Goal: Information Seeking & Learning: Compare options

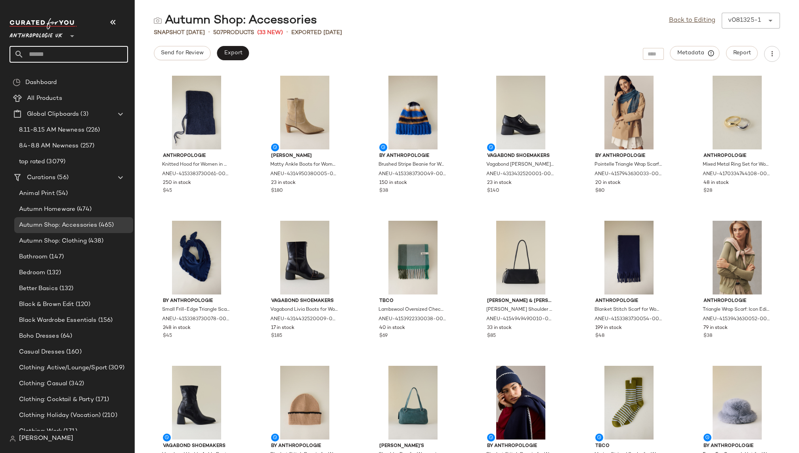
click at [57, 51] on input "text" at bounding box center [76, 54] width 104 height 17
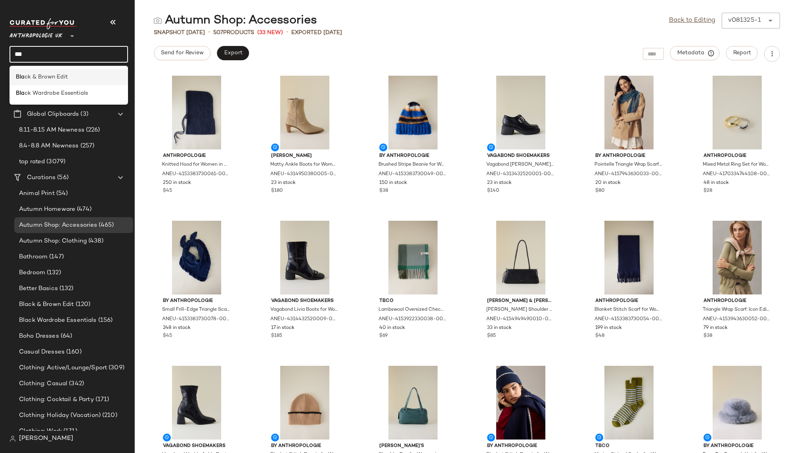
type input "***"
click at [59, 73] on span "ck & Brown Edit" at bounding box center [46, 77] width 43 height 8
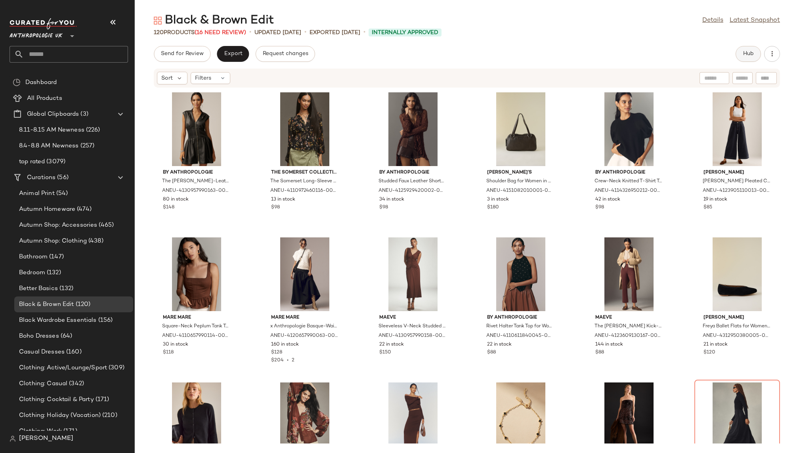
click at [755, 54] on button "Hub" at bounding box center [747, 54] width 25 height 16
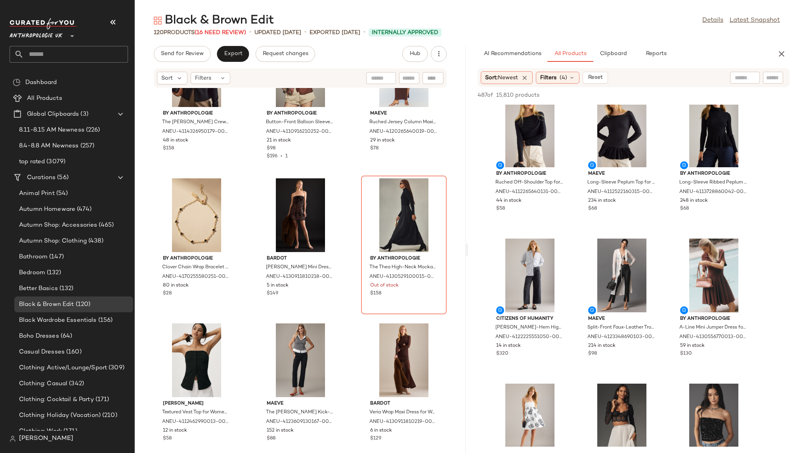
scroll to position [154, 0]
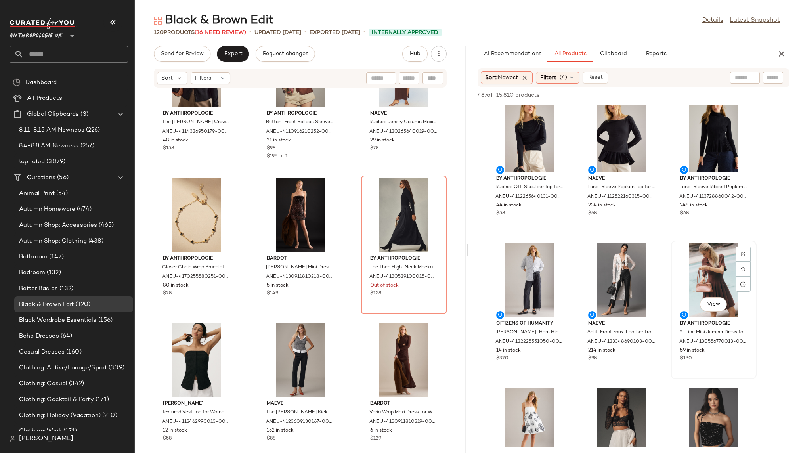
click at [706, 270] on div "View" at bounding box center [713, 280] width 80 height 74
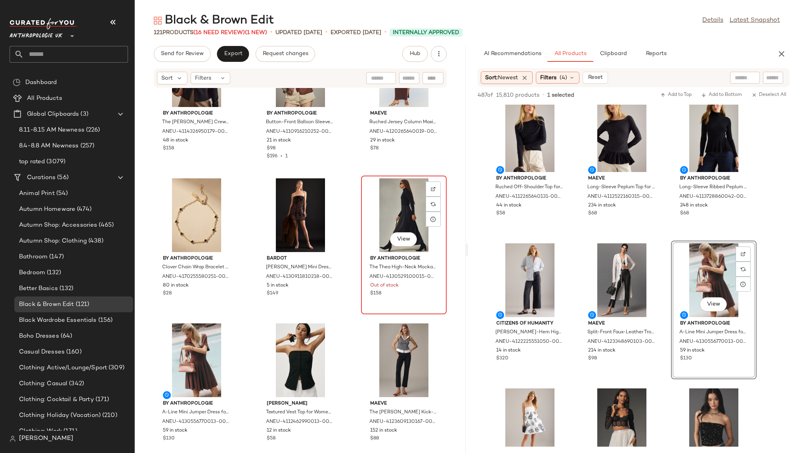
click at [391, 210] on div "View" at bounding box center [404, 215] width 80 height 74
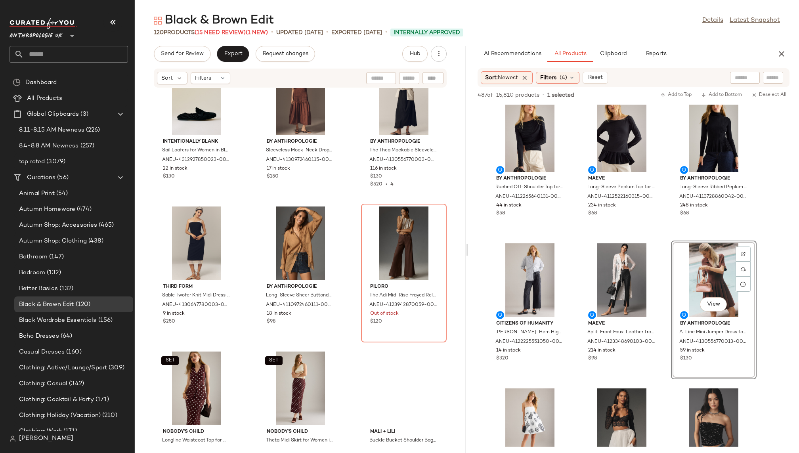
scroll to position [1358, 0]
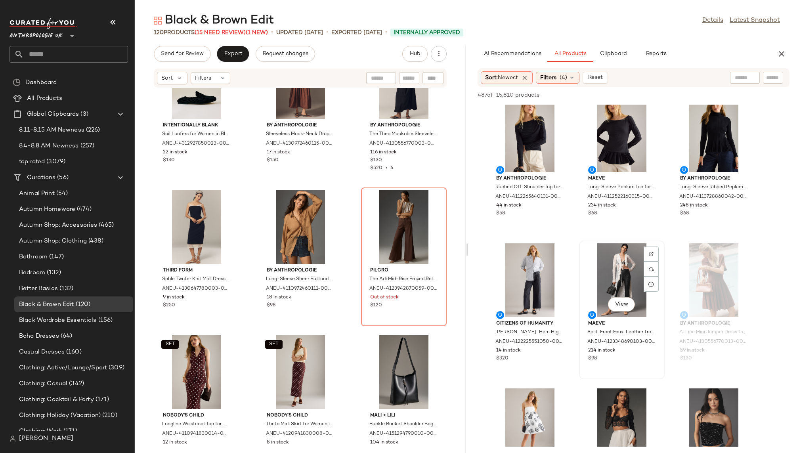
click at [609, 279] on div "View" at bounding box center [621, 280] width 80 height 74
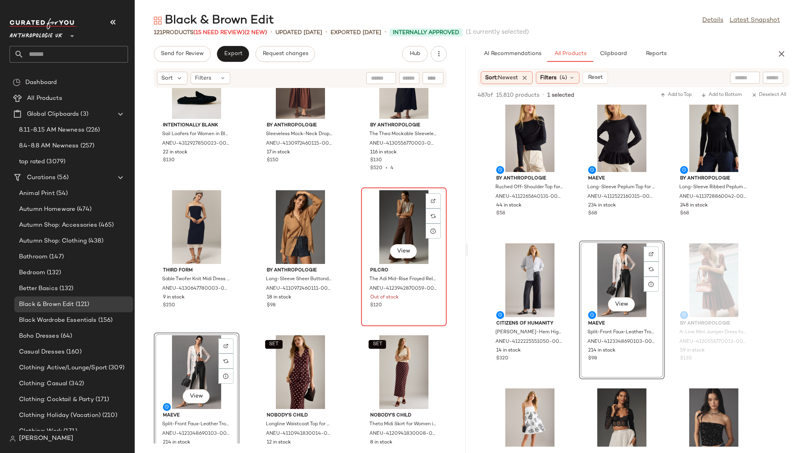
click at [392, 231] on div "View" at bounding box center [404, 227] width 80 height 74
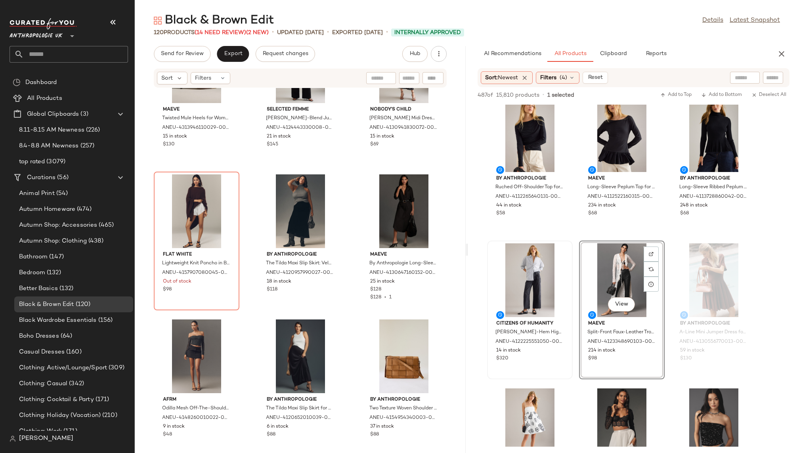
scroll to position [1956, 0]
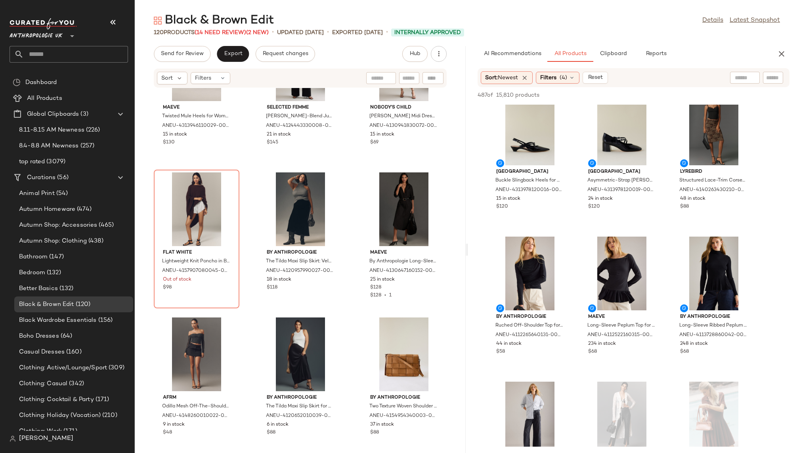
scroll to position [0, 0]
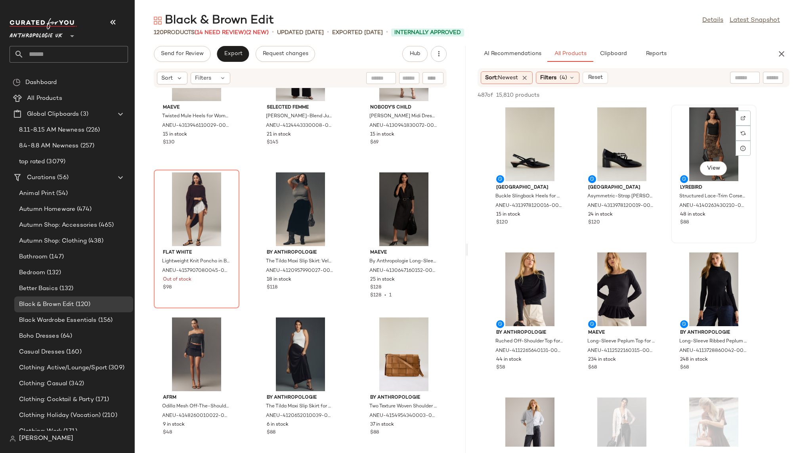
click at [706, 144] on div "View" at bounding box center [713, 144] width 80 height 74
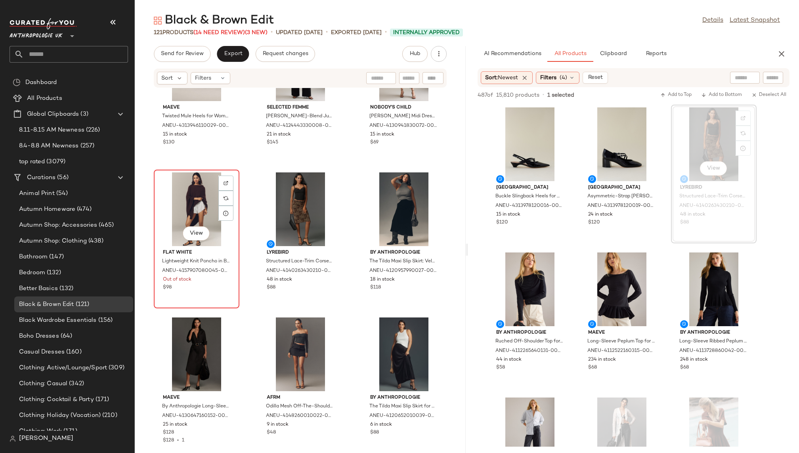
click at [190, 215] on div "View" at bounding box center [196, 209] width 80 height 74
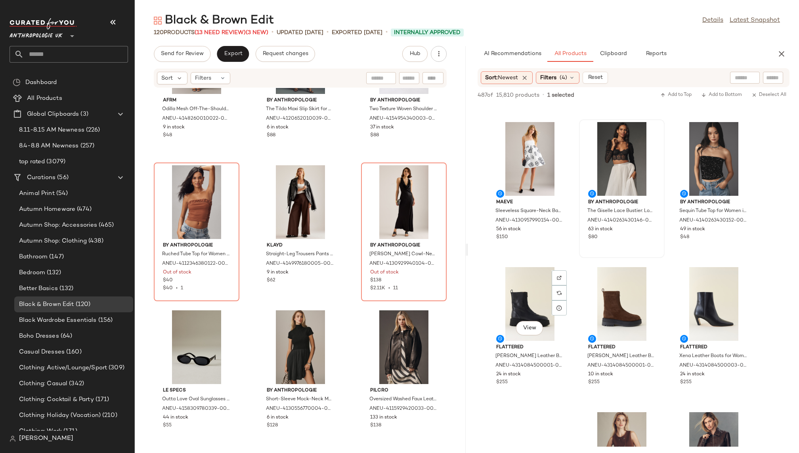
scroll to position [425, 0]
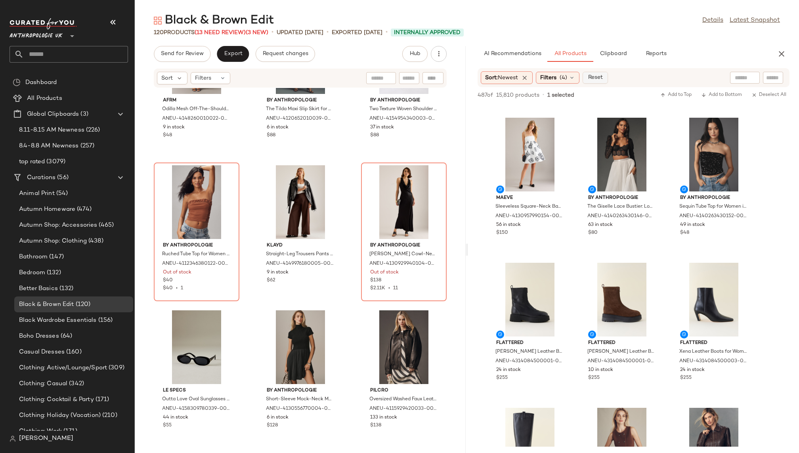
click at [599, 78] on span "Reset" at bounding box center [594, 77] width 15 height 6
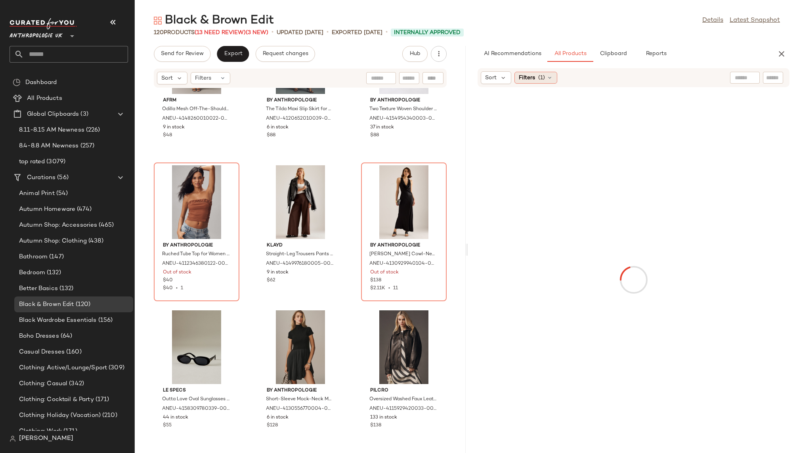
click at [546, 78] on icon at bounding box center [549, 77] width 6 height 6
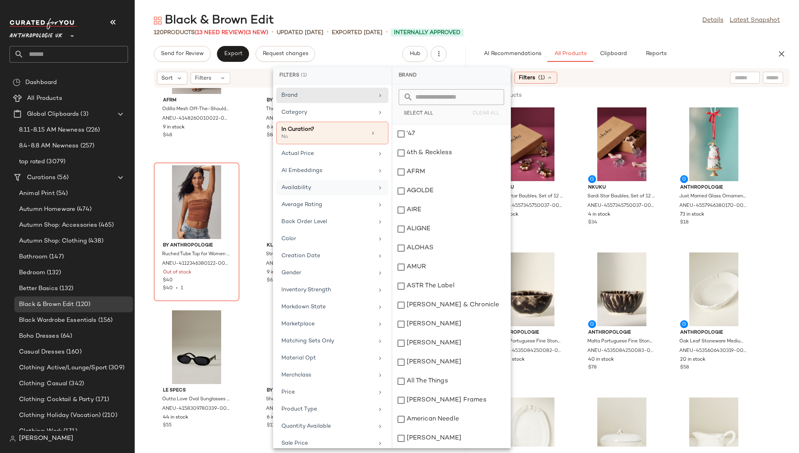
click at [343, 189] on div "Availability" at bounding box center [327, 187] width 92 height 8
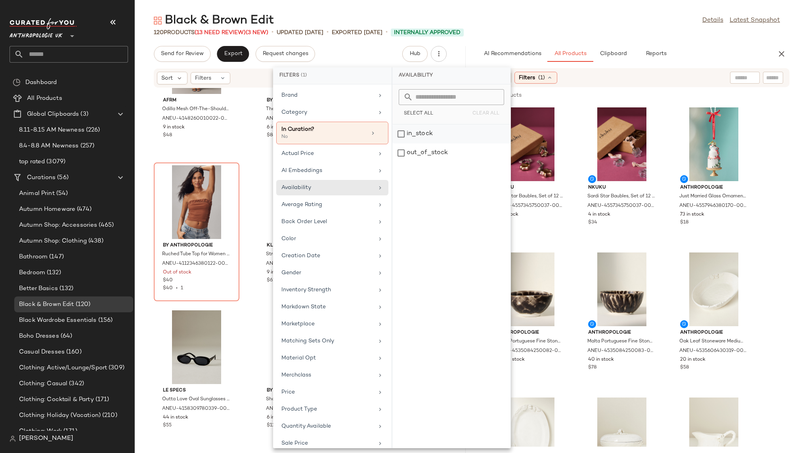
click at [414, 143] on div "in_stock" at bounding box center [451, 152] width 118 height 19
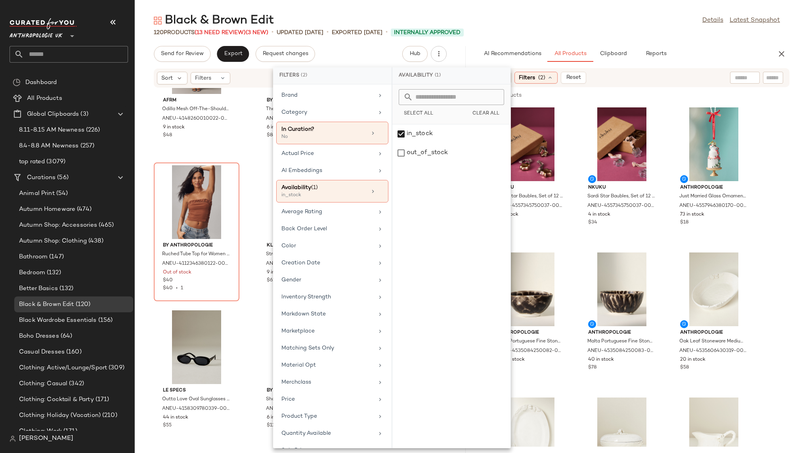
click at [557, 32] on div "120 Products (13 Need Review) (3 New) • updated Aug 18th • Exported Aug 7th • I…" at bounding box center [467, 33] width 664 height 8
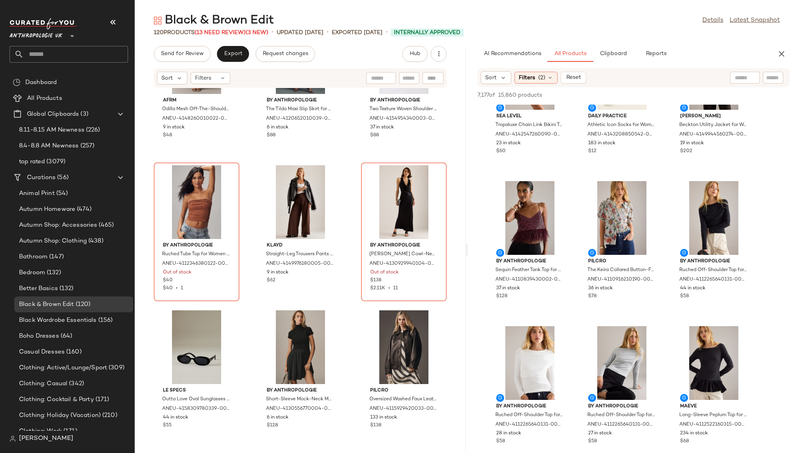
scroll to position [1241, 0]
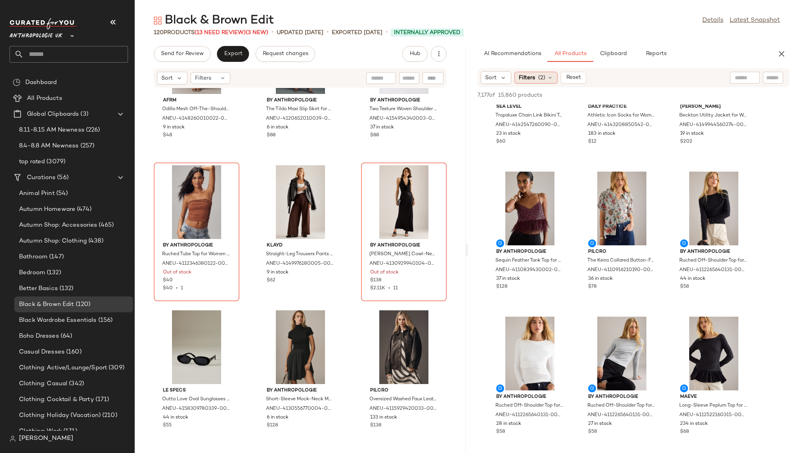
click at [539, 76] on span "(2)" at bounding box center [541, 78] width 7 height 8
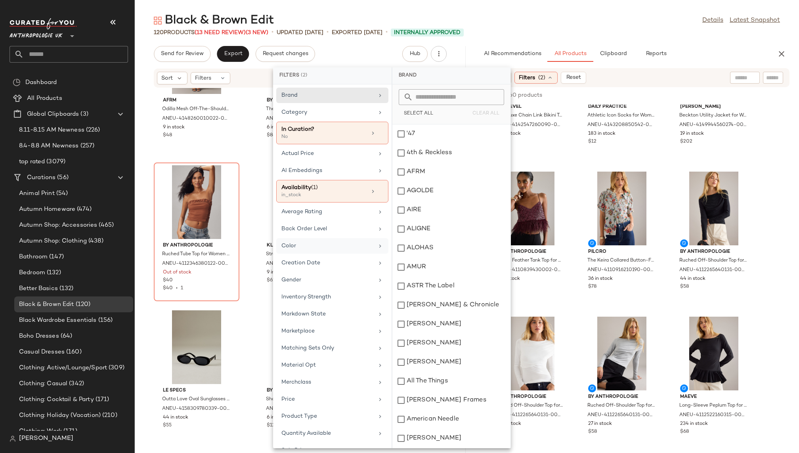
click at [328, 247] on div "Color" at bounding box center [327, 246] width 92 height 8
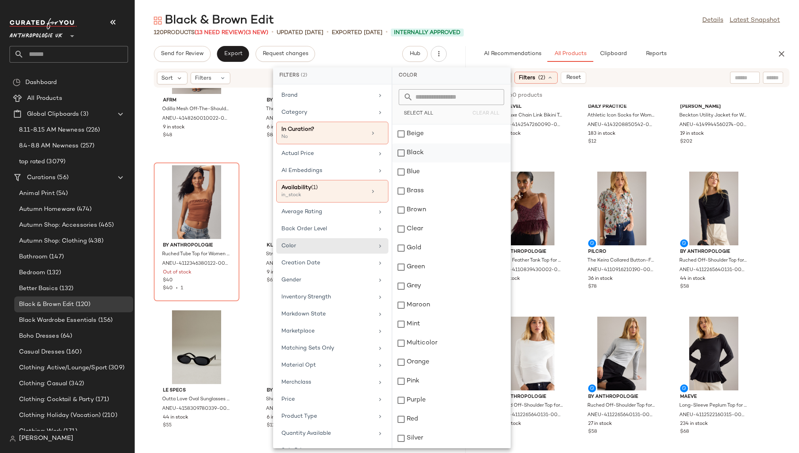
click at [415, 162] on div "Black" at bounding box center [451, 171] width 118 height 19
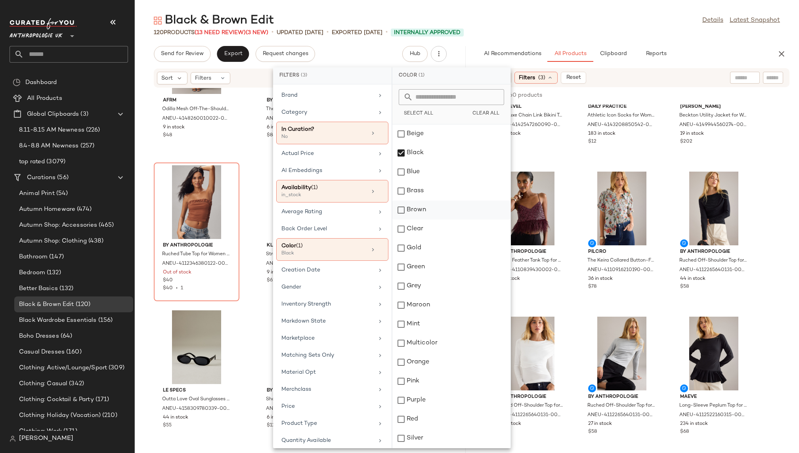
click at [423, 219] on div "Brown" at bounding box center [451, 228] width 118 height 19
click at [571, 29] on div "120 Products (13 Need Review) (3 New) • updated Aug 18th • Exported Aug 7th • I…" at bounding box center [467, 33] width 664 height 8
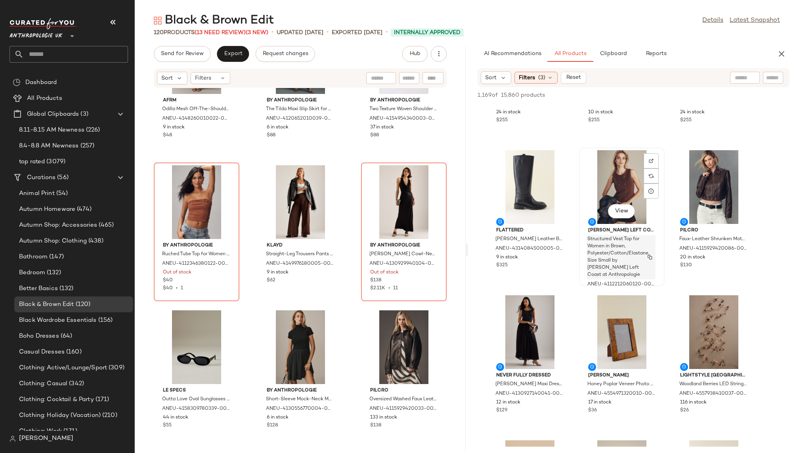
scroll to position [978, 0]
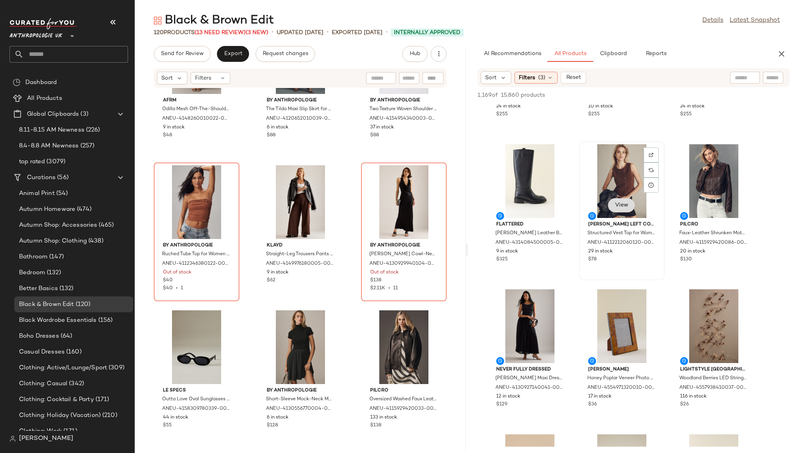
click at [624, 203] on span "View" at bounding box center [620, 205] width 13 height 6
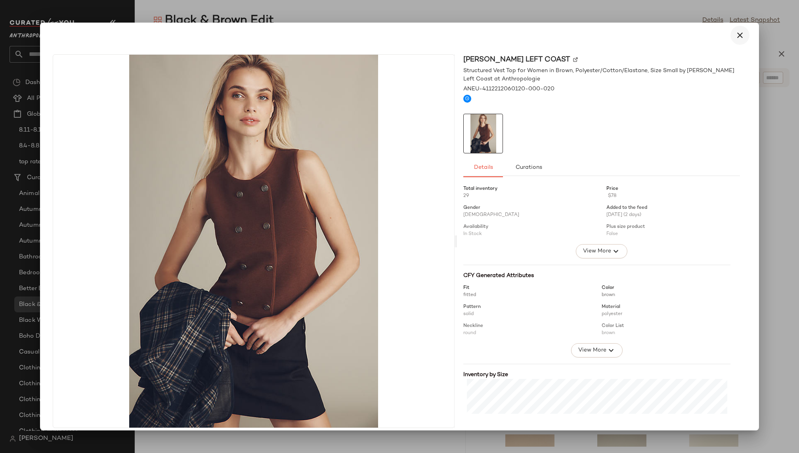
click at [738, 32] on icon "button" at bounding box center [740, 36] width 10 height 10
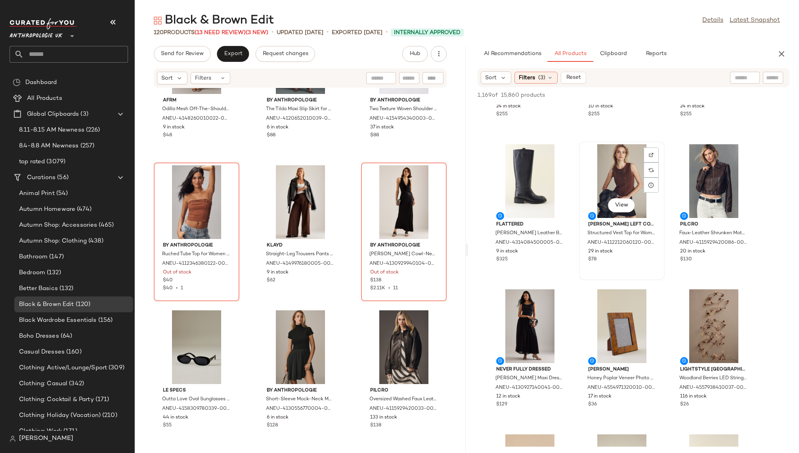
click at [605, 180] on div "View" at bounding box center [621, 181] width 80 height 74
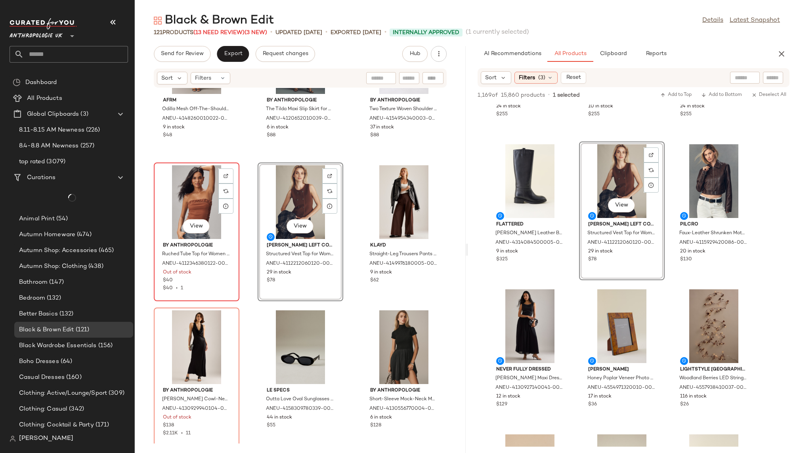
click at [193, 185] on div "View" at bounding box center [196, 202] width 80 height 74
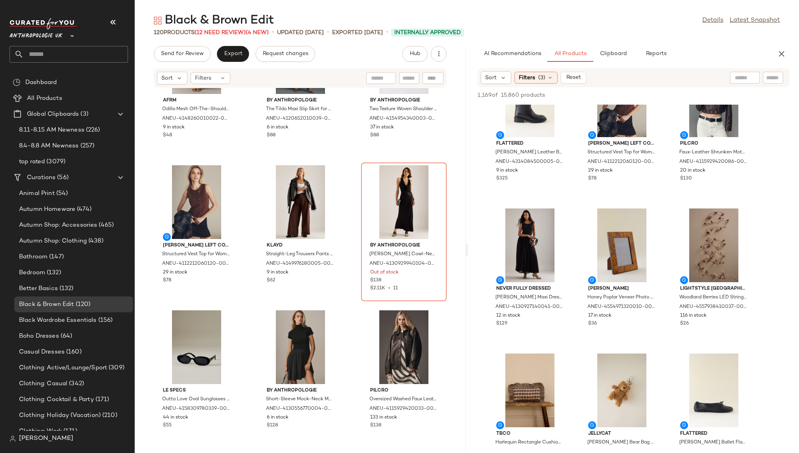
scroll to position [1065, 0]
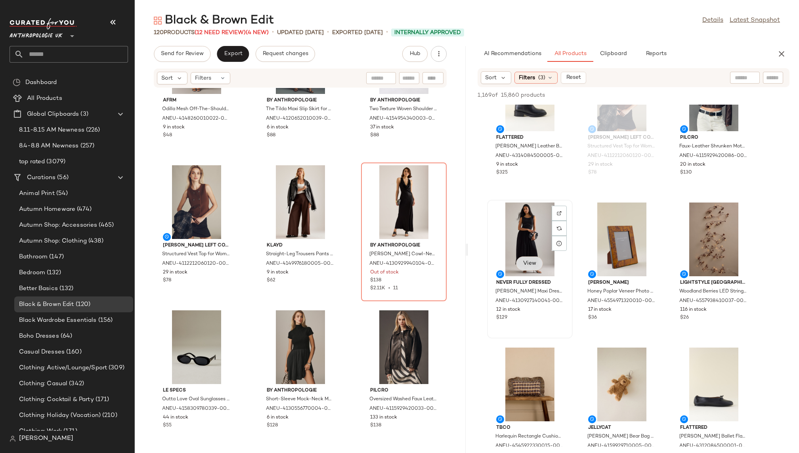
click at [531, 263] on span "View" at bounding box center [528, 263] width 13 height 6
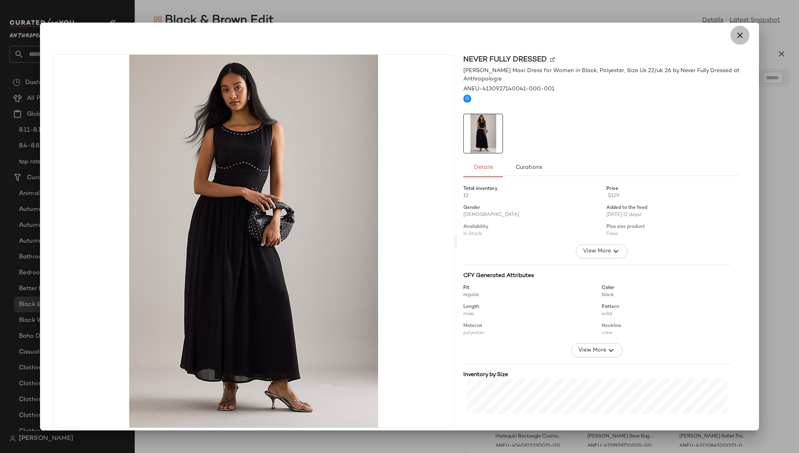
click at [739, 34] on icon "button" at bounding box center [740, 36] width 10 height 10
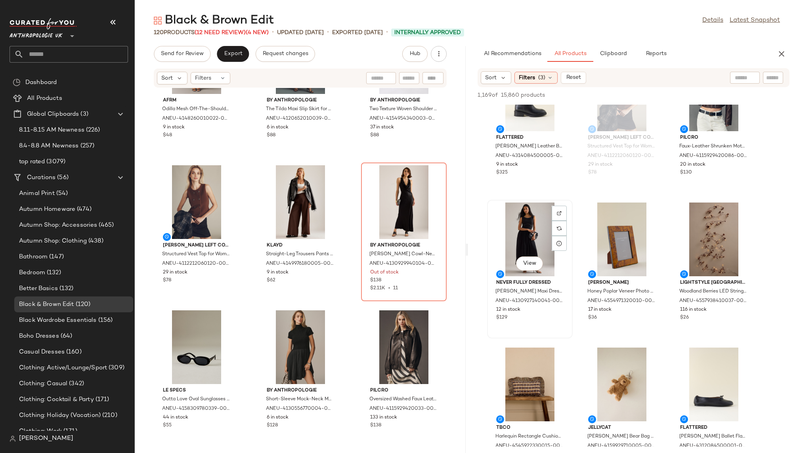
click at [532, 232] on div "View" at bounding box center [530, 239] width 80 height 74
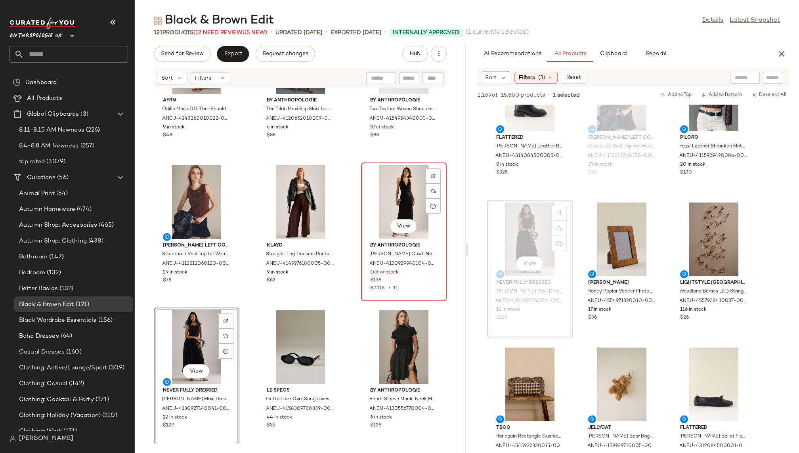
click at [381, 192] on div "View" at bounding box center [404, 202] width 80 height 74
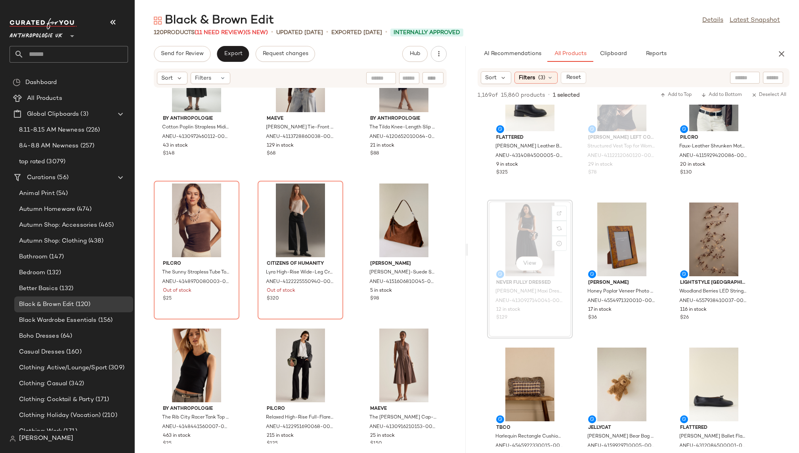
scroll to position [2670, 0]
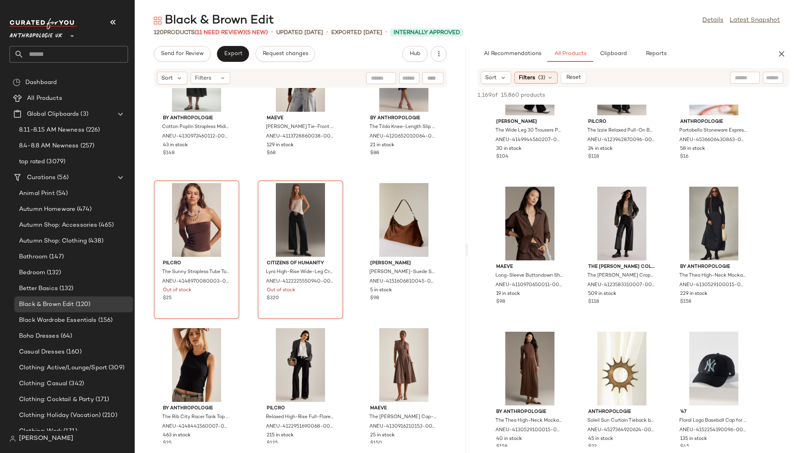
scroll to position [3405, 0]
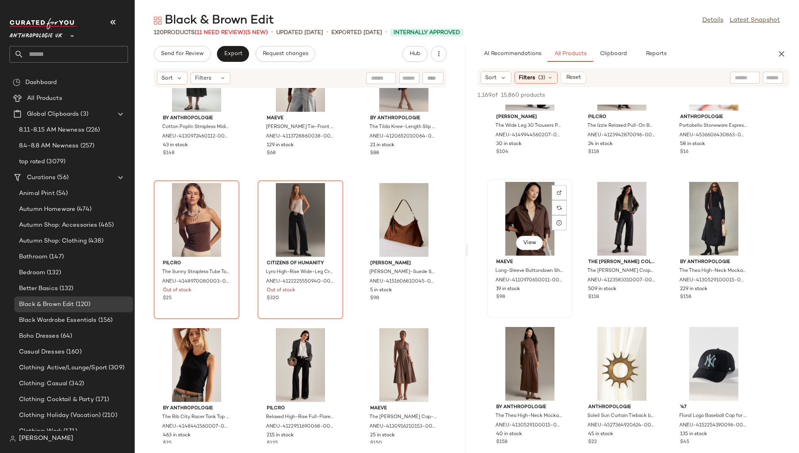
click at [519, 216] on div "View" at bounding box center [530, 219] width 80 height 74
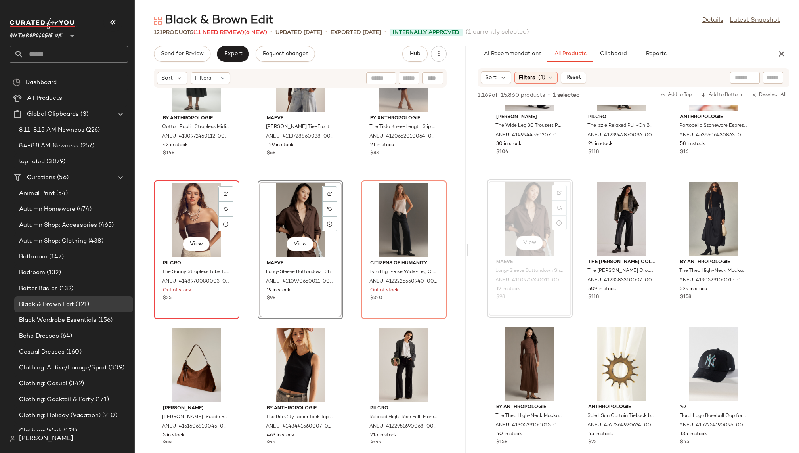
click at [177, 203] on div "View" at bounding box center [196, 220] width 80 height 74
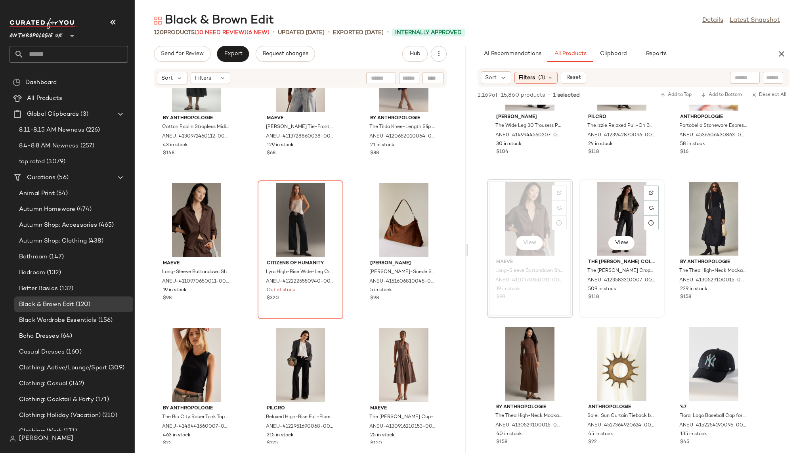
click at [605, 224] on div "View" at bounding box center [621, 219] width 80 height 74
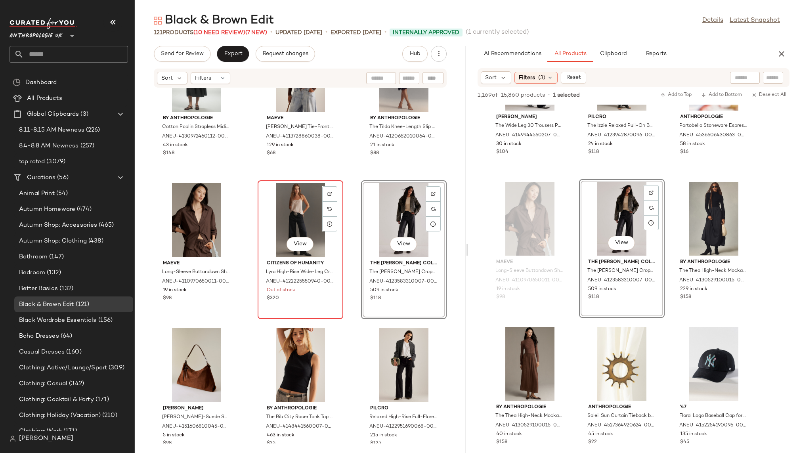
click at [289, 206] on div "View" at bounding box center [300, 220] width 80 height 74
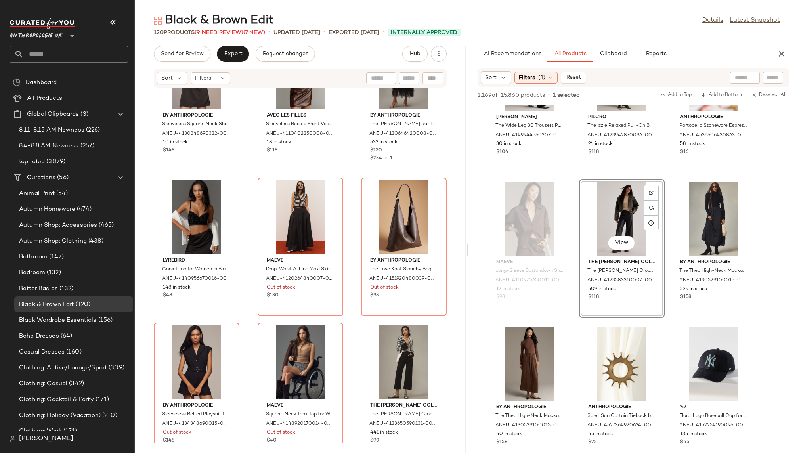
scroll to position [3256, 0]
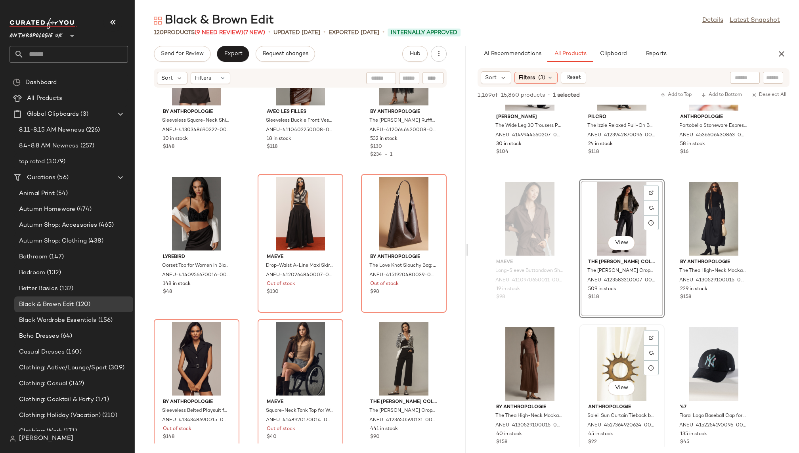
click at [579, 333] on div "View Anthropologie Soleil Sun Curtain Tieback by Anthropologie in Brown ANEU-45…" at bounding box center [622, 393] width 86 height 139
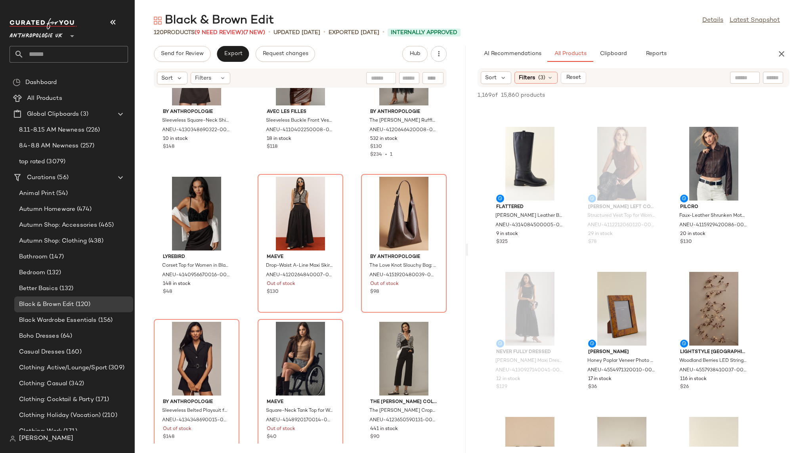
scroll to position [994, 0]
click at [696, 175] on div "View" at bounding box center [713, 165] width 80 height 74
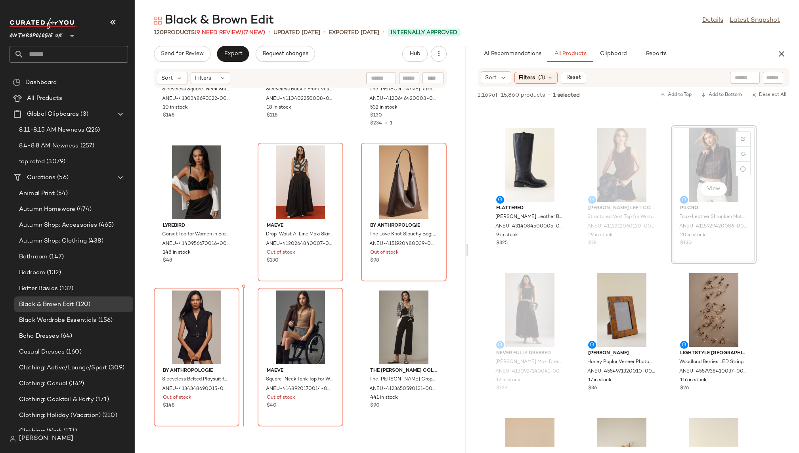
scroll to position [3311, 0]
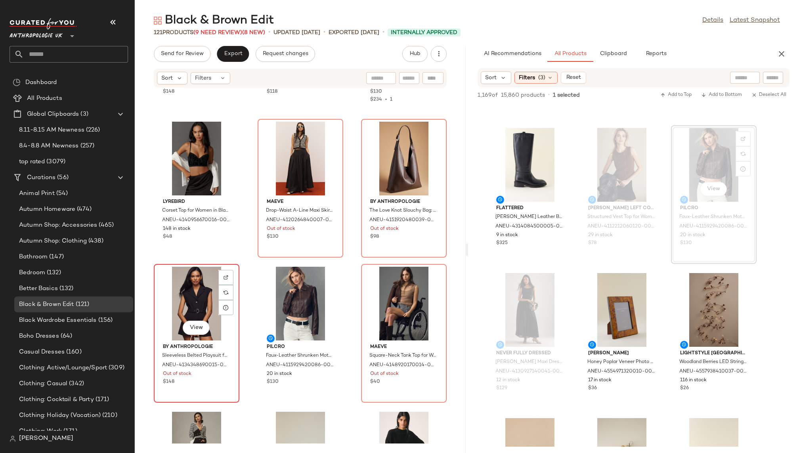
click at [190, 288] on div "View" at bounding box center [196, 304] width 80 height 74
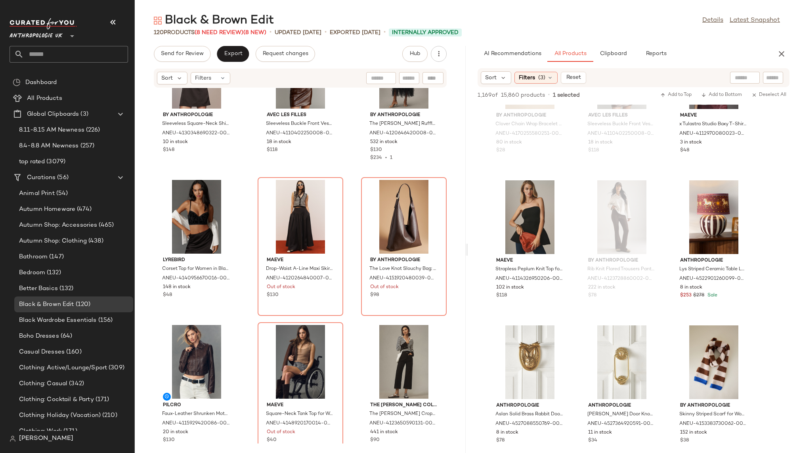
scroll to position [4722, 0]
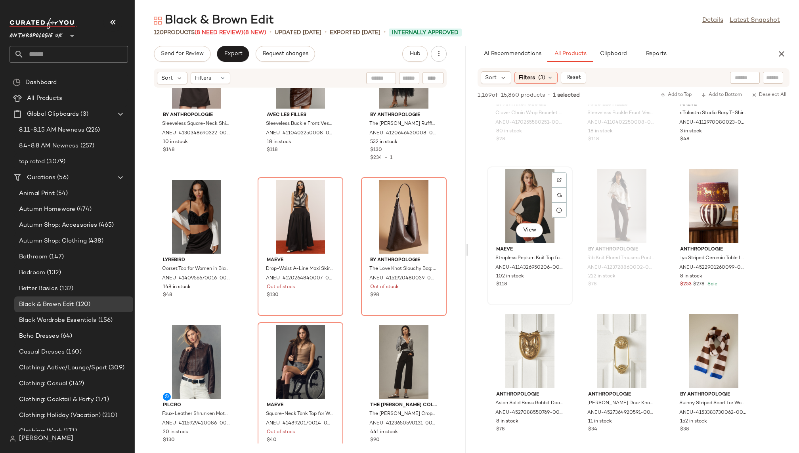
click at [526, 208] on div "View" at bounding box center [530, 206] width 80 height 74
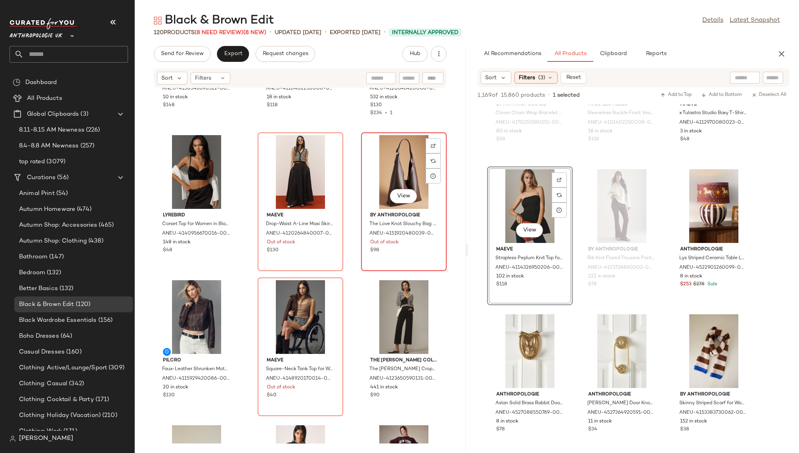
scroll to position [3325, 0]
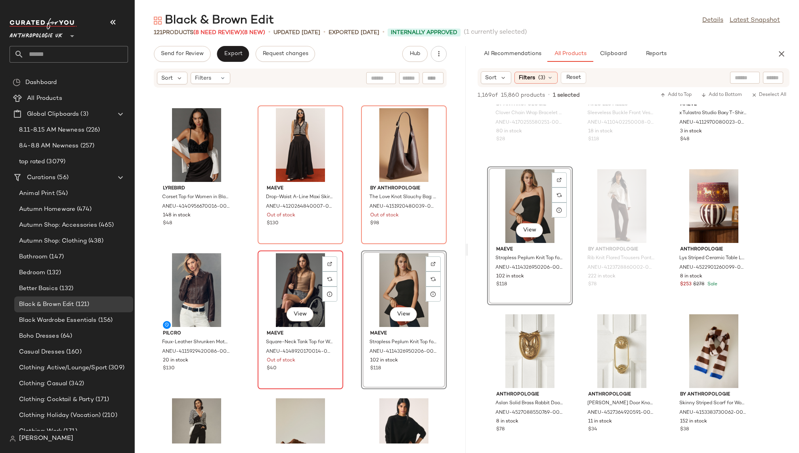
click at [296, 271] on div "View" at bounding box center [300, 290] width 80 height 74
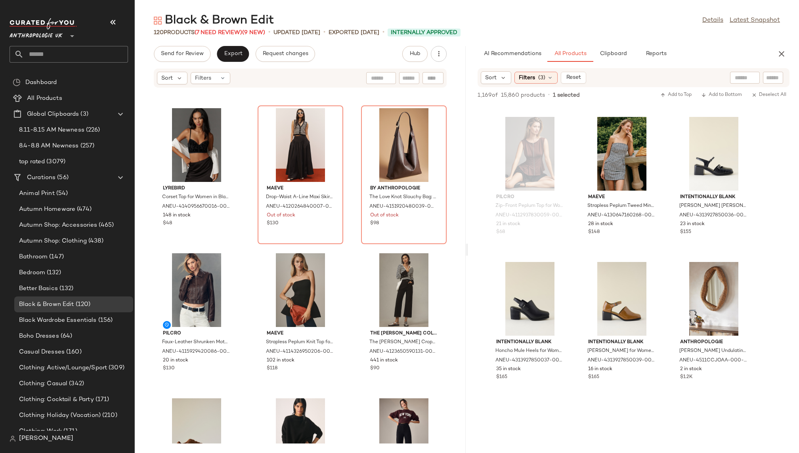
scroll to position [10567, 0]
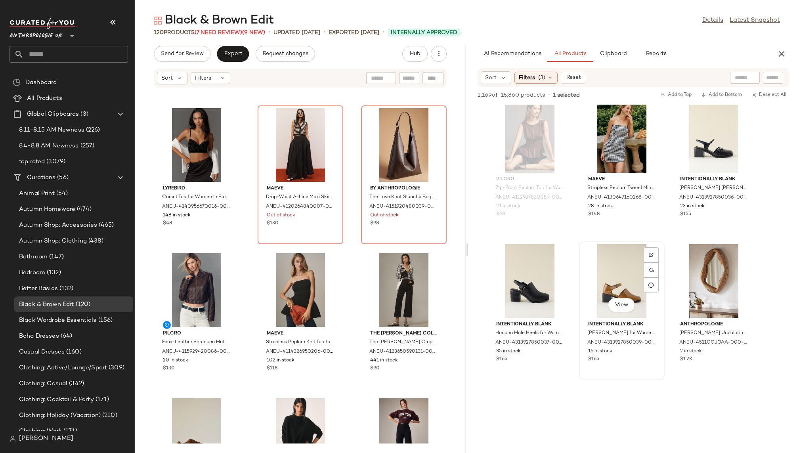
click at [604, 283] on div "View" at bounding box center [621, 281] width 80 height 74
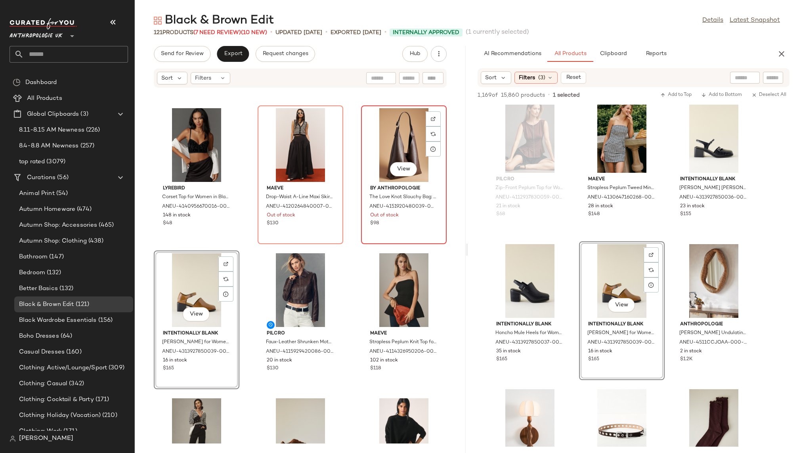
click at [384, 152] on div "View" at bounding box center [404, 145] width 80 height 74
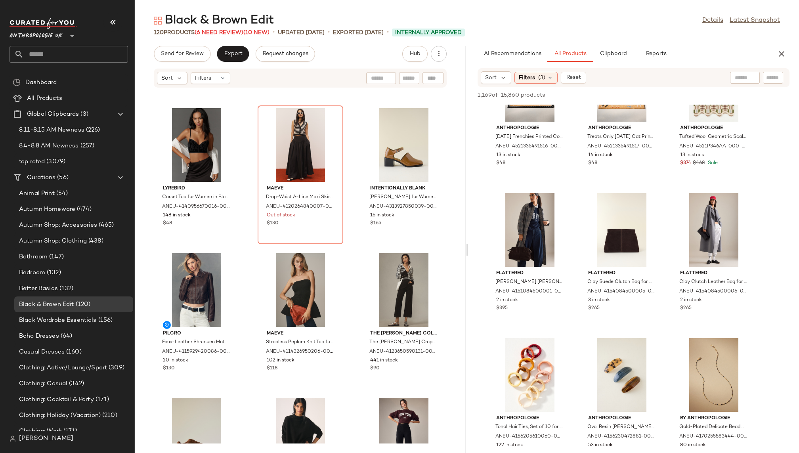
scroll to position [17581, 0]
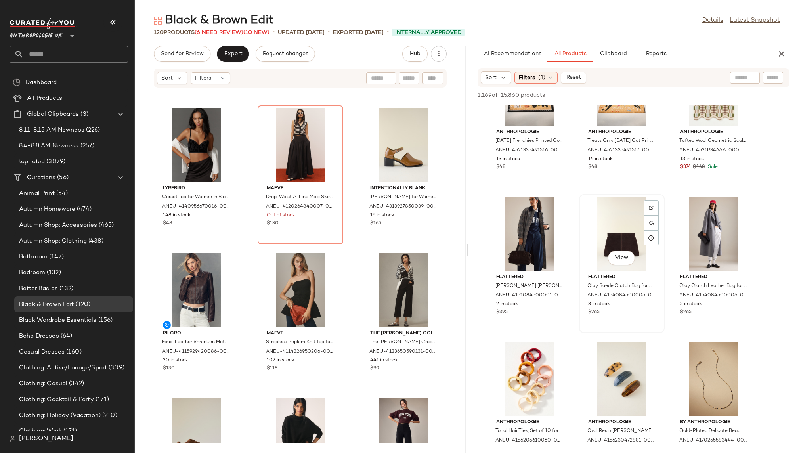
click at [612, 231] on div "View" at bounding box center [621, 234] width 80 height 74
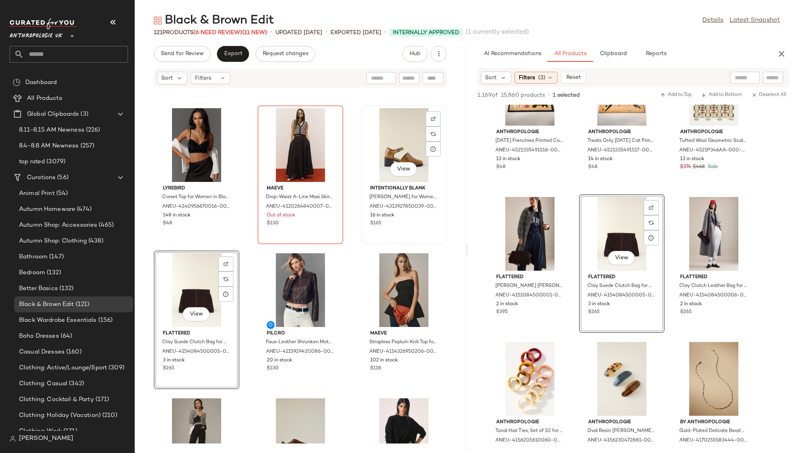
click at [377, 156] on div "View" at bounding box center [404, 145] width 80 height 74
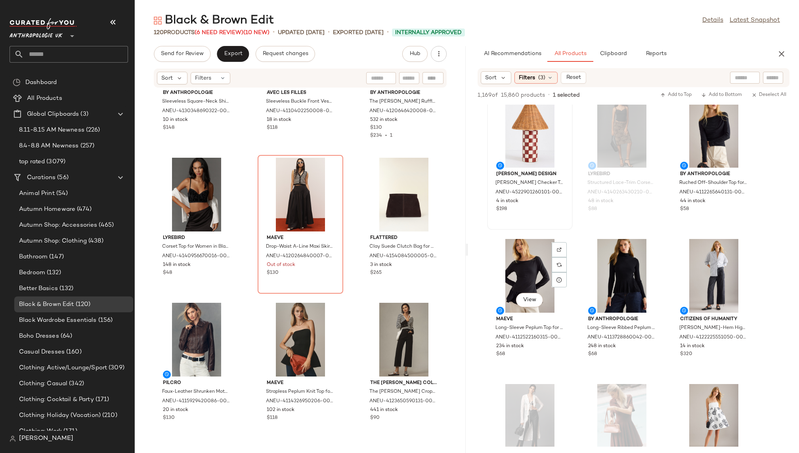
scroll to position [221, 0]
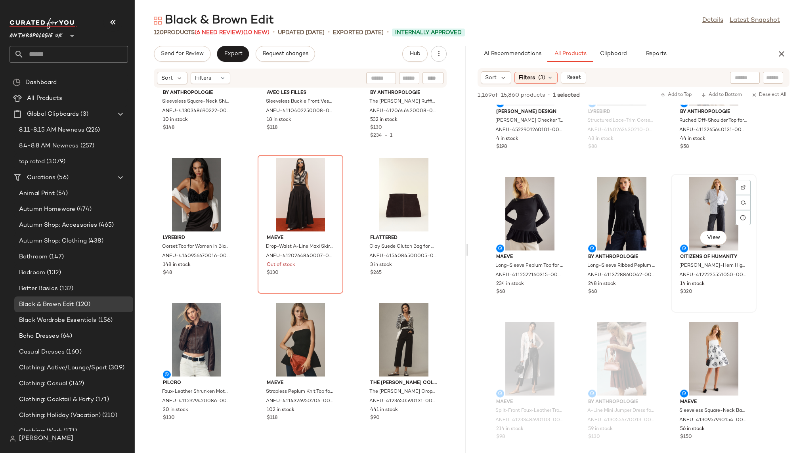
click at [695, 226] on div "View" at bounding box center [713, 214] width 80 height 74
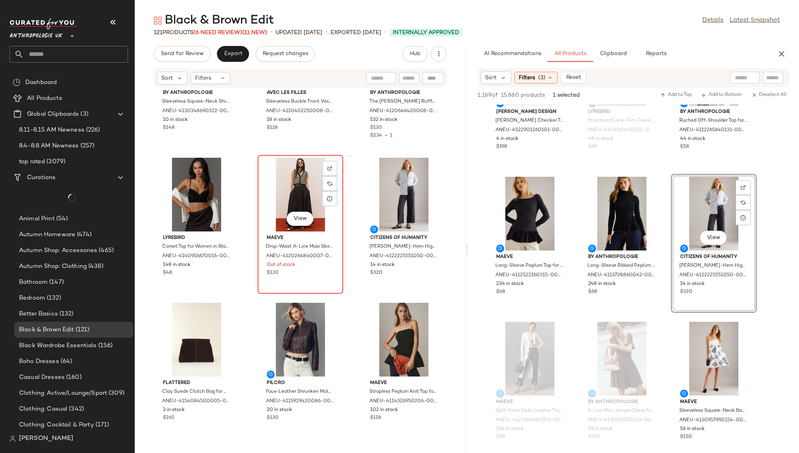
click at [283, 187] on div "View" at bounding box center [300, 195] width 80 height 74
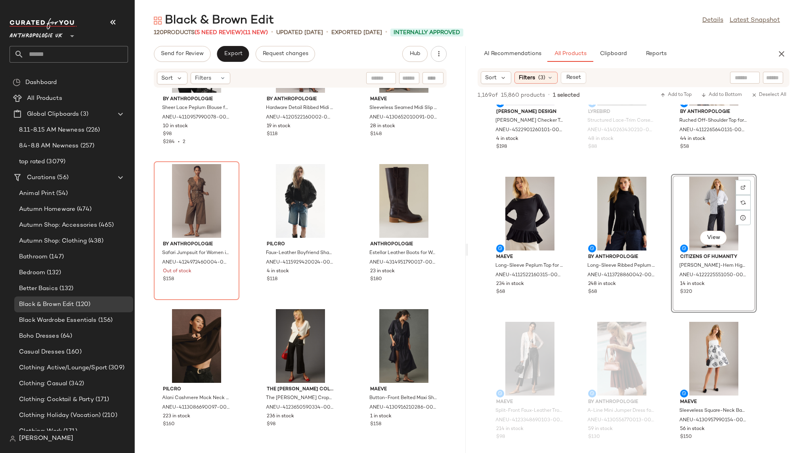
scroll to position [3852, 0]
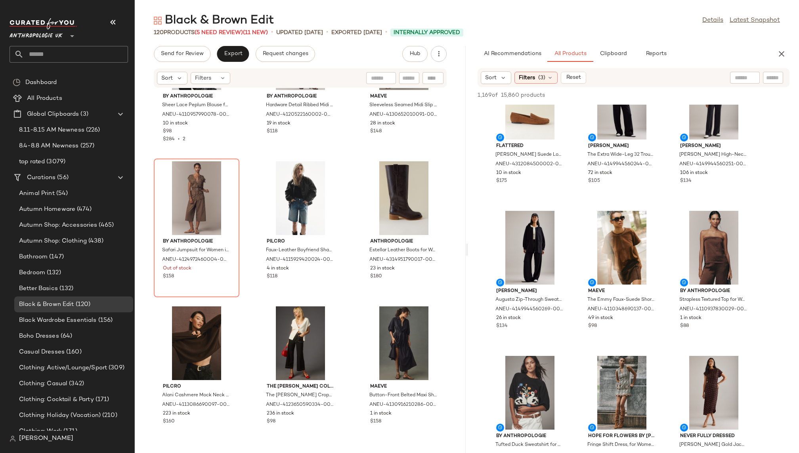
scroll to position [1493, 0]
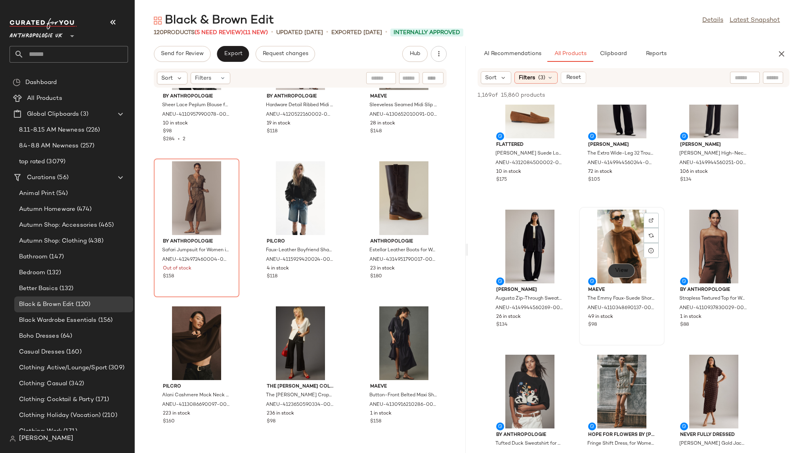
click at [617, 270] on span "View" at bounding box center [620, 270] width 13 height 6
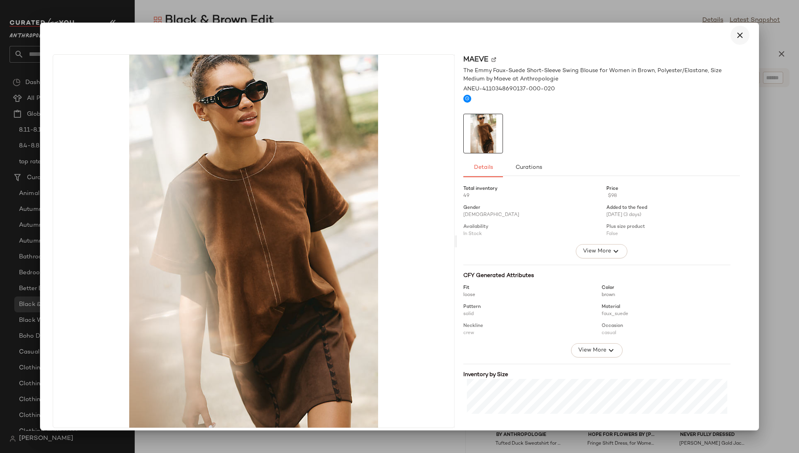
click at [737, 38] on icon "button" at bounding box center [740, 36] width 10 height 10
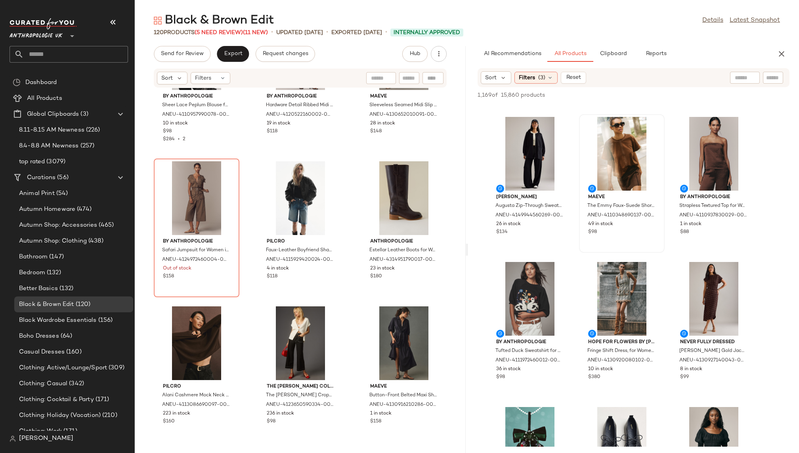
scroll to position [1590, 0]
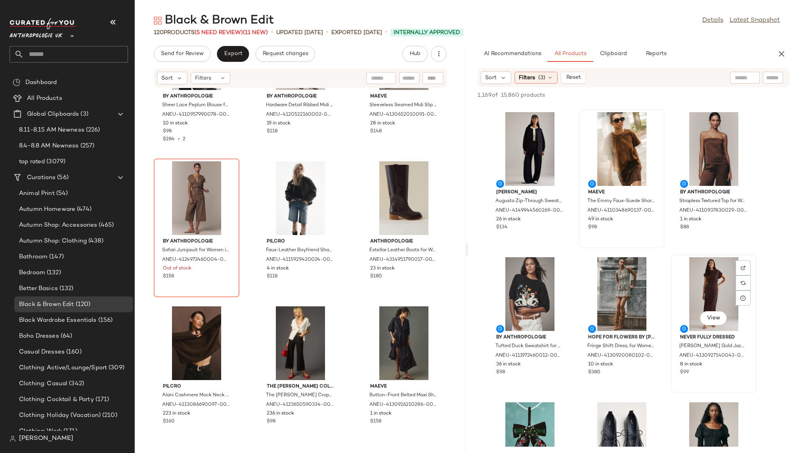
click at [690, 291] on div "View" at bounding box center [713, 294] width 80 height 74
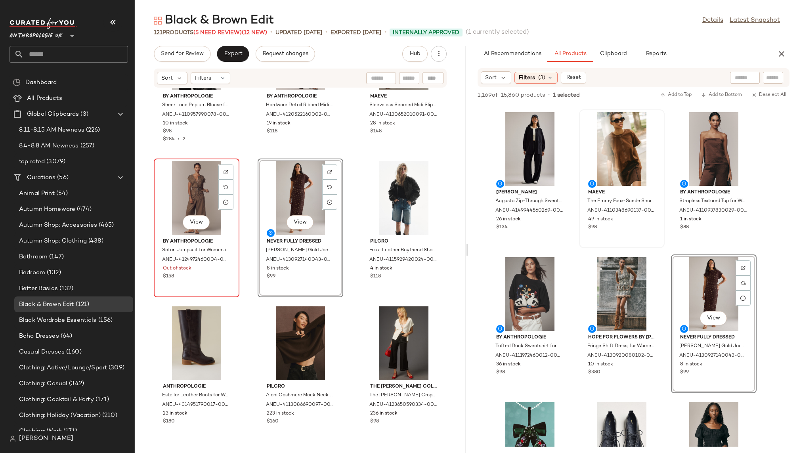
click at [177, 211] on div "View" at bounding box center [196, 198] width 80 height 74
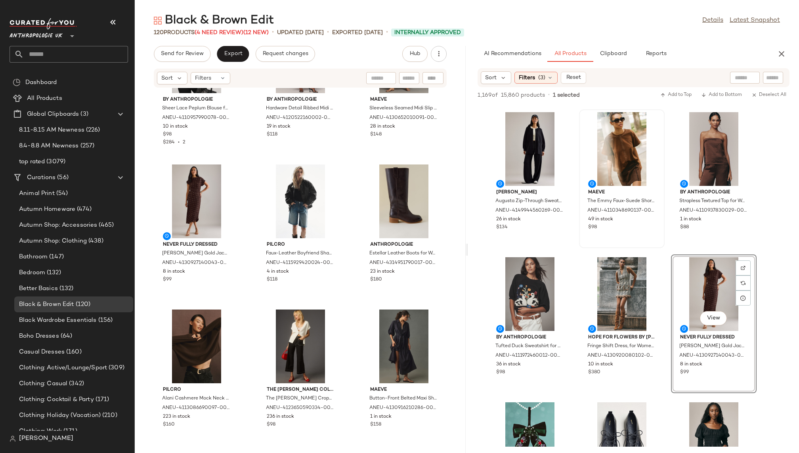
scroll to position [3810, 0]
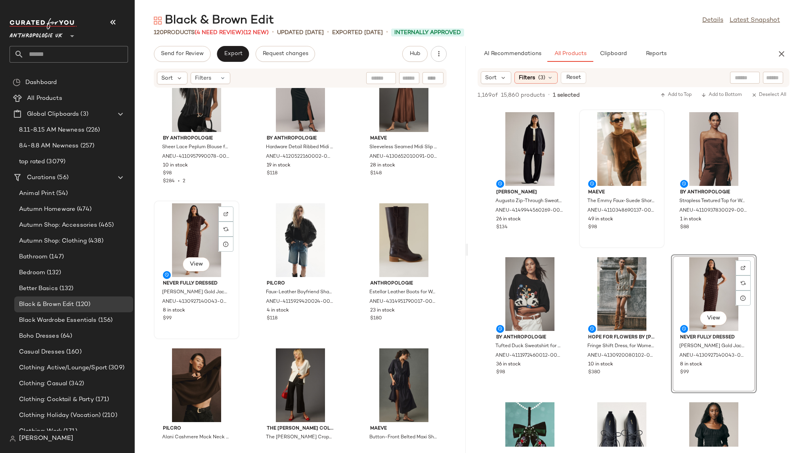
click at [208, 253] on div "View" at bounding box center [196, 240] width 80 height 74
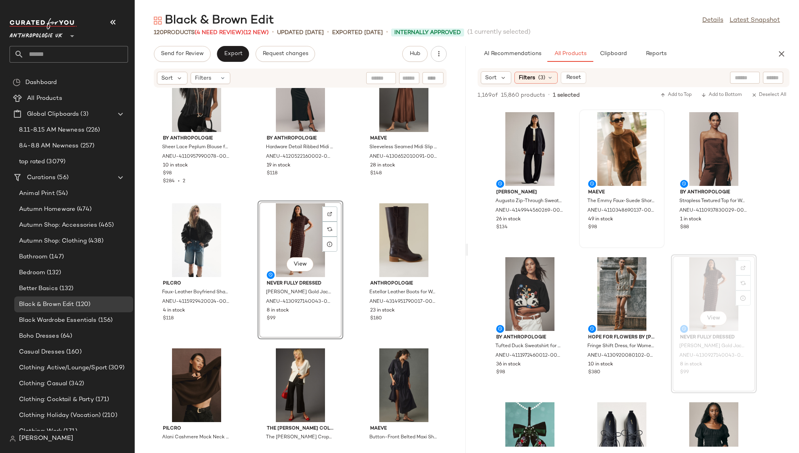
click at [347, 355] on div "By Anthropologie Sheer Lace Peplum Blouse for Women in Black, Polyester/Viscose…" at bounding box center [300, 265] width 331 height 355
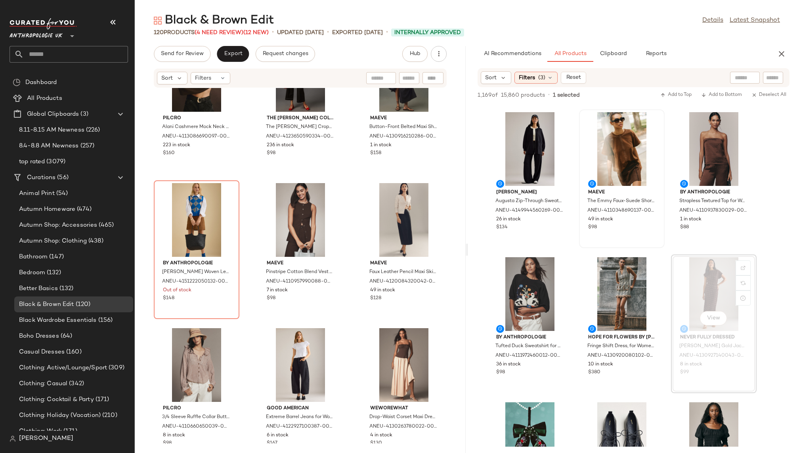
scroll to position [4120, 0]
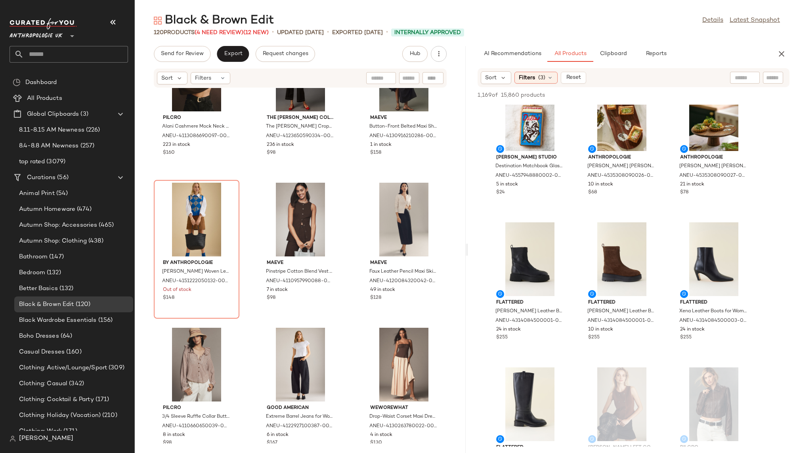
scroll to position [758, 0]
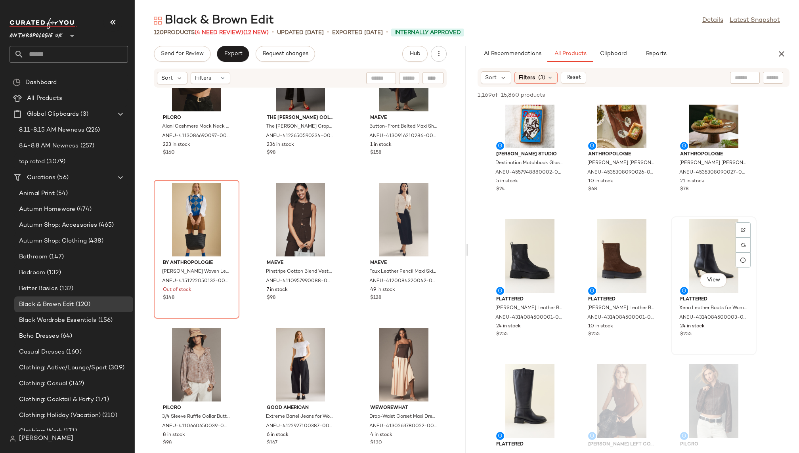
click at [682, 263] on div "View" at bounding box center [713, 256] width 80 height 74
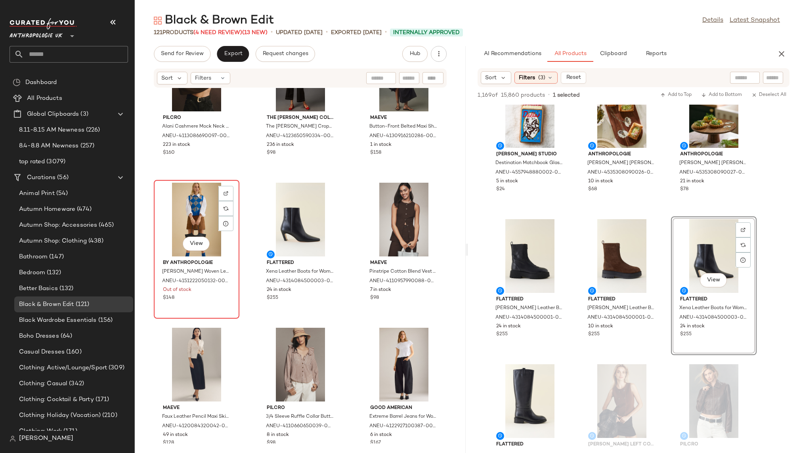
click at [204, 217] on div "View" at bounding box center [196, 220] width 80 height 74
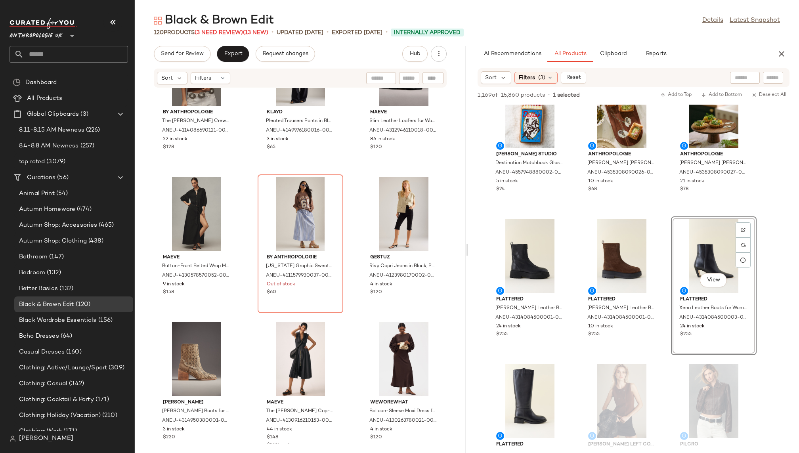
scroll to position [4565, 0]
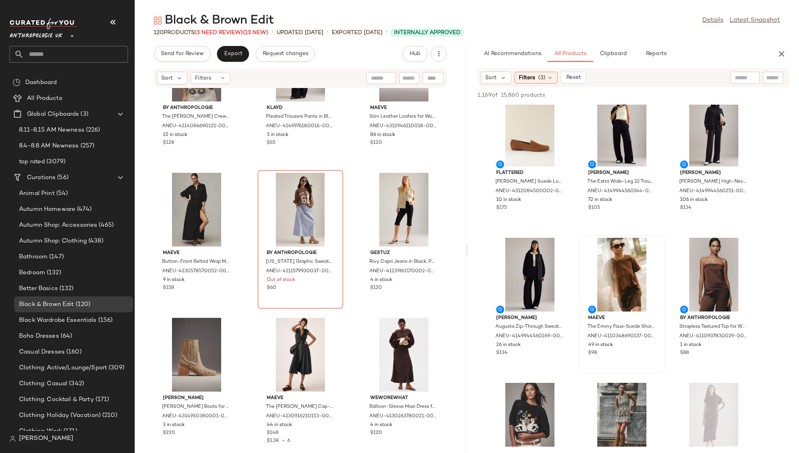
scroll to position [1478, 0]
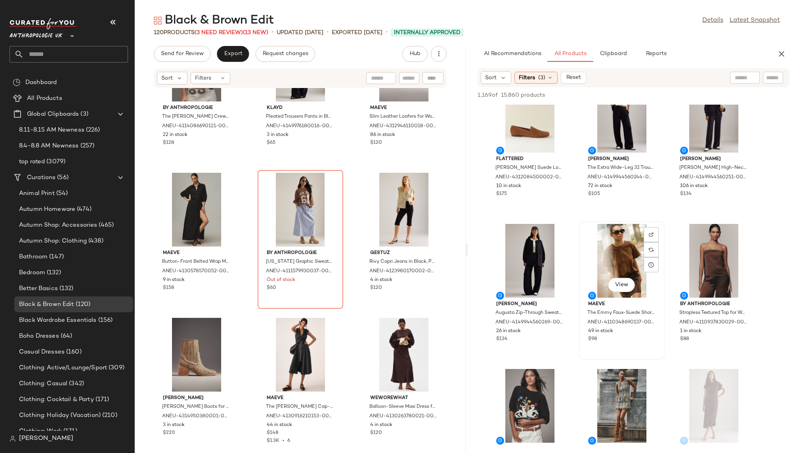
click at [623, 255] on div "View" at bounding box center [621, 261] width 80 height 74
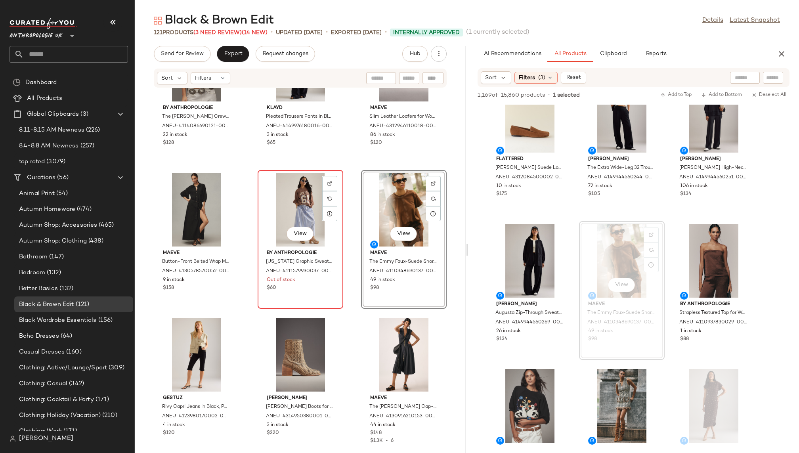
click at [292, 198] on div "View" at bounding box center [300, 210] width 80 height 74
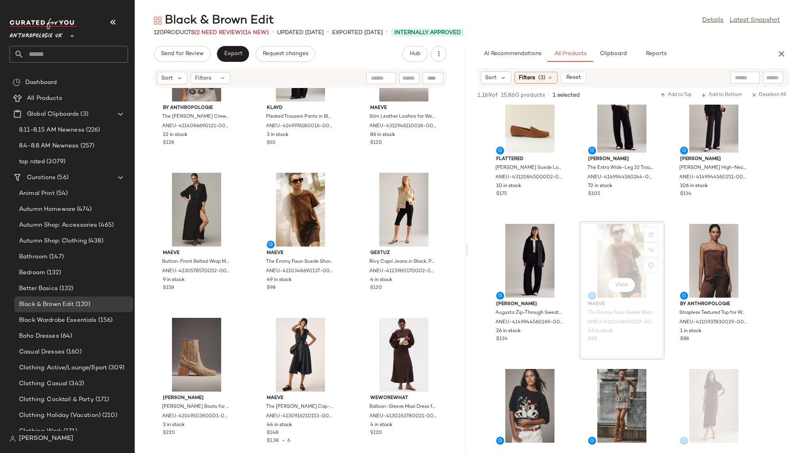
click at [343, 337] on div "By Anthropologie The Goldie Crew-Neck Cashmere Jumper Top in Brown, 100% Cashme…" at bounding box center [300, 265] width 331 height 355
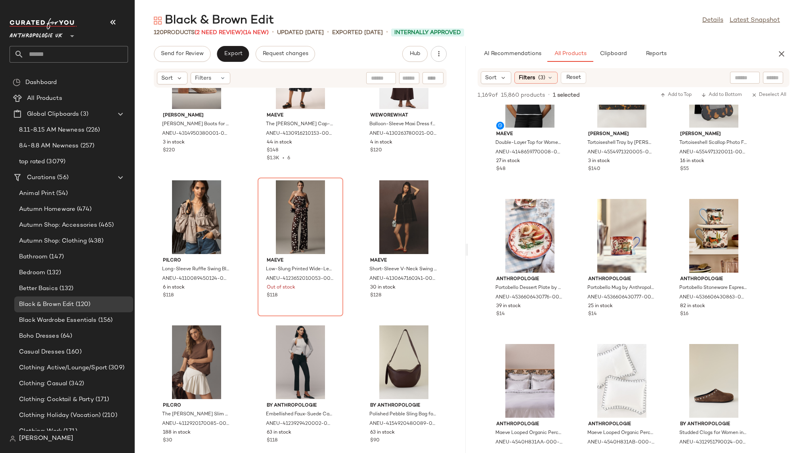
scroll to position [2524, 0]
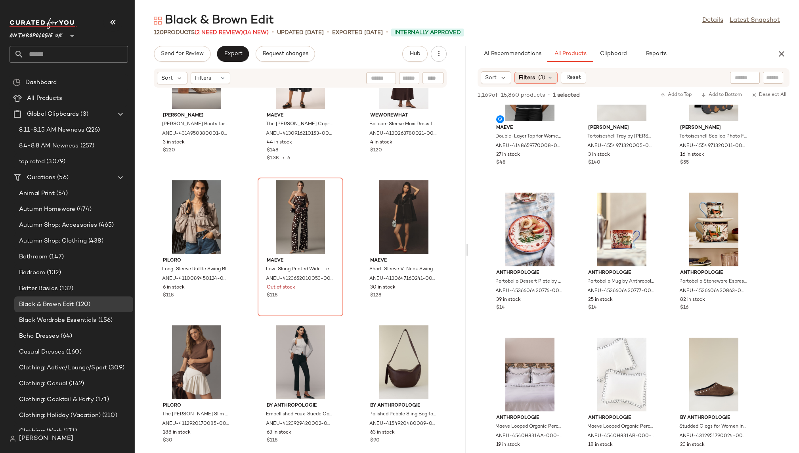
click at [547, 74] on icon at bounding box center [550, 77] width 6 height 6
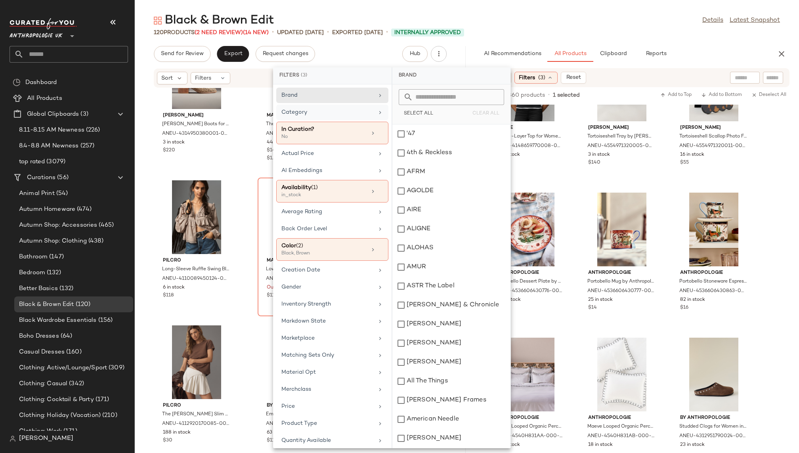
click at [342, 109] on div "Category" at bounding box center [327, 112] width 92 height 8
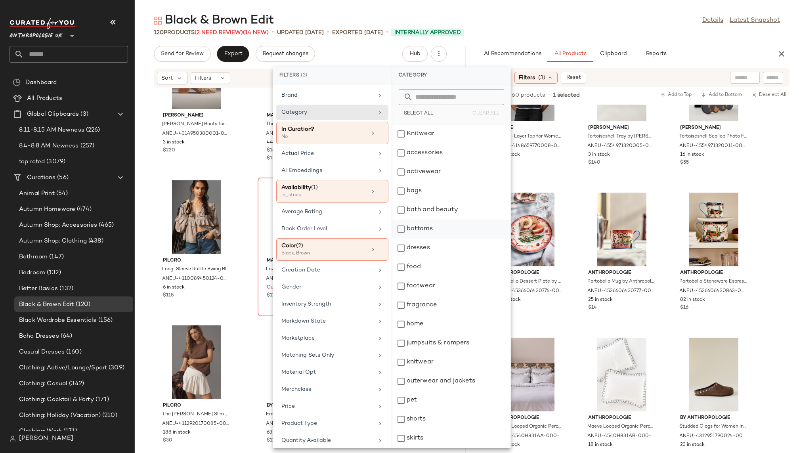
click at [426, 228] on div "bottoms" at bounding box center [451, 228] width 118 height 19
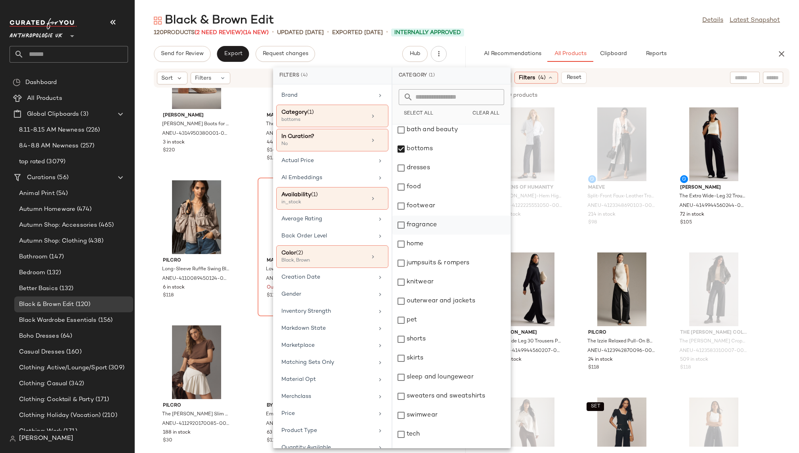
scroll to position [105, 0]
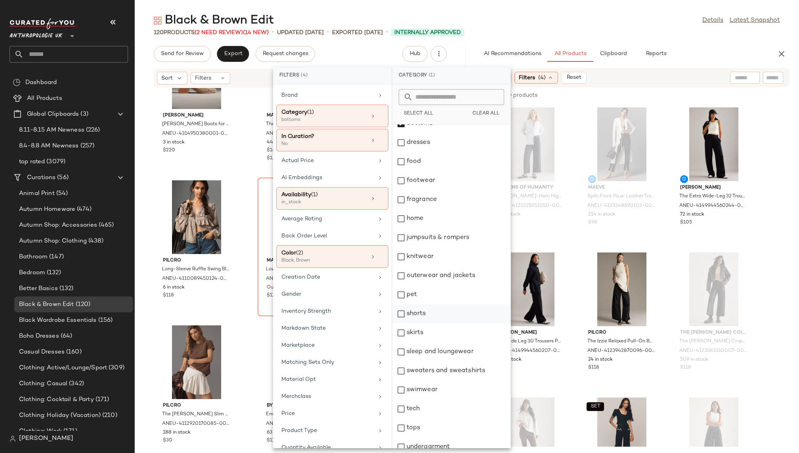
click at [432, 316] on div "shorts" at bounding box center [451, 313] width 118 height 19
click at [432, 328] on div "skirts" at bounding box center [451, 332] width 118 height 19
click at [593, 40] on div "Black & Brown Edit Details Latest Snapshot 120 Products (2 Need Review) (14 New…" at bounding box center [467, 233] width 664 height 440
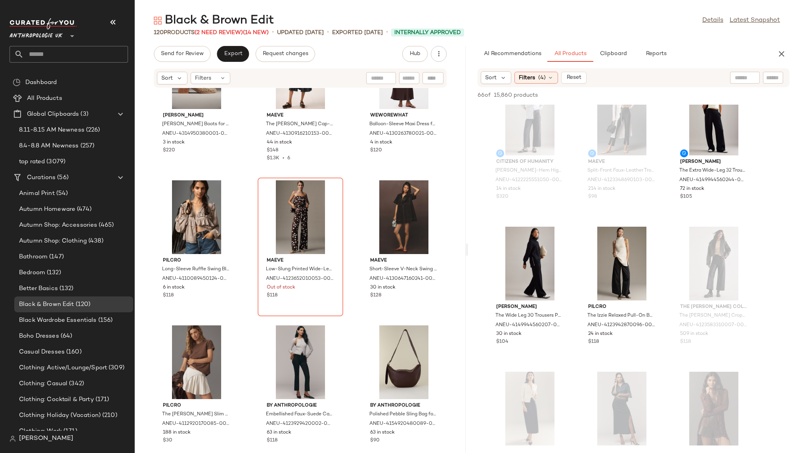
scroll to position [43, 0]
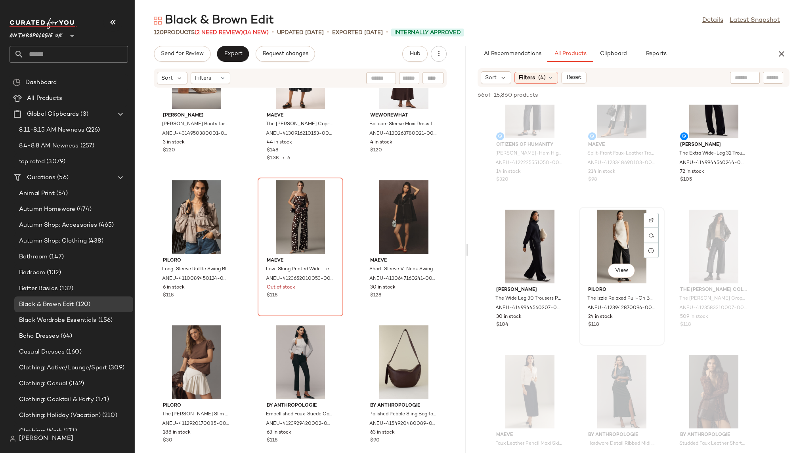
click at [601, 250] on div "View" at bounding box center [621, 247] width 80 height 74
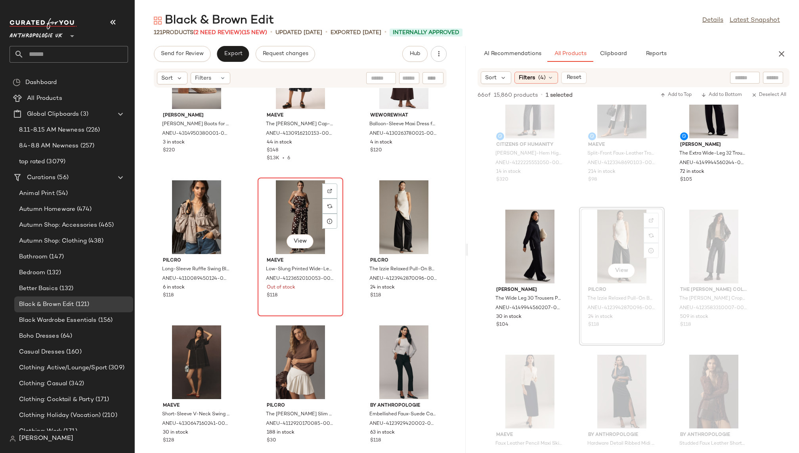
click at [282, 209] on div "View" at bounding box center [300, 217] width 80 height 74
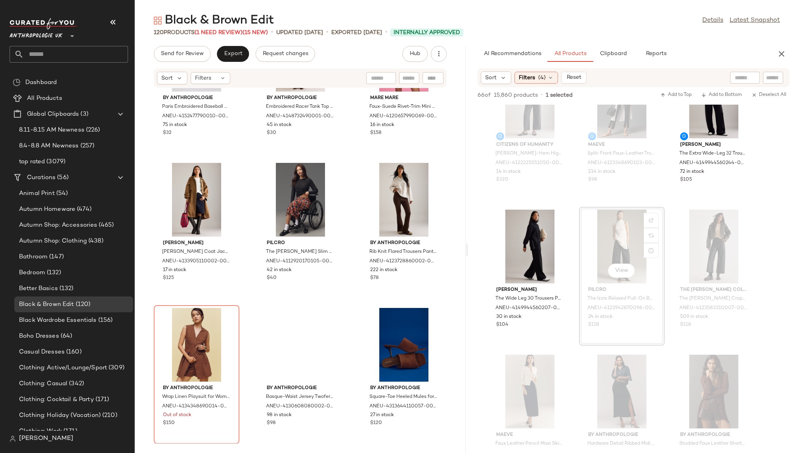
scroll to position [5445, 0]
click at [541, 78] on span "(4)" at bounding box center [542, 78] width 8 height 8
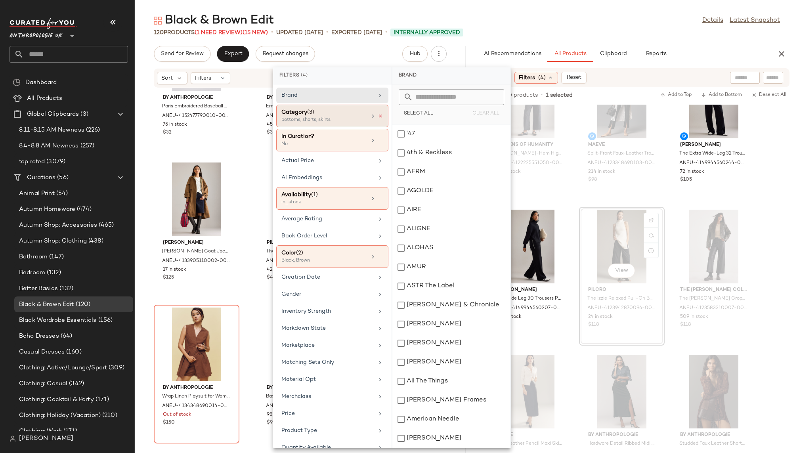
click at [378, 114] on icon at bounding box center [380, 116] width 6 height 6
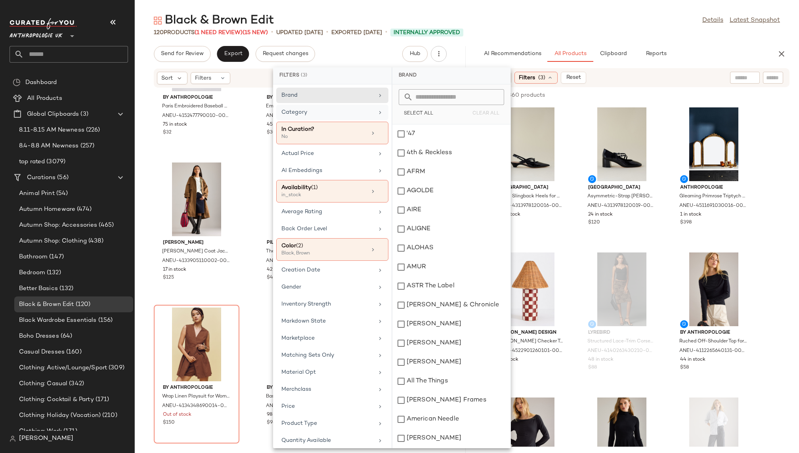
click at [555, 25] on div "Black & Brown Edit Details Latest Snapshot" at bounding box center [467, 21] width 664 height 16
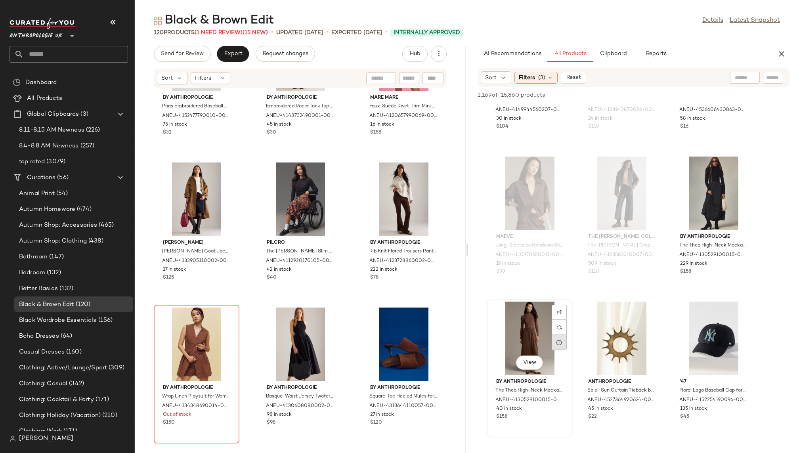
scroll to position [3469, 0]
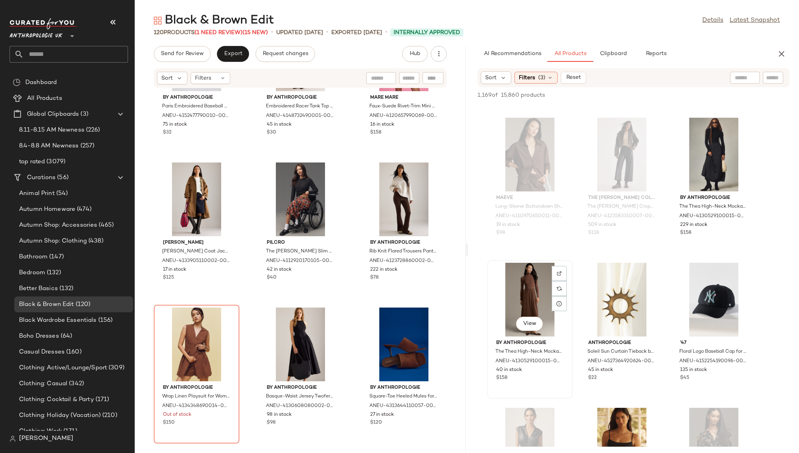
click at [526, 306] on div "View" at bounding box center [530, 300] width 80 height 74
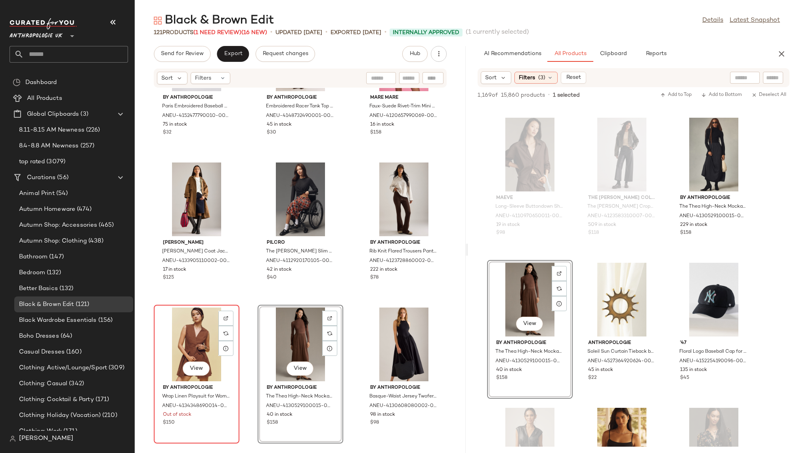
click at [198, 326] on div "View" at bounding box center [196, 344] width 80 height 74
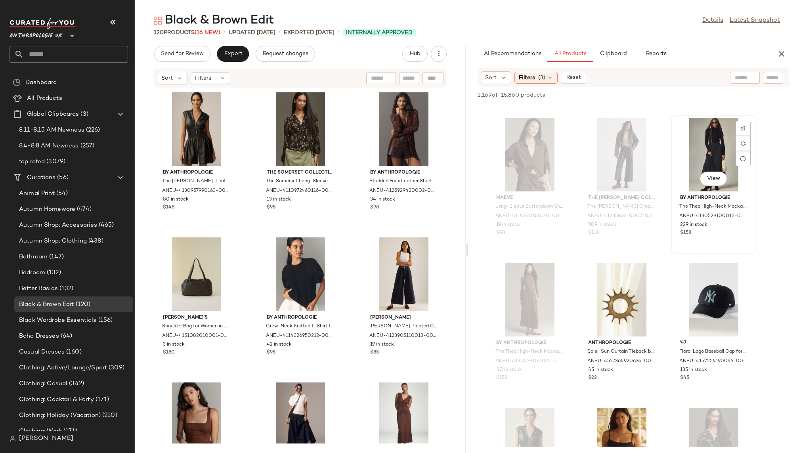
click at [688, 160] on div "View" at bounding box center [713, 155] width 80 height 74
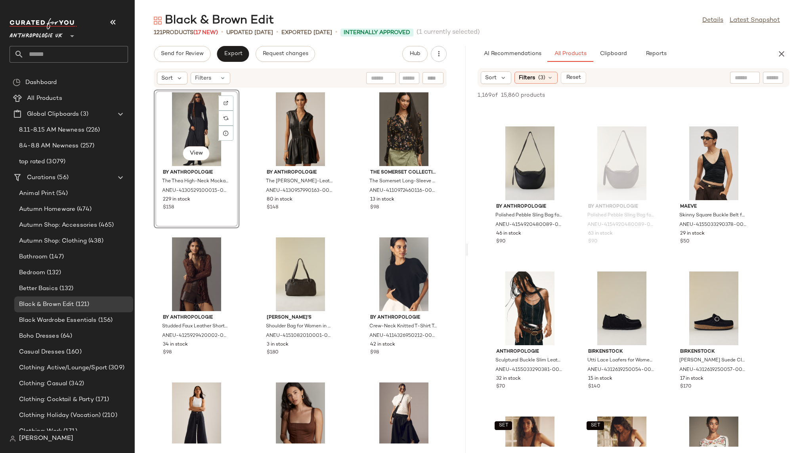
scroll to position [11899, 0]
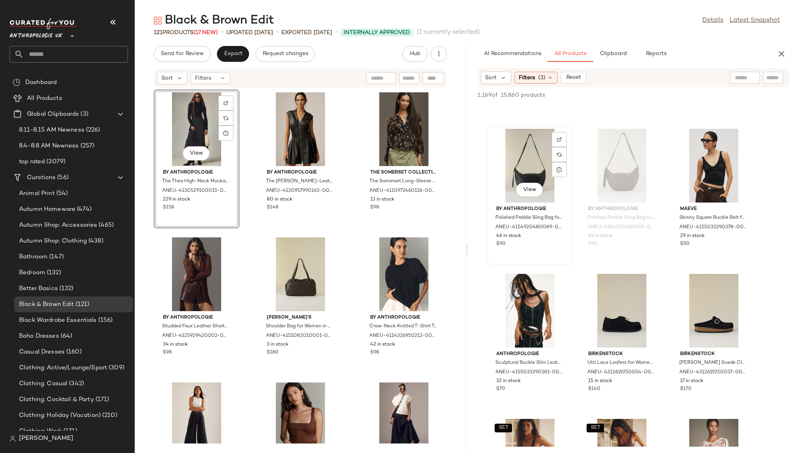
click at [520, 165] on div "View" at bounding box center [530, 166] width 80 height 74
click at [572, 322] on div "View Anthropologie Sculptural Buckle Slim Leather Belt for Women in Brown, Leat…" at bounding box center [530, 340] width 86 height 139
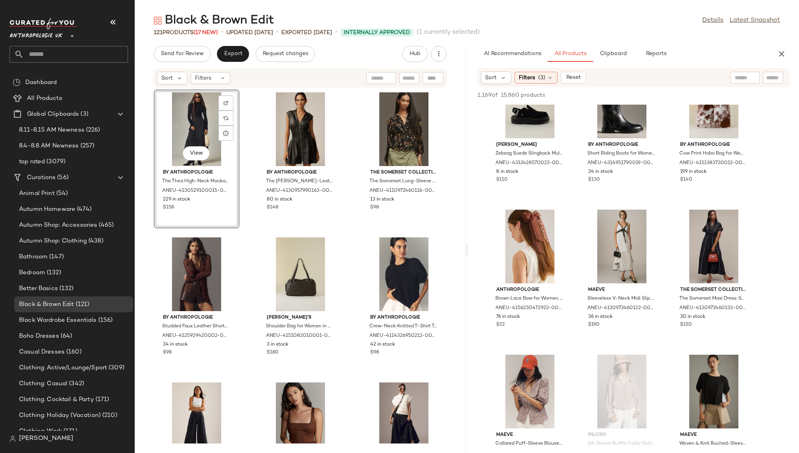
scroll to position [19088, 0]
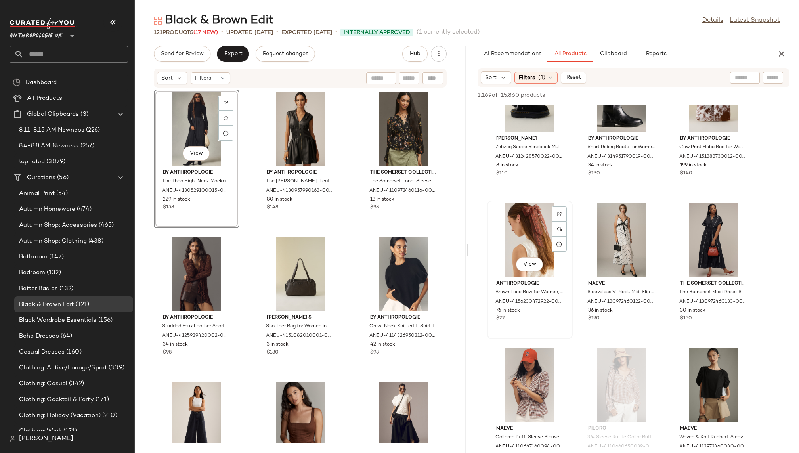
click at [521, 248] on div "View" at bounding box center [530, 240] width 80 height 74
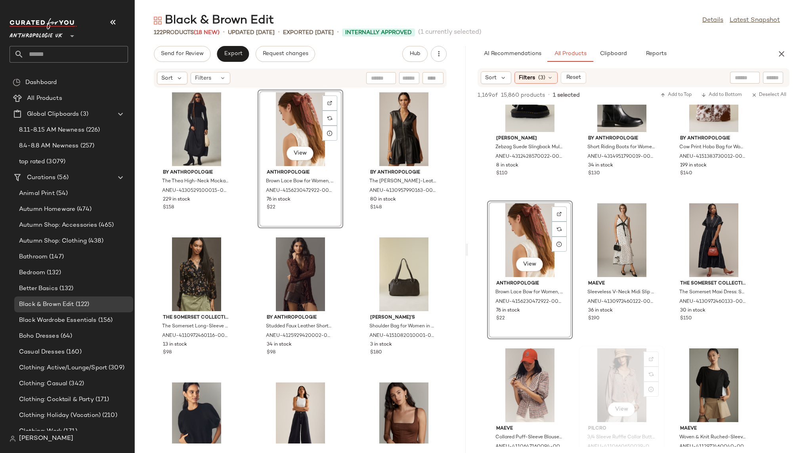
click at [579, 361] on div "View Pilcro 3/4 Sleeve Ruffle Collar Buttondown Shirt for Women in Brown, Cotto…" at bounding box center [622, 414] width 86 height 139
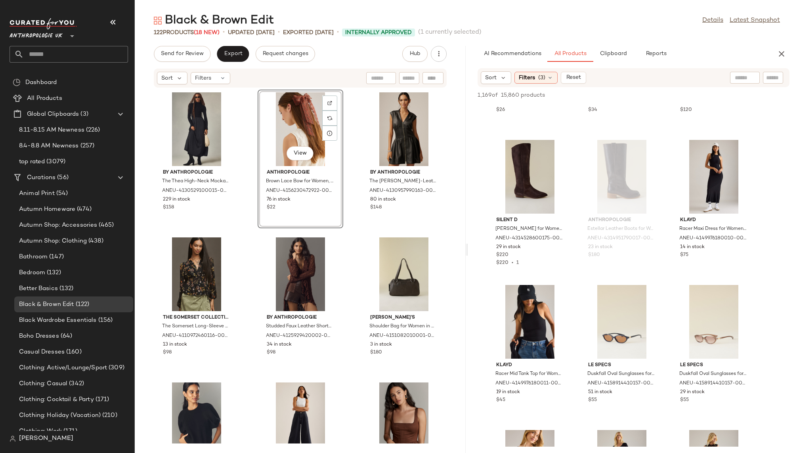
scroll to position [19906, 0]
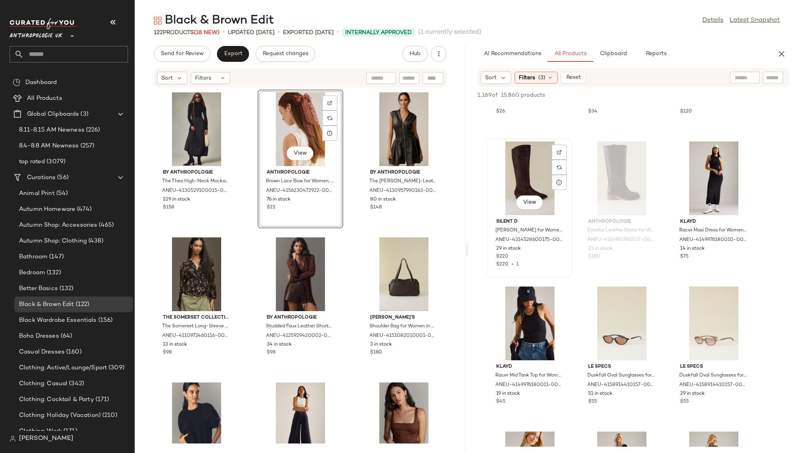
click at [524, 181] on div "View" at bounding box center [530, 178] width 80 height 74
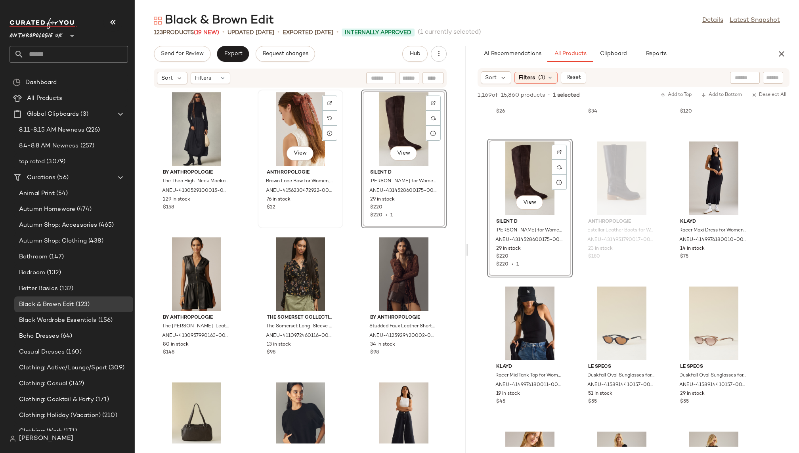
click at [281, 114] on div "View" at bounding box center [300, 129] width 80 height 74
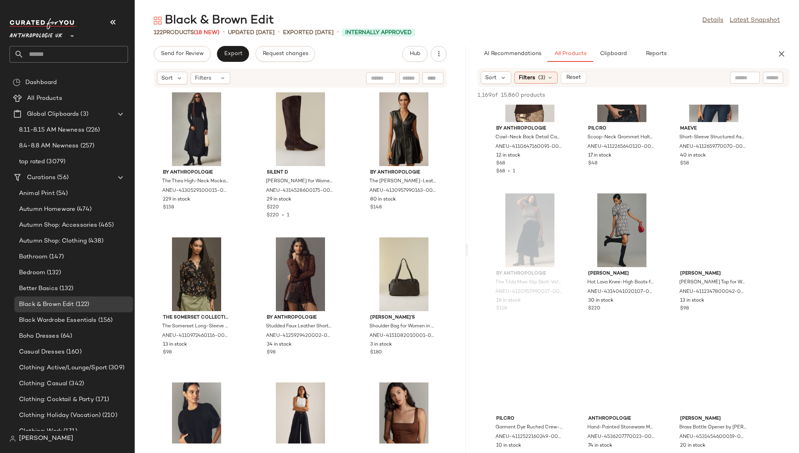
scroll to position [21519, 0]
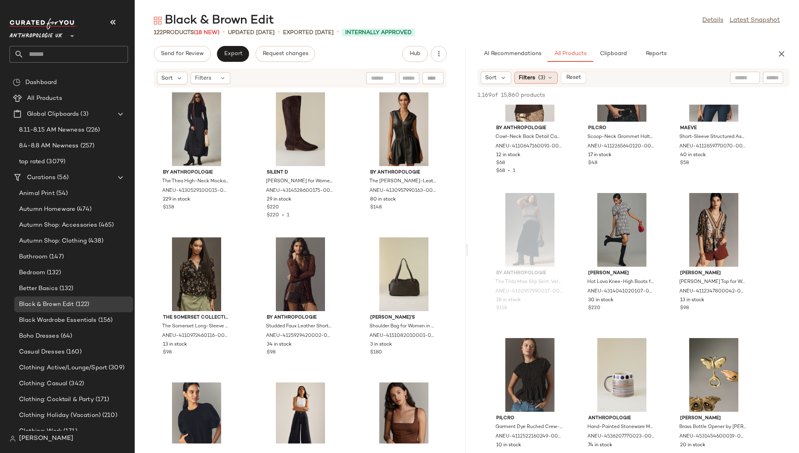
click at [538, 75] on span "(3)" at bounding box center [541, 78] width 7 height 8
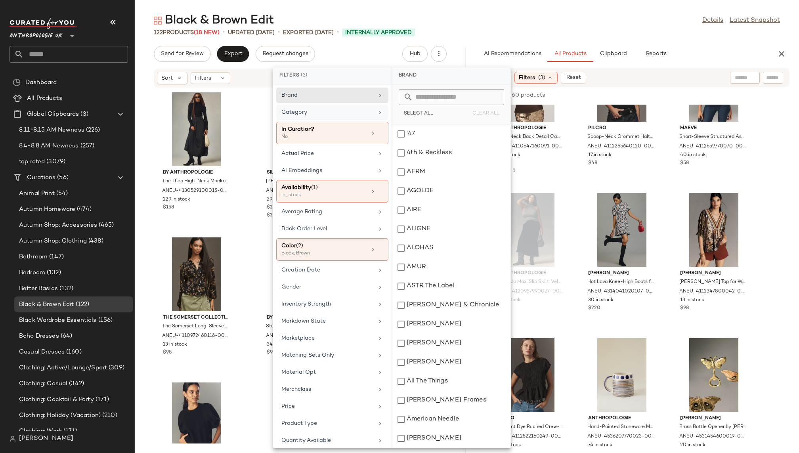
click at [361, 109] on div "Category" at bounding box center [327, 112] width 92 height 8
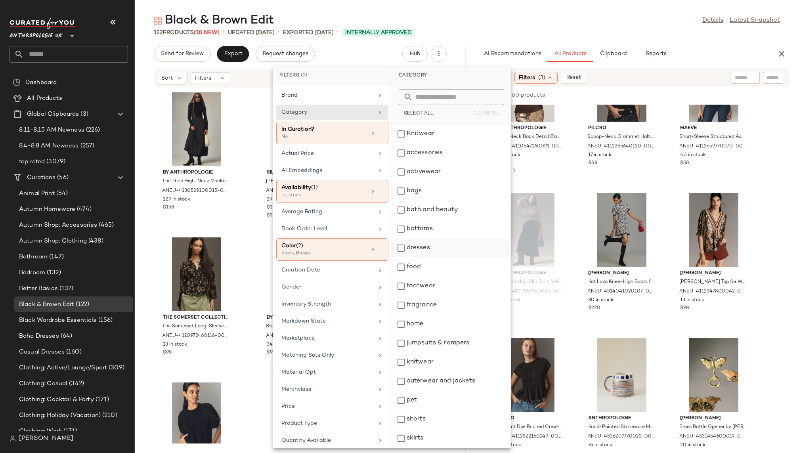
click at [435, 246] on div "dresses" at bounding box center [451, 247] width 118 height 19
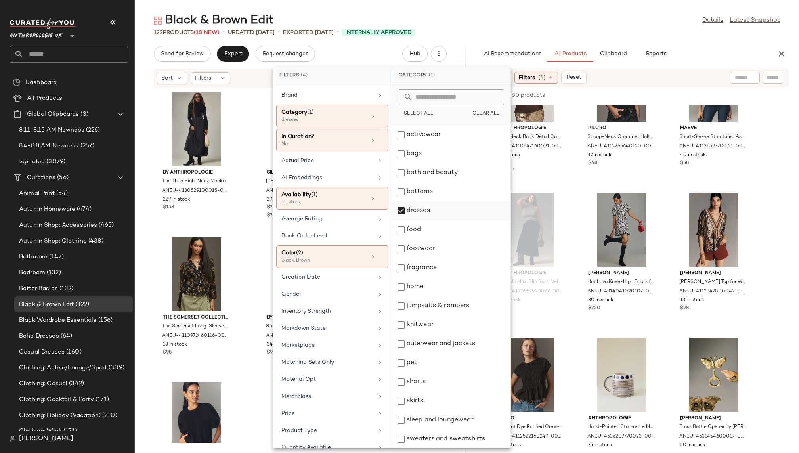
scroll to position [43, 0]
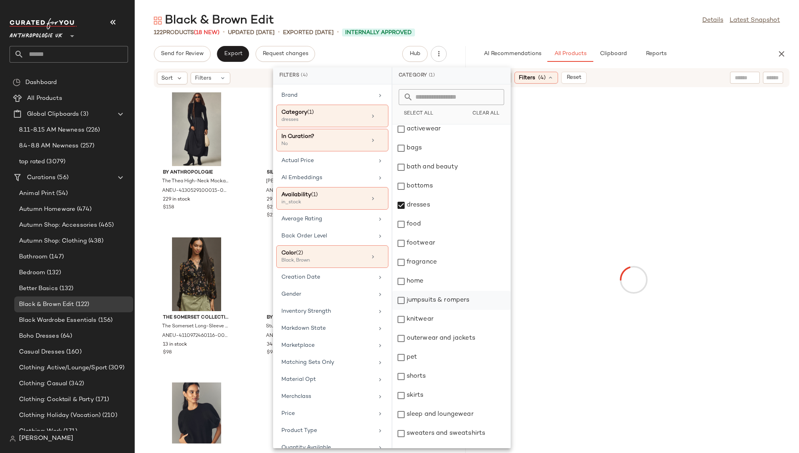
click at [454, 307] on div "jumpsuits & rompers" at bounding box center [451, 300] width 118 height 19
click at [456, 335] on div "outerwear and jackets" at bounding box center [451, 338] width 118 height 19
click at [589, 31] on div "122 Products (18 New) • updated Aug 18th • Exported Aug 7th • Internally Approv…" at bounding box center [467, 33] width 664 height 8
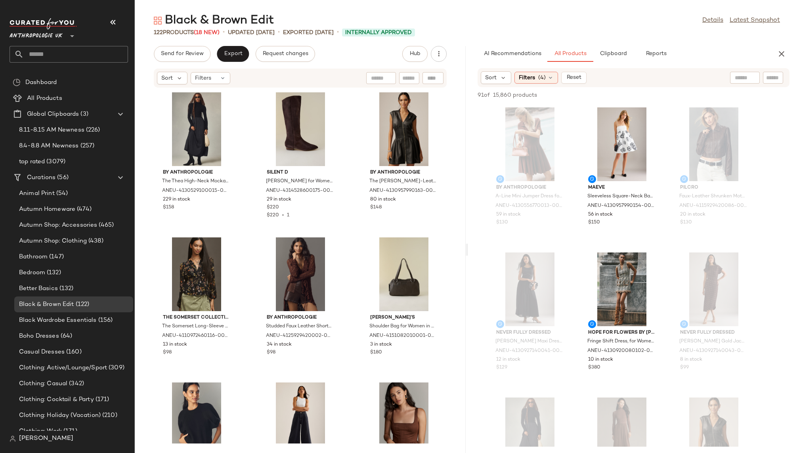
scroll to position [7, 0]
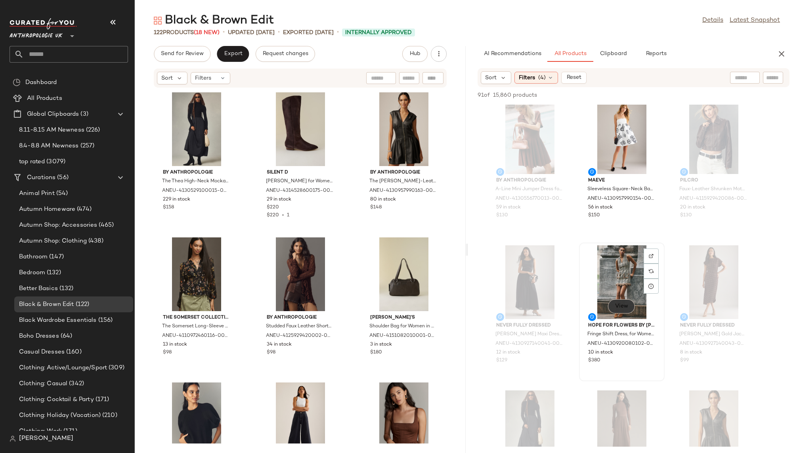
click at [622, 301] on button "View" at bounding box center [621, 306] width 27 height 14
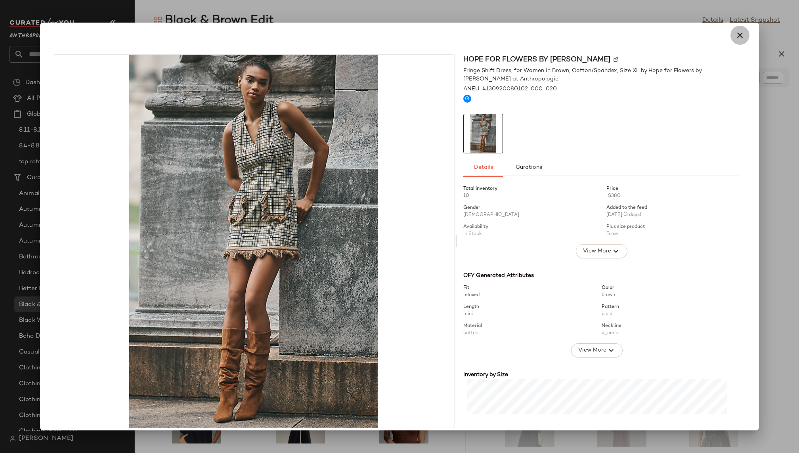
click at [735, 39] on icon "button" at bounding box center [740, 36] width 10 height 10
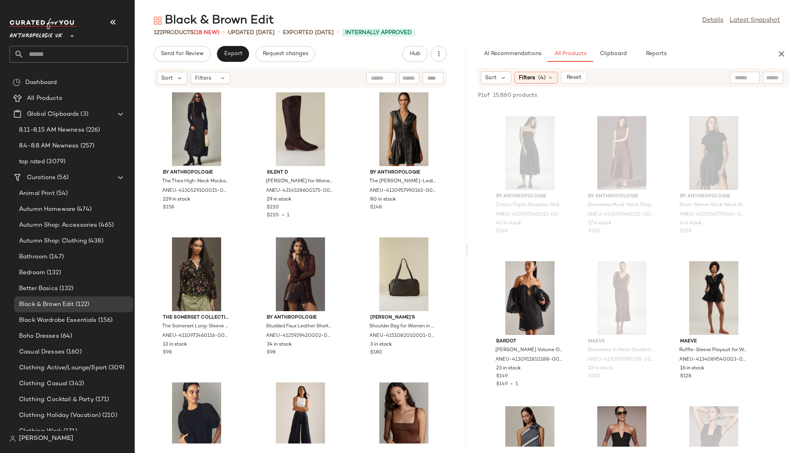
scroll to position [881, 0]
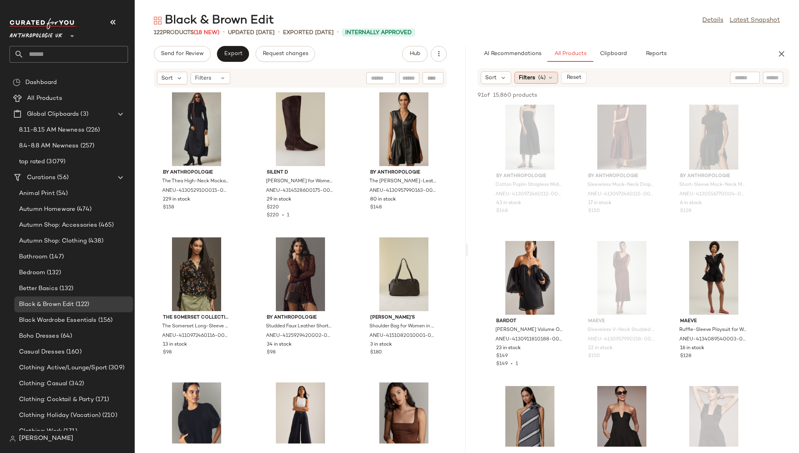
click at [536, 81] on div "Filters (4)" at bounding box center [536, 78] width 44 height 12
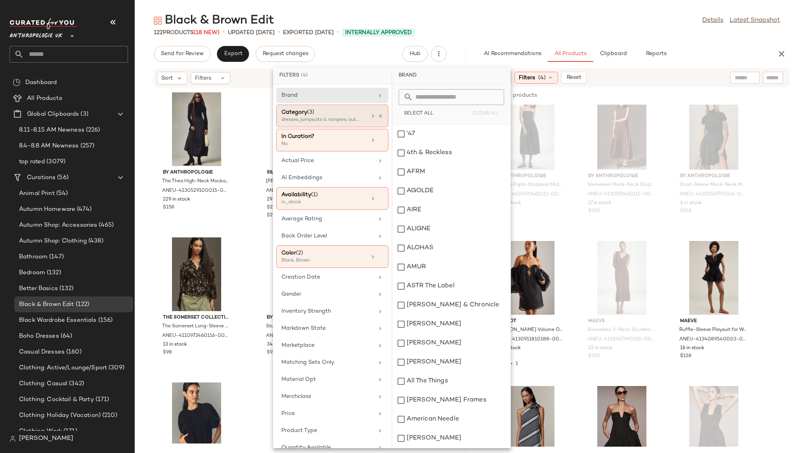
click at [359, 115] on div "Category (3)" at bounding box center [323, 112] width 85 height 8
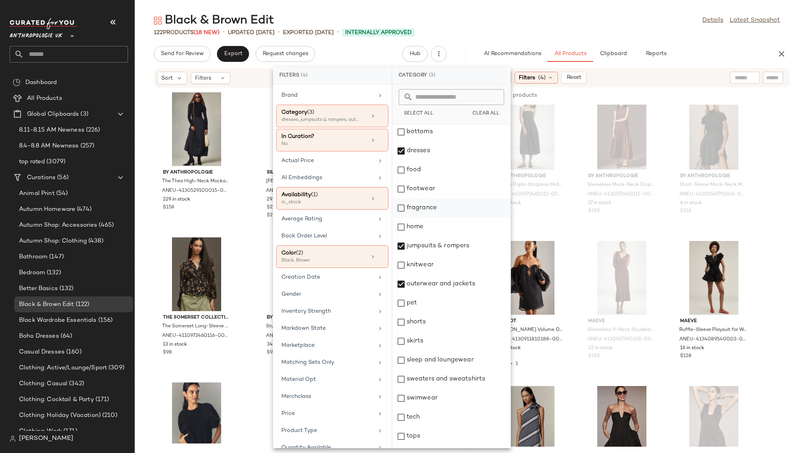
scroll to position [132, 0]
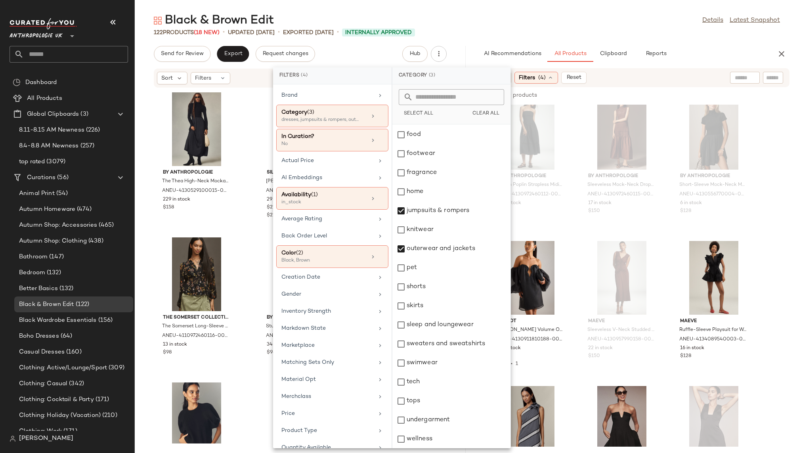
click at [631, 33] on div "122 Products (18 New) • updated Aug 18th • Exported Aug 7th • Internally Approv…" at bounding box center [467, 33] width 664 height 8
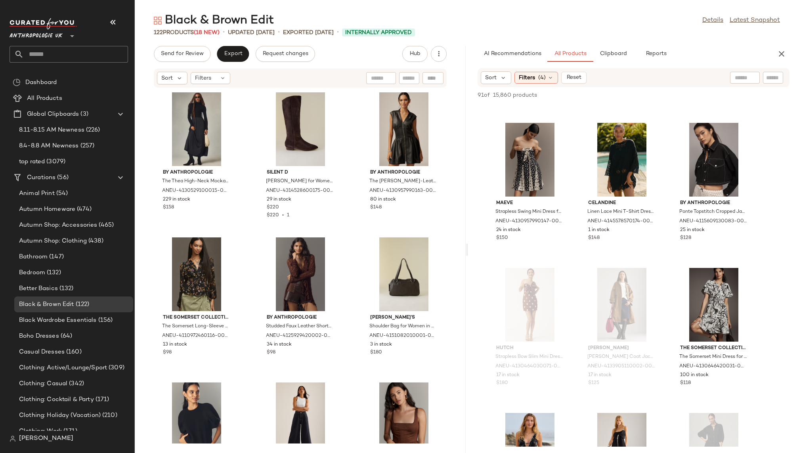
scroll to position [2884, 0]
click at [705, 168] on div "View" at bounding box center [713, 159] width 80 height 74
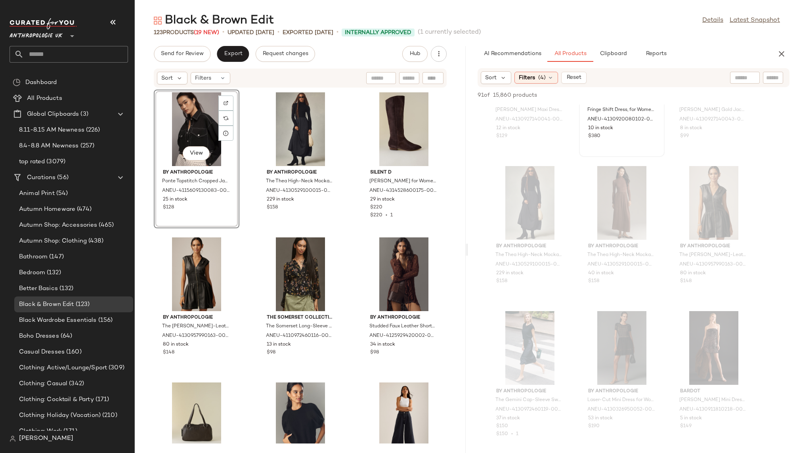
scroll to position [0, 0]
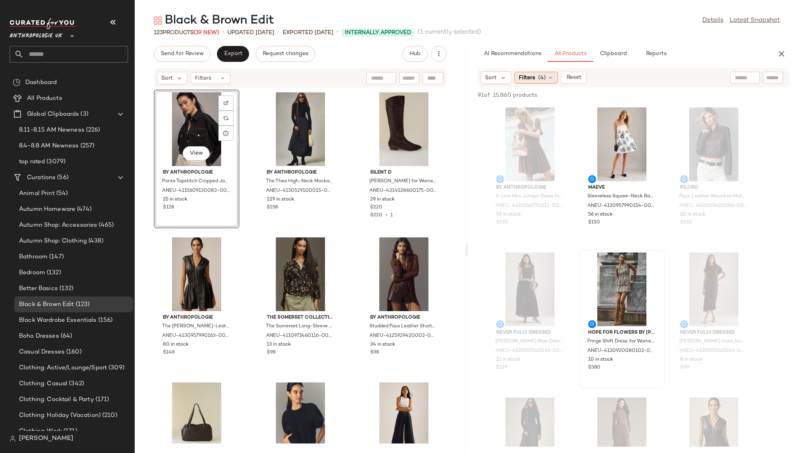
click at [538, 76] on span "(4)" at bounding box center [542, 78] width 8 height 8
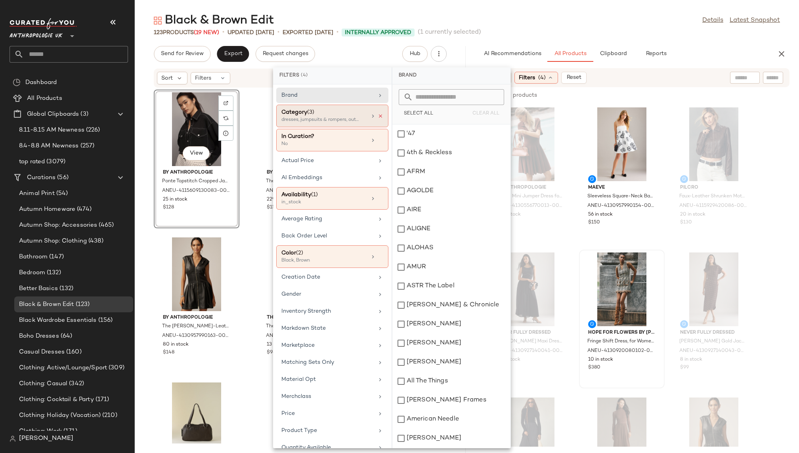
click at [379, 114] on icon at bounding box center [380, 116] width 6 height 6
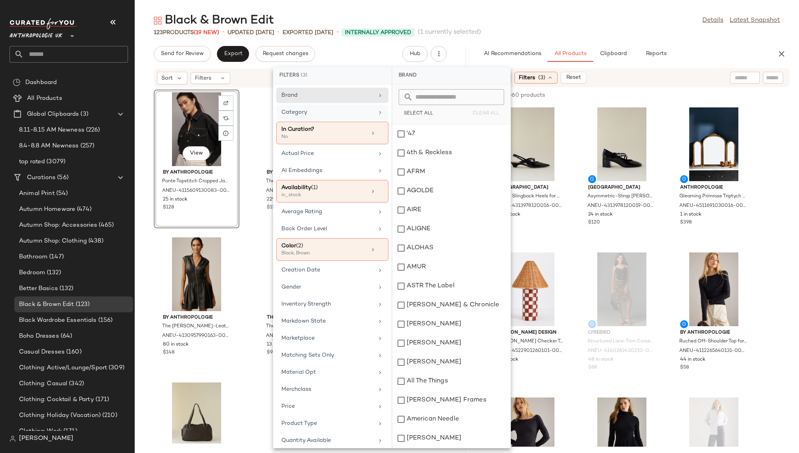
click at [545, 31] on div "123 Products (19 New) • updated Aug 18th • Exported Aug 7th • Internally Approv…" at bounding box center [467, 33] width 664 height 8
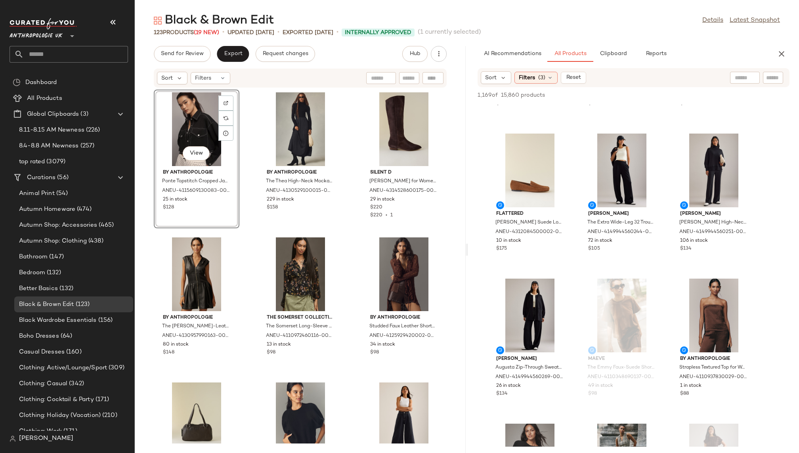
scroll to position [1422, 0]
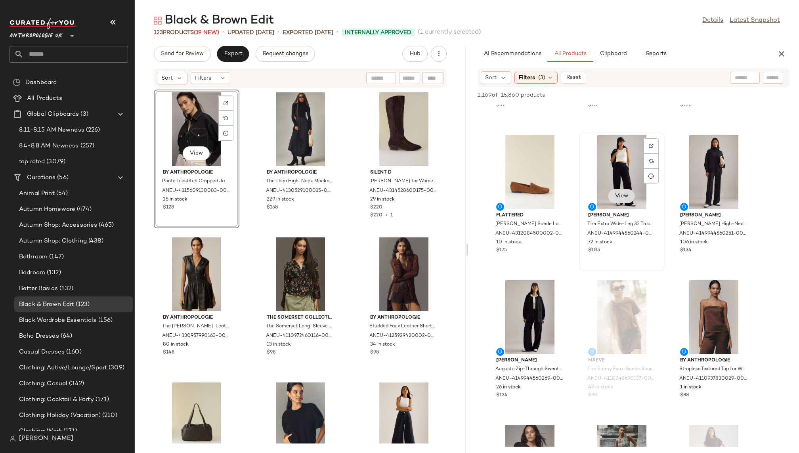
click at [616, 197] on span "View" at bounding box center [620, 196] width 13 height 6
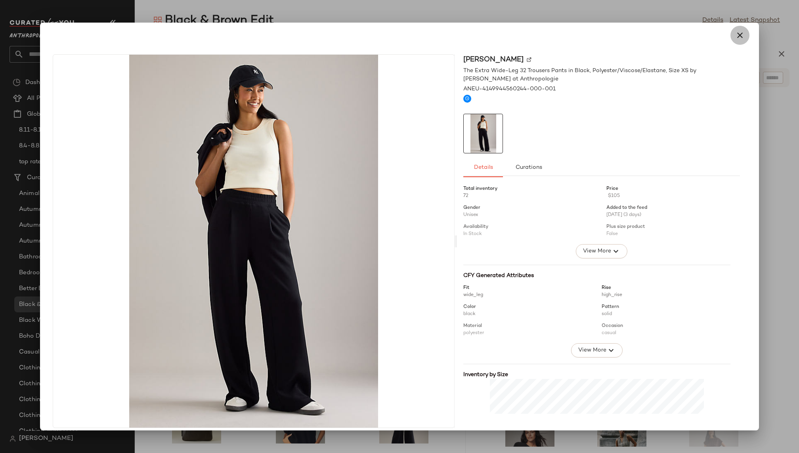
click at [735, 38] on icon "button" at bounding box center [740, 36] width 10 height 10
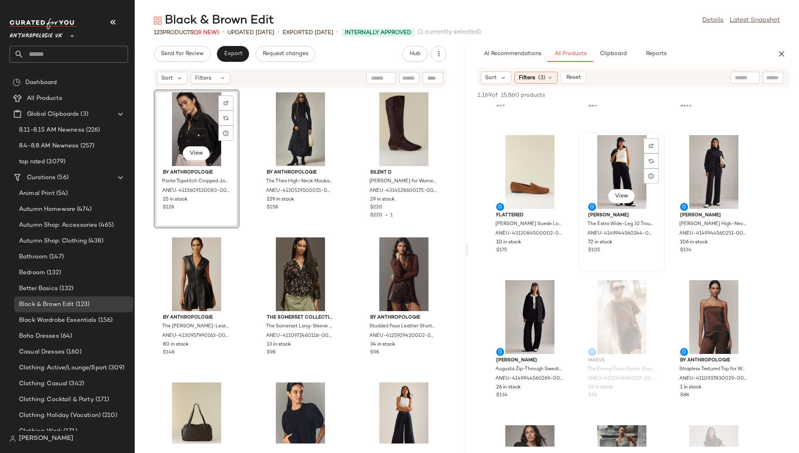
click at [618, 176] on div "View" at bounding box center [621, 172] width 80 height 74
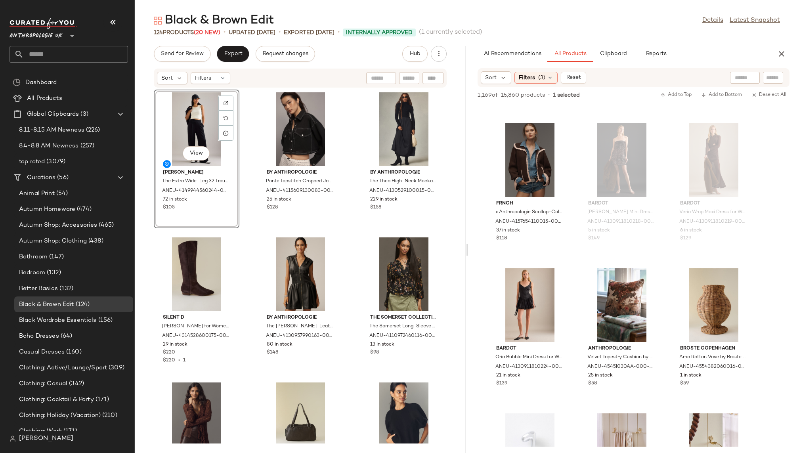
scroll to position [5012, 0]
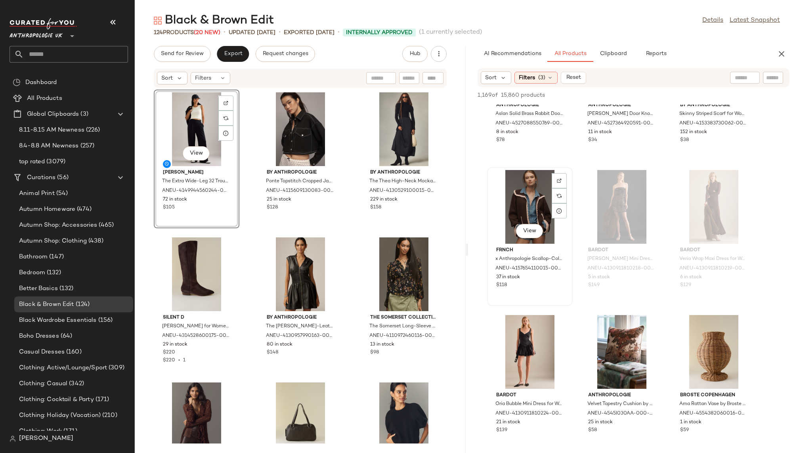
click at [498, 194] on div "View" at bounding box center [530, 207] width 80 height 74
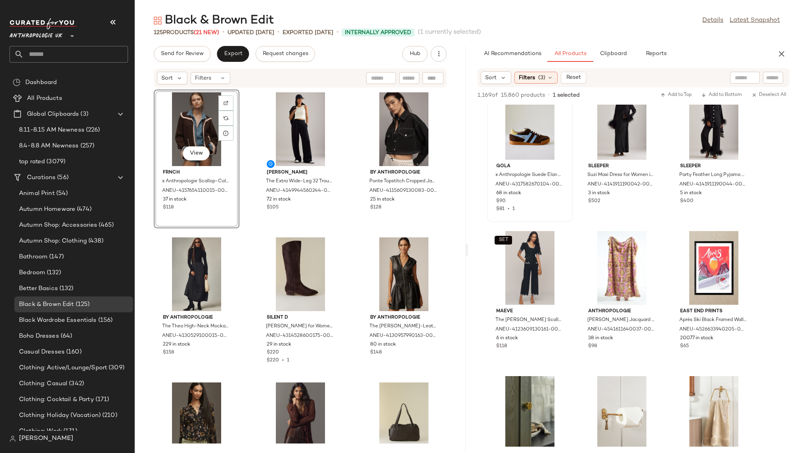
scroll to position [6557, 0]
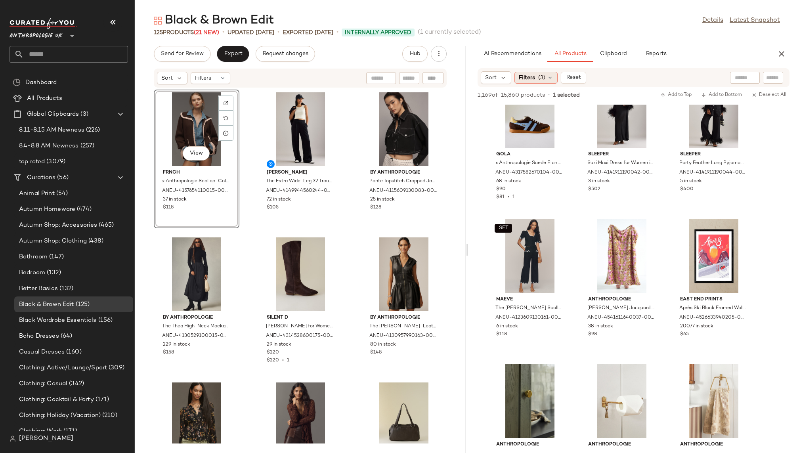
click at [534, 75] on span "Filters" at bounding box center [527, 78] width 16 height 8
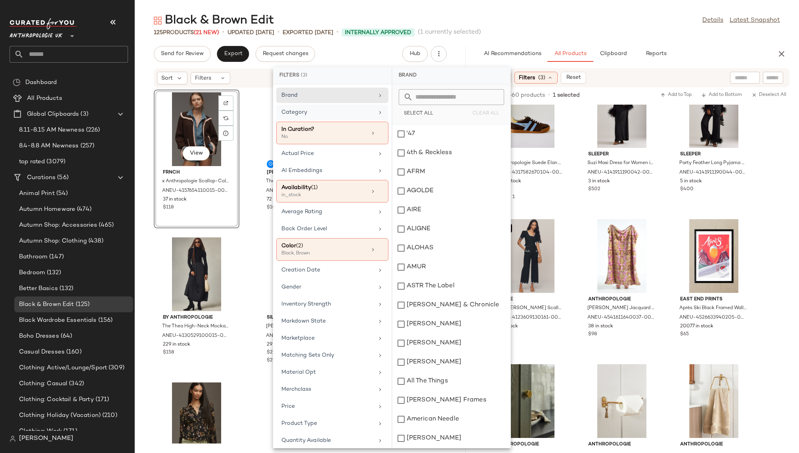
click at [362, 111] on div "Category" at bounding box center [327, 112] width 92 height 8
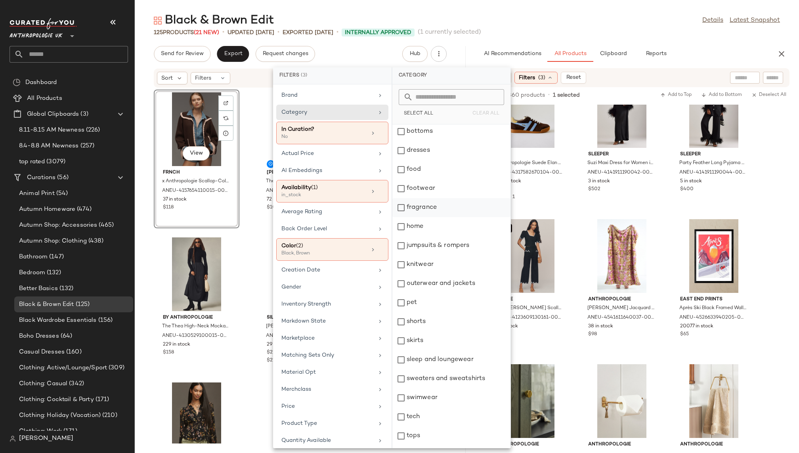
scroll to position [132, 0]
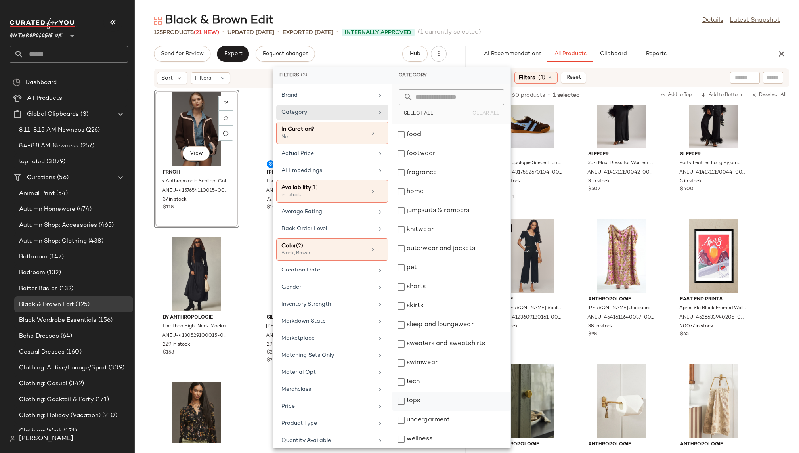
click at [442, 398] on div "tops" at bounding box center [451, 400] width 118 height 19
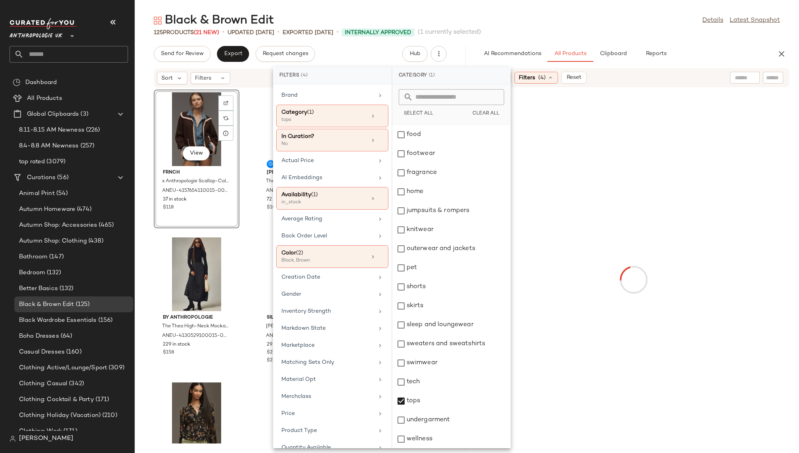
click at [597, 36] on div "125 Products (21 New) • updated Aug 18th • Exported Aug 7th • Internally Approv…" at bounding box center [467, 33] width 664 height 8
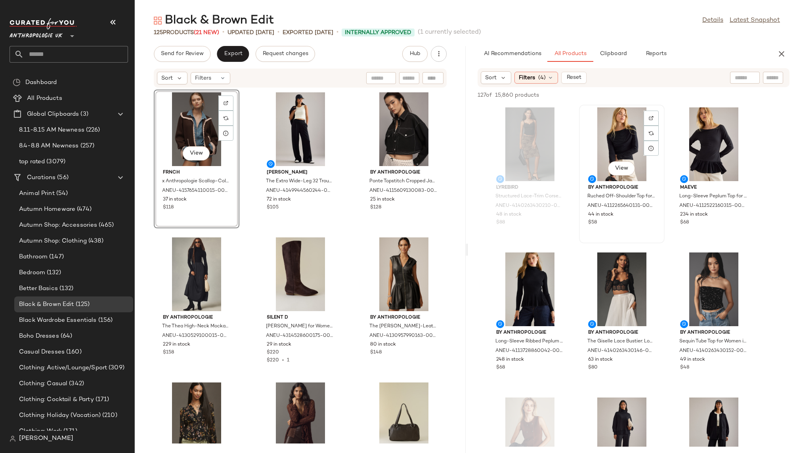
click at [600, 148] on div "View" at bounding box center [621, 144] width 80 height 74
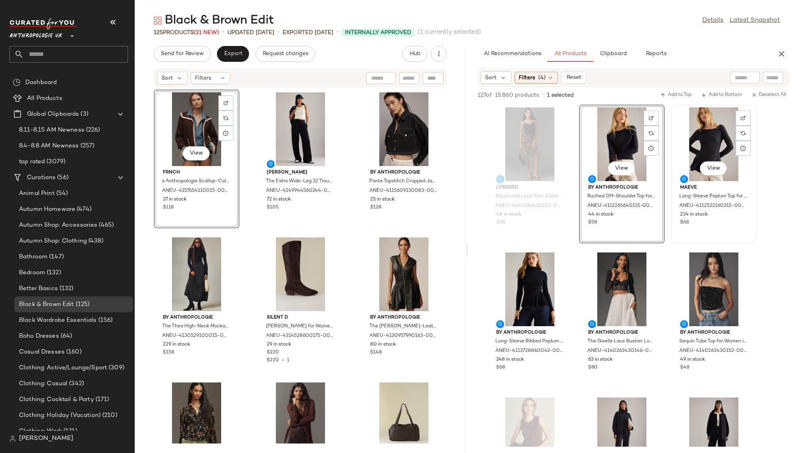
click at [700, 153] on div "View" at bounding box center [713, 144] width 80 height 74
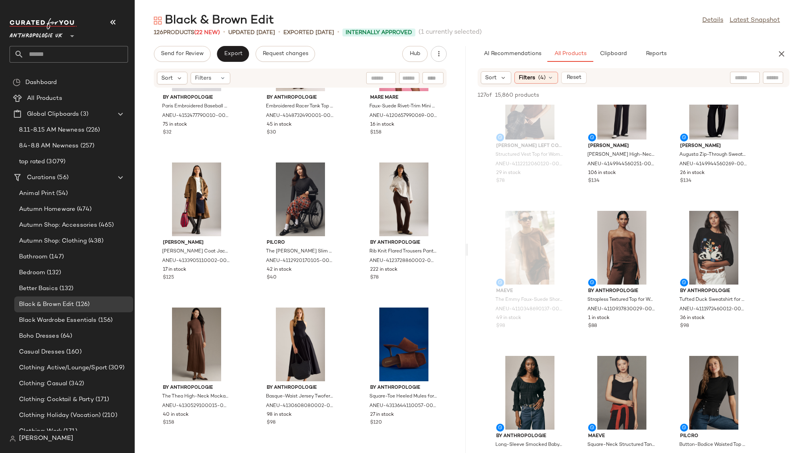
scroll to position [0, 0]
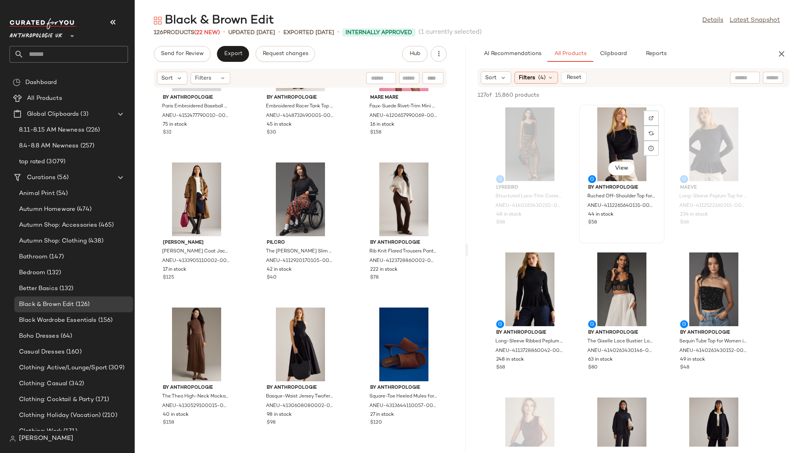
click at [606, 140] on div "View" at bounding box center [621, 144] width 80 height 74
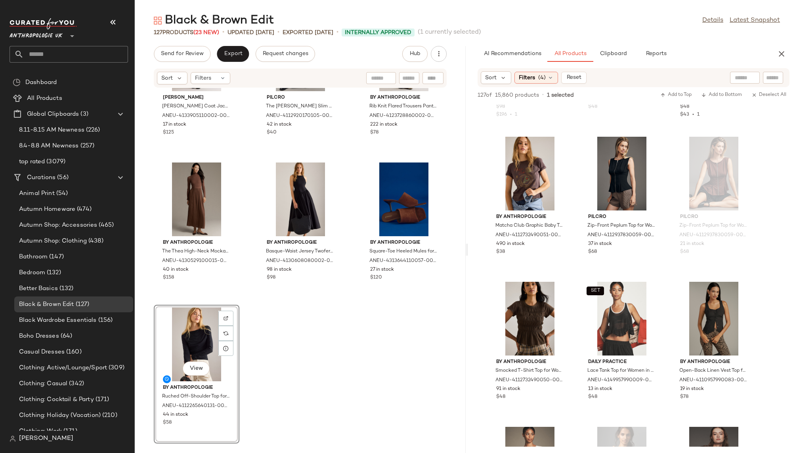
scroll to position [2027, 0]
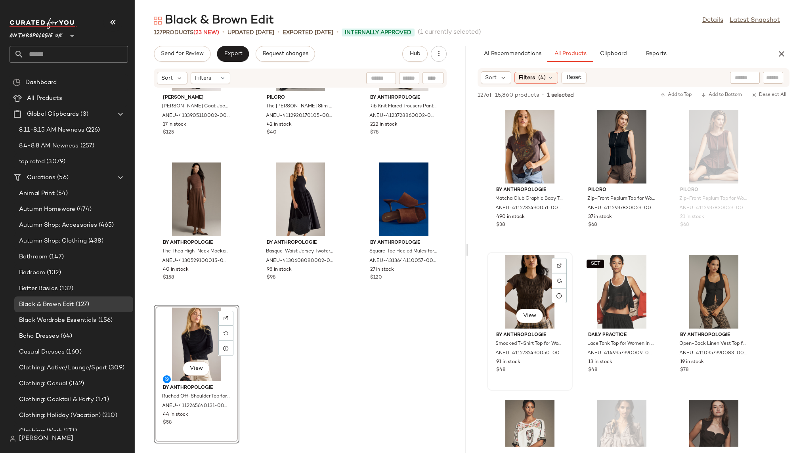
click at [520, 291] on div "View" at bounding box center [530, 292] width 80 height 74
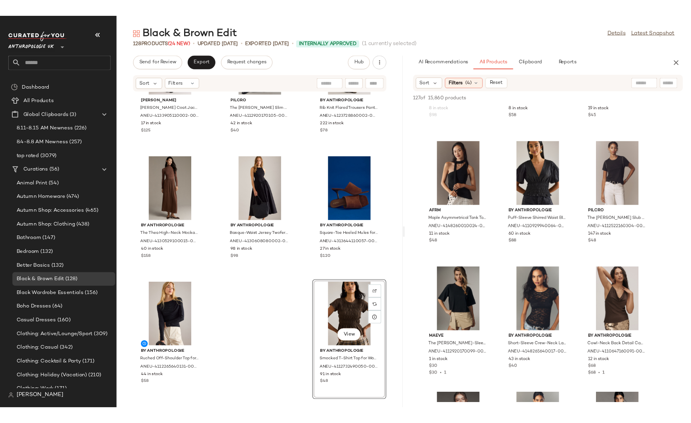
scroll to position [3152, 0]
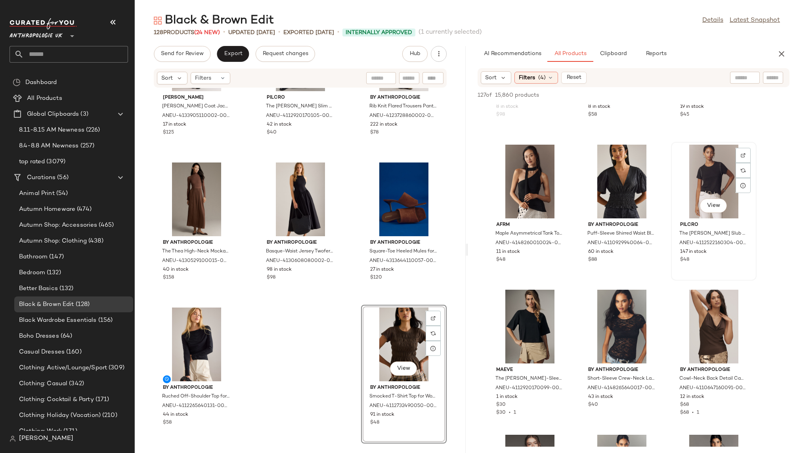
click at [702, 176] on div "View" at bounding box center [713, 182] width 80 height 74
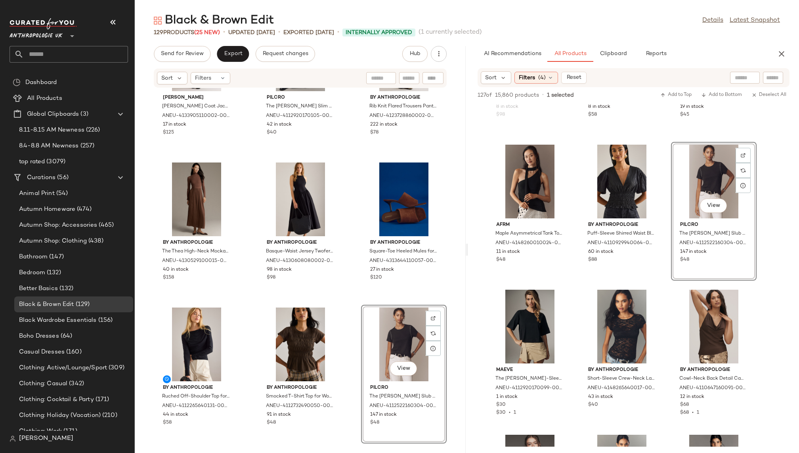
click at [344, 424] on div "Damson Madder Camille Trench Coat Jacket for Women in Brown, Cotton, Size Uk 6 …" at bounding box center [300, 265] width 331 height 355
click at [543, 80] on span "(4)" at bounding box center [542, 78] width 8 height 8
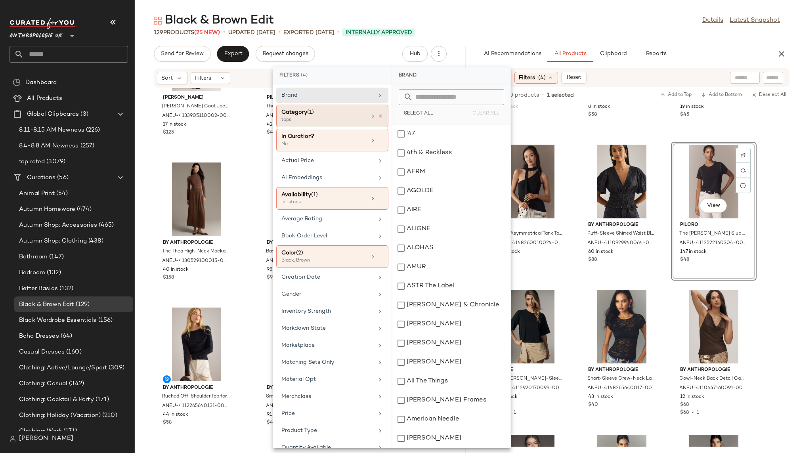
click at [377, 114] on icon at bounding box center [380, 116] width 6 height 6
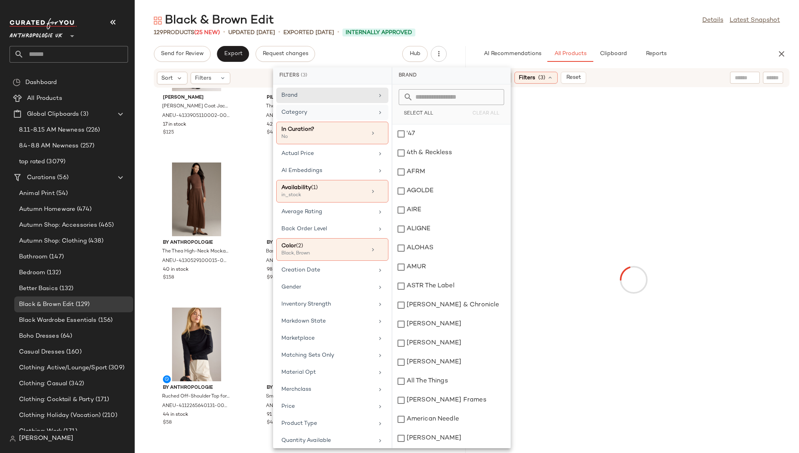
click at [364, 111] on div "Category" at bounding box center [327, 112] width 92 height 8
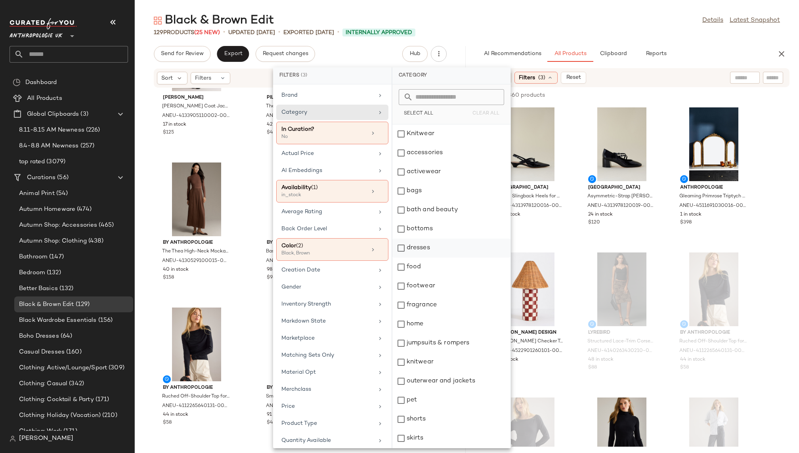
click at [424, 251] on div "dresses" at bounding box center [451, 247] width 118 height 19
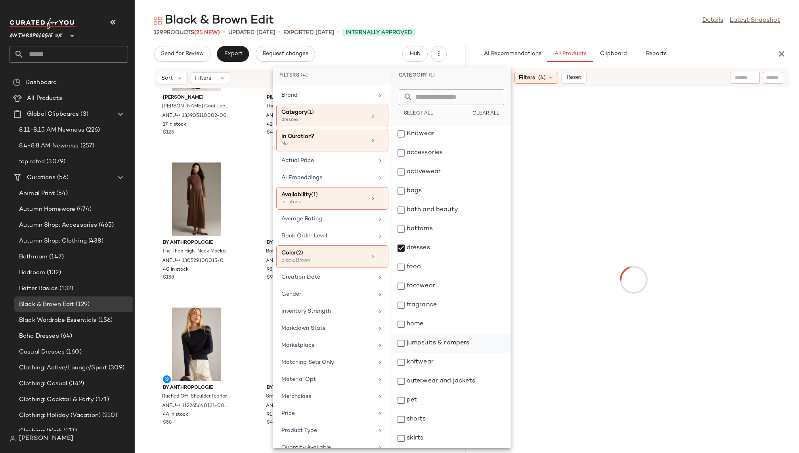
click at [434, 342] on div "jumpsuits & rompers" at bounding box center [451, 343] width 118 height 19
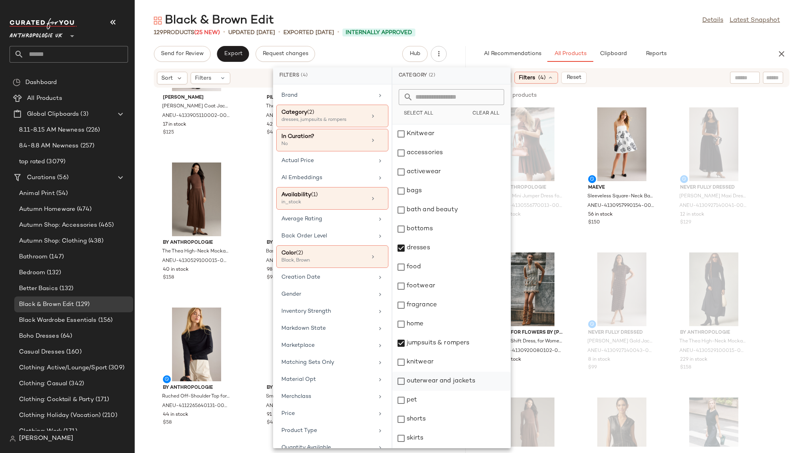
click at [438, 379] on div "outerwear and jackets" at bounding box center [451, 381] width 118 height 19
click at [587, 35] on div "129 Products (25 New) • updated Aug 18th • Exported Aug 7th • Internally Approv…" at bounding box center [467, 33] width 664 height 8
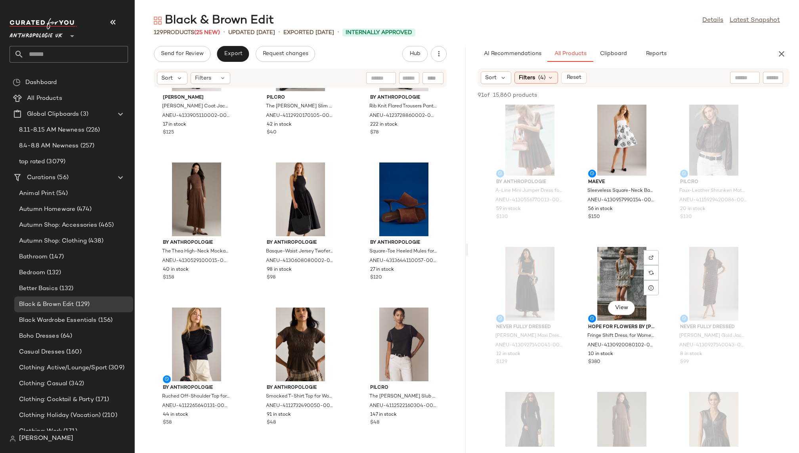
scroll to position [0, 0]
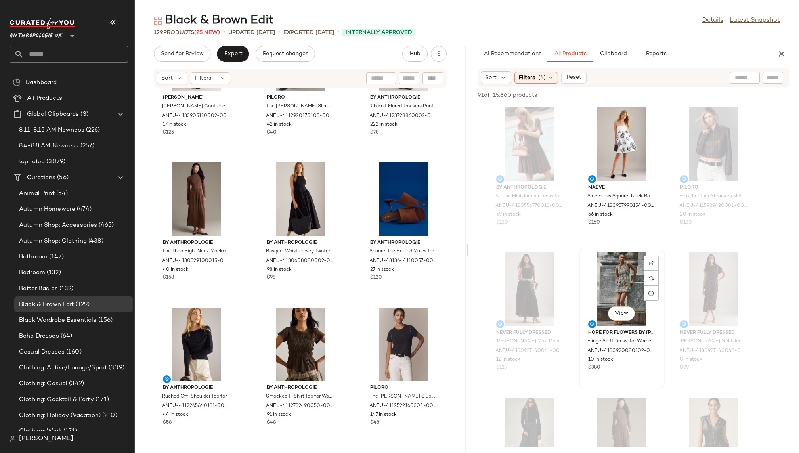
click at [609, 270] on div "View" at bounding box center [621, 289] width 80 height 74
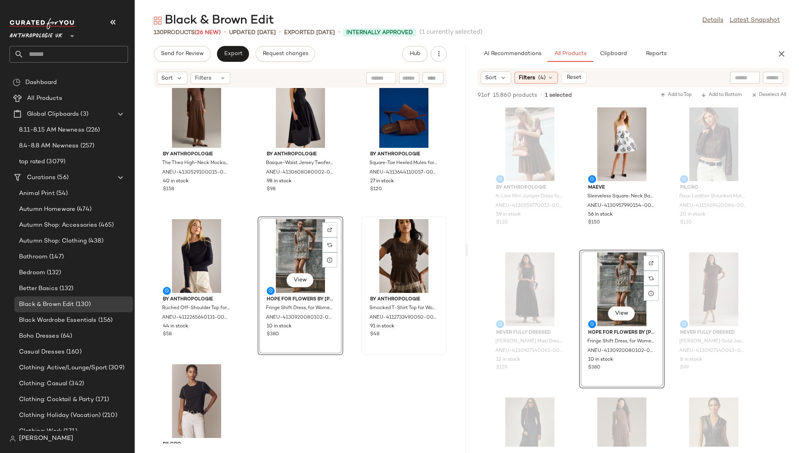
scroll to position [5991, 0]
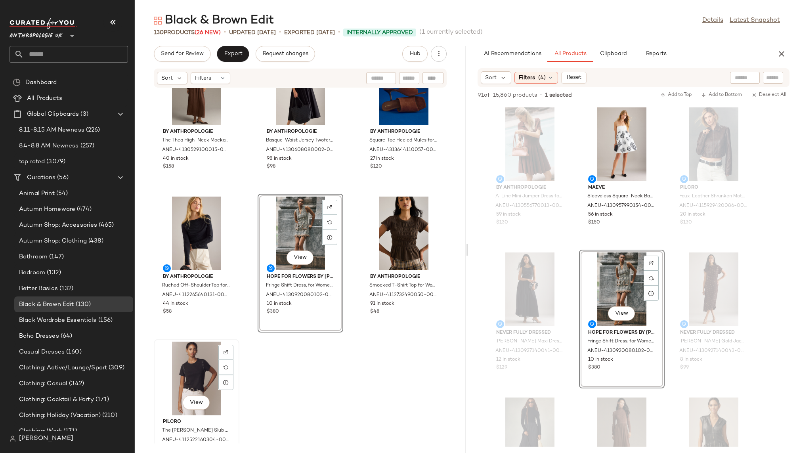
click at [215, 368] on div "View" at bounding box center [196, 378] width 80 height 74
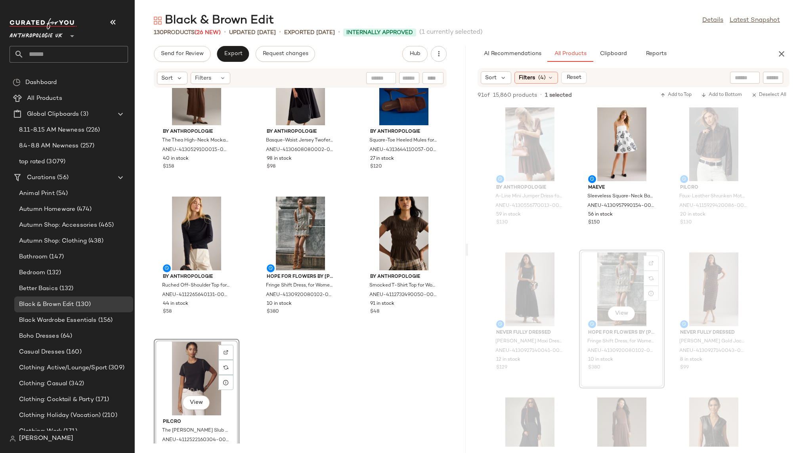
scroll to position [5880, 0]
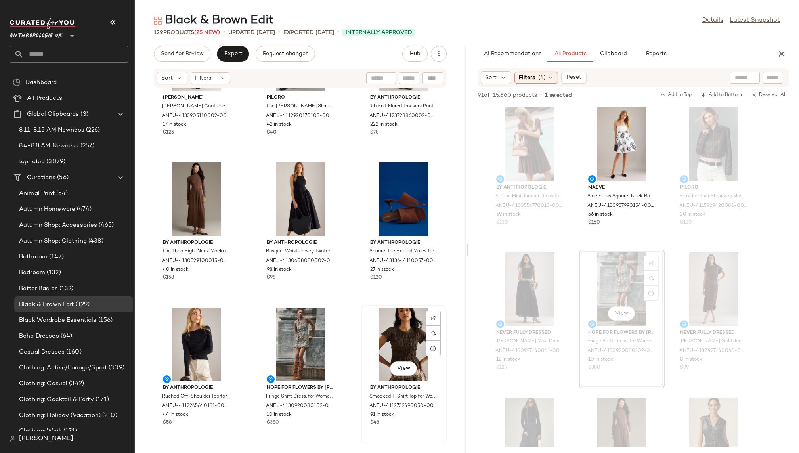
click at [362, 357] on div "View By Anthropologie Smocked T-Shirt Top for Women in Brown, Cotton, Size Larg…" at bounding box center [404, 373] width 84 height 137
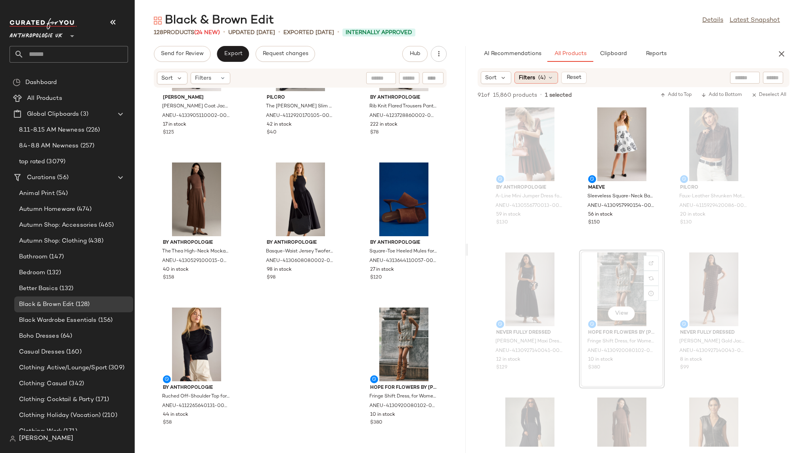
click at [538, 76] on span "(4)" at bounding box center [542, 78] width 8 height 8
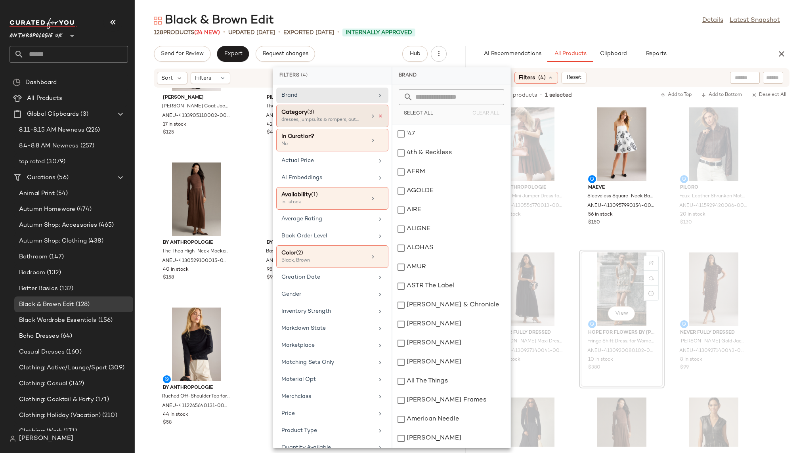
click at [379, 113] on icon at bounding box center [380, 116] width 6 height 6
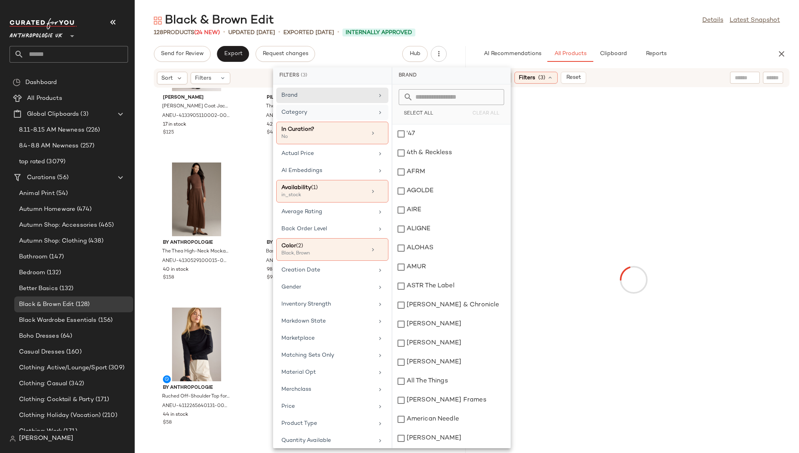
click at [369, 113] on div "Category" at bounding box center [327, 112] width 92 height 8
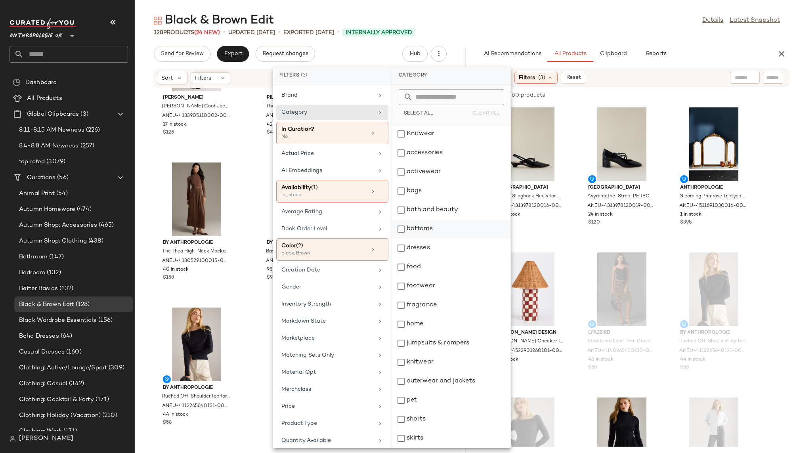
click at [419, 230] on div "bottoms" at bounding box center [451, 228] width 118 height 19
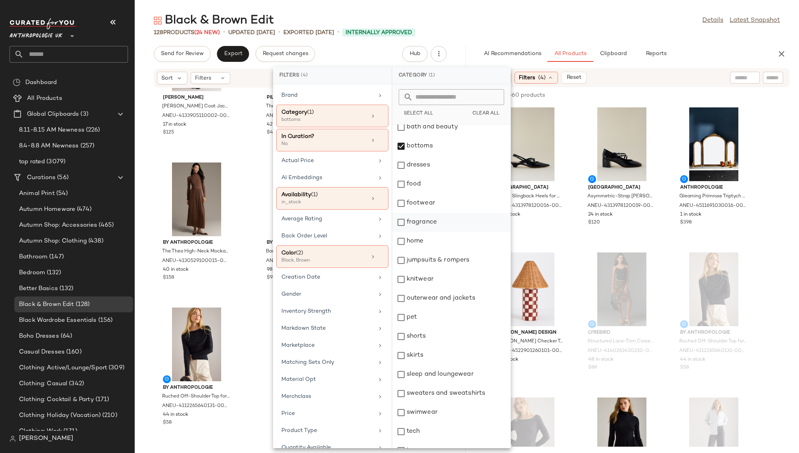
scroll to position [132, 0]
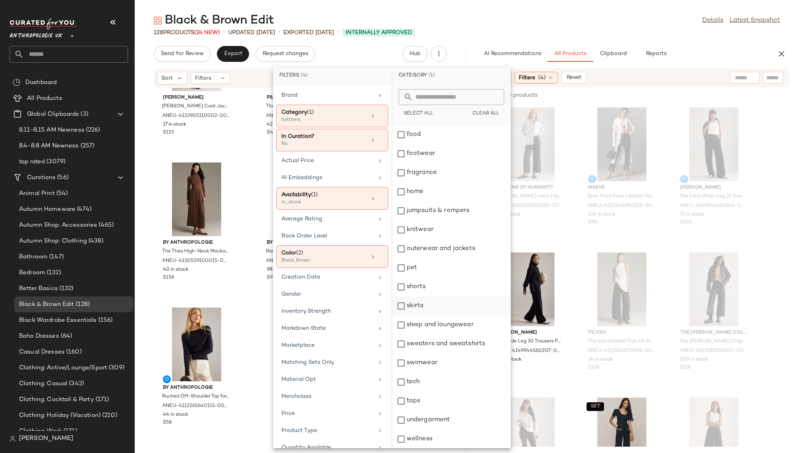
click at [434, 306] on div "skirts" at bounding box center [451, 305] width 118 height 19
click at [434, 296] on div "skirts" at bounding box center [451, 305] width 118 height 19
click at [433, 300] on div "skirts" at bounding box center [451, 305] width 118 height 19
click at [433, 288] on div "shorts" at bounding box center [451, 286] width 118 height 19
click at [621, 25] on div "Black & Brown Edit Details Latest Snapshot" at bounding box center [467, 21] width 664 height 16
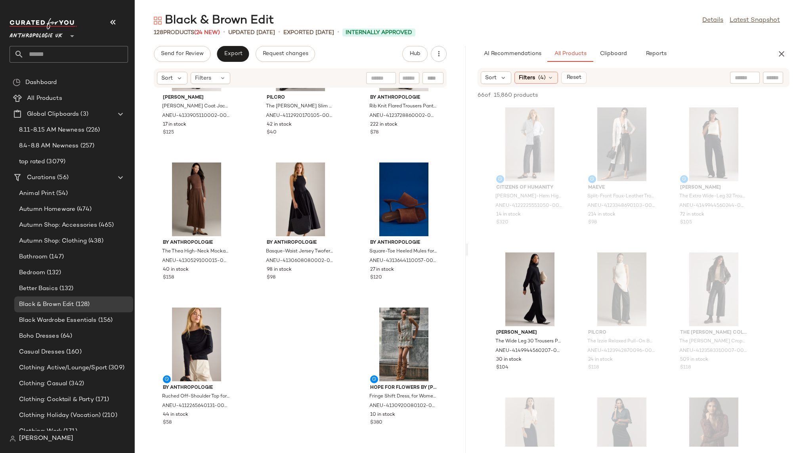
click at [608, 39] on div "Black & Brown Edit Details Latest Snapshot 128 Products (24 New) • updated Aug …" at bounding box center [467, 233] width 664 height 440
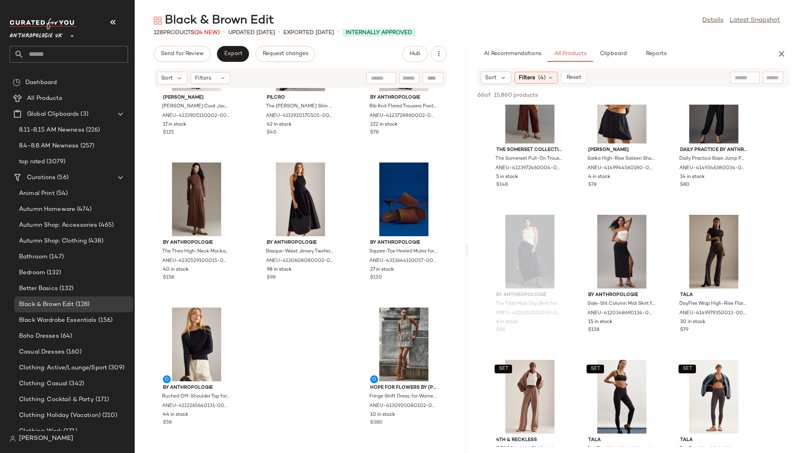
scroll to position [1923, 0]
click at [608, 242] on div "View" at bounding box center [621, 251] width 80 height 74
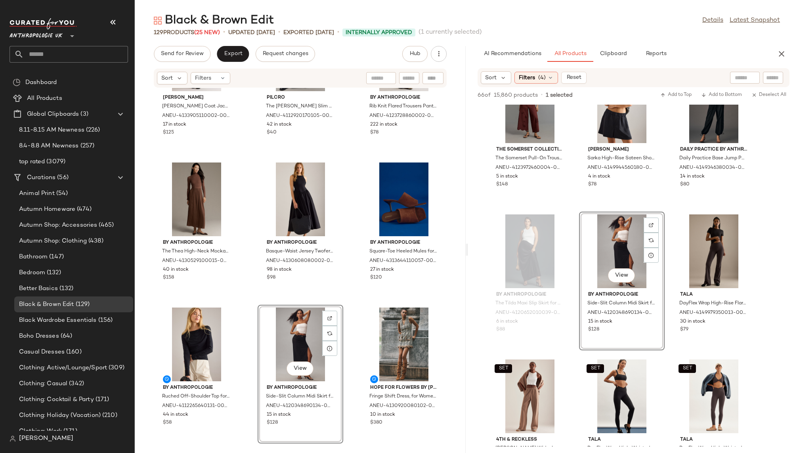
click at [447, 341] on div "Damson Madder Camille Trench Coat Jacket for Women in Brown, Cotton, Size Uk 6 …" at bounding box center [300, 265] width 331 height 355
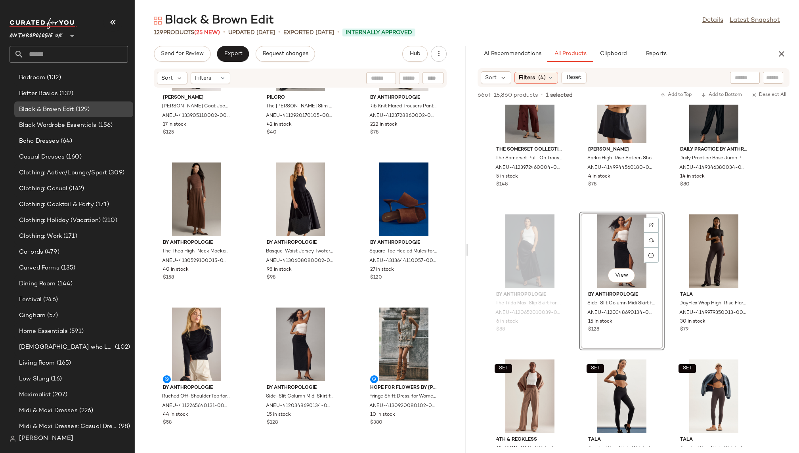
scroll to position [200, 0]
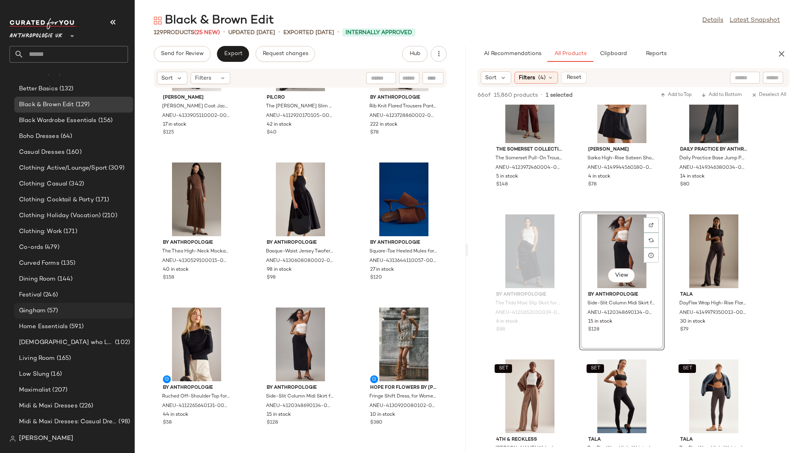
click at [76, 310] on div "Gingham (57)" at bounding box center [73, 310] width 113 height 9
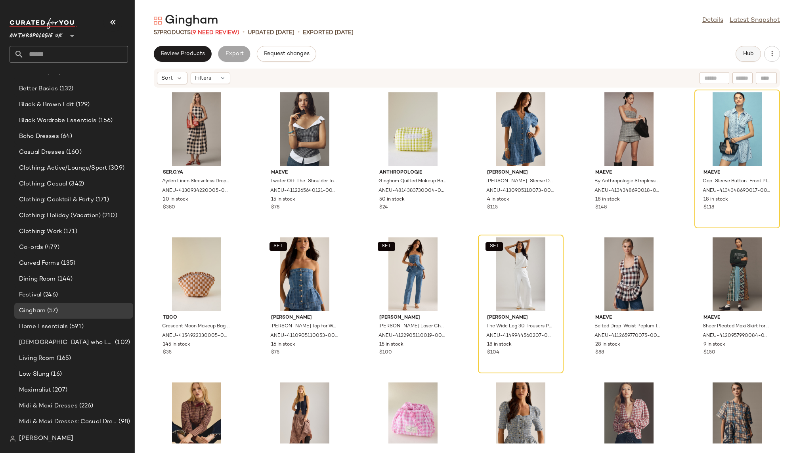
click at [741, 52] on button "Hub" at bounding box center [747, 54] width 25 height 16
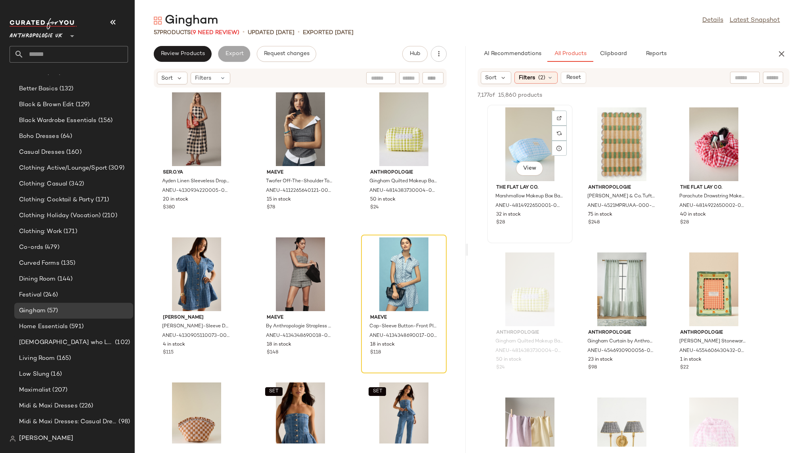
click at [506, 146] on div "View" at bounding box center [530, 144] width 80 height 74
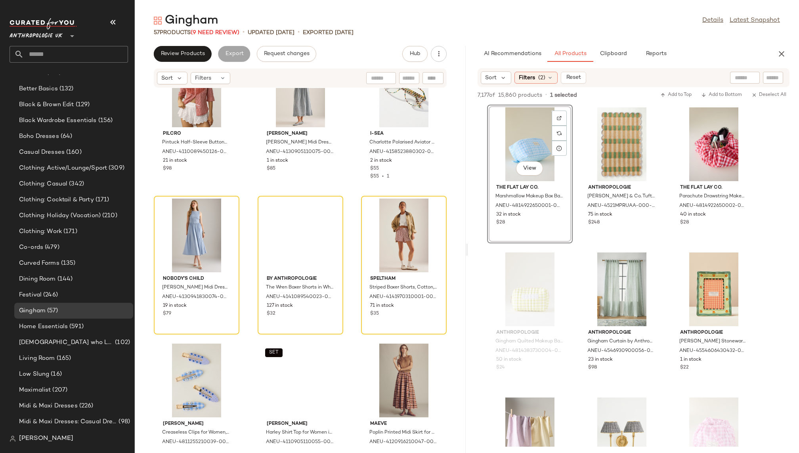
scroll to position [1206, 0]
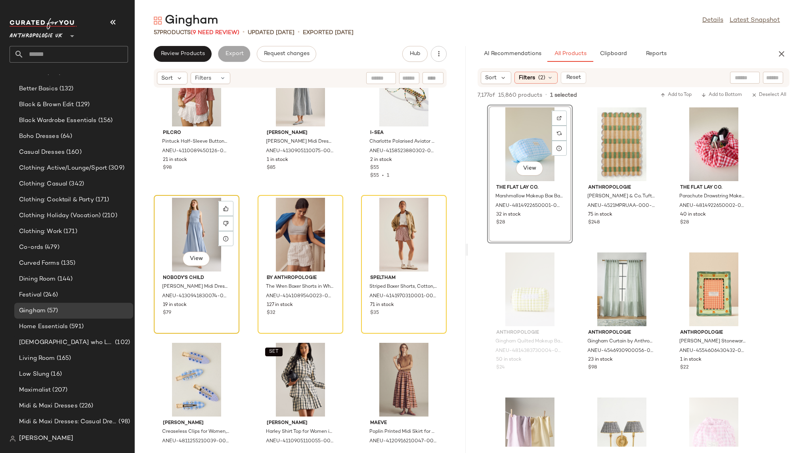
click at [191, 225] on div "View" at bounding box center [196, 235] width 80 height 74
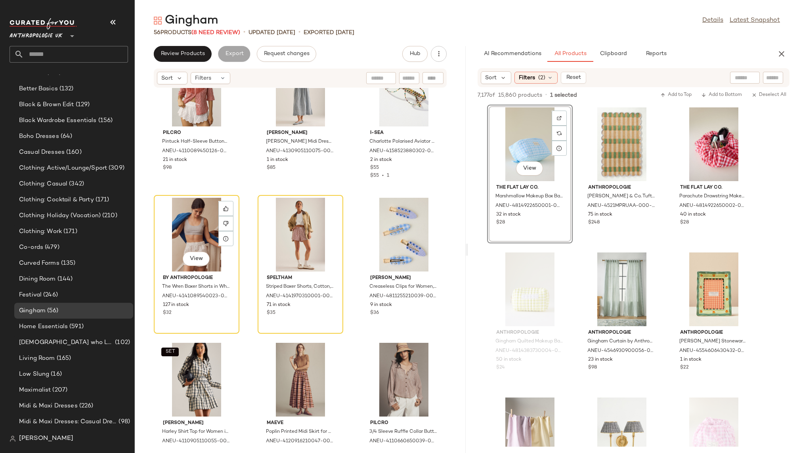
click at [191, 225] on div "View" at bounding box center [196, 235] width 80 height 74
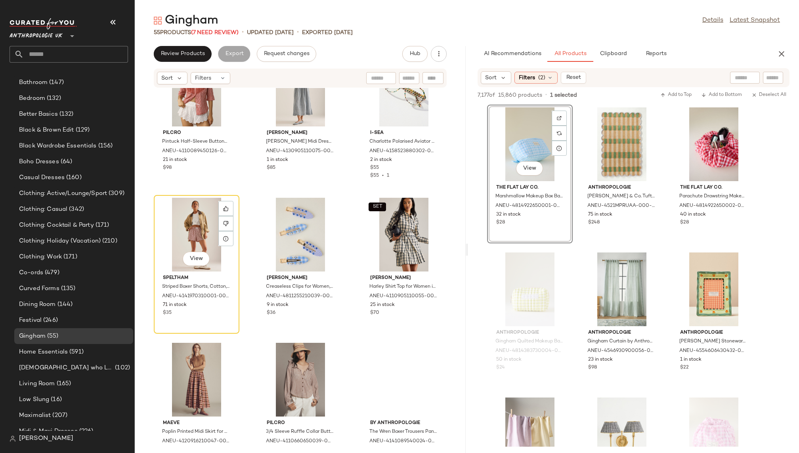
click at [191, 225] on div "View" at bounding box center [196, 235] width 80 height 74
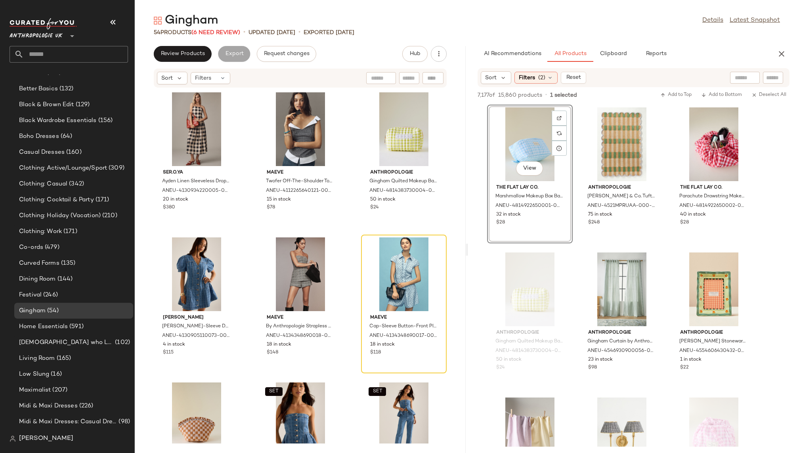
click at [540, 86] on div "Sort Filters (2) Reset" at bounding box center [633, 77] width 312 height 19
click at [541, 80] on span "(2)" at bounding box center [541, 78] width 7 height 8
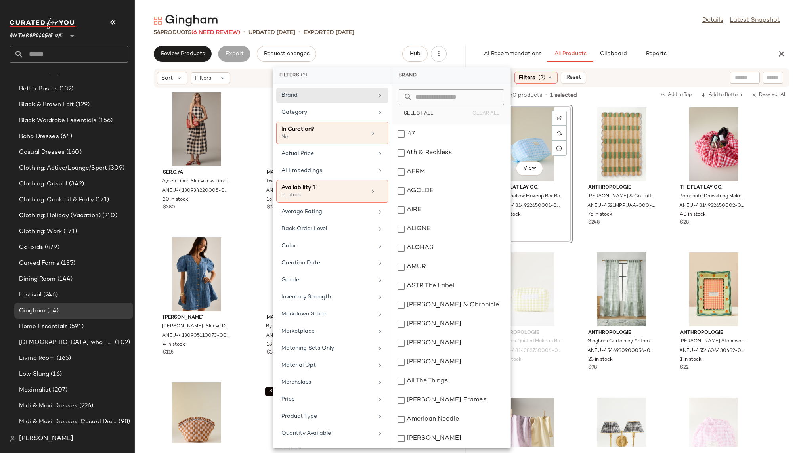
click at [564, 16] on div "Gingham Details Latest Snapshot" at bounding box center [467, 21] width 664 height 16
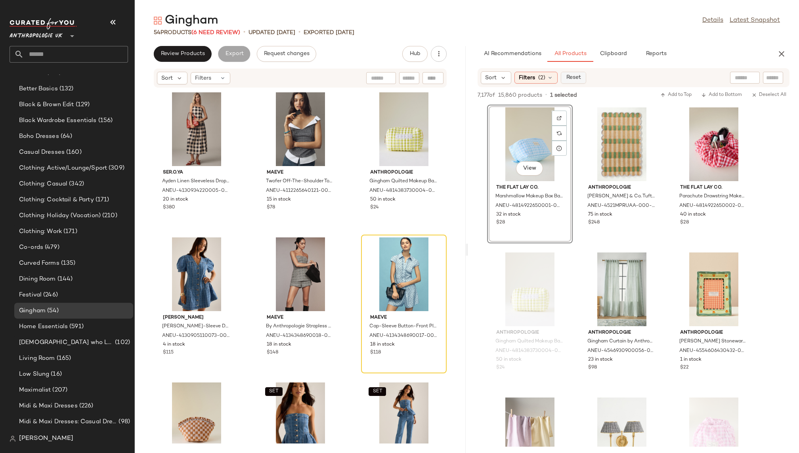
click at [576, 80] on span "Reset" at bounding box center [572, 77] width 15 height 6
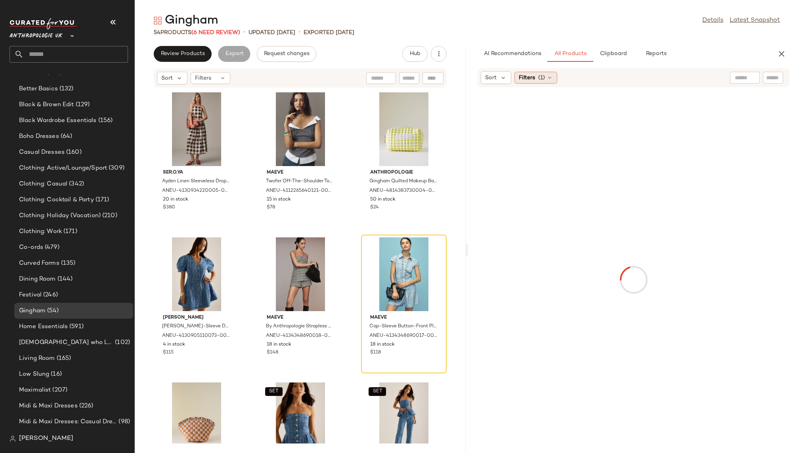
click at [538, 76] on span "(1)" at bounding box center [541, 78] width 7 height 8
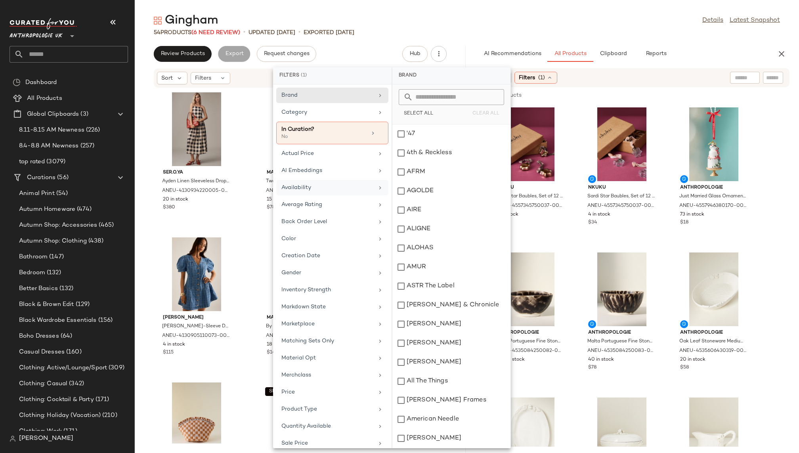
scroll to position [200, 0]
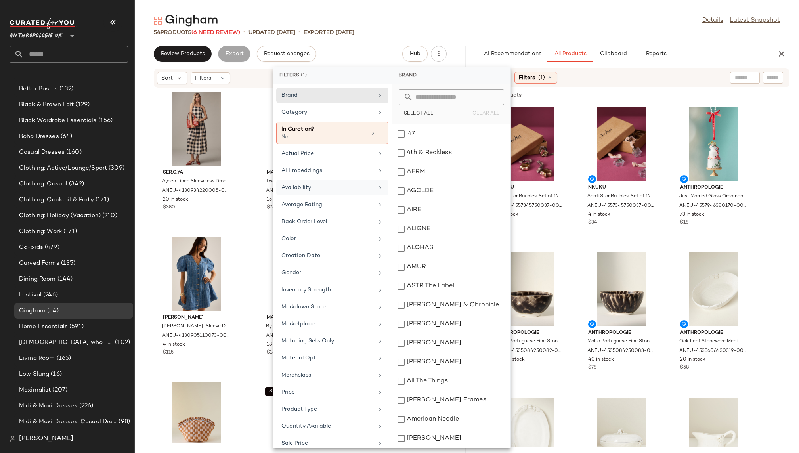
click at [320, 186] on div "Availability" at bounding box center [327, 187] width 92 height 8
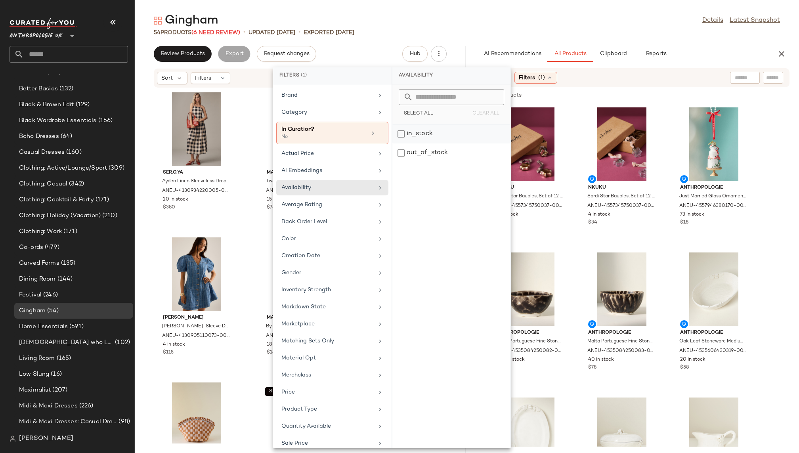
click at [440, 143] on div "in_stock" at bounding box center [451, 152] width 118 height 19
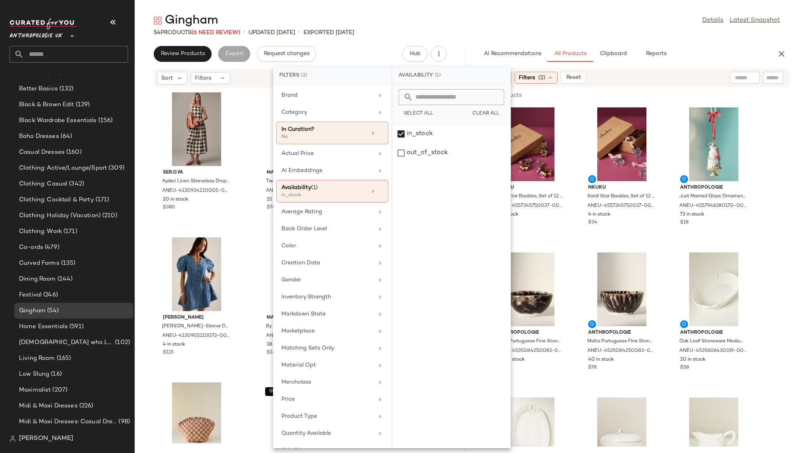
click at [575, 17] on div "Gingham Details Latest Snapshot" at bounding box center [467, 21] width 664 height 16
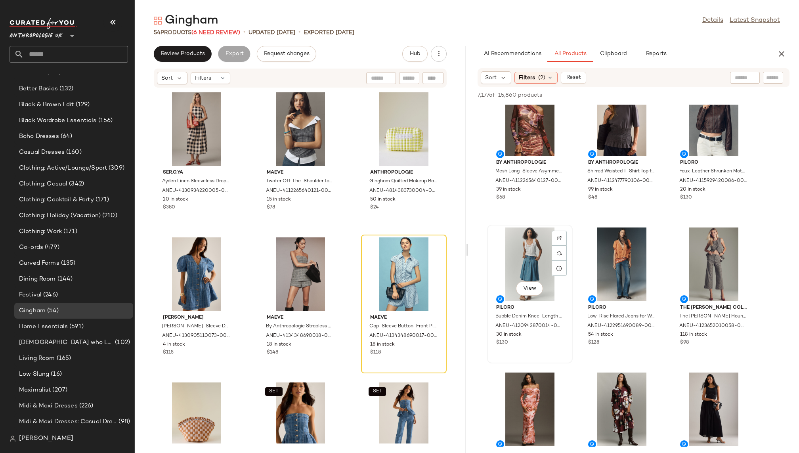
scroll to position [6852, 0]
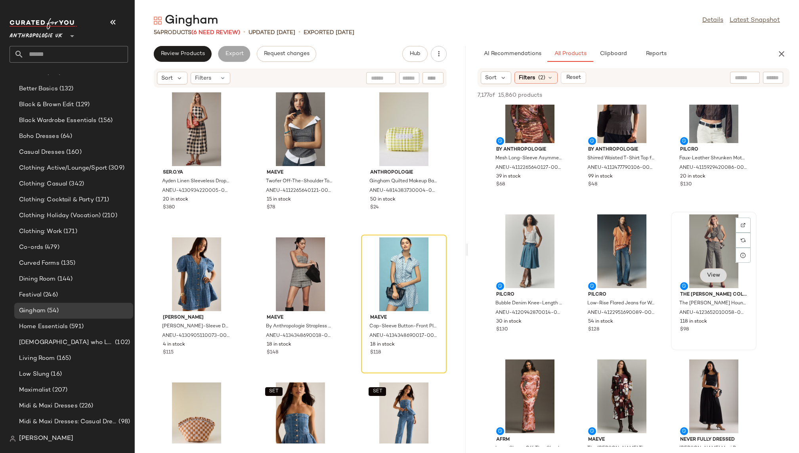
click at [713, 269] on button "View" at bounding box center [713, 275] width 27 height 14
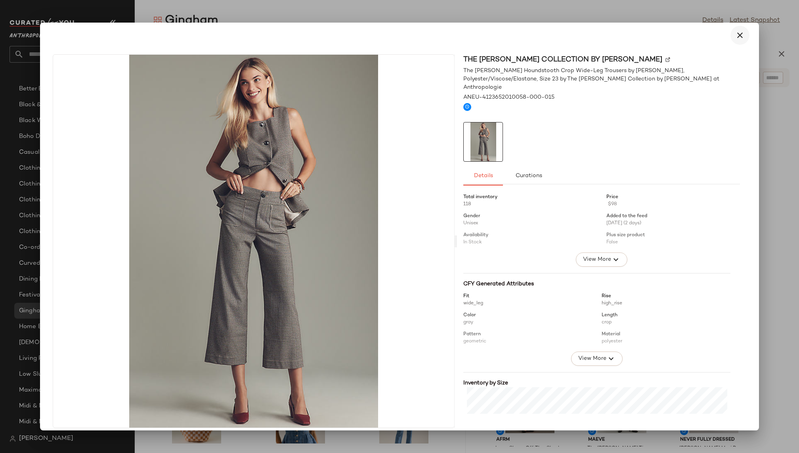
click at [735, 38] on icon "button" at bounding box center [740, 36] width 10 height 10
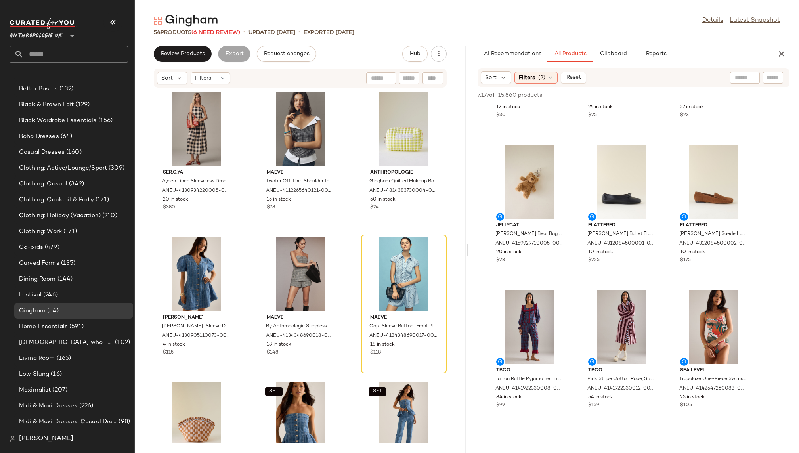
scroll to position [9320, 0]
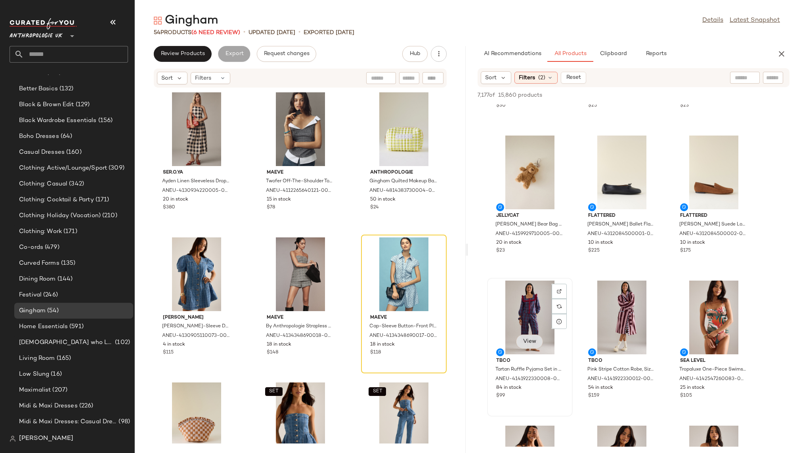
click at [536, 340] on span "View" at bounding box center [528, 341] width 13 height 6
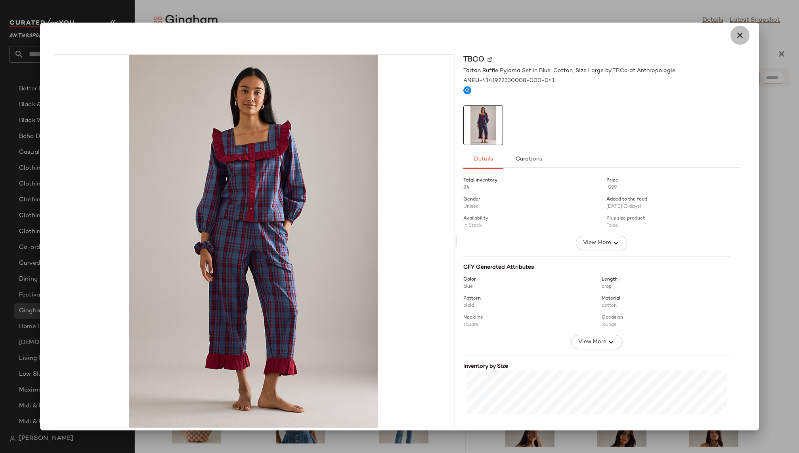
click at [735, 34] on icon "button" at bounding box center [740, 36] width 10 height 10
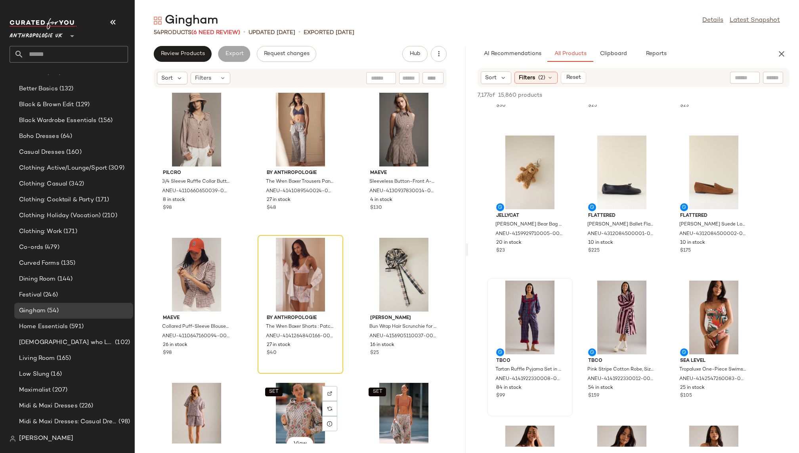
scroll to position [1455, 0]
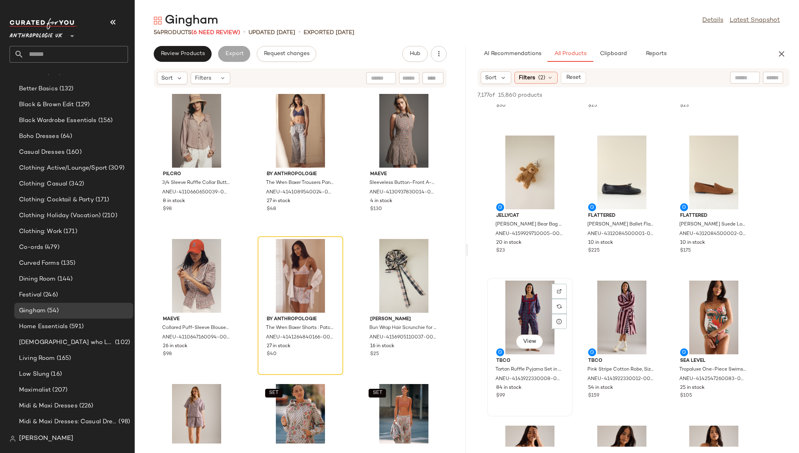
click at [534, 307] on div "View" at bounding box center [530, 317] width 80 height 74
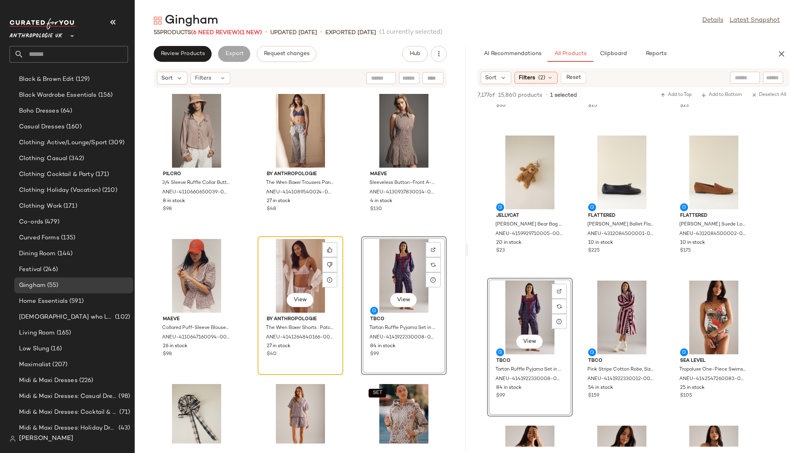
scroll to position [200, 0]
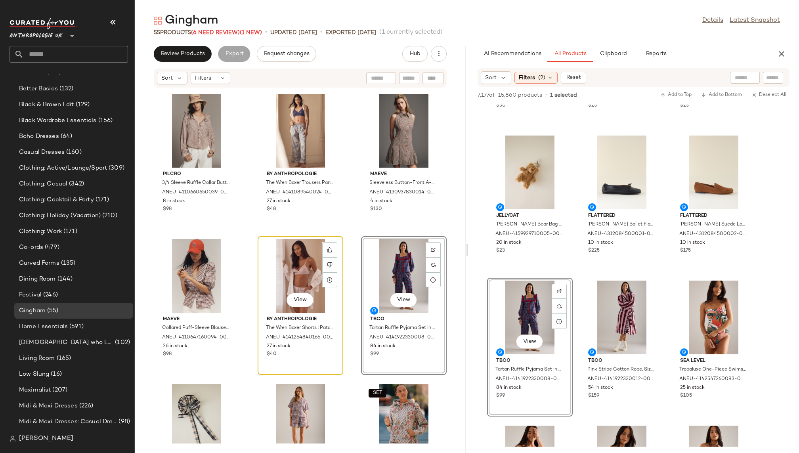
click at [296, 273] on div "View" at bounding box center [300, 276] width 80 height 74
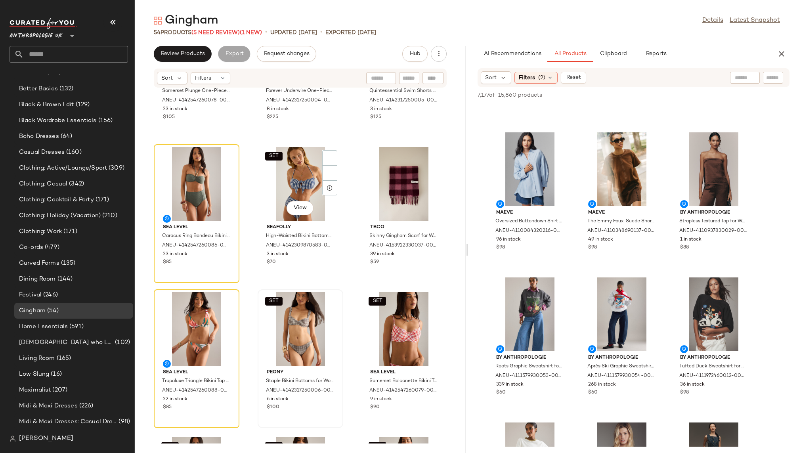
scroll to position [2120, 0]
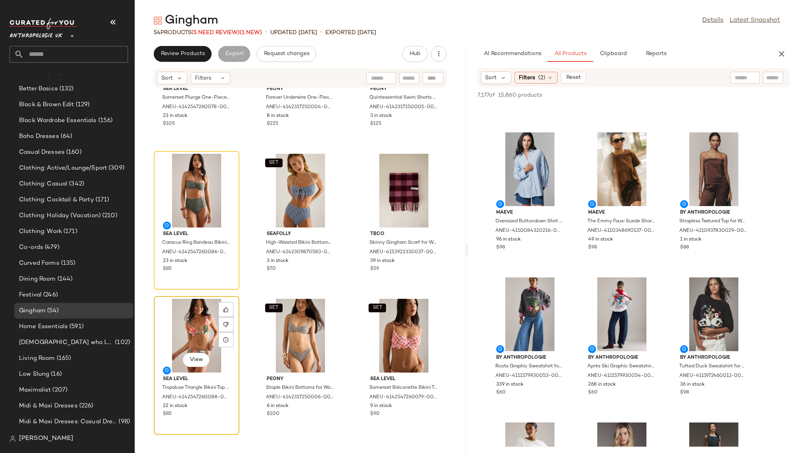
click at [193, 327] on div "View" at bounding box center [196, 336] width 80 height 74
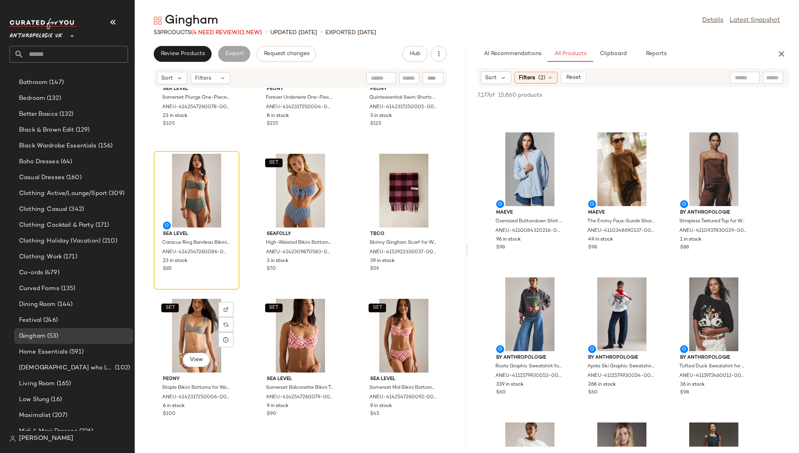
scroll to position [200, 0]
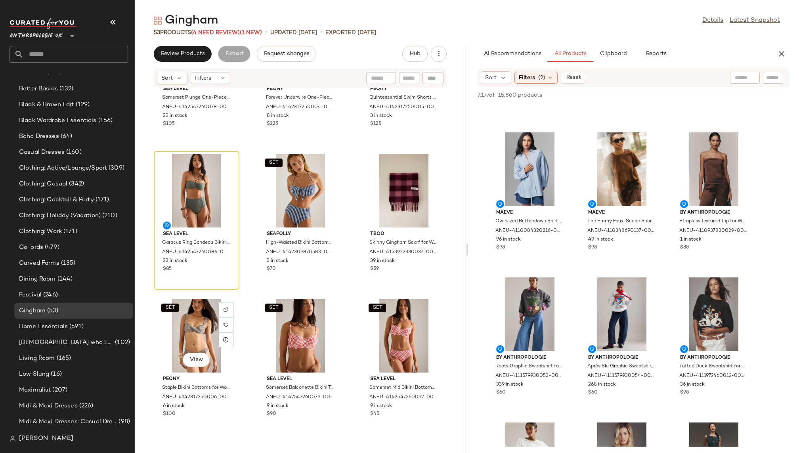
click at [193, 327] on div "SET View" at bounding box center [196, 336] width 80 height 74
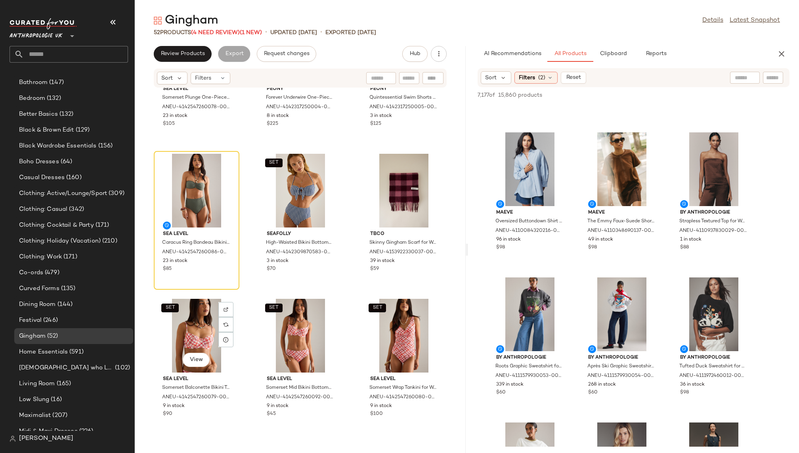
scroll to position [200, 0]
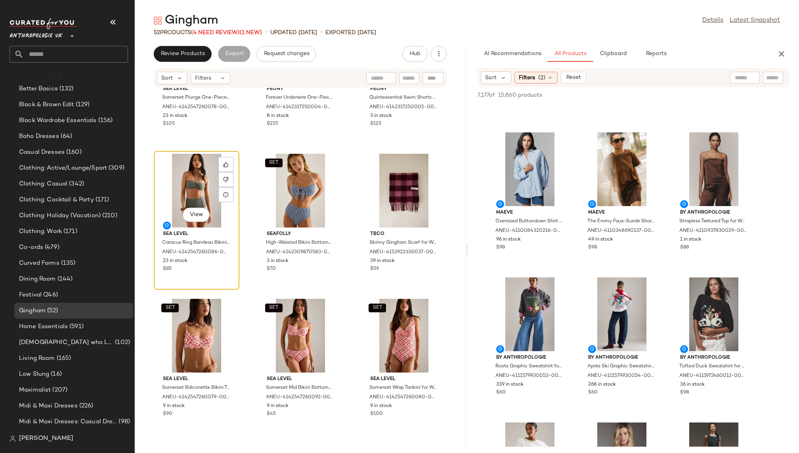
click at [184, 199] on div "View" at bounding box center [196, 191] width 80 height 74
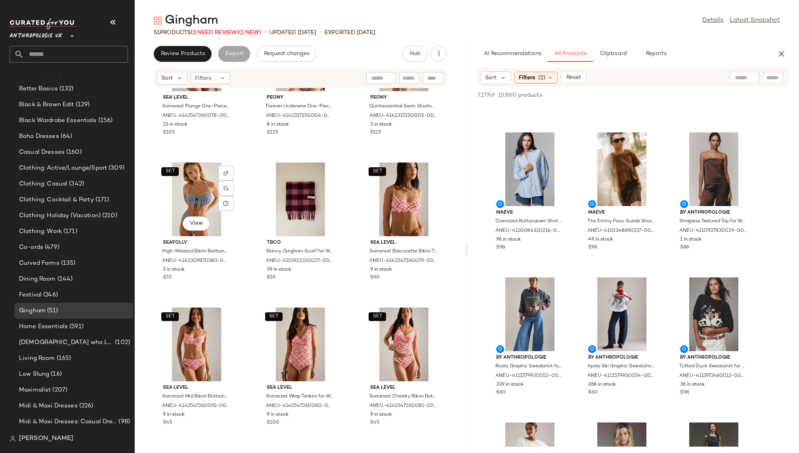
scroll to position [200, 0]
click at [184, 199] on div "SET View" at bounding box center [196, 199] width 80 height 74
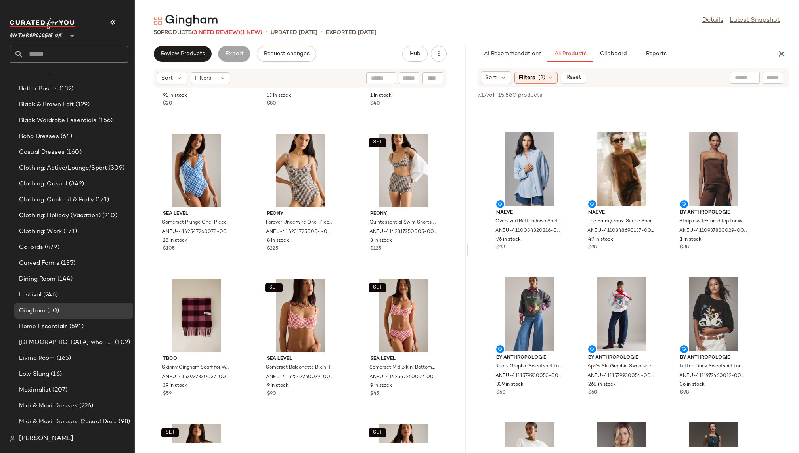
scroll to position [1997, 0]
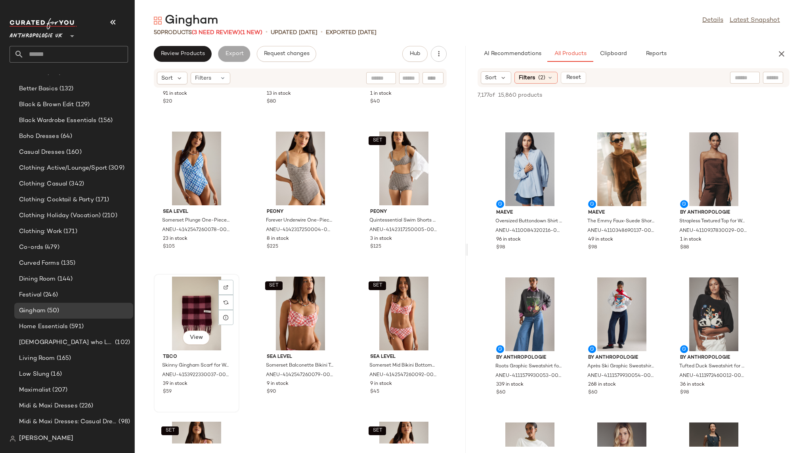
click at [181, 321] on div "View" at bounding box center [196, 313] width 80 height 74
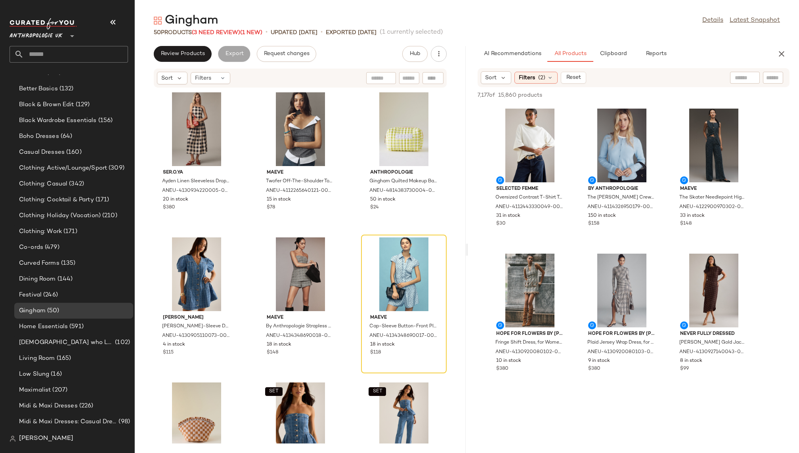
scroll to position [10864, 0]
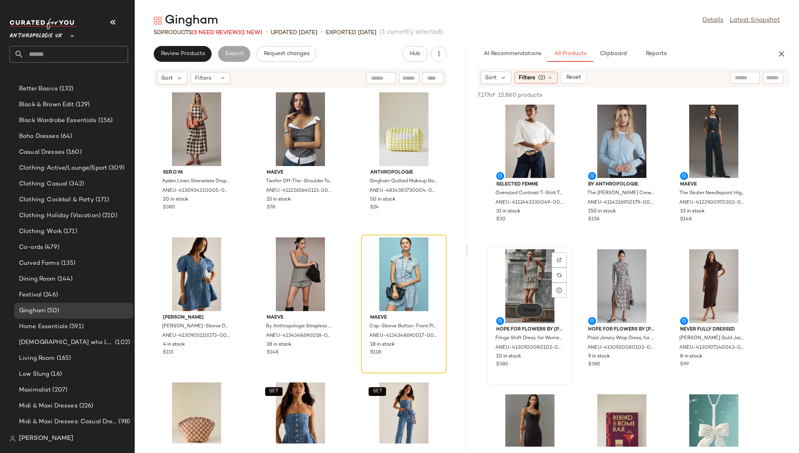
click at [534, 305] on button "View" at bounding box center [529, 310] width 27 height 14
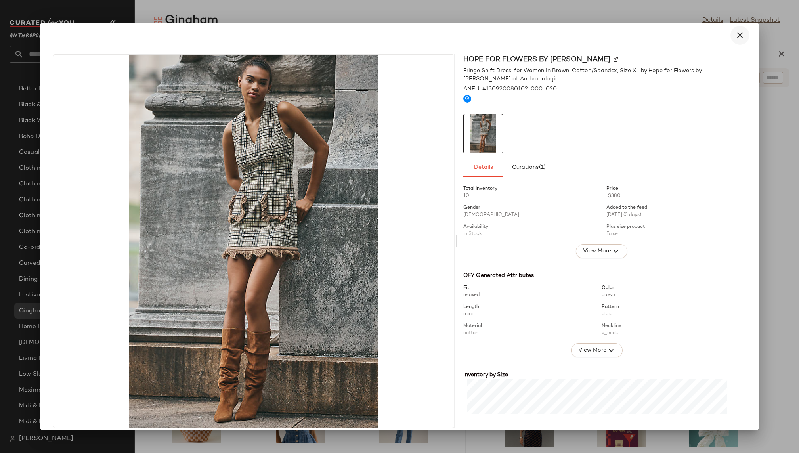
click at [735, 38] on icon "button" at bounding box center [740, 36] width 10 height 10
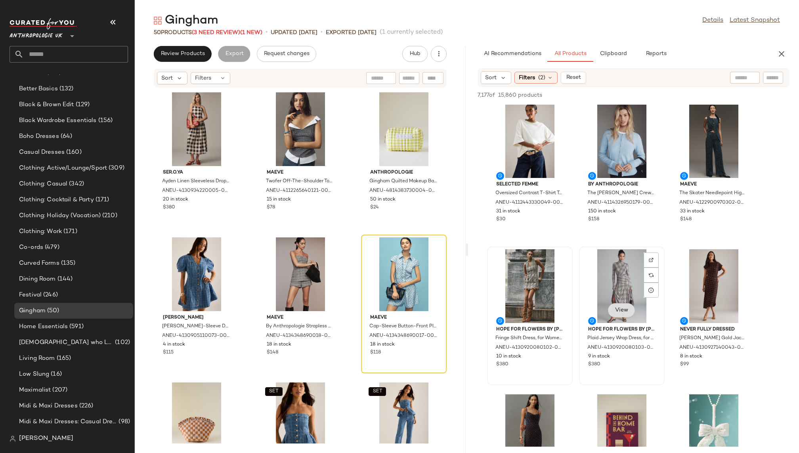
click at [621, 315] on button "View" at bounding box center [621, 310] width 27 height 14
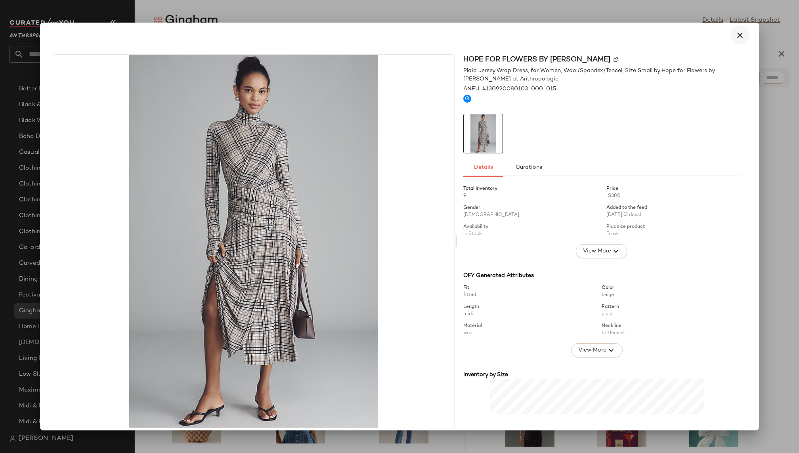
click at [736, 35] on icon "button" at bounding box center [740, 36] width 10 height 10
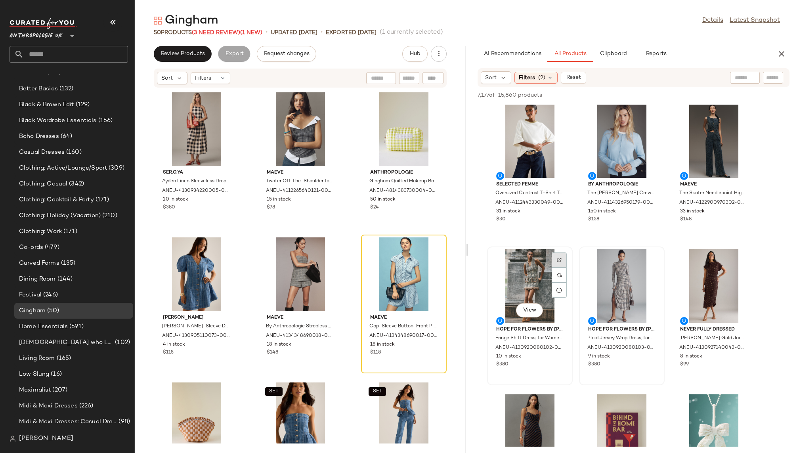
click at [559, 259] on img at bounding box center [559, 259] width 5 height 5
click at [599, 272] on div "View" at bounding box center [621, 286] width 80 height 74
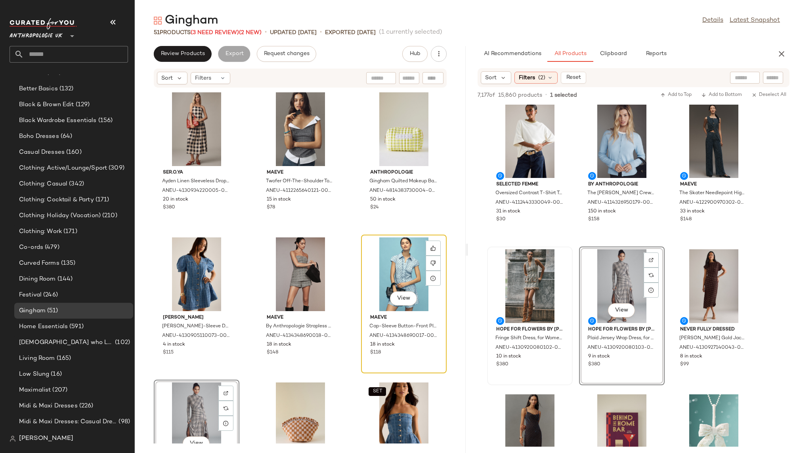
click at [393, 281] on div "View" at bounding box center [404, 274] width 80 height 74
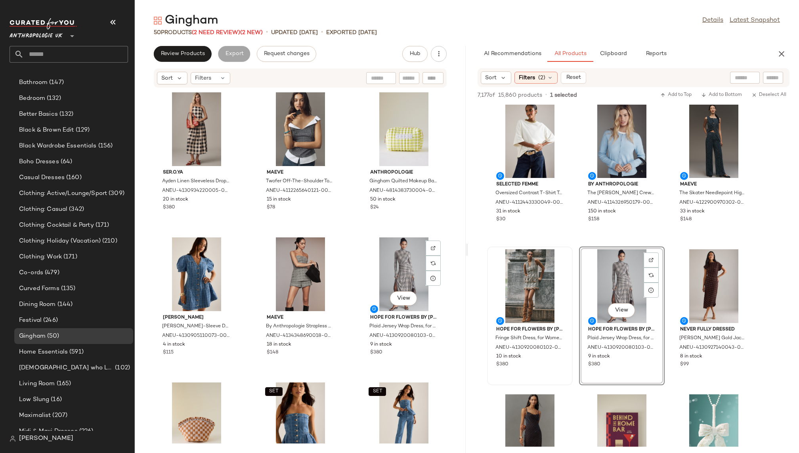
scroll to position [200, 0]
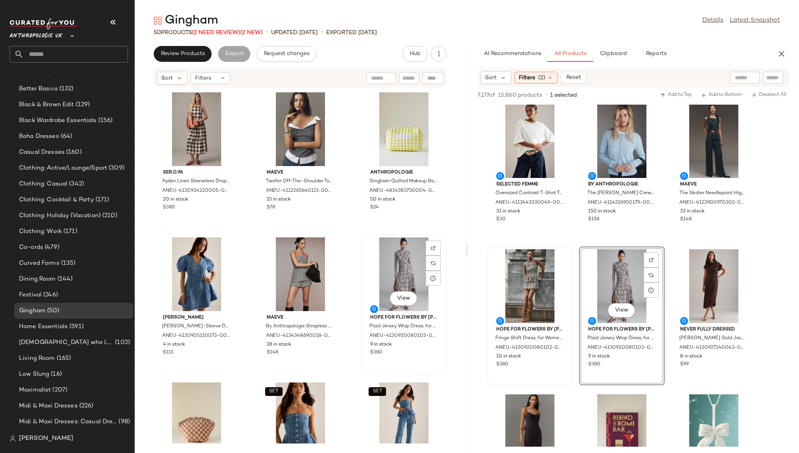
click at [391, 271] on div "View" at bounding box center [404, 274] width 80 height 74
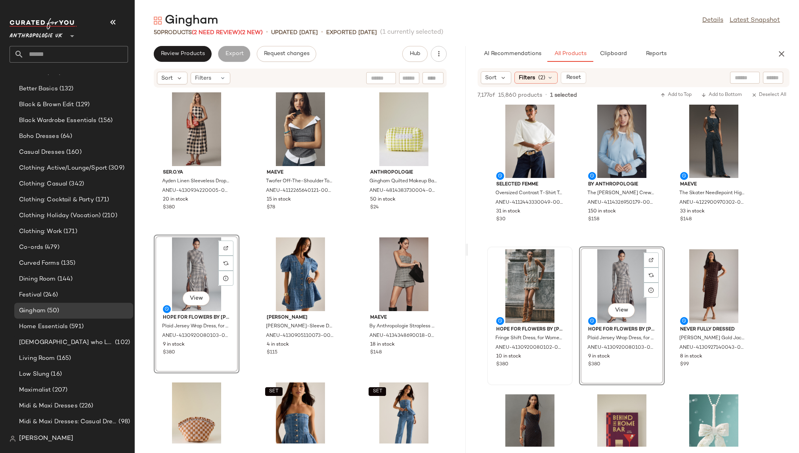
click at [346, 366] on div "SER.O.YA Ayden Linen Sleeveless Drop-Waist Maxi Dress for Women, Cotton/Linen, …" at bounding box center [300, 265] width 331 height 355
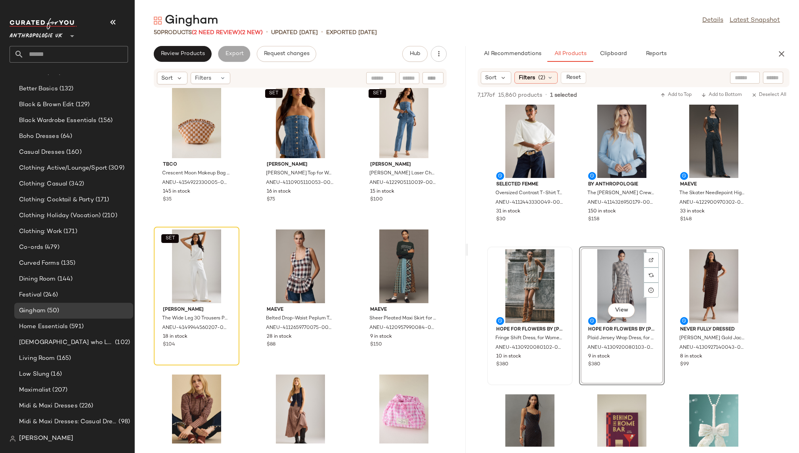
scroll to position [308, 0]
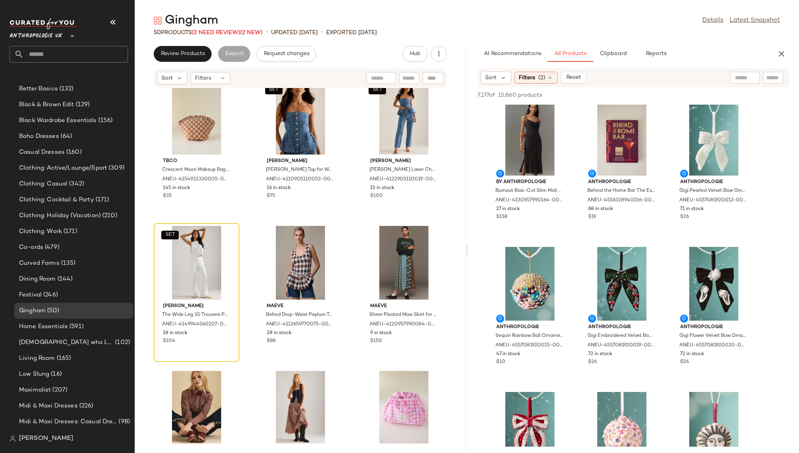
scroll to position [11144, 0]
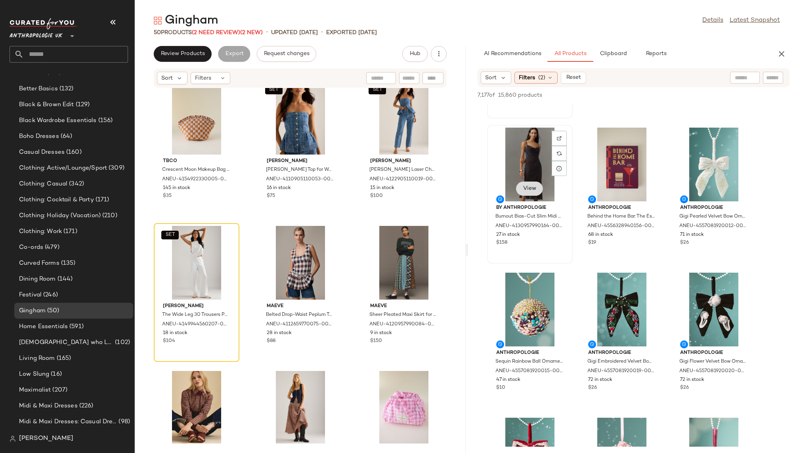
click at [534, 187] on span "View" at bounding box center [528, 188] width 13 height 6
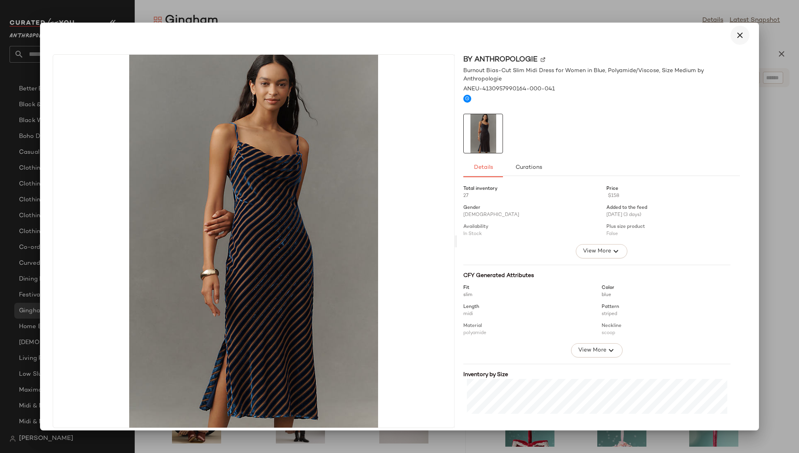
click at [731, 41] on button "button" at bounding box center [739, 35] width 19 height 19
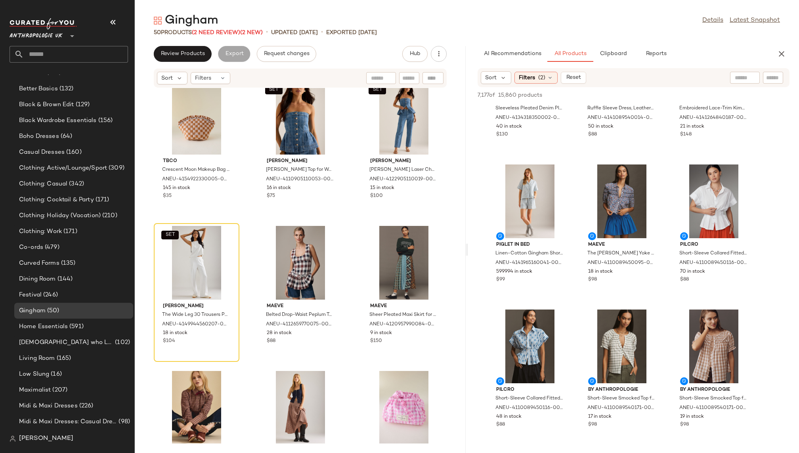
scroll to position [13071, 0]
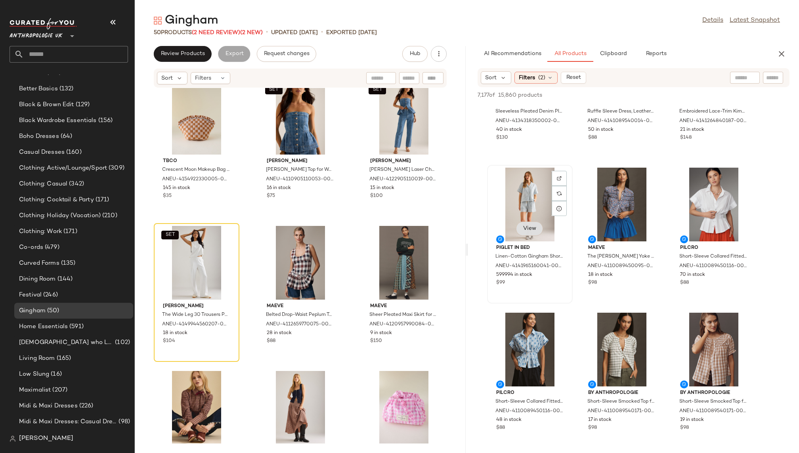
click at [533, 225] on span "View" at bounding box center [528, 228] width 13 height 6
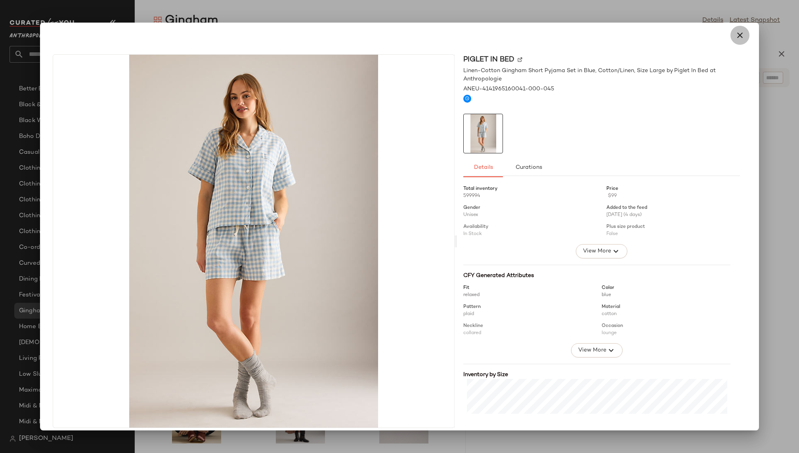
click at [741, 36] on button "button" at bounding box center [739, 35] width 19 height 19
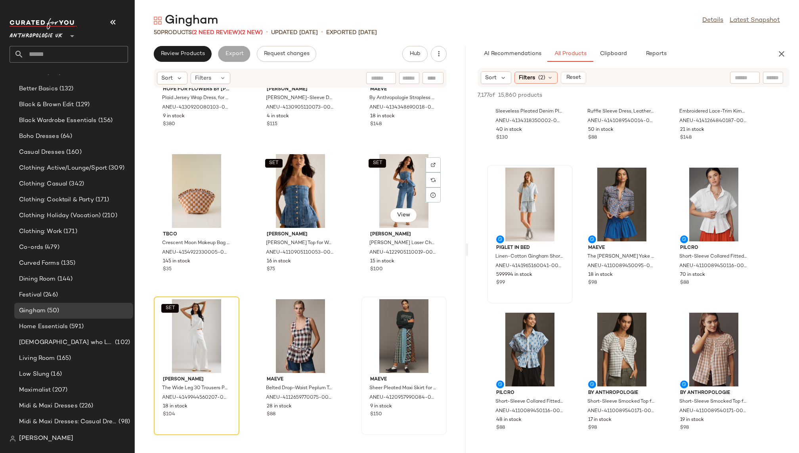
scroll to position [288, 0]
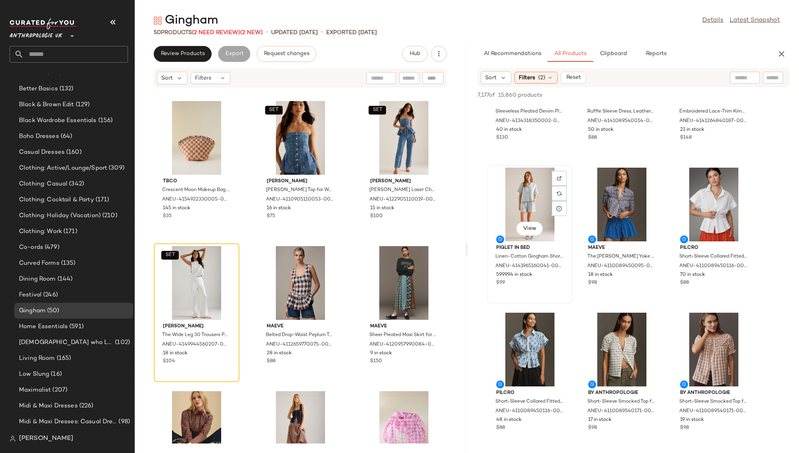
click at [512, 198] on div "View" at bounding box center [530, 205] width 80 height 74
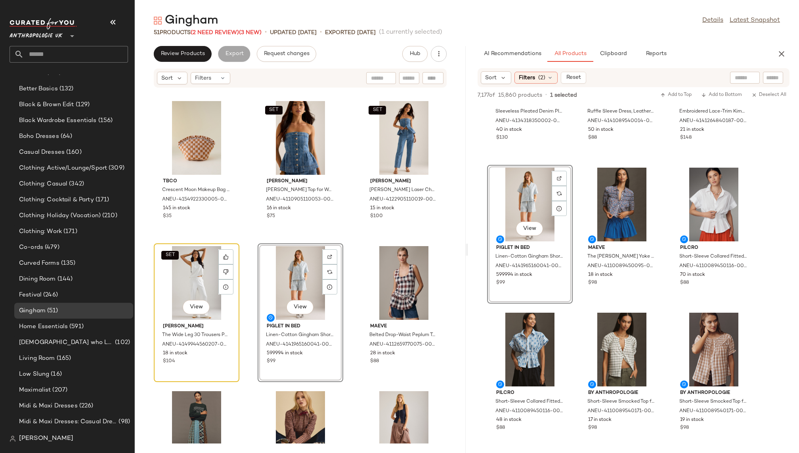
click at [194, 278] on div "SET View" at bounding box center [196, 283] width 80 height 74
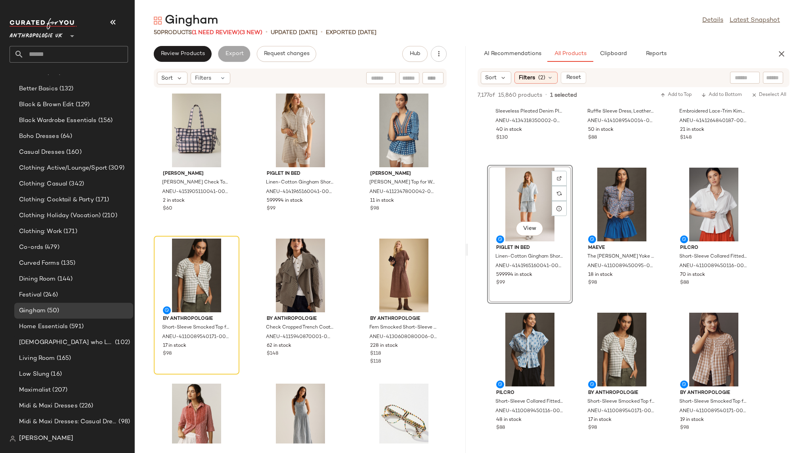
scroll to position [894, 0]
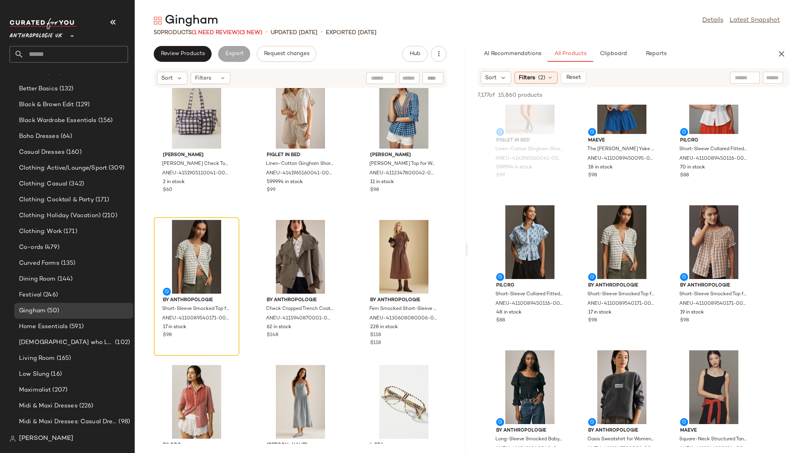
scroll to position [13197, 0]
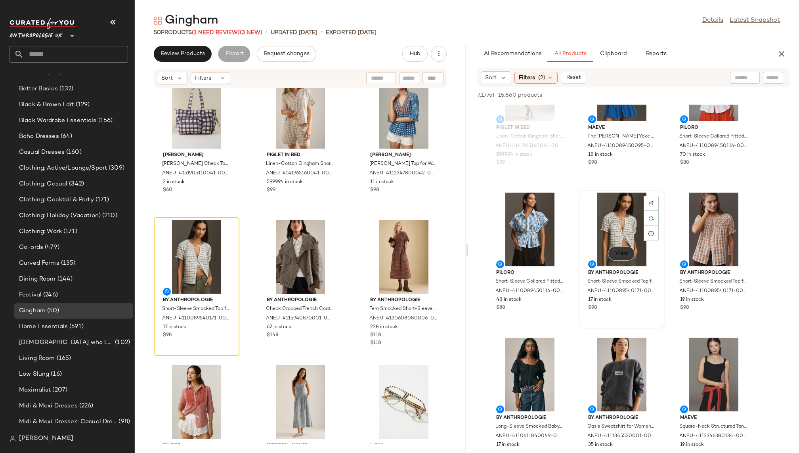
click at [619, 254] on span "View" at bounding box center [620, 253] width 13 height 6
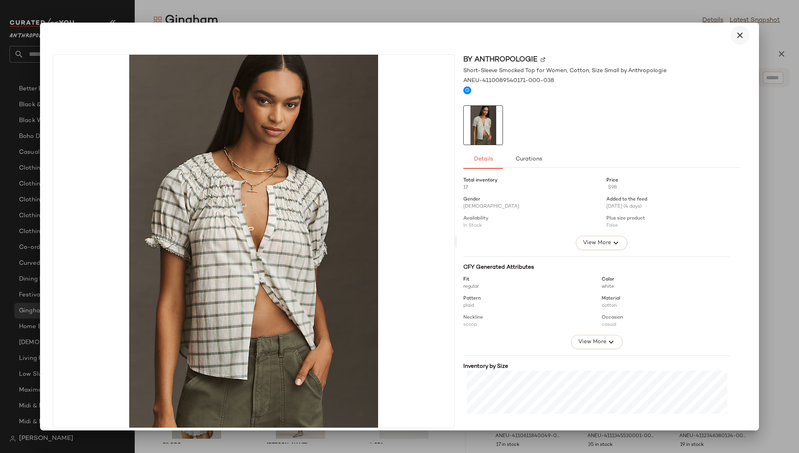
click at [737, 36] on icon "button" at bounding box center [740, 36] width 10 height 10
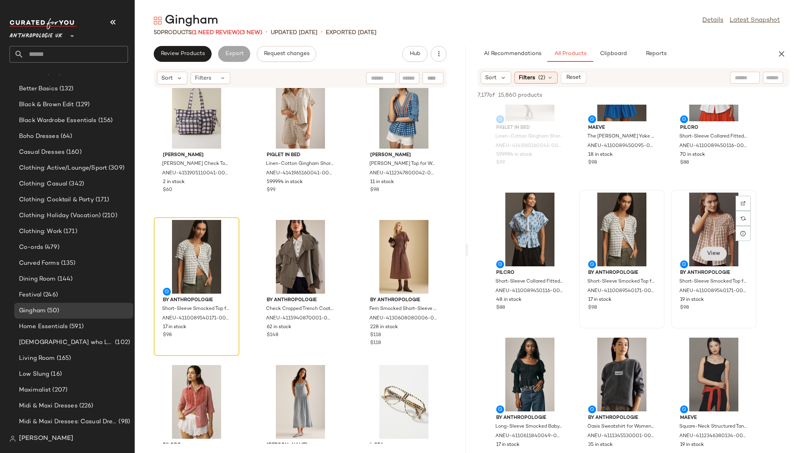
click at [707, 251] on span "View" at bounding box center [712, 253] width 13 height 6
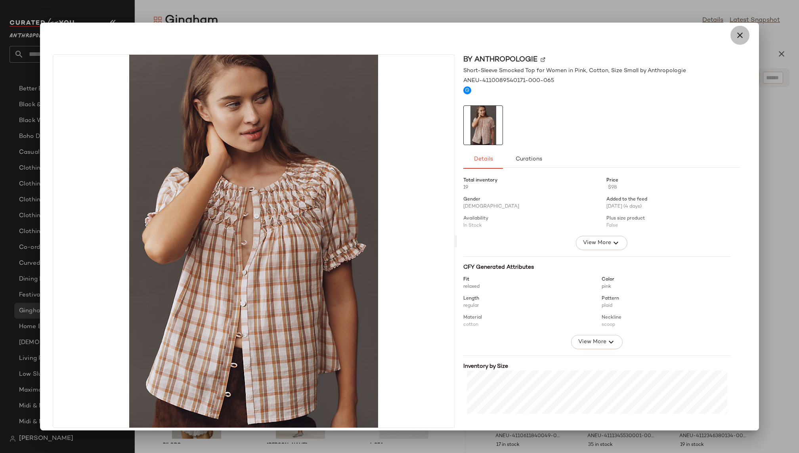
click at [735, 32] on icon "button" at bounding box center [740, 36] width 10 height 10
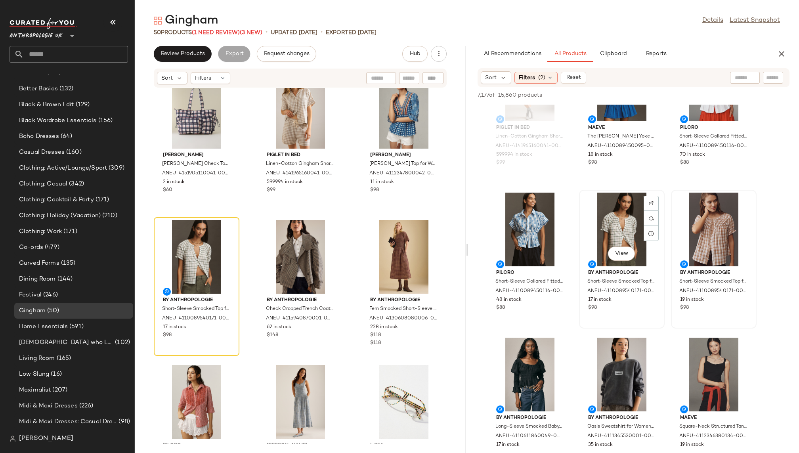
click at [616, 219] on div "View" at bounding box center [621, 230] width 80 height 74
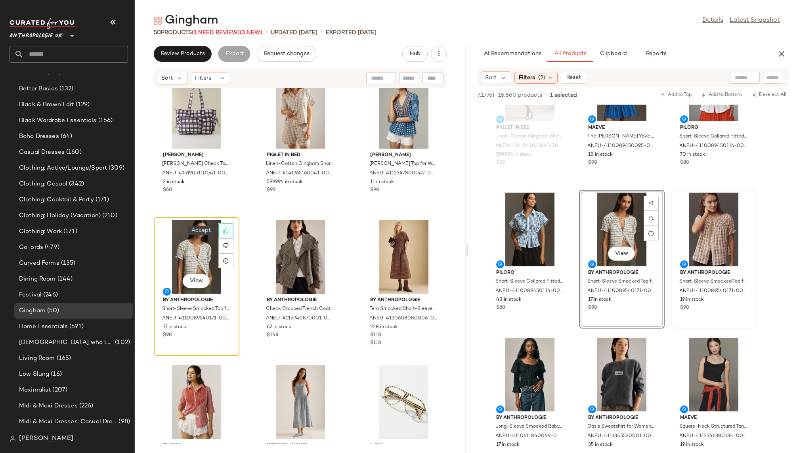
click at [224, 230] on icon at bounding box center [226, 231] width 6 height 6
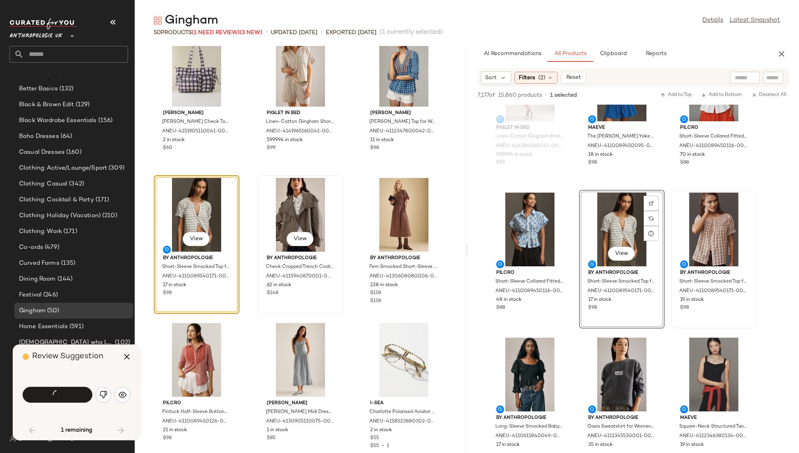
scroll to position [870, 0]
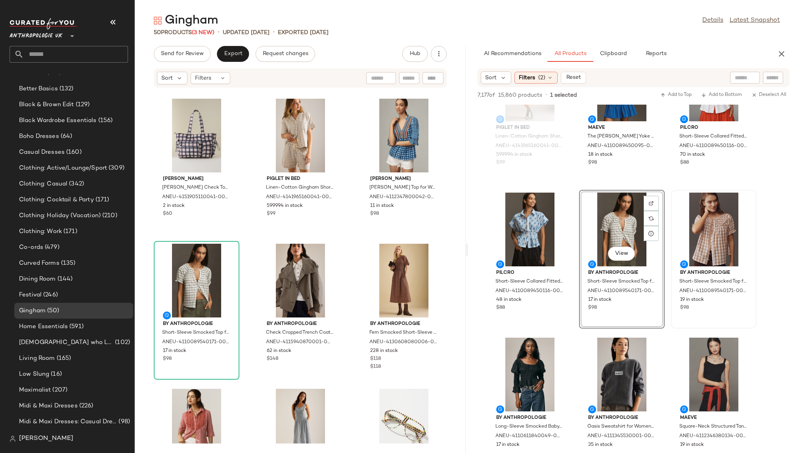
click at [244, 383] on div "Damson Madder Eliza Check Tote Bag by Damson Madder in Yellow, Women's, Polyest…" at bounding box center [300, 265] width 331 height 355
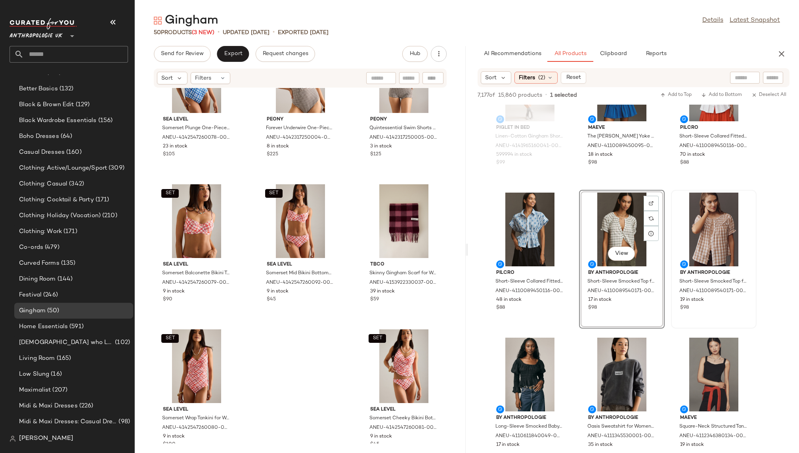
scroll to position [2111, 0]
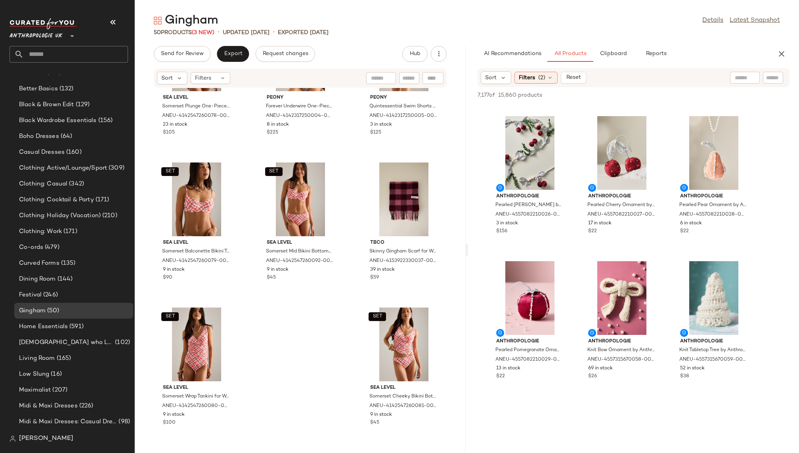
scroll to position [13882, 0]
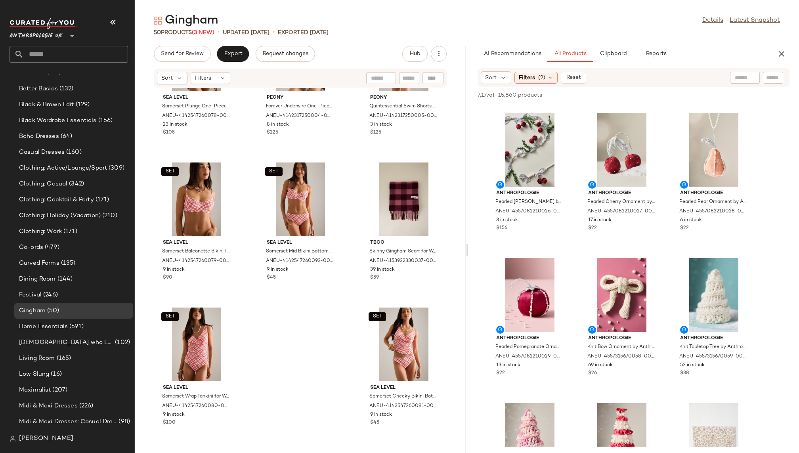
click at [773, 82] on div at bounding box center [773, 78] width 20 height 12
type input "*******"
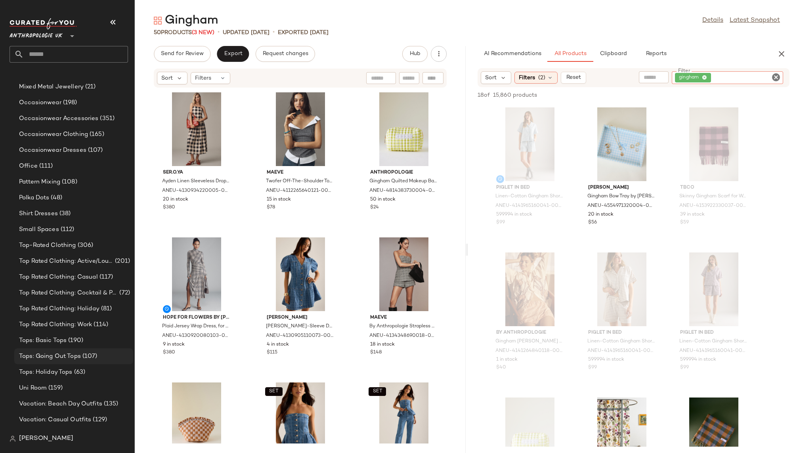
scroll to position [593, 0]
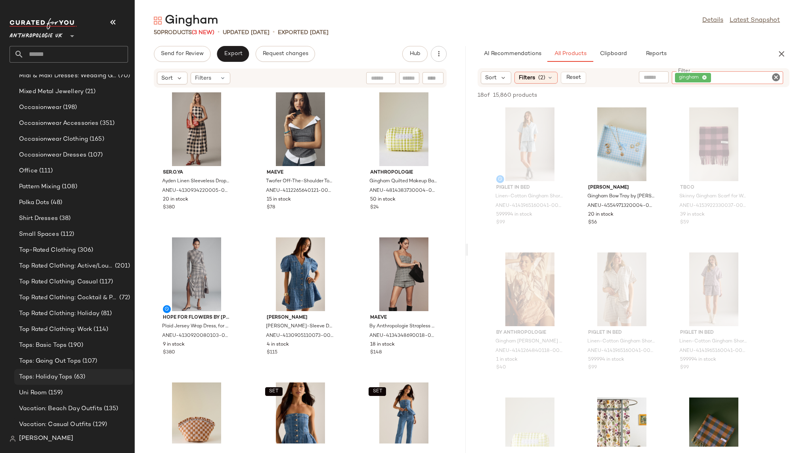
click at [77, 375] on span "(63)" at bounding box center [78, 376] width 13 height 9
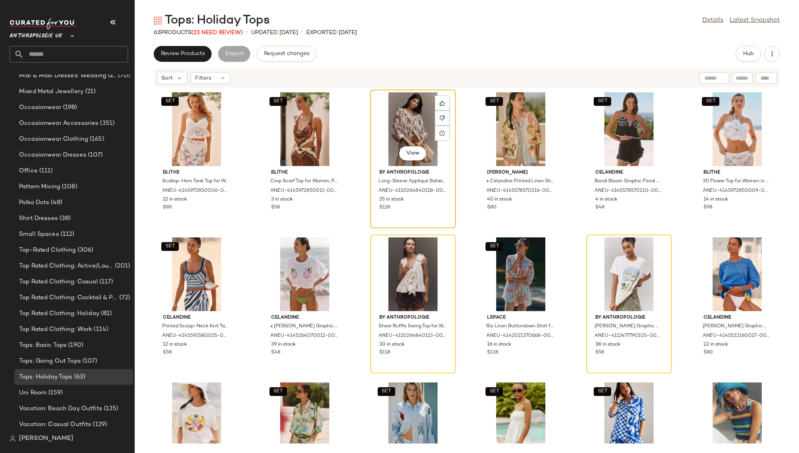
click at [387, 141] on div "View" at bounding box center [413, 129] width 80 height 74
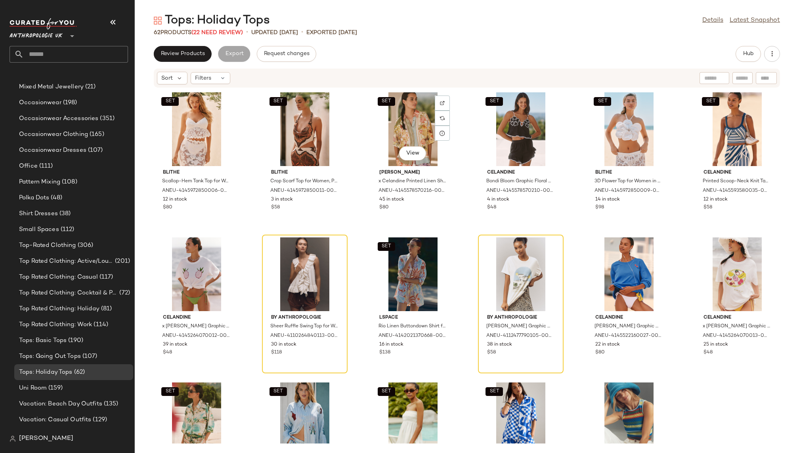
scroll to position [593, 0]
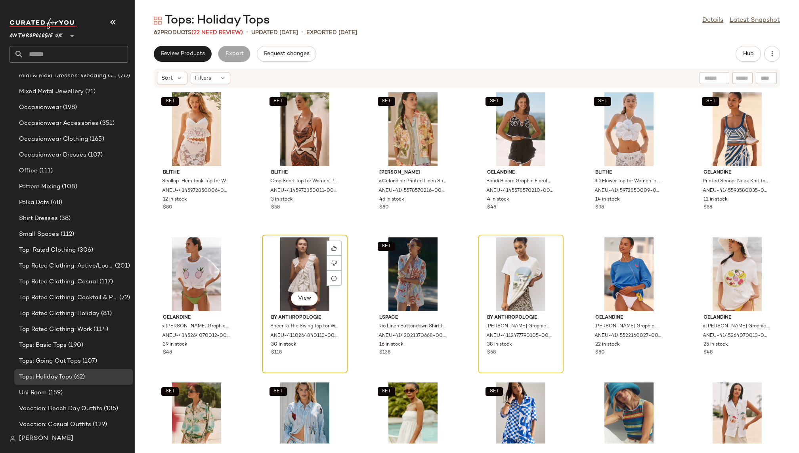
click at [286, 264] on div "View" at bounding box center [305, 274] width 80 height 74
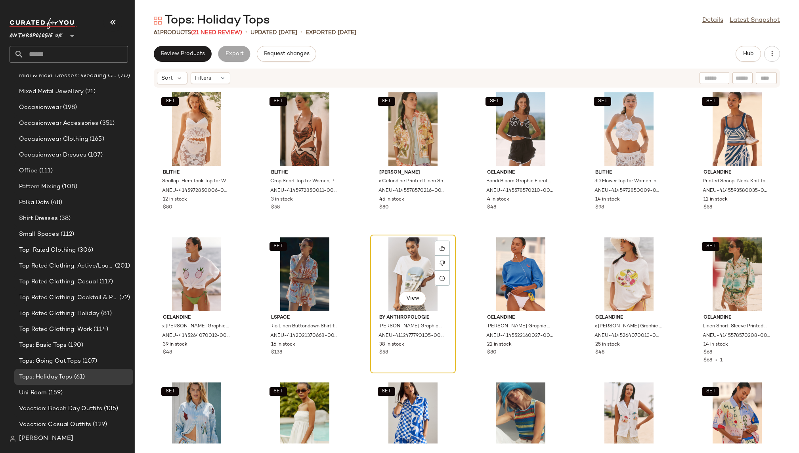
click at [388, 250] on div "View" at bounding box center [413, 274] width 80 height 74
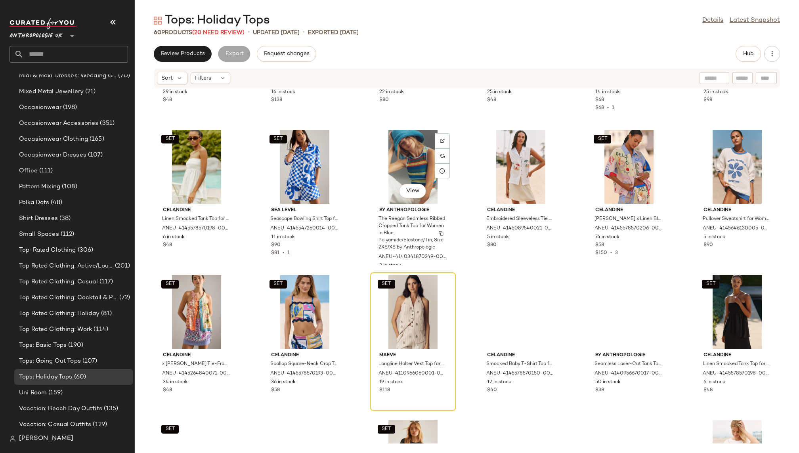
scroll to position [266, 0]
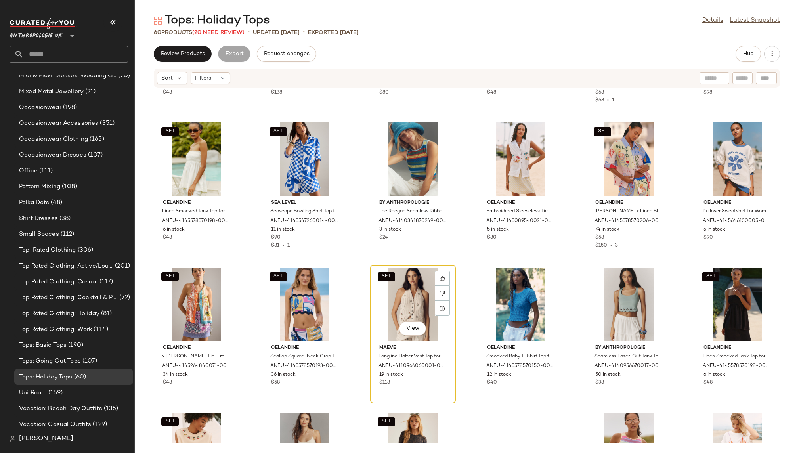
click at [408, 305] on div "SET View" at bounding box center [413, 304] width 80 height 74
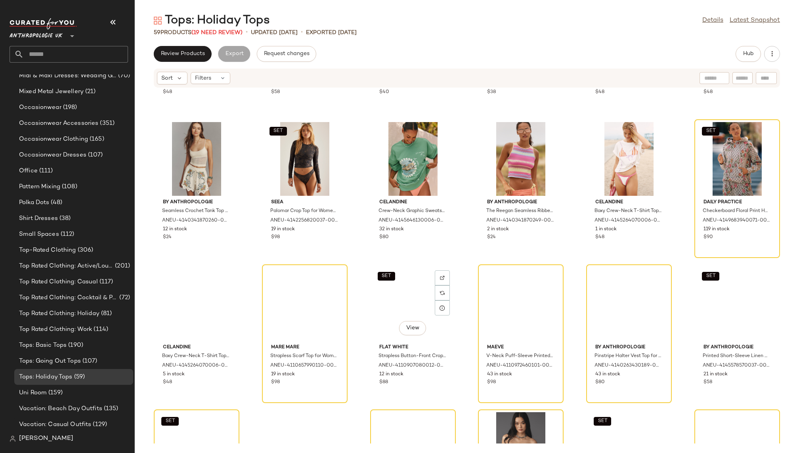
scroll to position [574, 0]
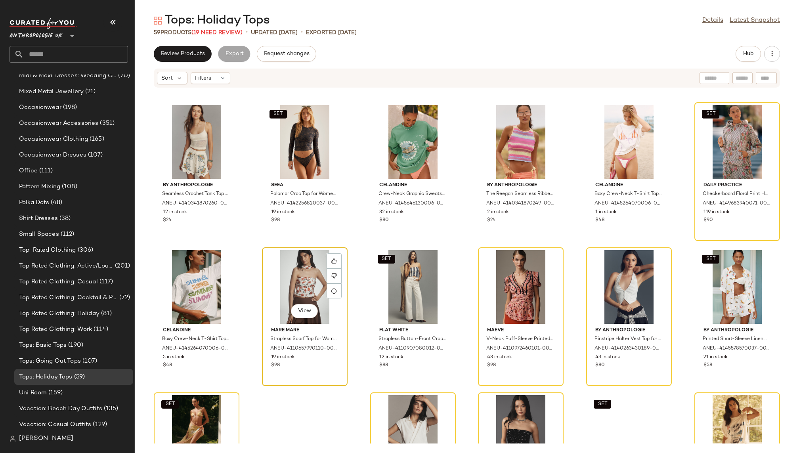
click at [295, 297] on div "View" at bounding box center [305, 287] width 80 height 74
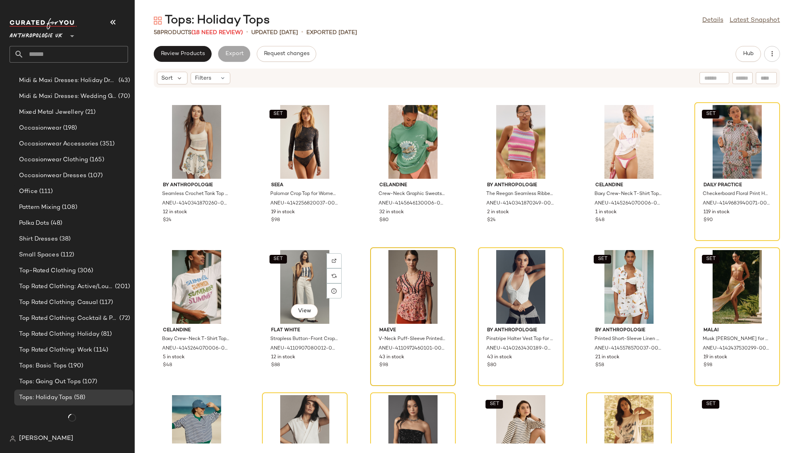
scroll to position [593, 0]
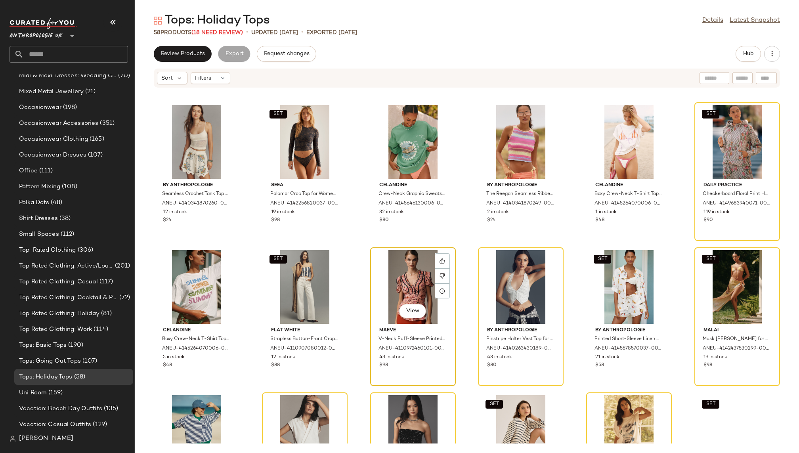
click at [402, 269] on div "View" at bounding box center [413, 287] width 80 height 74
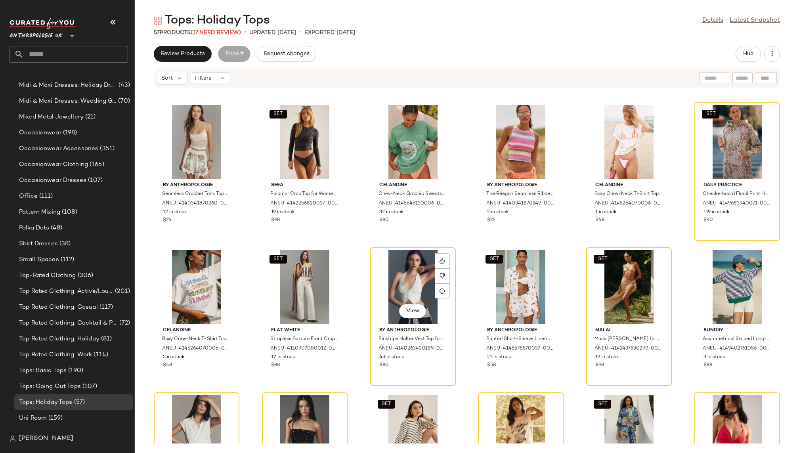
click at [402, 269] on div "View" at bounding box center [413, 287] width 80 height 74
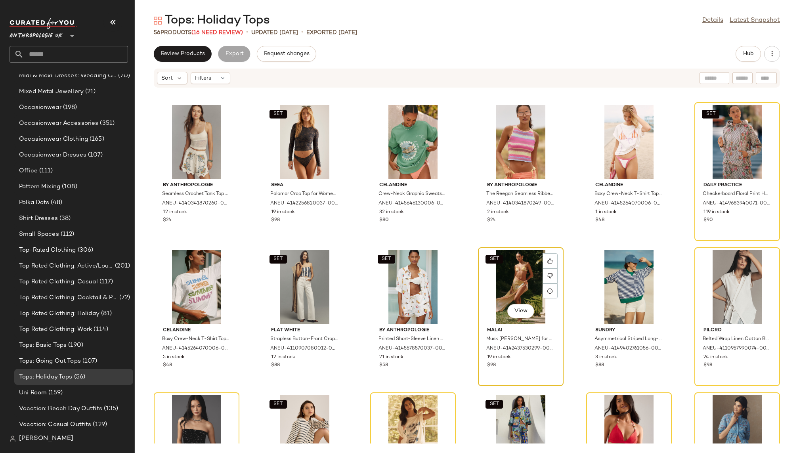
click at [503, 272] on div "SET View" at bounding box center [520, 287] width 80 height 74
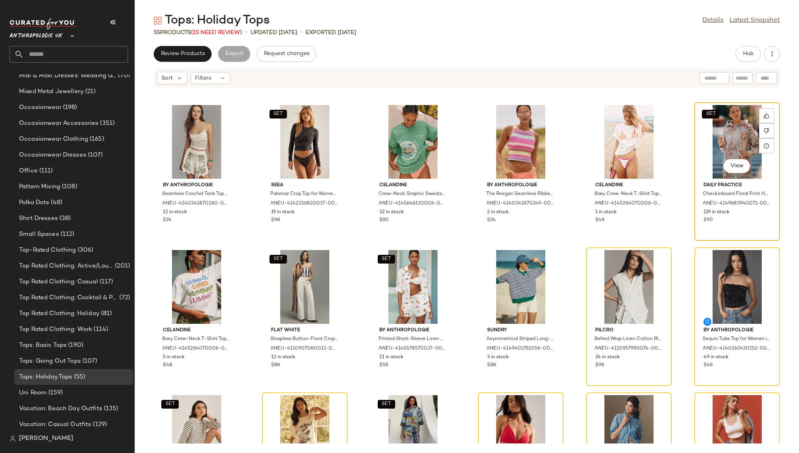
click at [714, 129] on div "SET View" at bounding box center [737, 142] width 80 height 74
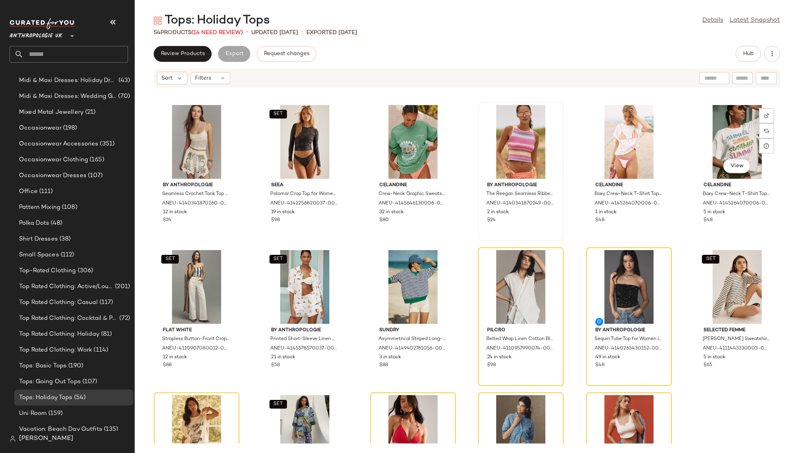
scroll to position [593, 0]
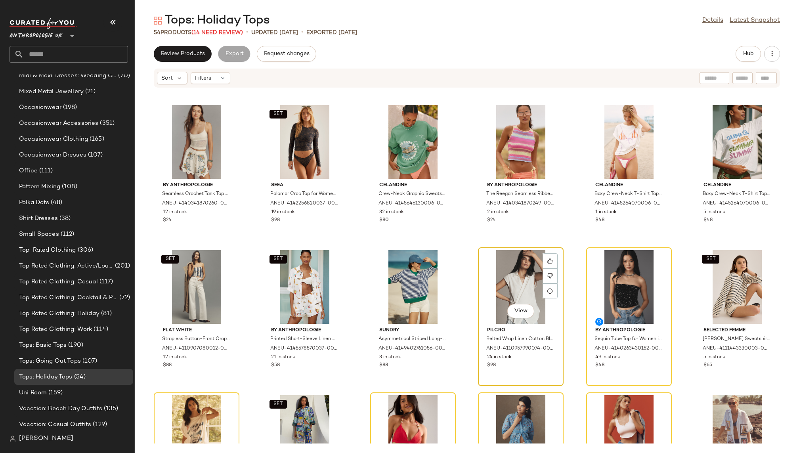
click at [494, 275] on div "View" at bounding box center [520, 287] width 80 height 74
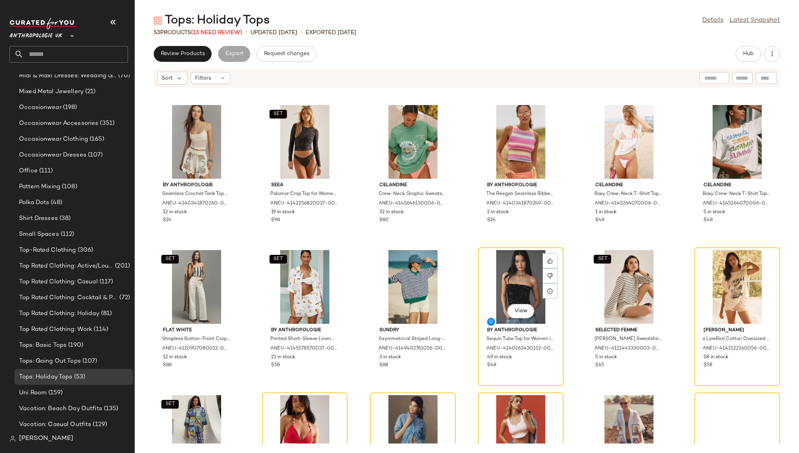
click at [494, 275] on div "View" at bounding box center [520, 287] width 80 height 74
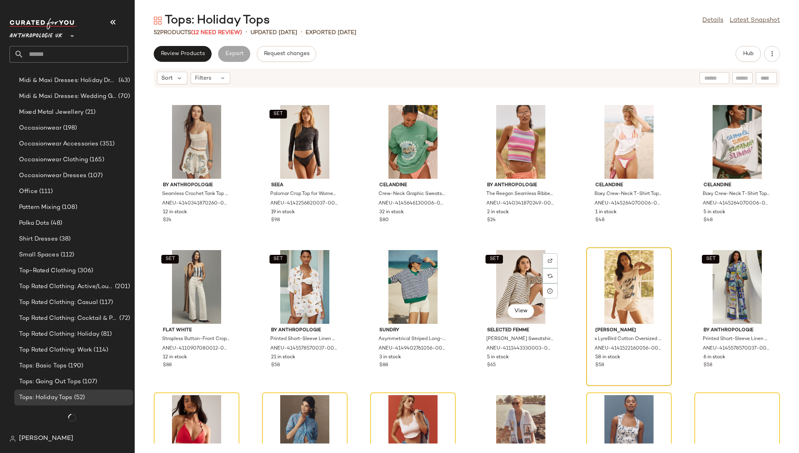
scroll to position [593, 0]
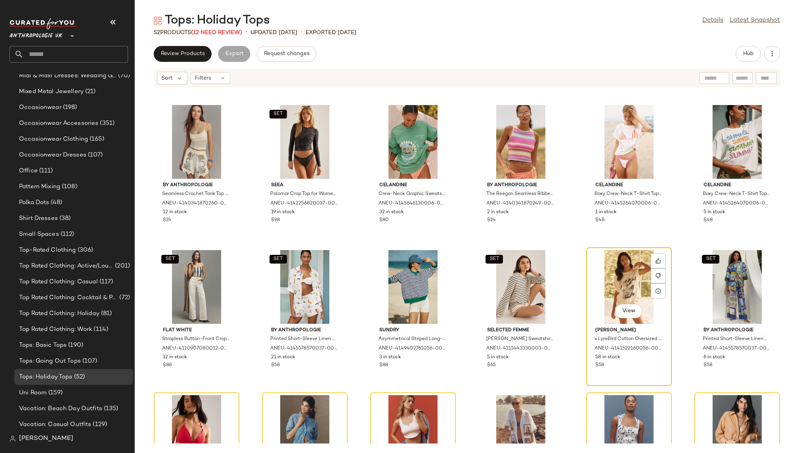
click at [613, 270] on div "View" at bounding box center [629, 287] width 80 height 74
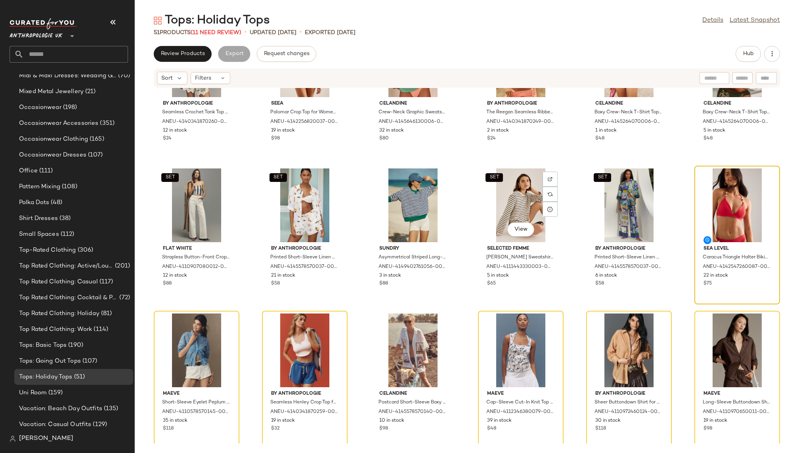
scroll to position [661, 0]
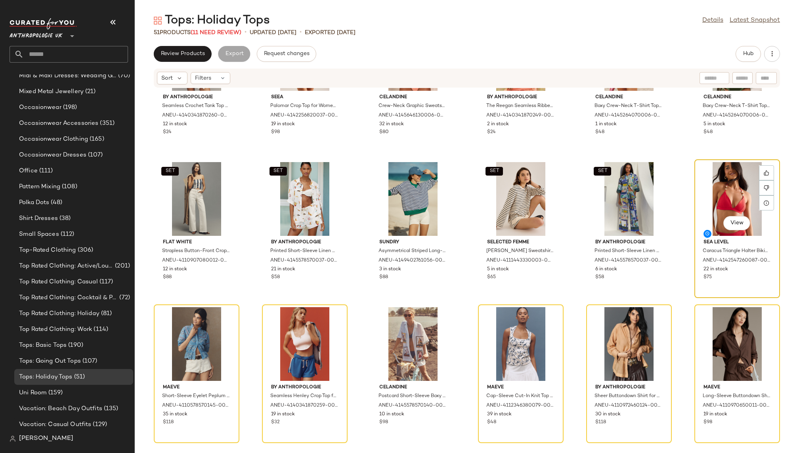
click at [717, 189] on div "View" at bounding box center [737, 199] width 80 height 74
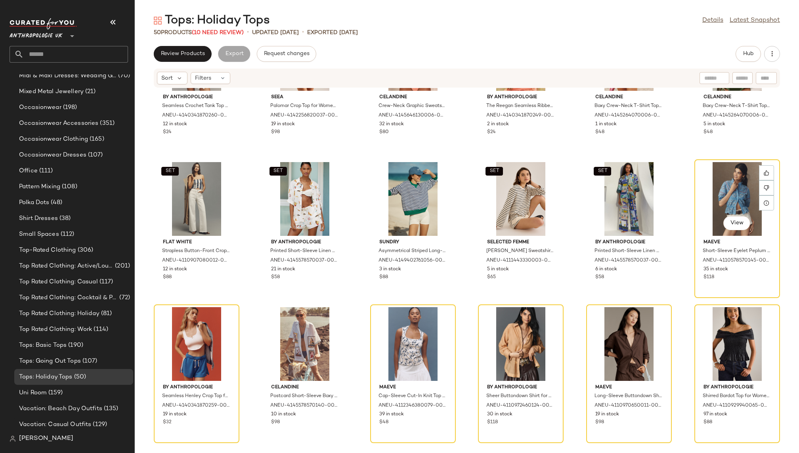
click at [717, 189] on div "View" at bounding box center [737, 199] width 80 height 74
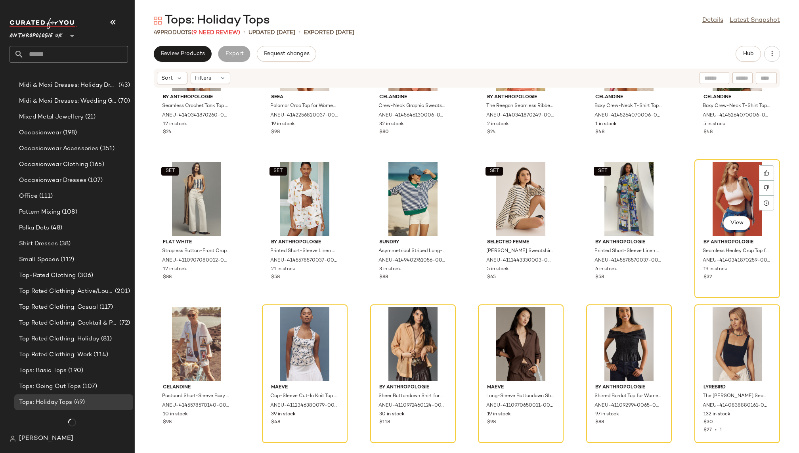
click at [717, 189] on div "View" at bounding box center [737, 199] width 80 height 74
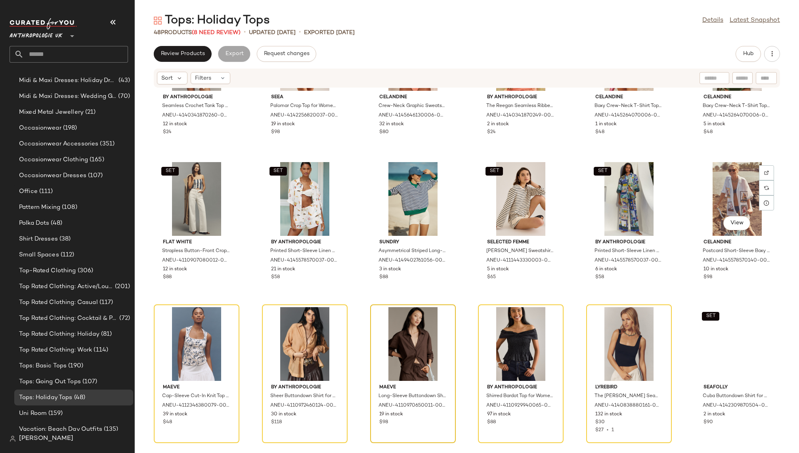
scroll to position [593, 0]
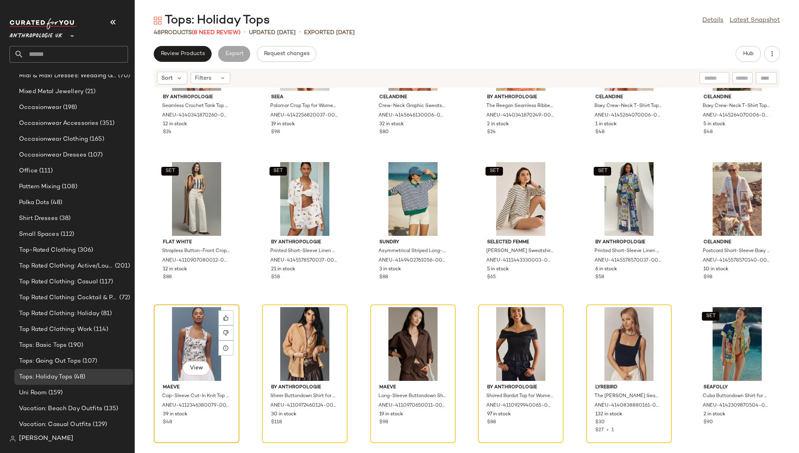
click at [216, 354] on div "View" at bounding box center [196, 344] width 80 height 74
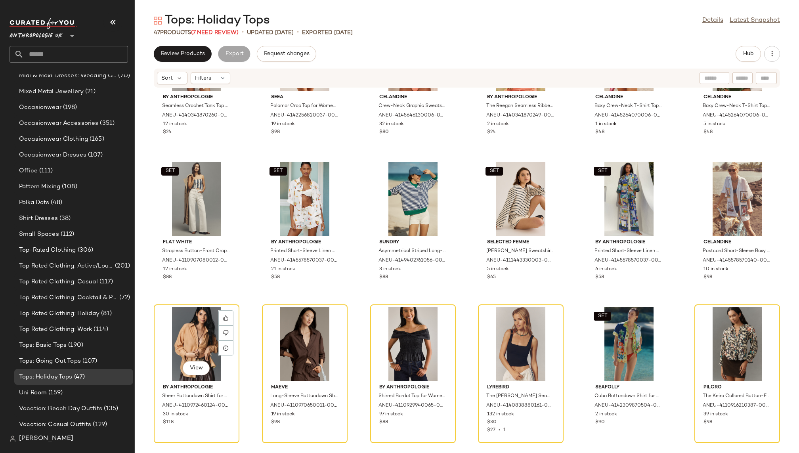
click at [216, 354] on div "View" at bounding box center [196, 344] width 80 height 74
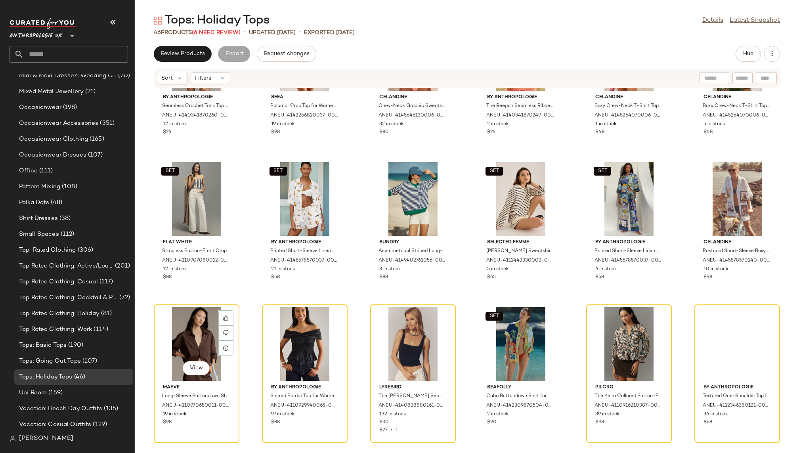
click at [216, 354] on div "View" at bounding box center [196, 344] width 80 height 74
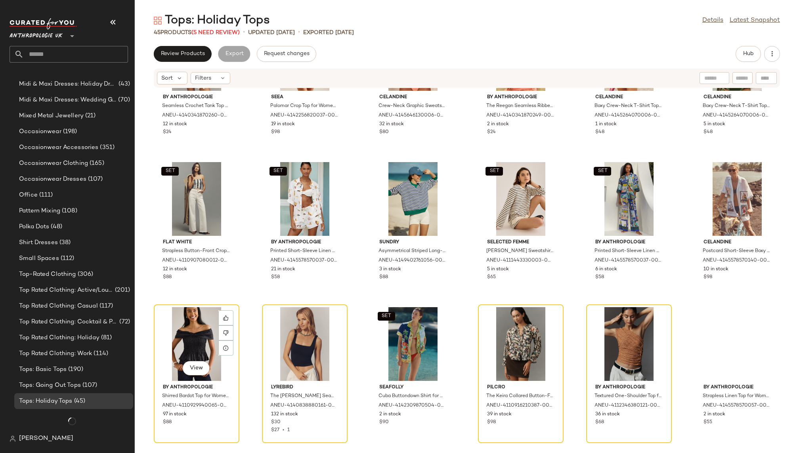
click at [216, 354] on div "View" at bounding box center [196, 344] width 80 height 74
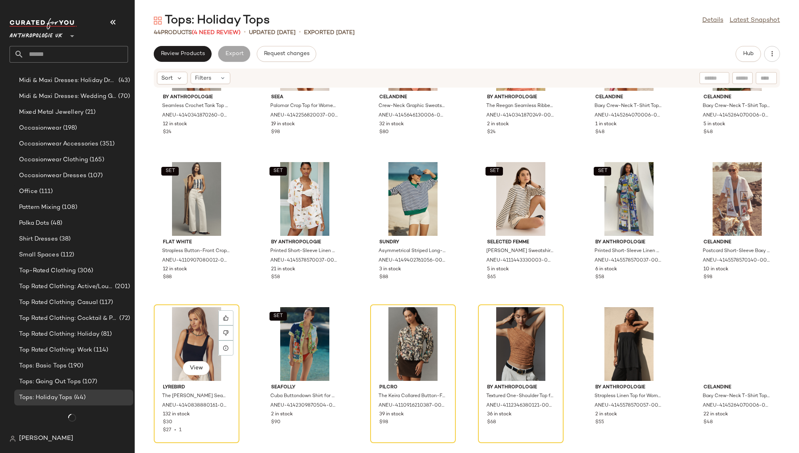
click at [216, 354] on div "View" at bounding box center [196, 344] width 80 height 74
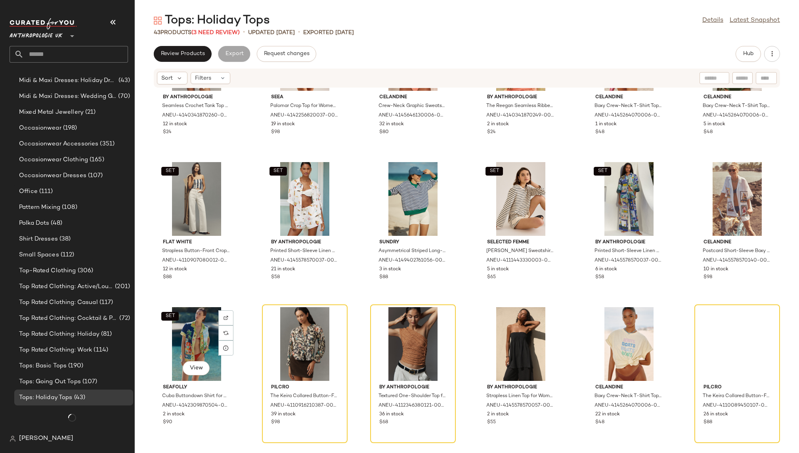
scroll to position [593, 0]
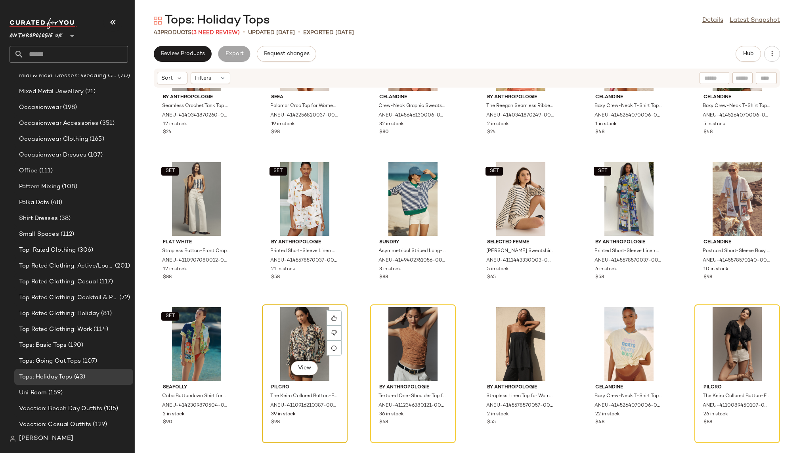
click at [299, 341] on div "View" at bounding box center [305, 344] width 80 height 74
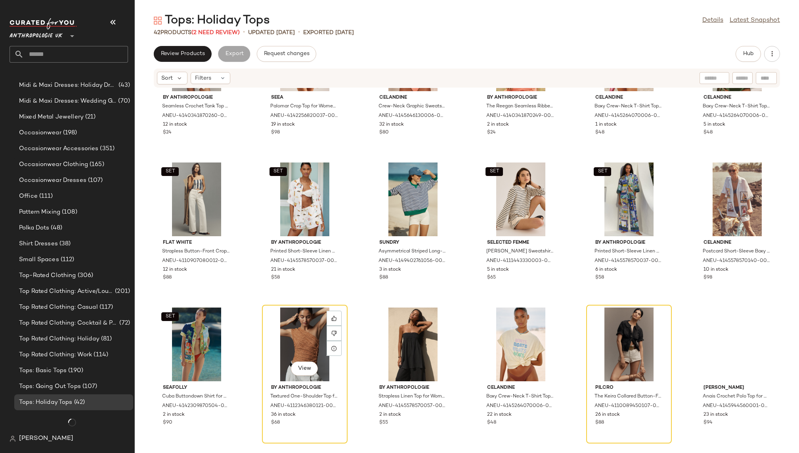
click at [299, 340] on div "View" at bounding box center [305, 344] width 80 height 74
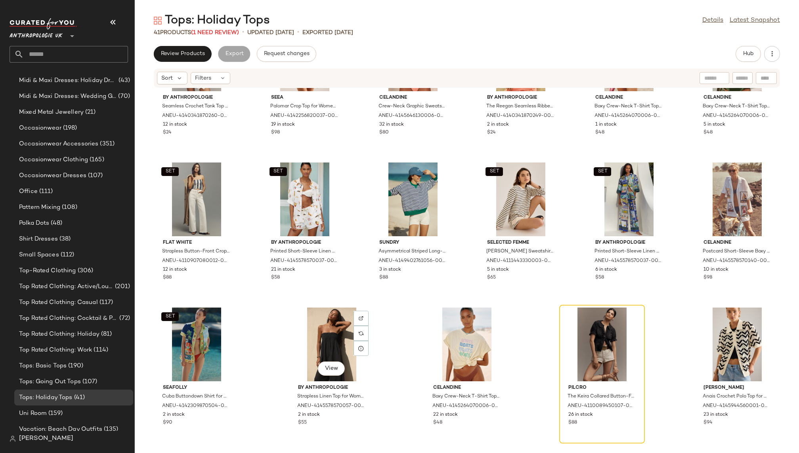
scroll to position [593, 0]
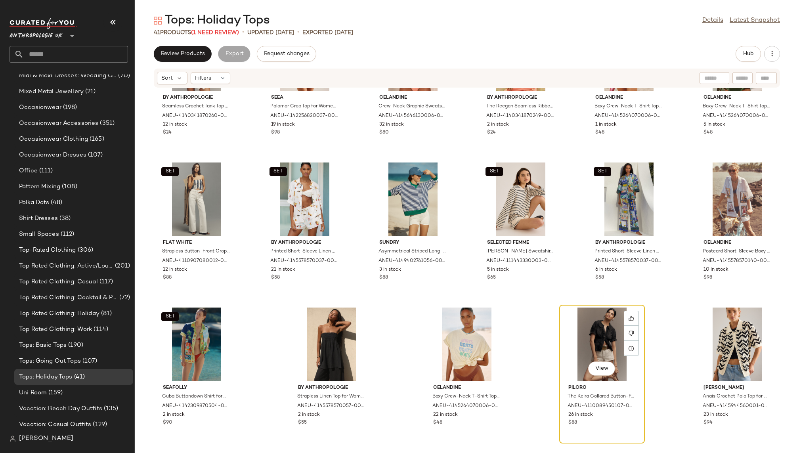
click at [576, 318] on div "View" at bounding box center [602, 344] width 80 height 74
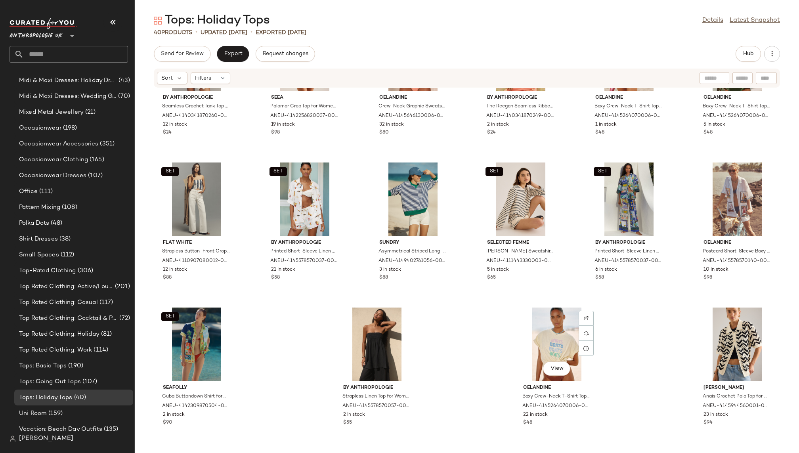
scroll to position [593, 0]
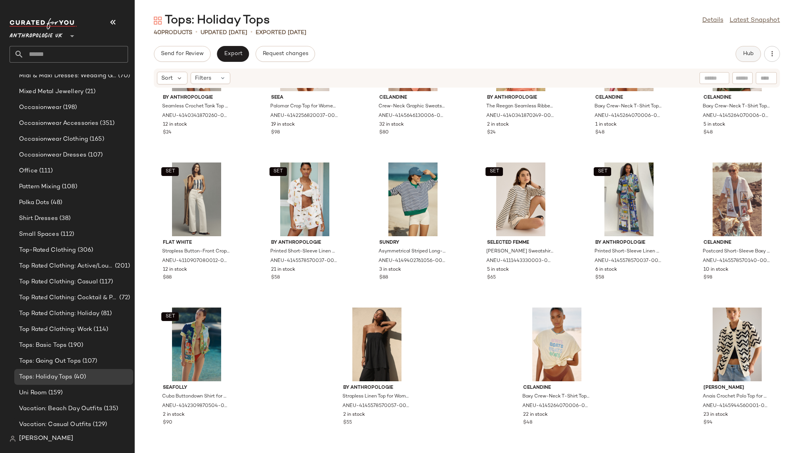
click at [737, 57] on button "Hub" at bounding box center [747, 54] width 25 height 16
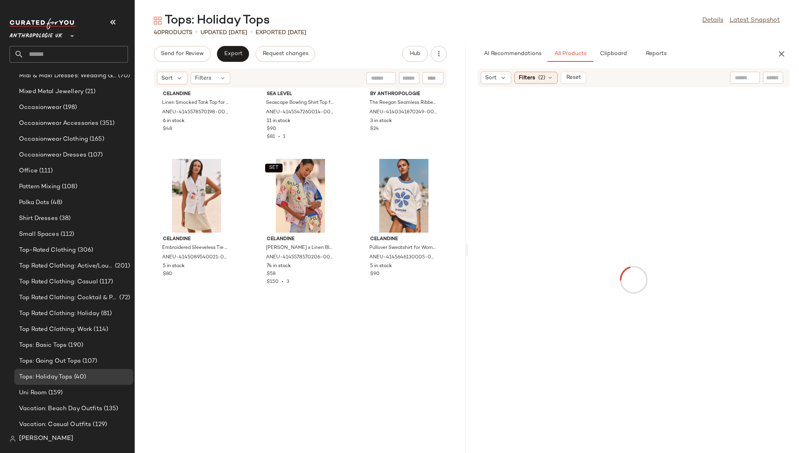
scroll to position [0, 0]
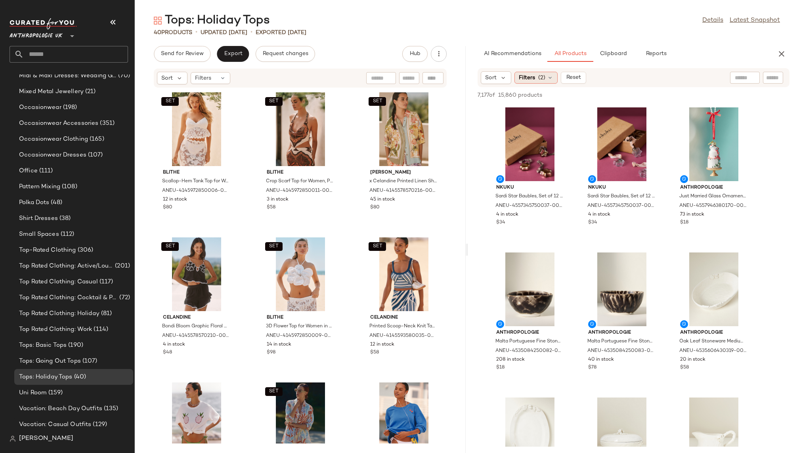
click at [547, 78] on icon at bounding box center [550, 77] width 6 height 6
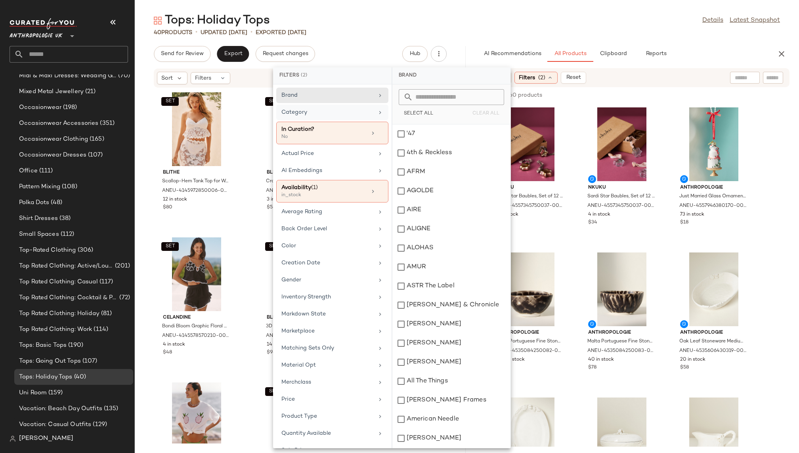
click at [362, 114] on div "Category" at bounding box center [327, 112] width 92 height 8
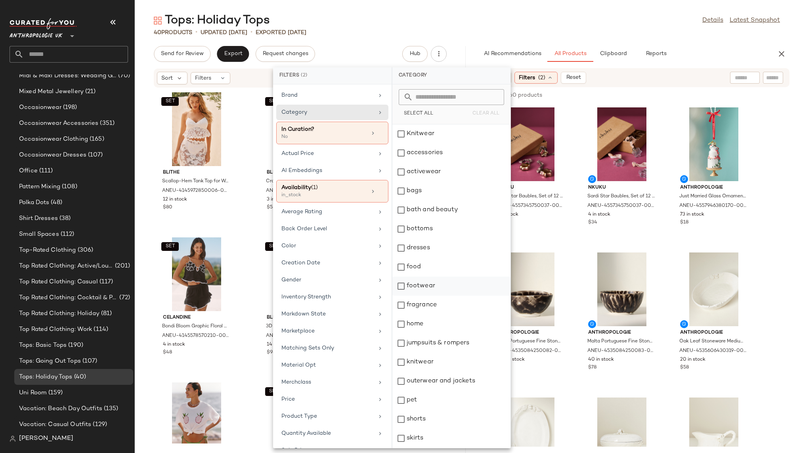
scroll to position [132, 0]
click at [450, 344] on div "sweaters and sweatshirts" at bounding box center [451, 343] width 118 height 19
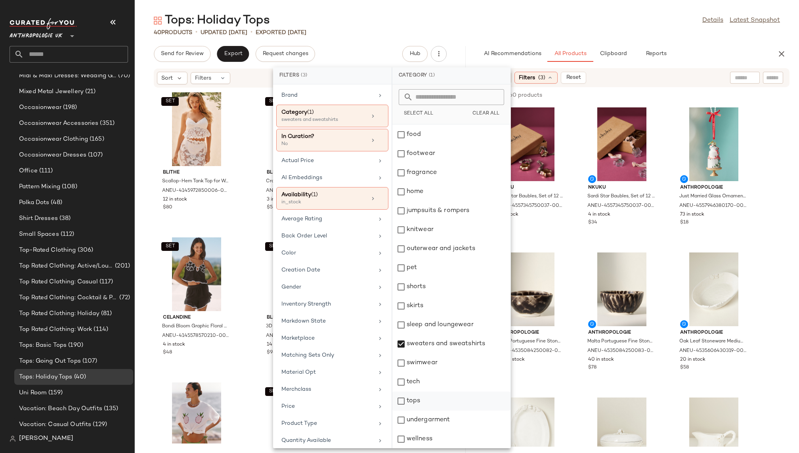
click at [439, 398] on div "tops" at bounding box center [451, 400] width 118 height 19
click at [575, 12] on main "Tops: Holiday Tops Details Latest Snapshot 40 Products • updated Aug 18th • Exp…" at bounding box center [399, 226] width 799 height 453
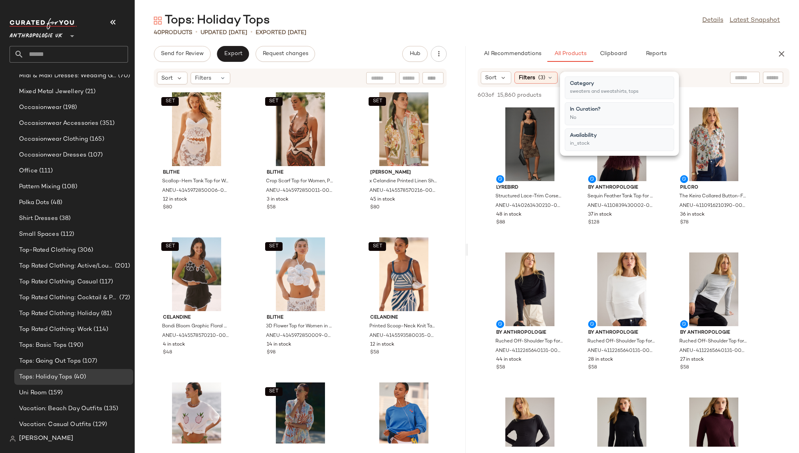
click at [580, 17] on div "Tops: Holiday Tops Details Latest Snapshot" at bounding box center [467, 21] width 664 height 16
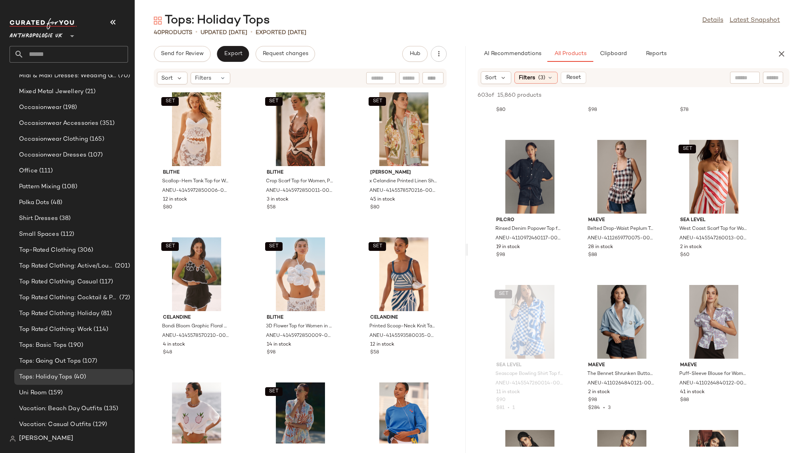
scroll to position [7643, 0]
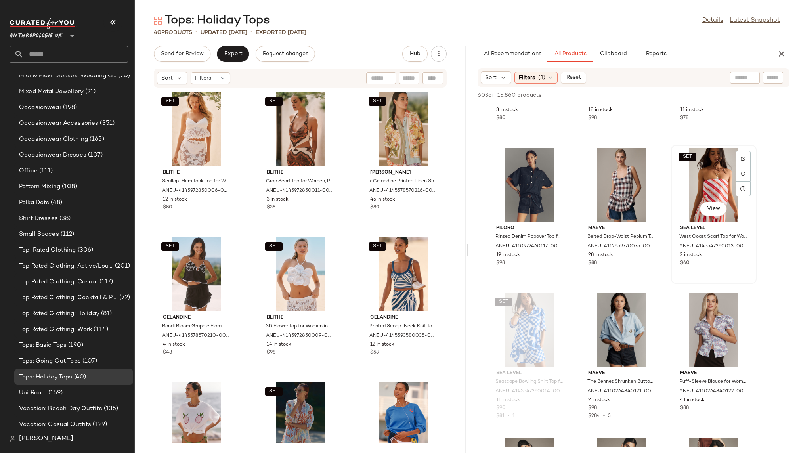
click at [688, 204] on div "SET View" at bounding box center [713, 185] width 80 height 74
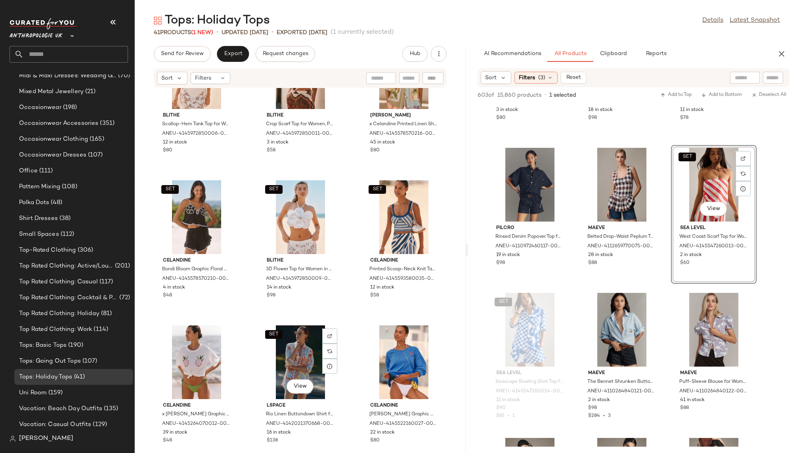
scroll to position [29, 0]
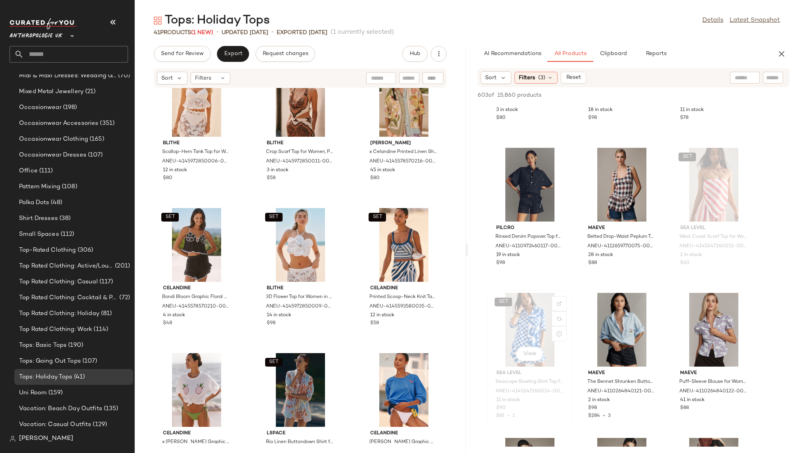
click at [571, 351] on div "SET View Sea Level Seascape Bowling Shirt Top for Women in Blue, Cotton, Size S…" at bounding box center [530, 359] width 84 height 137
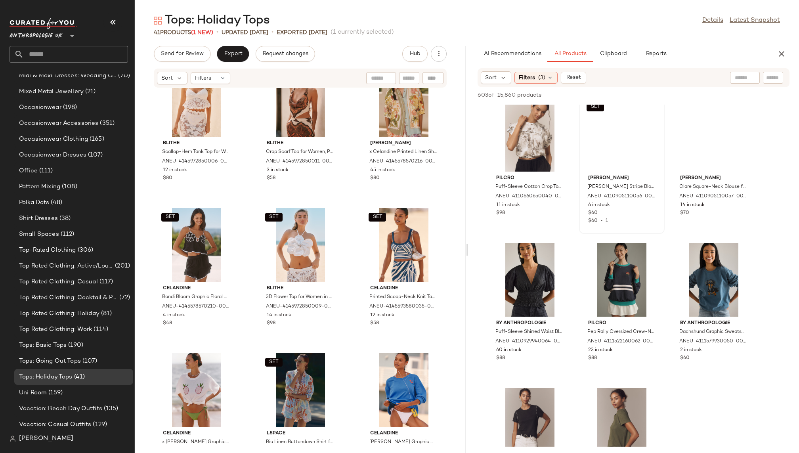
scroll to position [13901, 0]
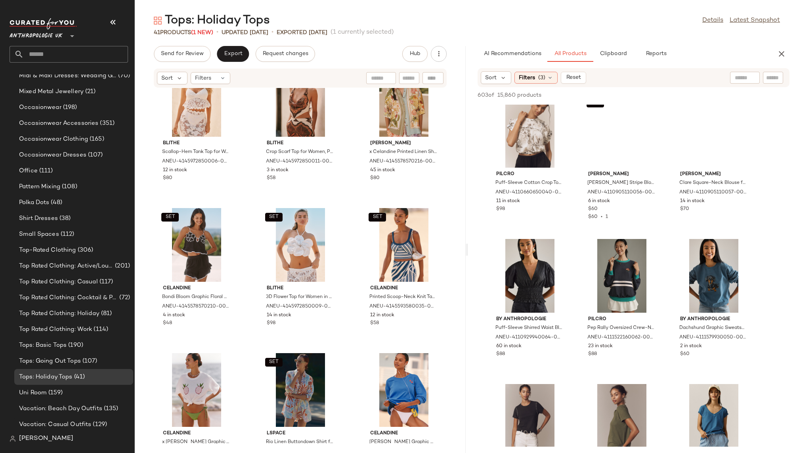
click at [738, 76] on input "text" at bounding box center [744, 78] width 20 height 8
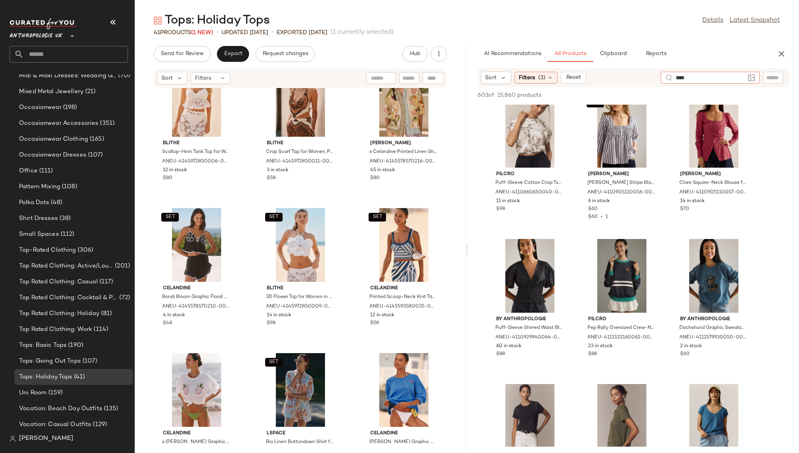
type input "*****"
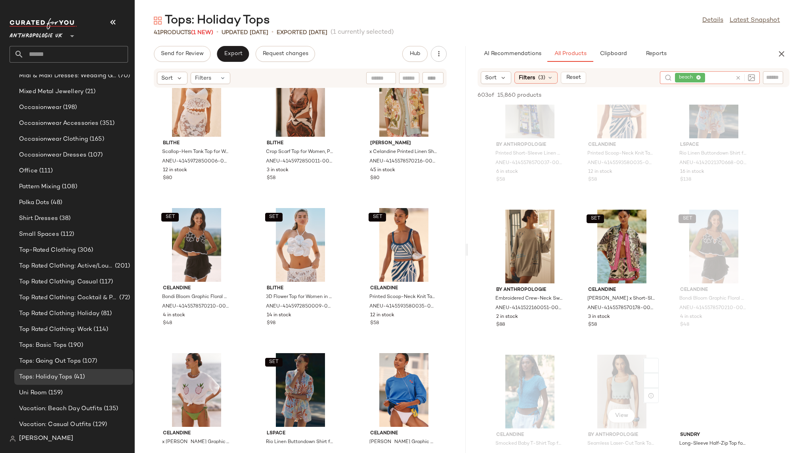
scroll to position [782, 0]
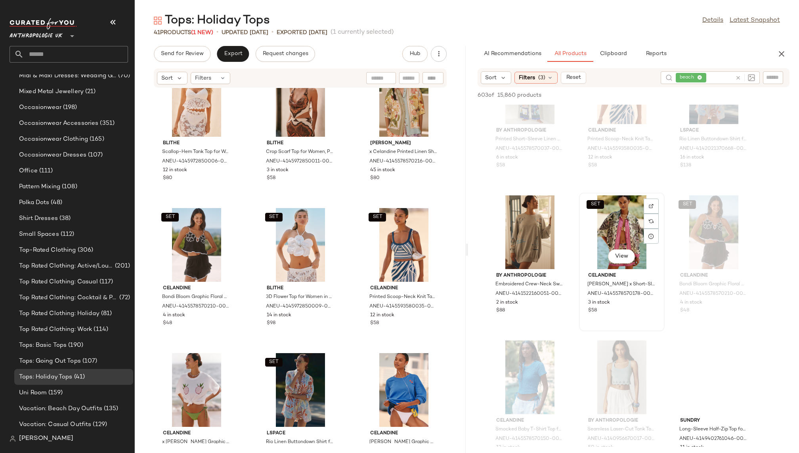
click at [603, 223] on div "SET View" at bounding box center [621, 232] width 80 height 74
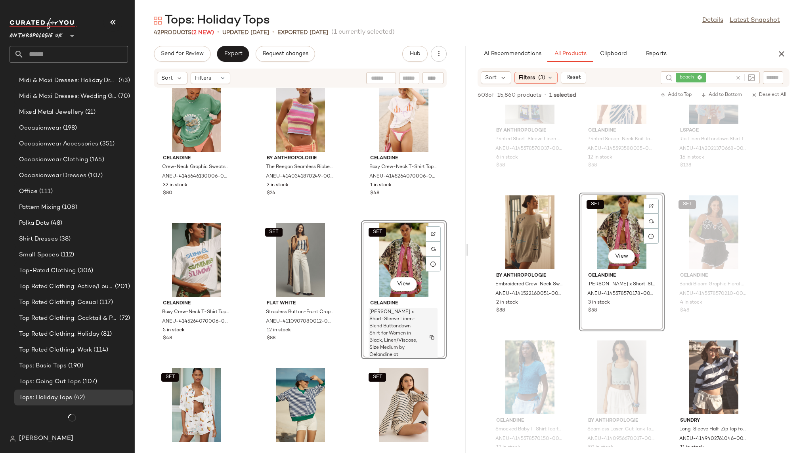
scroll to position [593, 0]
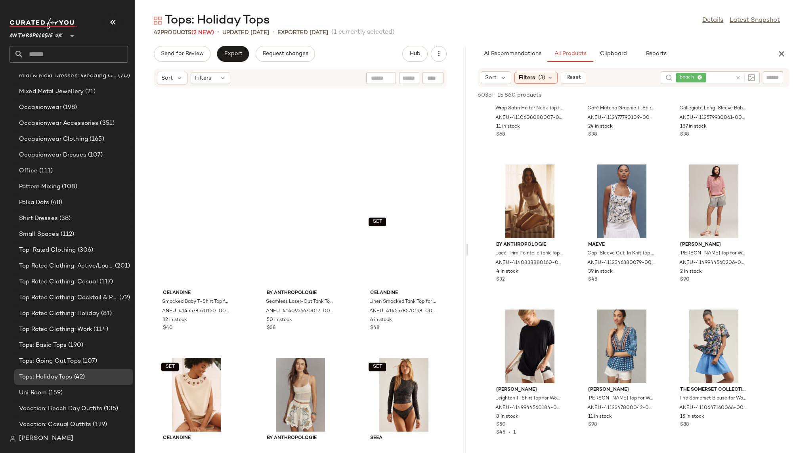
scroll to position [0, 0]
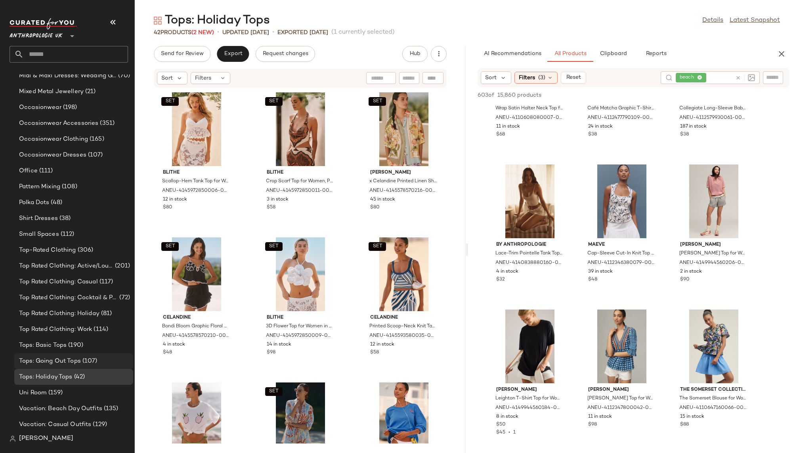
click at [71, 355] on div "Tops: Going Out Tops (107)" at bounding box center [73, 361] width 119 height 16
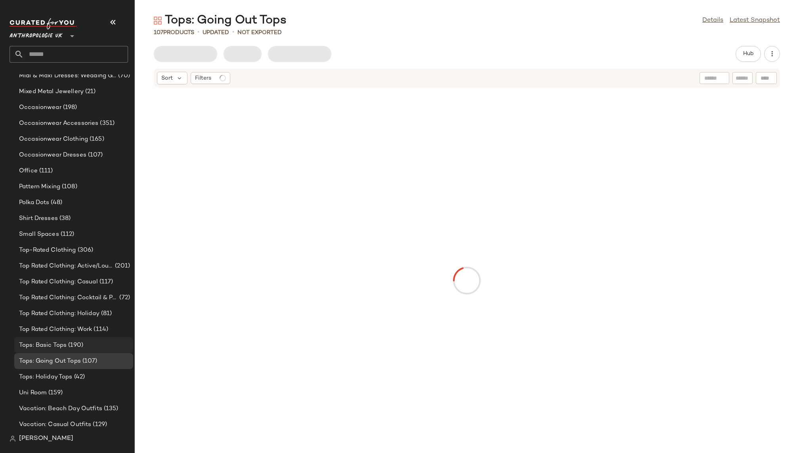
click at [72, 341] on span "(190)" at bounding box center [75, 345] width 17 height 9
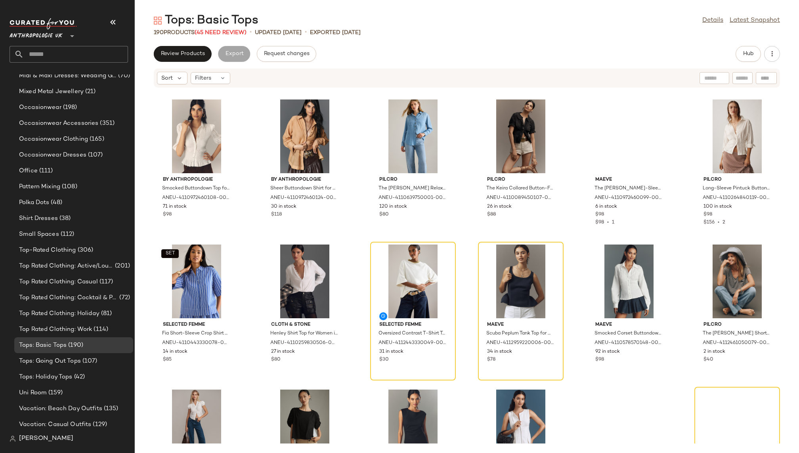
scroll to position [441, 0]
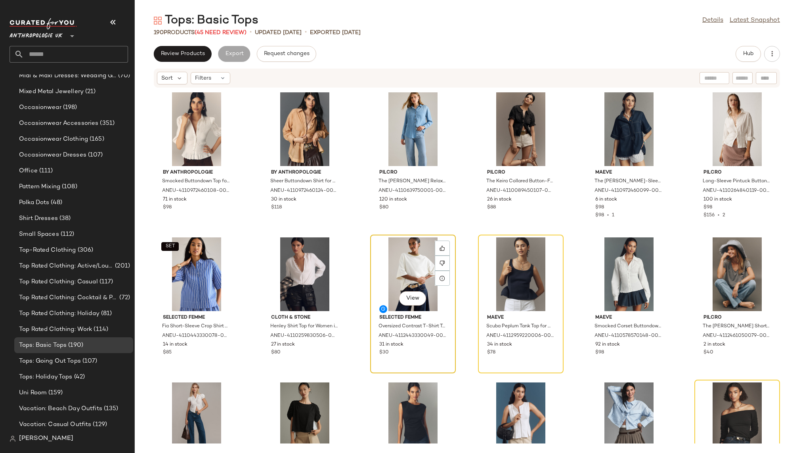
click at [396, 261] on div "View" at bounding box center [413, 274] width 80 height 74
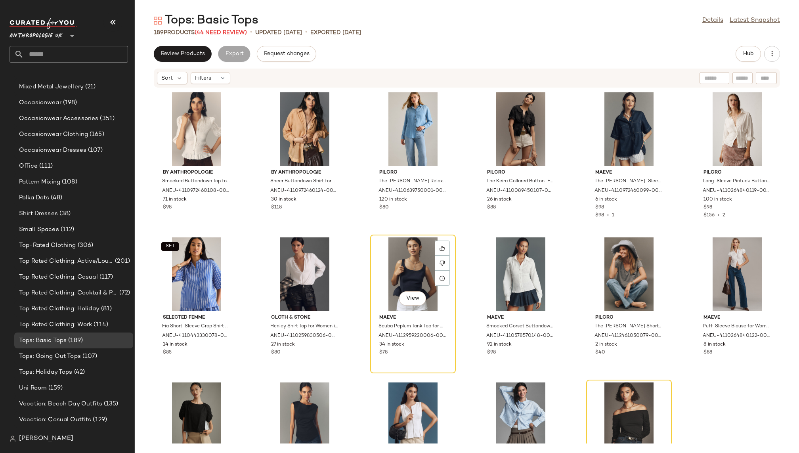
click at [396, 261] on div "View" at bounding box center [413, 274] width 80 height 74
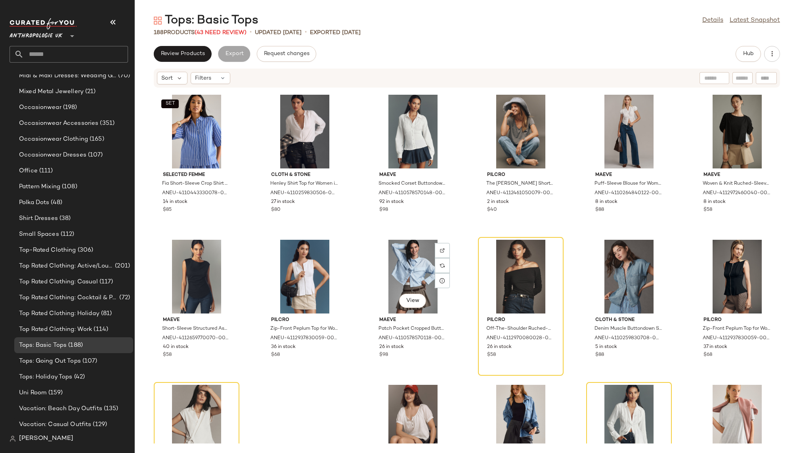
scroll to position [604, 0]
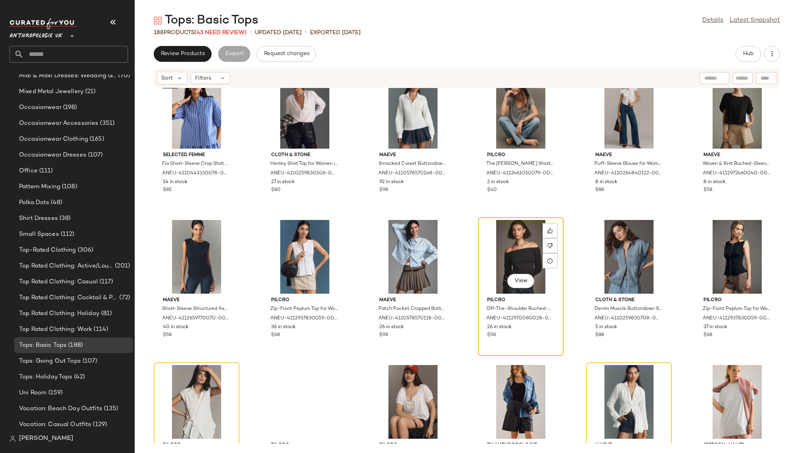
click at [496, 233] on div "View" at bounding box center [520, 257] width 80 height 74
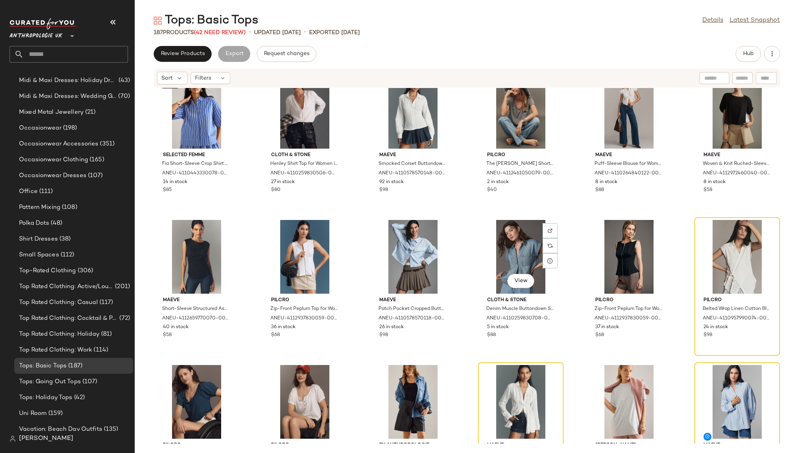
scroll to position [593, 0]
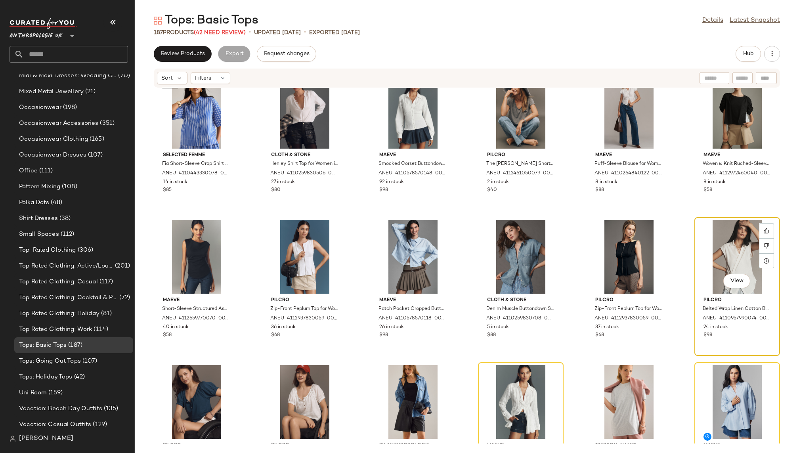
click at [729, 229] on div "View" at bounding box center [737, 257] width 80 height 74
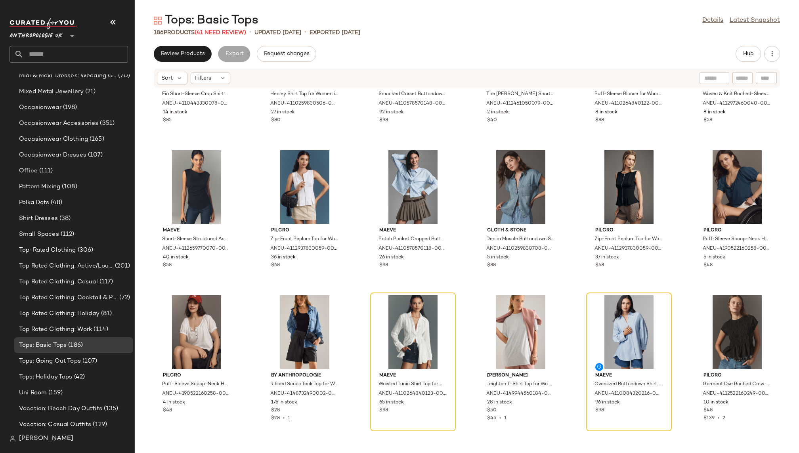
scroll to position [704, 0]
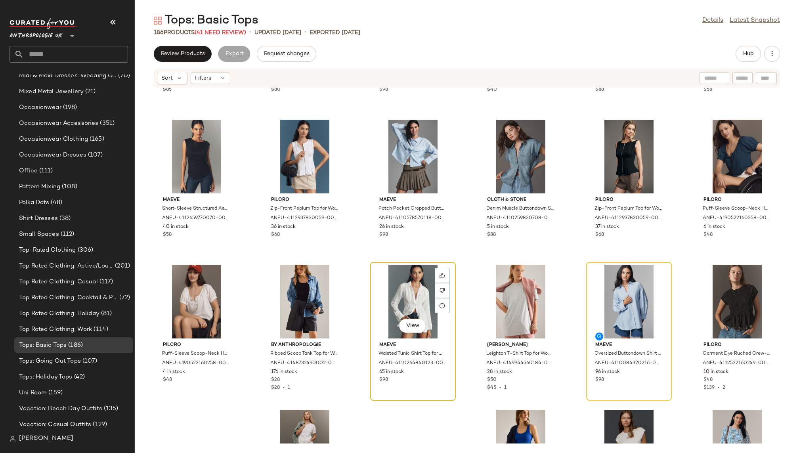
click at [398, 272] on div "View" at bounding box center [413, 302] width 80 height 74
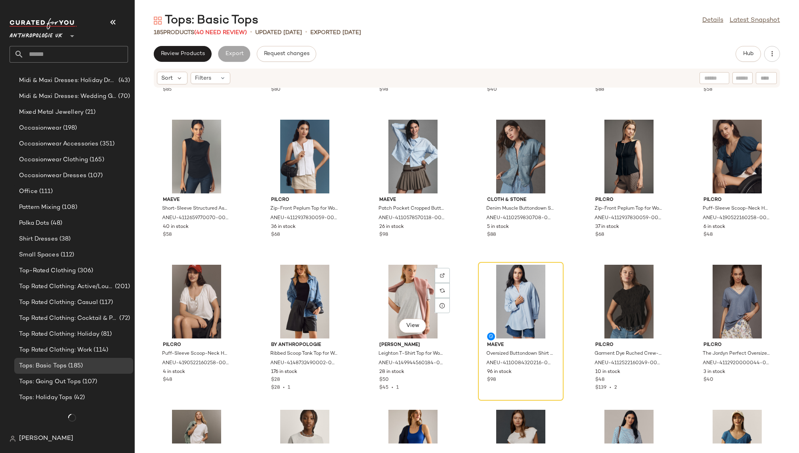
scroll to position [593, 0]
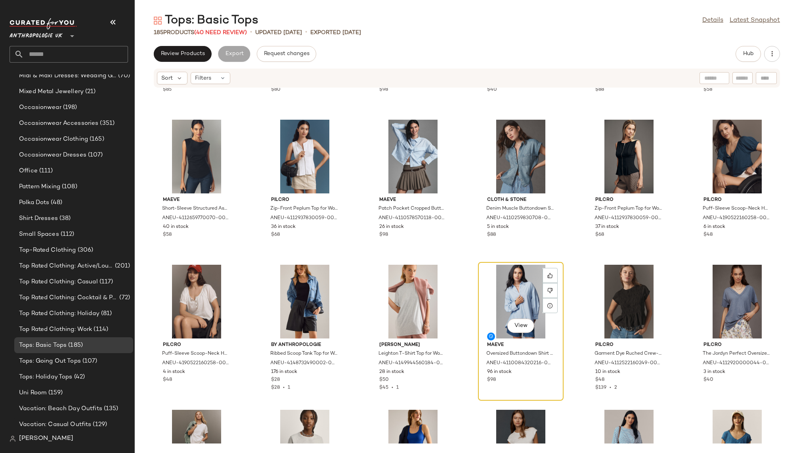
click at [487, 293] on div "View" at bounding box center [520, 302] width 80 height 74
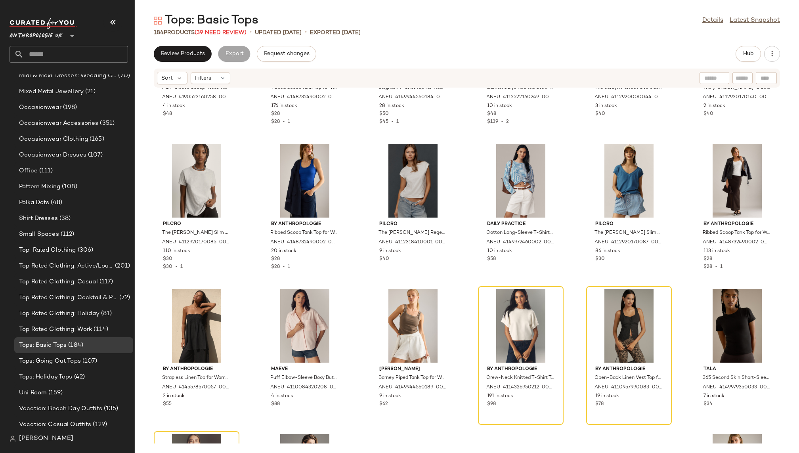
scroll to position [981, 0]
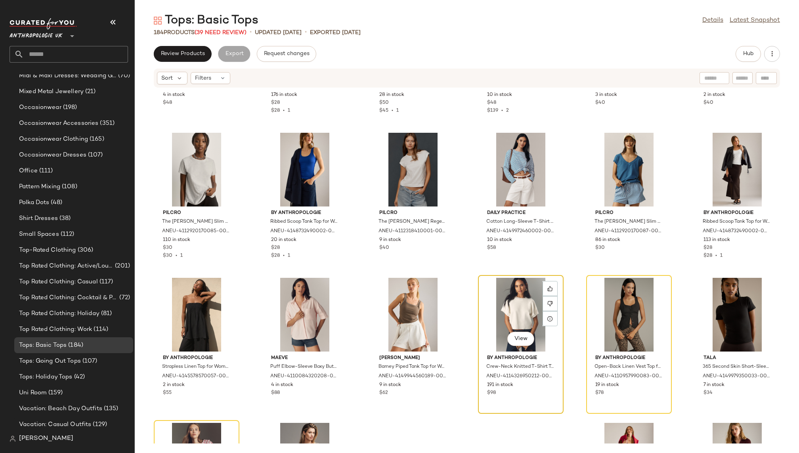
click at [492, 310] on div "View" at bounding box center [520, 315] width 80 height 74
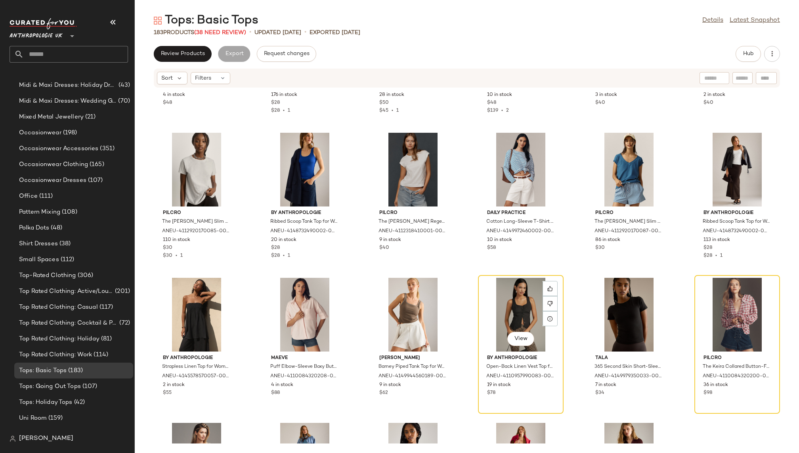
click at [492, 310] on div "View" at bounding box center [520, 315] width 80 height 74
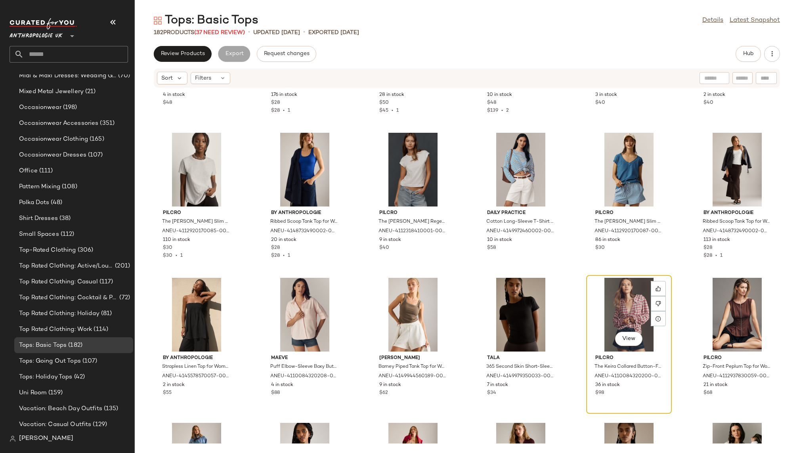
click at [606, 299] on div "View" at bounding box center [629, 315] width 80 height 74
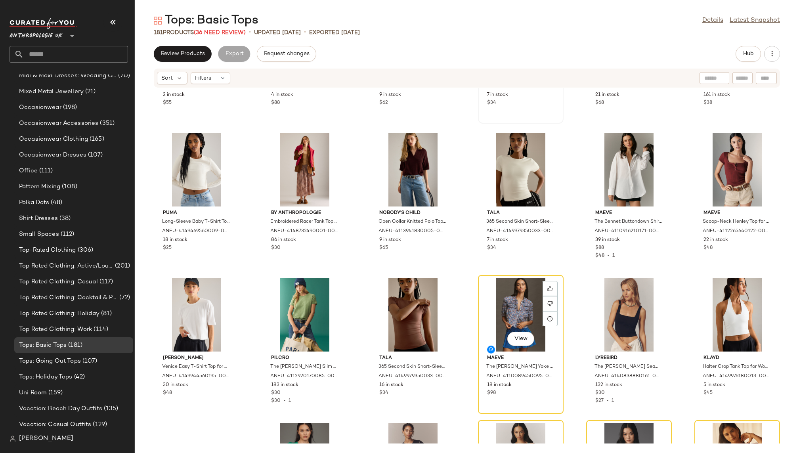
scroll to position [1272, 0]
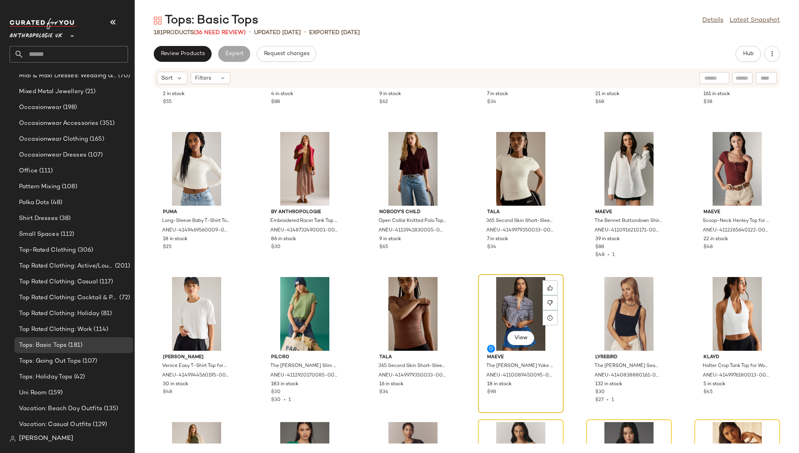
click at [506, 314] on div "View" at bounding box center [520, 314] width 80 height 74
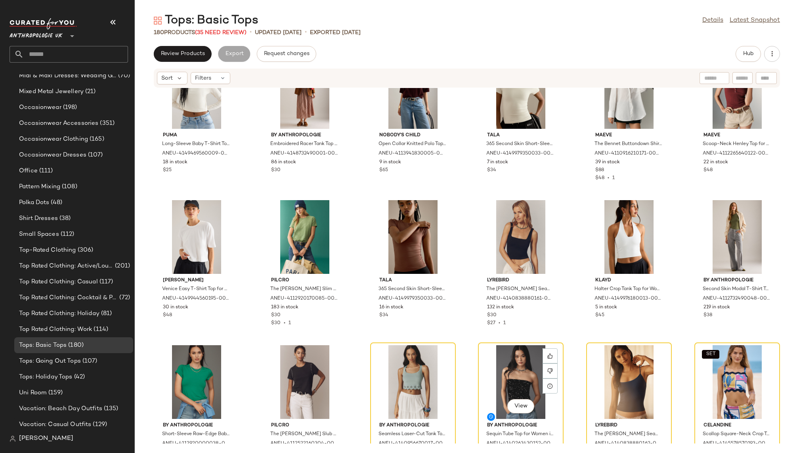
scroll to position [1471, 0]
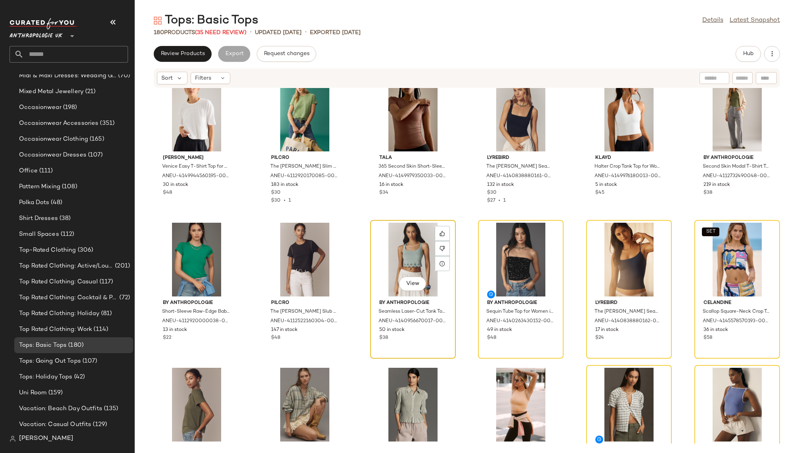
click at [412, 258] on div "View" at bounding box center [413, 260] width 80 height 74
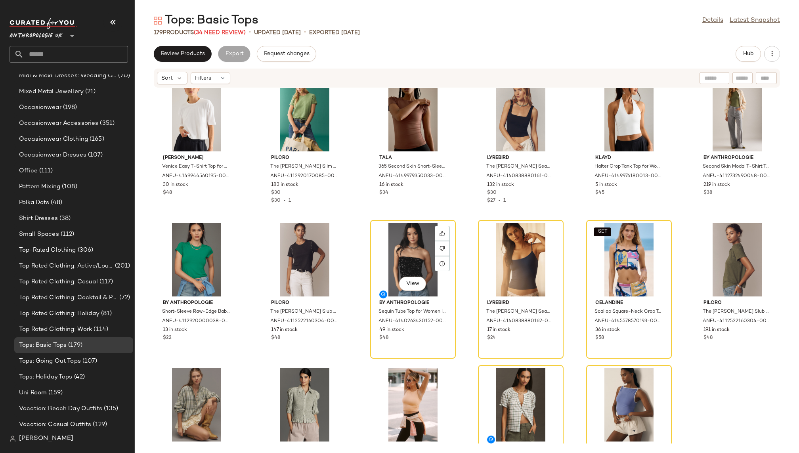
click at [412, 258] on div "View" at bounding box center [413, 260] width 80 height 74
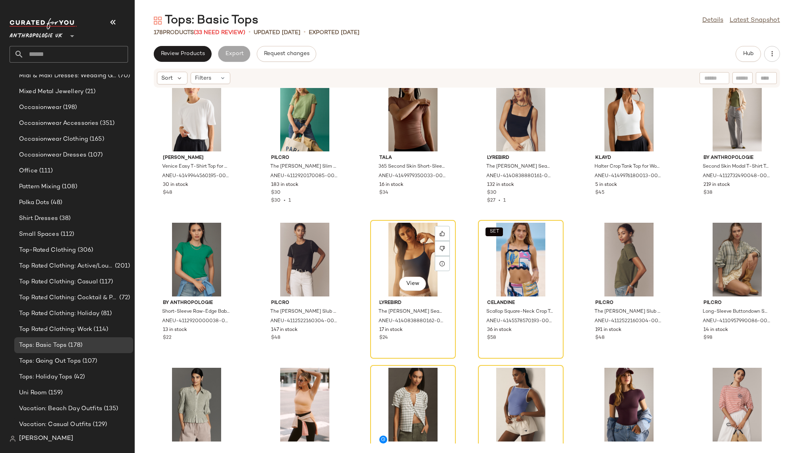
click at [412, 258] on div "View" at bounding box center [413, 260] width 80 height 74
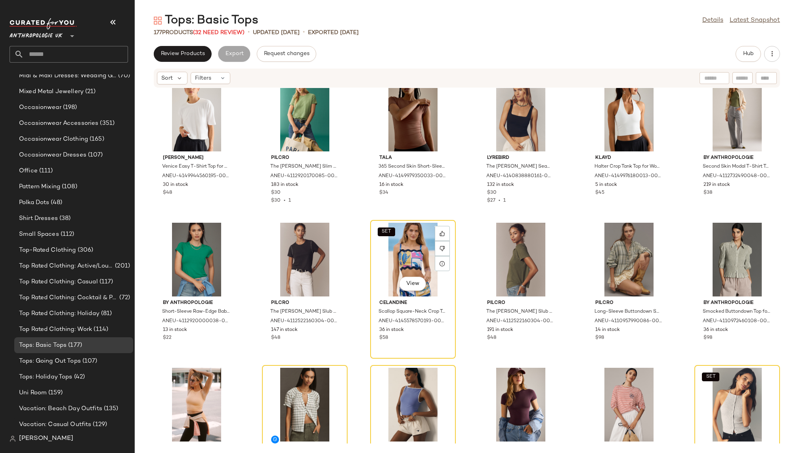
click at [412, 258] on div "SET View" at bounding box center [413, 260] width 80 height 74
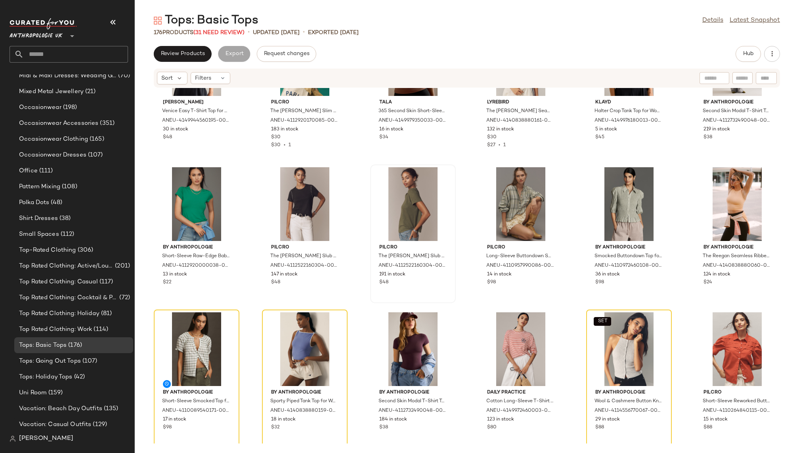
scroll to position [1563, 0]
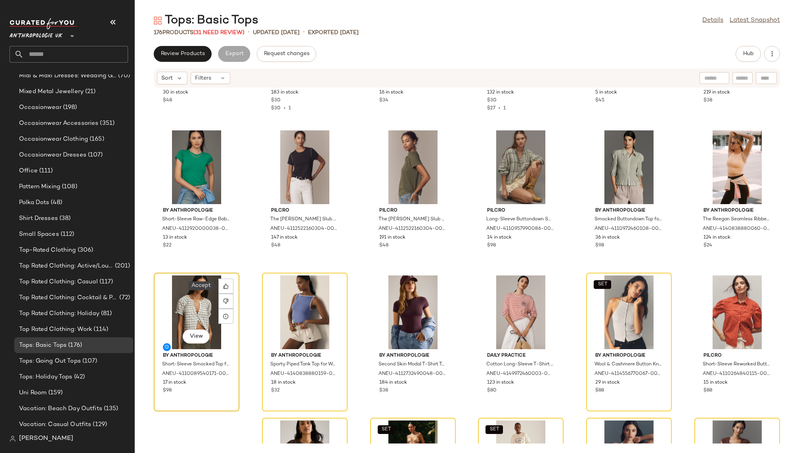
click at [196, 307] on div "View" at bounding box center [196, 312] width 80 height 74
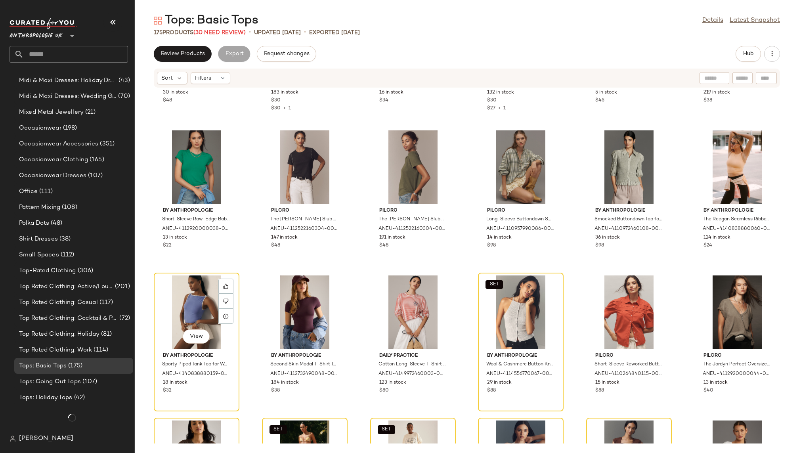
click at [196, 307] on div "View" at bounding box center [196, 312] width 80 height 74
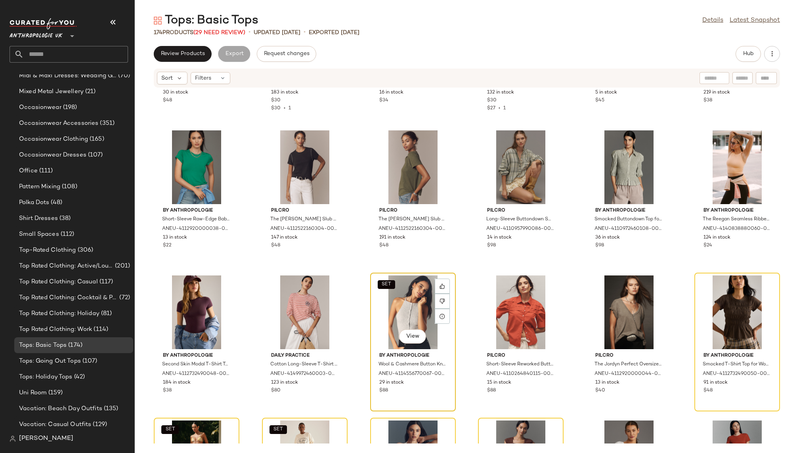
click at [386, 296] on div "SET View" at bounding box center [413, 312] width 80 height 74
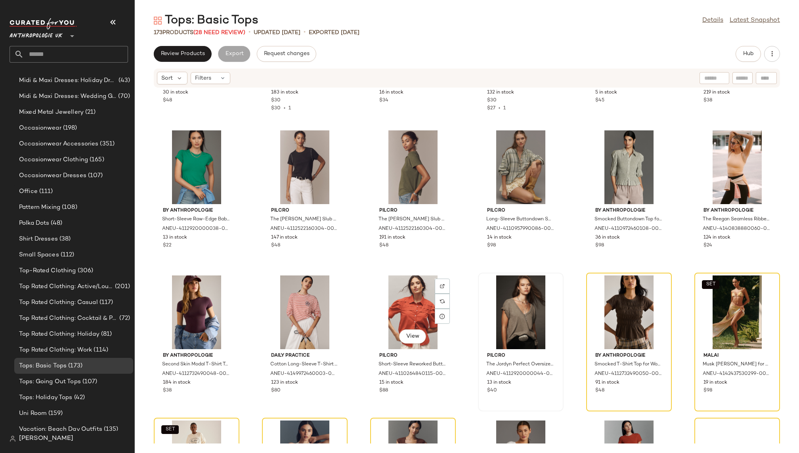
scroll to position [593, 0]
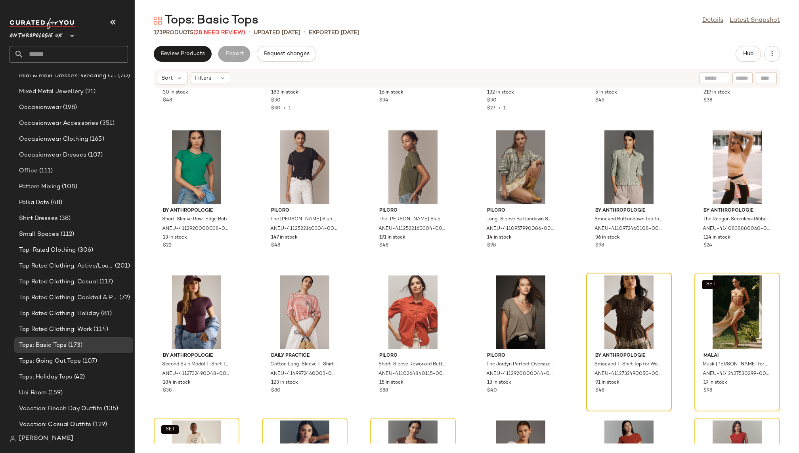
click at [602, 300] on div at bounding box center [629, 312] width 80 height 74
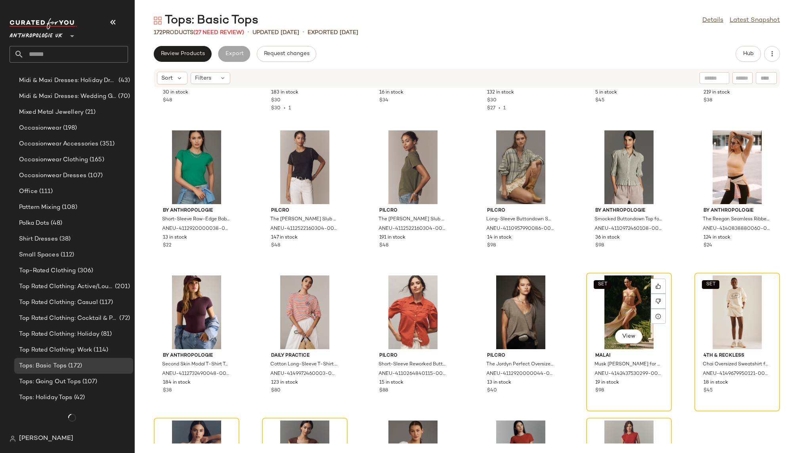
click at [602, 300] on div "SET View" at bounding box center [629, 312] width 80 height 74
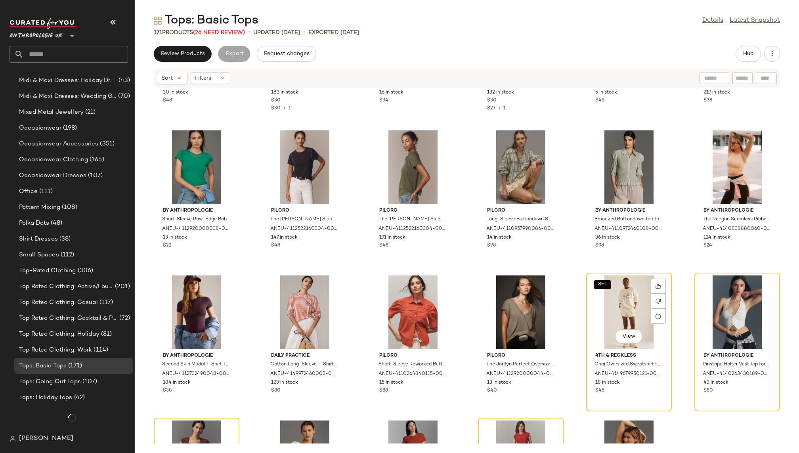
click at [602, 300] on div "SET View" at bounding box center [629, 312] width 80 height 74
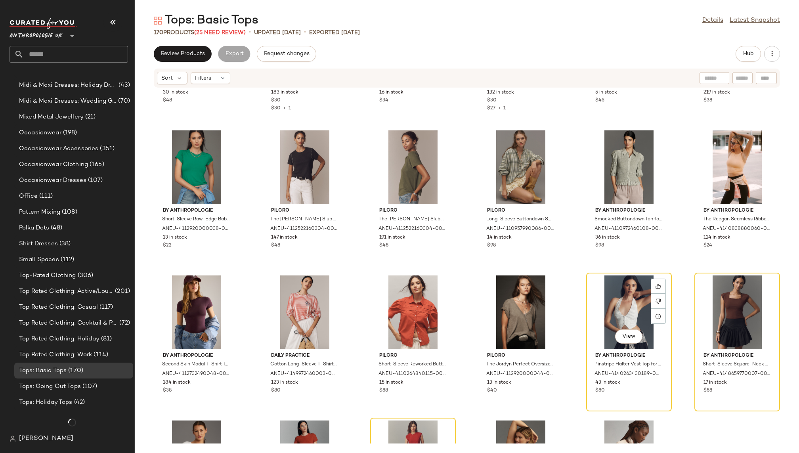
click at [602, 300] on div "View" at bounding box center [629, 312] width 80 height 74
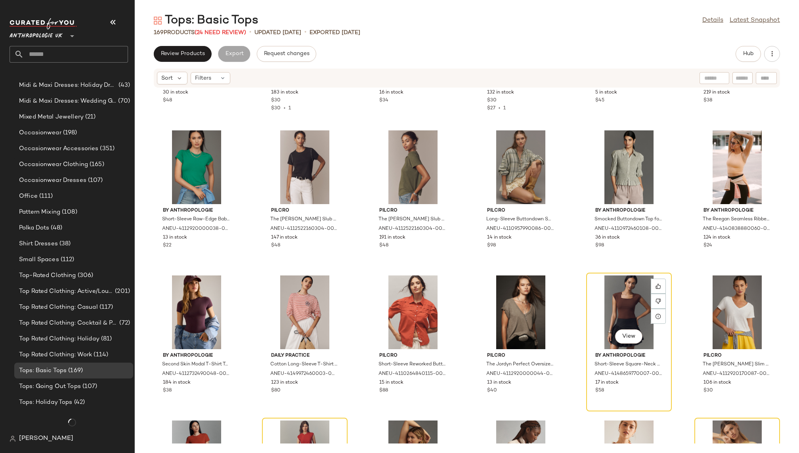
click at [602, 300] on div "View" at bounding box center [629, 312] width 80 height 74
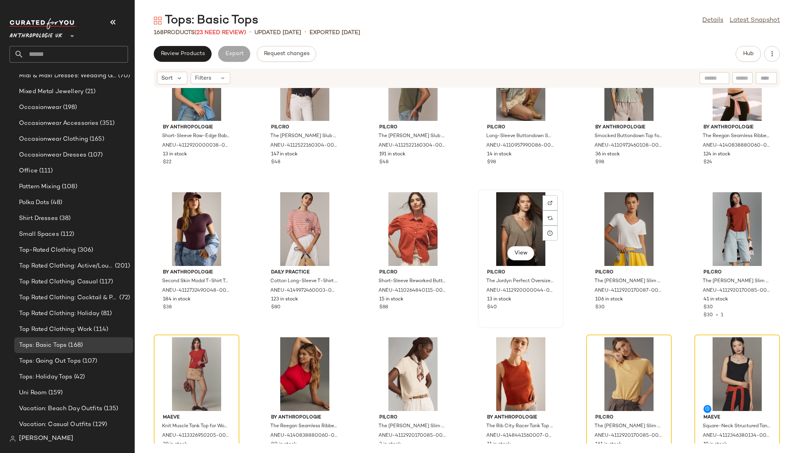
scroll to position [1754, 0]
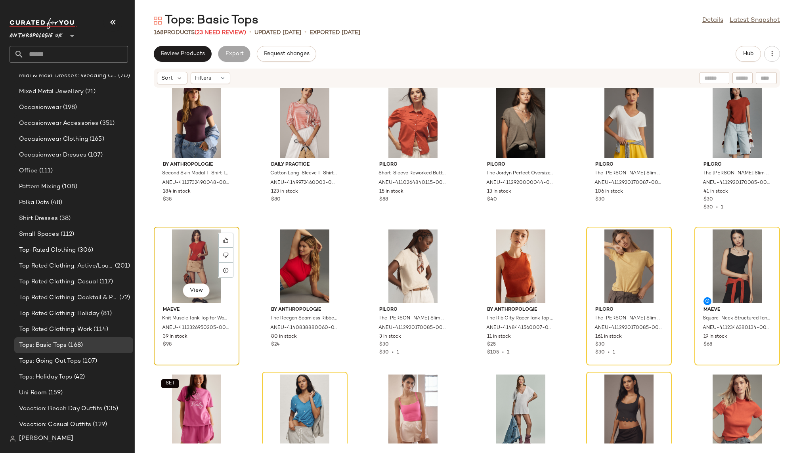
click at [202, 271] on div "View" at bounding box center [196, 266] width 80 height 74
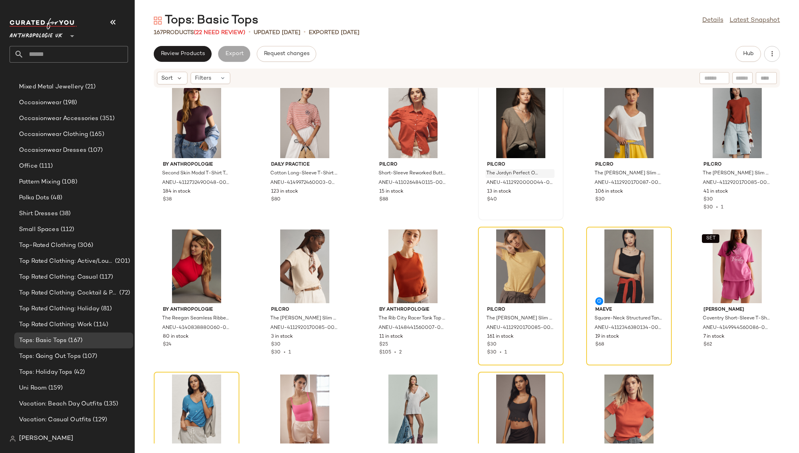
scroll to position [593, 0]
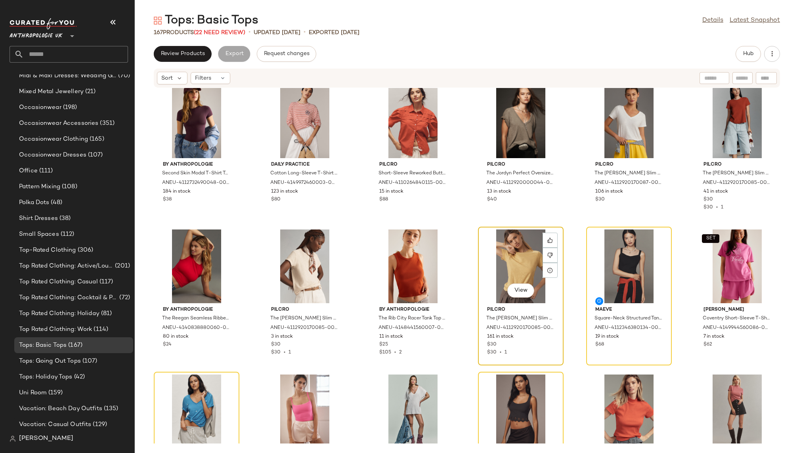
click at [506, 245] on div "View" at bounding box center [520, 266] width 80 height 74
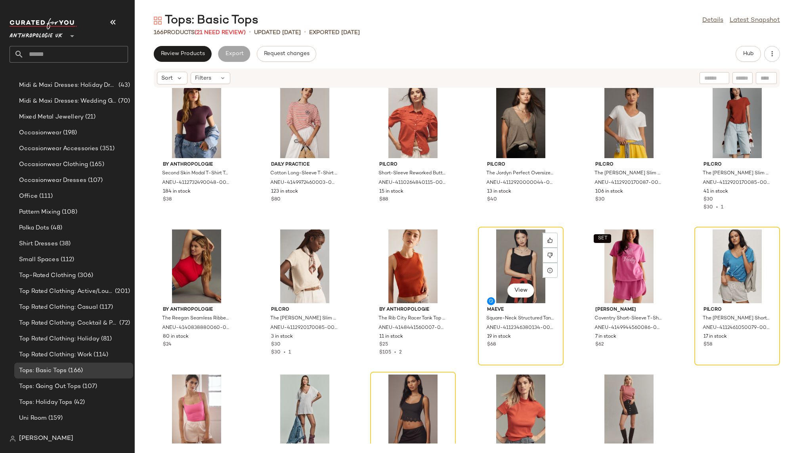
click at [506, 245] on div "View" at bounding box center [520, 266] width 80 height 74
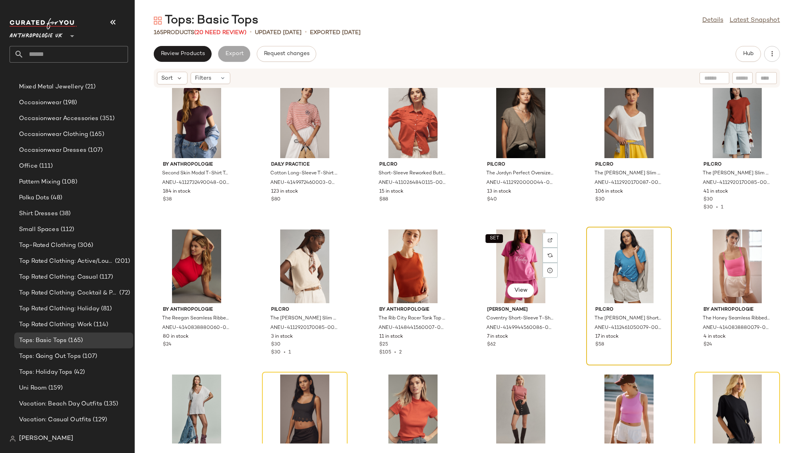
scroll to position [593, 0]
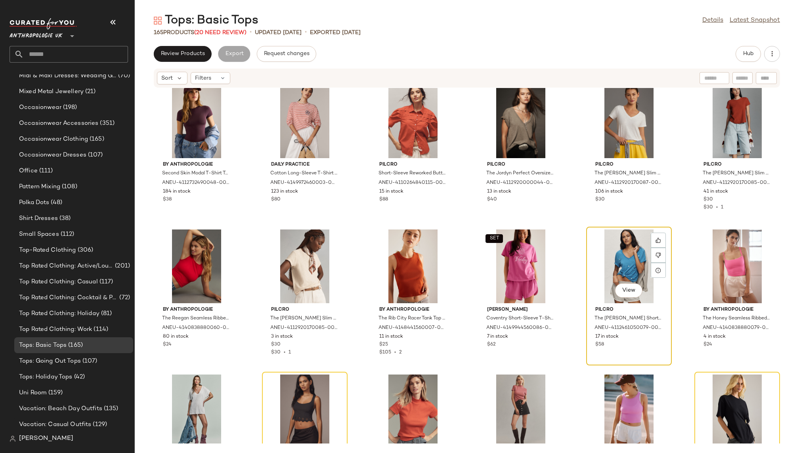
click at [612, 255] on div "View" at bounding box center [629, 266] width 80 height 74
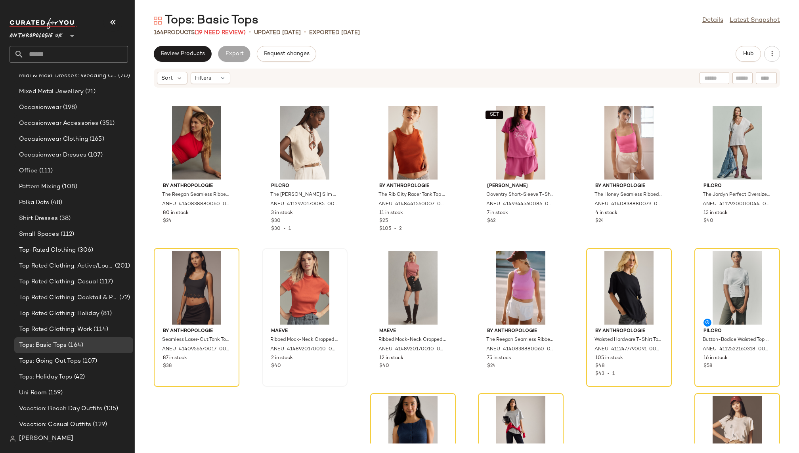
scroll to position [1886, 0]
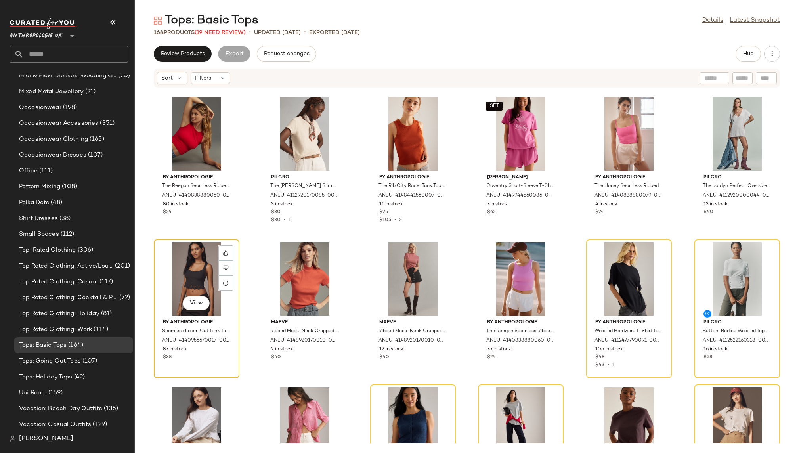
click at [200, 262] on div "View" at bounding box center [196, 279] width 80 height 74
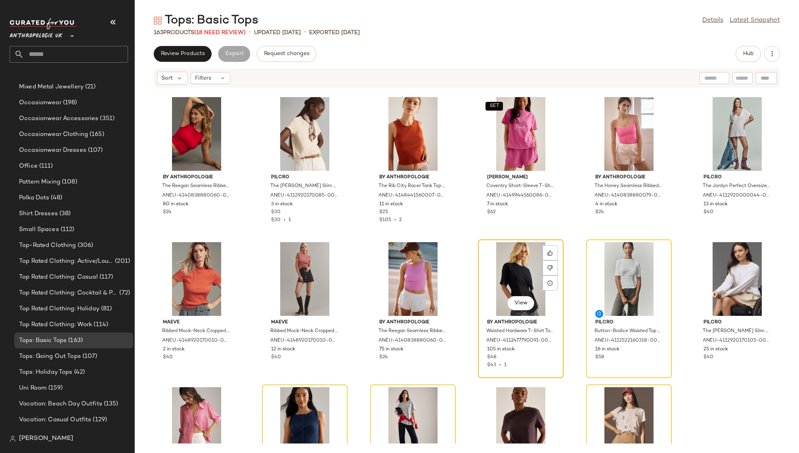
scroll to position [593, 0]
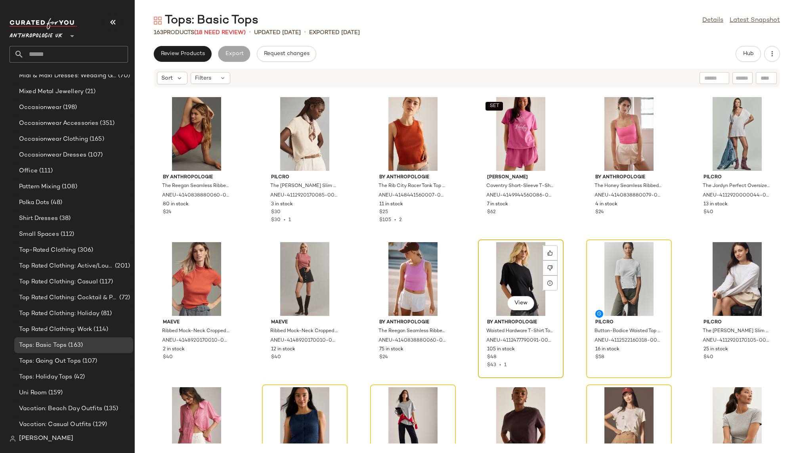
click at [489, 273] on div "View" at bounding box center [520, 279] width 80 height 74
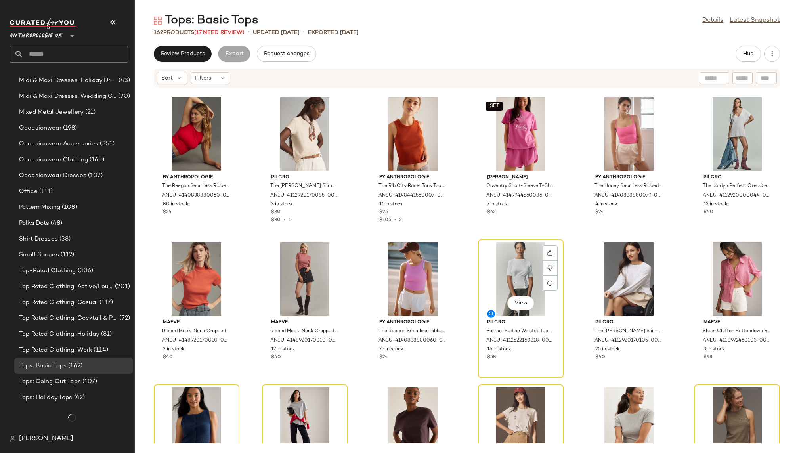
click at [489, 273] on div "View" at bounding box center [520, 279] width 80 height 74
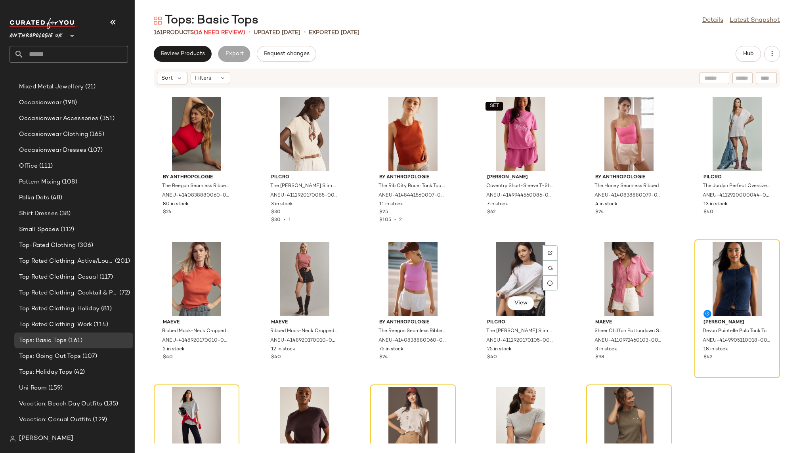
scroll to position [593, 0]
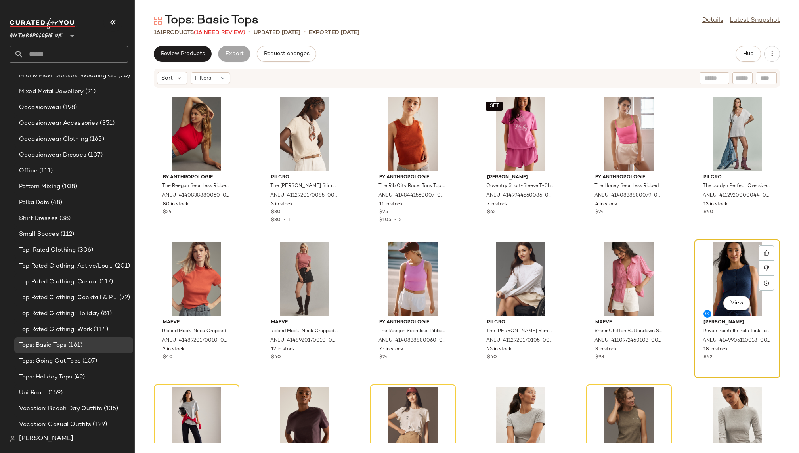
click at [703, 259] on div "View" at bounding box center [737, 279] width 80 height 74
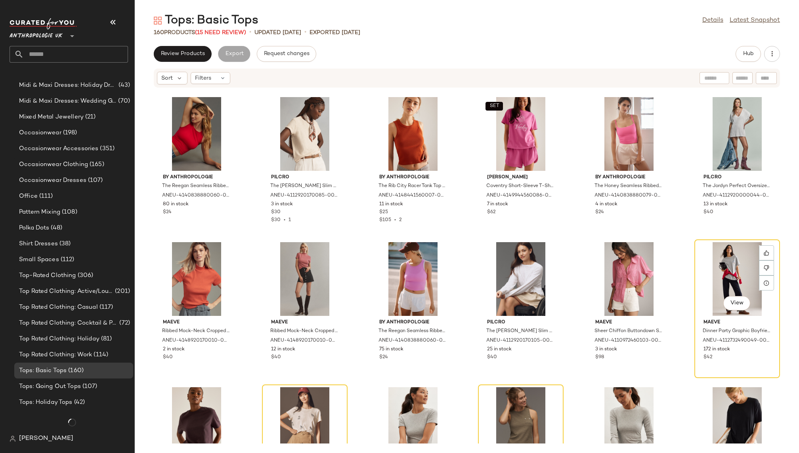
click at [703, 259] on div "View" at bounding box center [737, 279] width 80 height 74
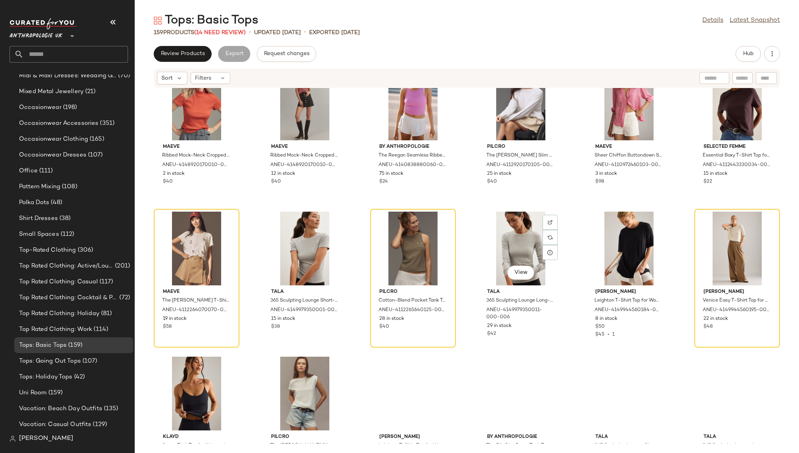
scroll to position [2068, 0]
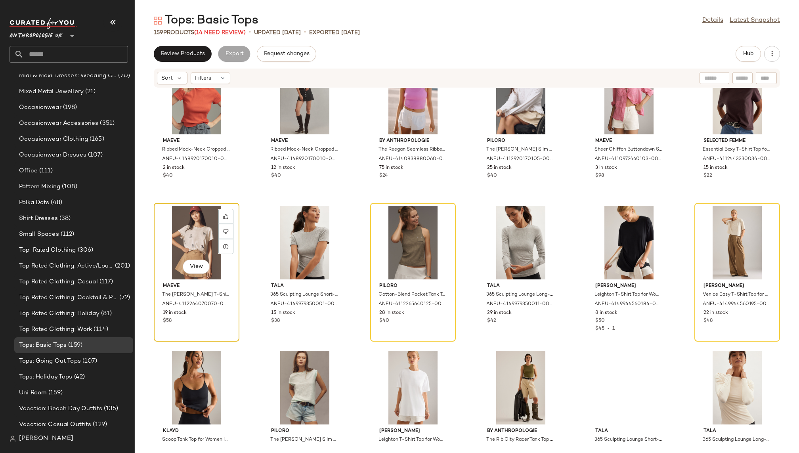
click at [190, 225] on div "View" at bounding box center [196, 243] width 80 height 74
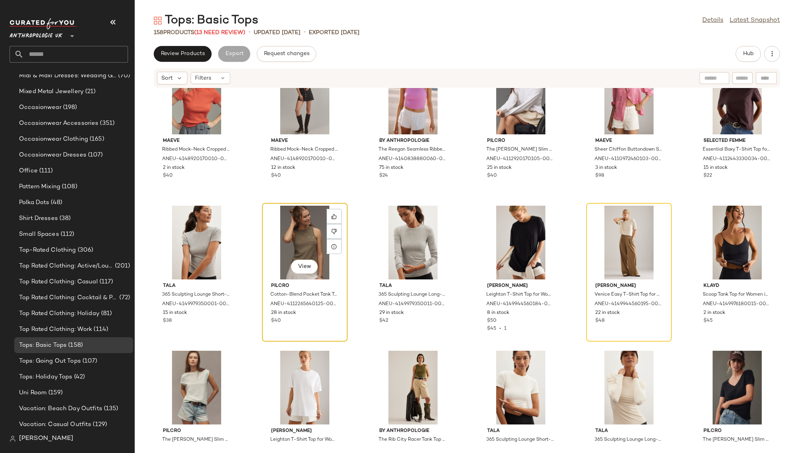
click at [273, 224] on div "View" at bounding box center [305, 243] width 80 height 74
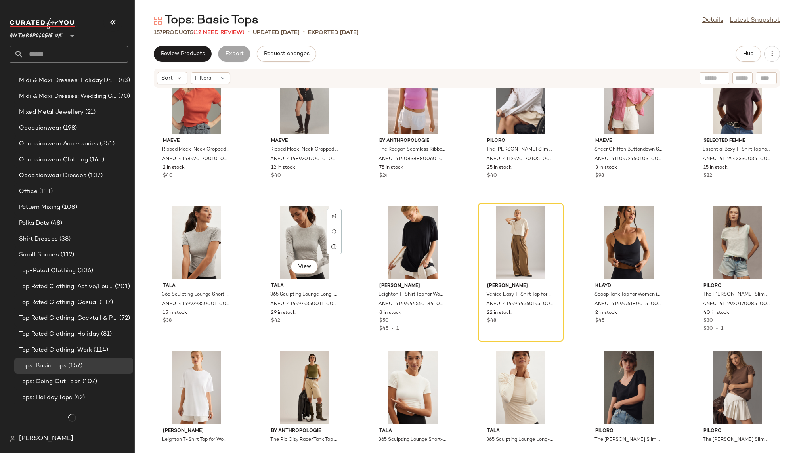
scroll to position [593, 0]
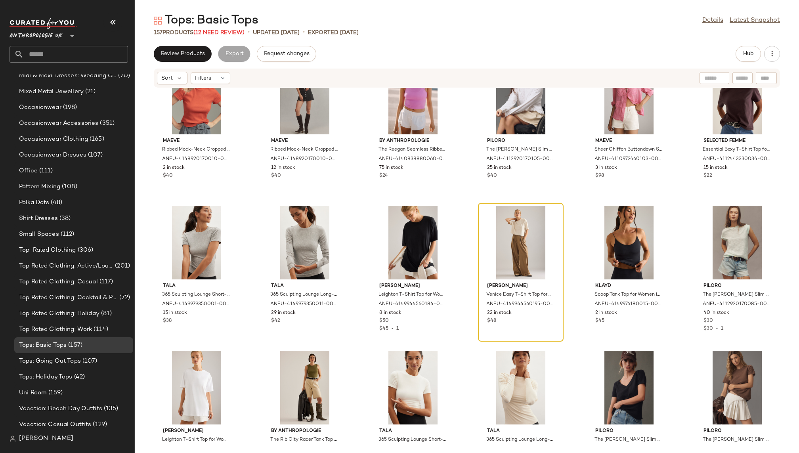
click at [490, 235] on div at bounding box center [520, 243] width 80 height 74
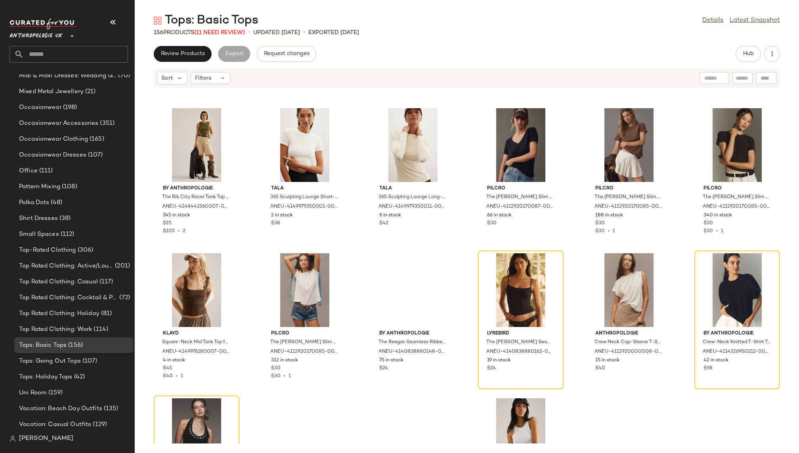
scroll to position [2314, 0]
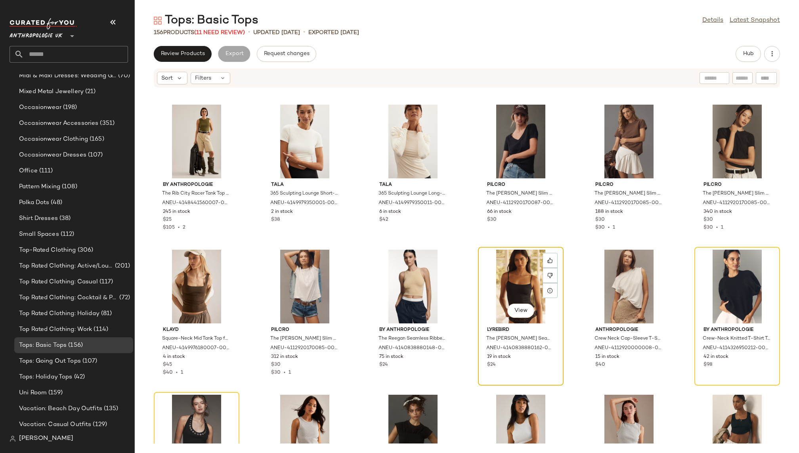
click at [486, 282] on div "View" at bounding box center [520, 287] width 80 height 74
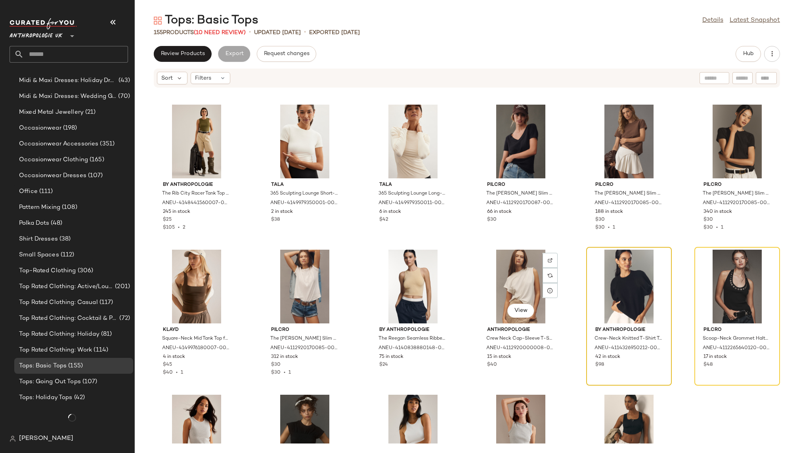
scroll to position [593, 0]
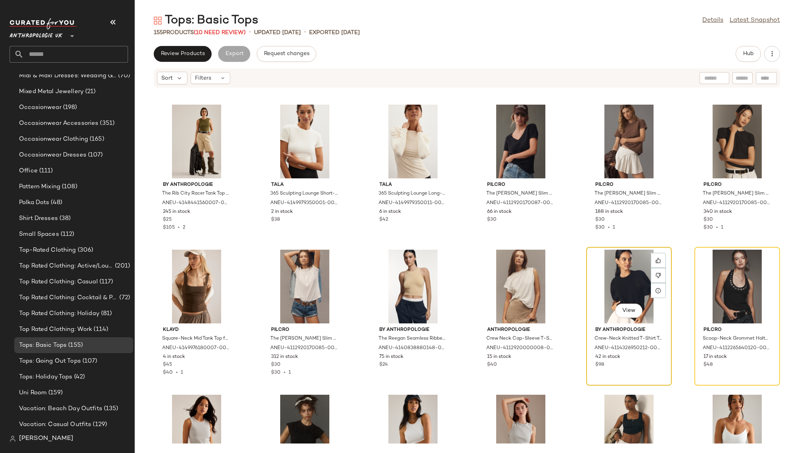
click at [607, 286] on div "View" at bounding box center [629, 287] width 80 height 74
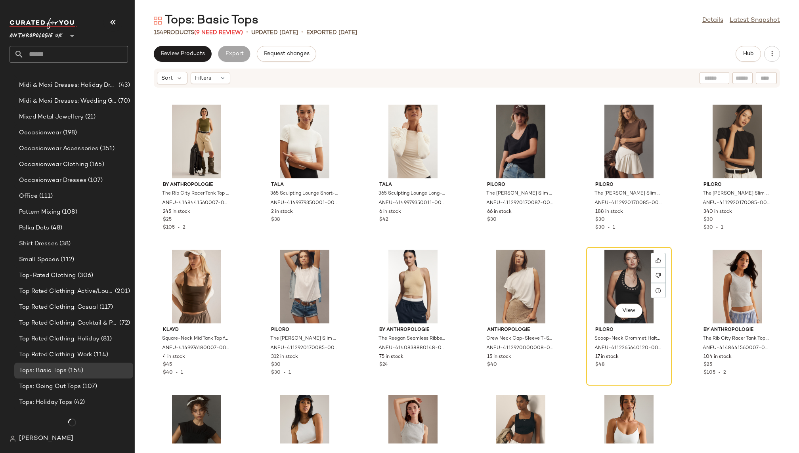
click at [607, 286] on div "View" at bounding box center [629, 287] width 80 height 74
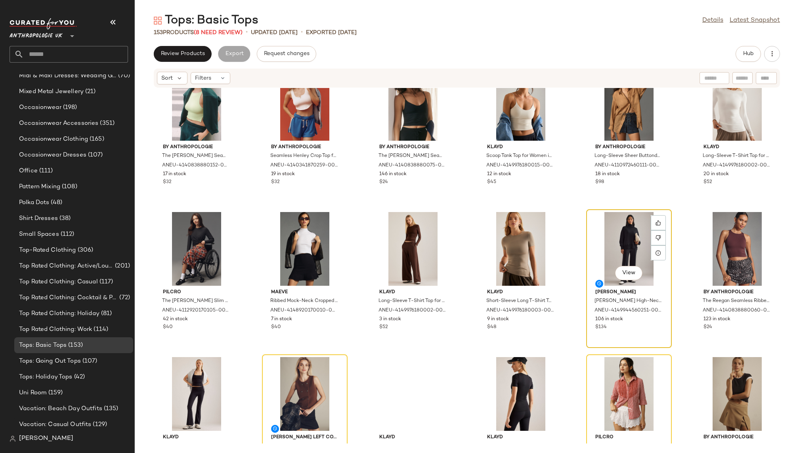
click at [597, 261] on div "View" at bounding box center [629, 249] width 80 height 74
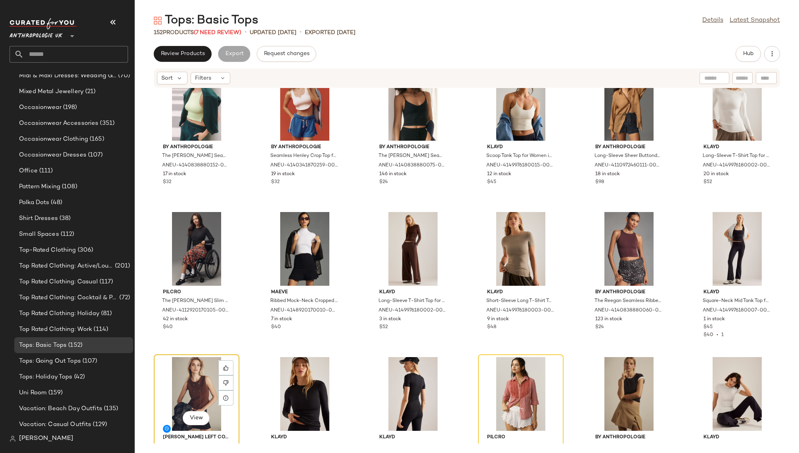
click at [157, 376] on div "View" at bounding box center [196, 394] width 80 height 74
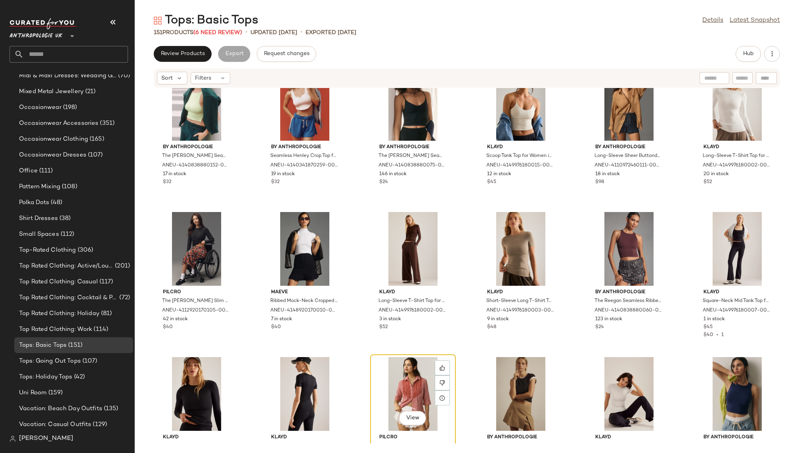
click at [375, 390] on div "View" at bounding box center [413, 394] width 80 height 74
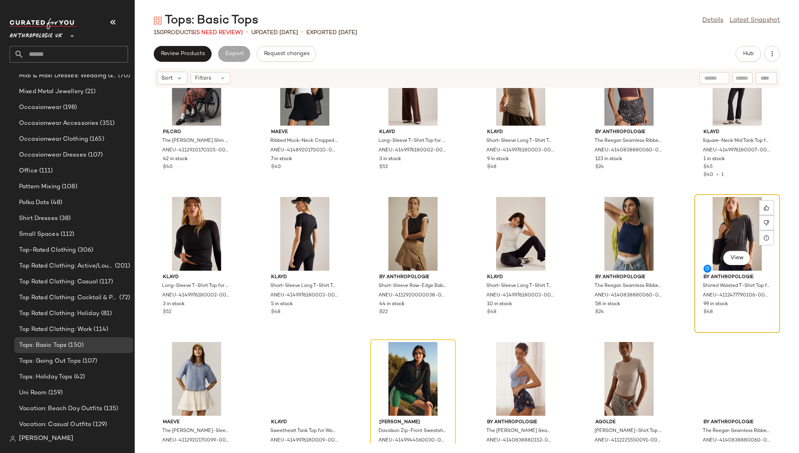
click at [707, 234] on div "View" at bounding box center [737, 234] width 80 height 74
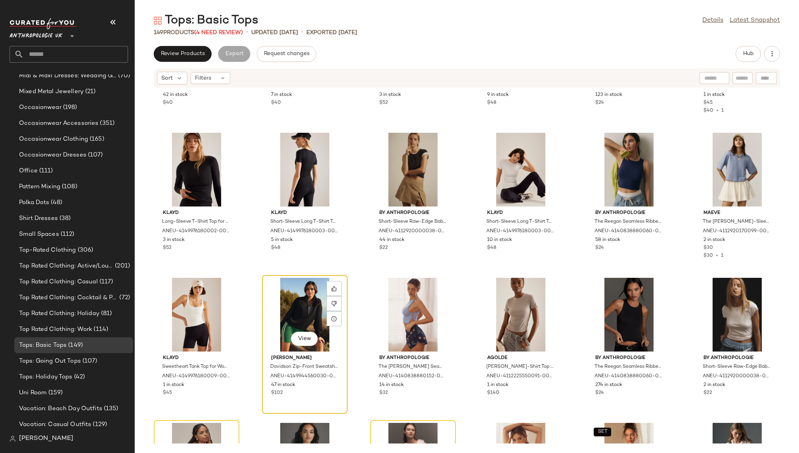
click at [281, 282] on div "View" at bounding box center [305, 315] width 80 height 74
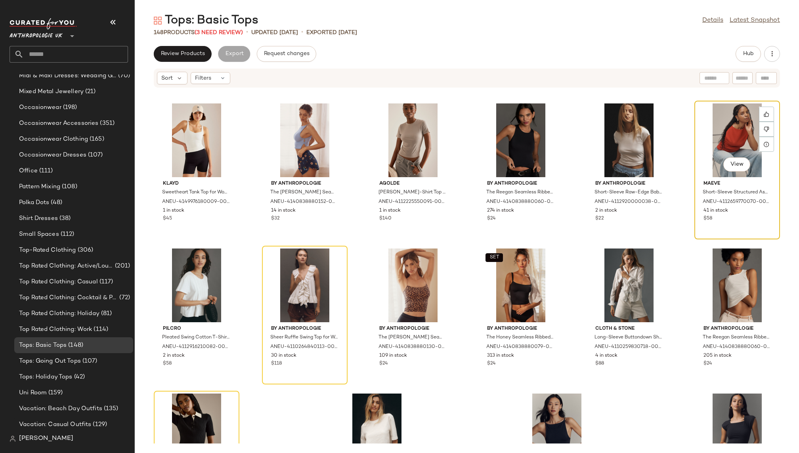
click at [702, 123] on div "View" at bounding box center [737, 140] width 80 height 74
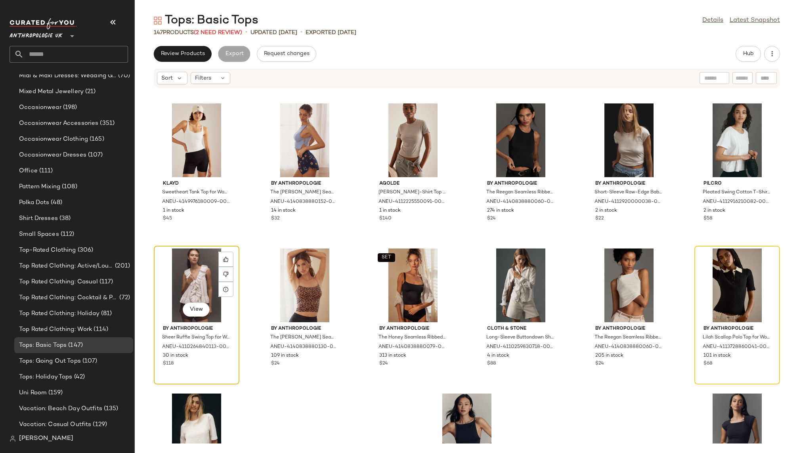
click at [191, 274] on div "View" at bounding box center [196, 285] width 80 height 74
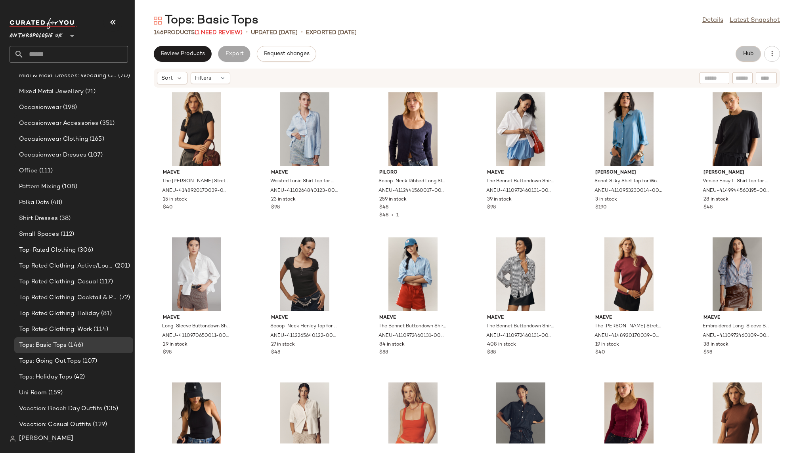
click at [745, 52] on span "Hub" at bounding box center [747, 54] width 11 height 6
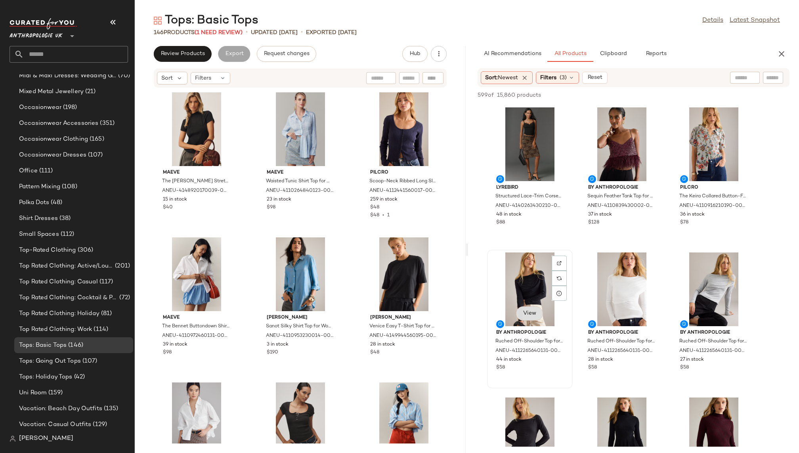
click at [529, 314] on span "View" at bounding box center [528, 313] width 13 height 6
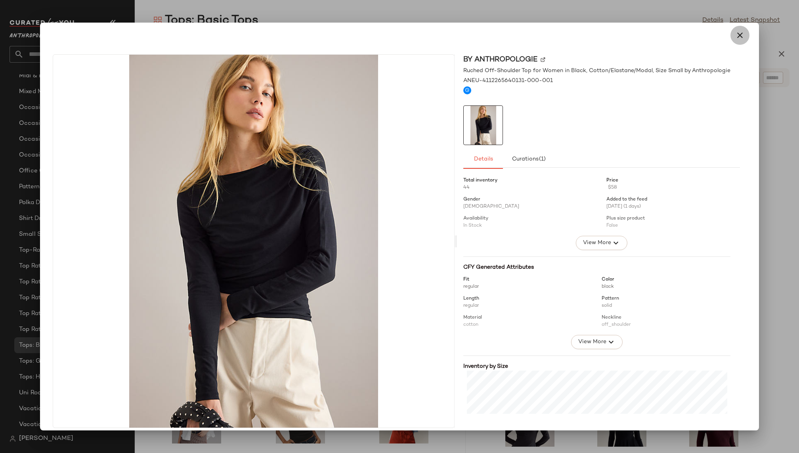
click at [735, 35] on icon "button" at bounding box center [740, 36] width 10 height 10
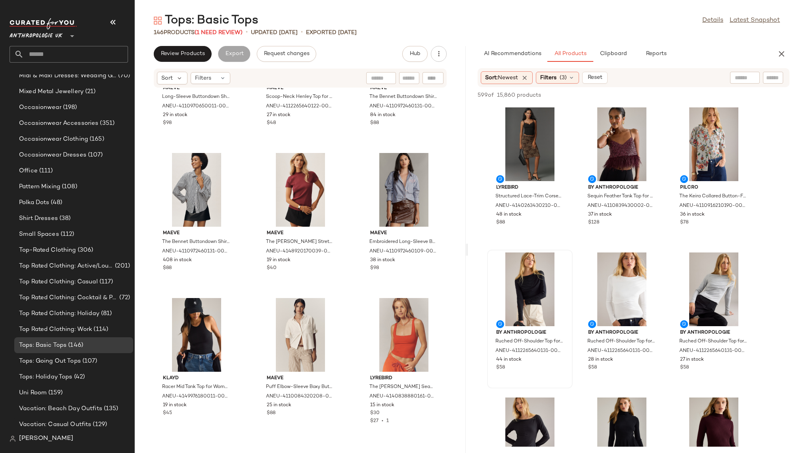
scroll to position [383, 0]
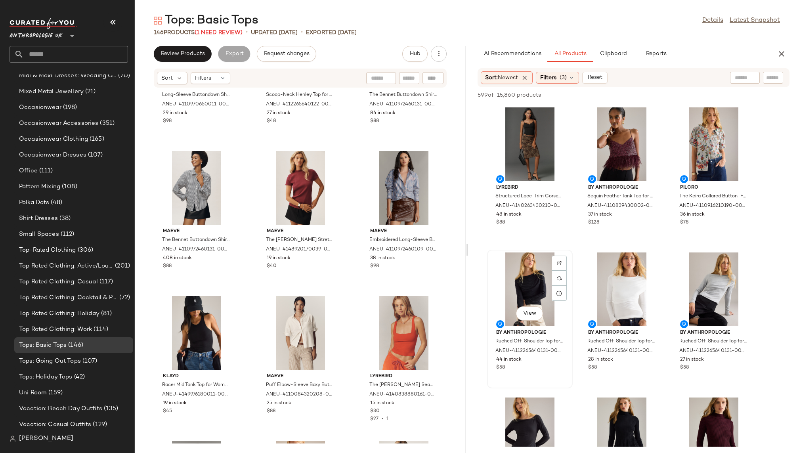
click at [496, 296] on div "View" at bounding box center [530, 289] width 80 height 74
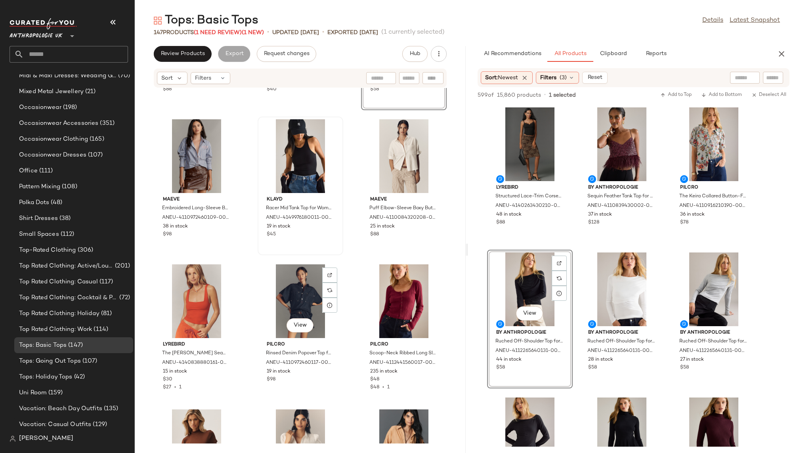
scroll to position [597, 0]
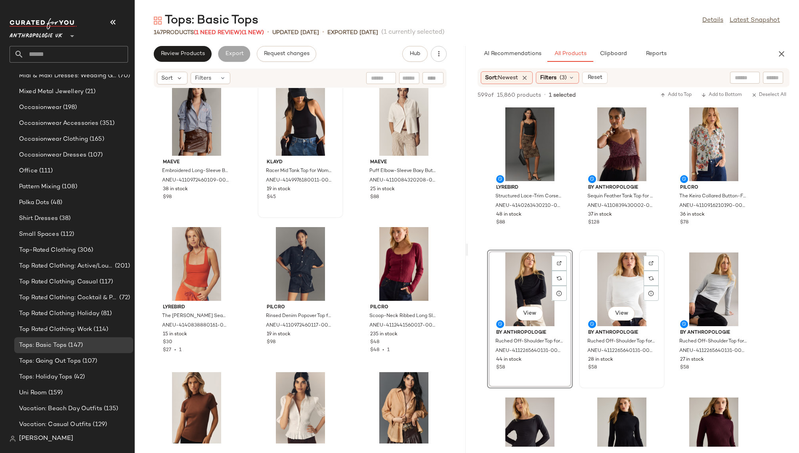
click at [597, 288] on div "View" at bounding box center [621, 289] width 80 height 74
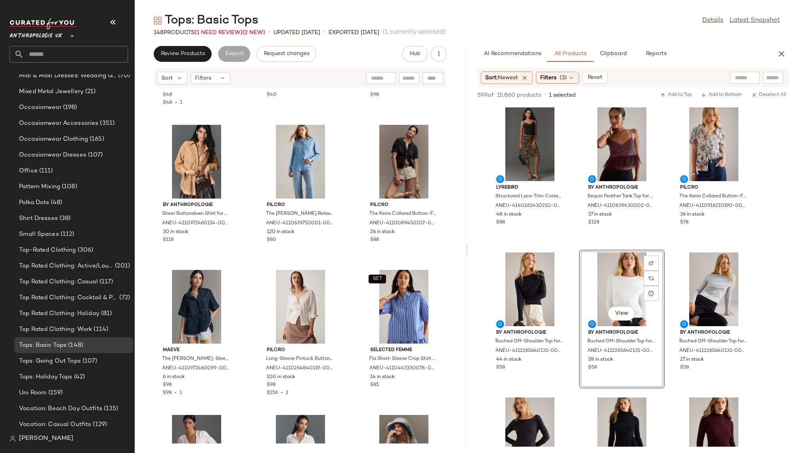
scroll to position [991, 0]
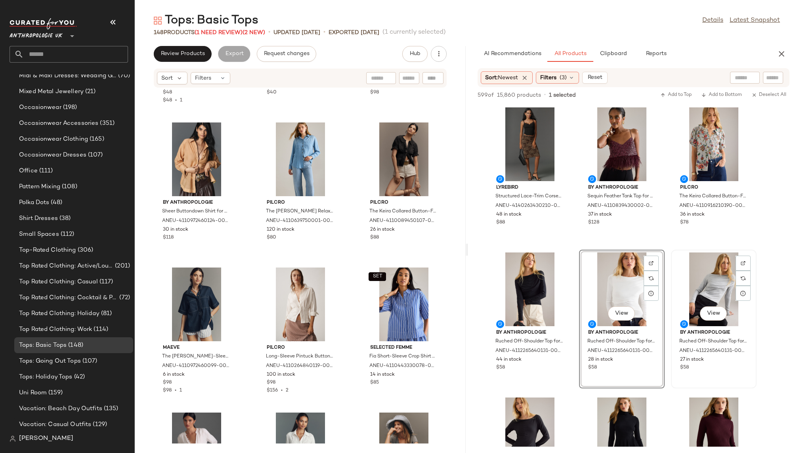
click at [691, 291] on div "View" at bounding box center [713, 289] width 80 height 74
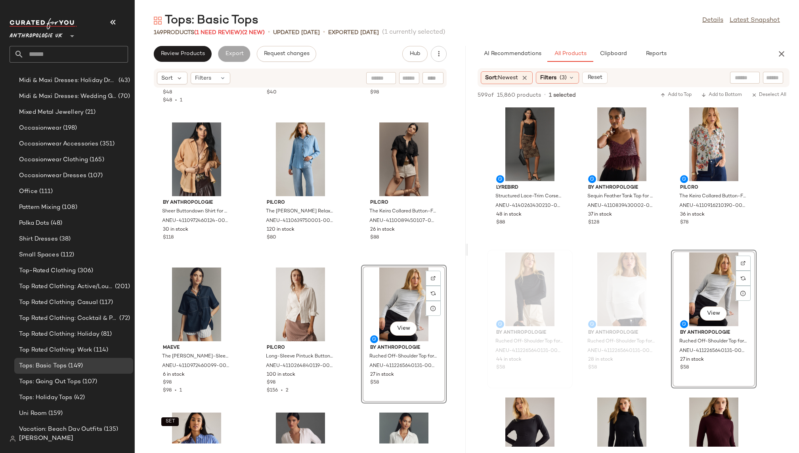
scroll to position [593, 0]
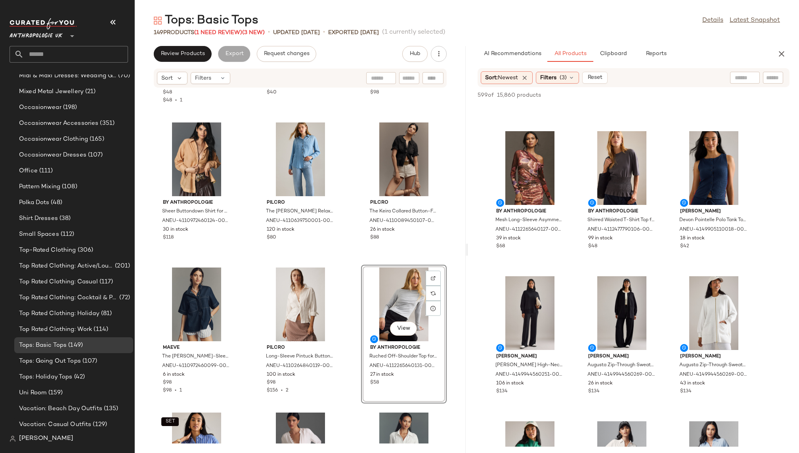
scroll to position [709, 0]
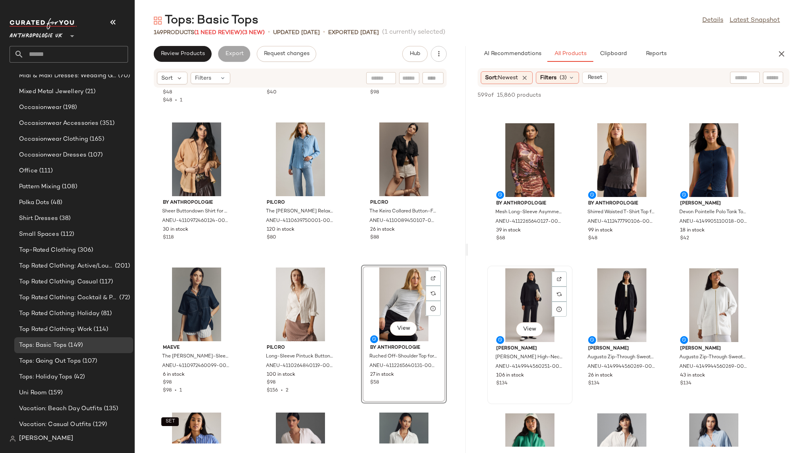
click at [520, 303] on div "View" at bounding box center [530, 305] width 80 height 74
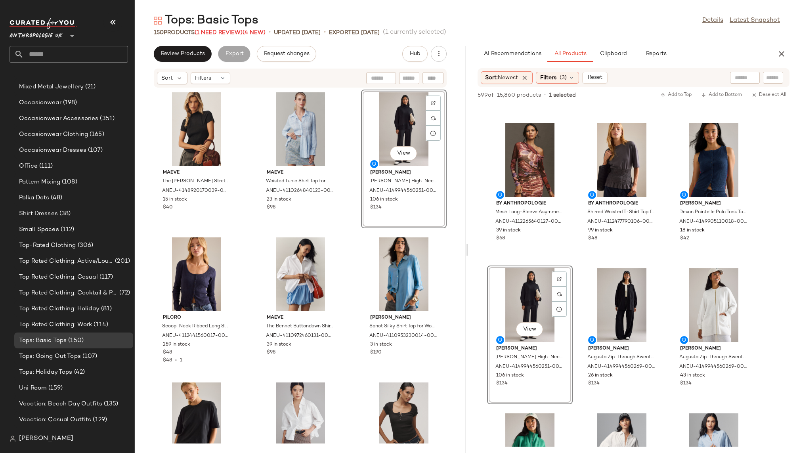
scroll to position [593, 0]
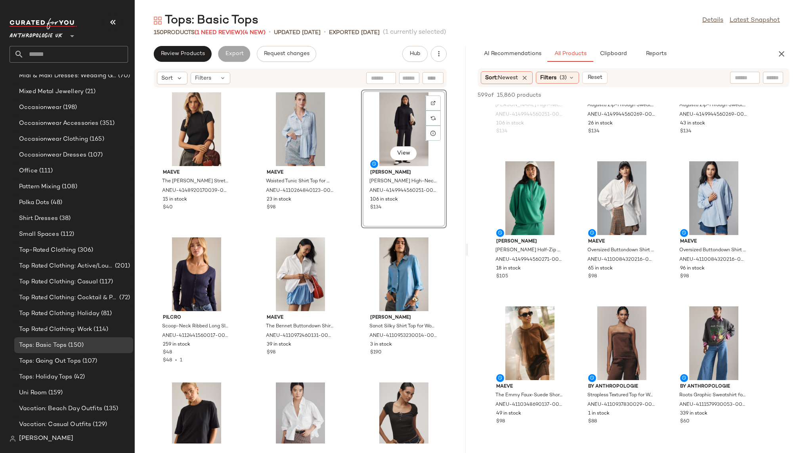
scroll to position [963, 0]
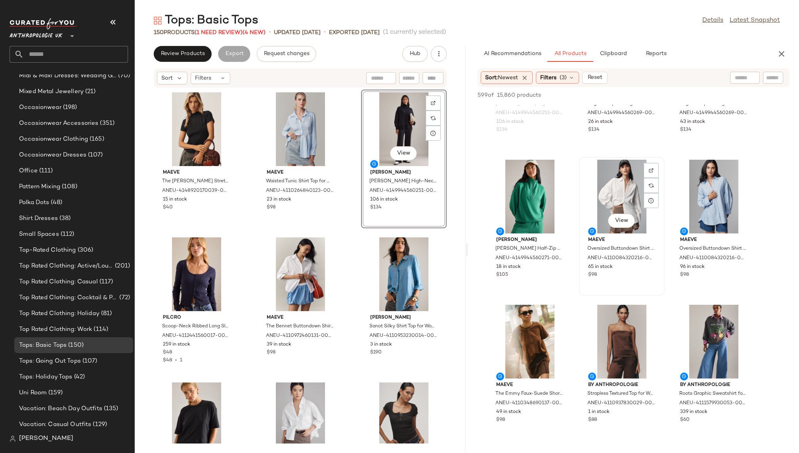
click at [610, 181] on div "View" at bounding box center [621, 197] width 80 height 74
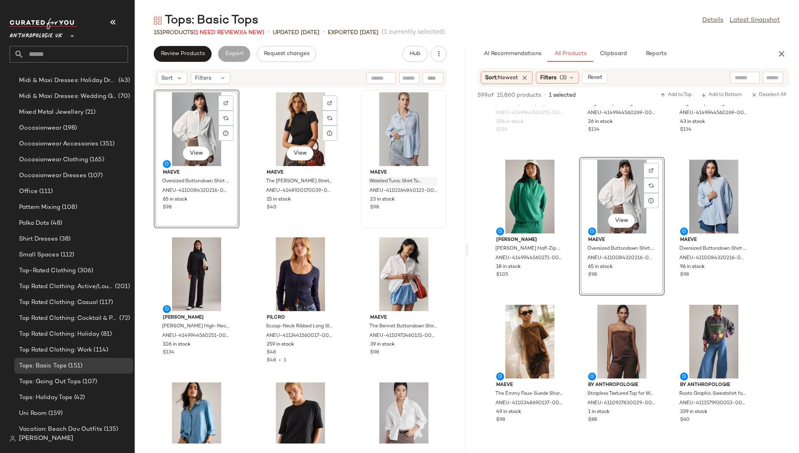
scroll to position [593, 0]
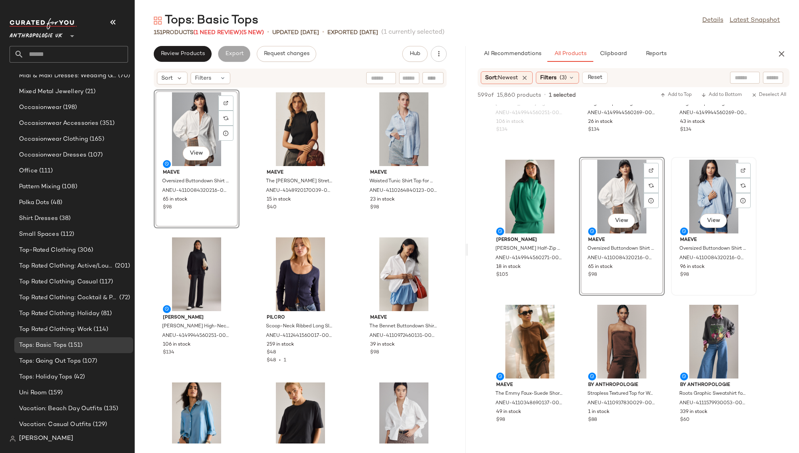
click at [713, 198] on div "View" at bounding box center [713, 197] width 80 height 74
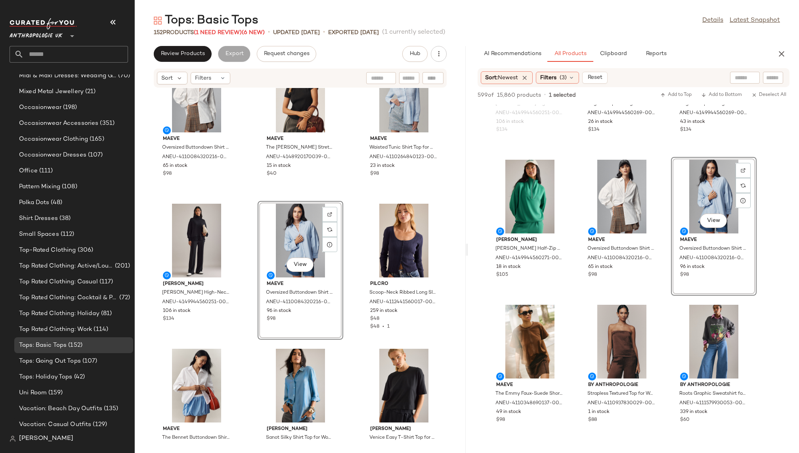
scroll to position [48, 0]
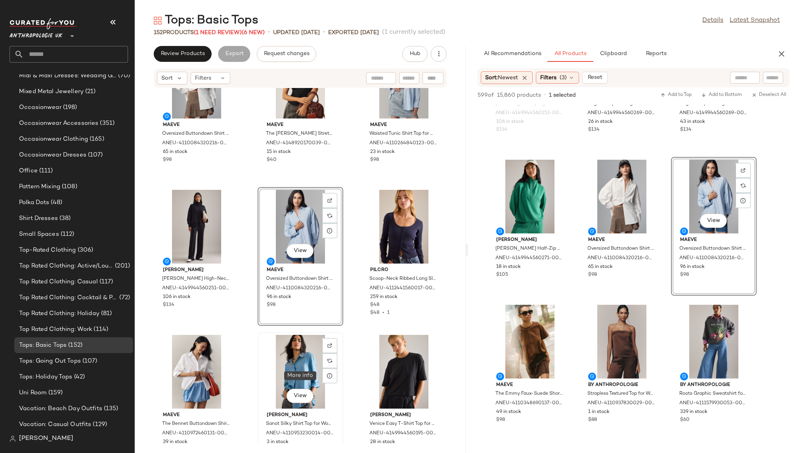
click at [275, 364] on div "View" at bounding box center [300, 372] width 80 height 74
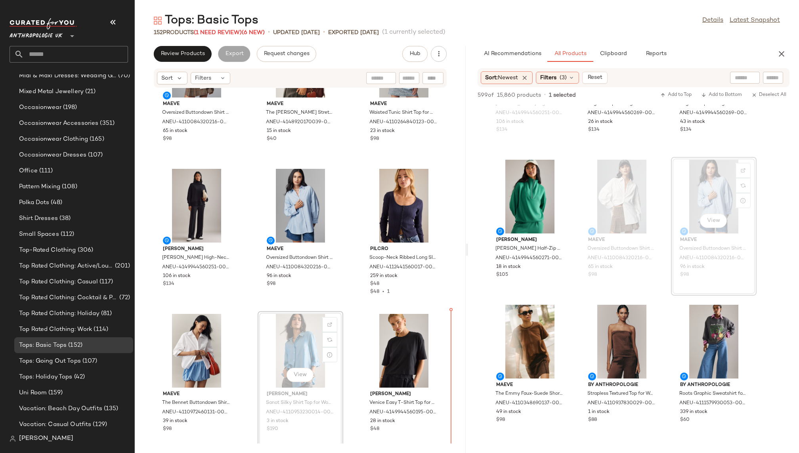
scroll to position [73, 0]
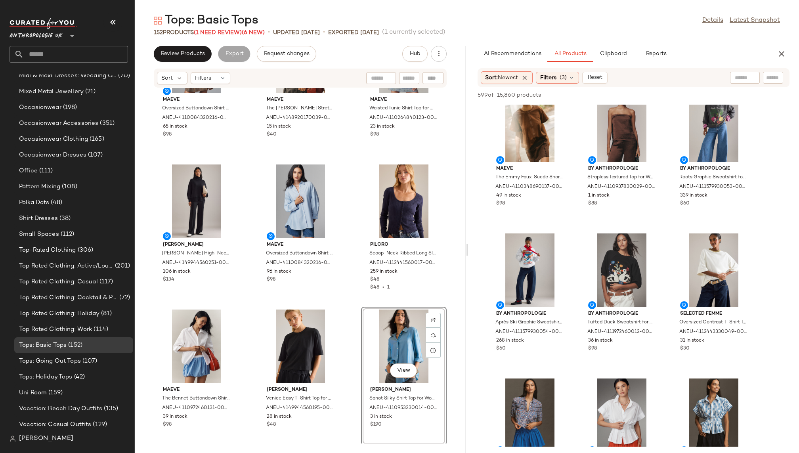
scroll to position [1182, 0]
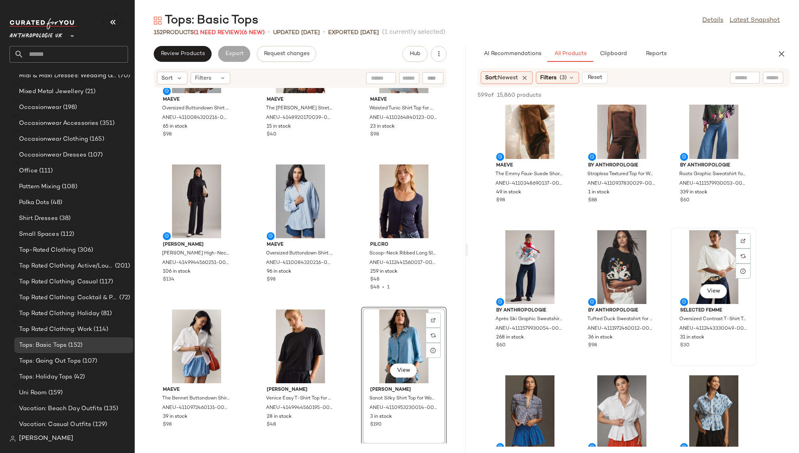
click at [700, 264] on div "View" at bounding box center [713, 267] width 80 height 74
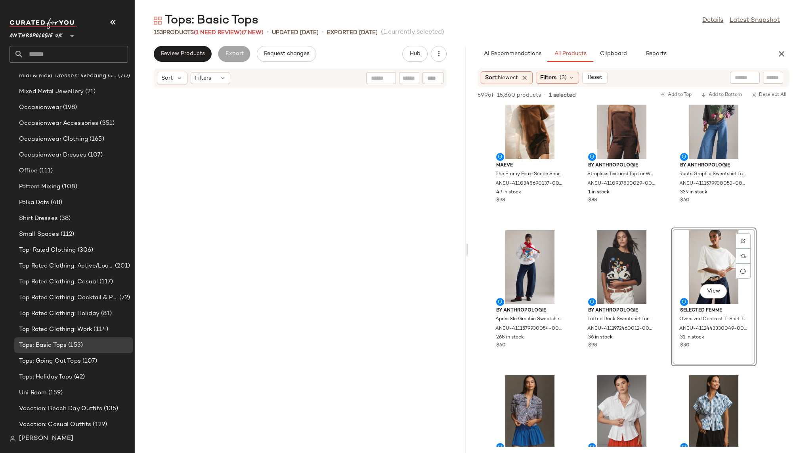
scroll to position [0, 0]
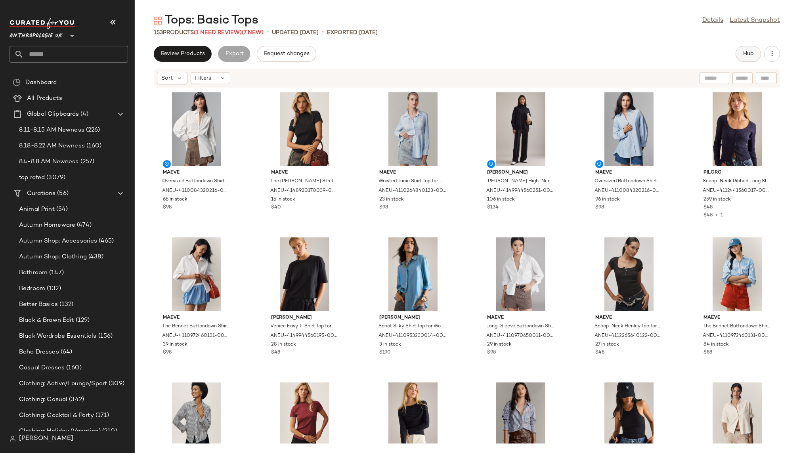
click at [747, 53] on span "Hub" at bounding box center [747, 54] width 11 height 6
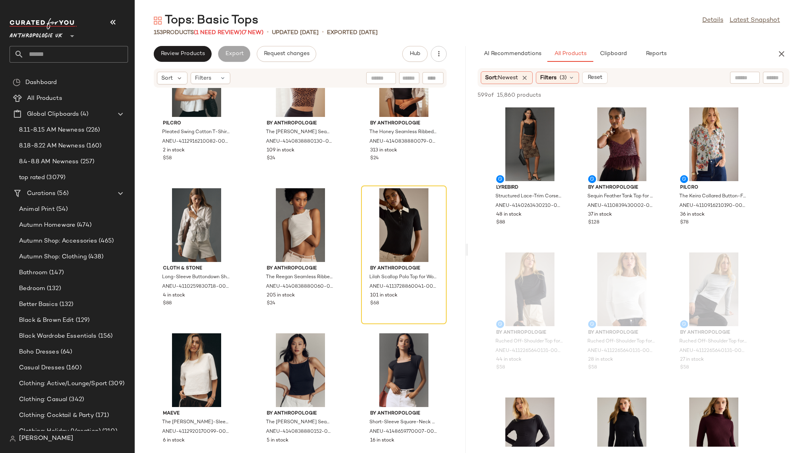
scroll to position [7005, 0]
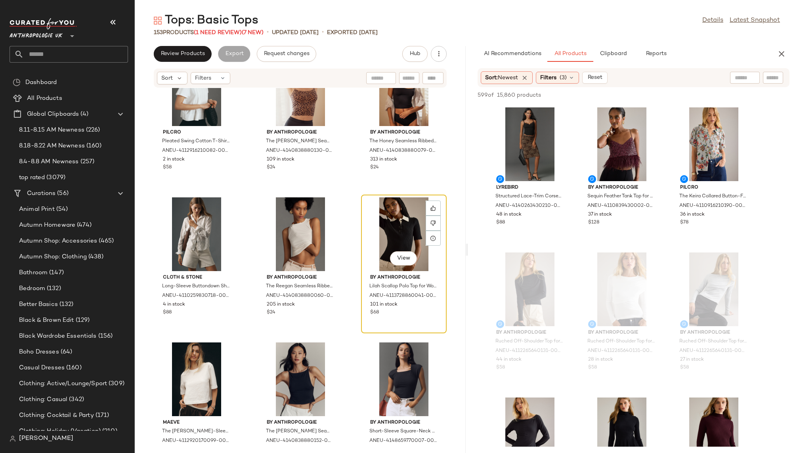
click at [380, 218] on div "View" at bounding box center [404, 234] width 80 height 74
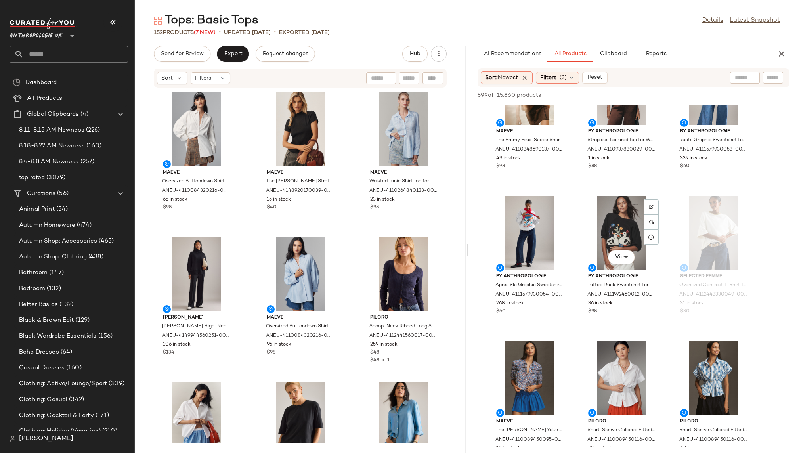
scroll to position [1218, 0]
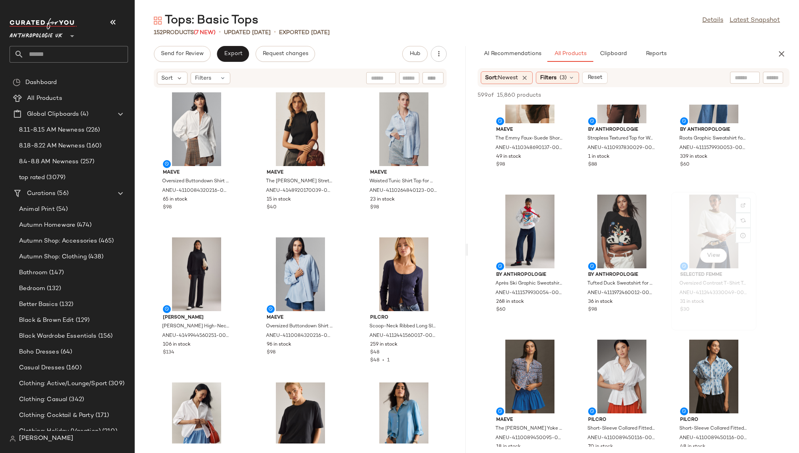
click at [698, 229] on div "View" at bounding box center [713, 231] width 80 height 74
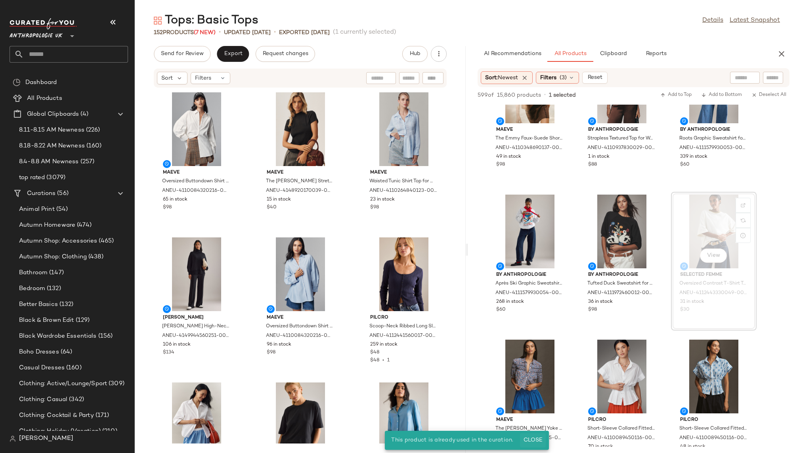
click at [539, 437] on span "Close" at bounding box center [532, 440] width 19 height 6
click at [571, 391] on div "Maeve The Leandra Shirred Yoke Blouse: Striped Hearts Edition for Women in Blue…" at bounding box center [530, 405] width 84 height 137
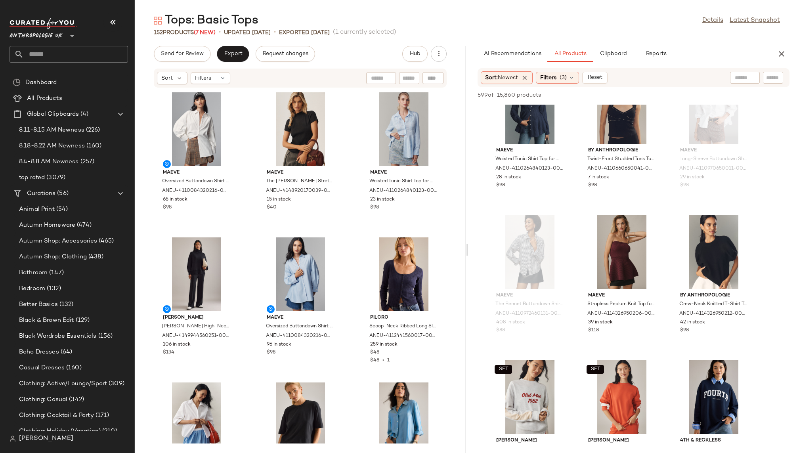
scroll to position [3956, 0]
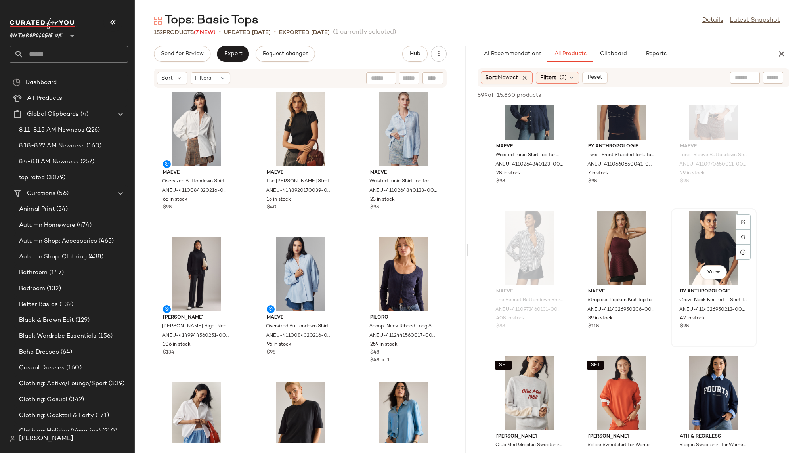
click at [692, 257] on div "View" at bounding box center [713, 248] width 80 height 74
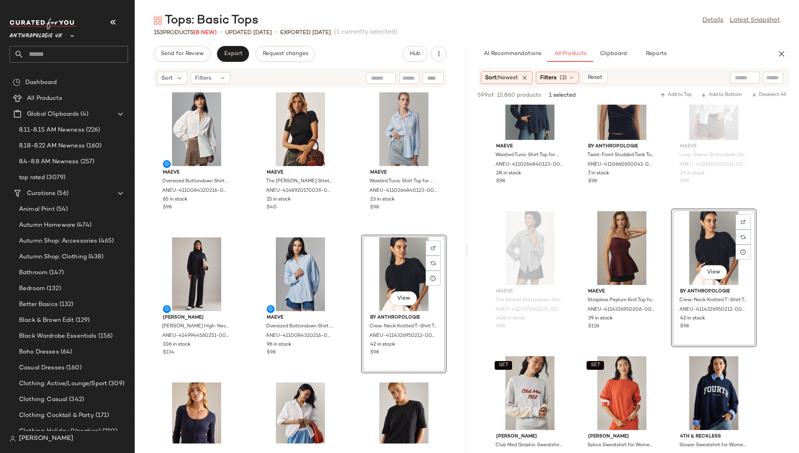
click at [345, 380] on div "Maeve Oversized Buttondown Shirt for Women in White, Cotton/Elastane, Size Smal…" at bounding box center [300, 265] width 331 height 355
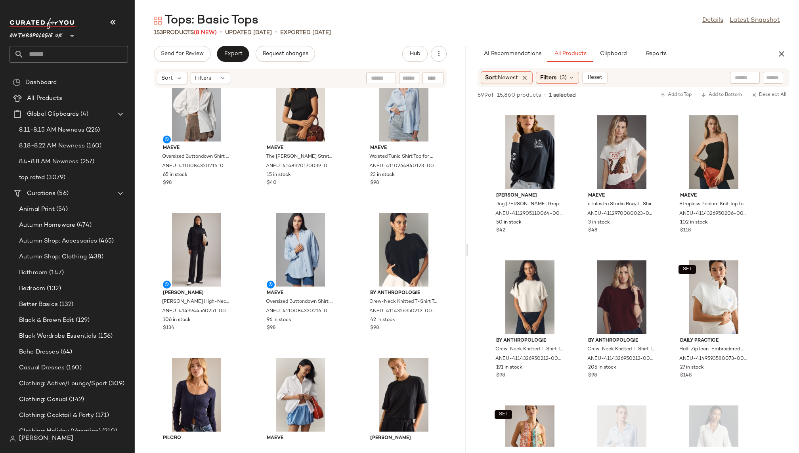
scroll to position [4636, 0]
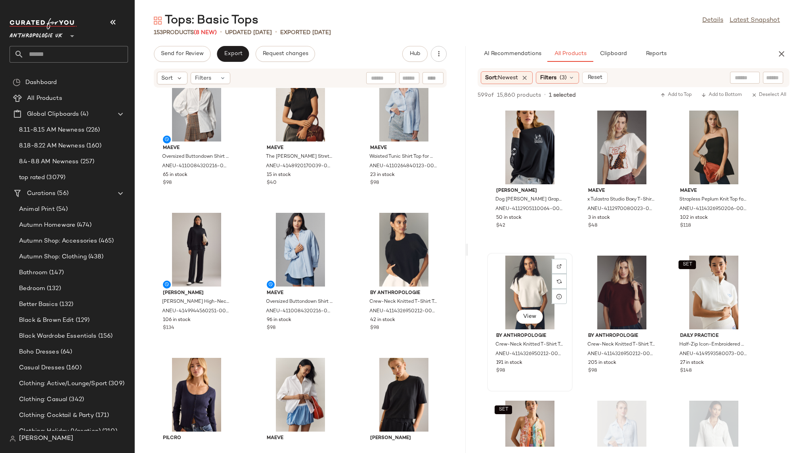
click at [520, 282] on div "View" at bounding box center [530, 292] width 80 height 74
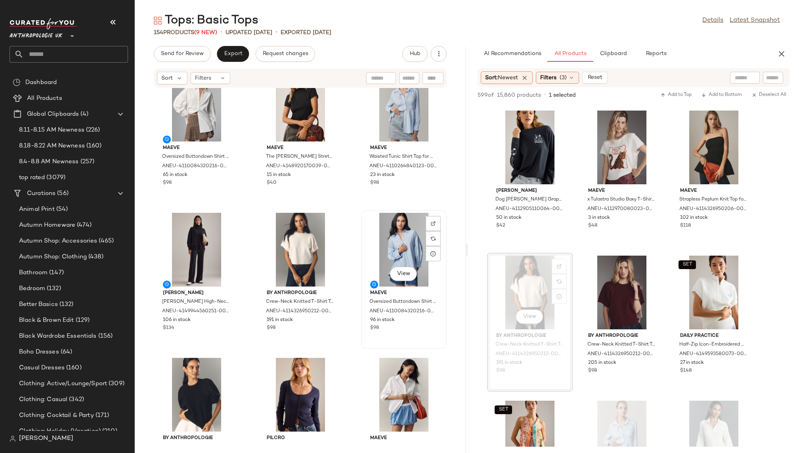
click at [396, 241] on div "View" at bounding box center [404, 250] width 80 height 74
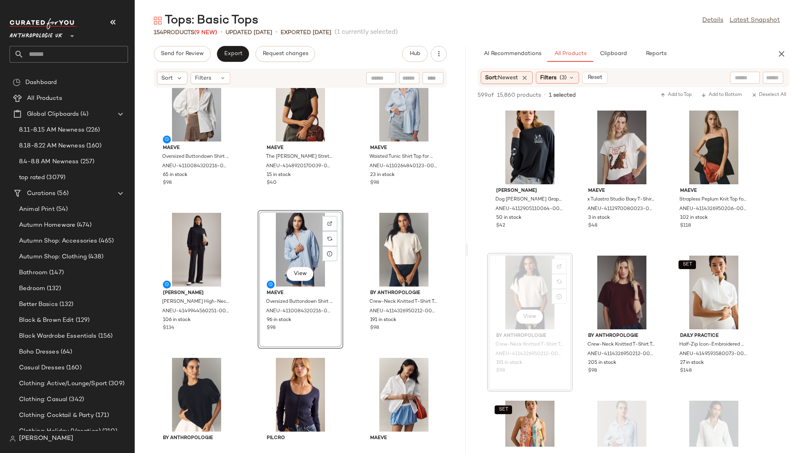
click at [345, 368] on div "Maeve Oversized Buttondown Shirt for Women in White, Cotton/Elastane, Size Smal…" at bounding box center [300, 265] width 331 height 355
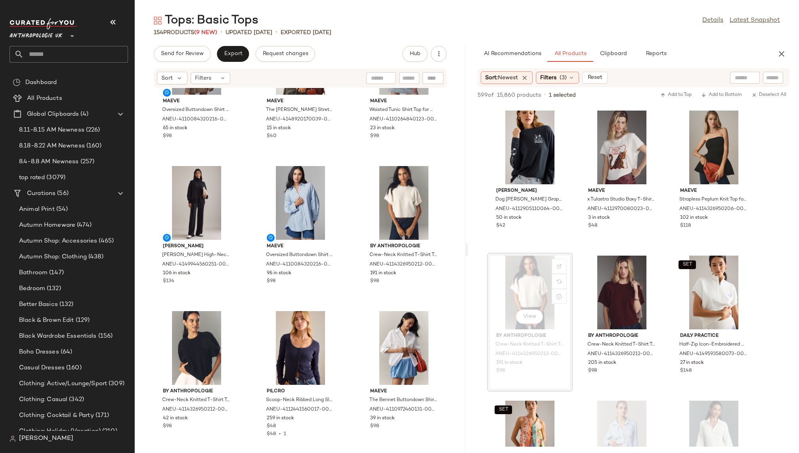
scroll to position [102, 0]
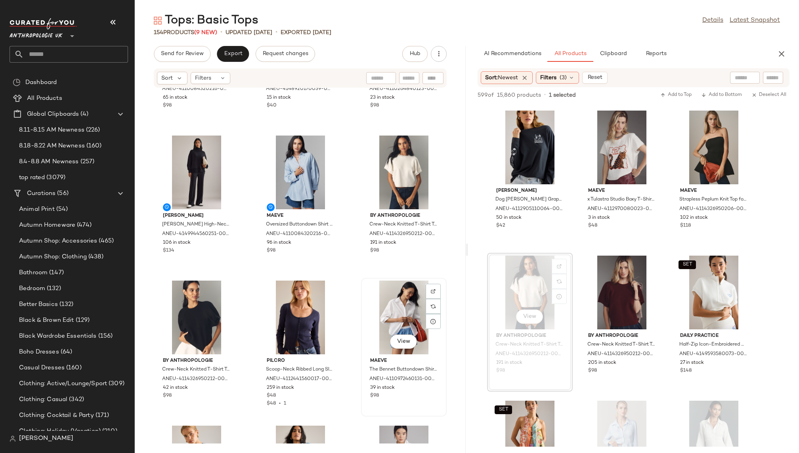
click at [387, 310] on div "View" at bounding box center [404, 317] width 80 height 74
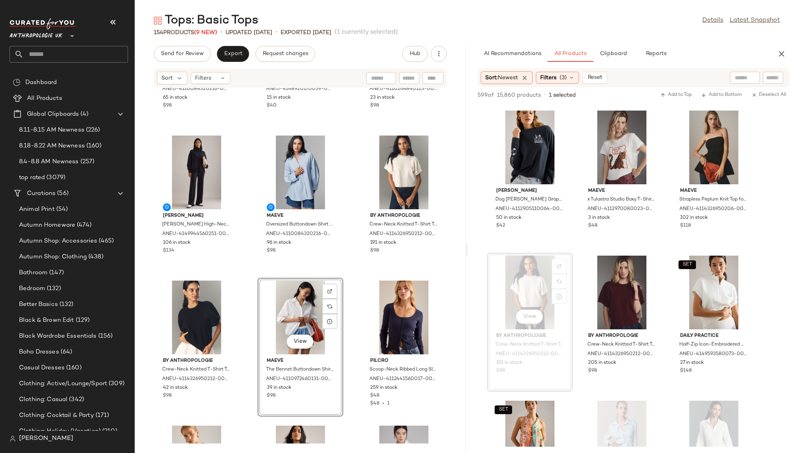
click at [348, 416] on div "Maeve Oversized Buttondown Shirt for Women in White, Cotton/Elastane, Size Smal…" at bounding box center [300, 265] width 331 height 355
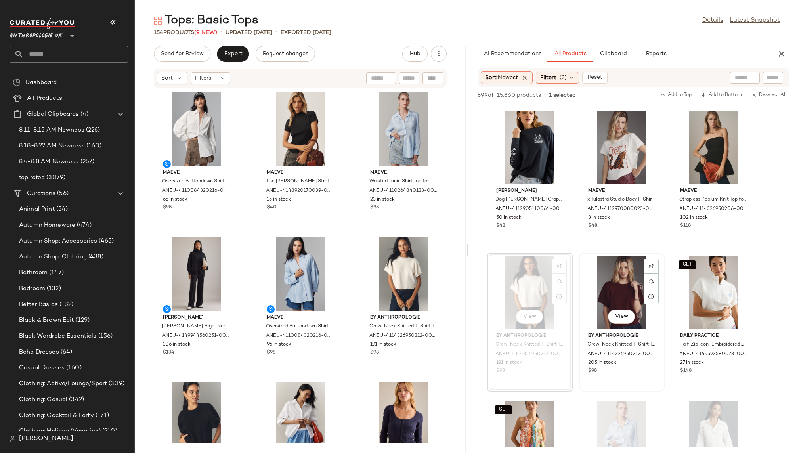
click at [608, 272] on div "View" at bounding box center [621, 292] width 80 height 74
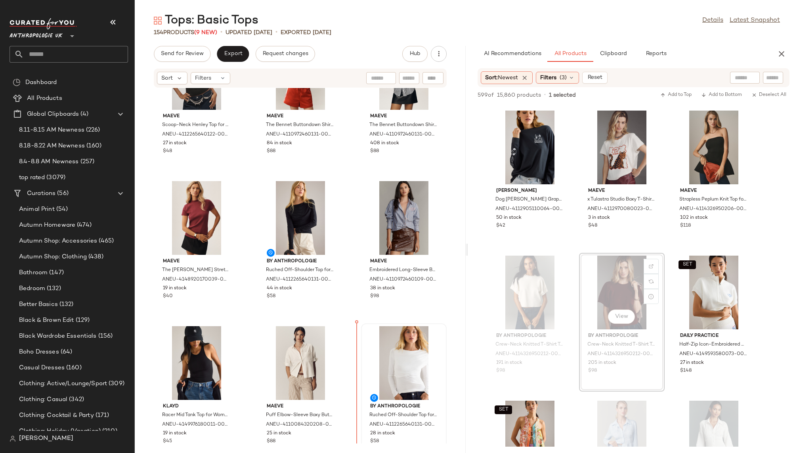
scroll to position [650, 0]
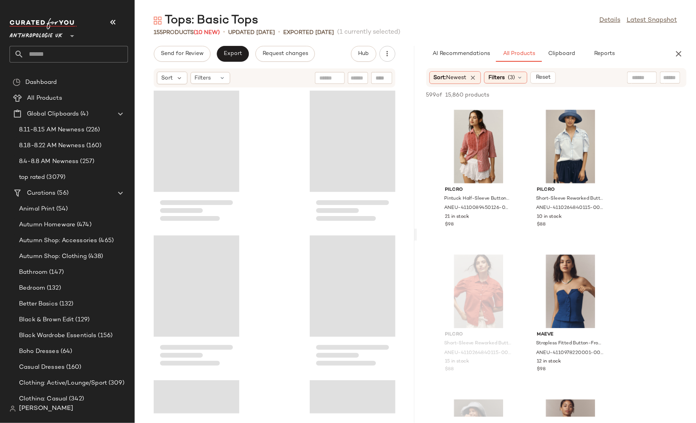
scroll to position [18267, 0]
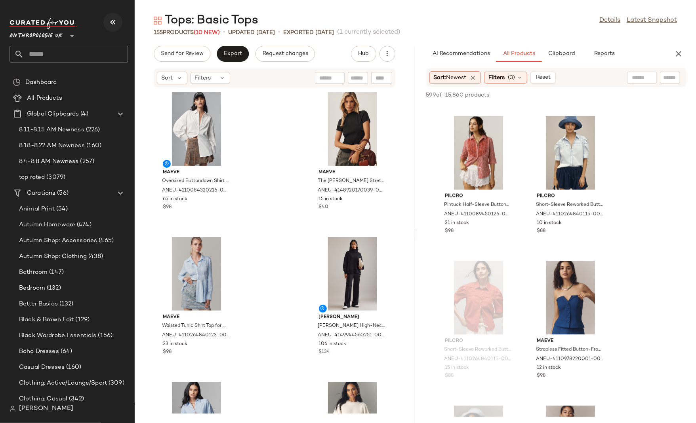
click at [112, 25] on icon "button" at bounding box center [113, 22] width 10 height 10
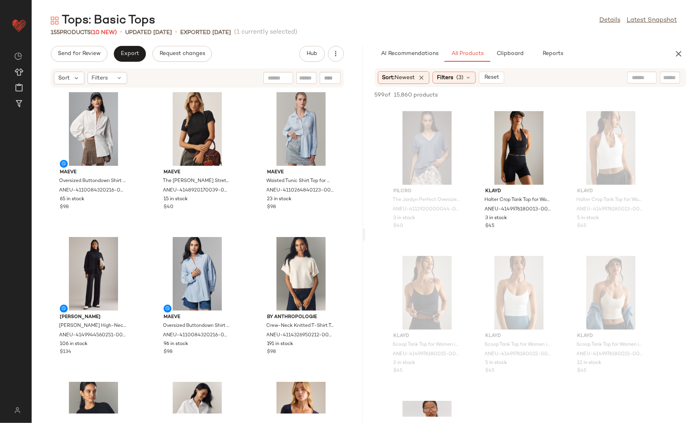
scroll to position [17060, 0]
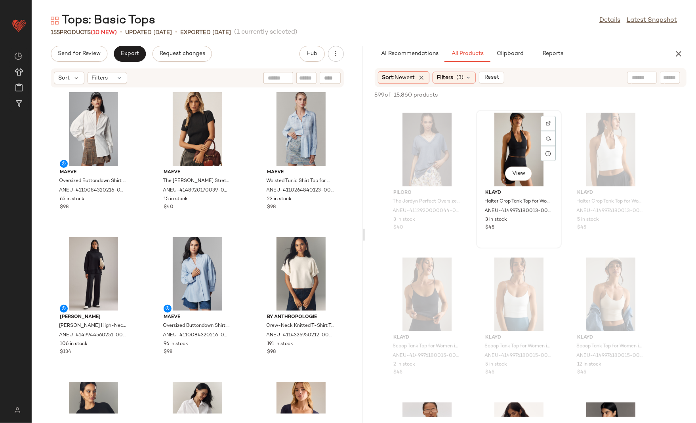
click at [495, 161] on div "View" at bounding box center [519, 150] width 80 height 74
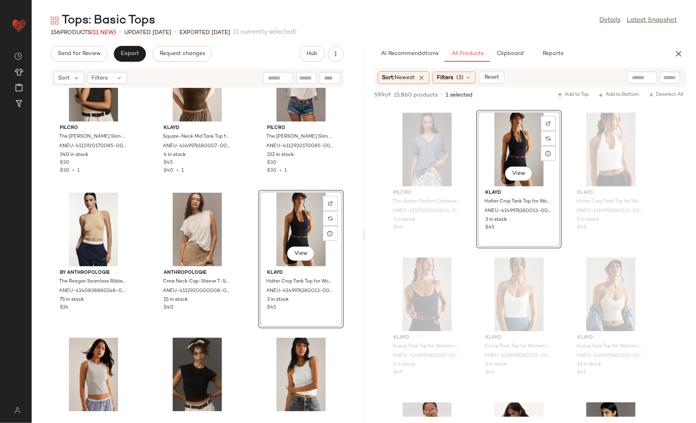
scroll to position [5436, 0]
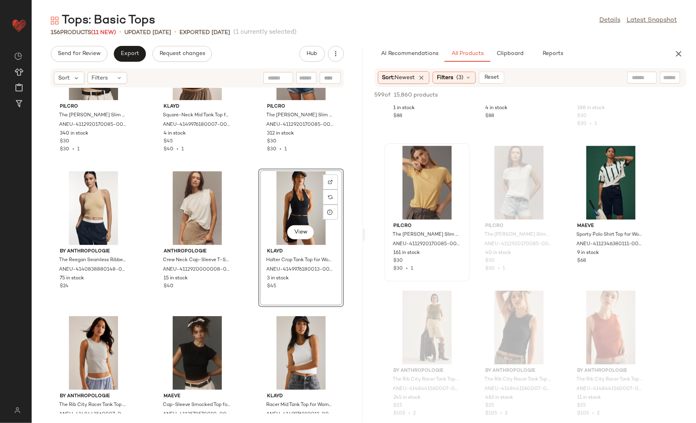
scroll to position [27769, 0]
click at [409, 177] on div "View" at bounding box center [427, 183] width 80 height 74
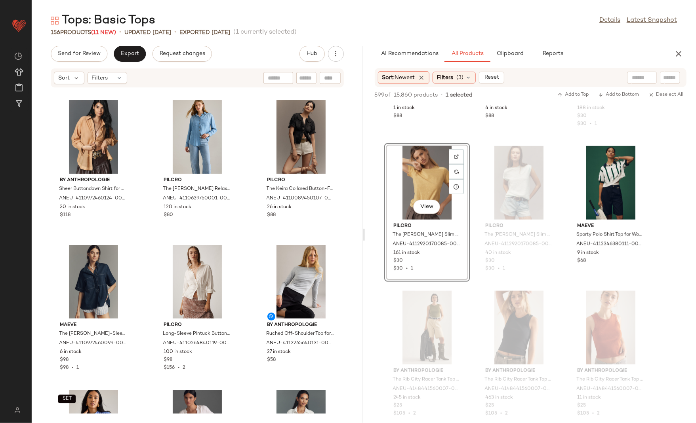
scroll to position [1320, 0]
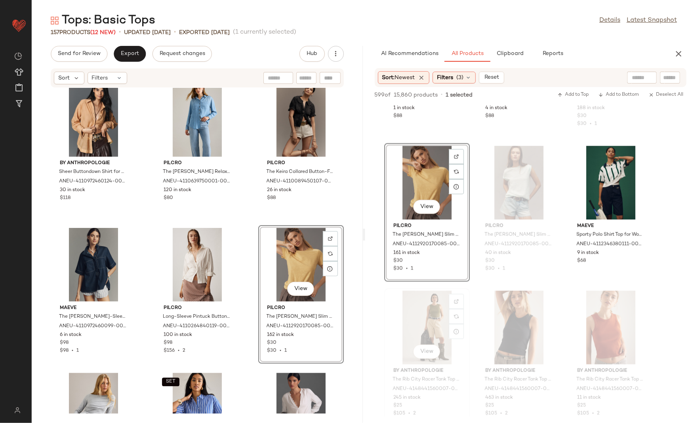
click at [469, 321] on div "View By Anthropologie The Rib City Racer Tank Top for Women in Beige, Cotton/El…" at bounding box center [427, 357] width 86 height 139
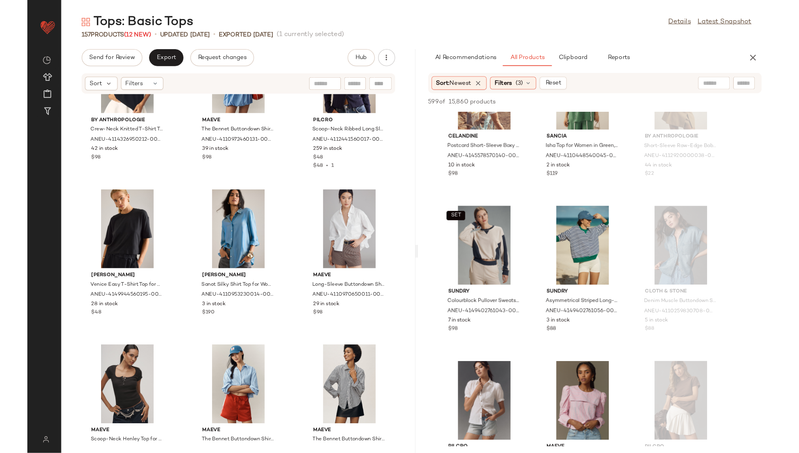
scroll to position [0, 0]
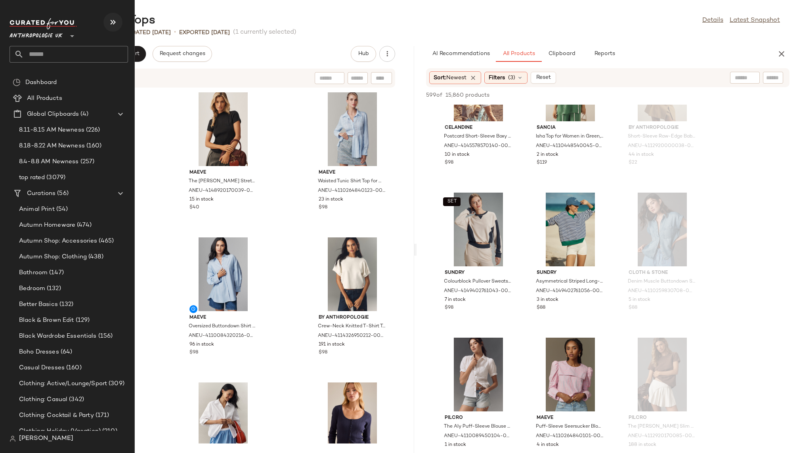
click at [114, 22] on icon "button" at bounding box center [113, 22] width 10 height 10
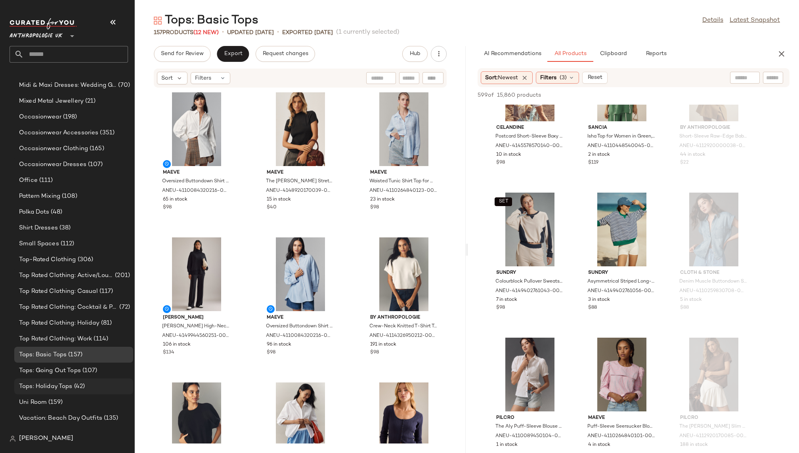
scroll to position [599, 0]
click at [85, 368] on span "(107)" at bounding box center [89, 370] width 17 height 9
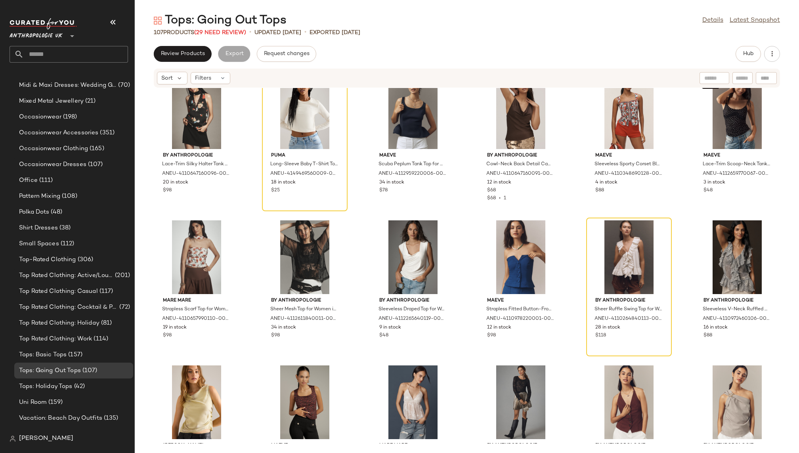
scroll to position [601, 0]
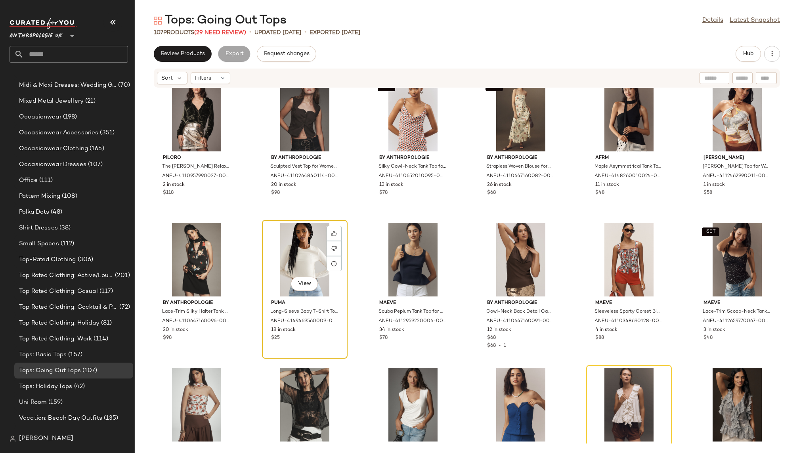
click at [286, 256] on div "View" at bounding box center [305, 260] width 80 height 74
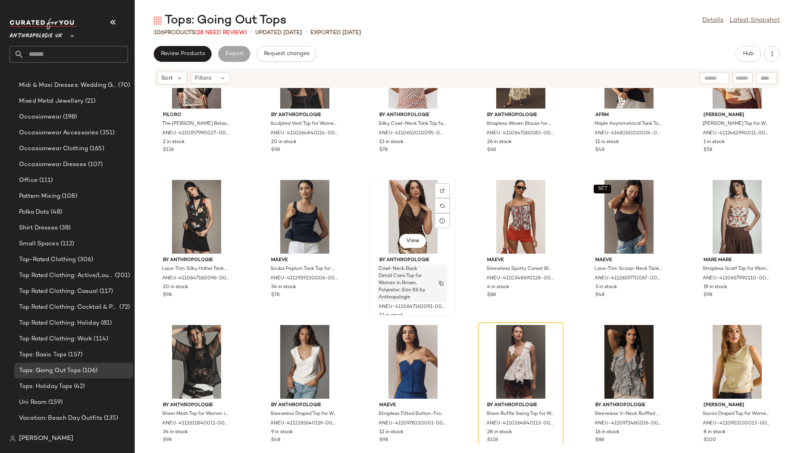
scroll to position [653, 0]
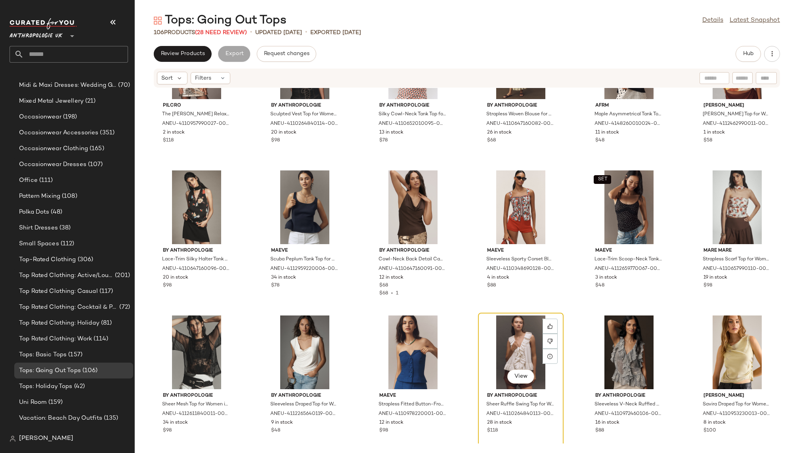
click at [497, 342] on div "View" at bounding box center [520, 352] width 80 height 74
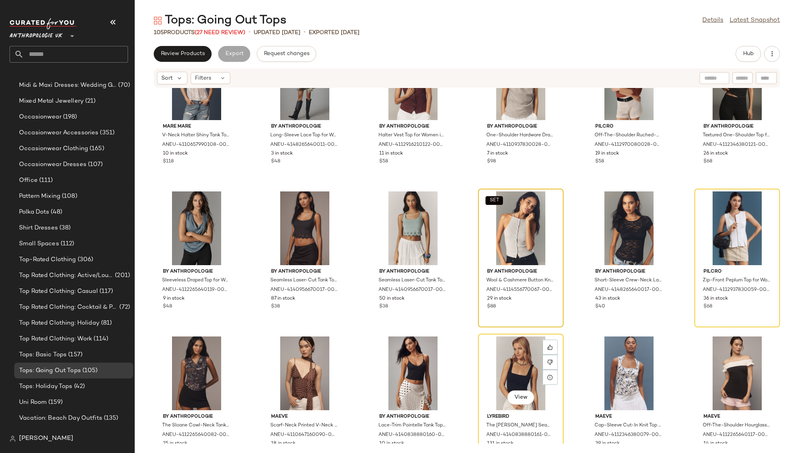
scroll to position [1070, 0]
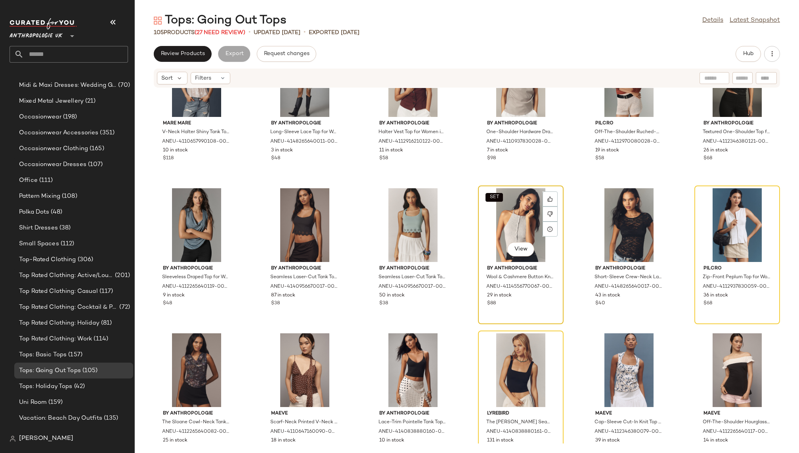
click at [497, 219] on div "SET View" at bounding box center [520, 225] width 80 height 74
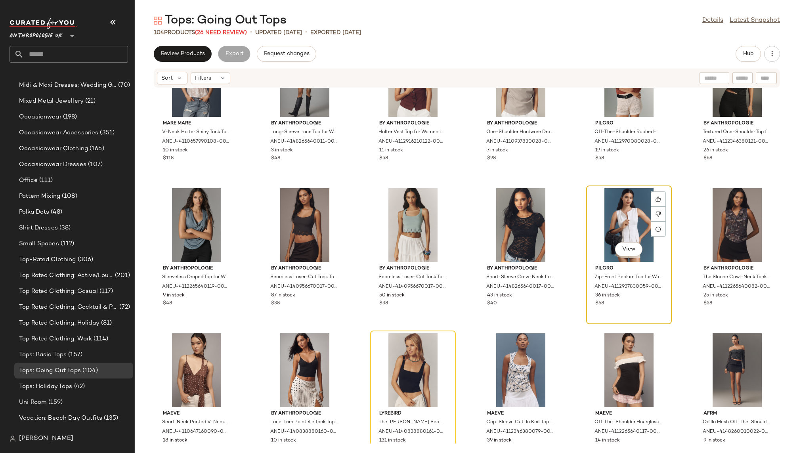
click at [625, 210] on div "View" at bounding box center [629, 225] width 80 height 74
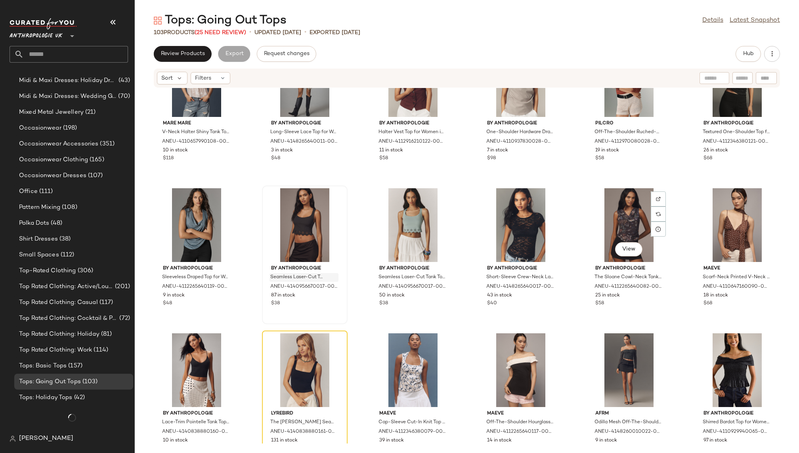
scroll to position [599, 0]
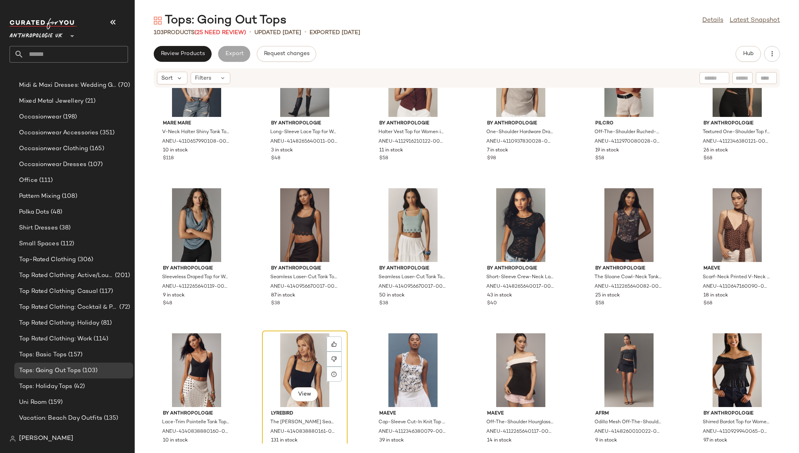
click at [301, 353] on div "View" at bounding box center [305, 370] width 80 height 74
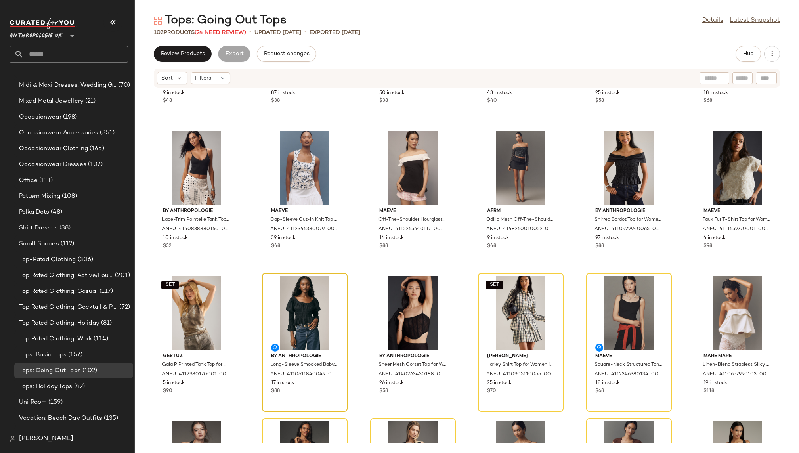
scroll to position [1279, 0]
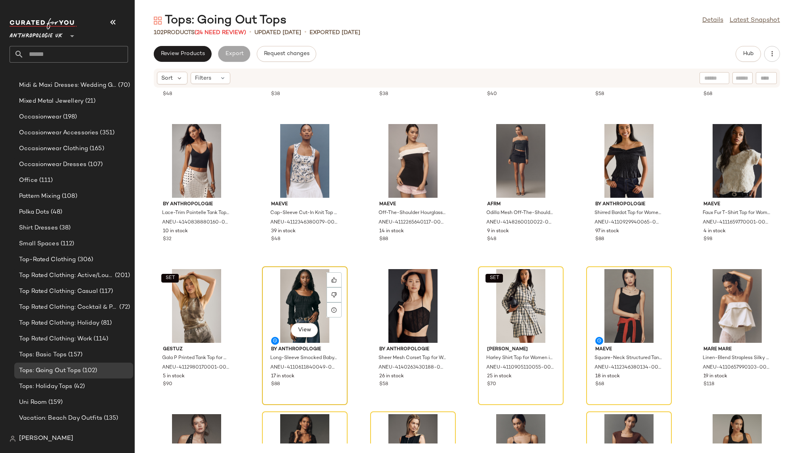
click at [279, 293] on div "View" at bounding box center [305, 306] width 80 height 74
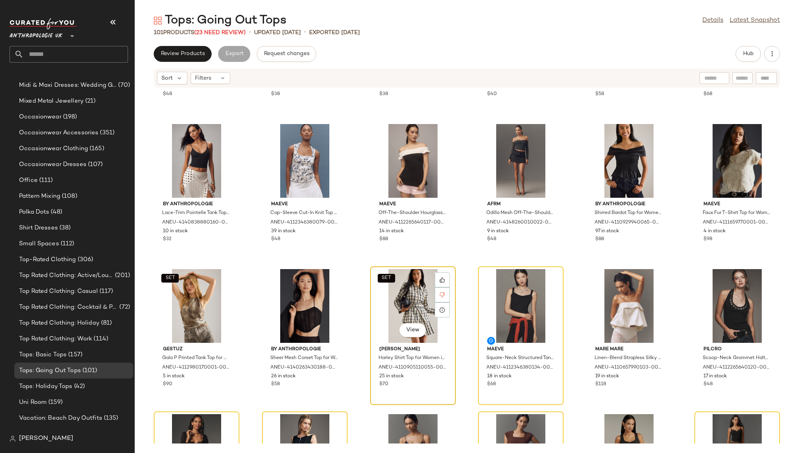
click at [398, 309] on div "SET View" at bounding box center [413, 306] width 80 height 74
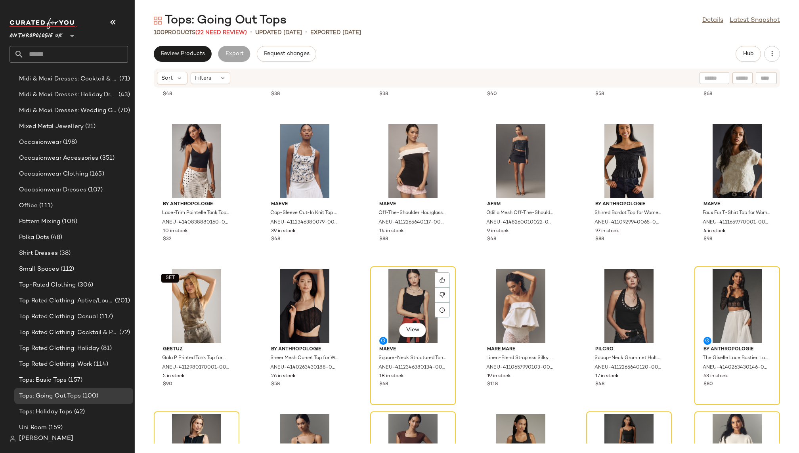
click at [398, 309] on div "View" at bounding box center [413, 306] width 80 height 74
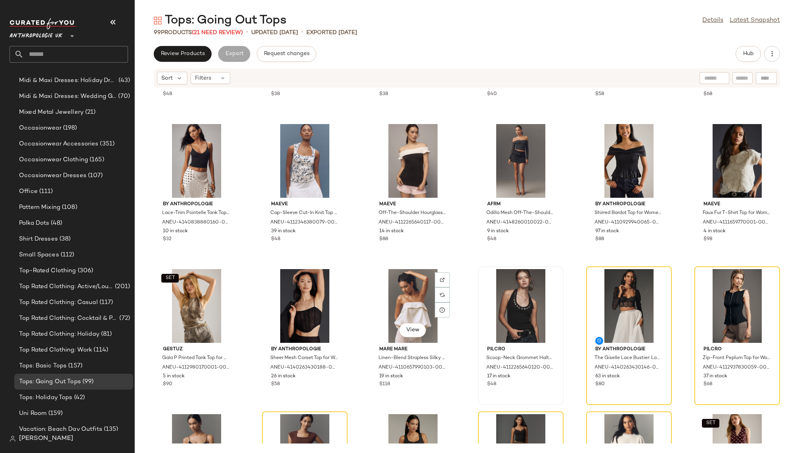
scroll to position [599, 0]
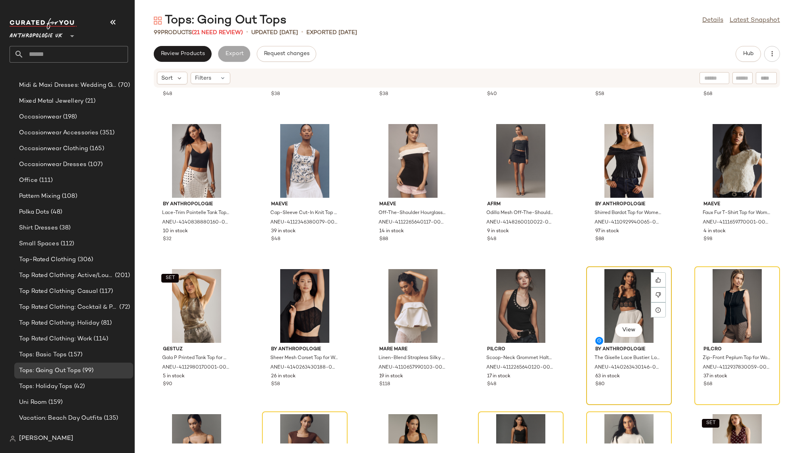
click at [635, 295] on div "View" at bounding box center [629, 306] width 80 height 74
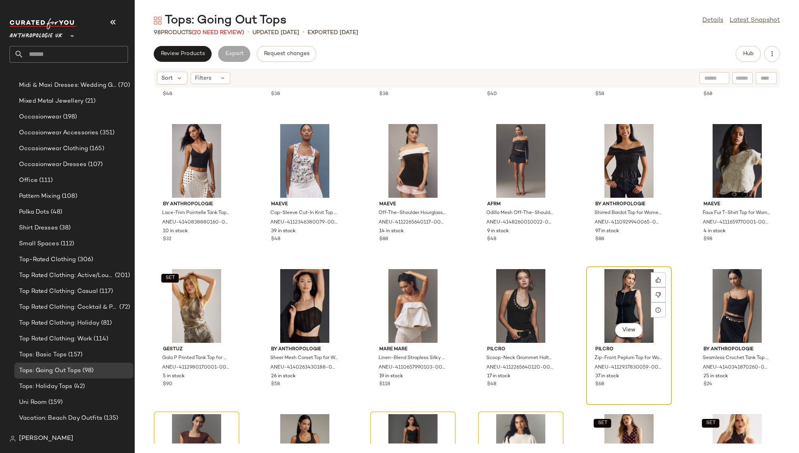
click at [624, 301] on div "View" at bounding box center [629, 306] width 80 height 74
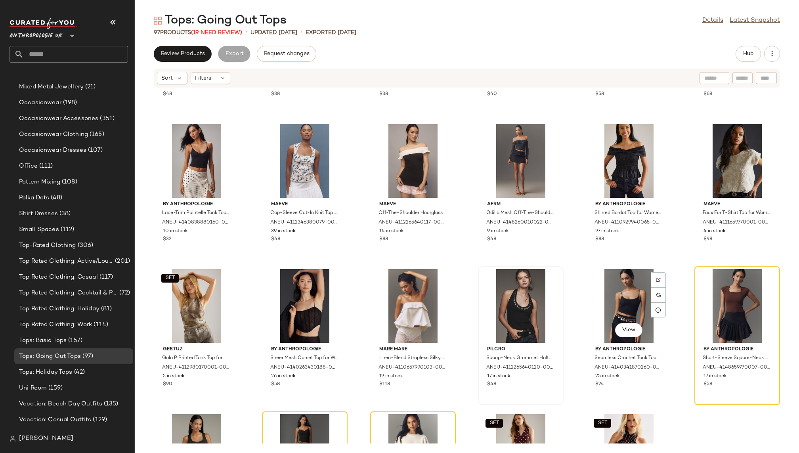
scroll to position [599, 0]
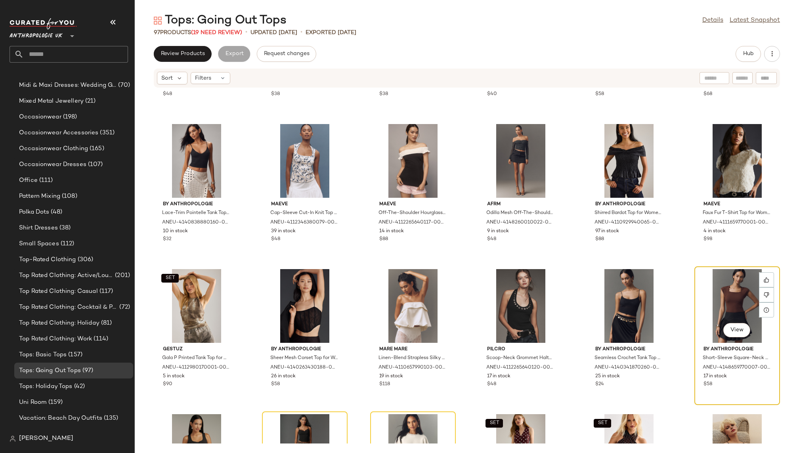
click at [740, 295] on div "View" at bounding box center [737, 306] width 80 height 74
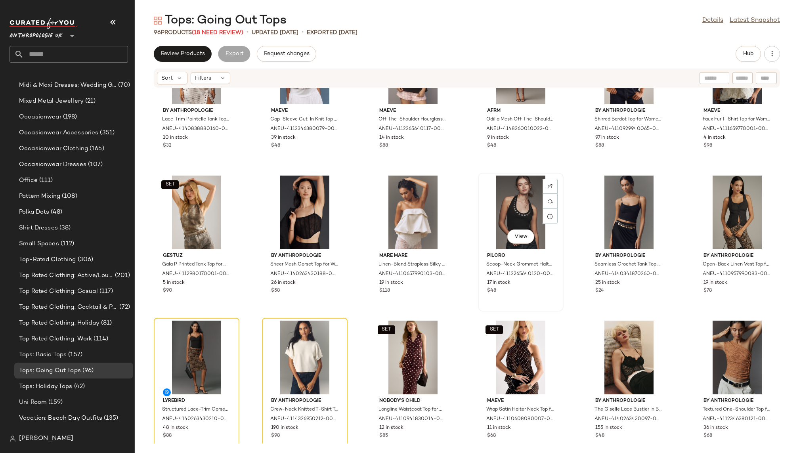
scroll to position [1452, 0]
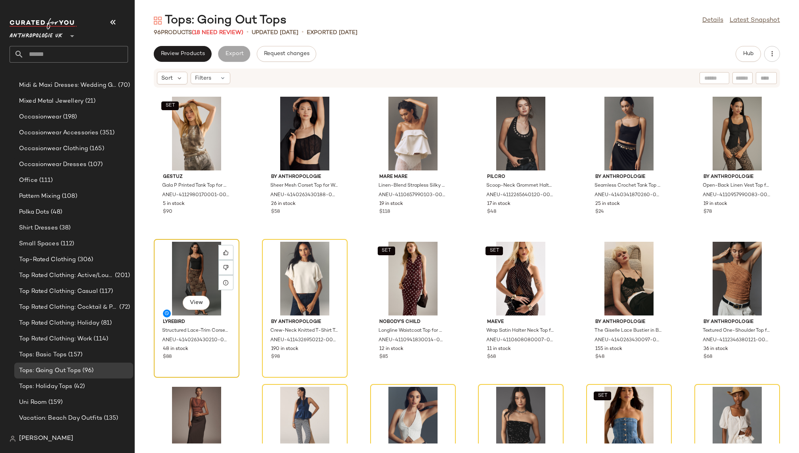
click at [190, 266] on div "View" at bounding box center [196, 279] width 80 height 74
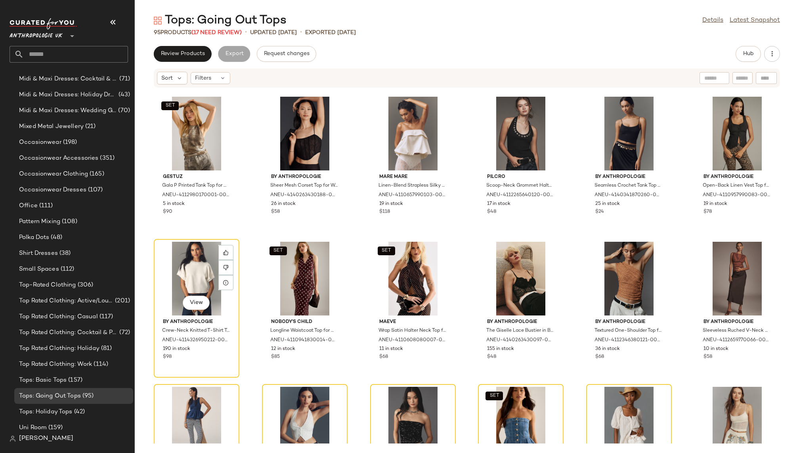
click at [190, 266] on div "View" at bounding box center [196, 279] width 80 height 74
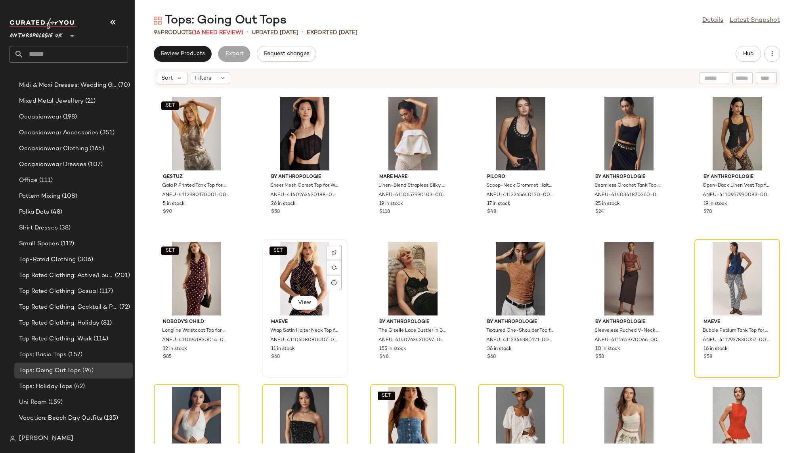
scroll to position [1464, 0]
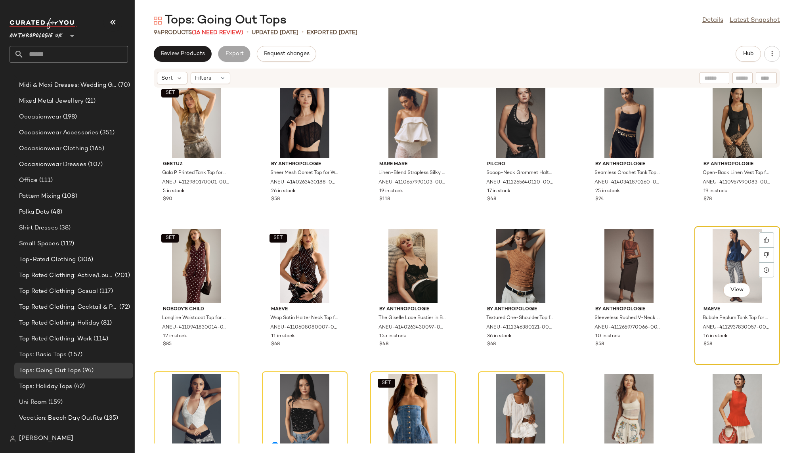
click at [708, 273] on div "View" at bounding box center [737, 266] width 80 height 74
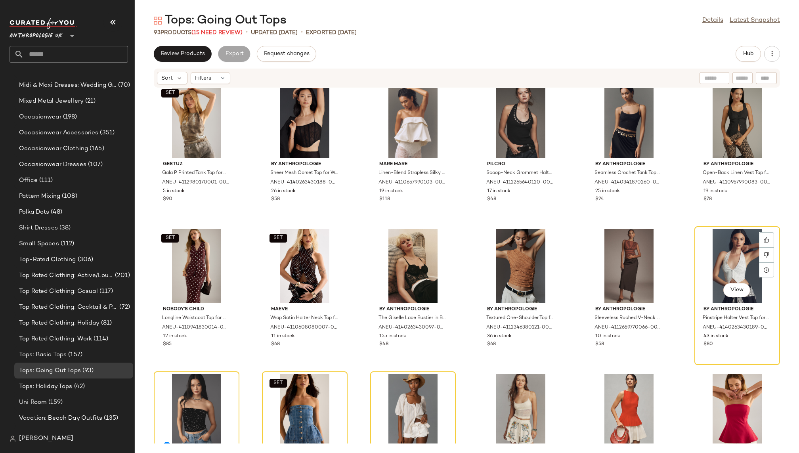
click at [708, 273] on div "View" at bounding box center [737, 266] width 80 height 74
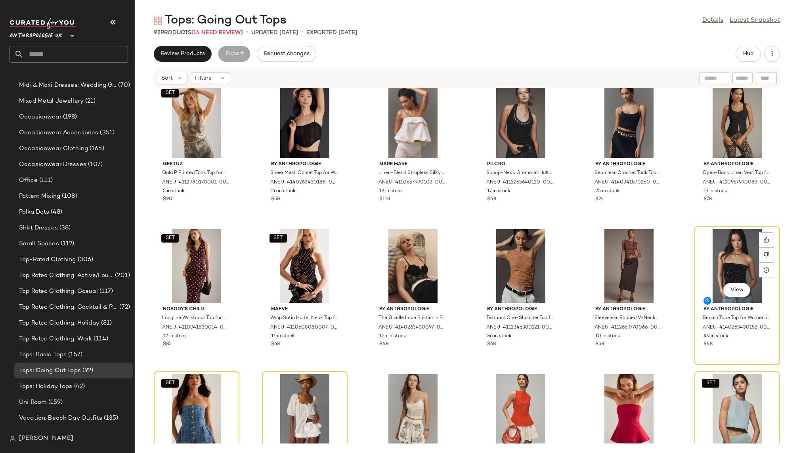
click at [708, 273] on div "View" at bounding box center [737, 266] width 80 height 74
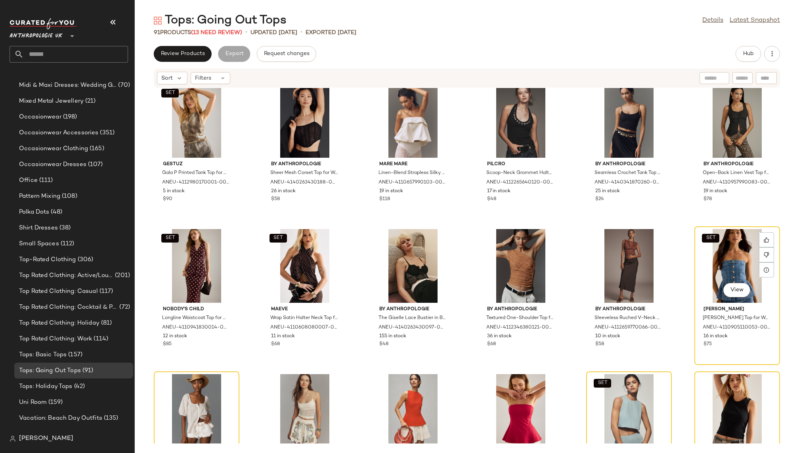
click at [708, 273] on div "SET View" at bounding box center [737, 266] width 80 height 74
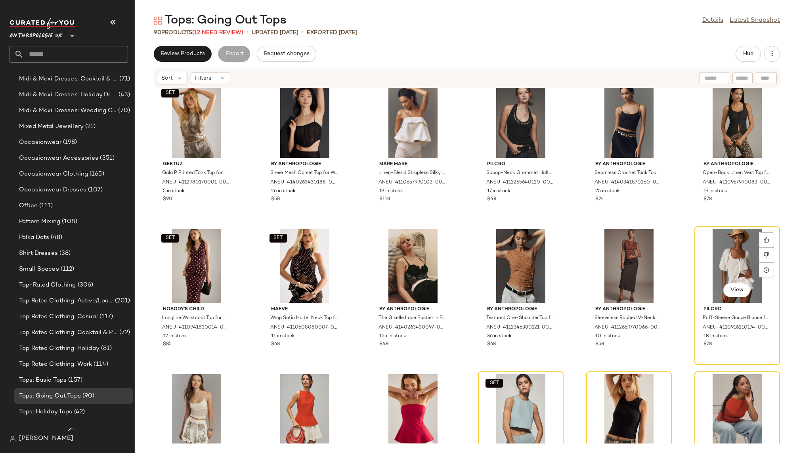
click at [708, 273] on div "View" at bounding box center [737, 266] width 80 height 74
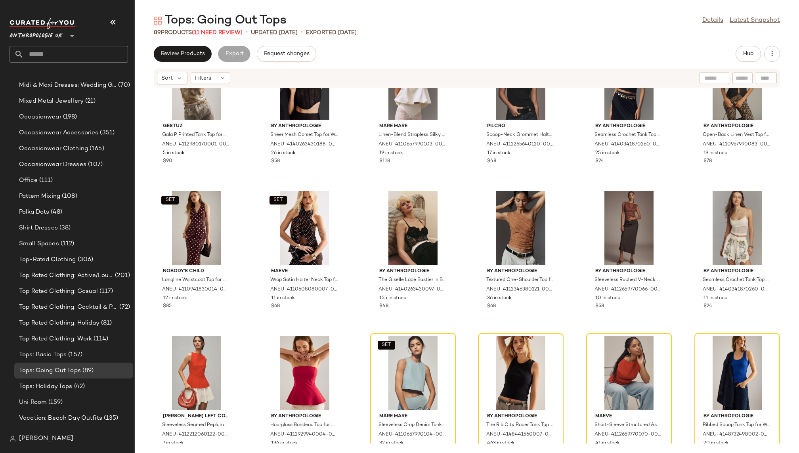
scroll to position [1527, 0]
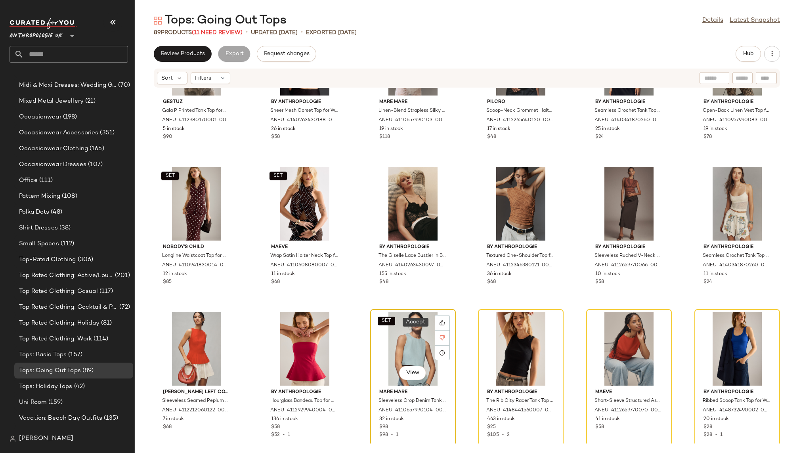
click at [395, 346] on div "SET View" at bounding box center [413, 349] width 80 height 74
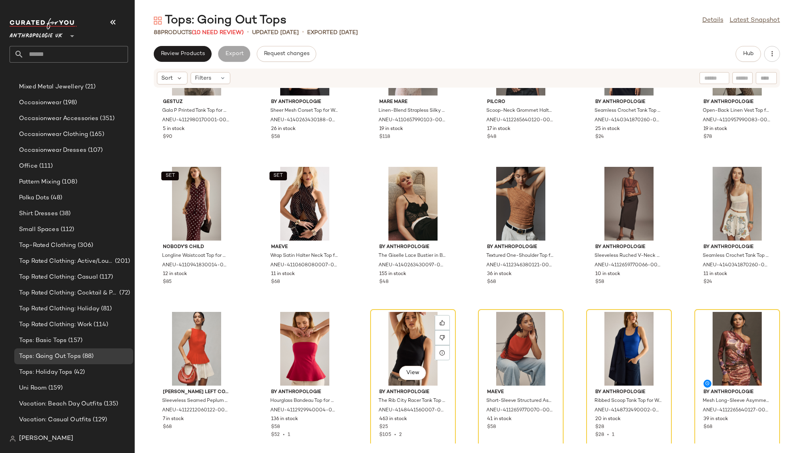
click at [395, 346] on div "View" at bounding box center [413, 349] width 80 height 74
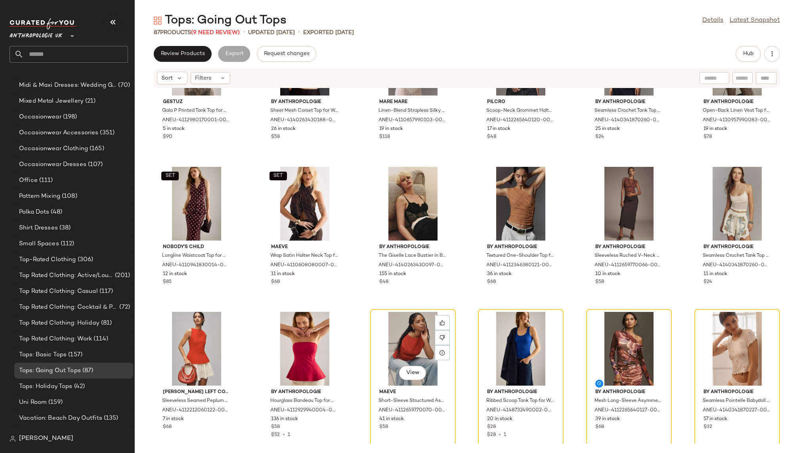
click at [395, 346] on div "View" at bounding box center [413, 349] width 80 height 74
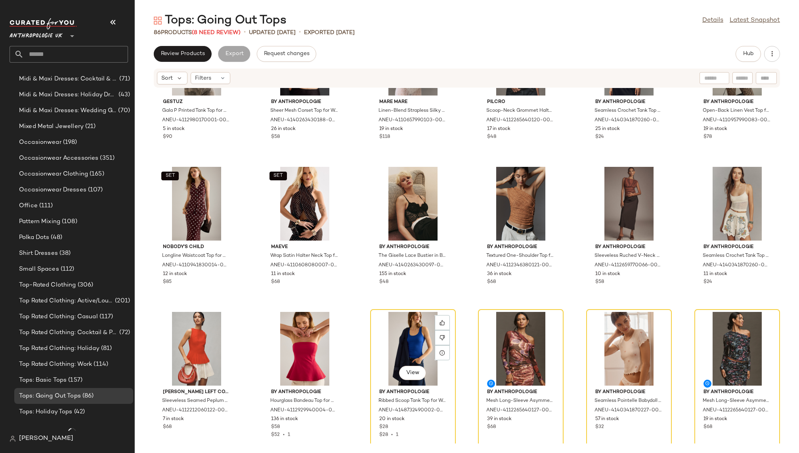
click at [395, 346] on div "View" at bounding box center [413, 349] width 80 height 74
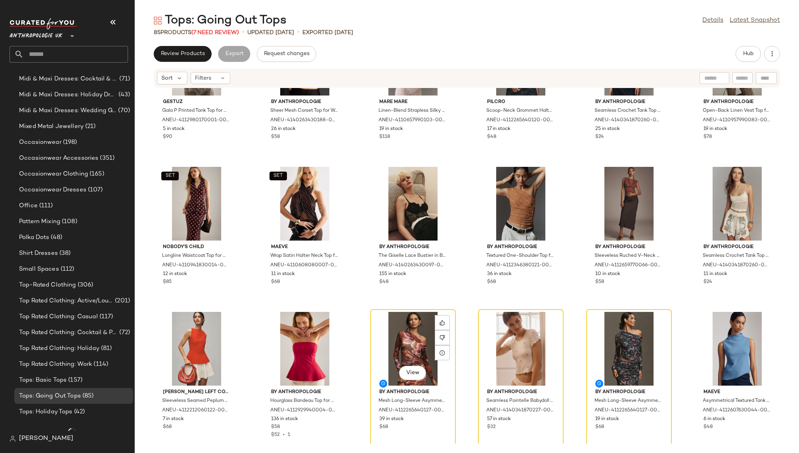
click at [395, 346] on div "View" at bounding box center [413, 349] width 80 height 74
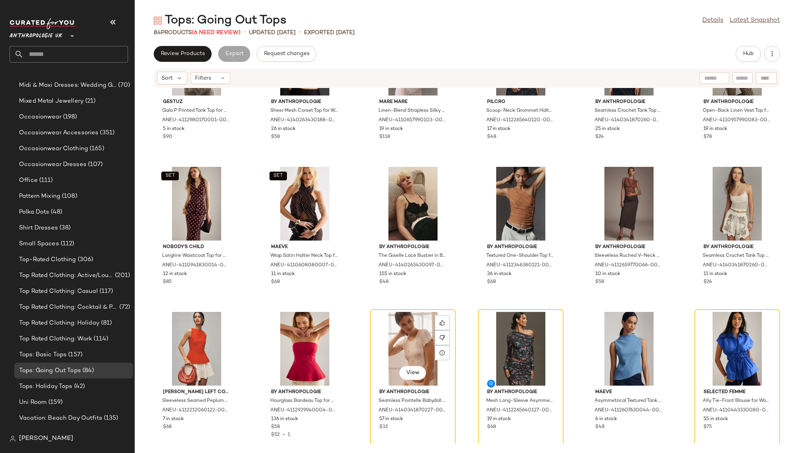
click at [395, 346] on div "View" at bounding box center [413, 349] width 80 height 74
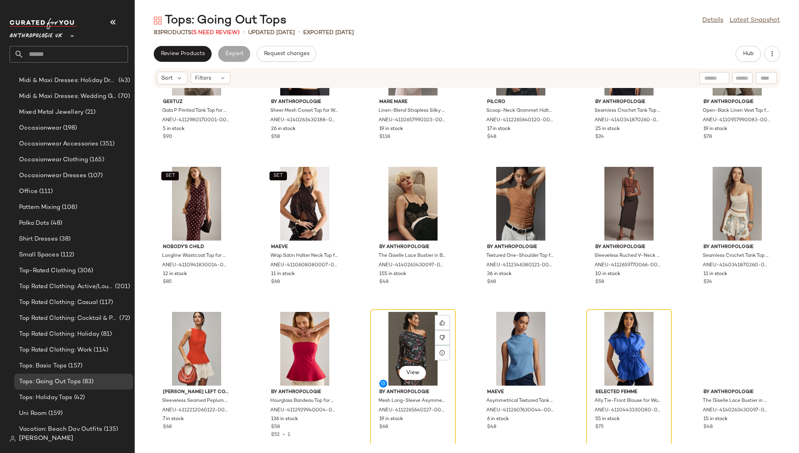
click at [395, 346] on div "View" at bounding box center [413, 349] width 80 height 74
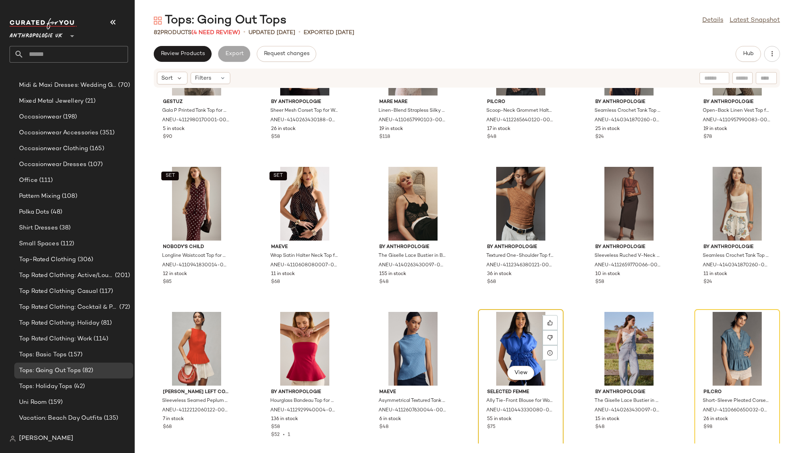
click at [498, 346] on div "View" at bounding box center [520, 349] width 80 height 74
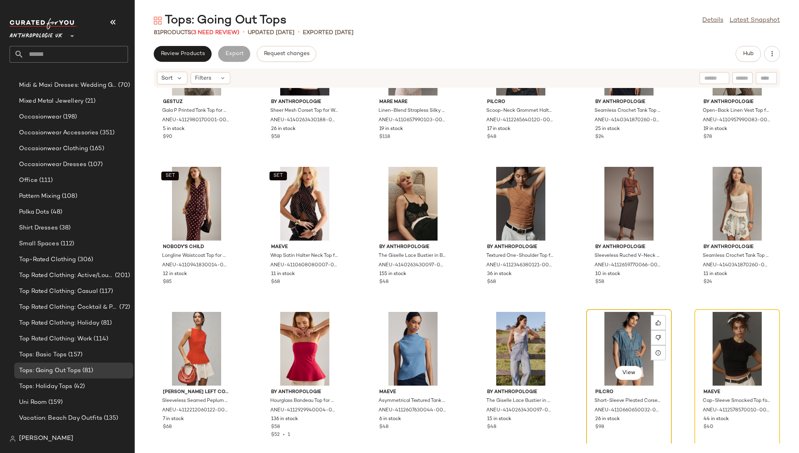
click at [614, 339] on div "View" at bounding box center [629, 349] width 80 height 74
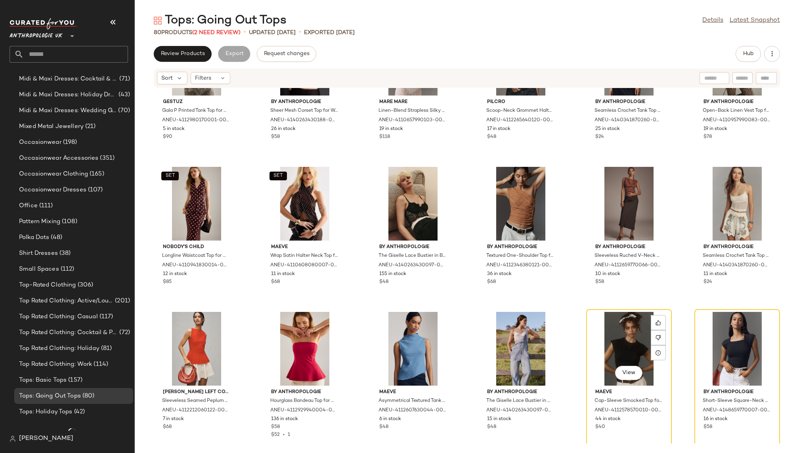
click at [614, 339] on div "View" at bounding box center [629, 349] width 80 height 74
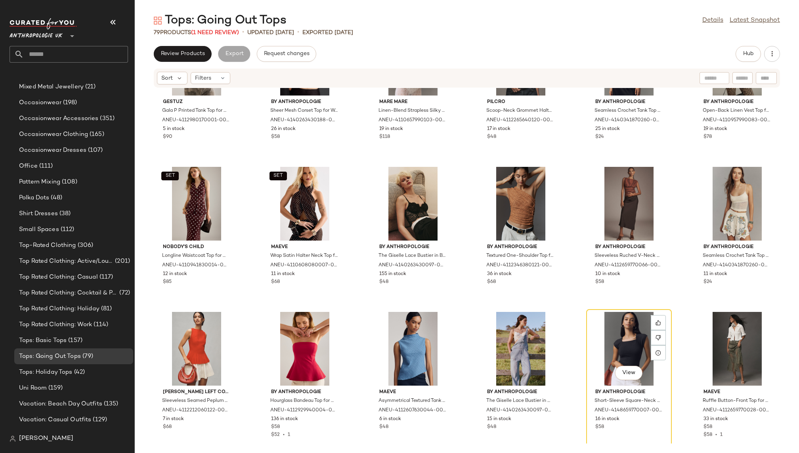
click at [614, 339] on div "View" at bounding box center [629, 349] width 80 height 74
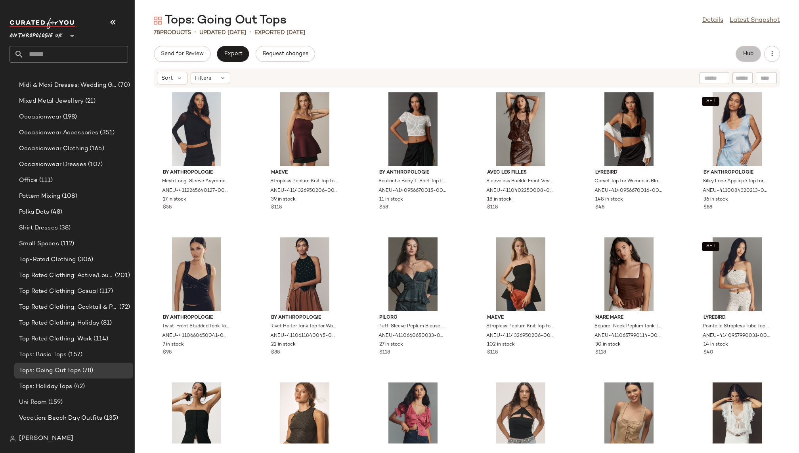
click at [747, 50] on button "Hub" at bounding box center [747, 54] width 25 height 16
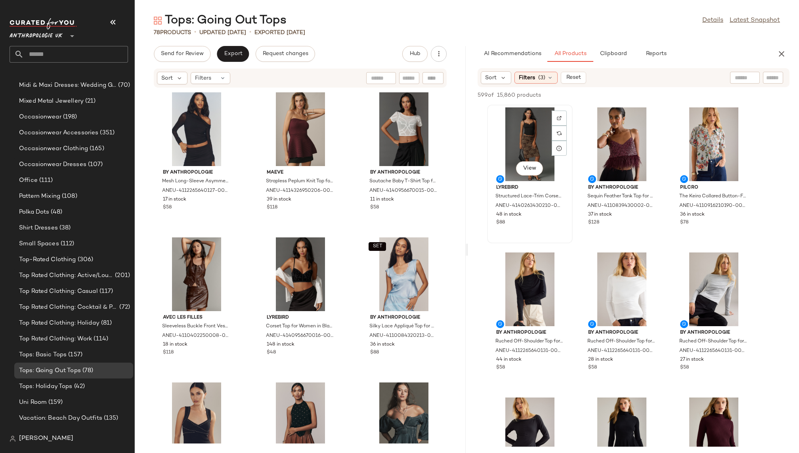
click at [509, 139] on div "View" at bounding box center [530, 144] width 80 height 74
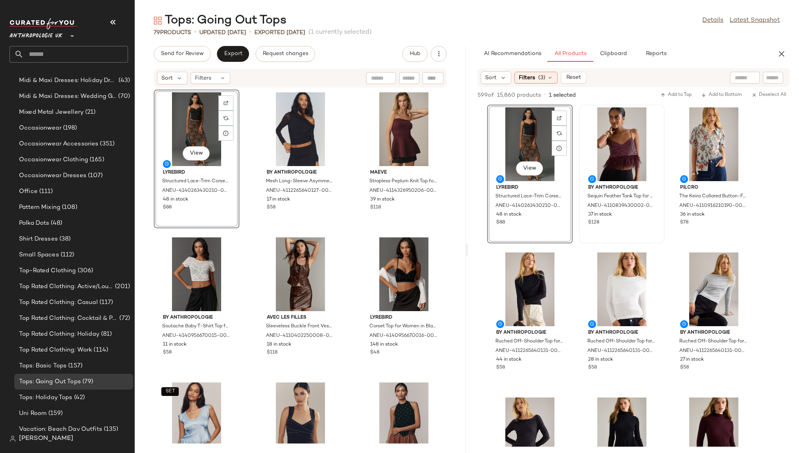
scroll to position [599, 0]
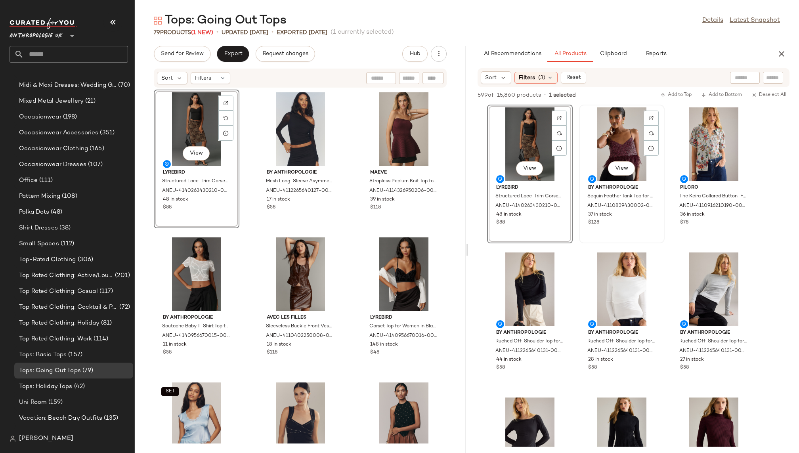
click at [612, 154] on div "View" at bounding box center [621, 144] width 80 height 74
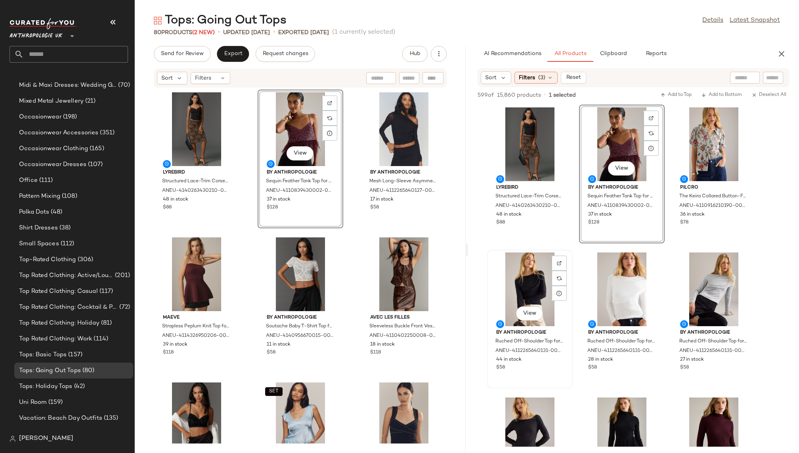
click at [572, 290] on div "View By Anthropologie Ruched Off-Shoulder Top for Women in Black, Cotton/Elasta…" at bounding box center [530, 319] width 86 height 139
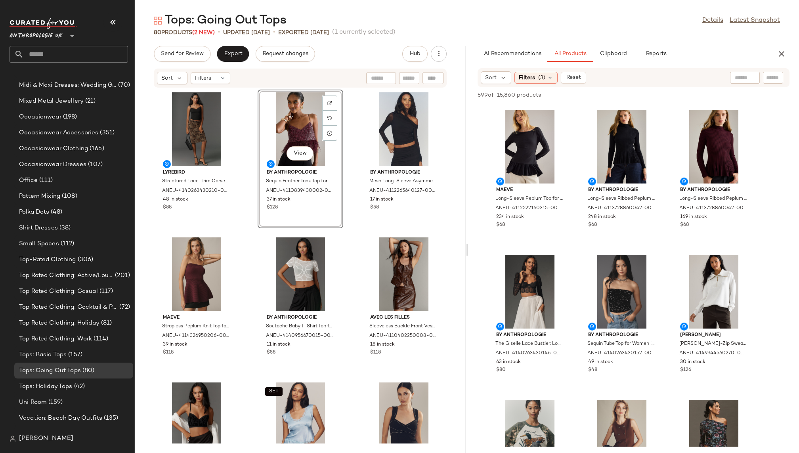
scroll to position [293, 0]
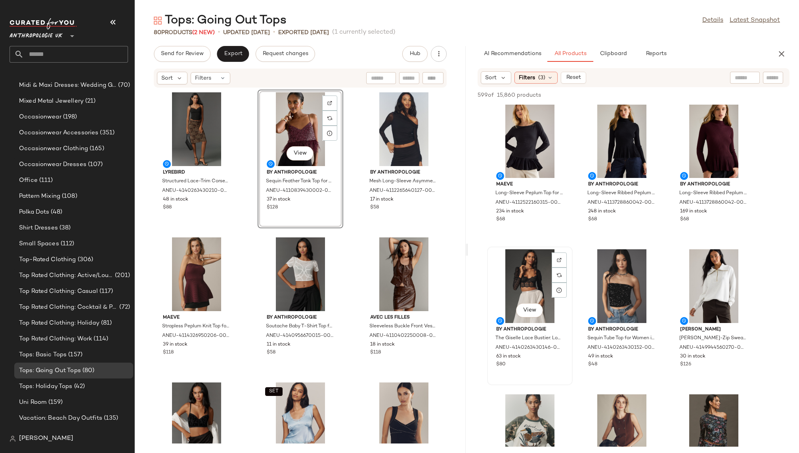
click at [534, 286] on div "View" at bounding box center [530, 286] width 80 height 74
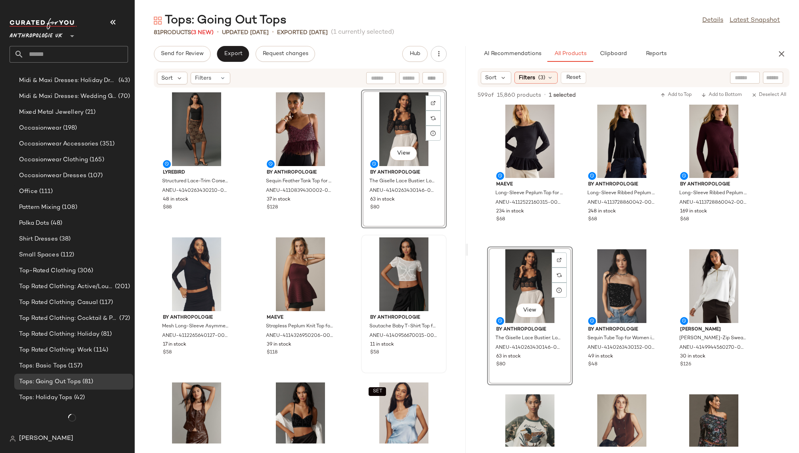
scroll to position [599, 0]
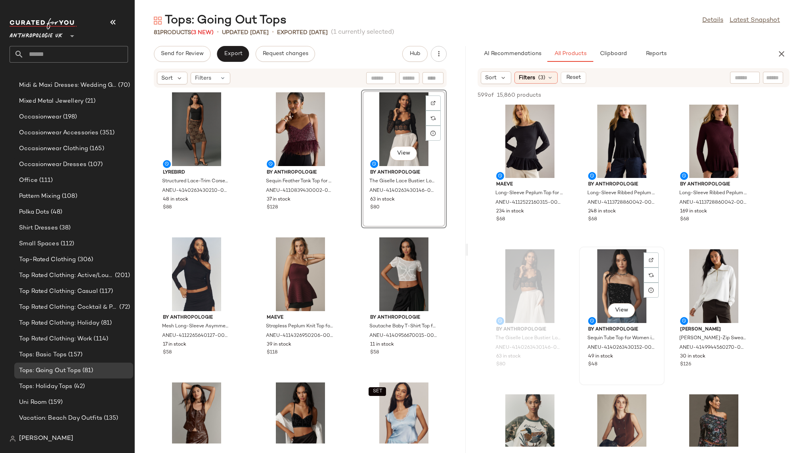
click at [602, 295] on div "View" at bounding box center [621, 286] width 80 height 74
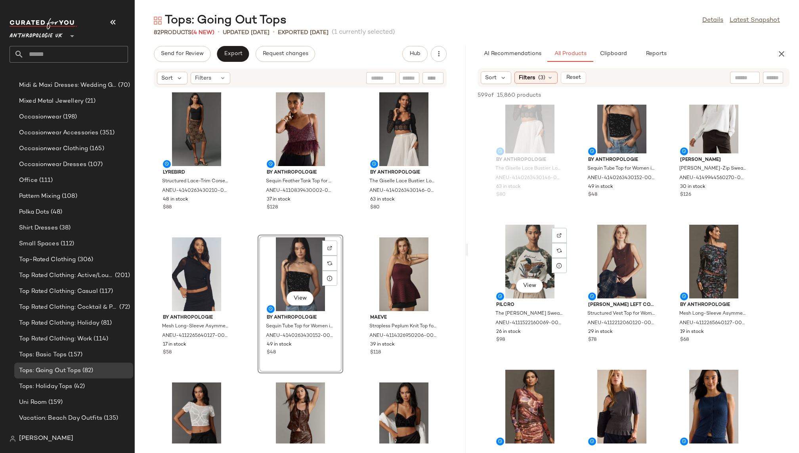
scroll to position [480, 0]
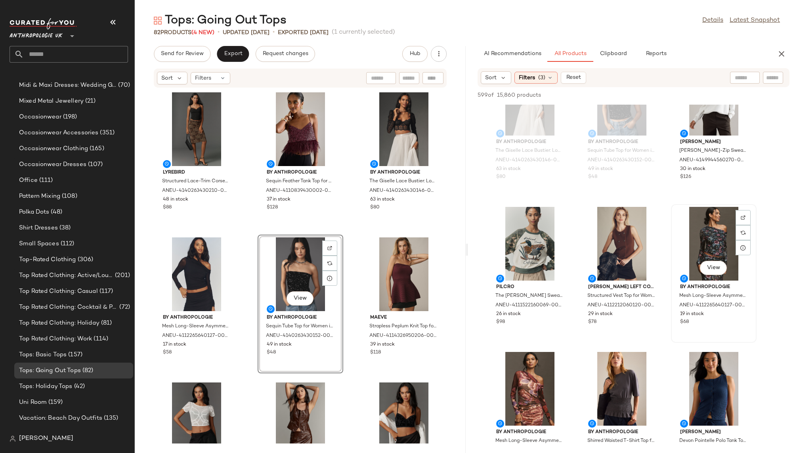
click at [706, 246] on div "View" at bounding box center [713, 244] width 80 height 74
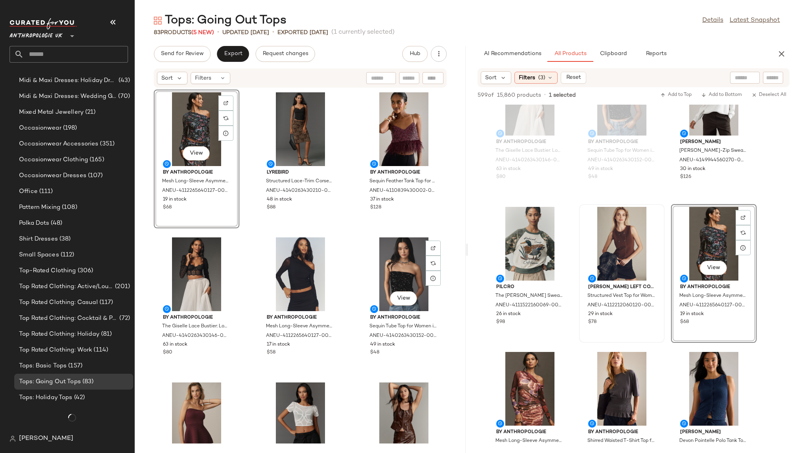
scroll to position [599, 0]
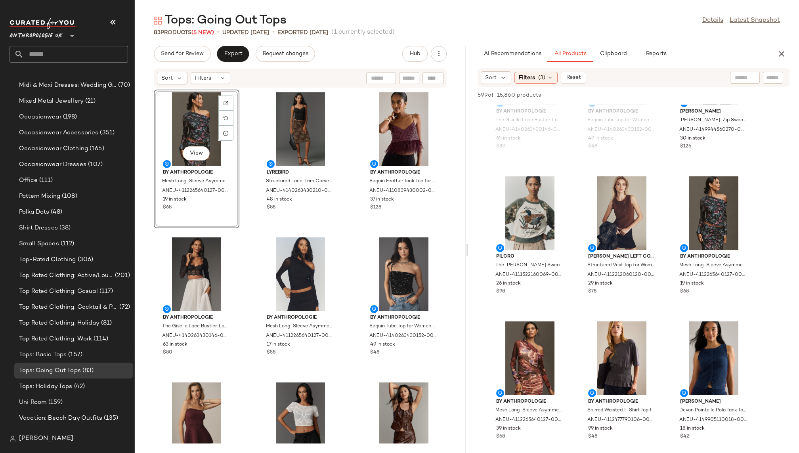
scroll to position [531, 0]
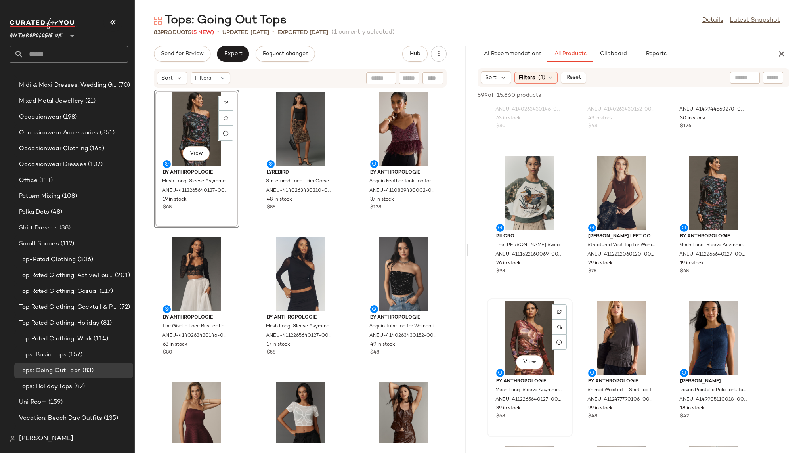
click at [524, 329] on div "View" at bounding box center [530, 338] width 80 height 74
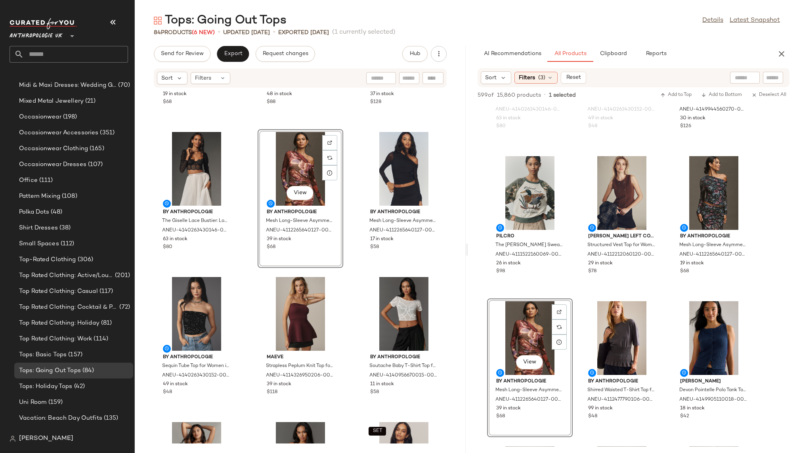
scroll to position [147, 0]
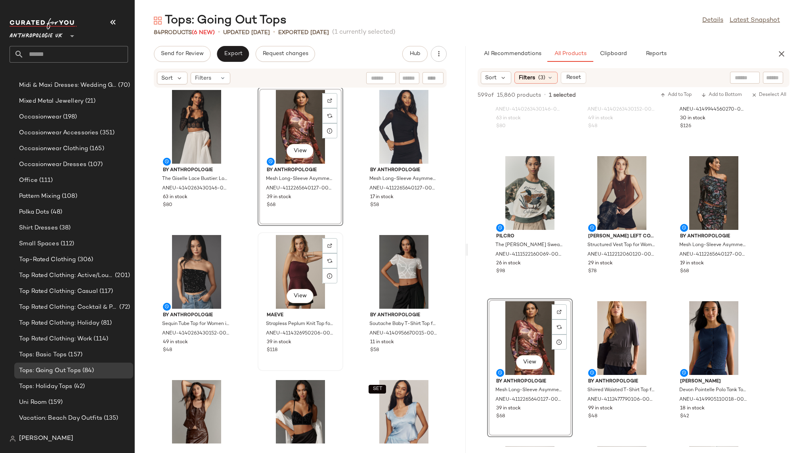
click at [279, 278] on div "View" at bounding box center [300, 272] width 80 height 74
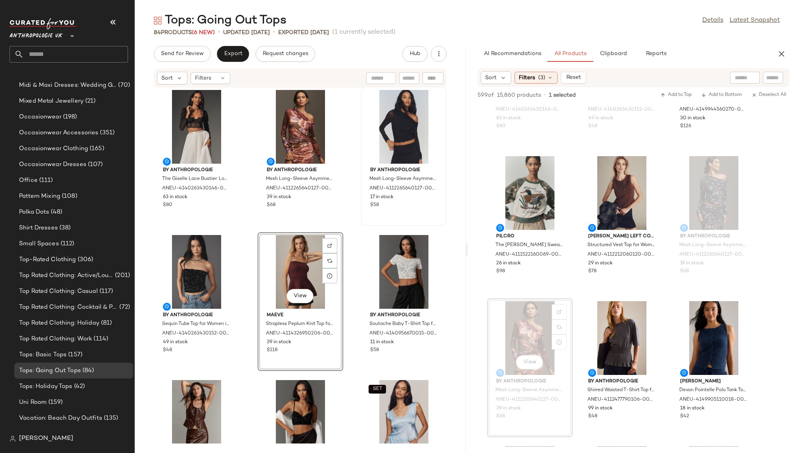
scroll to position [2, 0]
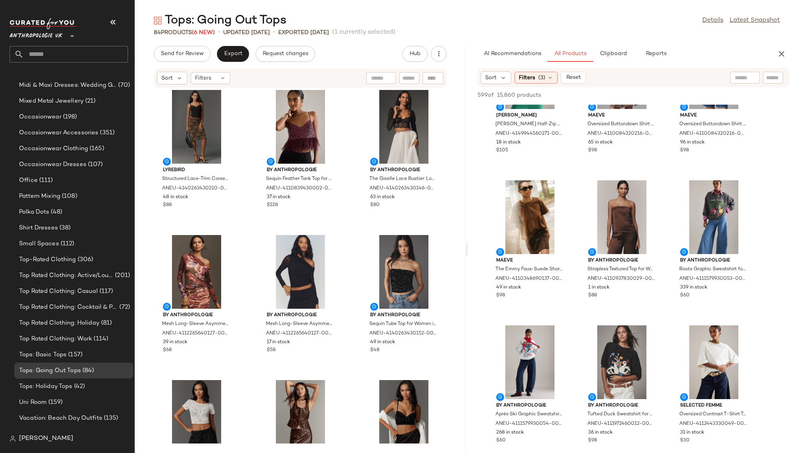
scroll to position [1094, 0]
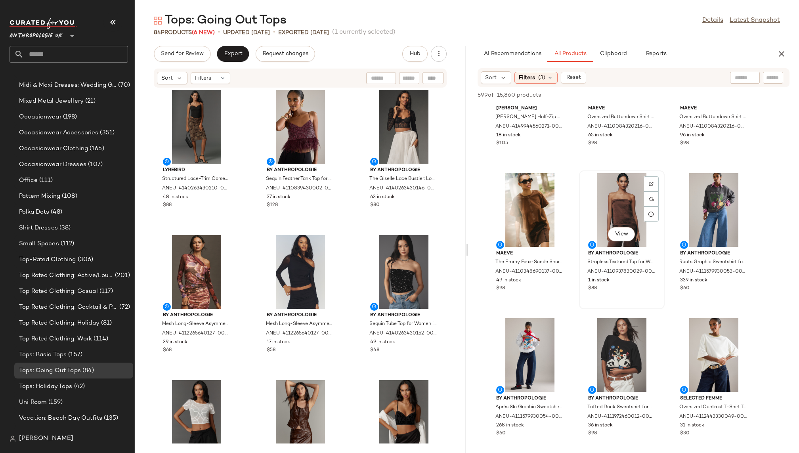
click at [593, 226] on div "View" at bounding box center [621, 210] width 80 height 74
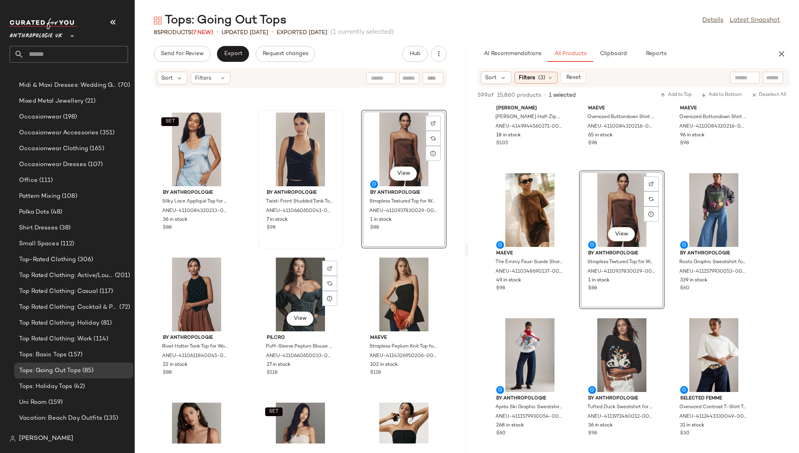
scroll to position [399, 0]
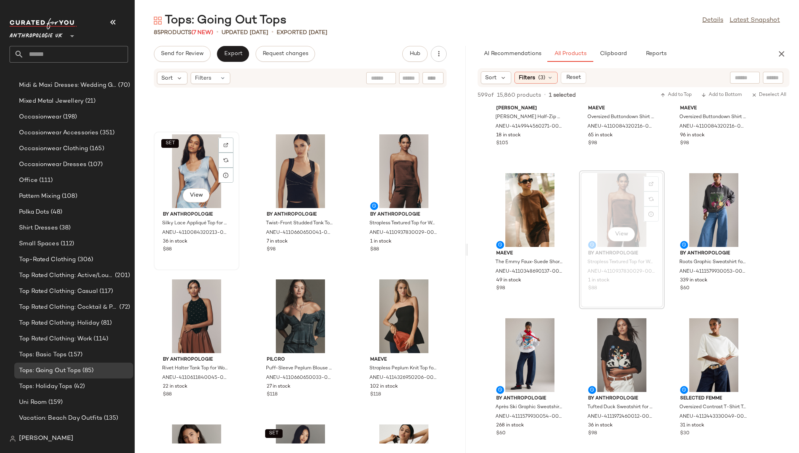
click at [195, 177] on div "SET View" at bounding box center [196, 171] width 80 height 74
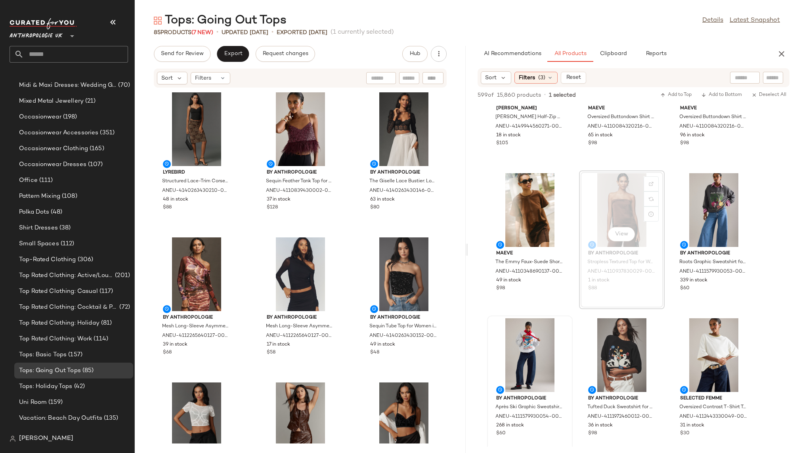
click at [572, 345] on div "By Anthropologie Après Ski Graphic Sweatshirt for Women, Polyester/Cotton, Size…" at bounding box center [530, 384] width 86 height 139
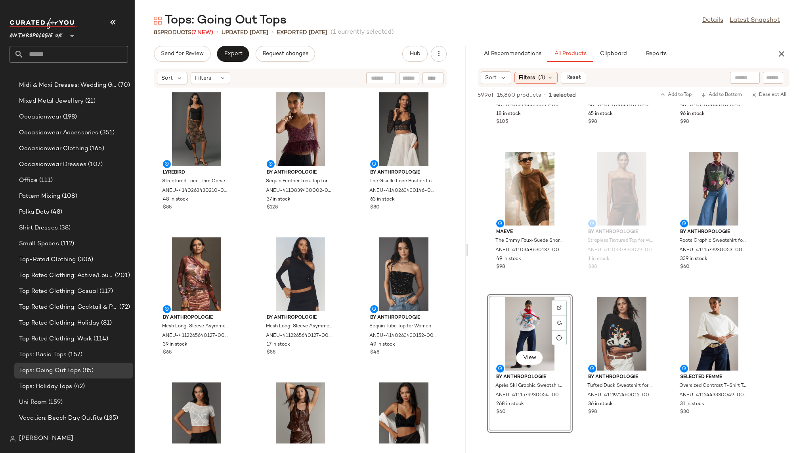
scroll to position [1119, 0]
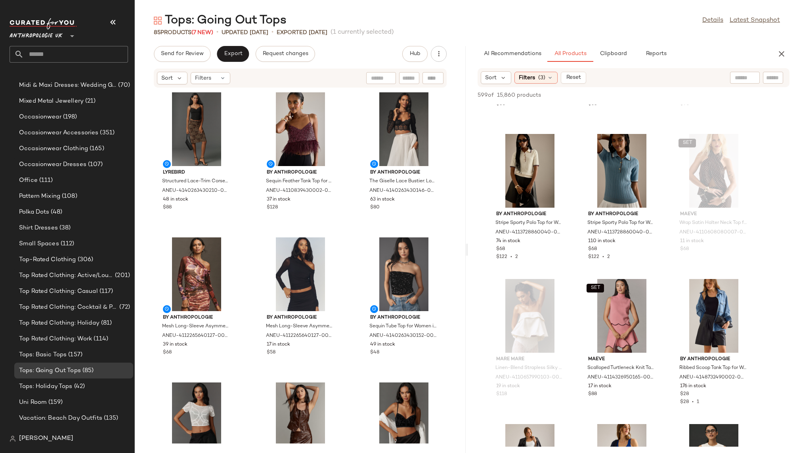
scroll to position [20517, 0]
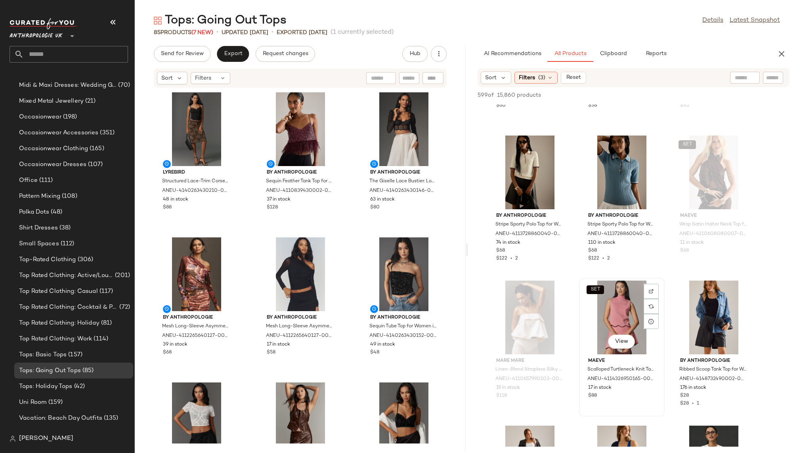
click at [603, 328] on div "SET View" at bounding box center [621, 317] width 80 height 74
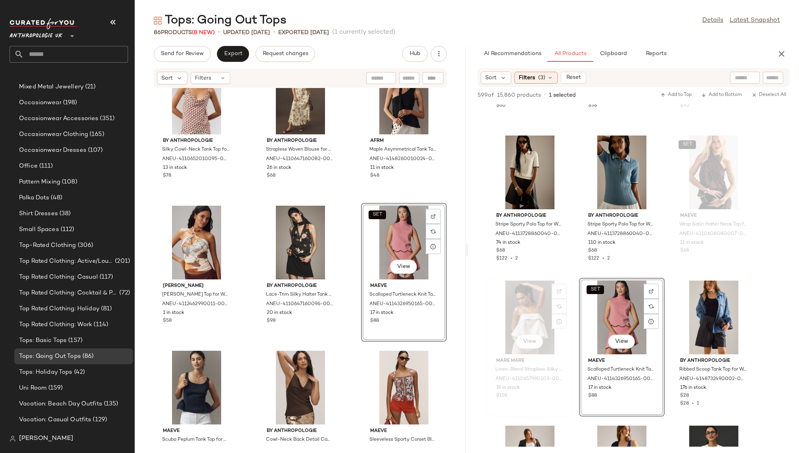
scroll to position [599, 0]
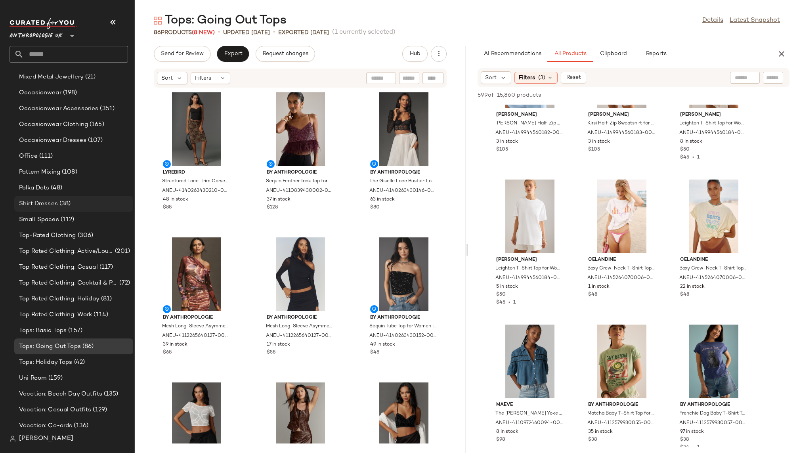
scroll to position [617, 0]
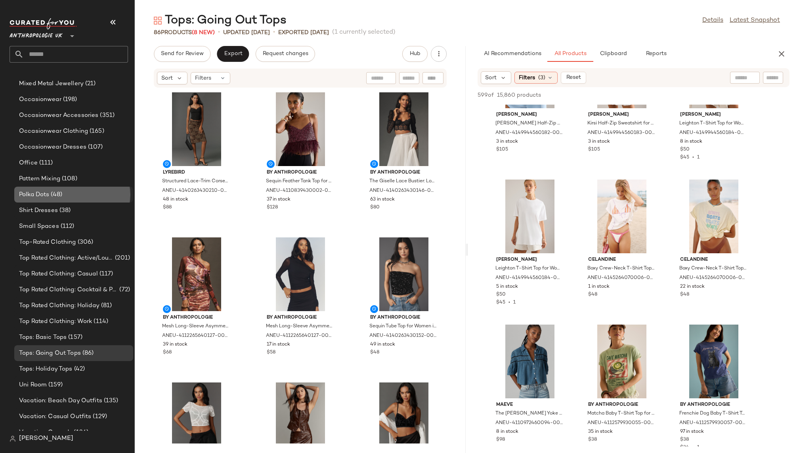
click at [85, 192] on div "Polka Dots (48)" at bounding box center [73, 194] width 113 height 9
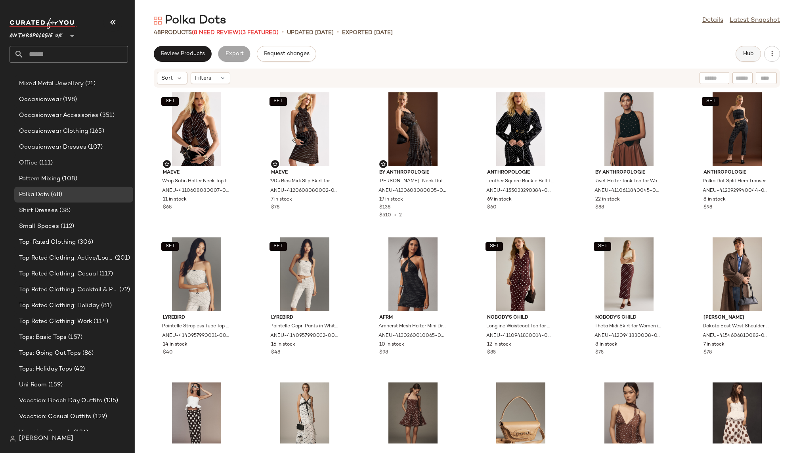
click at [745, 55] on span "Hub" at bounding box center [747, 54] width 11 height 6
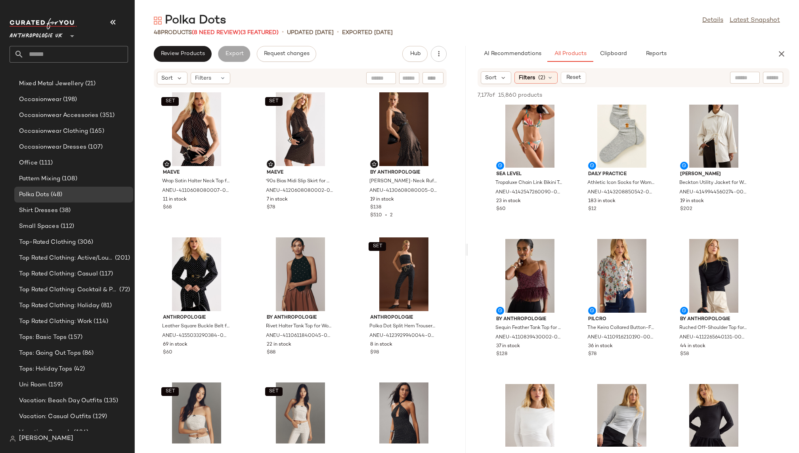
scroll to position [1183, 0]
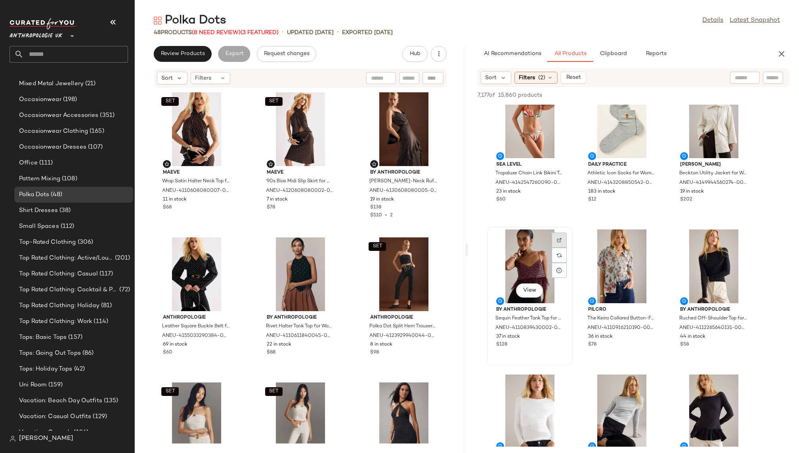
click at [557, 248] on div at bounding box center [558, 255] width 15 height 15
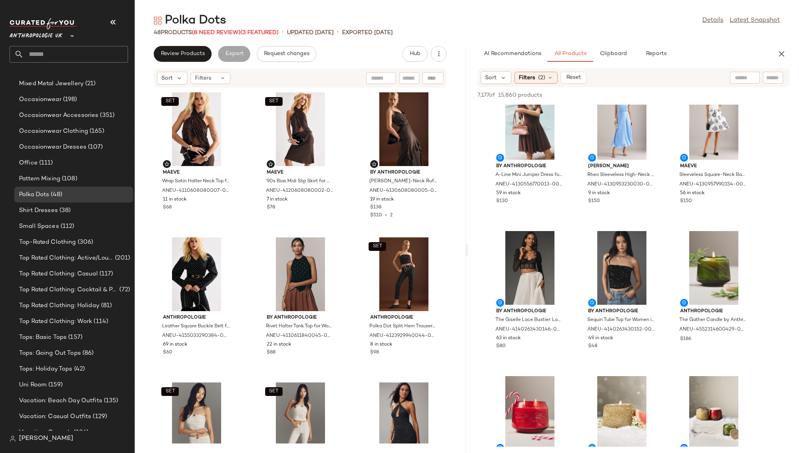
scroll to position [2206, 0]
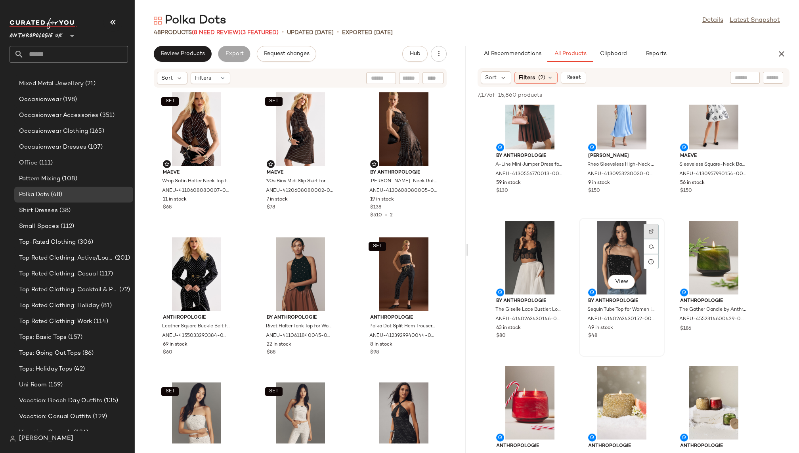
click at [650, 230] on img at bounding box center [650, 231] width 5 height 5
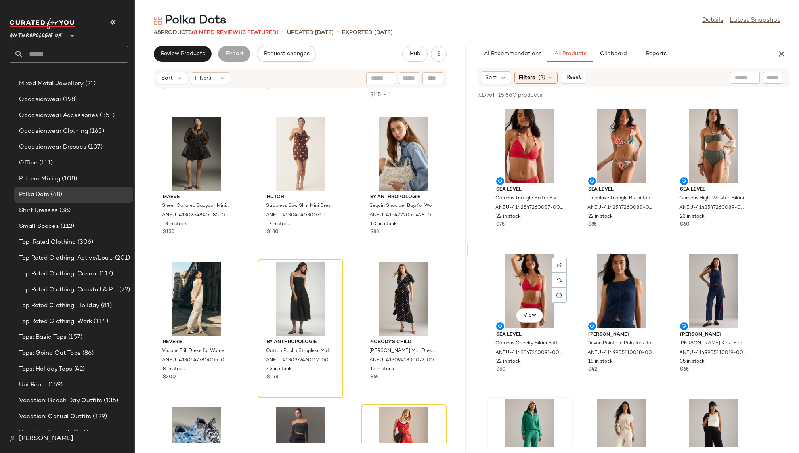
scroll to position [9784, 0]
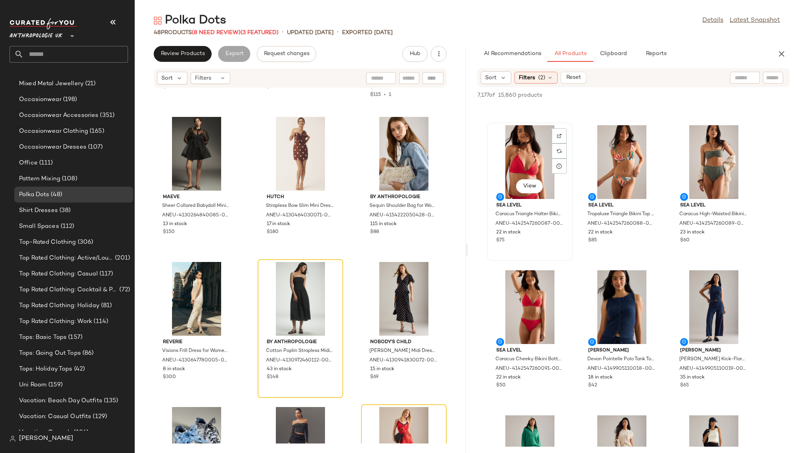
click at [511, 168] on div "View" at bounding box center [530, 162] width 80 height 74
click at [525, 323] on div "View" at bounding box center [530, 307] width 80 height 74
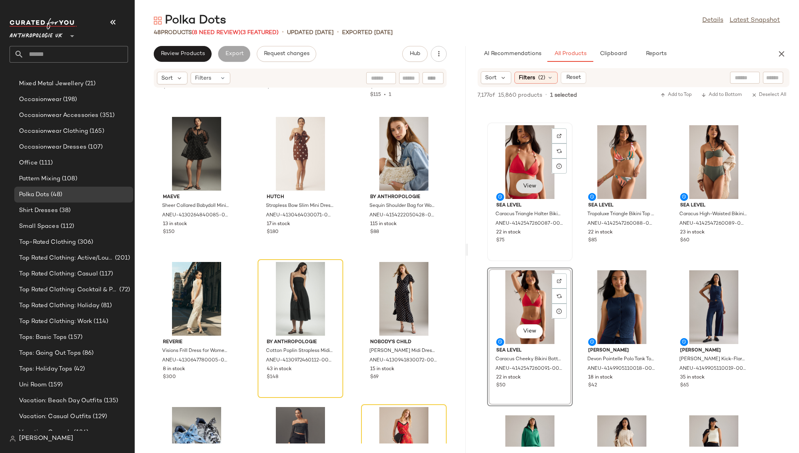
click at [525, 179] on button "View" at bounding box center [529, 186] width 27 height 14
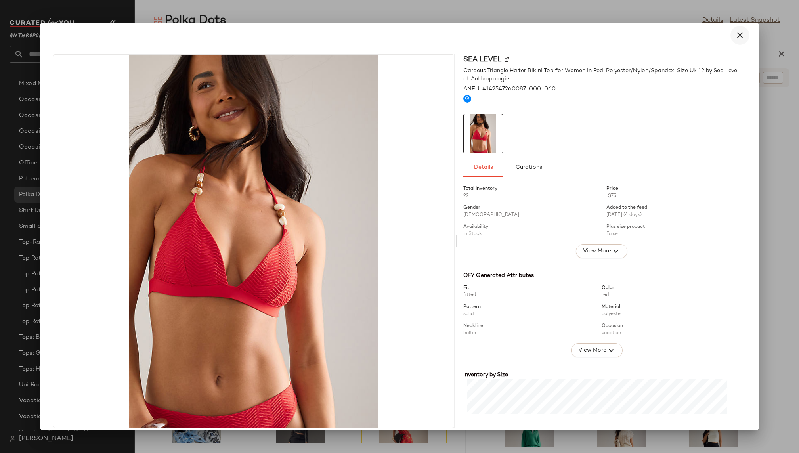
click at [737, 36] on icon "button" at bounding box center [740, 36] width 10 height 10
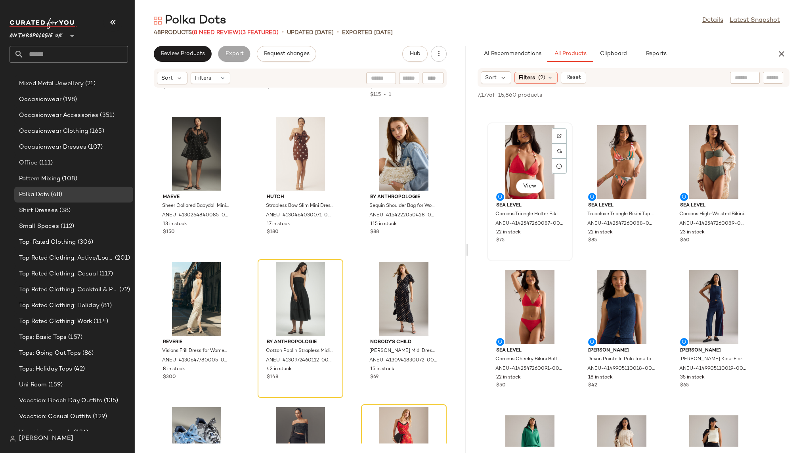
click at [527, 163] on div "View" at bounding box center [530, 162] width 80 height 74
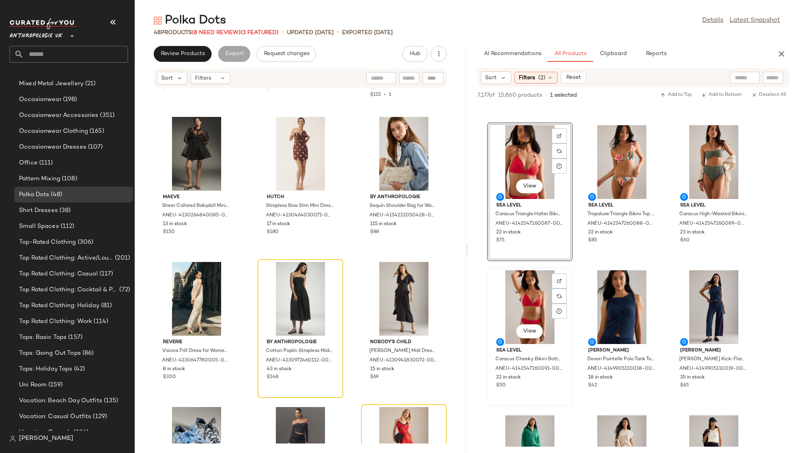
click at [517, 297] on div "View" at bounding box center [530, 307] width 80 height 74
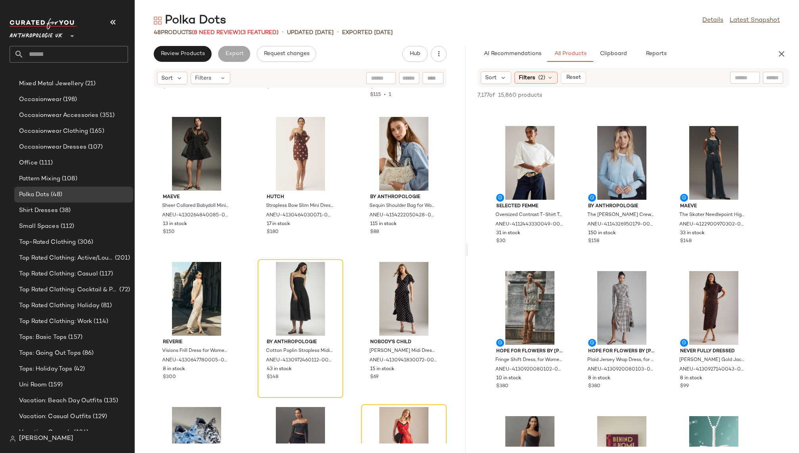
scroll to position [10870, 0]
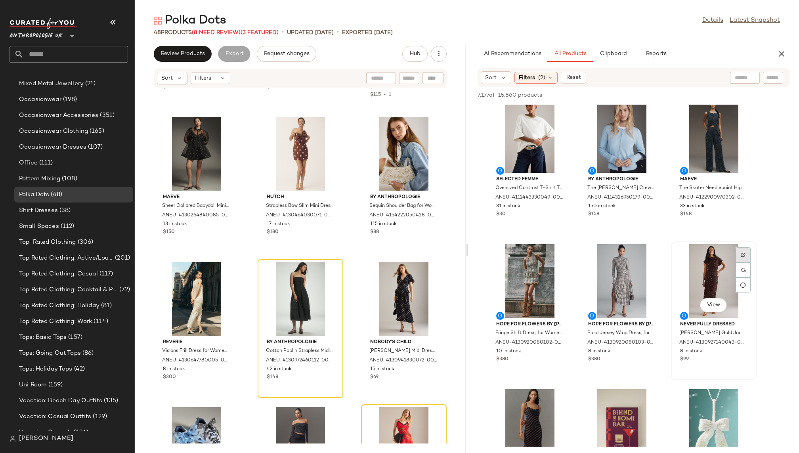
click at [743, 256] on img at bounding box center [742, 254] width 5 height 5
click at [684, 280] on div "View" at bounding box center [713, 281] width 80 height 74
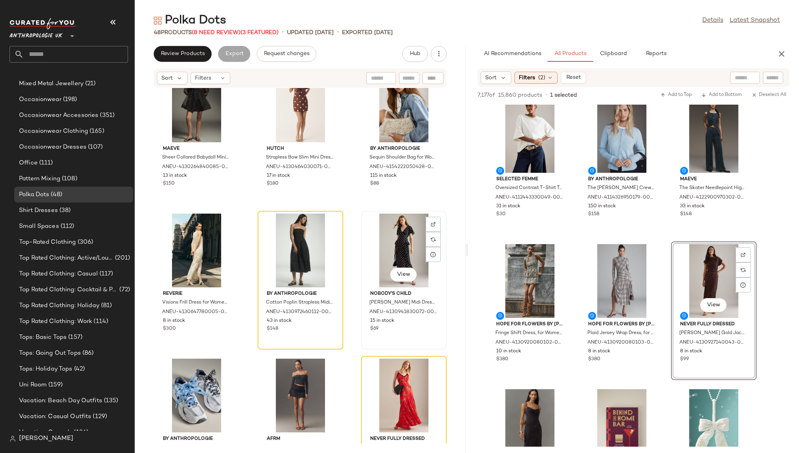
scroll to position [1066, 0]
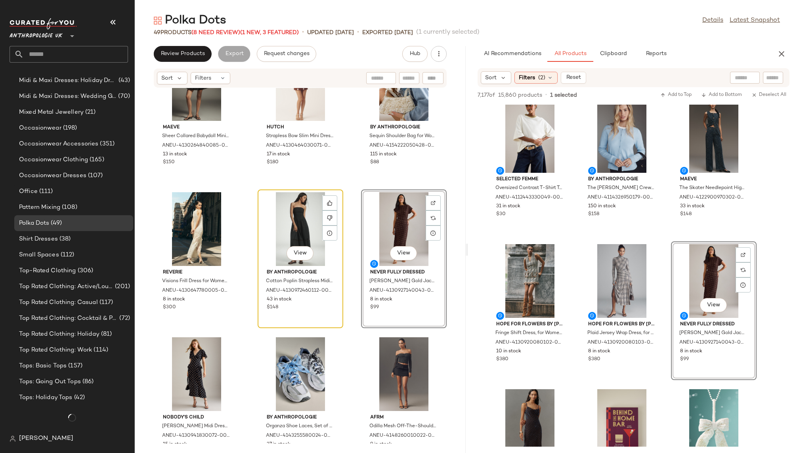
click at [293, 227] on div "View" at bounding box center [300, 229] width 80 height 74
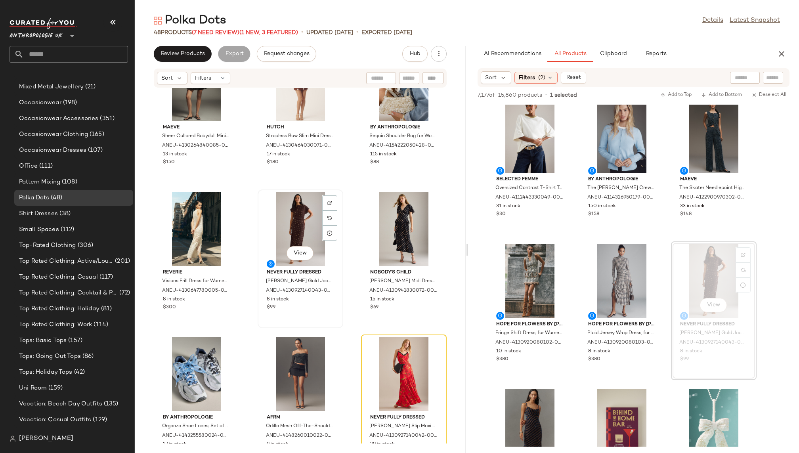
scroll to position [617, 0]
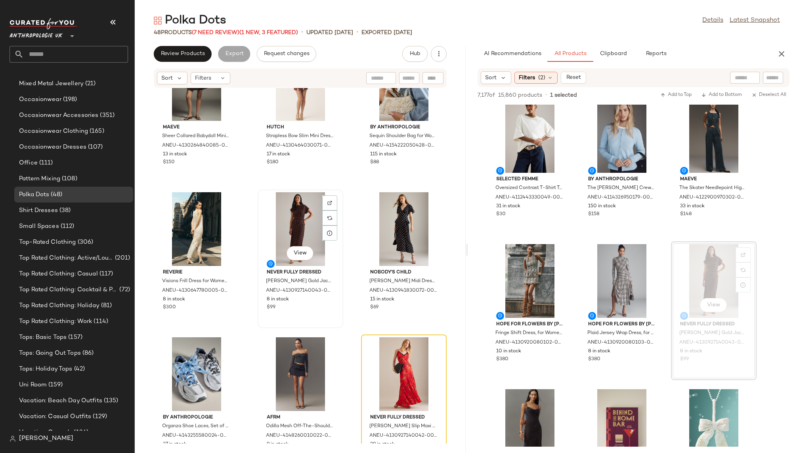
click at [290, 220] on div "View" at bounding box center [300, 229] width 80 height 74
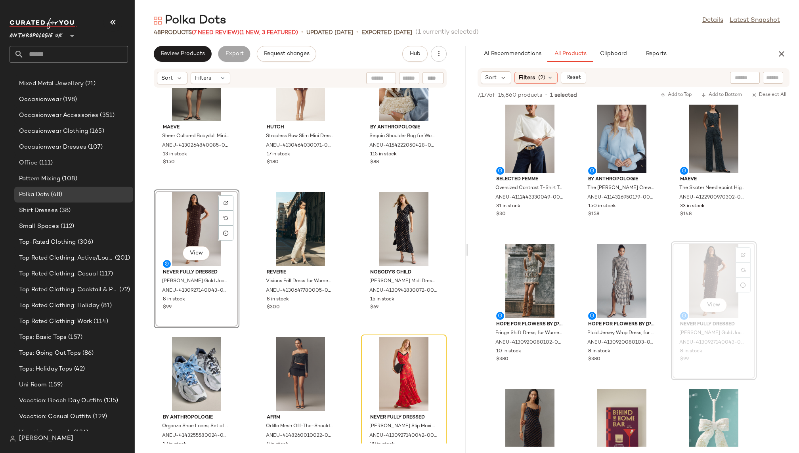
click at [344, 338] on div "Maeve Cap-Sleeve Button-Front Playsuit for Women, Polyester, Size XS by Maeve a…" at bounding box center [300, 265] width 331 height 355
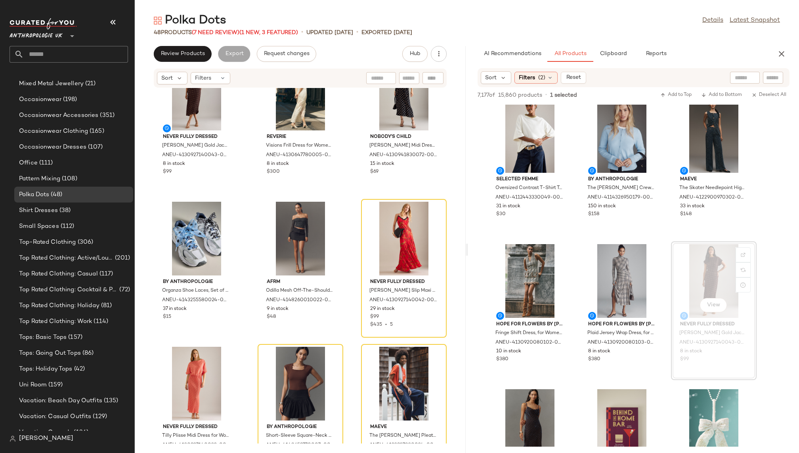
scroll to position [1204, 0]
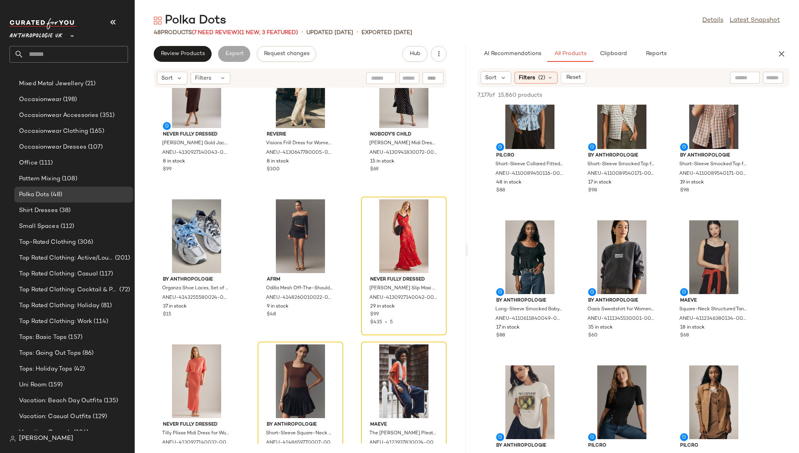
scroll to position [13324, 0]
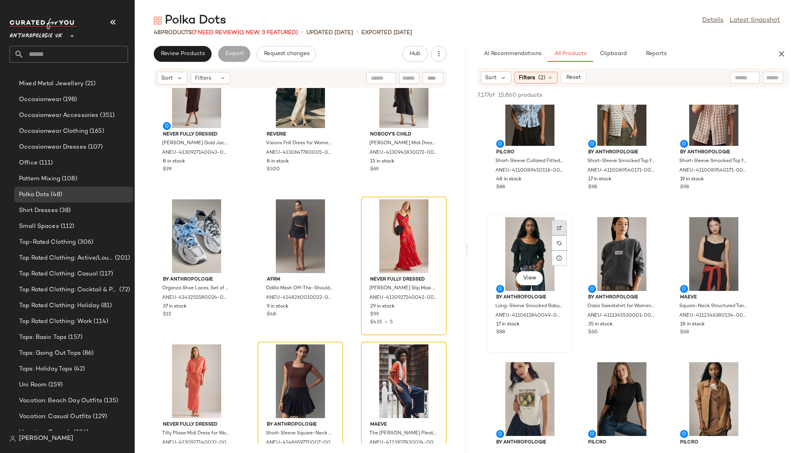
click at [560, 226] on img at bounding box center [559, 227] width 5 height 5
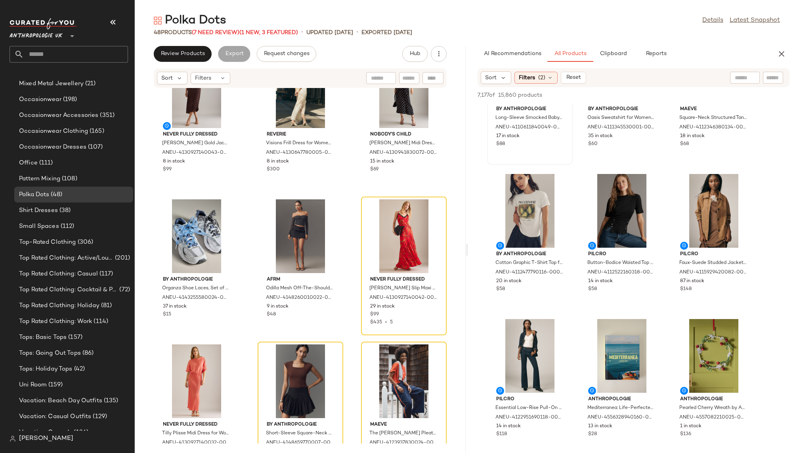
scroll to position [13518, 0]
click at [741, 182] on img at bounding box center [742, 184] width 5 height 5
click at [707, 208] on div "View" at bounding box center [713, 211] width 80 height 74
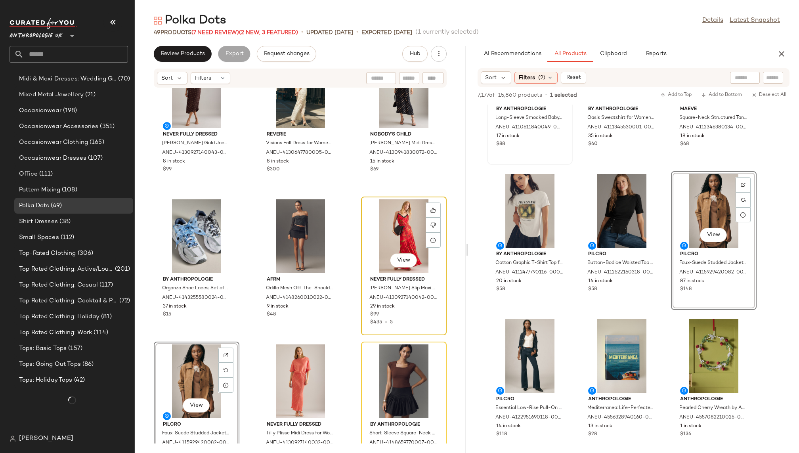
click at [381, 234] on div "View" at bounding box center [404, 236] width 80 height 74
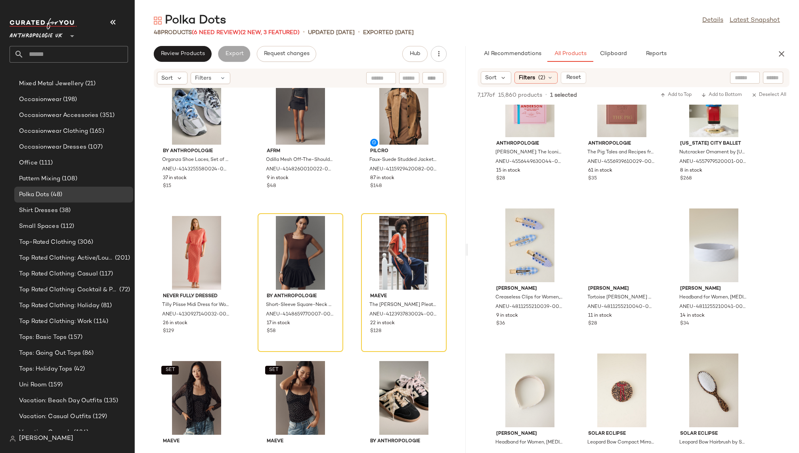
scroll to position [18036, 0]
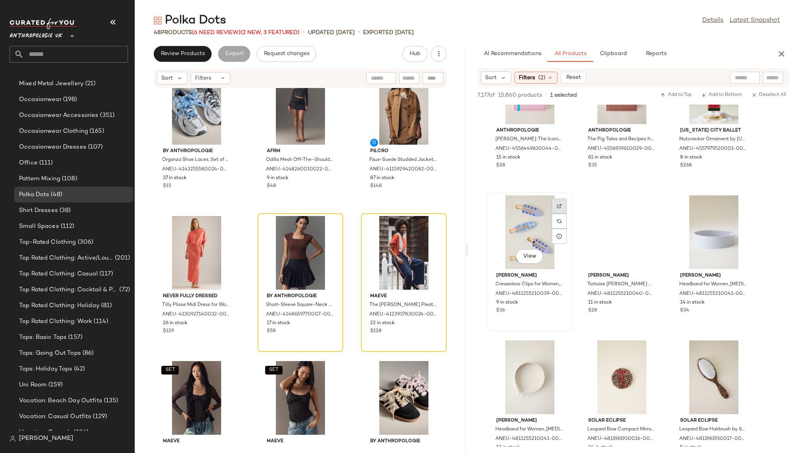
click at [559, 214] on div at bounding box center [558, 221] width 15 height 15
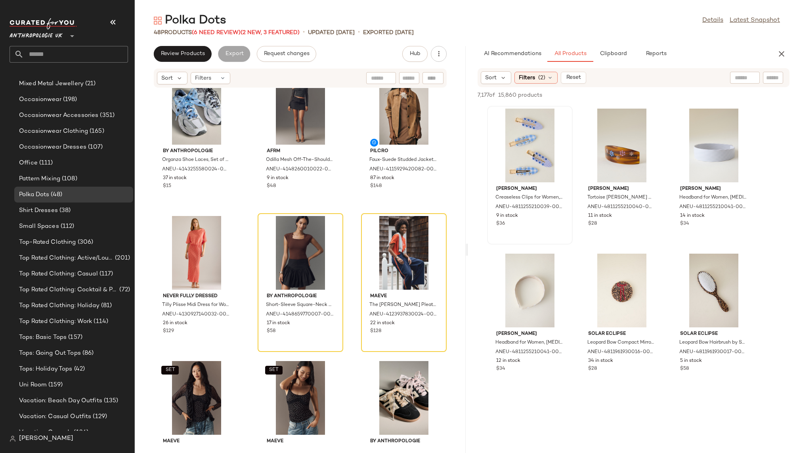
scroll to position [18151, 0]
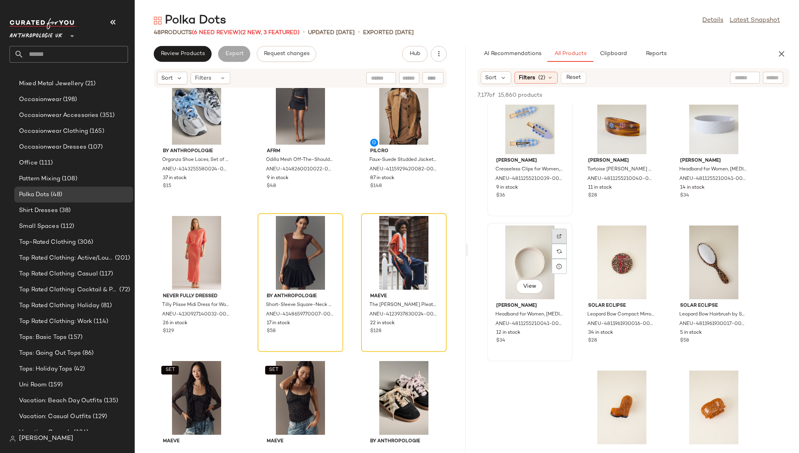
click at [559, 234] on img at bounding box center [559, 236] width 5 height 5
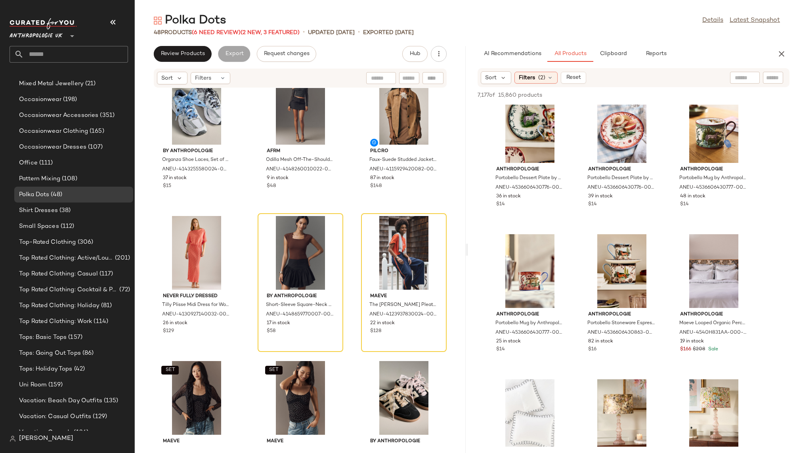
scroll to position [19515, 0]
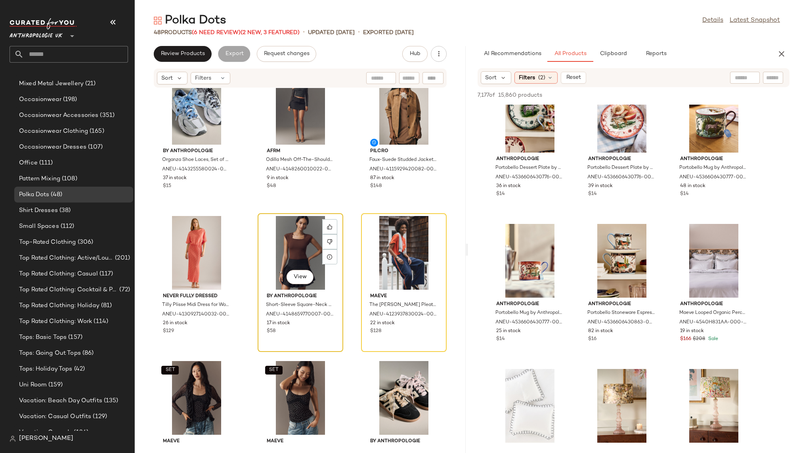
click at [290, 240] on div "View" at bounding box center [300, 253] width 80 height 74
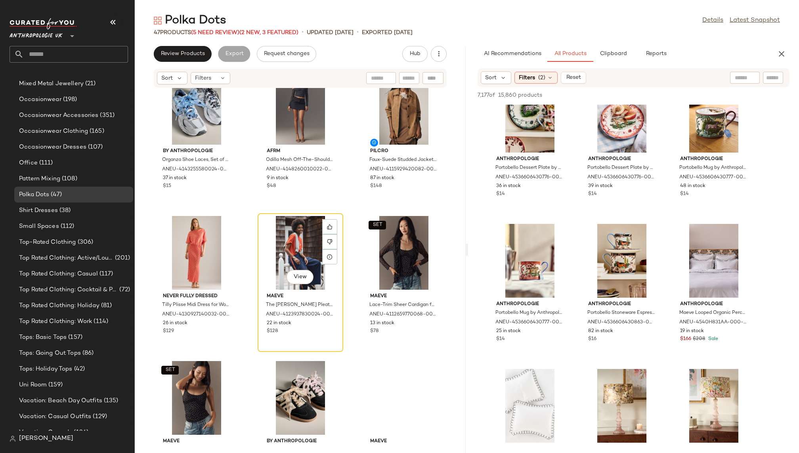
click at [290, 240] on div "View" at bounding box center [300, 253] width 80 height 74
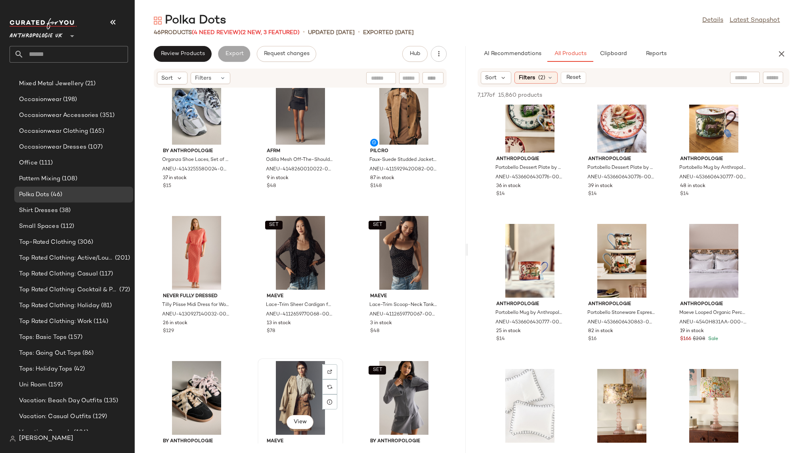
scroll to position [1352, 0]
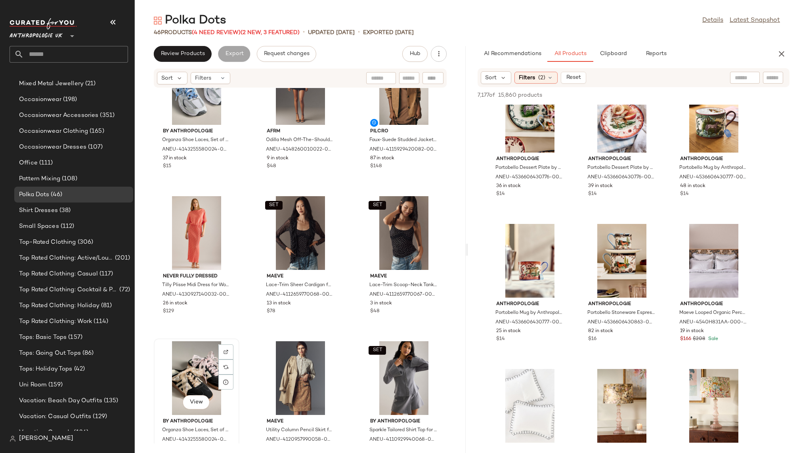
click at [185, 374] on div "View" at bounding box center [196, 378] width 80 height 74
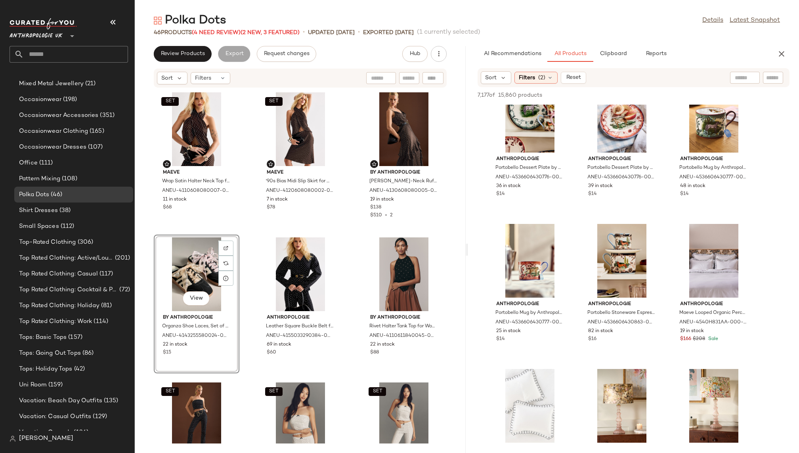
click at [243, 374] on div "SET Maeve Wrap Satin Halter Neck Top for Women, Polyester/Elastane, Size Uk 14 …" at bounding box center [300, 265] width 331 height 355
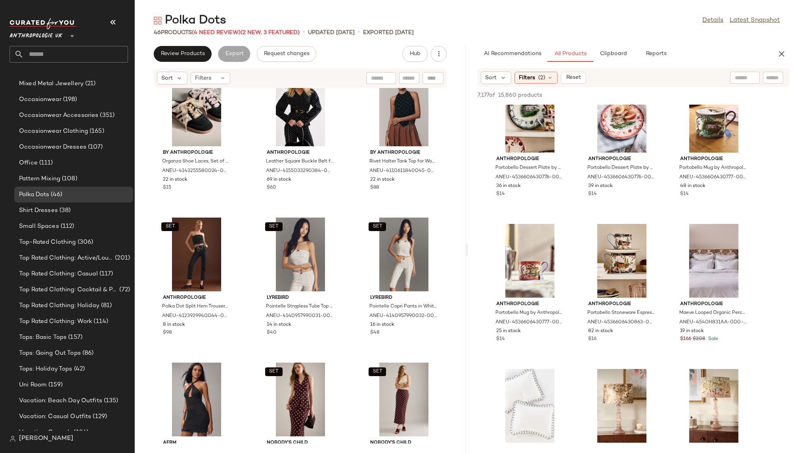
scroll to position [168, 0]
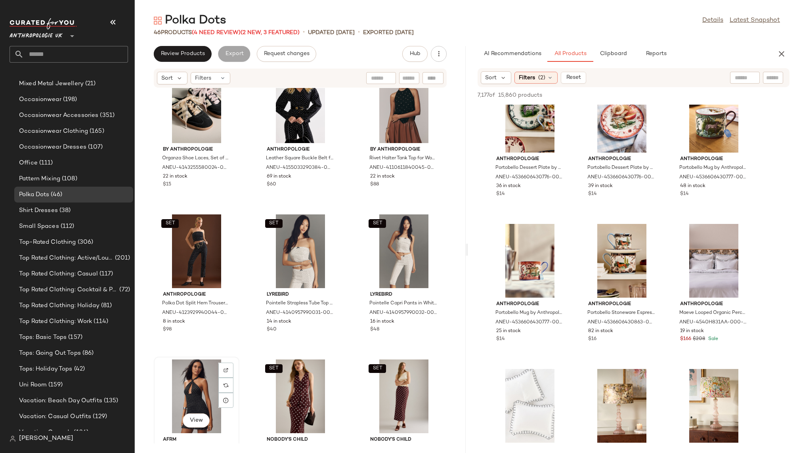
click at [199, 391] on div "View" at bounding box center [196, 396] width 80 height 74
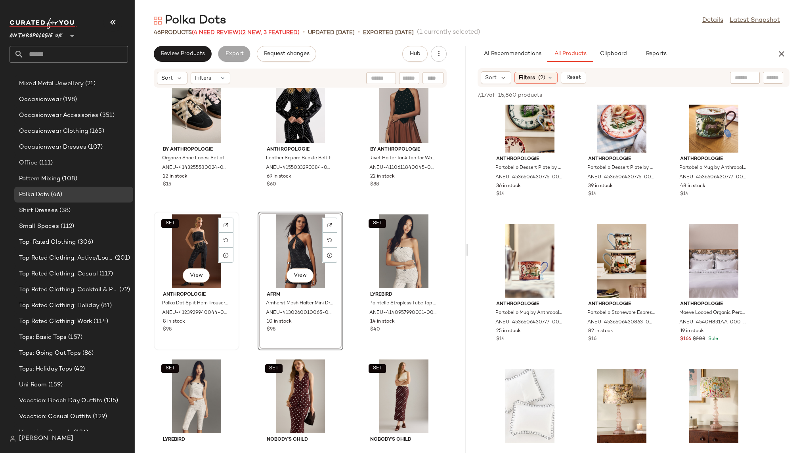
click at [175, 251] on div "SET View" at bounding box center [196, 251] width 80 height 74
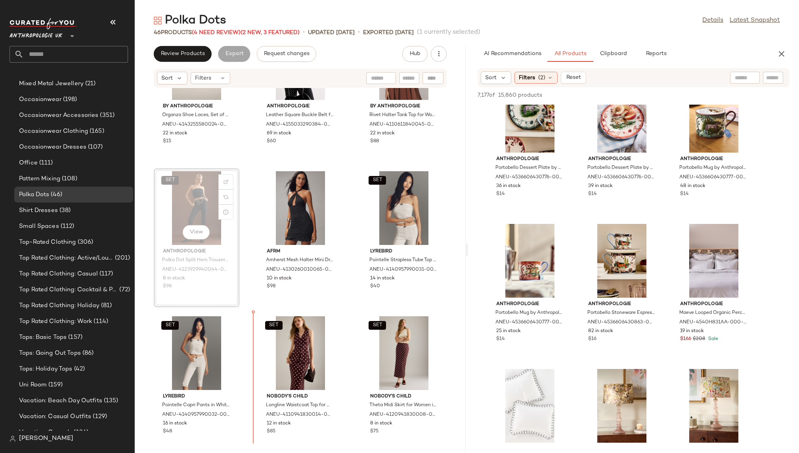
scroll to position [225, 0]
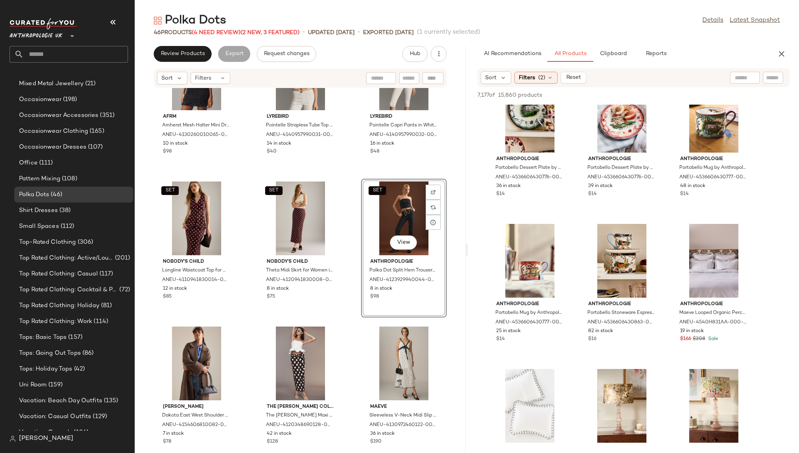
scroll to position [354, 0]
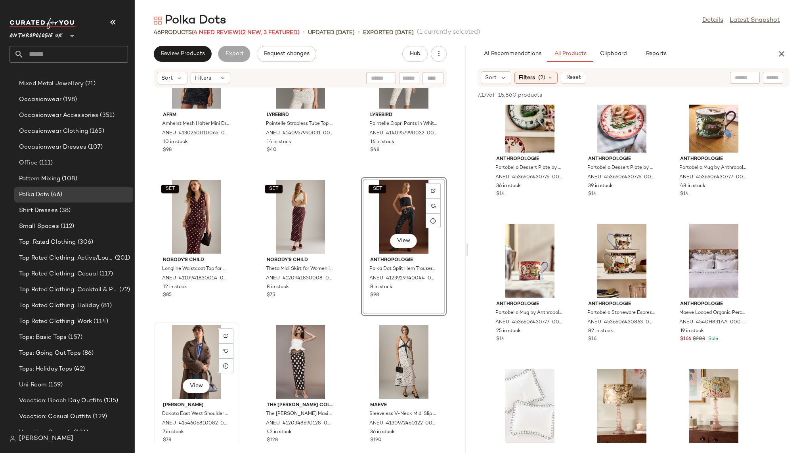
click at [170, 360] on div "View" at bounding box center [196, 362] width 80 height 74
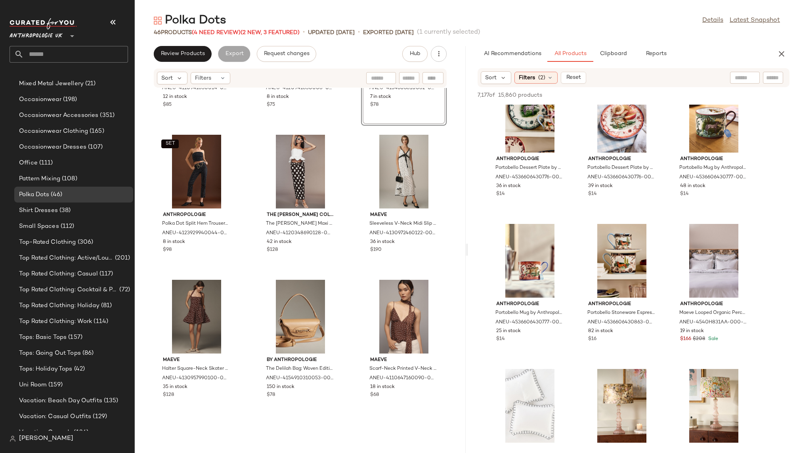
scroll to position [557, 0]
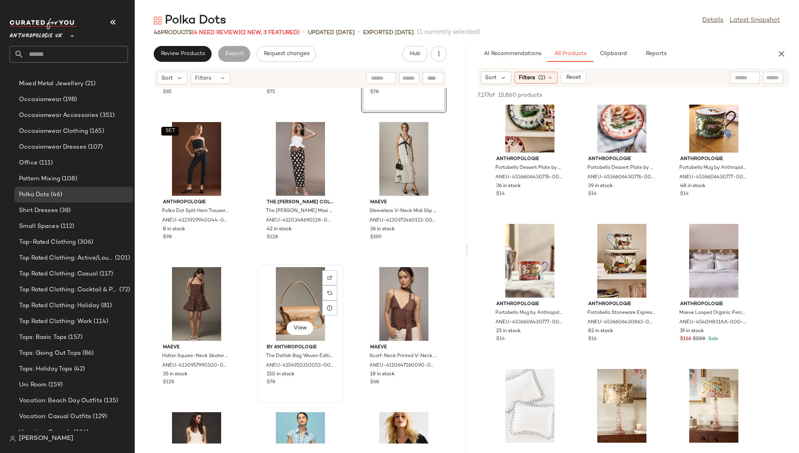
click at [286, 303] on div "View" at bounding box center [300, 304] width 80 height 74
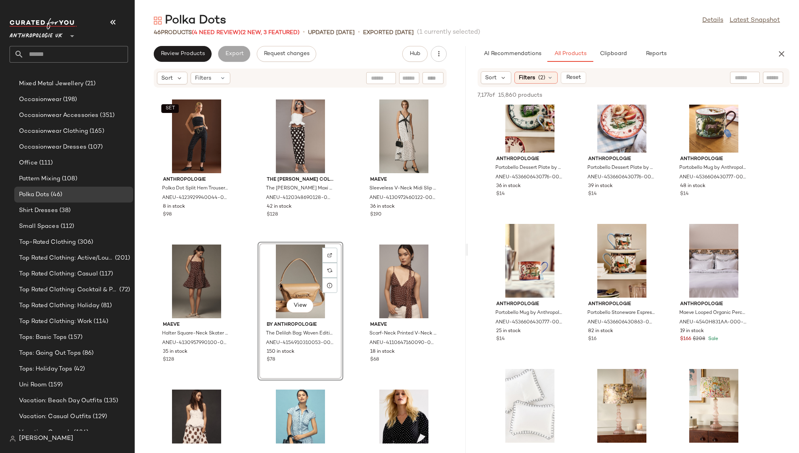
scroll to position [597, 0]
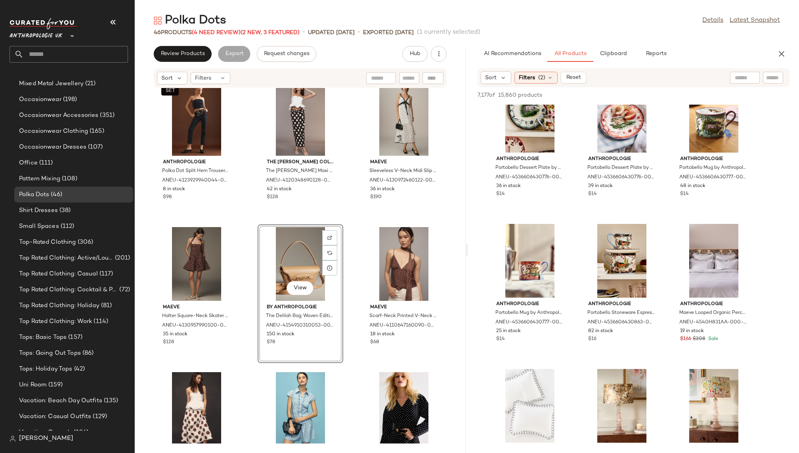
click at [345, 382] on div "SET Nobody's Child Longline Waistcoat Top for Women in Brown, Cotton/Tencel/LEN…" at bounding box center [300, 265] width 331 height 355
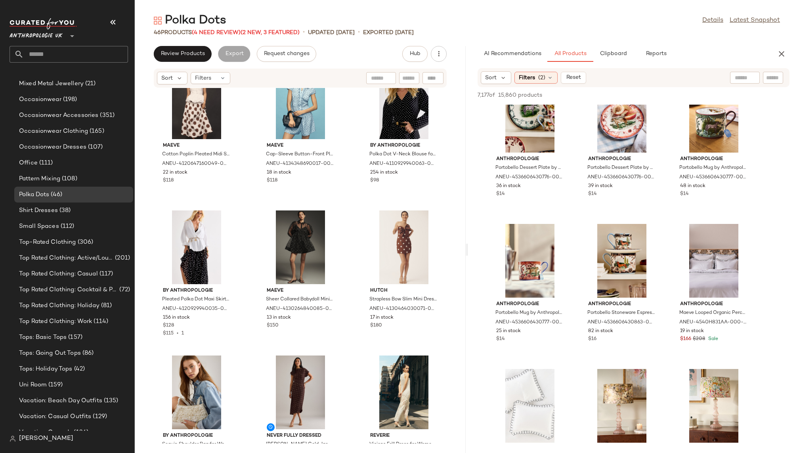
scroll to position [908, 0]
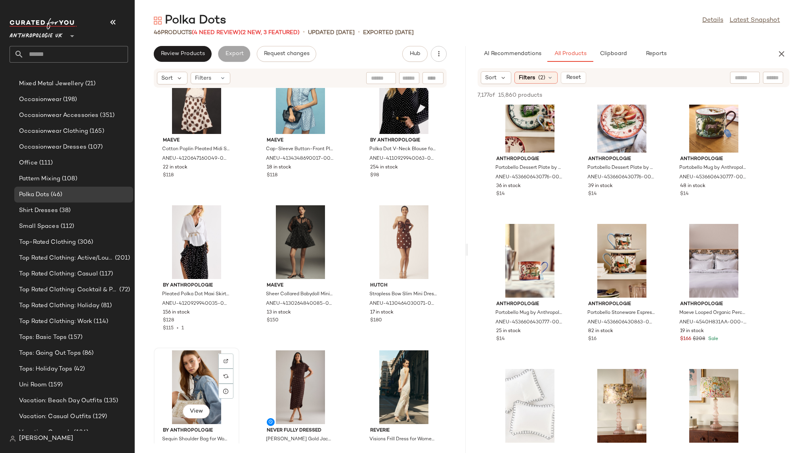
click at [189, 379] on div "View" at bounding box center [196, 387] width 80 height 74
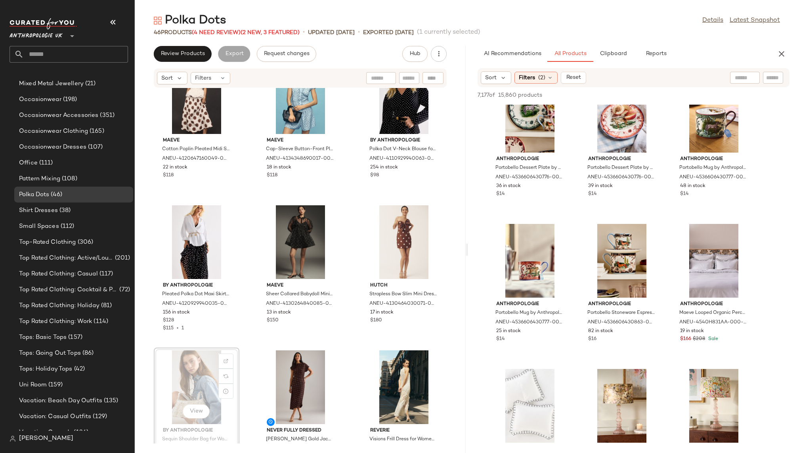
scroll to position [909, 0]
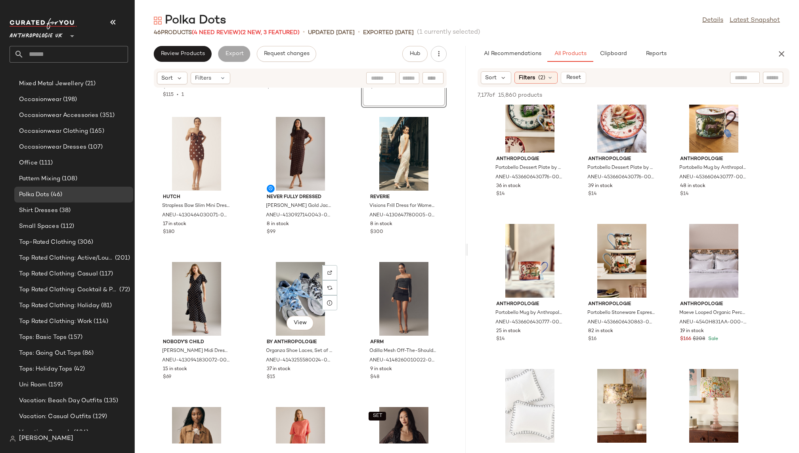
scroll to position [1149, 0]
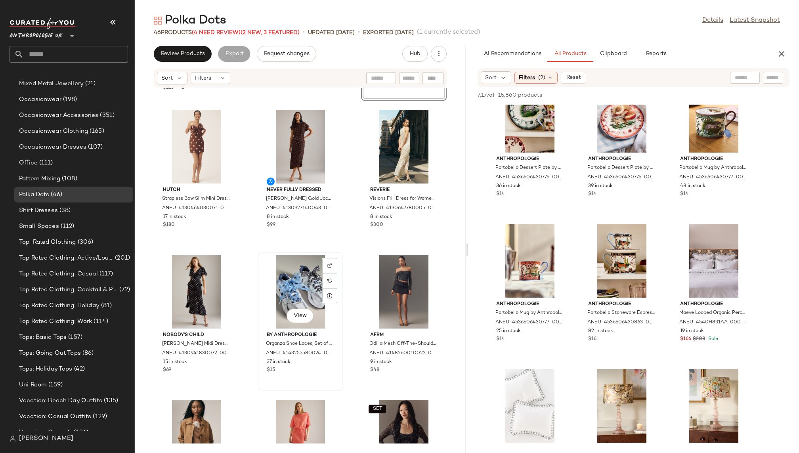
click at [272, 292] on div "View" at bounding box center [300, 292] width 80 height 74
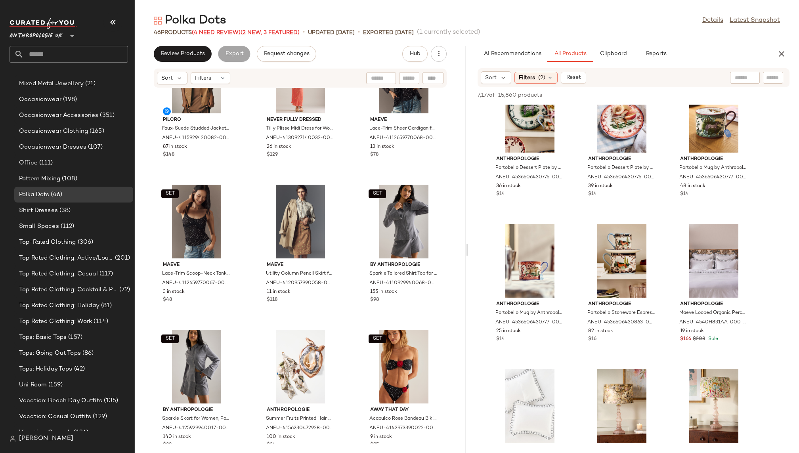
scroll to position [1512, 0]
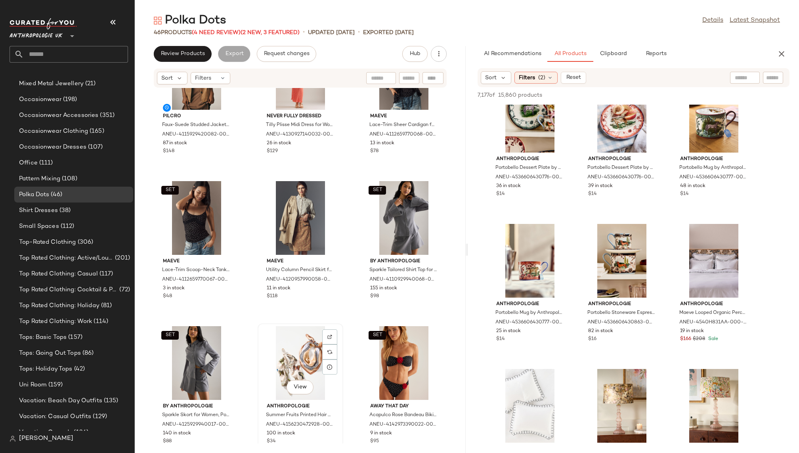
click at [266, 350] on div "View" at bounding box center [300, 363] width 80 height 74
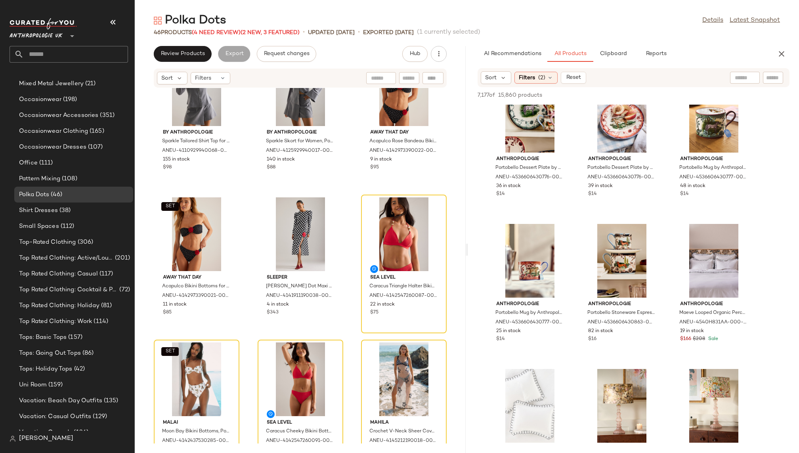
scroll to position [1792, 0]
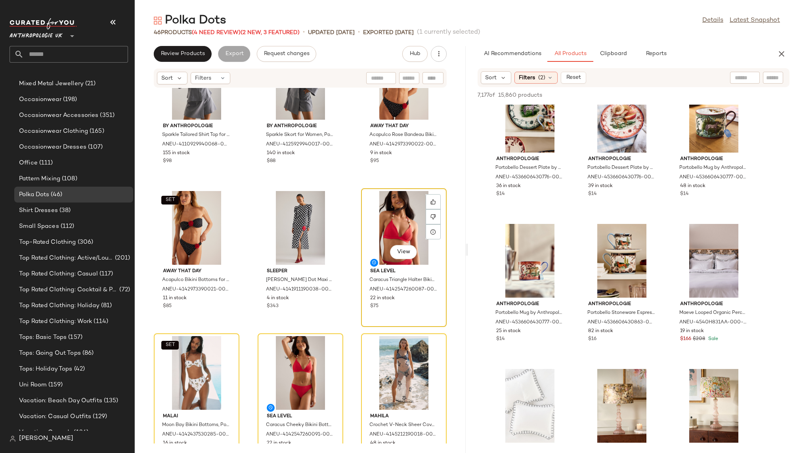
click at [385, 222] on div "View" at bounding box center [404, 228] width 80 height 74
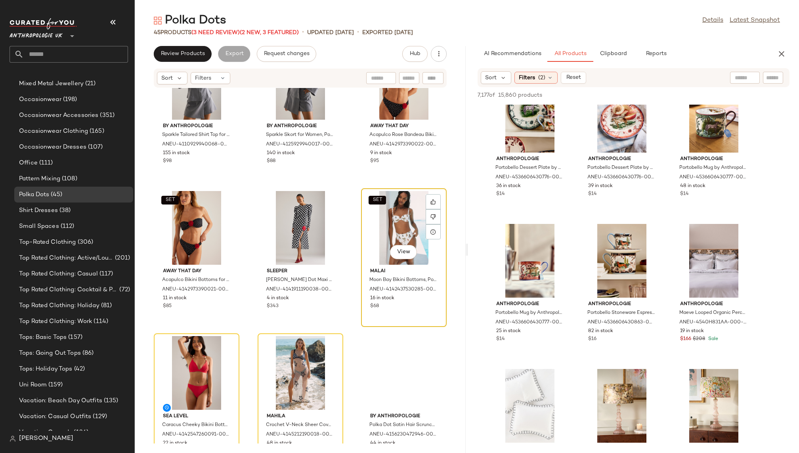
click at [382, 225] on div "SET View" at bounding box center [404, 228] width 80 height 74
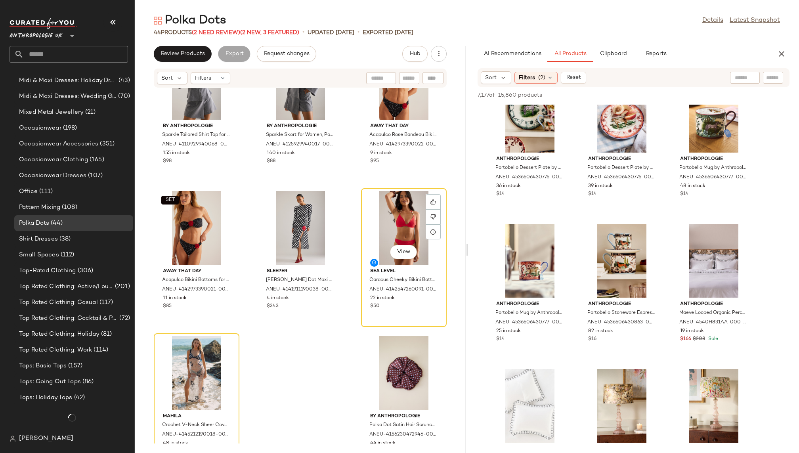
click at [382, 225] on div "View" at bounding box center [404, 228] width 80 height 74
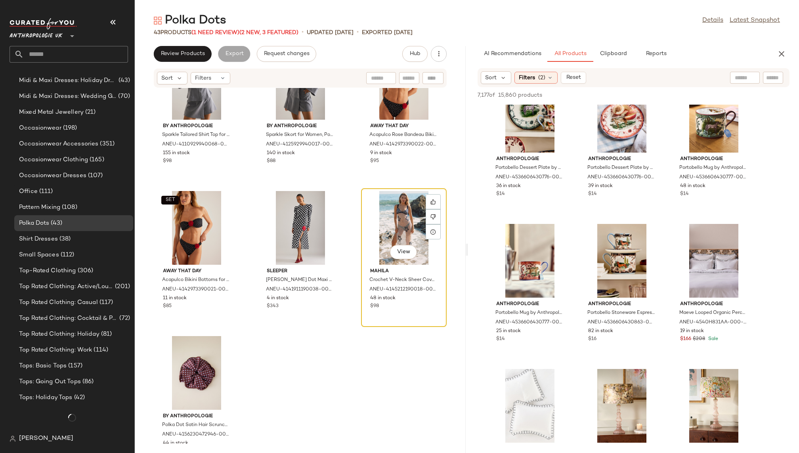
scroll to position [617, 0]
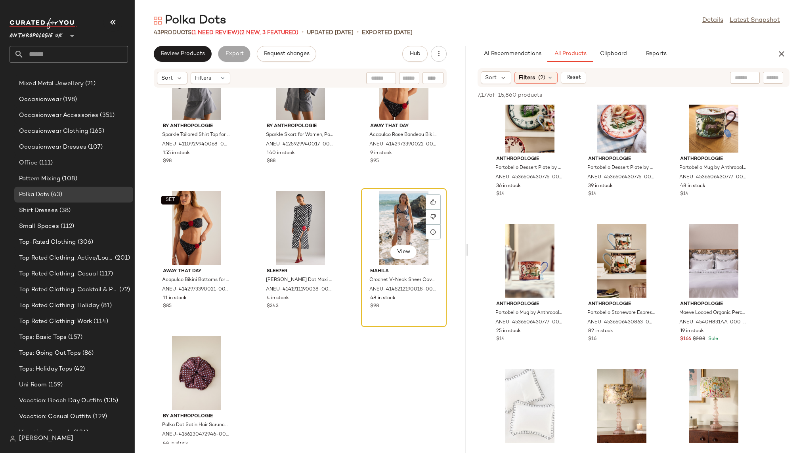
click at [381, 234] on div "View" at bounding box center [404, 228] width 80 height 74
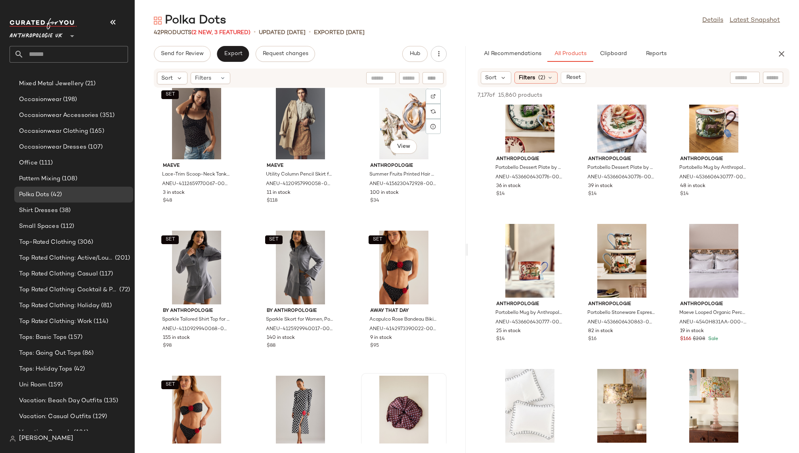
scroll to position [1676, 0]
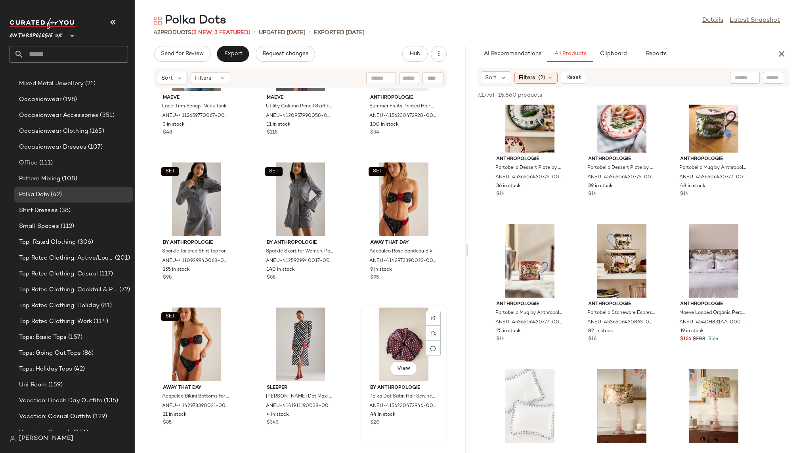
click at [380, 337] on div "View" at bounding box center [404, 344] width 80 height 74
click at [278, 356] on div "View" at bounding box center [300, 344] width 80 height 74
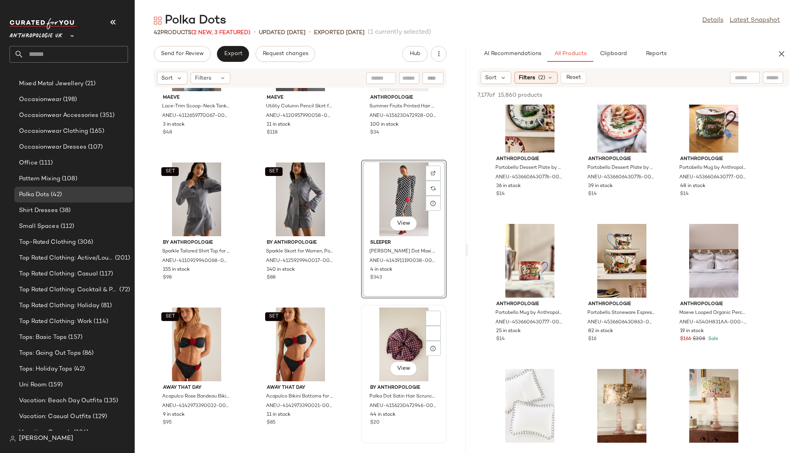
click at [386, 354] on div "View" at bounding box center [404, 344] width 80 height 74
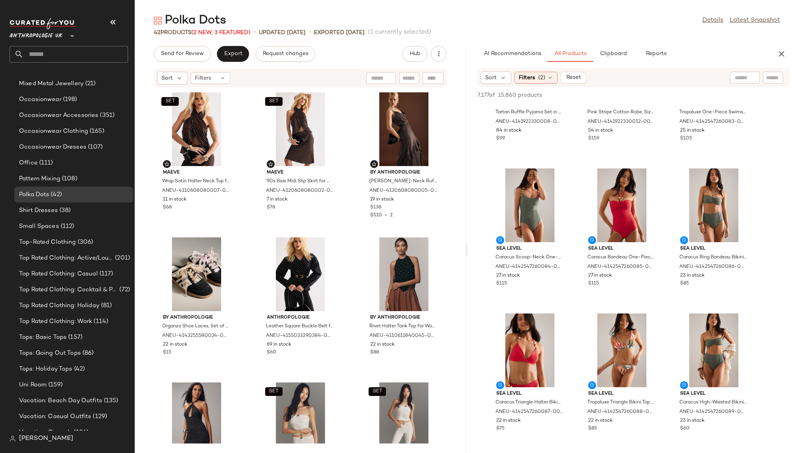
scroll to position [9594, 0]
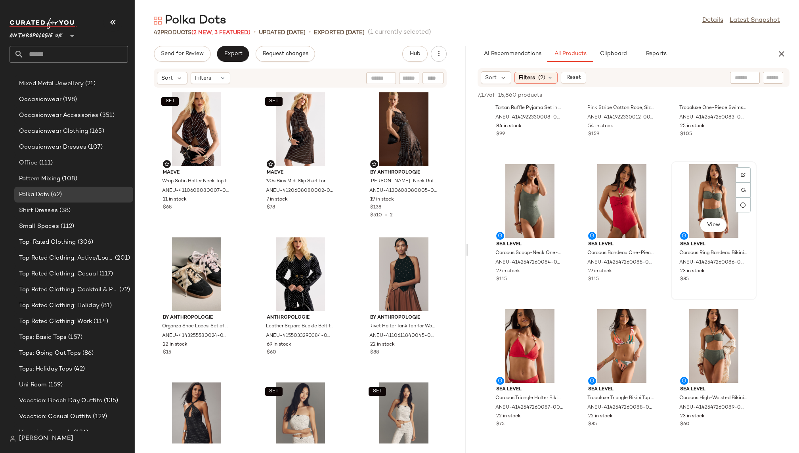
click at [713, 210] on div "View" at bounding box center [713, 201] width 80 height 74
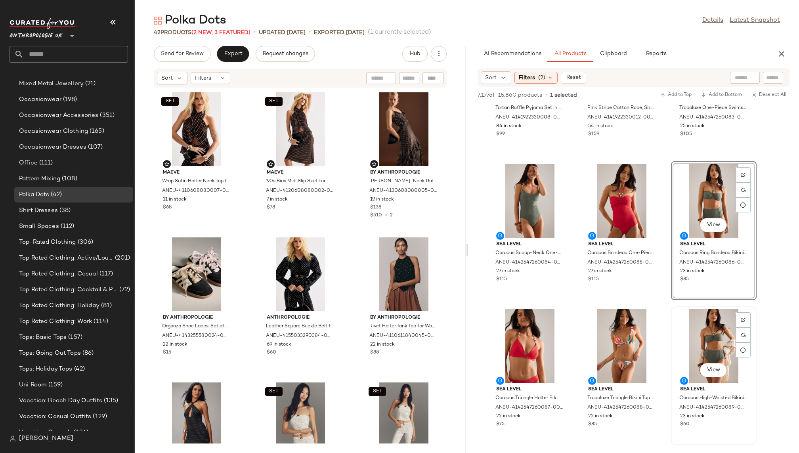
click at [705, 333] on div "View" at bounding box center [713, 346] width 80 height 74
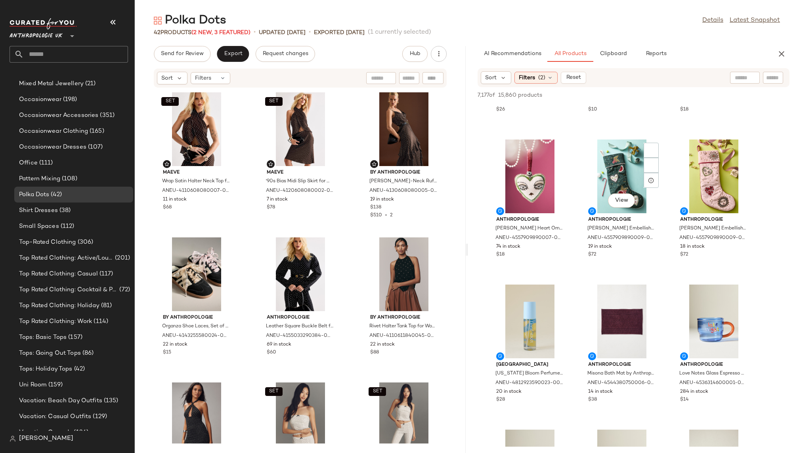
scroll to position [11613, 0]
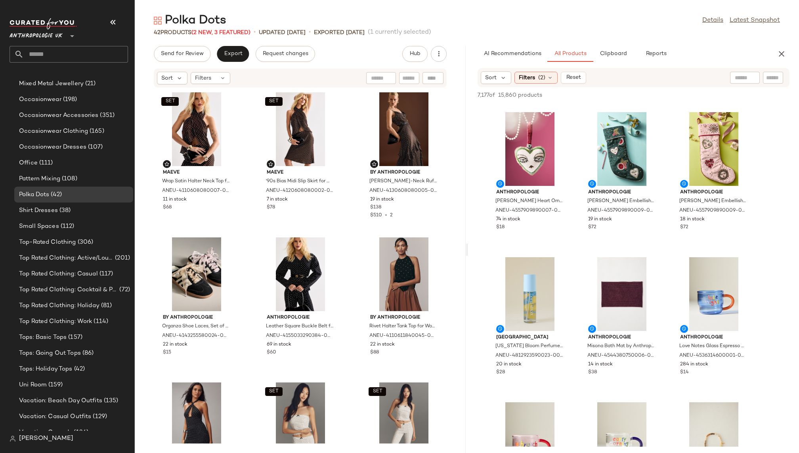
click at [740, 74] on input "text" at bounding box center [744, 78] width 20 height 8
type input "*********"
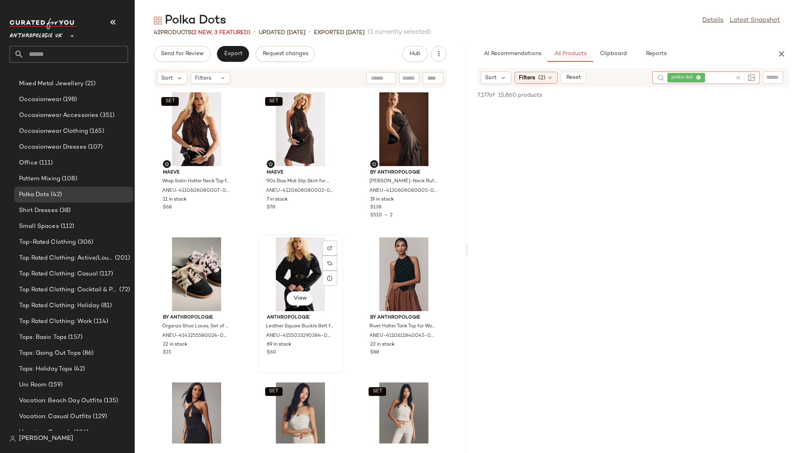
click at [286, 264] on div "View" at bounding box center [300, 274] width 80 height 74
click at [288, 267] on div "View" at bounding box center [300, 274] width 80 height 74
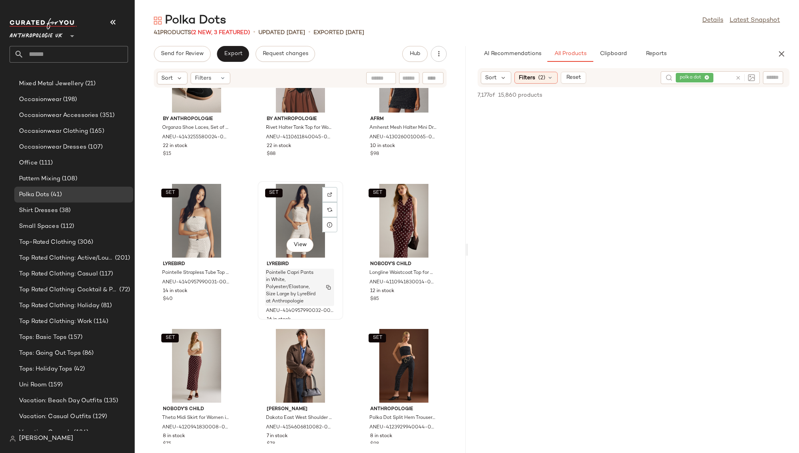
scroll to position [227, 0]
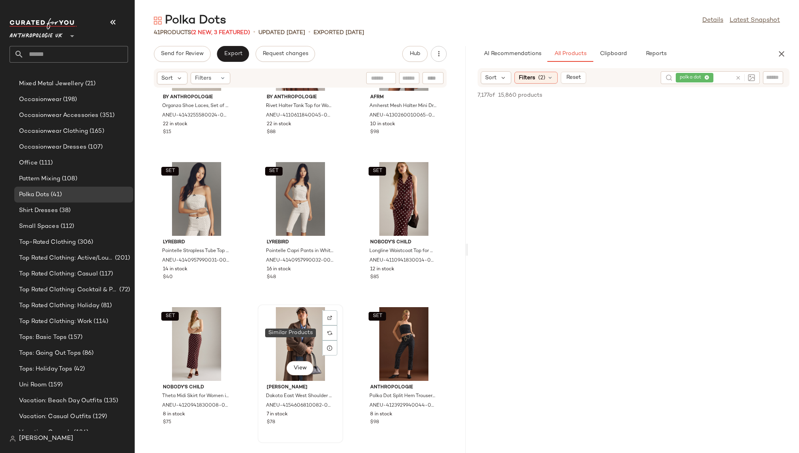
click at [291, 336] on div "View" at bounding box center [300, 344] width 80 height 74
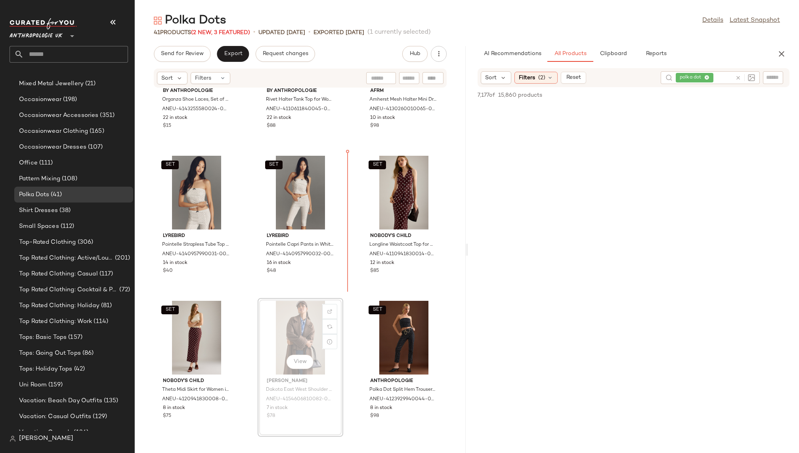
scroll to position [234, 0]
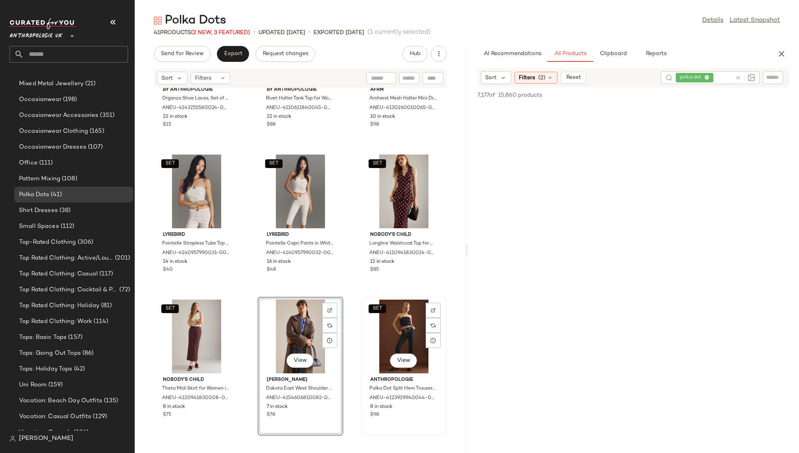
click at [372, 345] on div "SET View" at bounding box center [404, 336] width 80 height 74
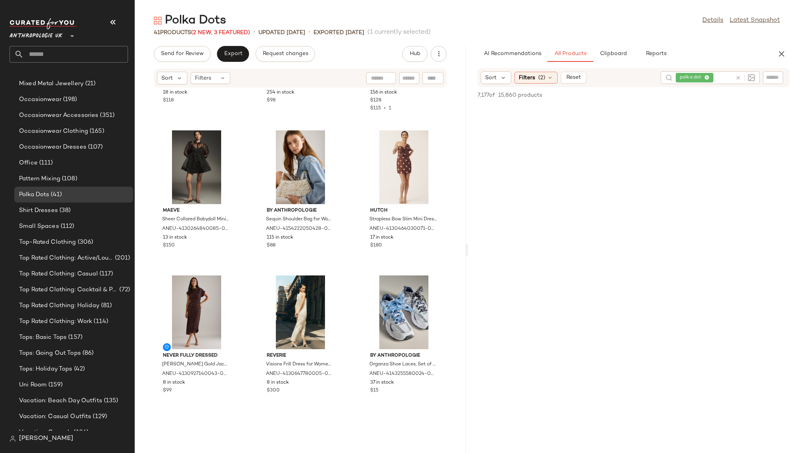
scroll to position [1024, 0]
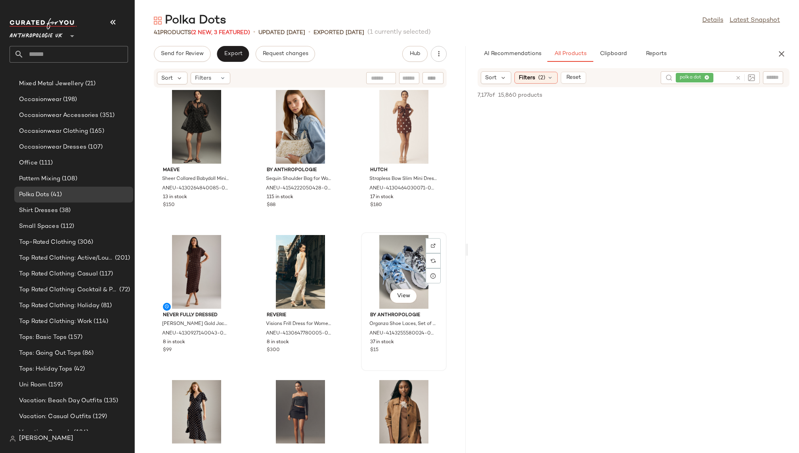
click at [380, 252] on div "View" at bounding box center [404, 272] width 80 height 74
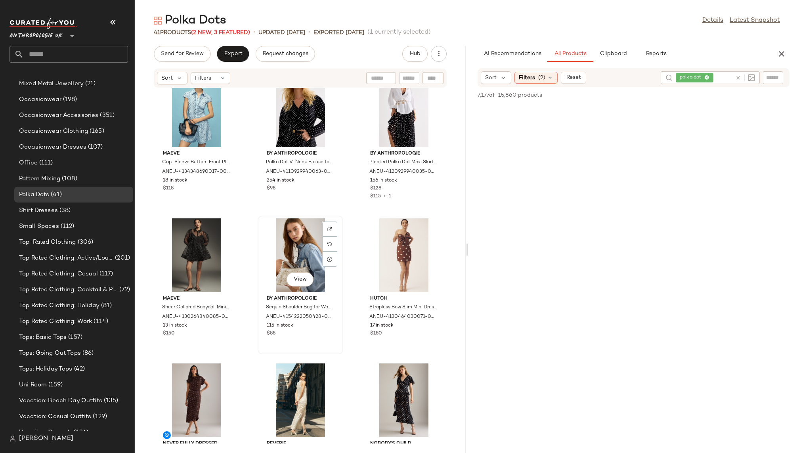
scroll to position [919, 0]
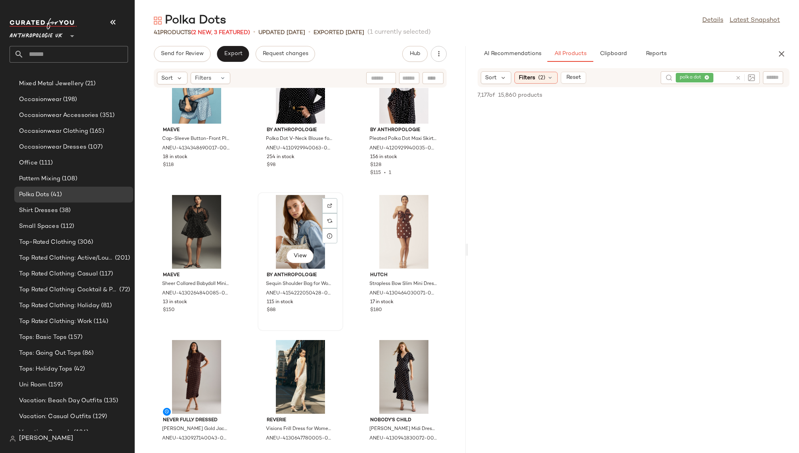
click at [270, 206] on div "View" at bounding box center [300, 232] width 80 height 74
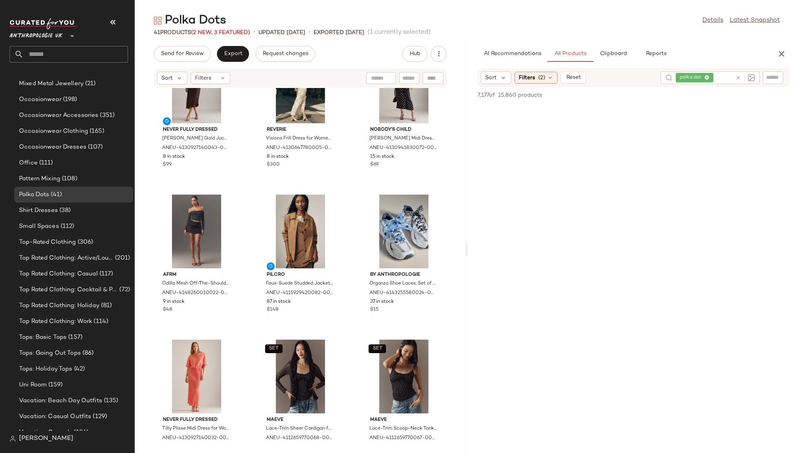
scroll to position [1231, 0]
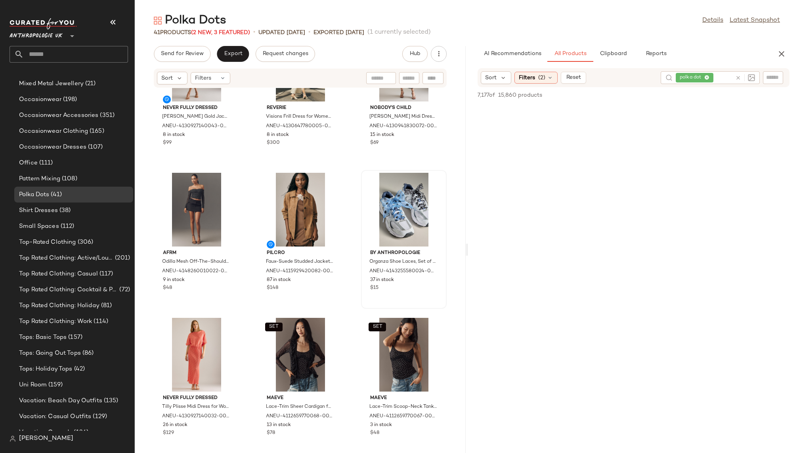
click at [374, 225] on div at bounding box center [404, 210] width 80 height 74
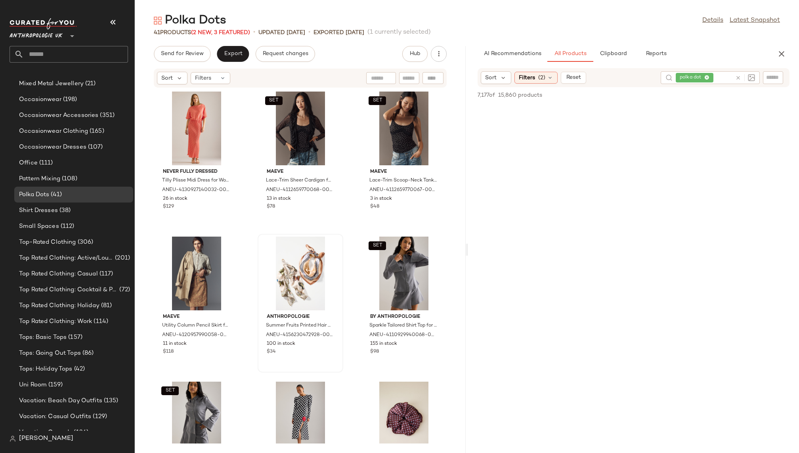
scroll to position [1461, 0]
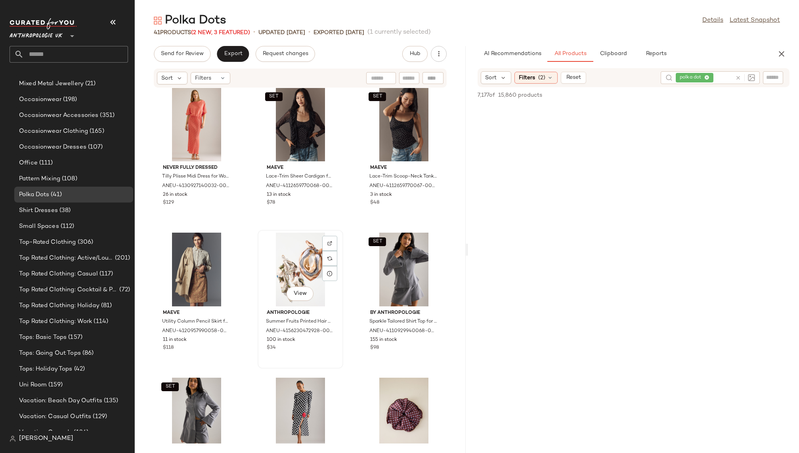
click at [286, 284] on div "View" at bounding box center [300, 270] width 80 height 74
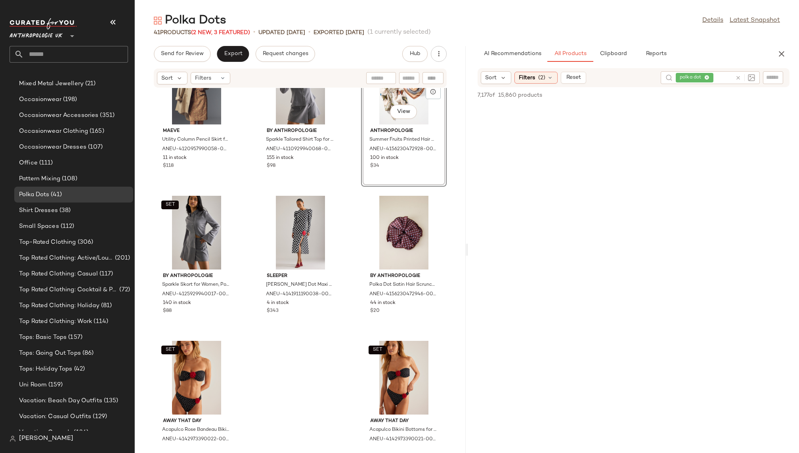
scroll to position [1676, 0]
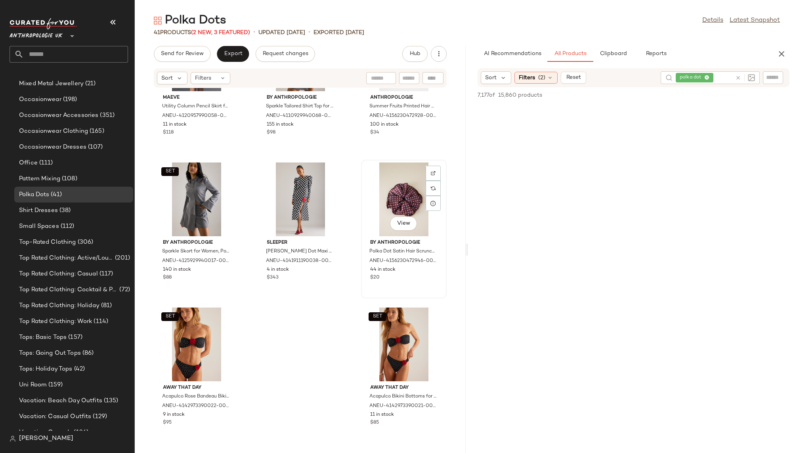
click at [383, 208] on div "View" at bounding box center [404, 199] width 80 height 74
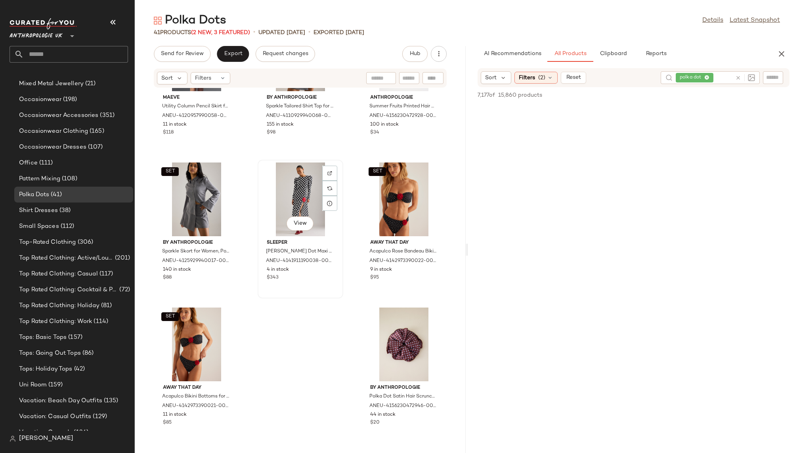
click at [290, 187] on div "View" at bounding box center [300, 199] width 80 height 74
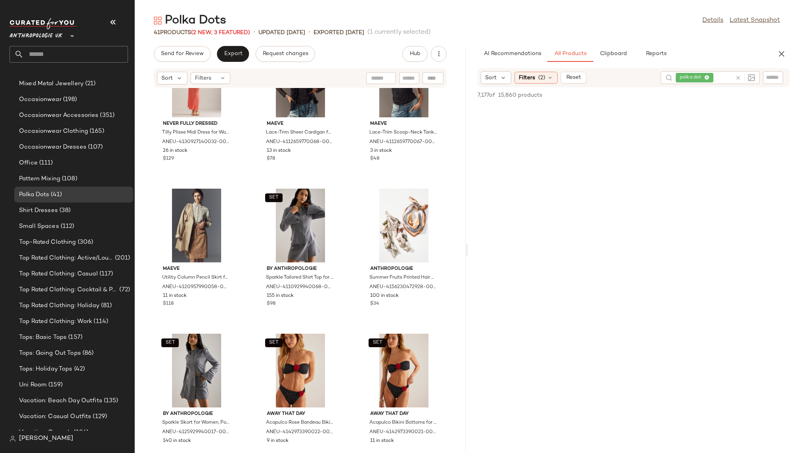
scroll to position [1523, 0]
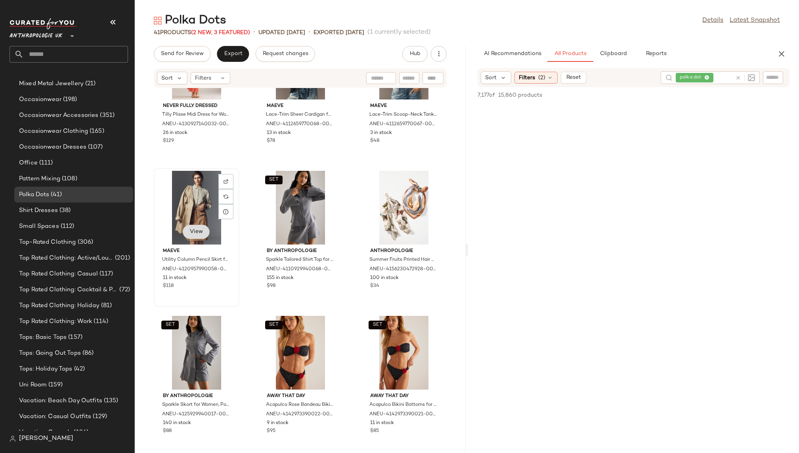
click at [194, 225] on button "View" at bounding box center [196, 232] width 27 height 14
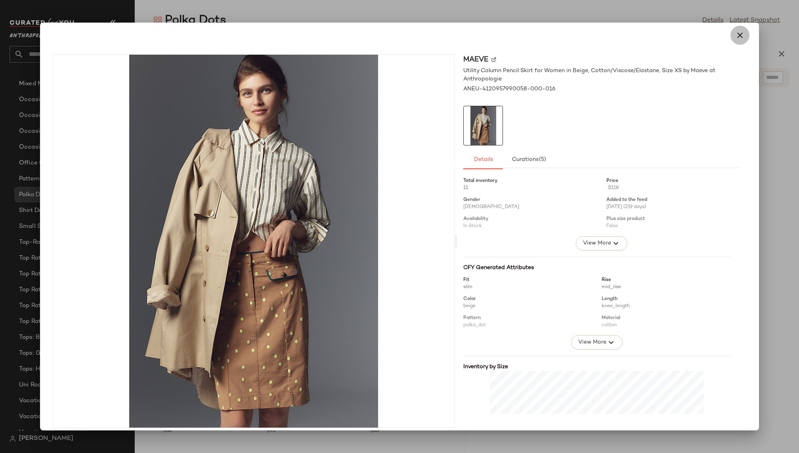
click at [736, 32] on icon "button" at bounding box center [740, 36] width 10 height 10
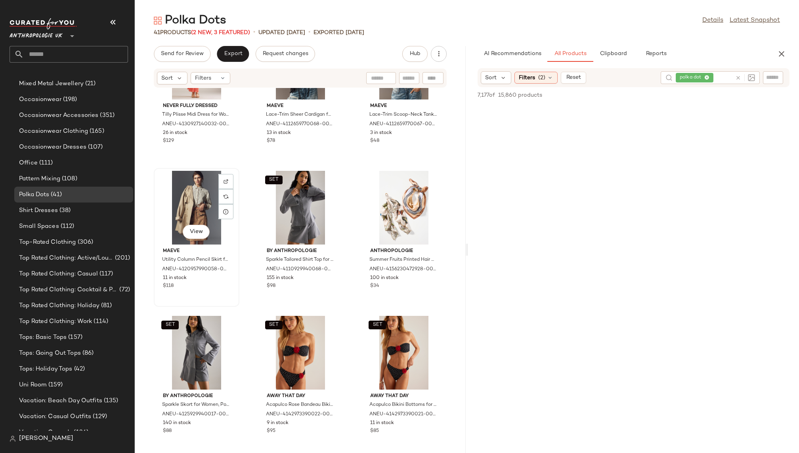
click at [172, 194] on div "View" at bounding box center [196, 208] width 80 height 74
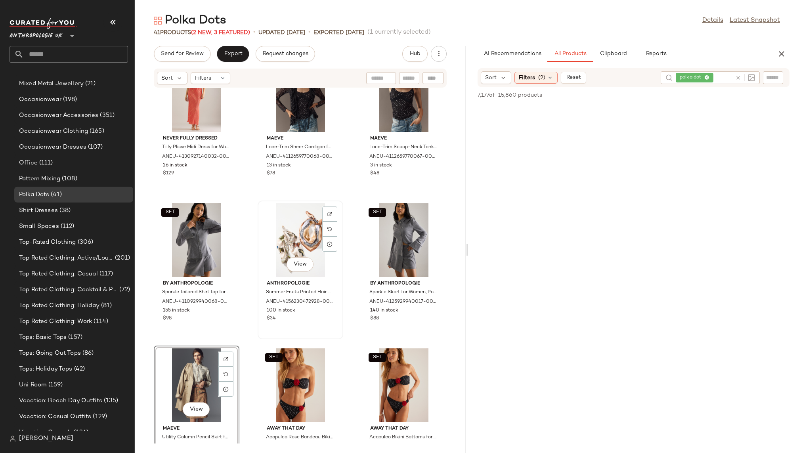
click at [289, 248] on div "View" at bounding box center [300, 240] width 80 height 74
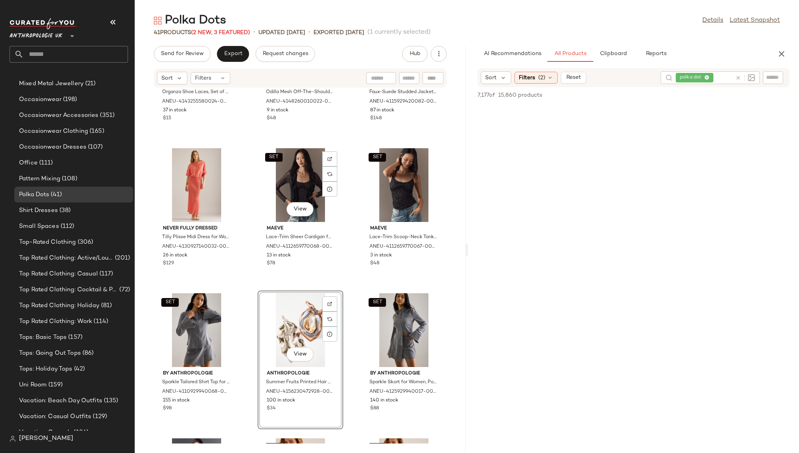
scroll to position [1443, 0]
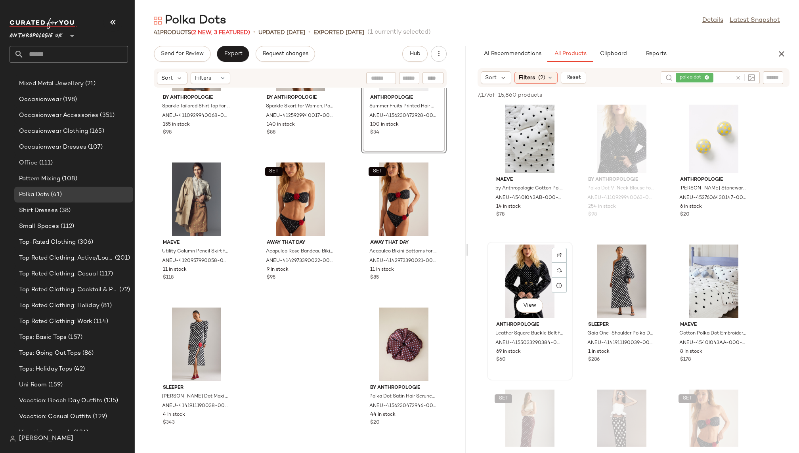
scroll to position [158, 0]
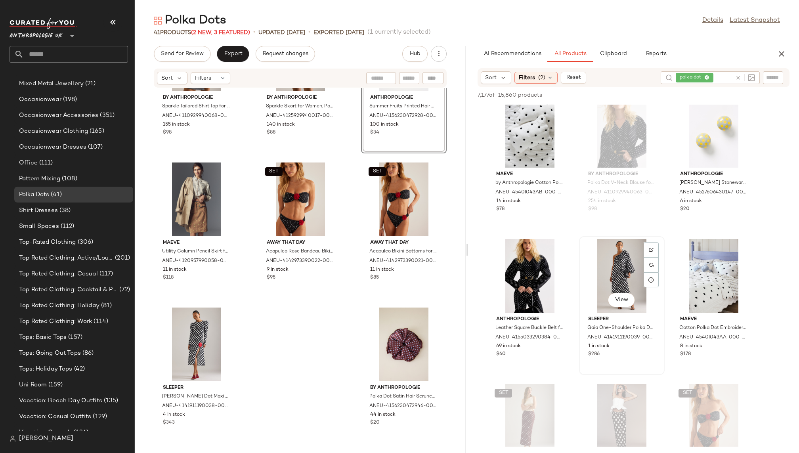
click at [598, 284] on div "View" at bounding box center [621, 276] width 80 height 74
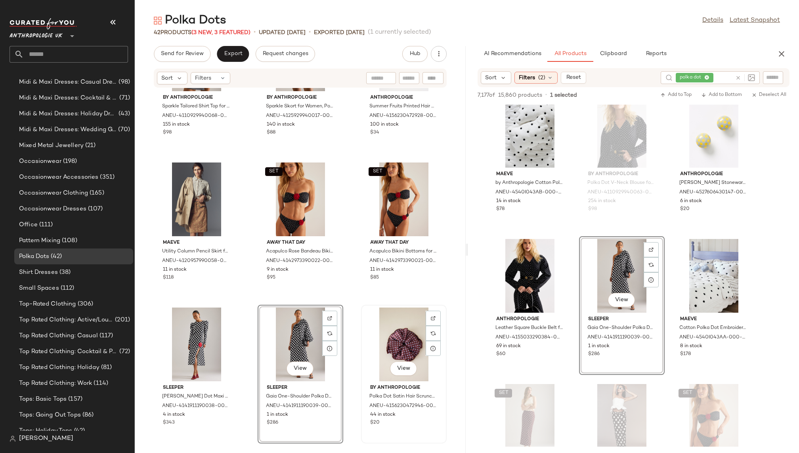
scroll to position [617, 0]
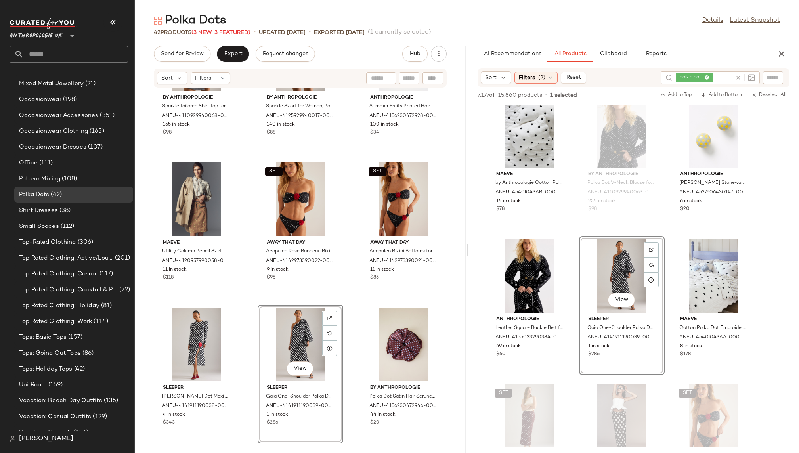
click at [344, 394] on div "SET By Anthropologie Sparkle Tailored Shirt Top for Women, Polyester/Rayon/Glas…" at bounding box center [300, 265] width 331 height 355
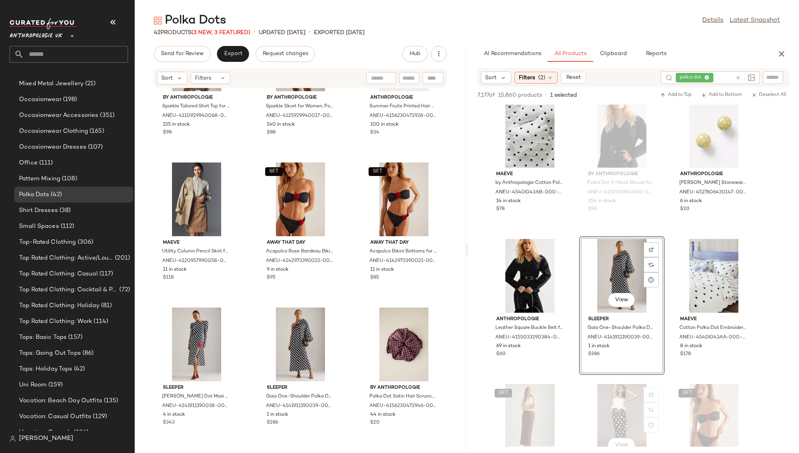
click at [579, 387] on div "View The Colette Collection by Maeve The Colette Maxi Skirt by Maeve: Belted Ed…" at bounding box center [622, 450] width 86 height 139
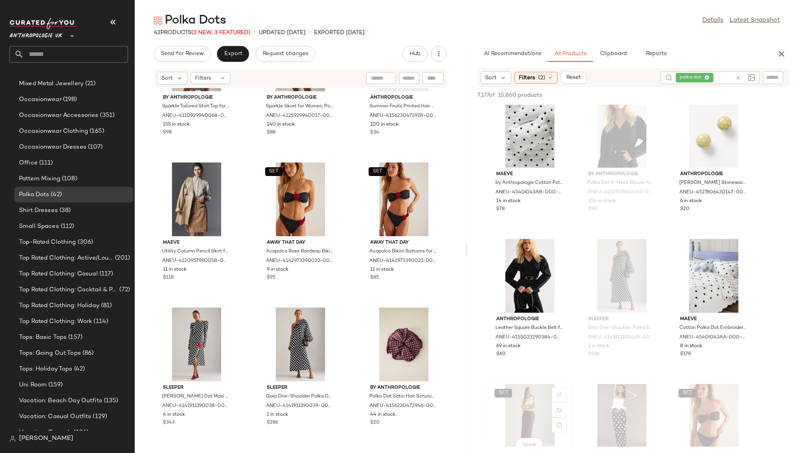
click at [569, 383] on div "SET View Nobody's Child Theta Midi Skirt for Women in Brown, Polyester/Cotton, …" at bounding box center [530, 450] width 84 height 137
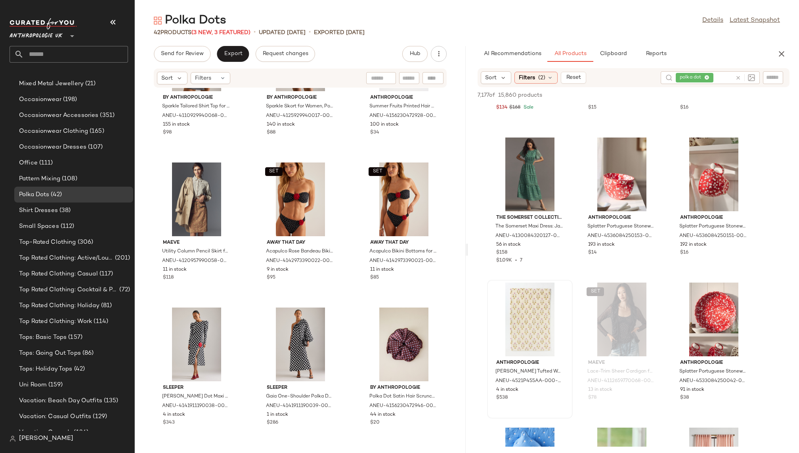
scroll to position [2574, 0]
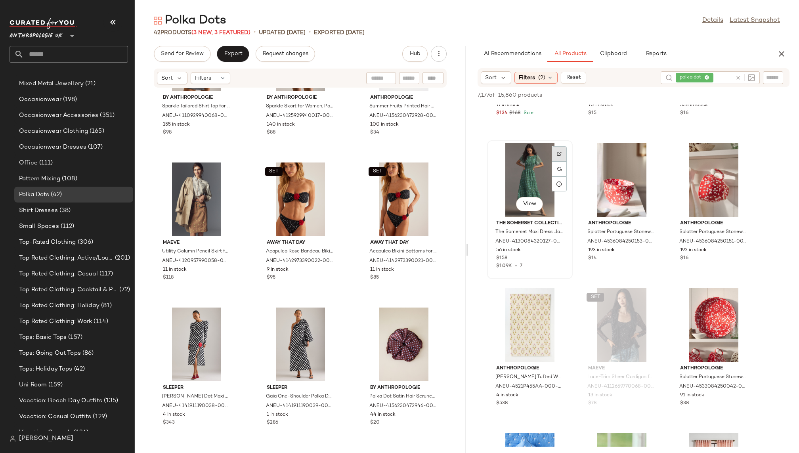
click at [558, 151] on img at bounding box center [559, 153] width 5 height 5
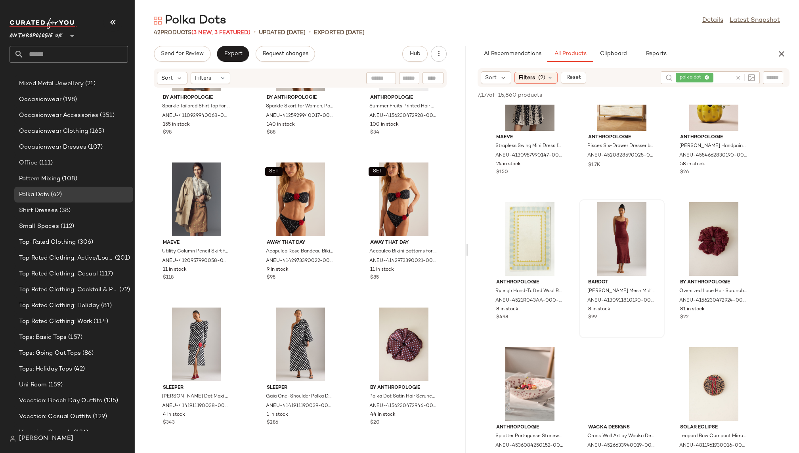
scroll to position [3386, 0]
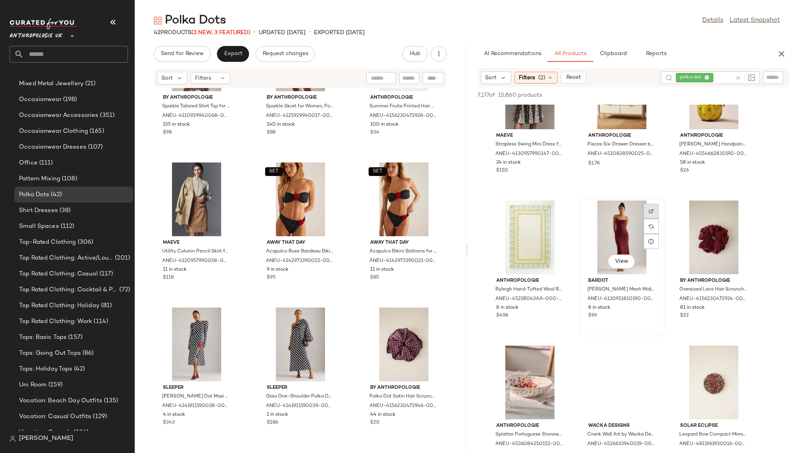
click at [653, 210] on img at bounding box center [650, 211] width 5 height 5
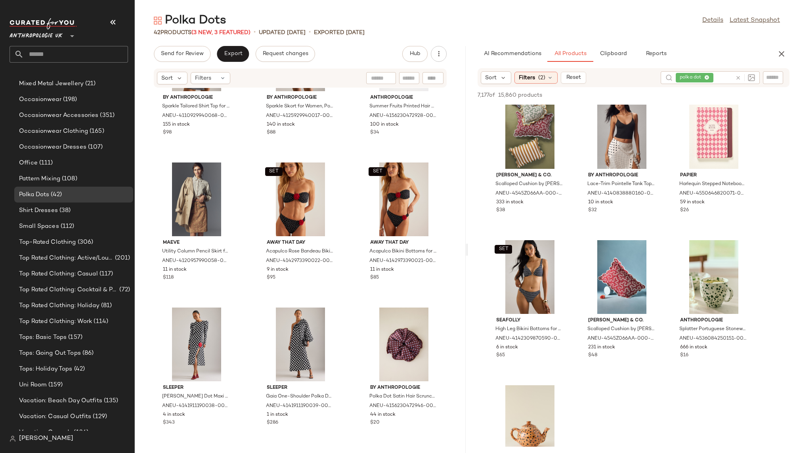
scroll to position [4524, 0]
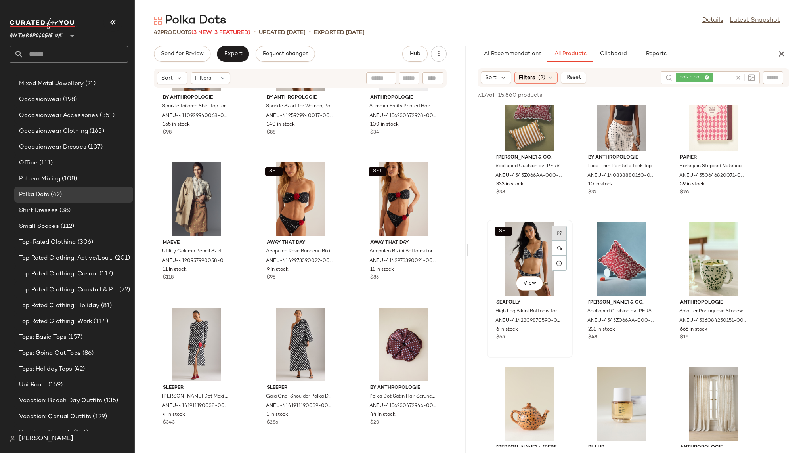
click at [561, 240] on div at bounding box center [558, 247] width 15 height 15
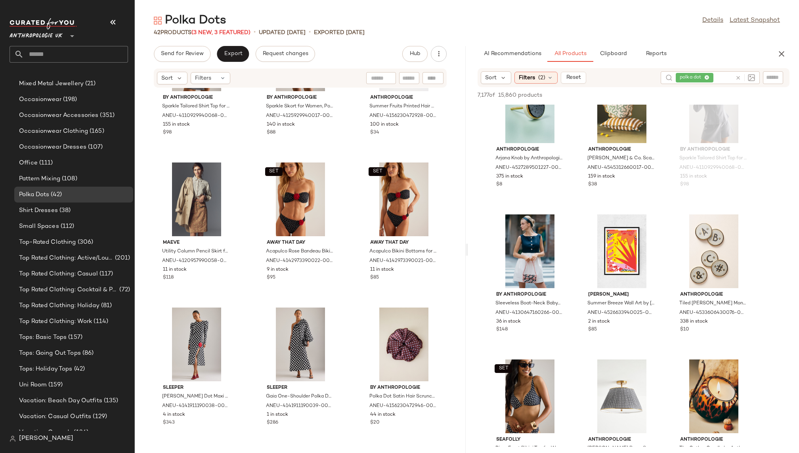
scroll to position [4975, 0]
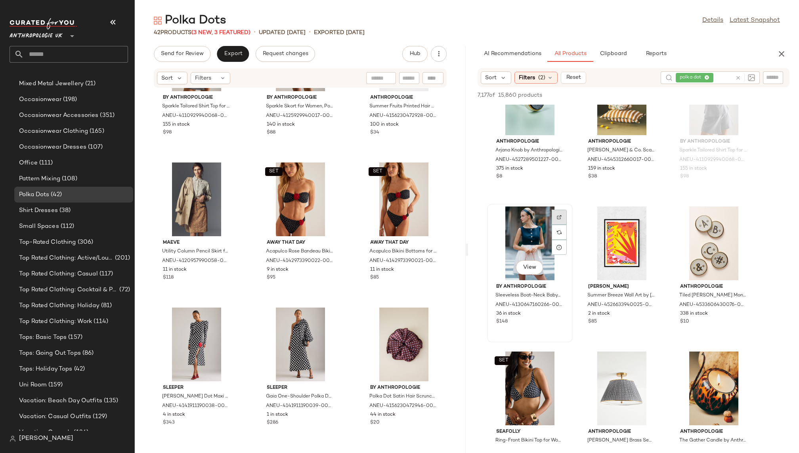
click at [557, 215] on img at bounding box center [559, 217] width 5 height 5
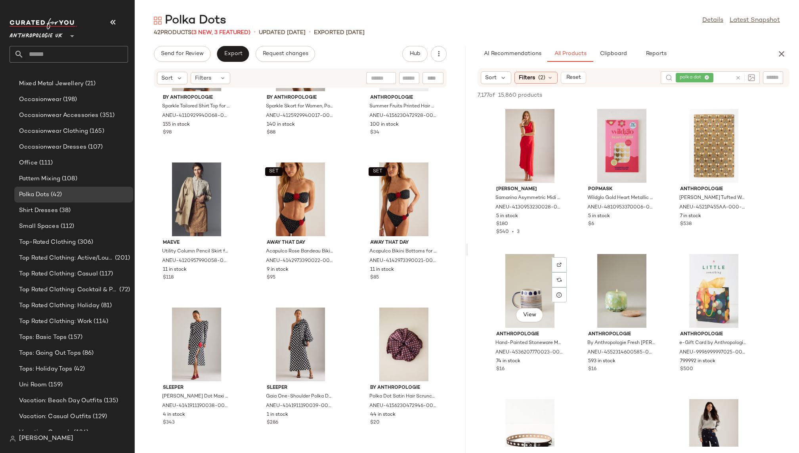
scroll to position [6235, 0]
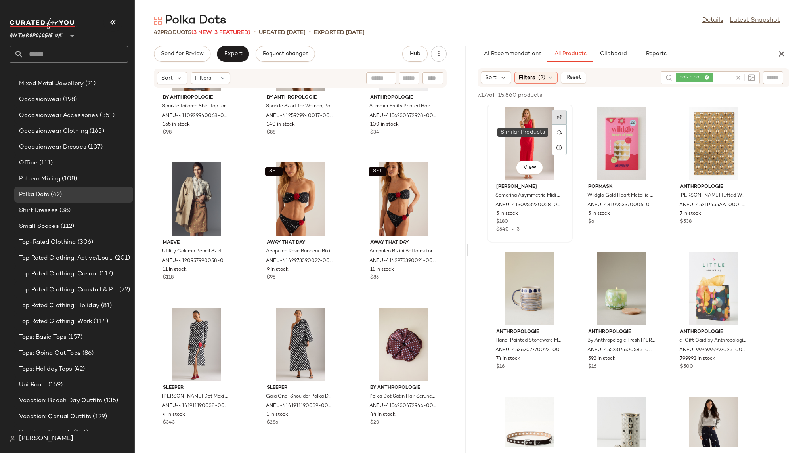
click at [561, 125] on div at bounding box center [558, 132] width 15 height 15
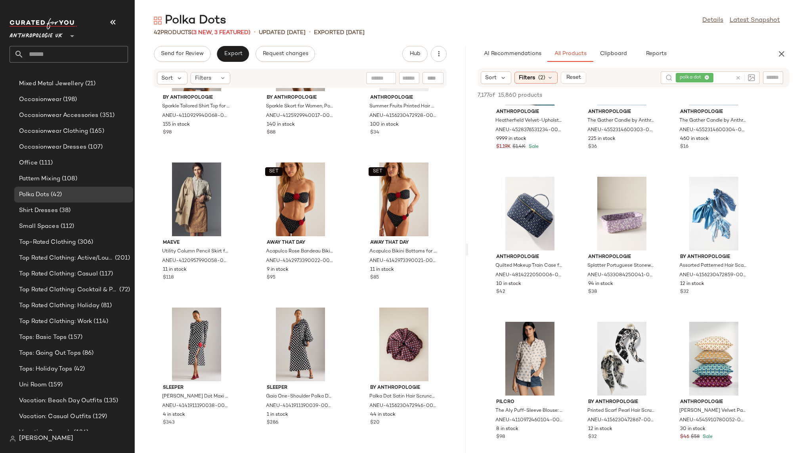
scroll to position [7189, 0]
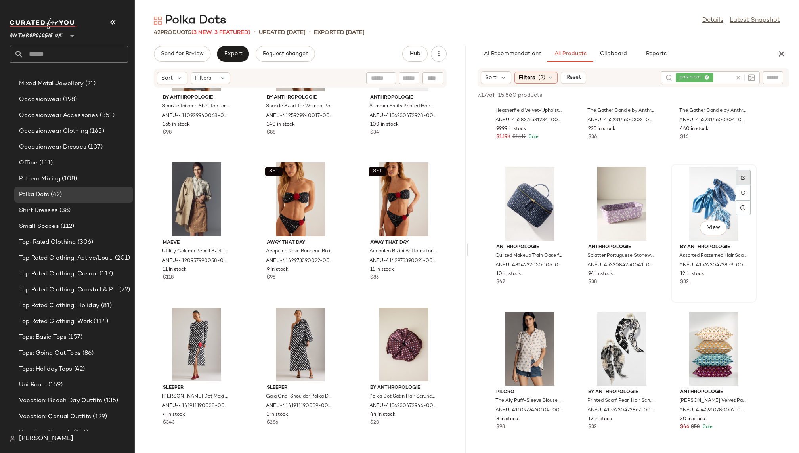
click at [742, 175] on img at bounding box center [742, 177] width 5 height 5
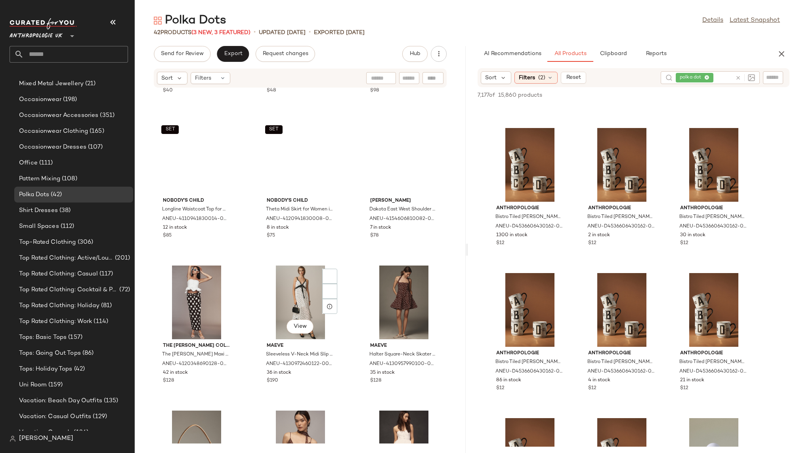
scroll to position [0, 0]
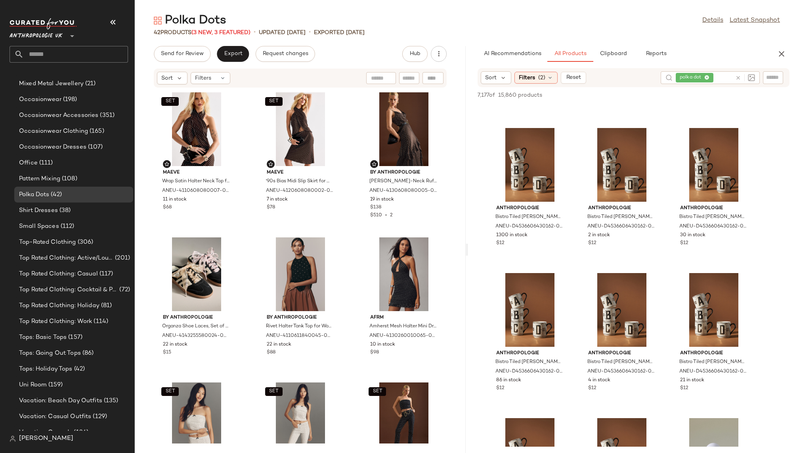
click at [76, 54] on input "text" at bounding box center [76, 54] width 104 height 17
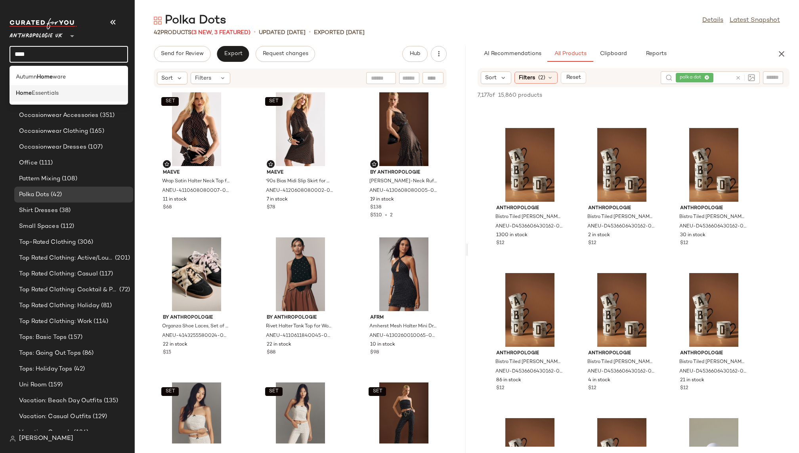
type input "****"
click at [55, 95] on span "Essentials" at bounding box center [45, 93] width 27 height 8
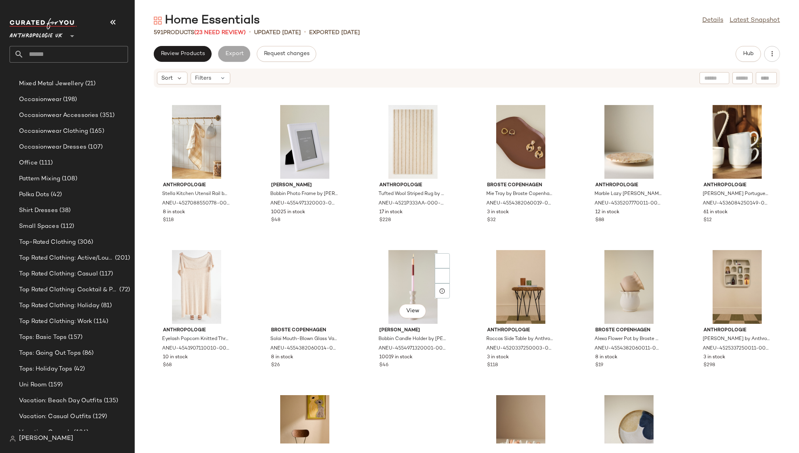
scroll to position [1032, 0]
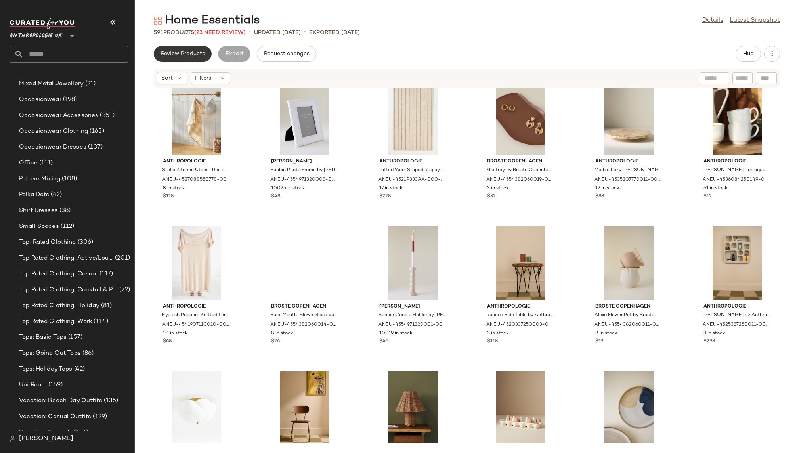
click at [189, 51] on span "Review Products" at bounding box center [182, 54] width 44 height 6
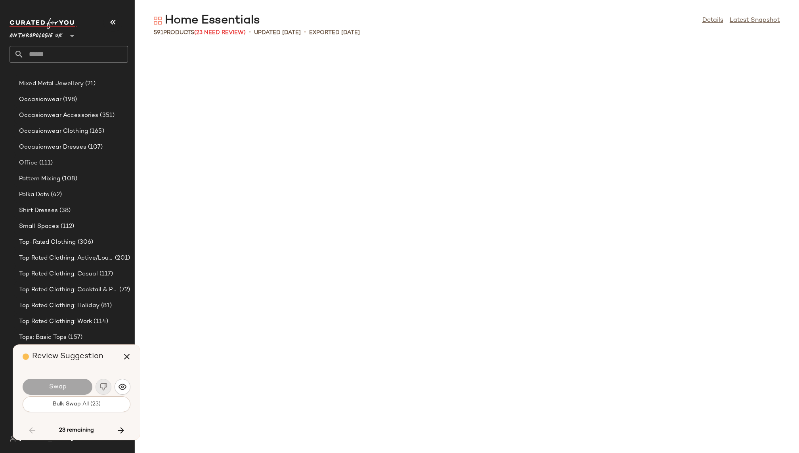
scroll to position [1885, 0]
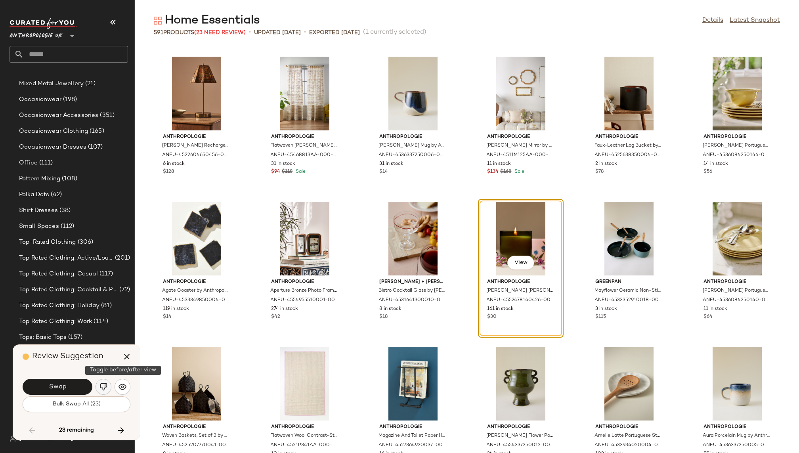
click at [105, 384] on img "button" at bounding box center [103, 387] width 8 height 8
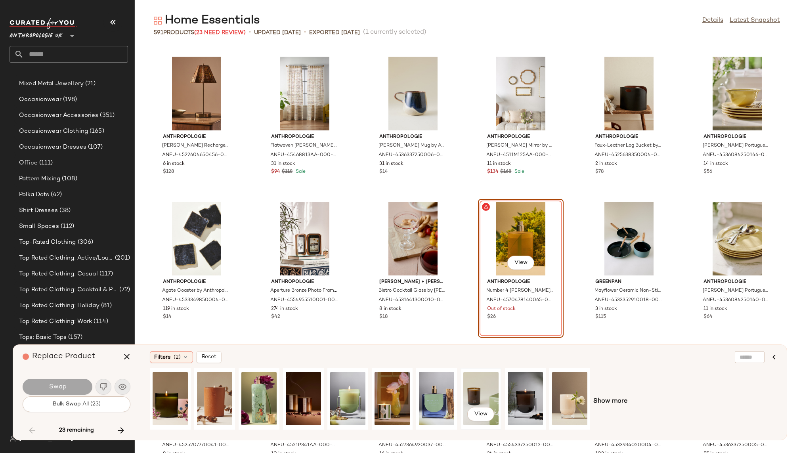
click at [488, 388] on div "View" at bounding box center [480, 398] width 35 height 56
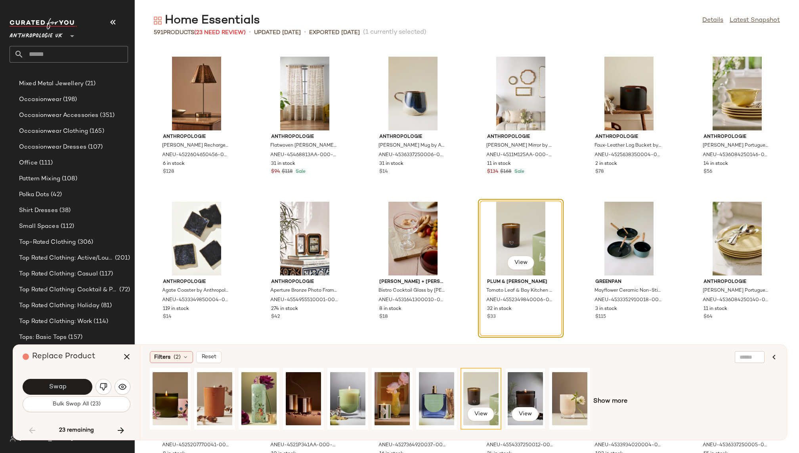
click at [524, 390] on div "View" at bounding box center [524, 398] width 35 height 56
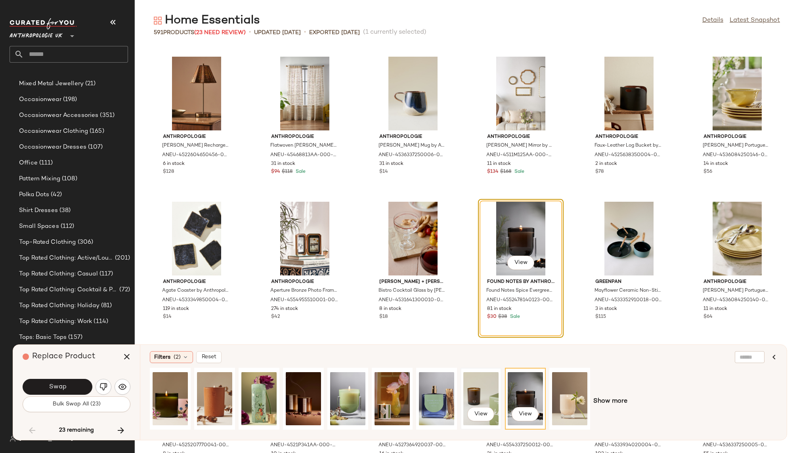
click at [481, 385] on div "View" at bounding box center [480, 398] width 35 height 56
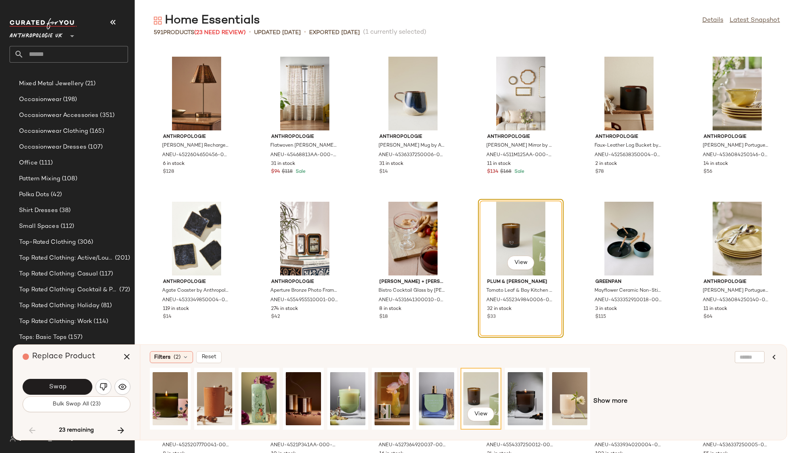
click at [607, 396] on div "View Show more" at bounding box center [463, 401] width 627 height 67
click at [573, 391] on div "View" at bounding box center [569, 398] width 35 height 56
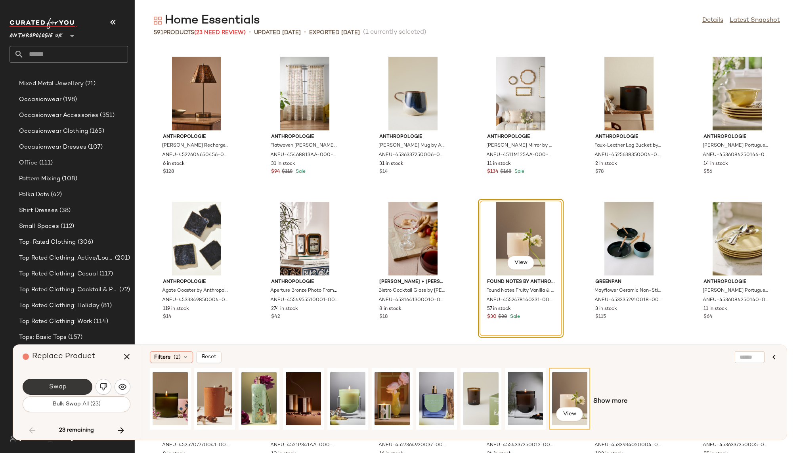
click at [61, 384] on span "Swap" at bounding box center [57, 387] width 18 height 8
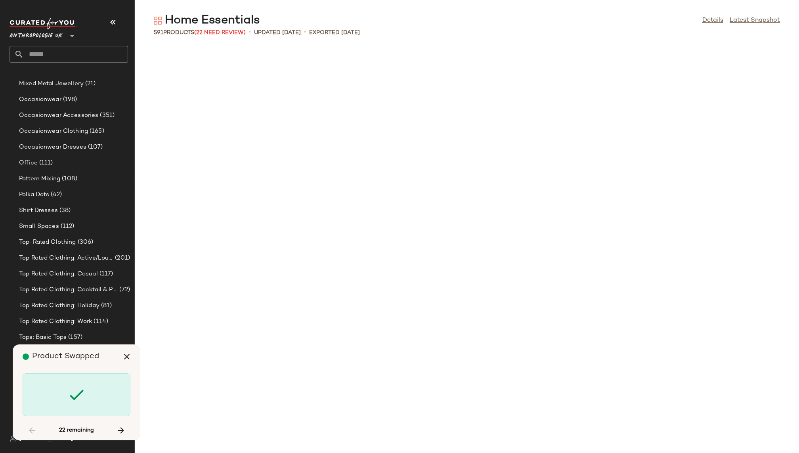
scroll to position [4349, 0]
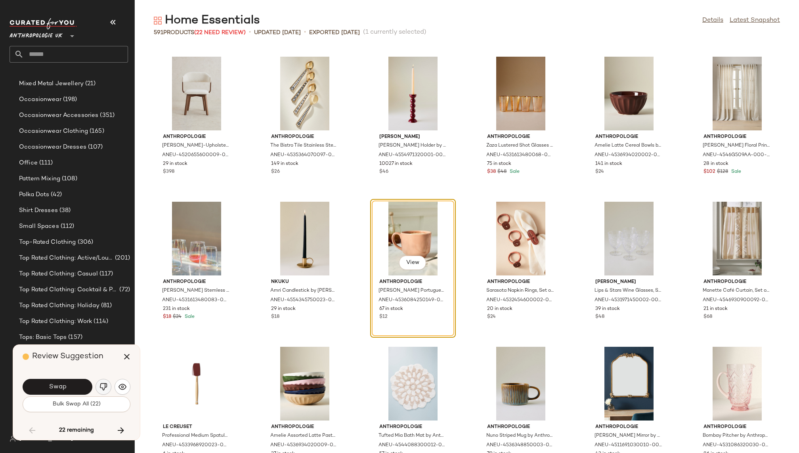
click at [100, 385] on img "button" at bounding box center [103, 387] width 8 height 8
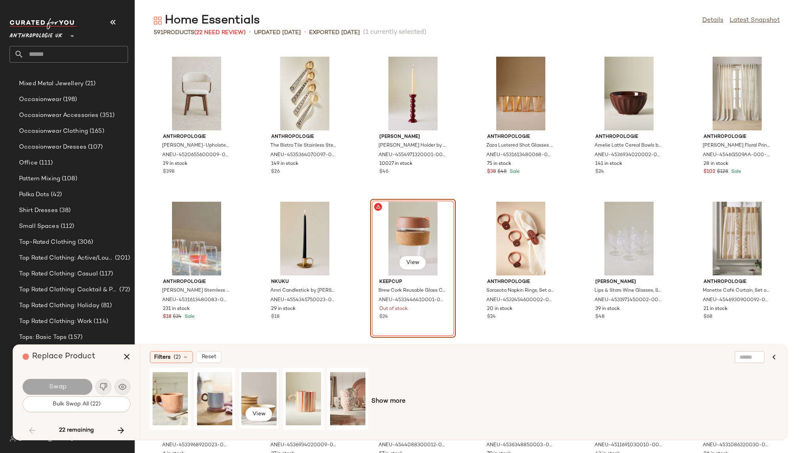
click at [264, 385] on div "View" at bounding box center [258, 398] width 35 height 56
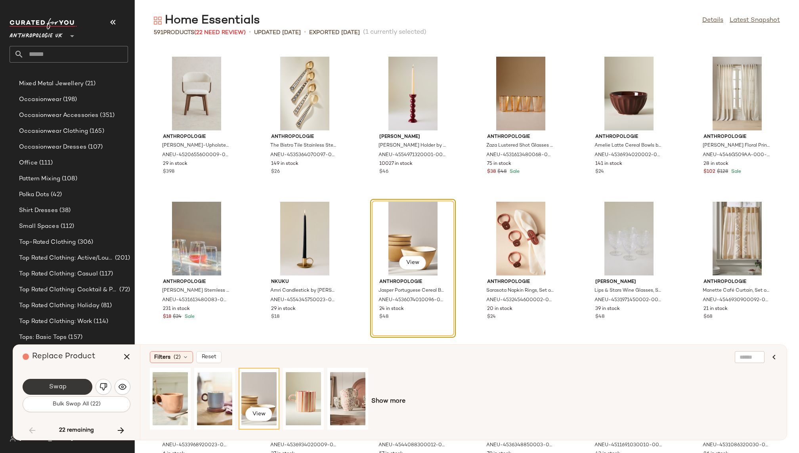
click at [72, 386] on button "Swap" at bounding box center [58, 387] width 70 height 16
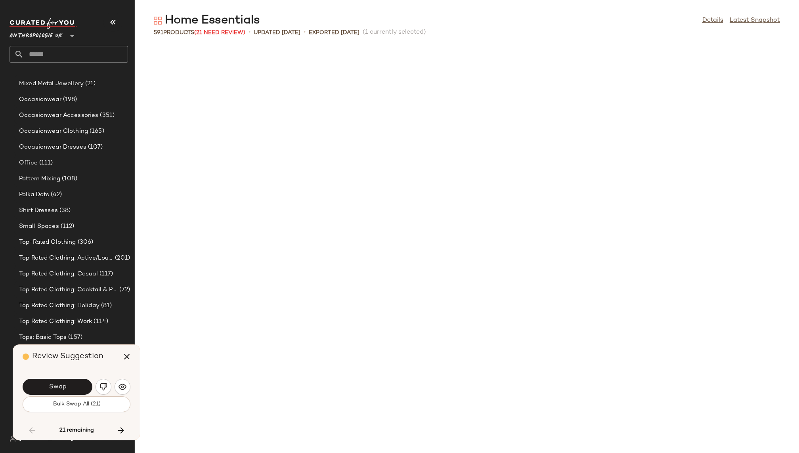
scroll to position [4784, 0]
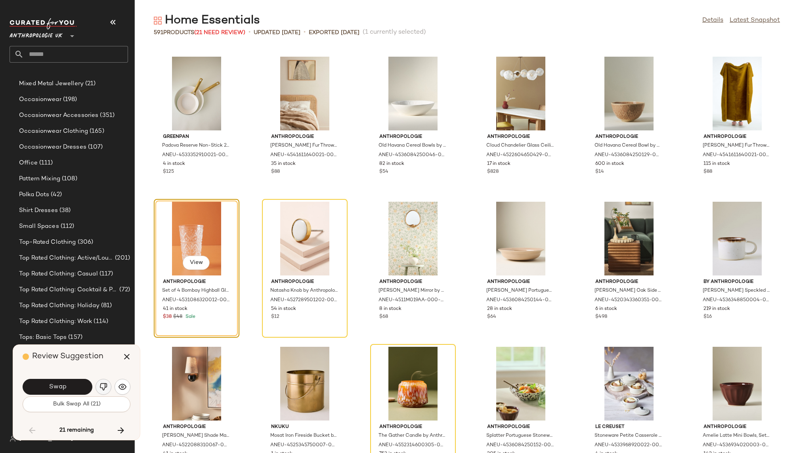
click at [102, 384] on img "button" at bounding box center [103, 387] width 8 height 8
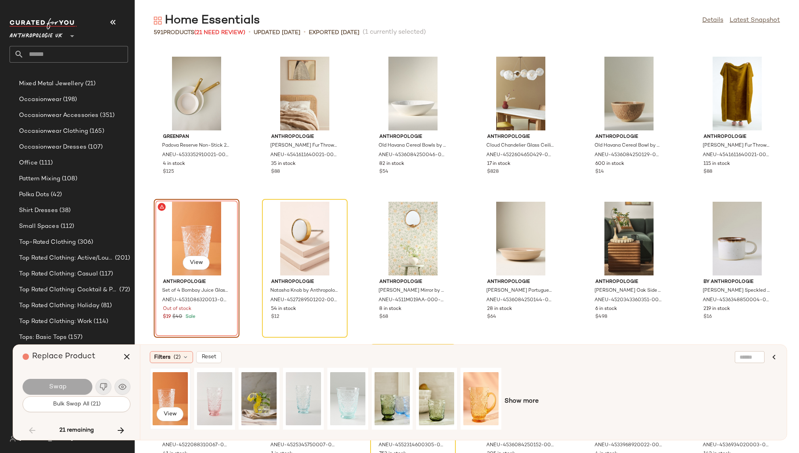
click at [173, 384] on div "View" at bounding box center [170, 398] width 35 height 56
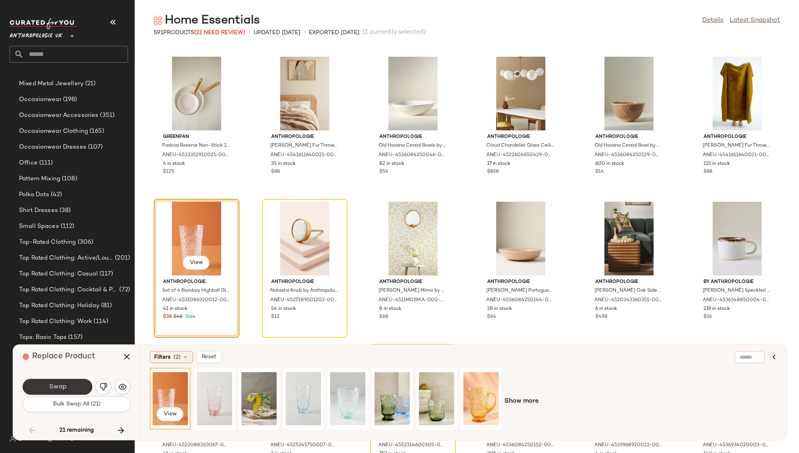
click at [74, 385] on button "Swap" at bounding box center [58, 387] width 70 height 16
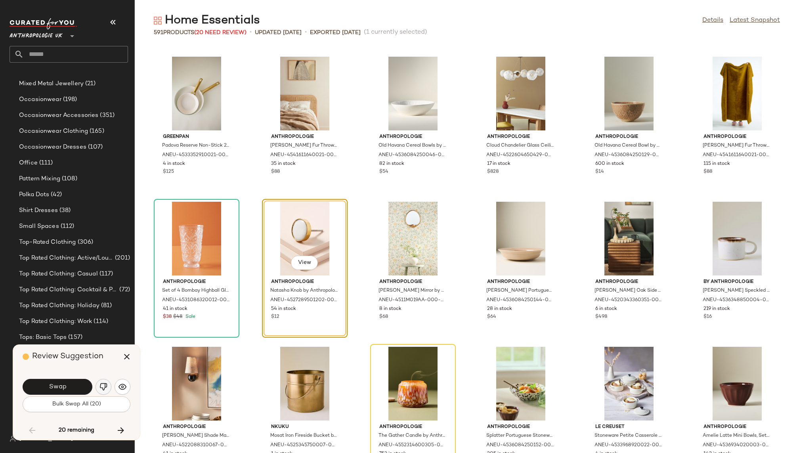
click at [104, 381] on button "button" at bounding box center [103, 387] width 16 height 16
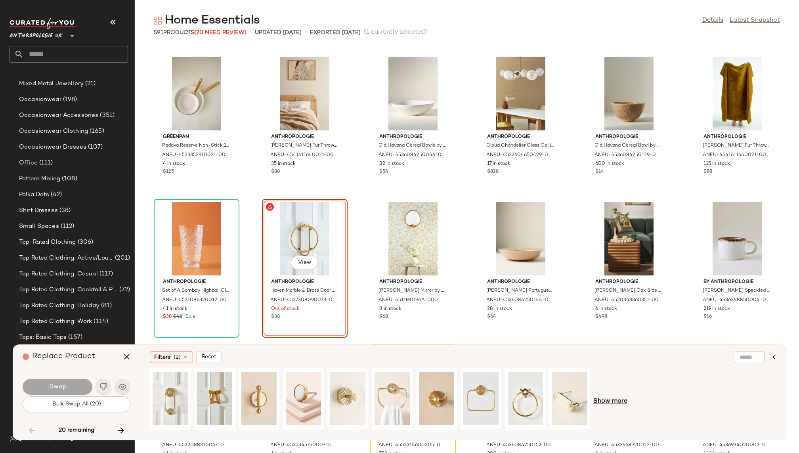
click at [605, 400] on span "Show more" at bounding box center [610, 402] width 34 height 10
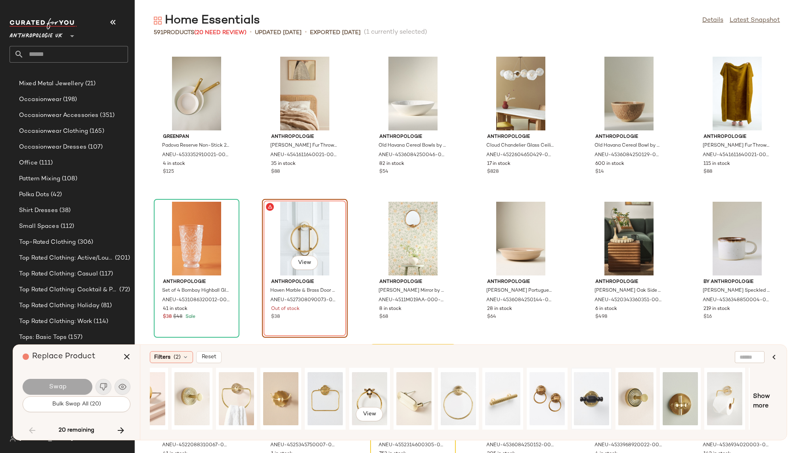
scroll to position [0, 239]
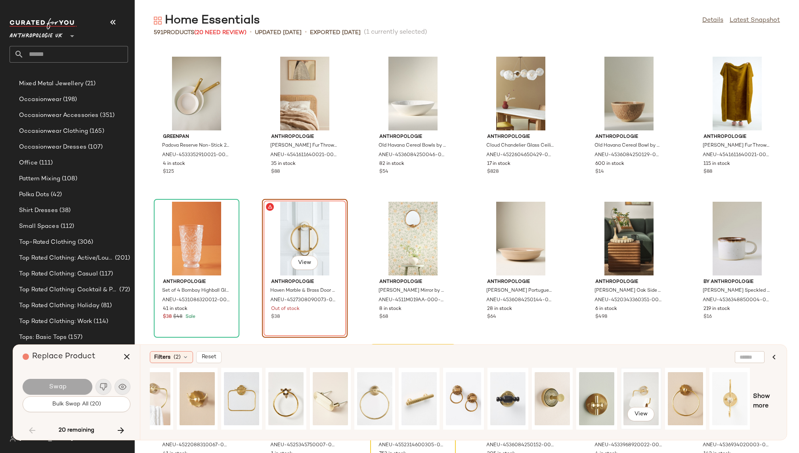
click at [639, 381] on div "View" at bounding box center [640, 398] width 35 height 56
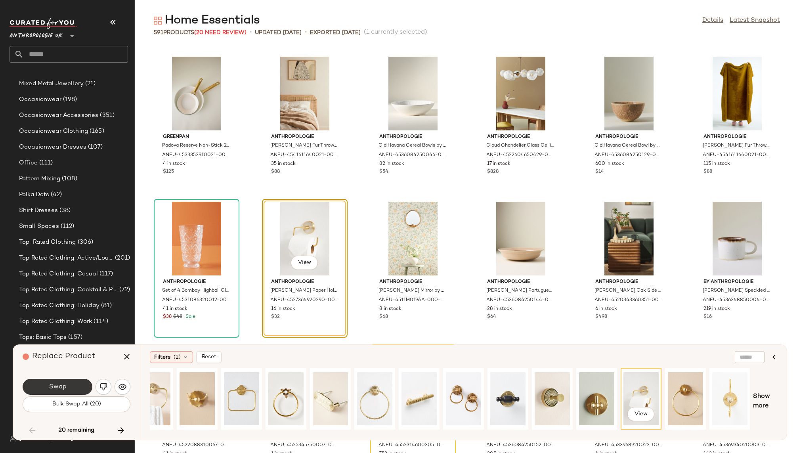
click at [79, 384] on button "Swap" at bounding box center [58, 387] width 70 height 16
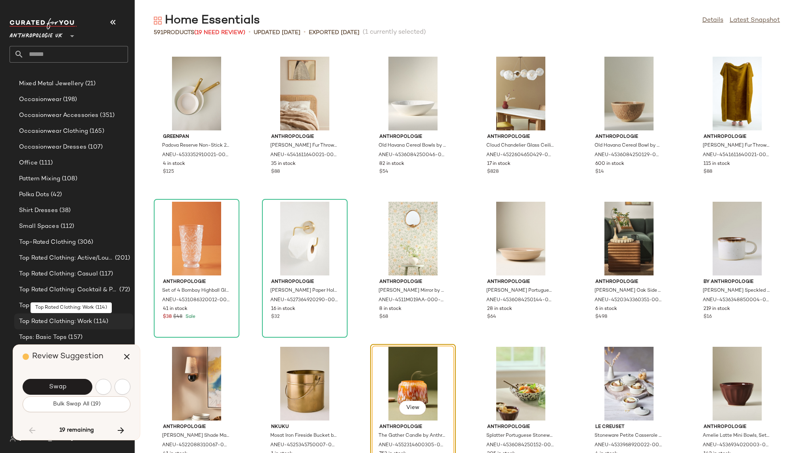
scroll to position [4929, 0]
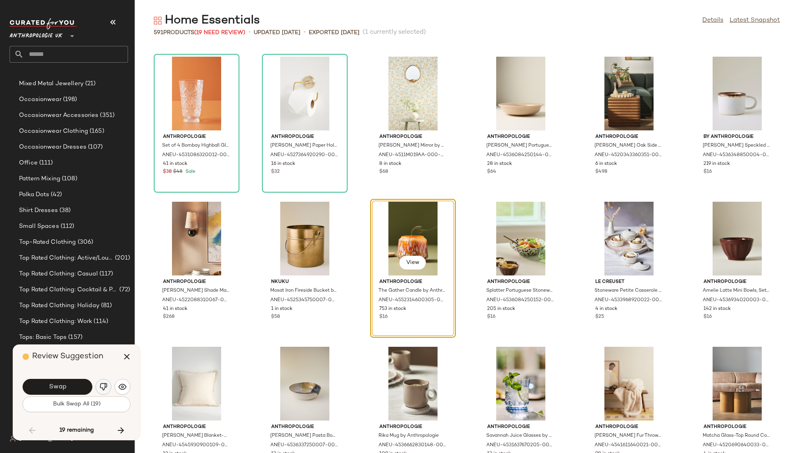
click at [102, 385] on img "button" at bounding box center [103, 387] width 8 height 8
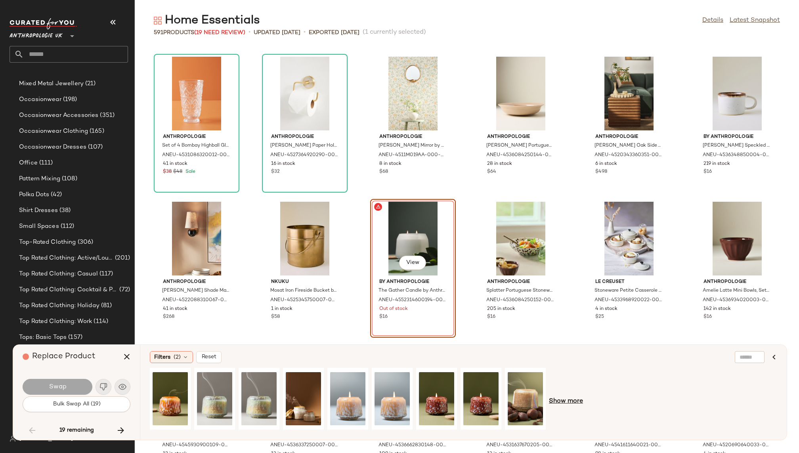
click at [578, 400] on span "Show more" at bounding box center [566, 402] width 34 height 10
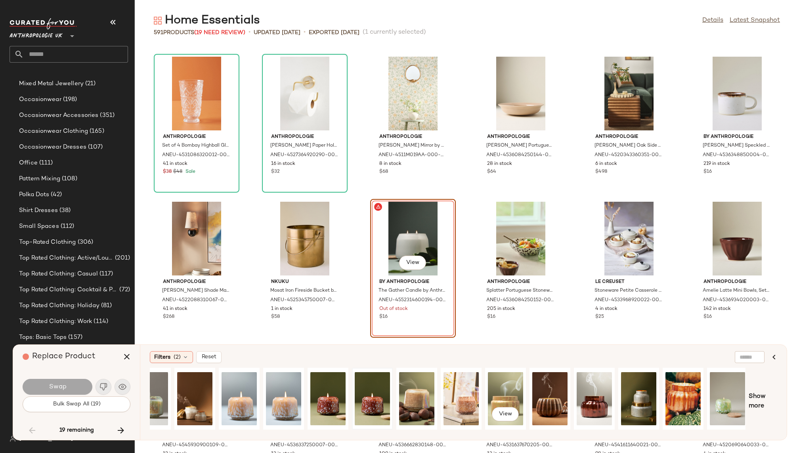
scroll to position [0, 111]
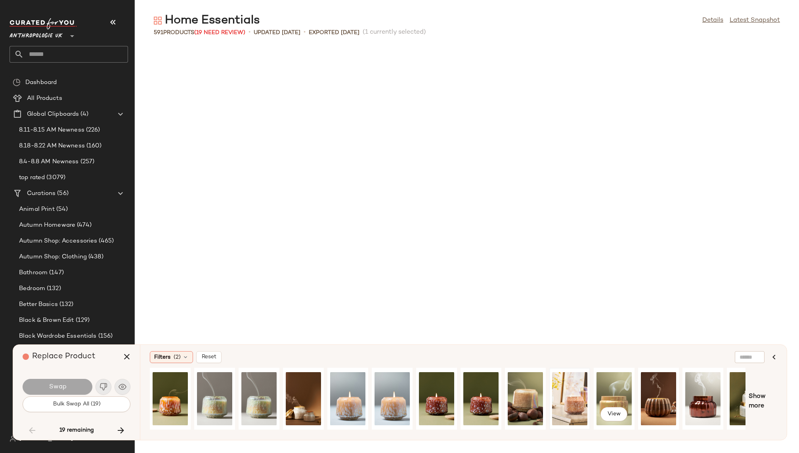
scroll to position [0, 111]
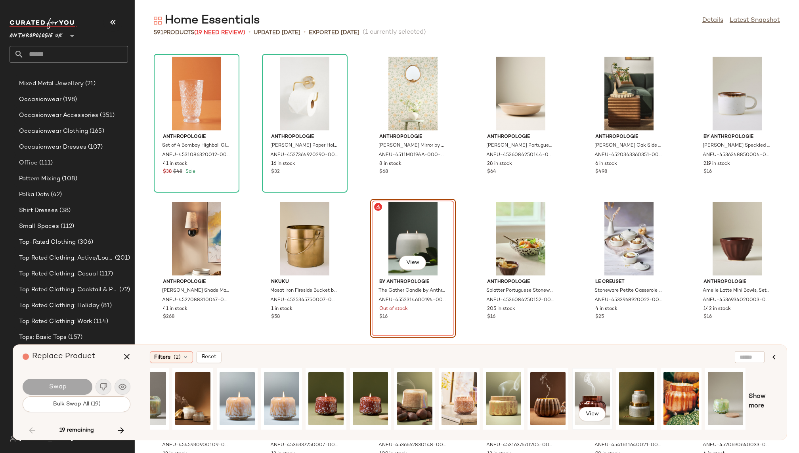
click at [587, 387] on div "View" at bounding box center [591, 398] width 35 height 56
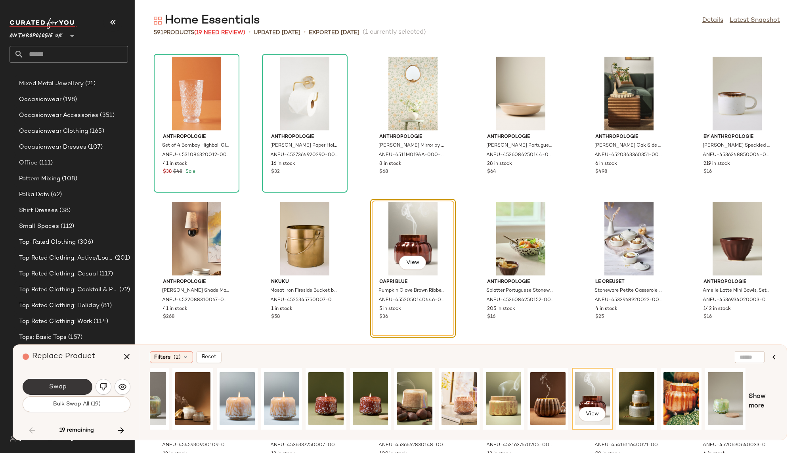
click at [71, 381] on button "Swap" at bounding box center [58, 387] width 70 height 16
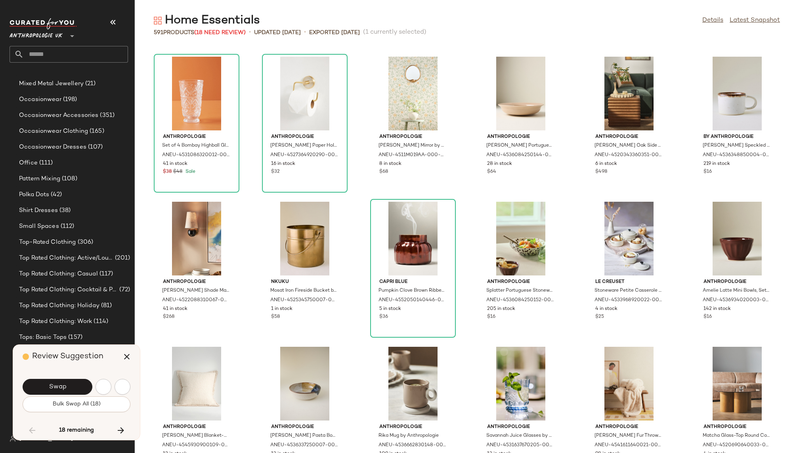
scroll to position [5364, 0]
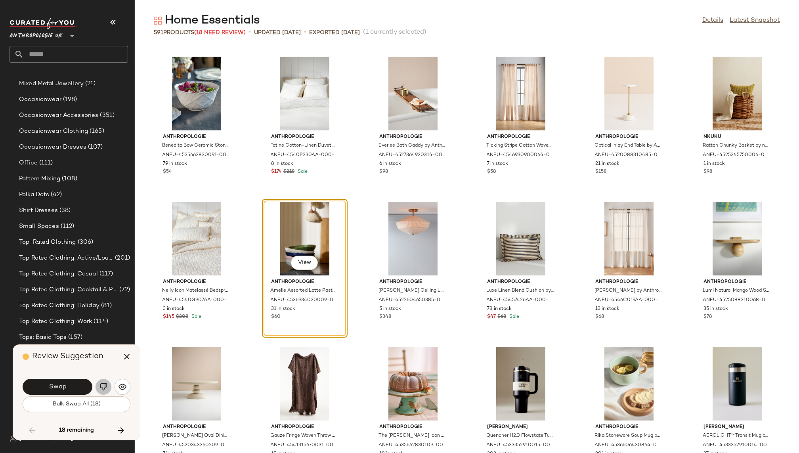
click at [103, 383] on img "button" at bounding box center [103, 387] width 8 height 8
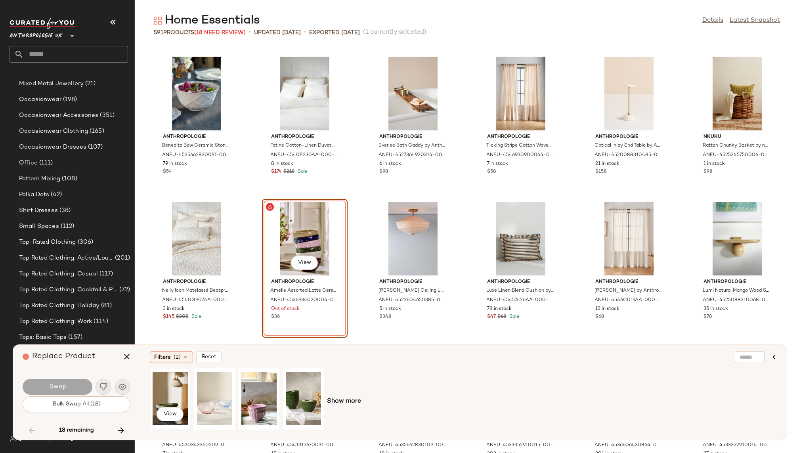
click at [163, 384] on div "View" at bounding box center [170, 398] width 35 height 56
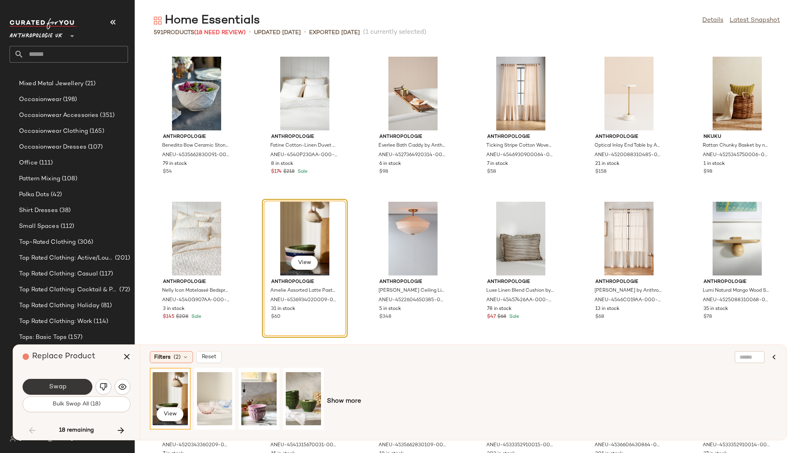
click at [68, 383] on button "Swap" at bounding box center [58, 387] width 70 height 16
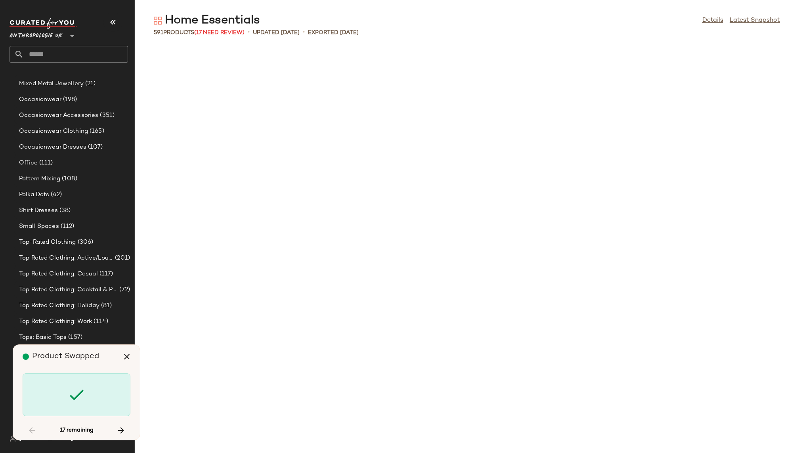
scroll to position [5944, 0]
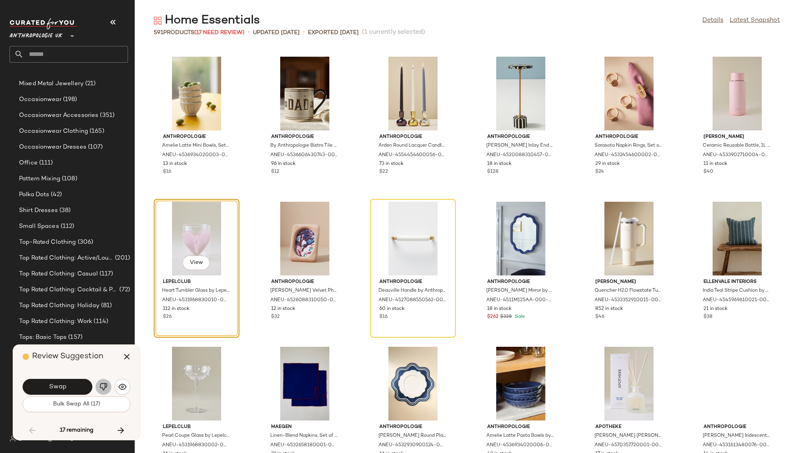
click at [101, 384] on img "button" at bounding box center [103, 387] width 8 height 8
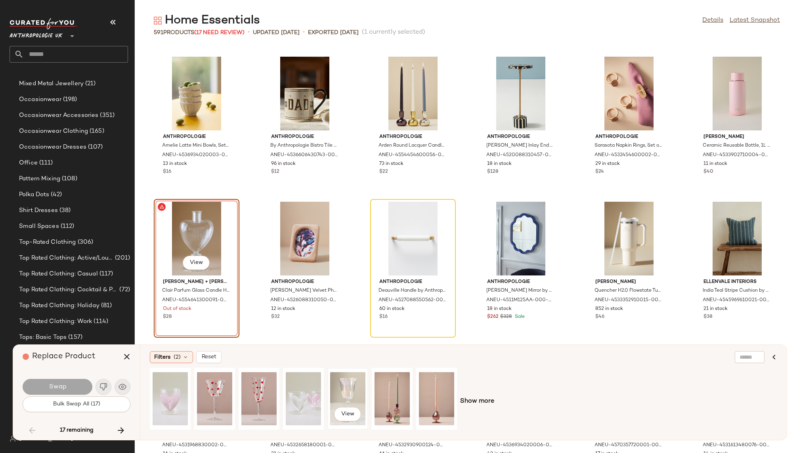
click at [348, 386] on div "View" at bounding box center [347, 398] width 35 height 56
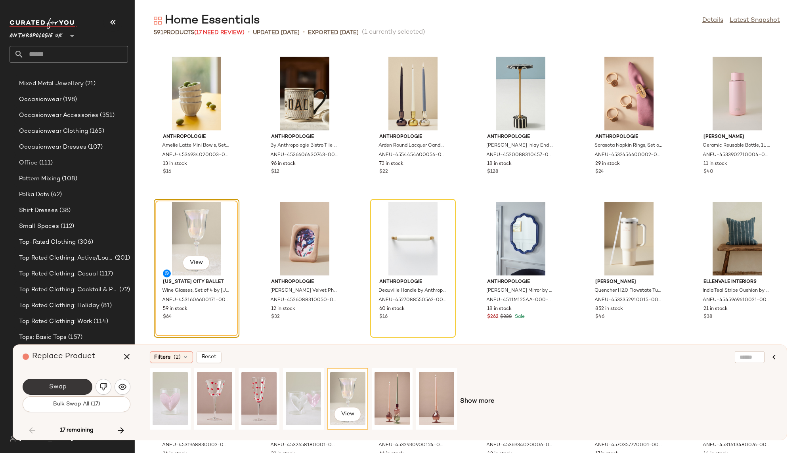
click at [74, 382] on button "Swap" at bounding box center [58, 387] width 70 height 16
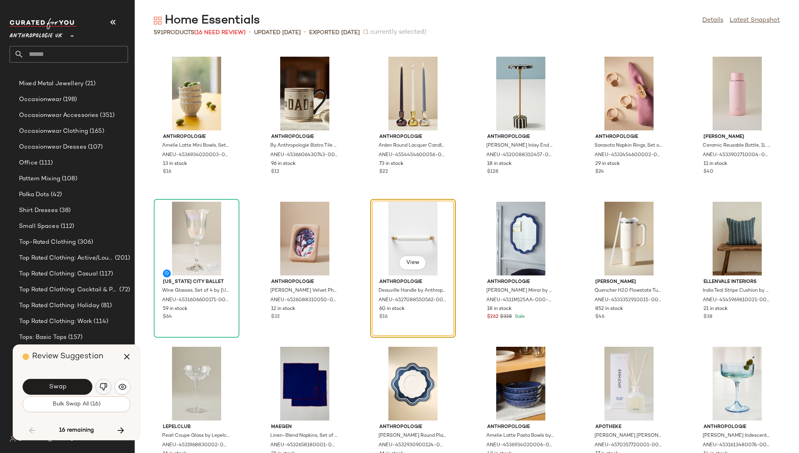
click at [103, 383] on img "button" at bounding box center [103, 387] width 8 height 8
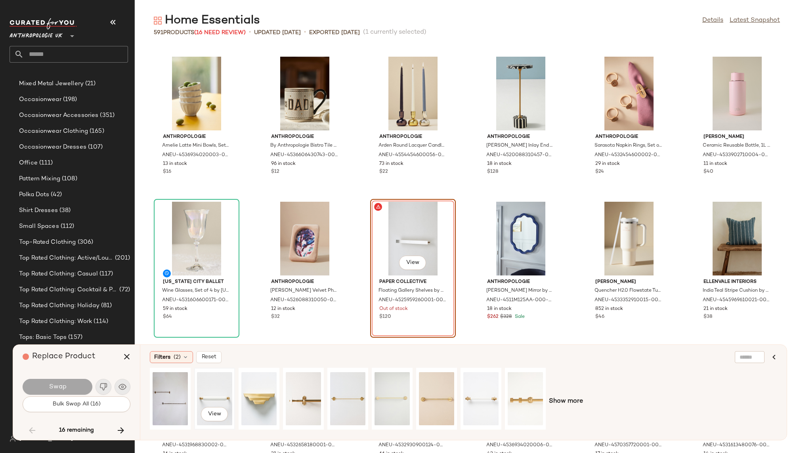
click at [215, 390] on div "View" at bounding box center [214, 398] width 35 height 56
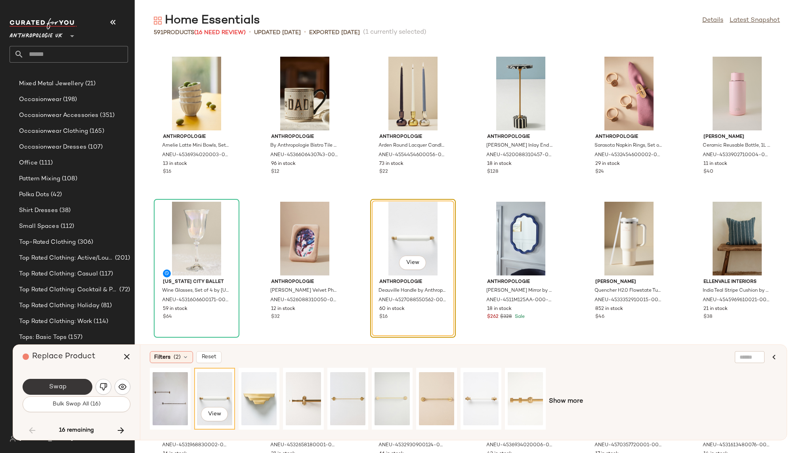
click at [63, 385] on span "Swap" at bounding box center [57, 387] width 18 height 8
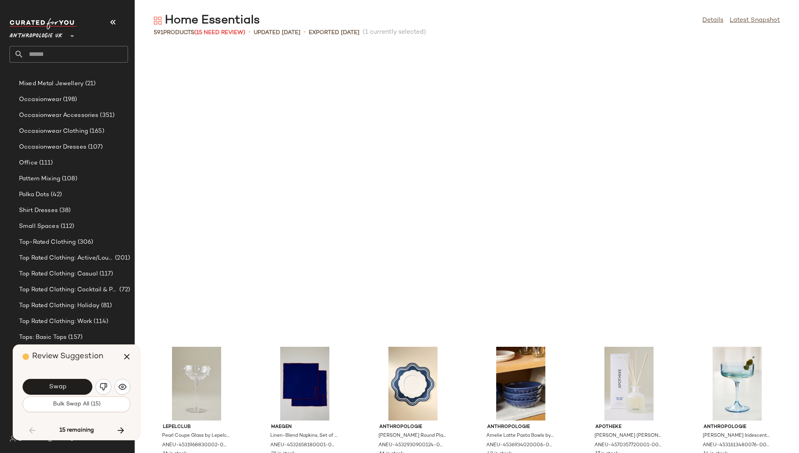
scroll to position [6234, 0]
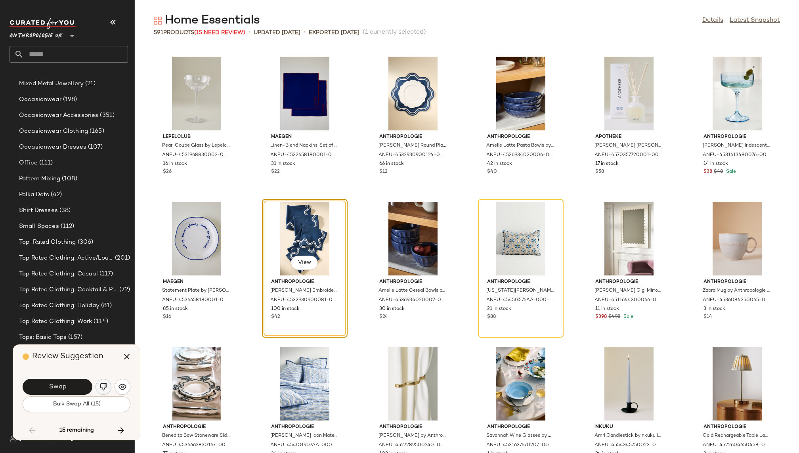
click at [107, 385] on button "button" at bounding box center [103, 387] width 16 height 16
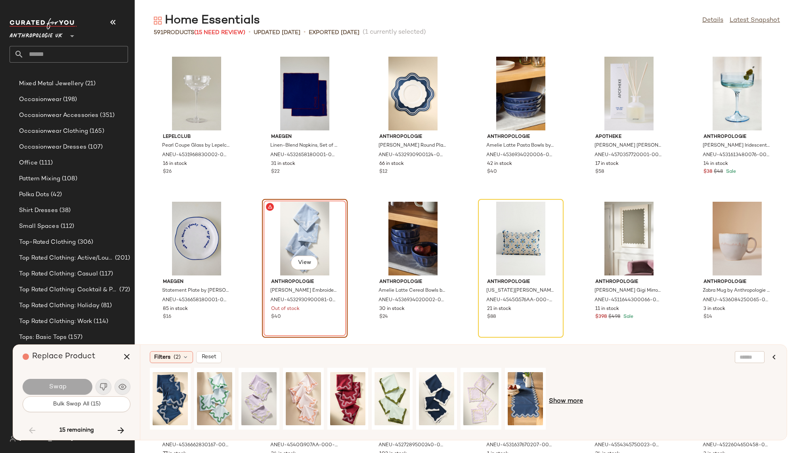
click at [576, 401] on span "Show more" at bounding box center [566, 402] width 34 height 10
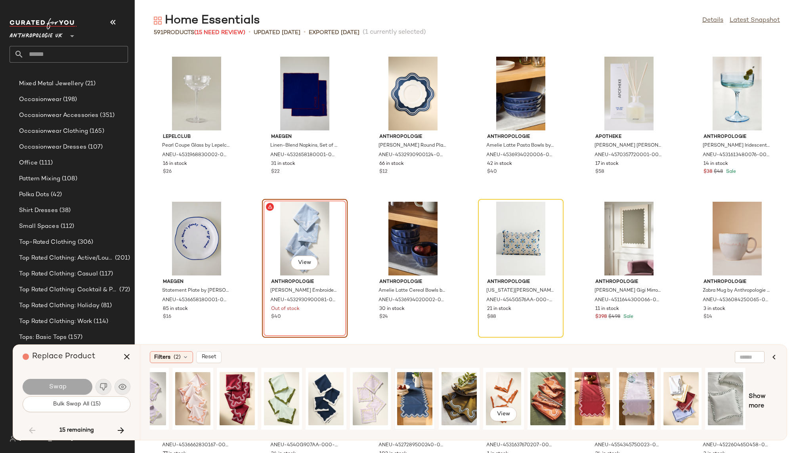
scroll to position [0, 0]
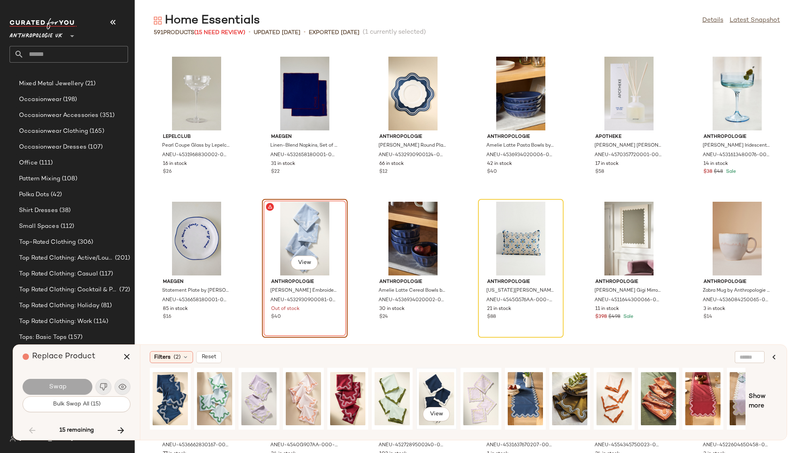
click at [426, 387] on div "View" at bounding box center [436, 398] width 35 height 56
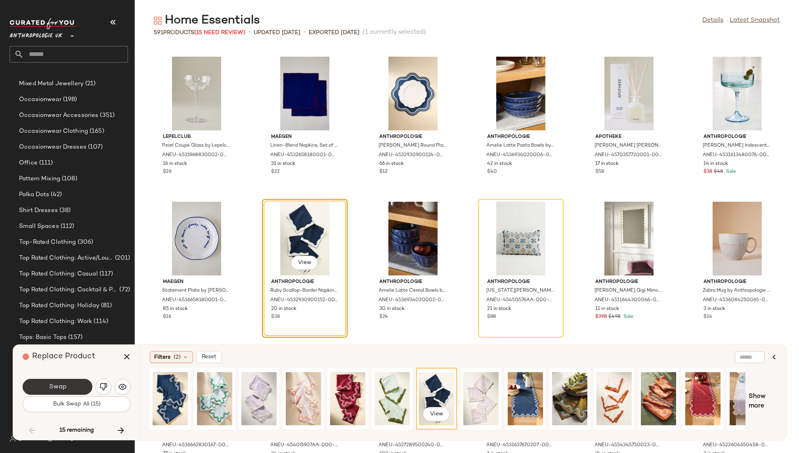
click at [73, 387] on button "Swap" at bounding box center [58, 387] width 70 height 16
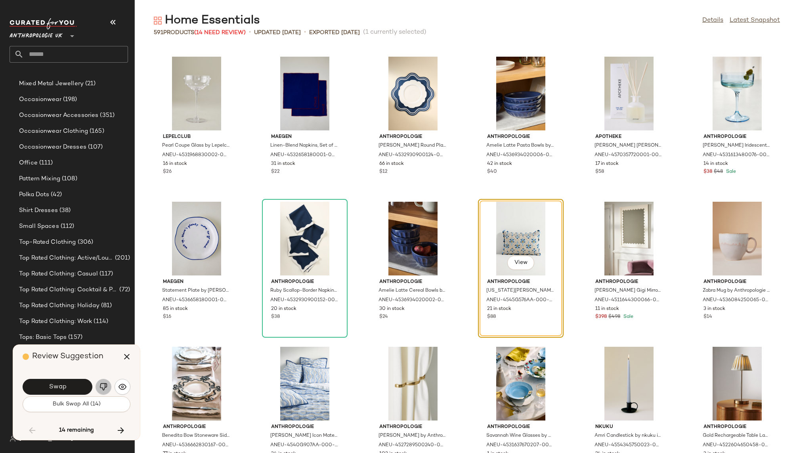
click at [101, 383] on img "button" at bounding box center [103, 387] width 8 height 8
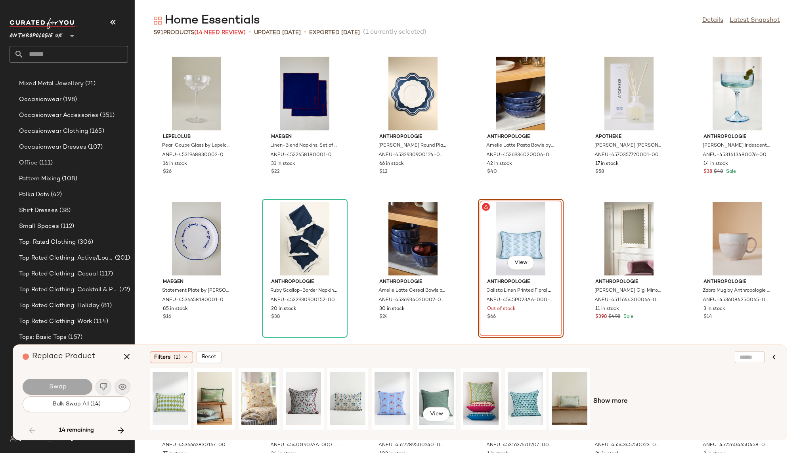
click at [422, 393] on div "View" at bounding box center [436, 398] width 35 height 56
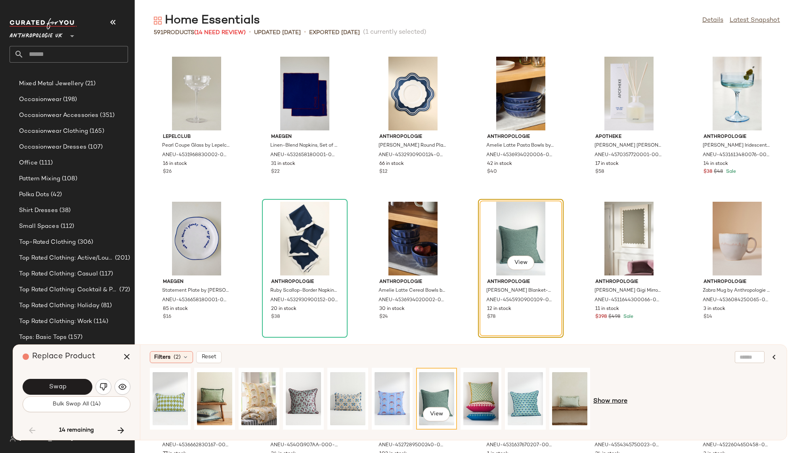
click at [610, 404] on span "Show more" at bounding box center [610, 402] width 34 height 10
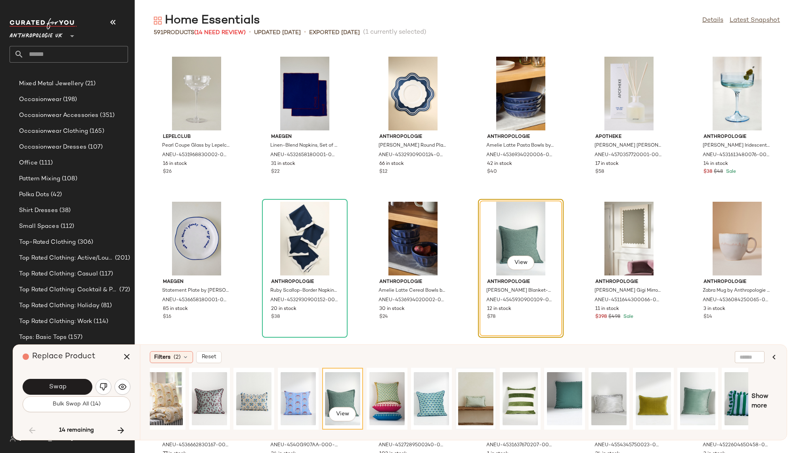
scroll to position [0, 196]
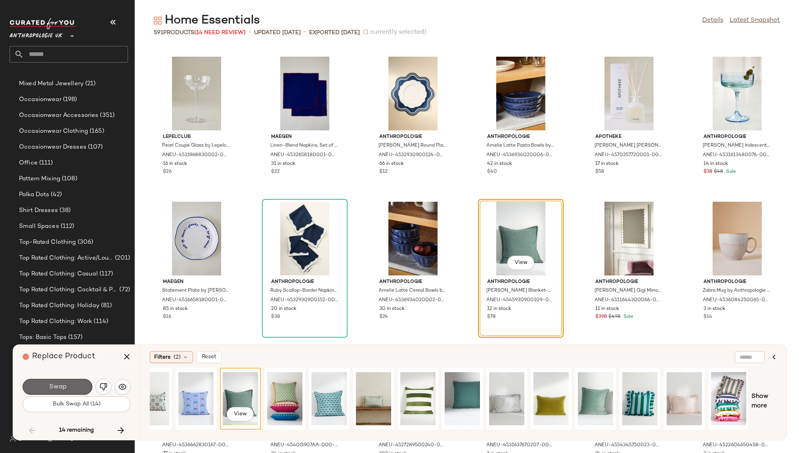
click at [62, 385] on span "Swap" at bounding box center [57, 387] width 18 height 8
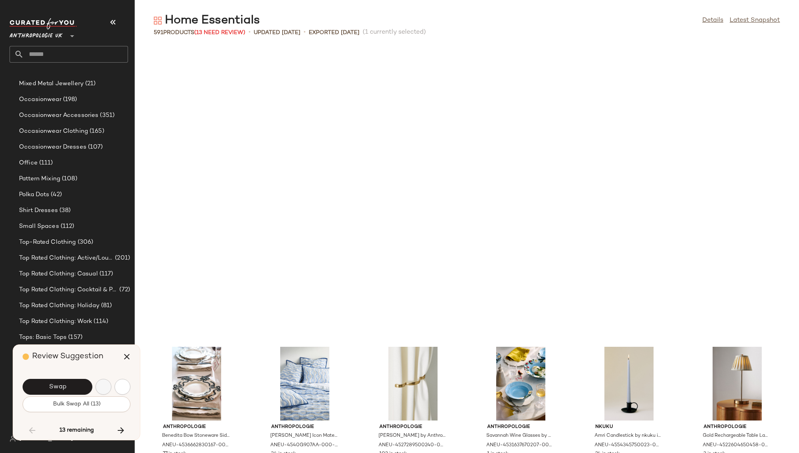
scroll to position [6524, 0]
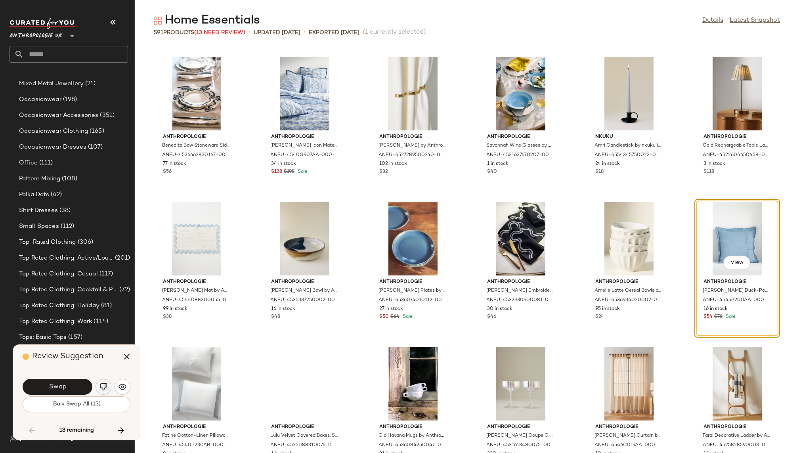
click at [101, 385] on img "button" at bounding box center [103, 387] width 8 height 8
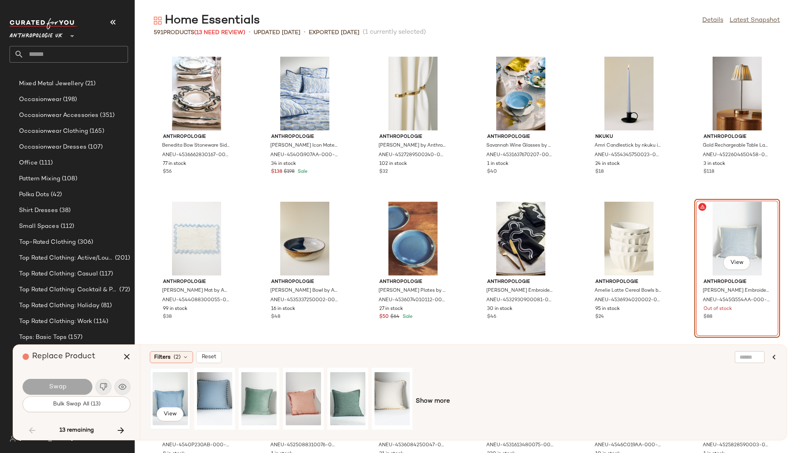
click at [166, 388] on div "View" at bounding box center [170, 398] width 35 height 56
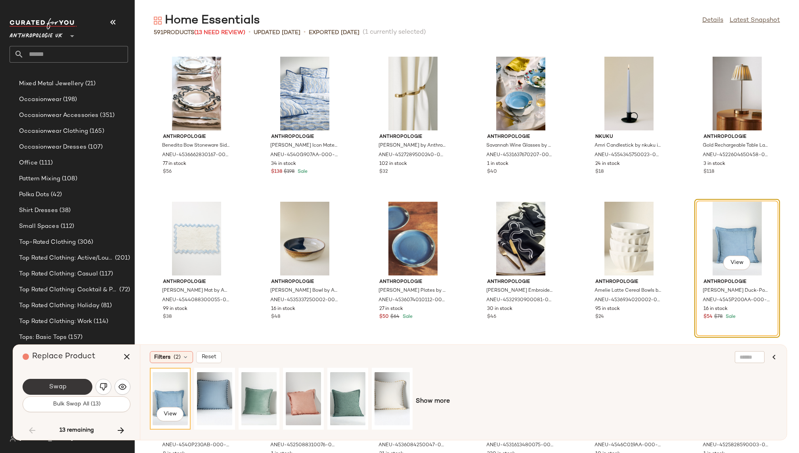
click at [77, 383] on button "Swap" at bounding box center [58, 387] width 70 height 16
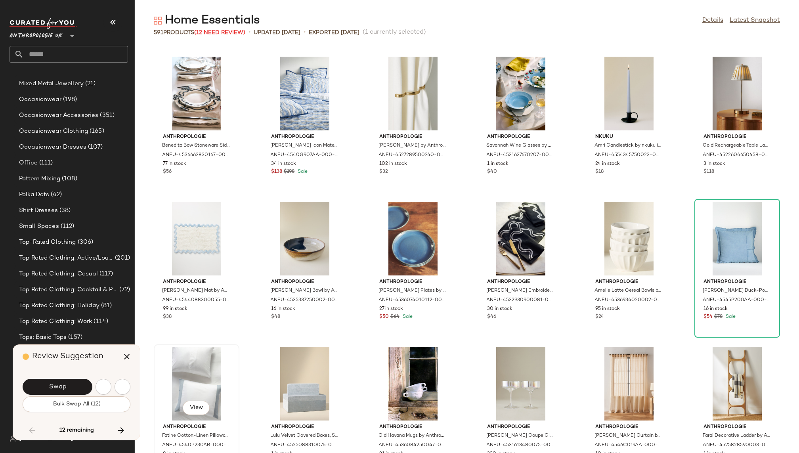
scroll to position [6814, 0]
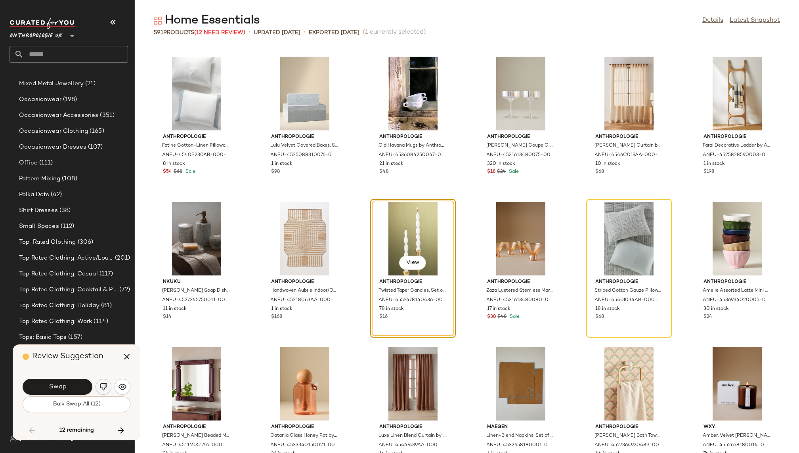
click at [103, 385] on img "button" at bounding box center [103, 387] width 8 height 8
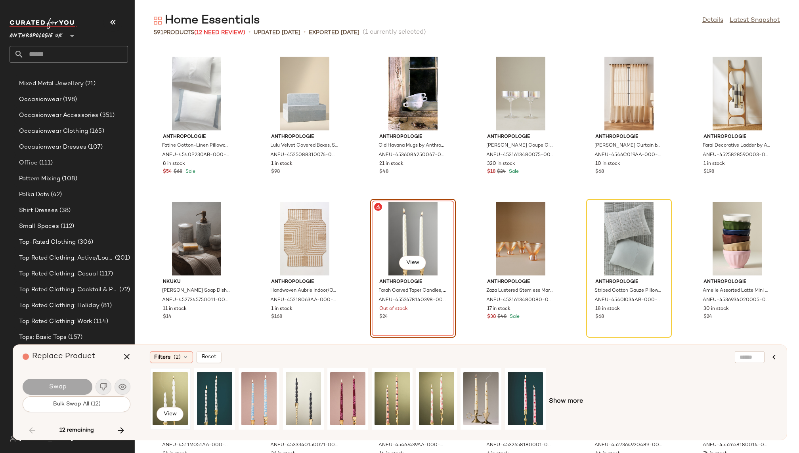
click at [169, 386] on div "View" at bounding box center [170, 398] width 35 height 56
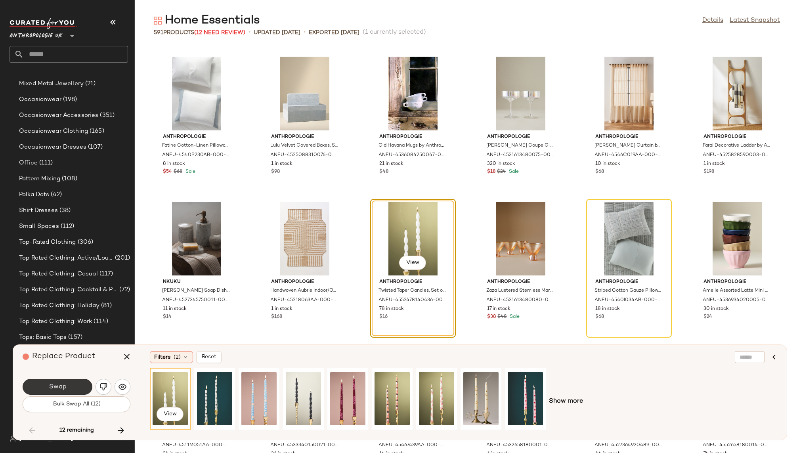
click at [70, 383] on button "Swap" at bounding box center [58, 387] width 70 height 16
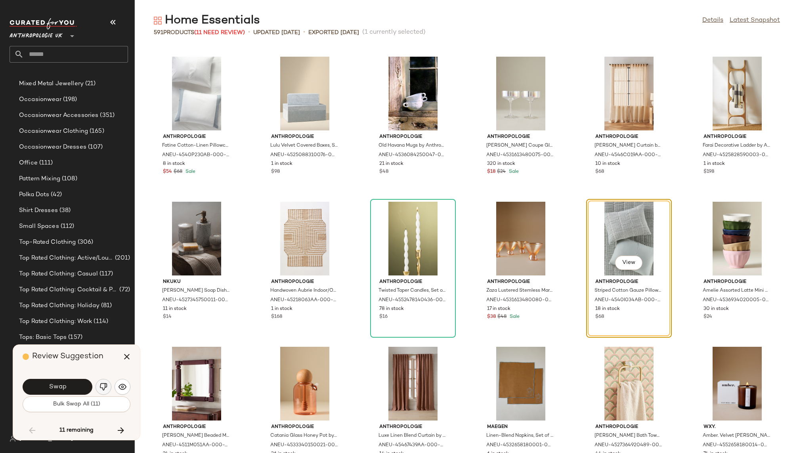
click at [103, 382] on button "button" at bounding box center [103, 387] width 16 height 16
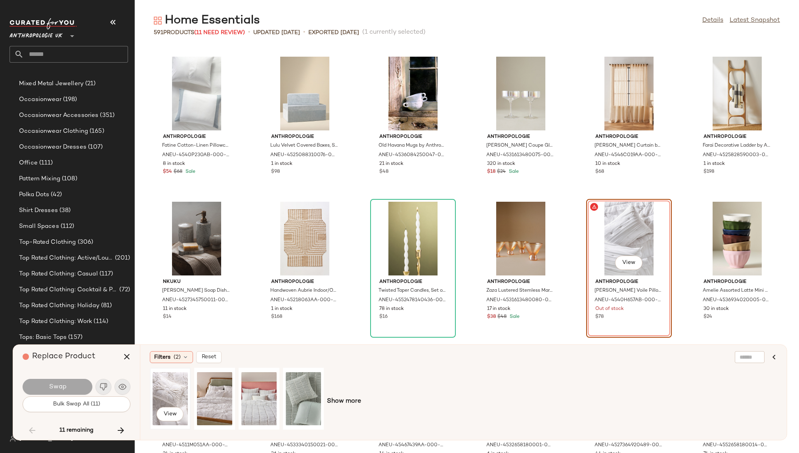
click at [174, 383] on div "View" at bounding box center [170, 398] width 35 height 56
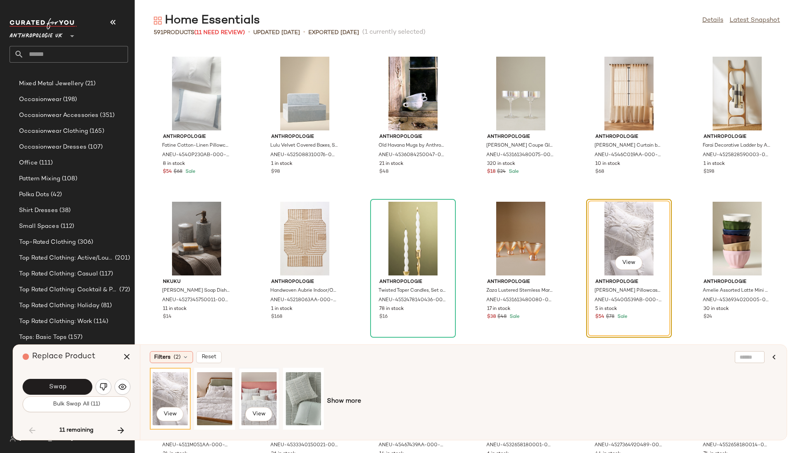
click at [278, 389] on div "View" at bounding box center [258, 399] width 41 height 62
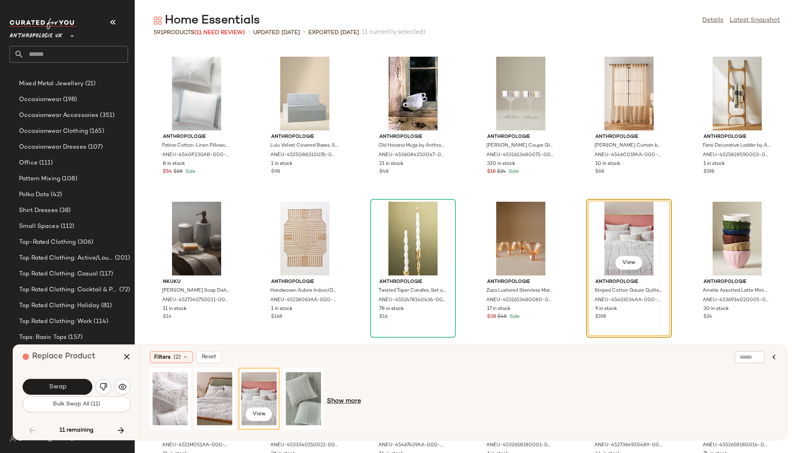
click at [336, 404] on span "Show more" at bounding box center [344, 402] width 34 height 10
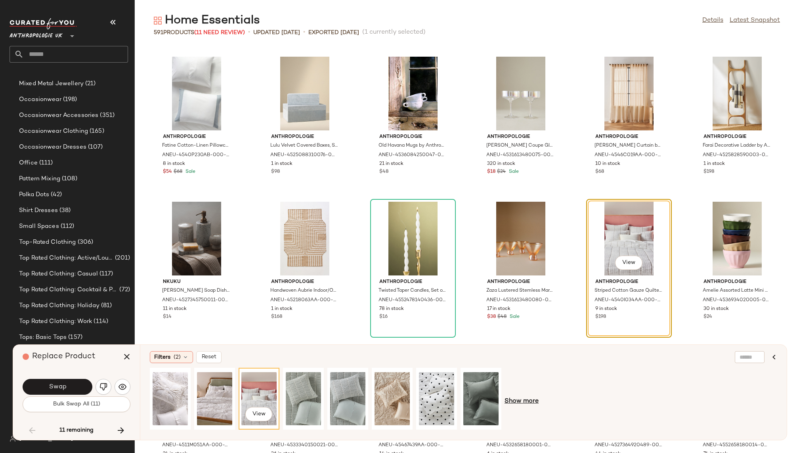
click at [524, 402] on span "Show more" at bounding box center [521, 402] width 34 height 10
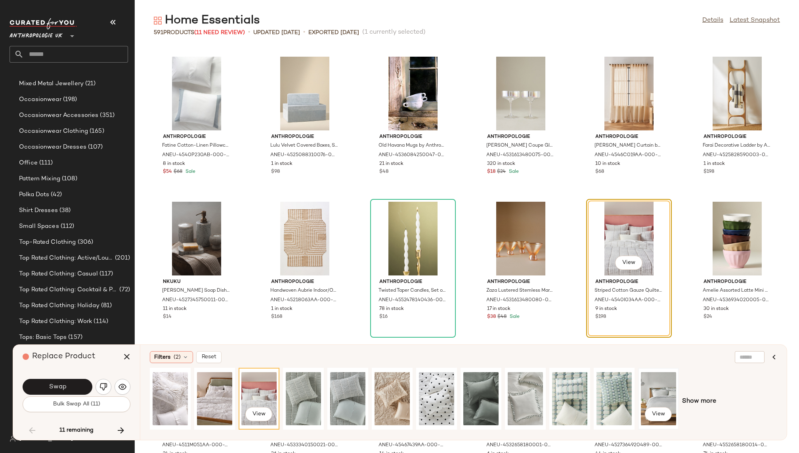
click at [663, 389] on div "View" at bounding box center [658, 398] width 35 height 56
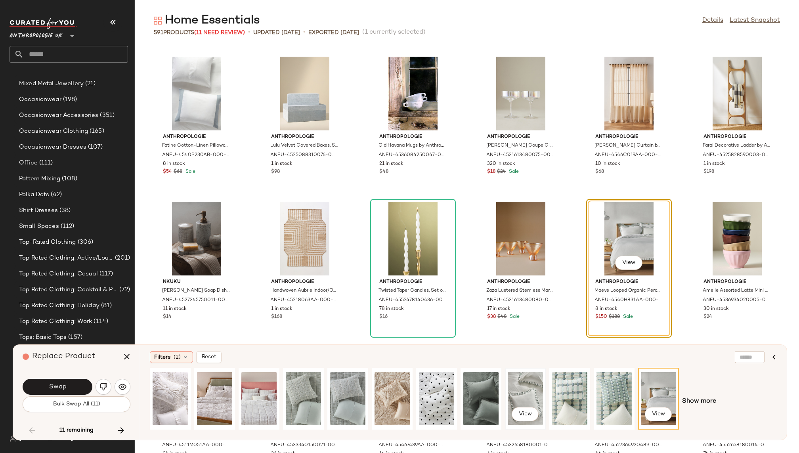
click at [526, 388] on div "View" at bounding box center [524, 398] width 35 height 56
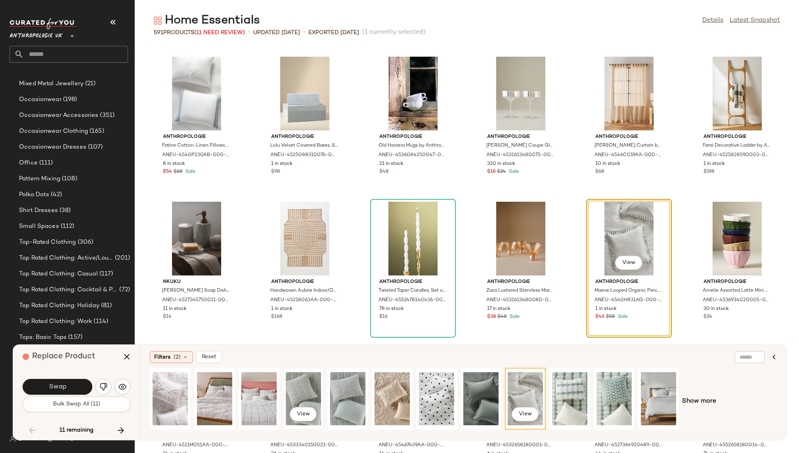
click at [311, 385] on div "View" at bounding box center [303, 398] width 35 height 56
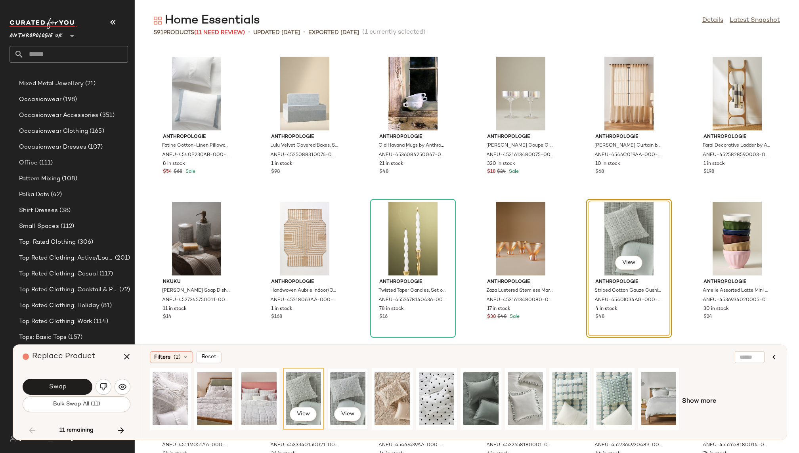
click at [340, 385] on div "View" at bounding box center [347, 398] width 35 height 56
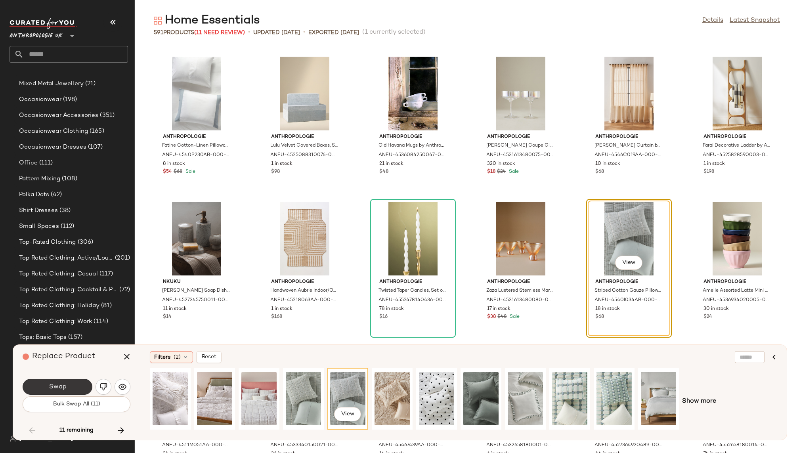
click at [72, 382] on button "Swap" at bounding box center [58, 387] width 70 height 16
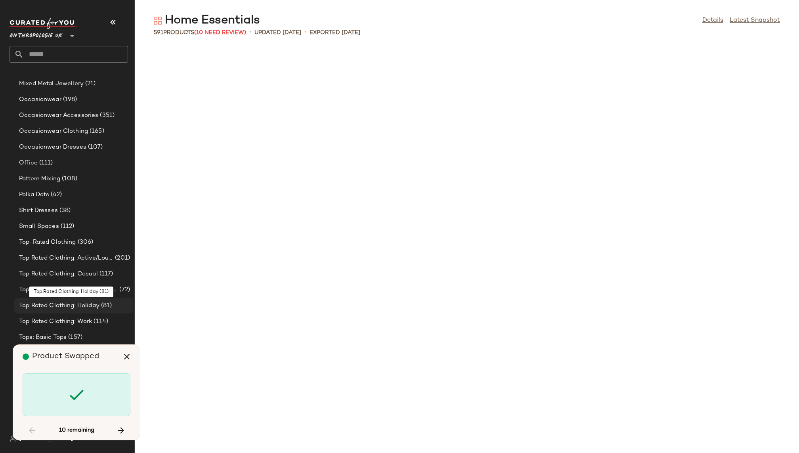
scroll to position [7394, 0]
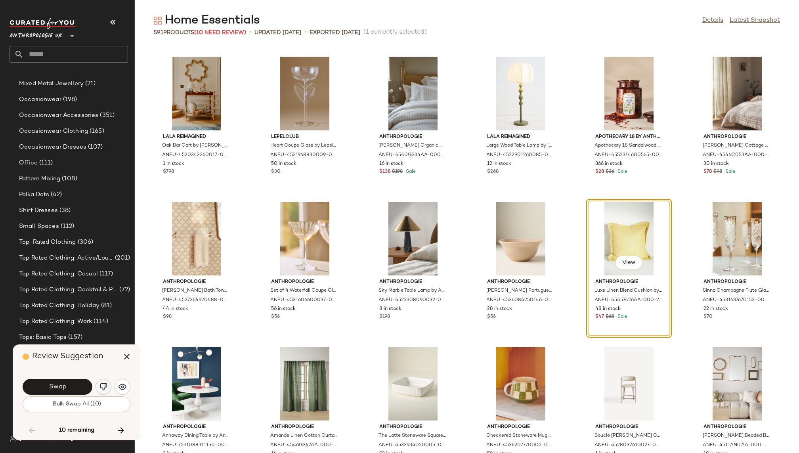
click at [102, 387] on img "button" at bounding box center [103, 387] width 8 height 8
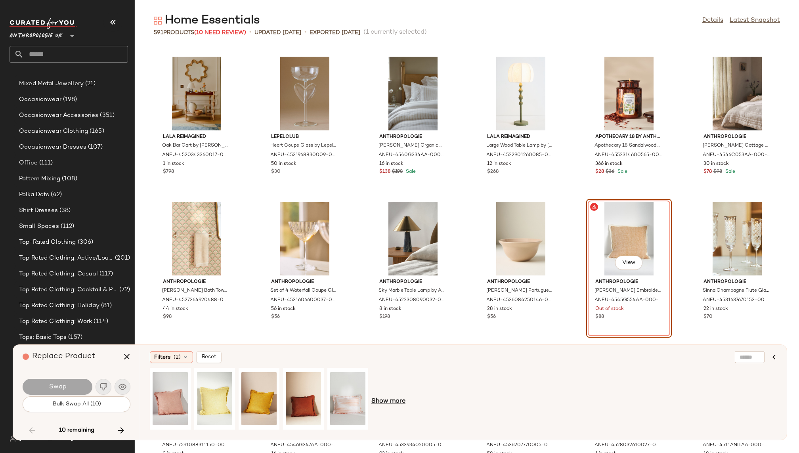
click at [378, 399] on span "Show more" at bounding box center [388, 402] width 34 height 10
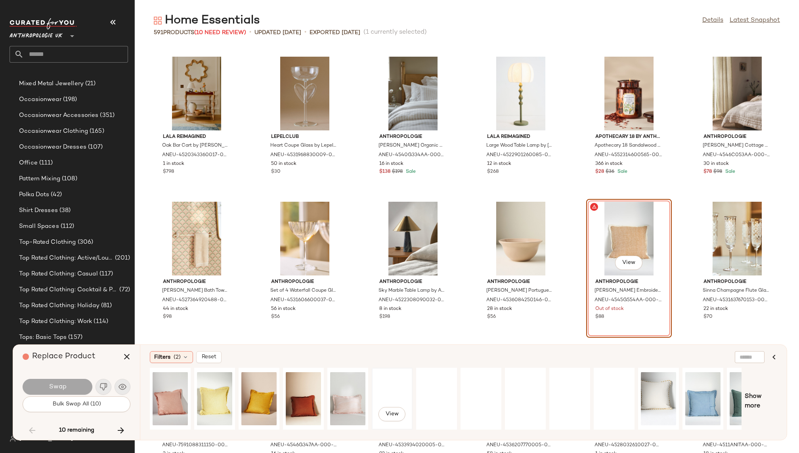
scroll to position [0, 25]
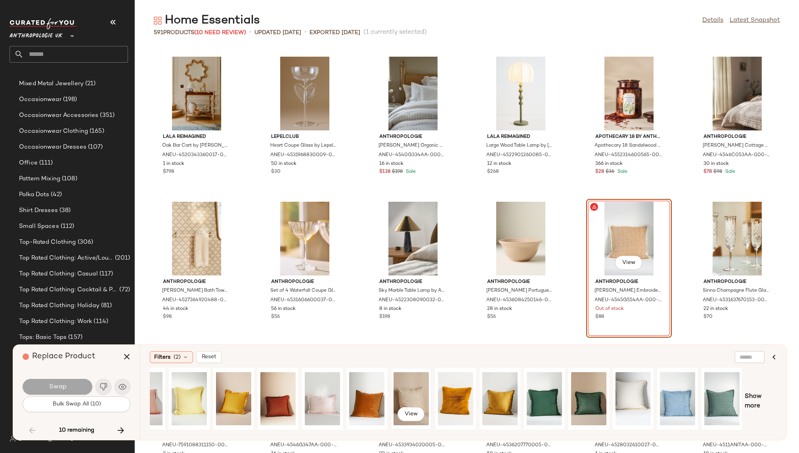
click at [411, 393] on div "View" at bounding box center [410, 398] width 35 height 56
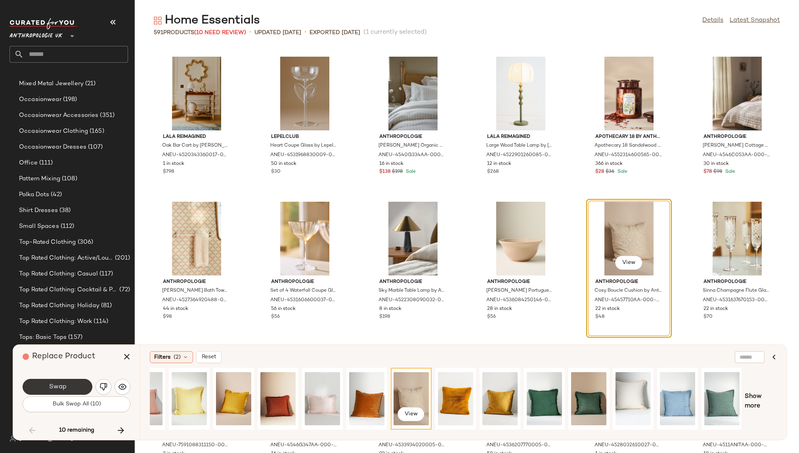
click at [73, 382] on button "Swap" at bounding box center [58, 387] width 70 height 16
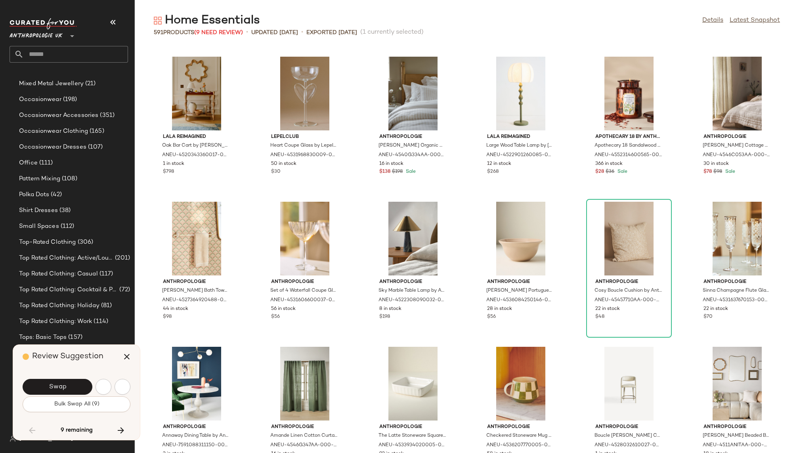
scroll to position [7829, 0]
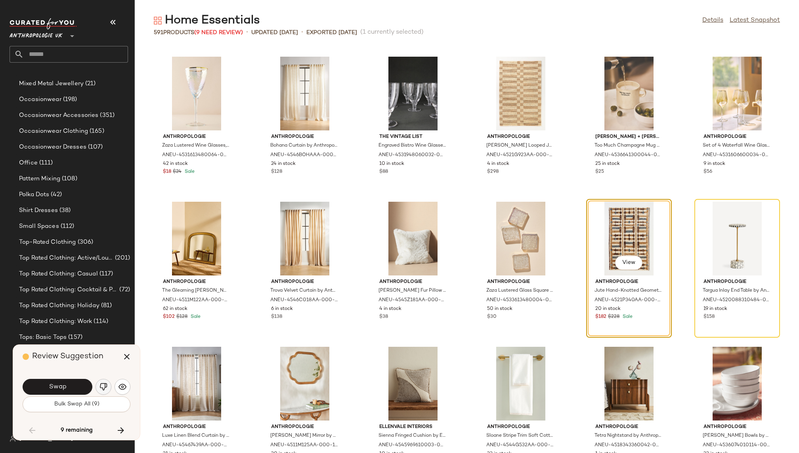
click at [100, 389] on img "button" at bounding box center [103, 387] width 8 height 8
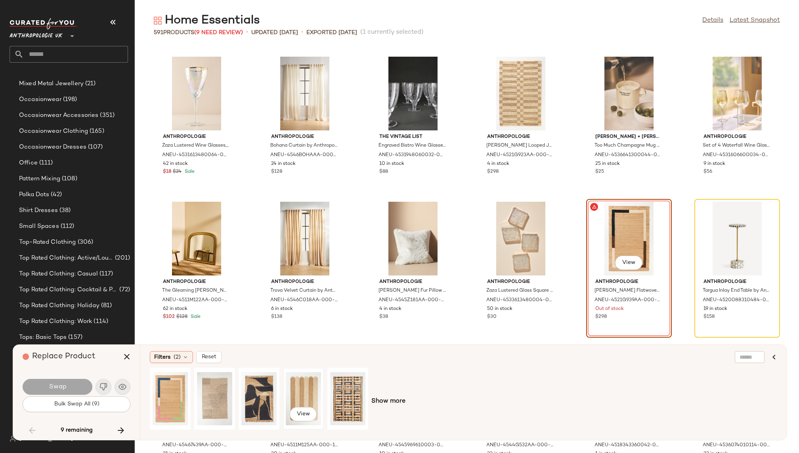
click at [294, 389] on div "View" at bounding box center [303, 398] width 35 height 56
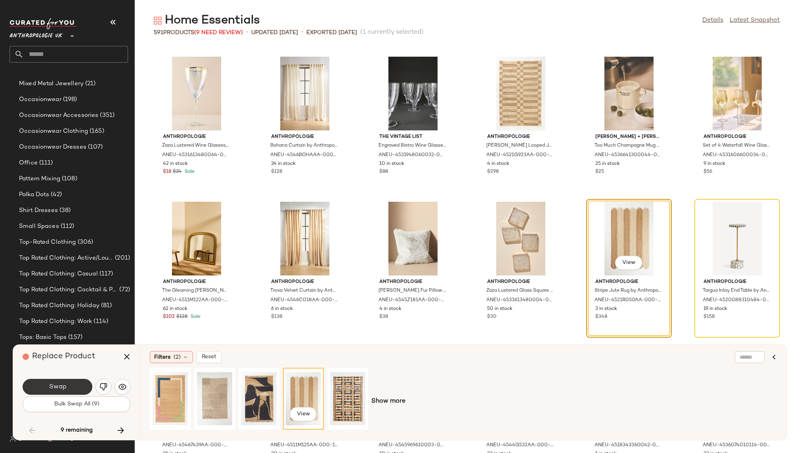
click at [71, 386] on button "Swap" at bounding box center [58, 387] width 70 height 16
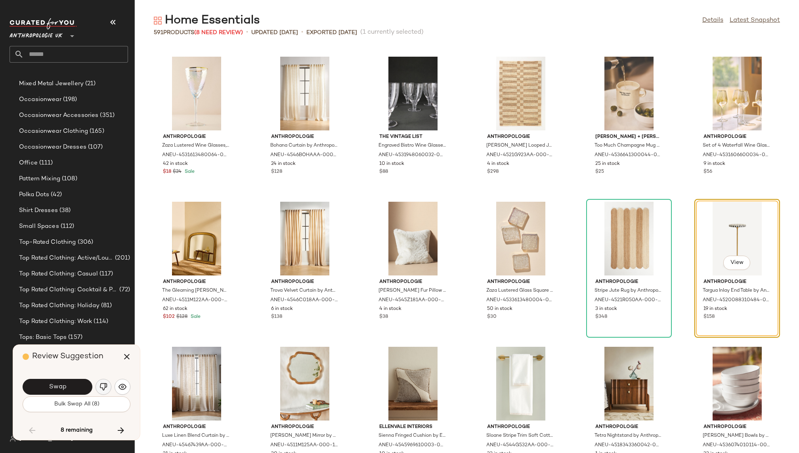
click at [103, 387] on img "button" at bounding box center [103, 387] width 8 height 8
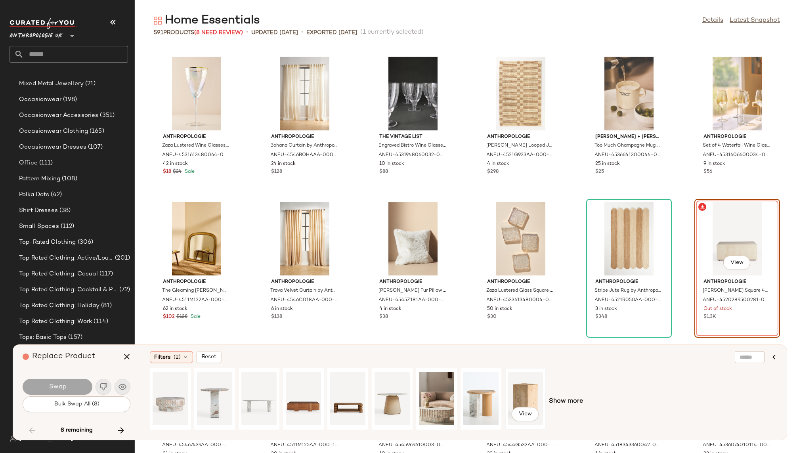
click at [531, 391] on div "View" at bounding box center [524, 398] width 35 height 56
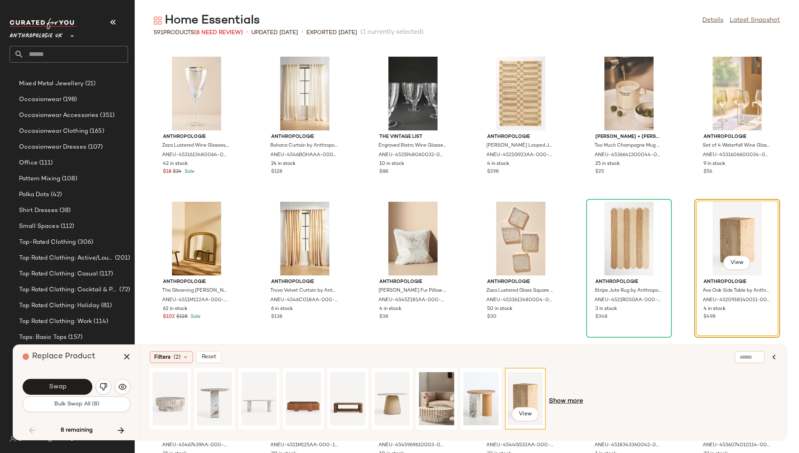
click at [563, 399] on span "Show more" at bounding box center [566, 402] width 34 height 10
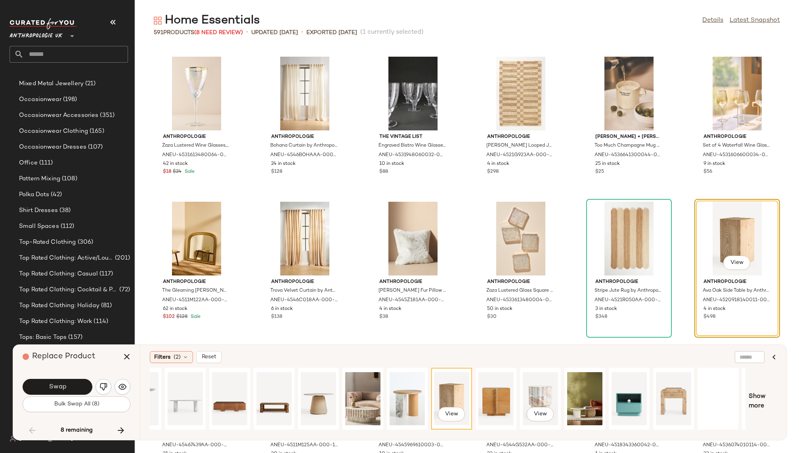
scroll to position [0, 111]
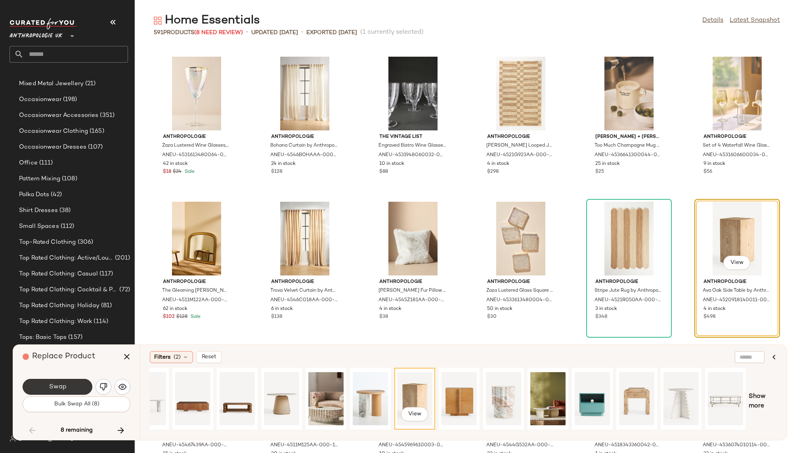
click at [68, 381] on button "Swap" at bounding box center [58, 387] width 70 height 16
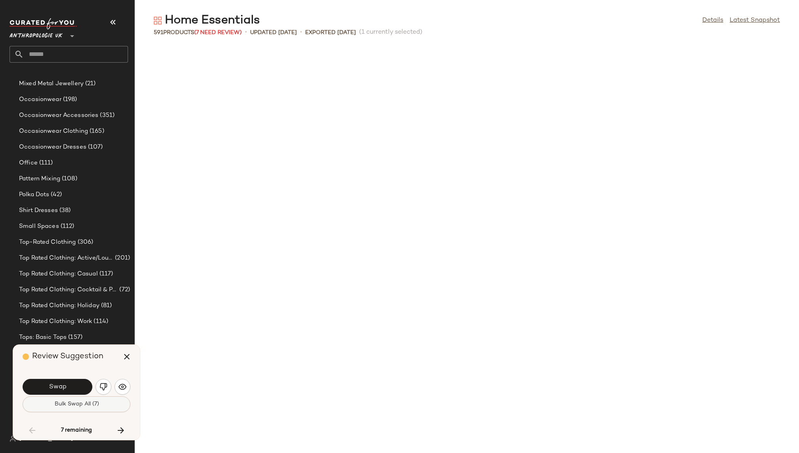
scroll to position [8264, 0]
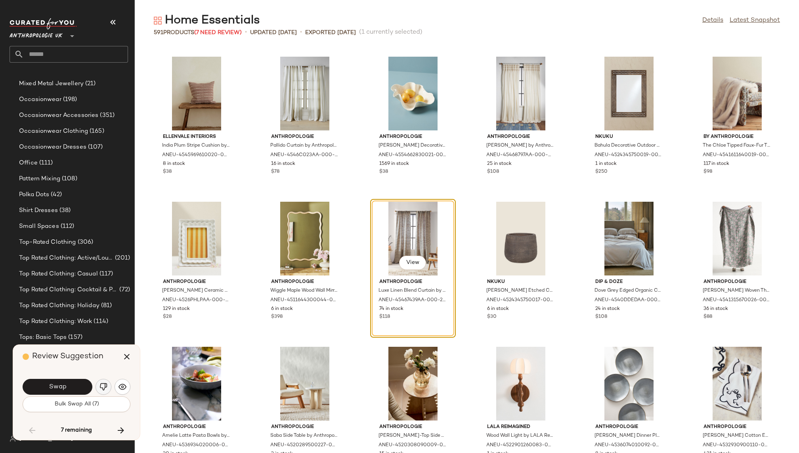
click at [103, 386] on img "button" at bounding box center [103, 387] width 8 height 8
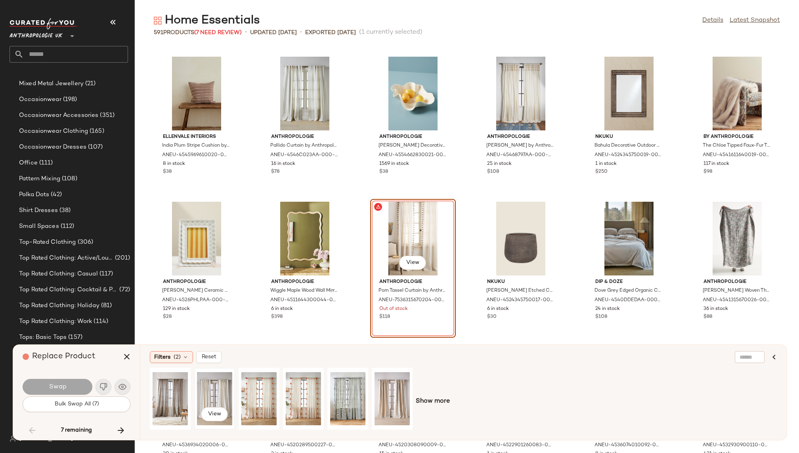
click at [207, 389] on div "View" at bounding box center [214, 398] width 35 height 56
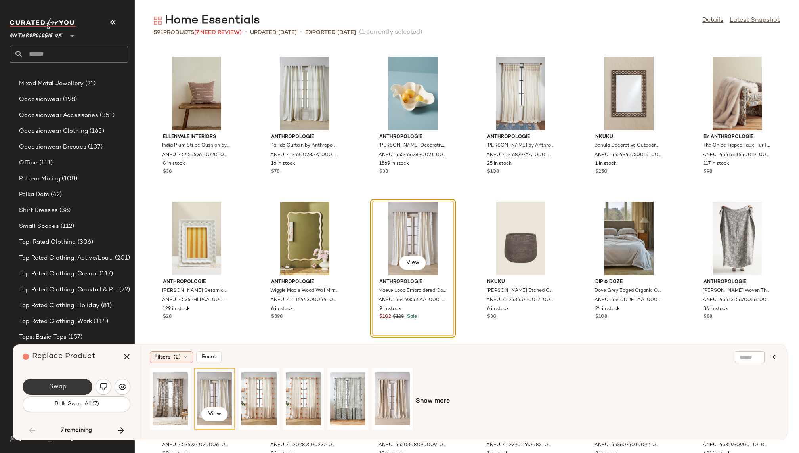
click at [71, 386] on button "Swap" at bounding box center [58, 387] width 70 height 16
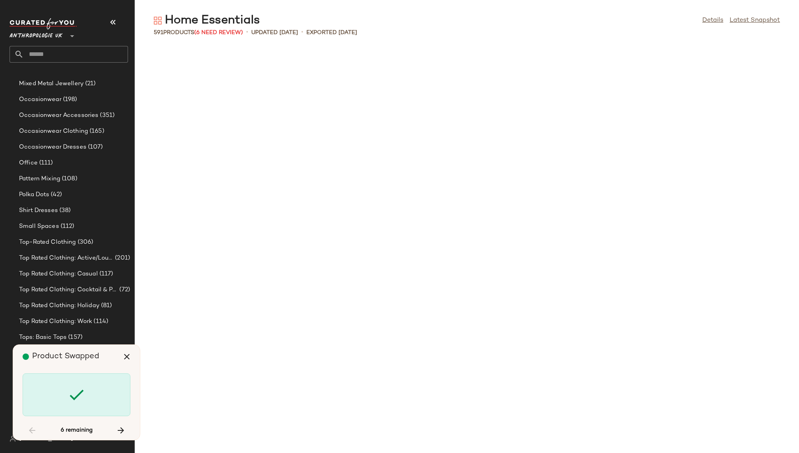
scroll to position [8843, 0]
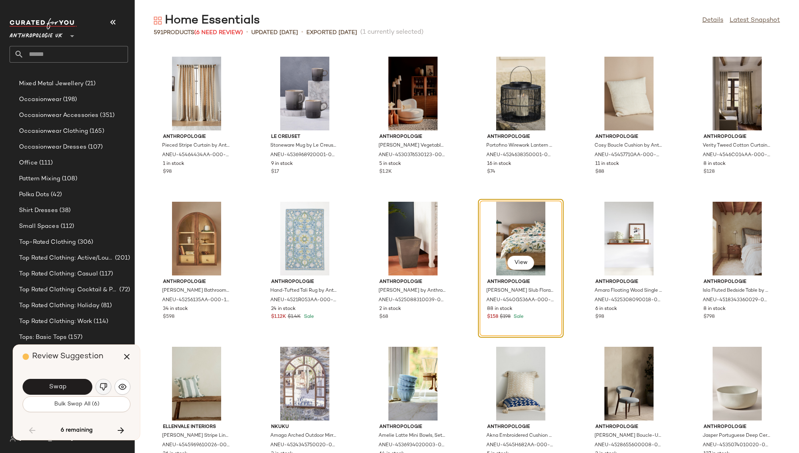
click at [103, 385] on img "button" at bounding box center [103, 387] width 8 height 8
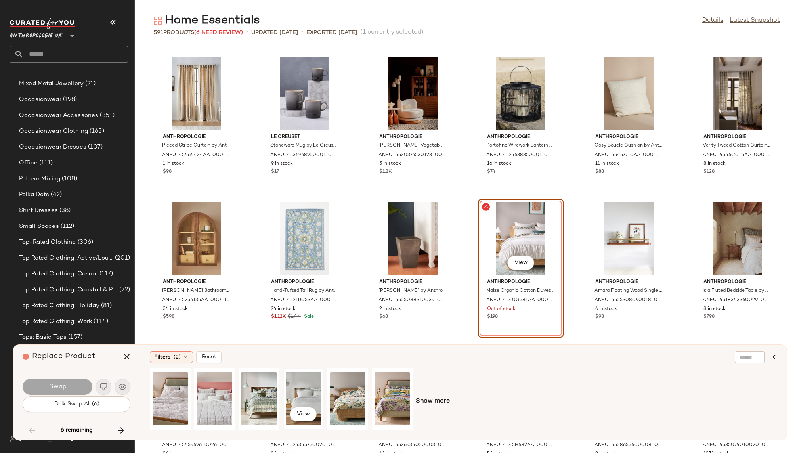
click at [293, 391] on div "View" at bounding box center [303, 398] width 35 height 56
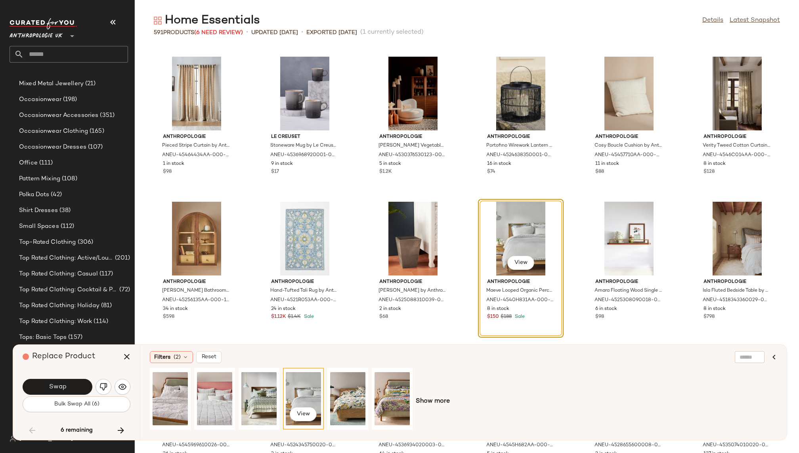
click at [438, 396] on div "View Show more" at bounding box center [463, 401] width 627 height 67
click at [438, 400] on span "Show more" at bounding box center [433, 402] width 34 height 10
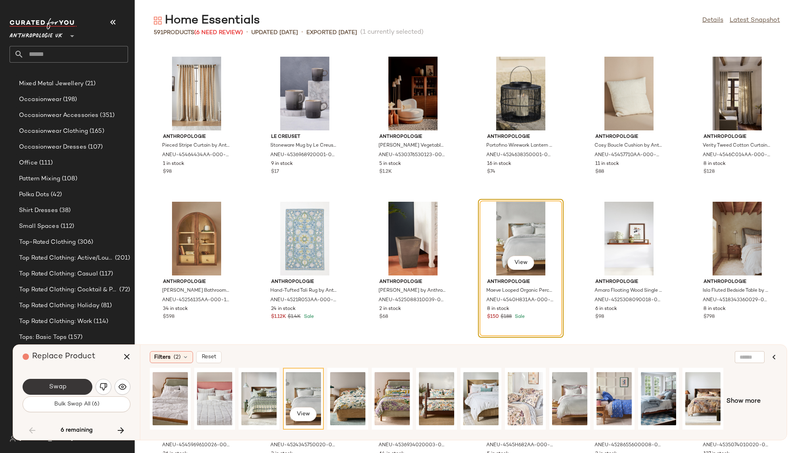
click at [63, 389] on span "Swap" at bounding box center [57, 387] width 18 height 8
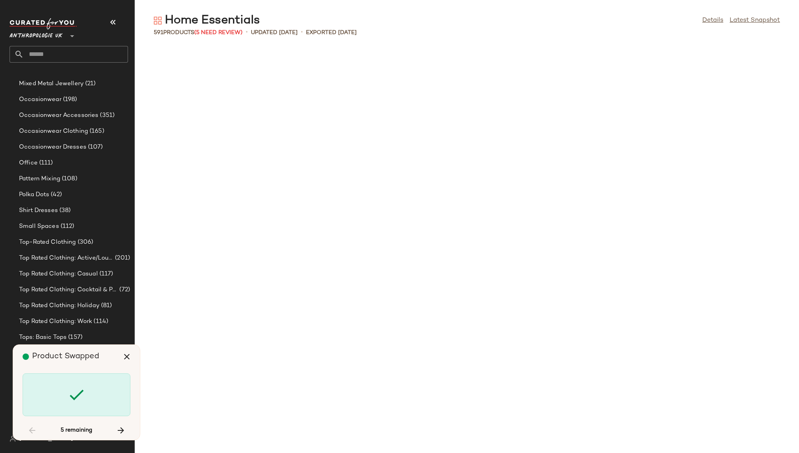
scroll to position [9423, 0]
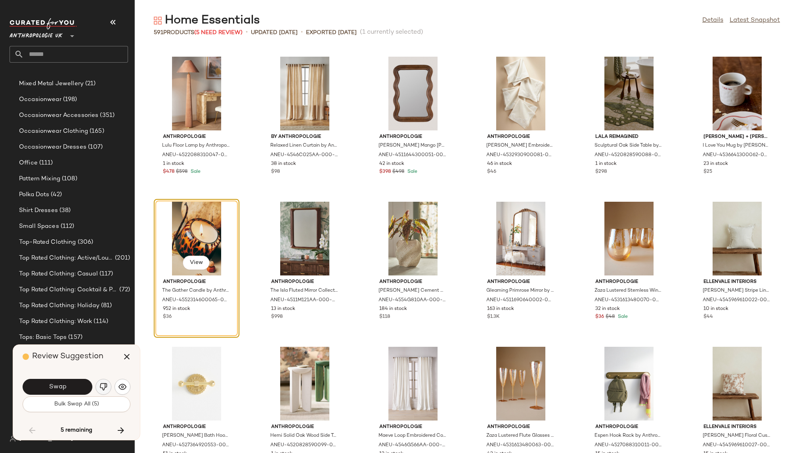
click at [103, 386] on img "button" at bounding box center [103, 387] width 8 height 8
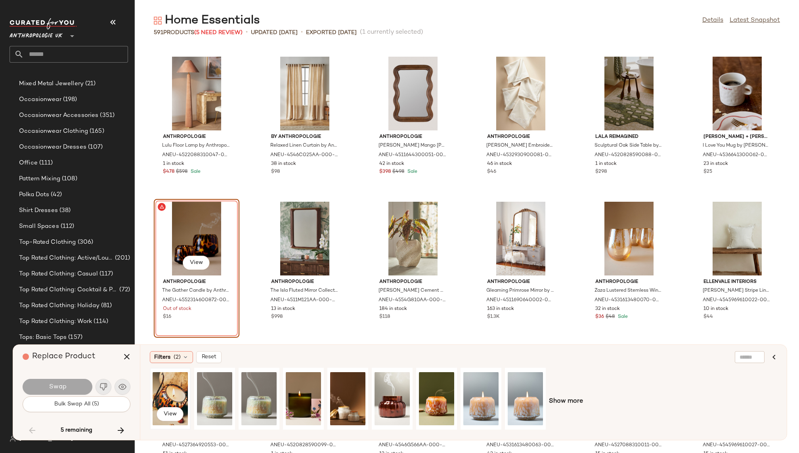
click at [166, 388] on div "View" at bounding box center [170, 398] width 35 height 56
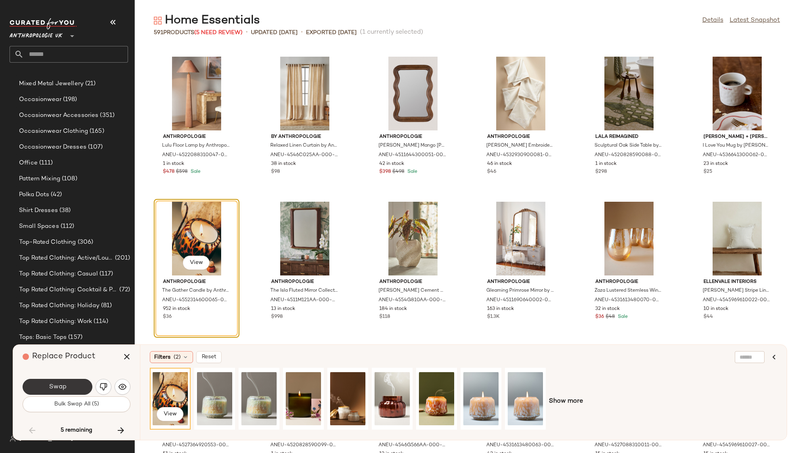
click at [67, 388] on button "Swap" at bounding box center [58, 387] width 70 height 16
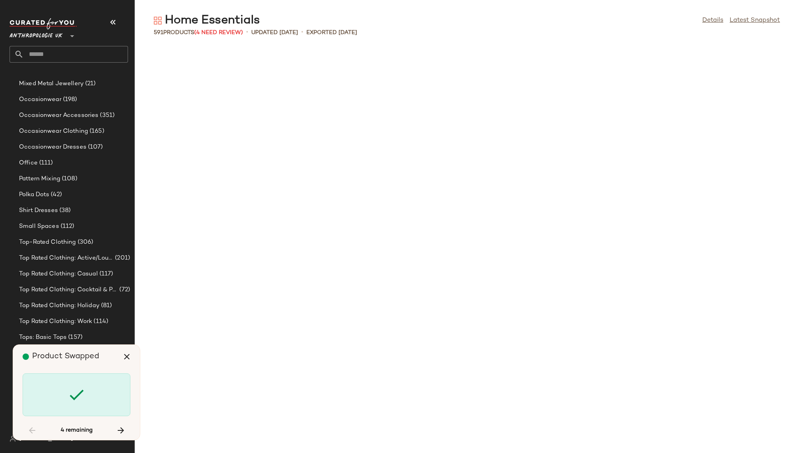
scroll to position [10003, 0]
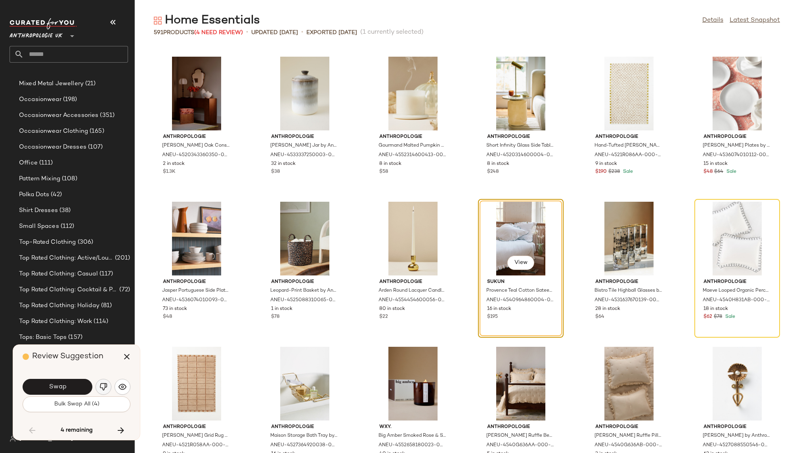
click at [103, 383] on img "button" at bounding box center [103, 387] width 8 height 8
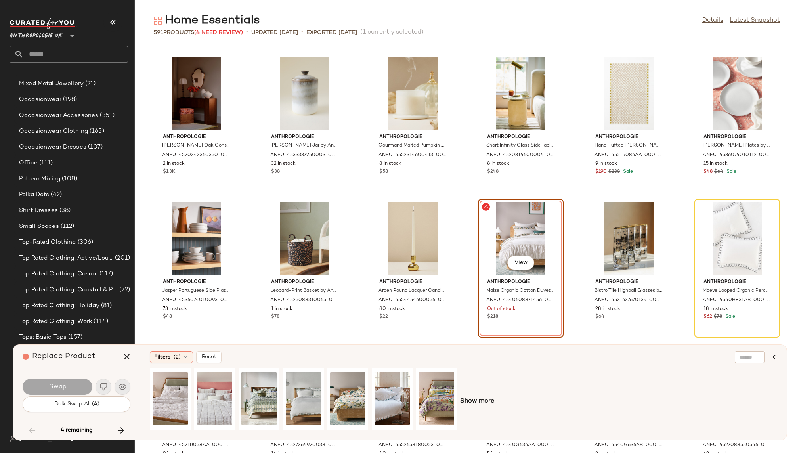
click at [480, 400] on span "Show more" at bounding box center [477, 402] width 34 height 10
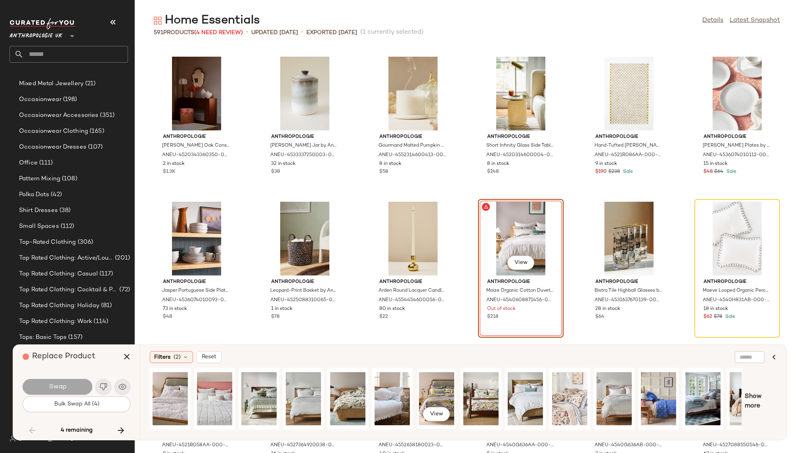
scroll to position [0, 25]
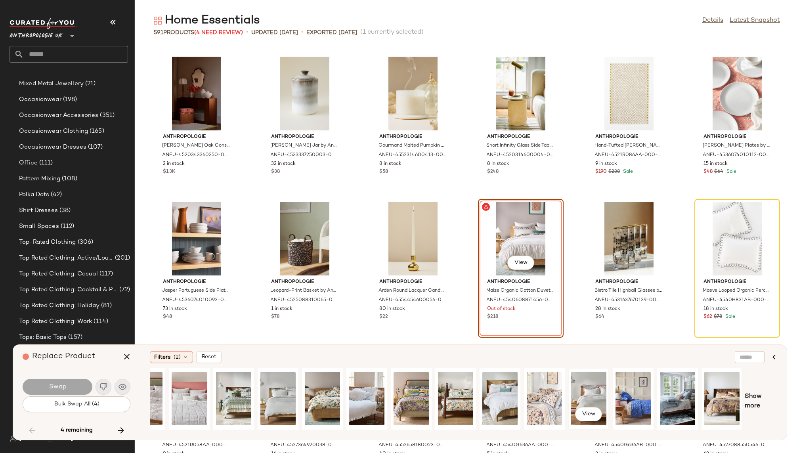
click at [591, 387] on div "View" at bounding box center [588, 398] width 35 height 56
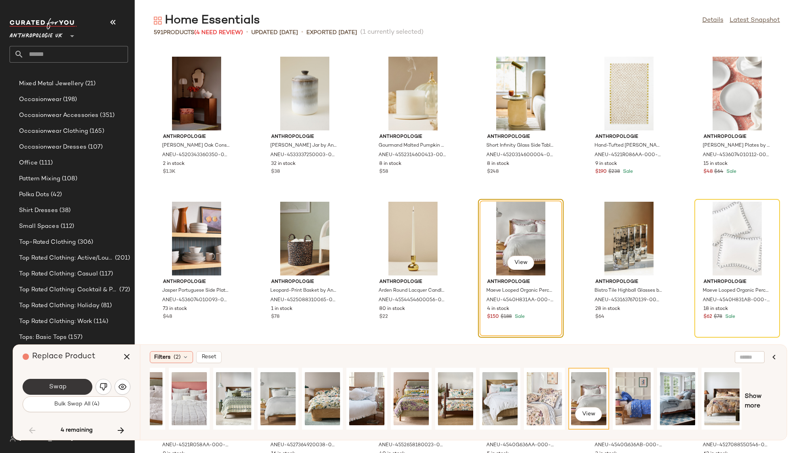
click at [60, 386] on span "Swap" at bounding box center [57, 387] width 18 height 8
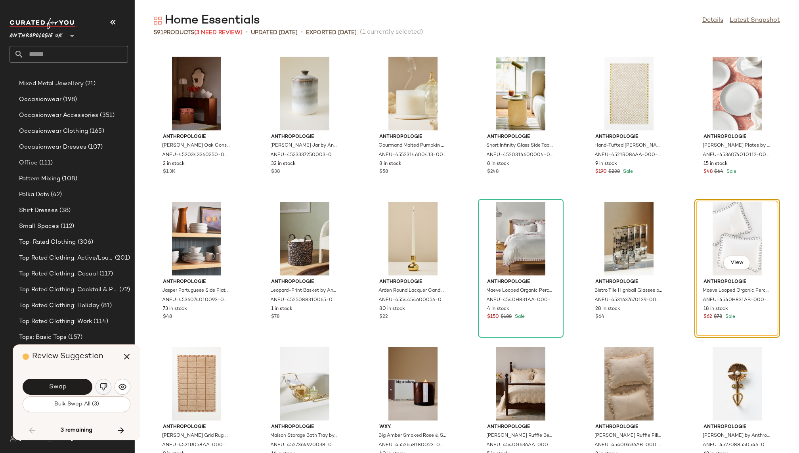
click at [104, 385] on img "button" at bounding box center [103, 387] width 8 height 8
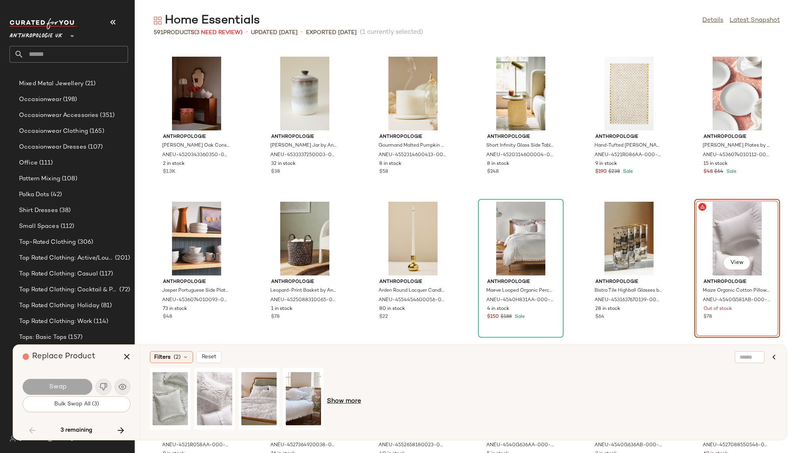
click at [354, 400] on span "Show more" at bounding box center [344, 402] width 34 height 10
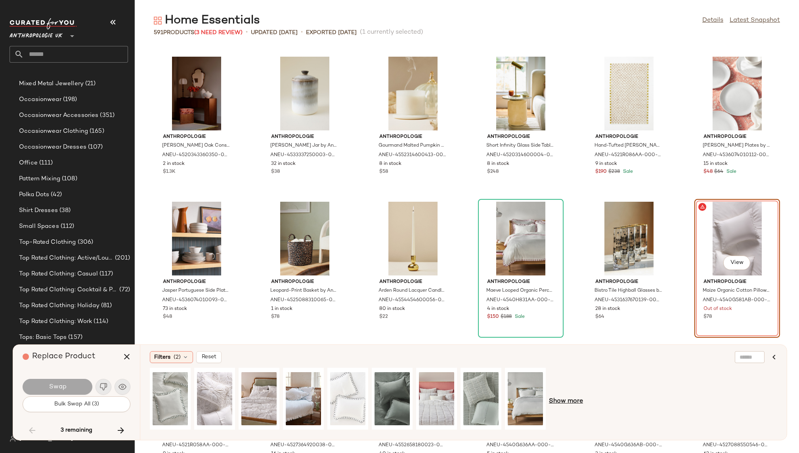
click at [569, 400] on span "Show more" at bounding box center [566, 402] width 34 height 10
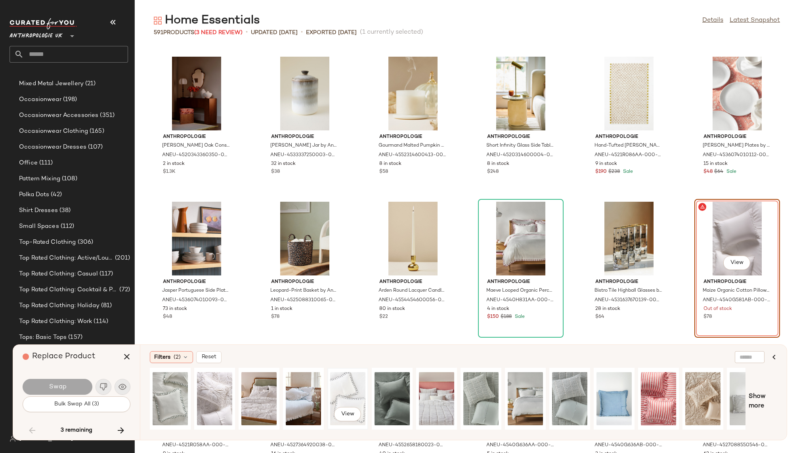
click at [332, 388] on div "View" at bounding box center [347, 398] width 35 height 56
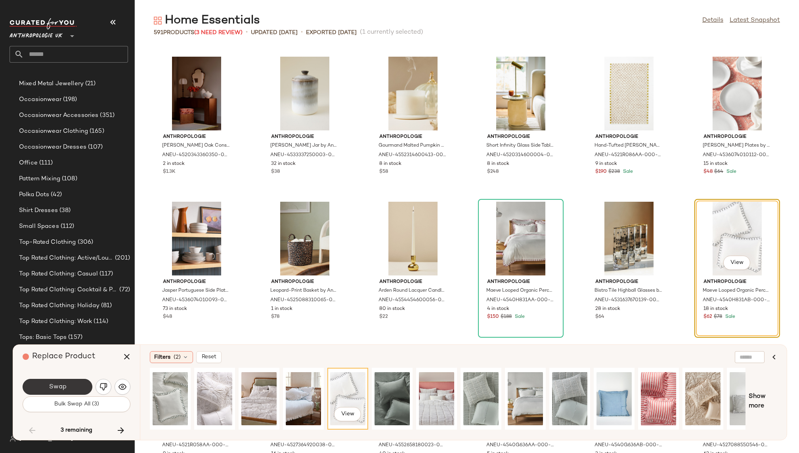
click at [53, 387] on span "Swap" at bounding box center [57, 387] width 18 height 8
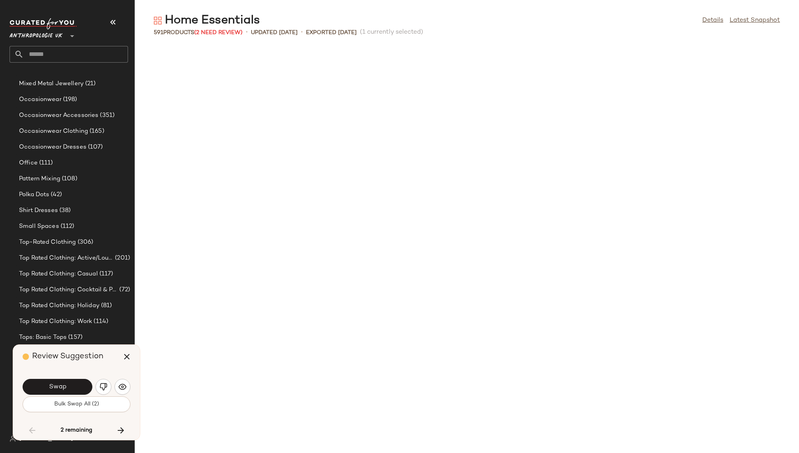
scroll to position [10438, 0]
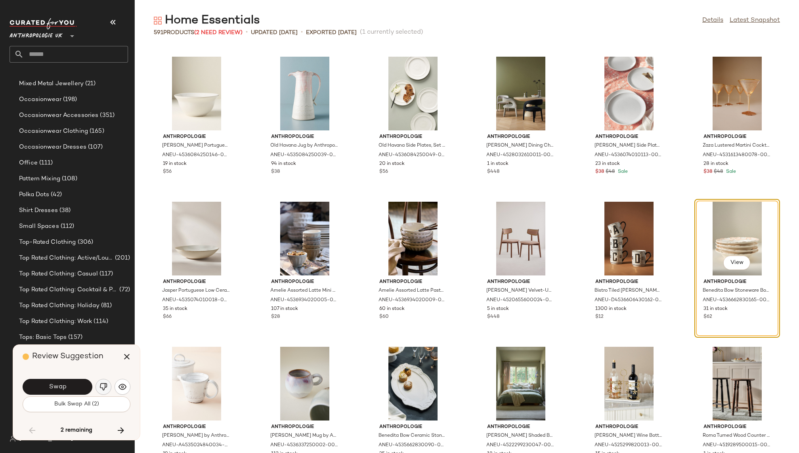
click at [101, 384] on img "button" at bounding box center [103, 387] width 8 height 8
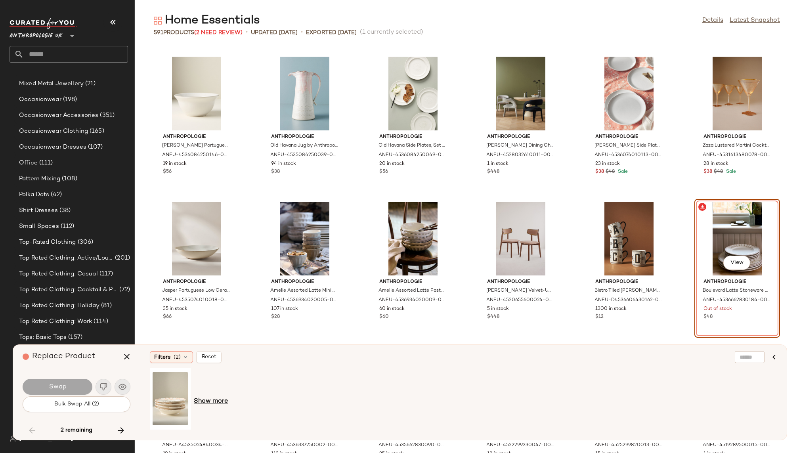
click at [206, 400] on span "Show more" at bounding box center [211, 402] width 34 height 10
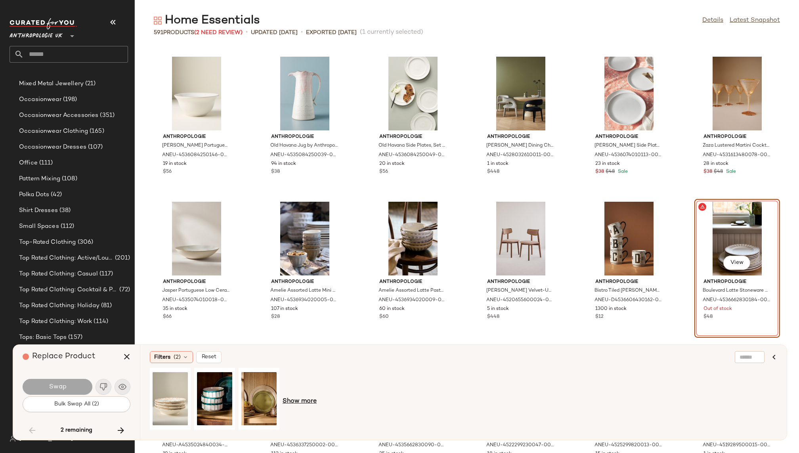
click at [295, 402] on span "Show more" at bounding box center [299, 402] width 34 height 10
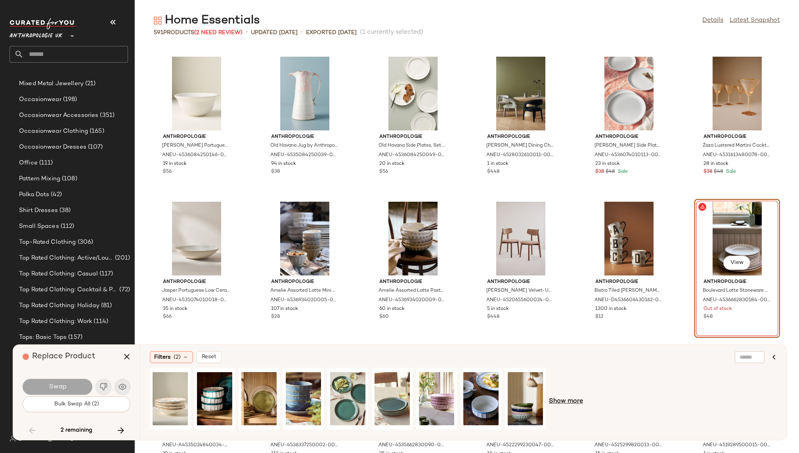
click at [559, 401] on span "Show more" at bounding box center [566, 402] width 34 height 10
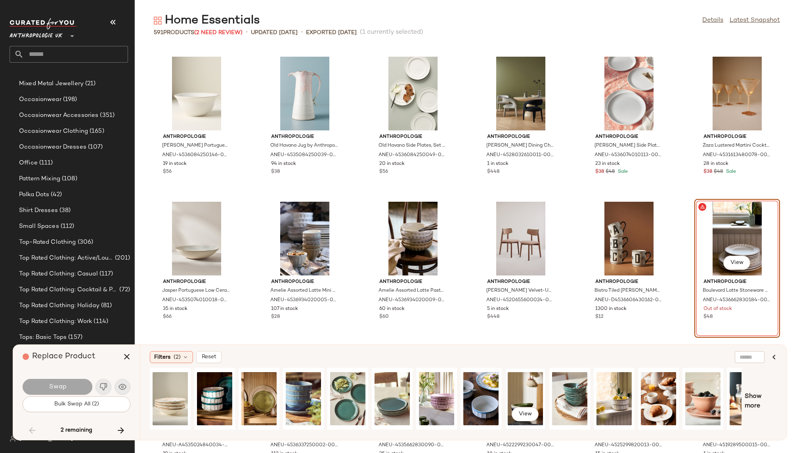
scroll to position [0, 25]
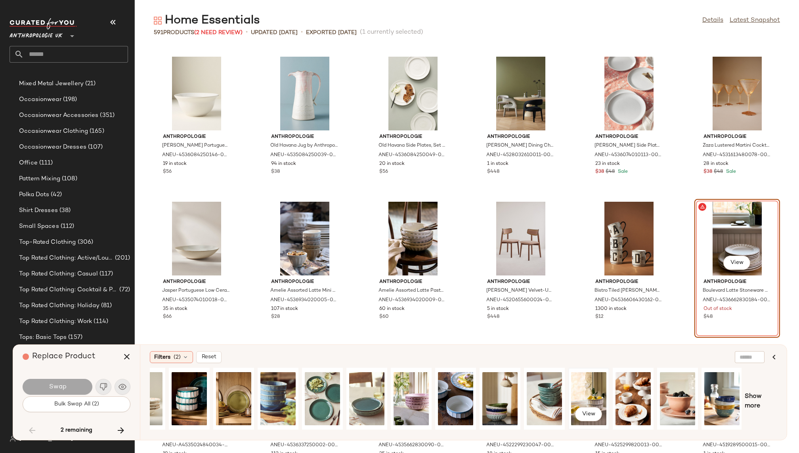
click at [589, 393] on div "View" at bounding box center [588, 398] width 35 height 56
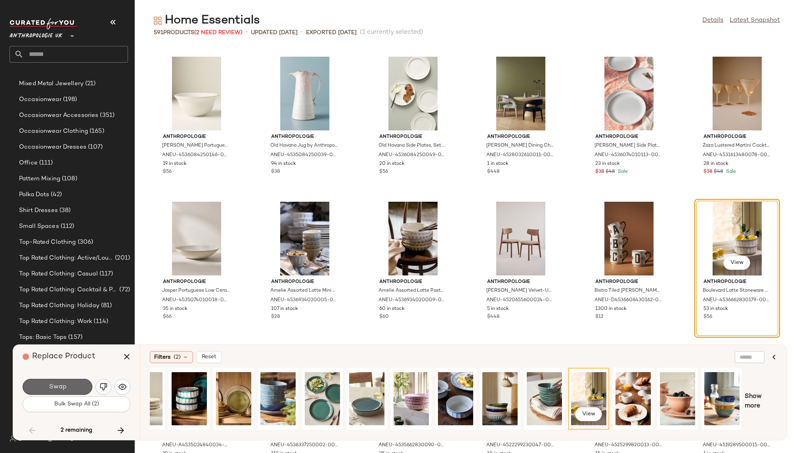
click at [69, 390] on button "Swap" at bounding box center [58, 387] width 70 height 16
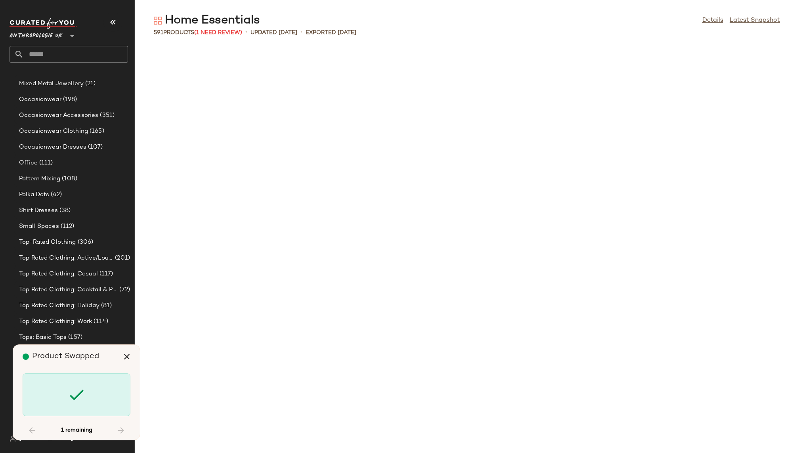
scroll to position [12613, 0]
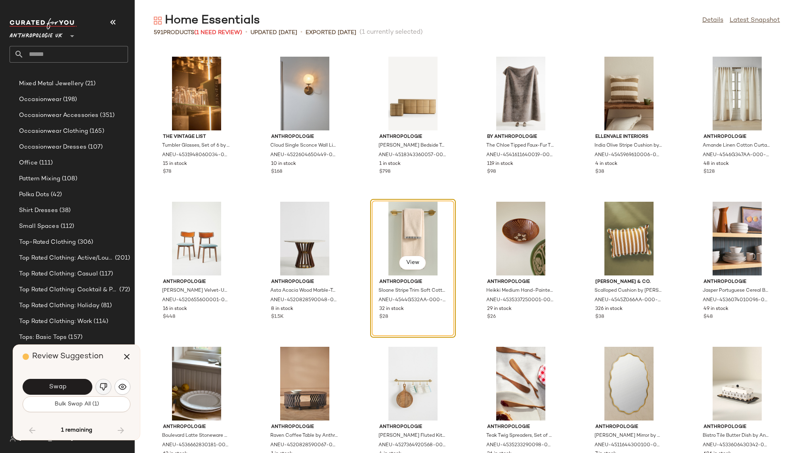
click at [103, 385] on img "button" at bounding box center [103, 387] width 8 height 8
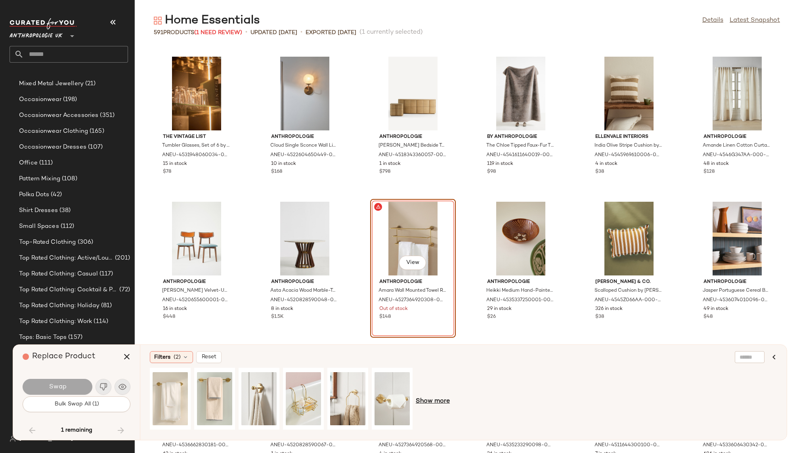
click at [433, 400] on span "Show more" at bounding box center [433, 402] width 34 height 10
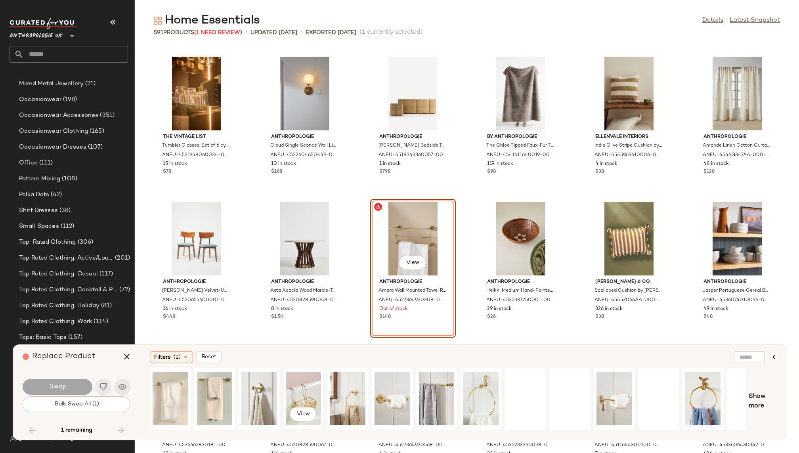
click at [305, 386] on div "View" at bounding box center [303, 398] width 35 height 56
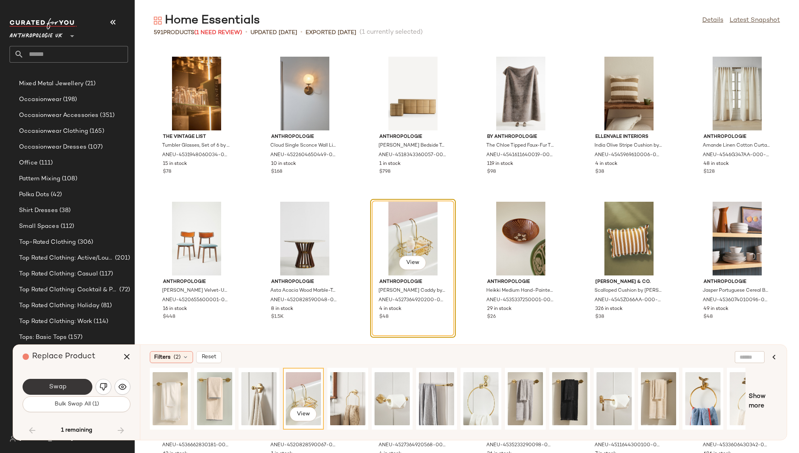
click at [64, 383] on span "Swap" at bounding box center [57, 387] width 18 height 8
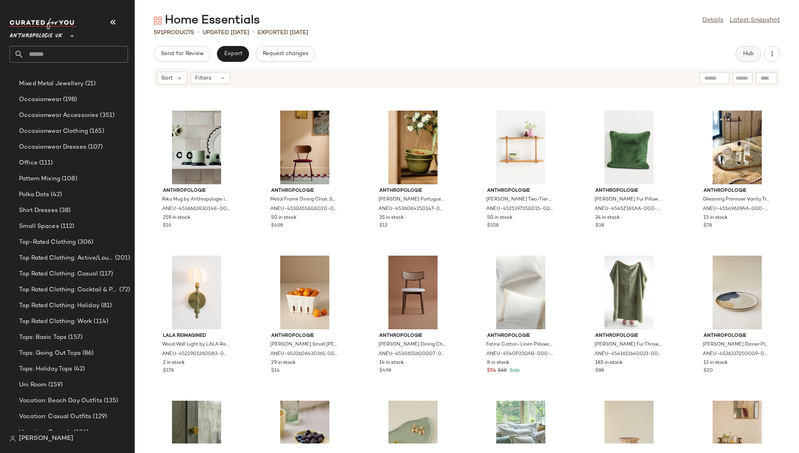
click at [749, 58] on button "Hub" at bounding box center [747, 54] width 25 height 16
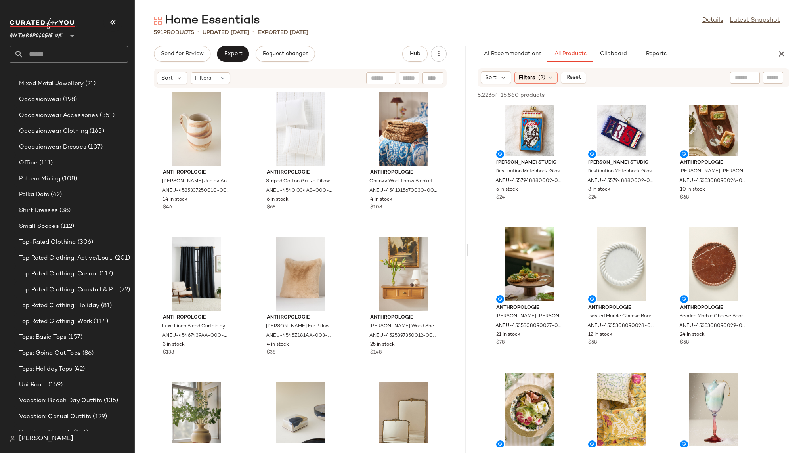
scroll to position [3654, 0]
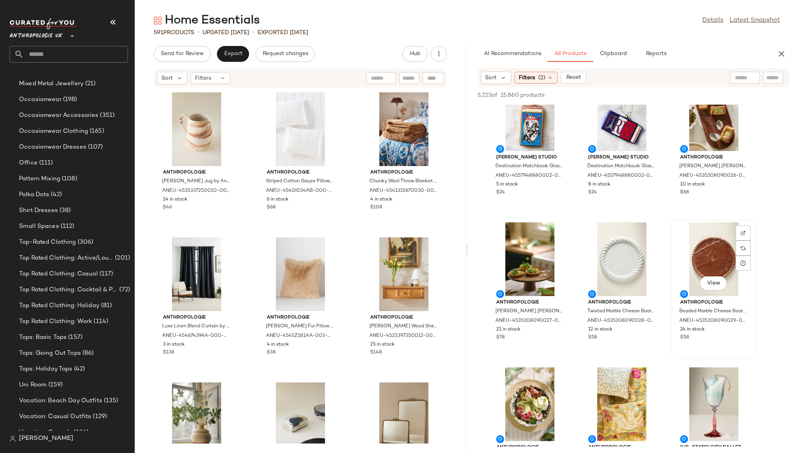
click at [692, 255] on div "View" at bounding box center [713, 259] width 80 height 74
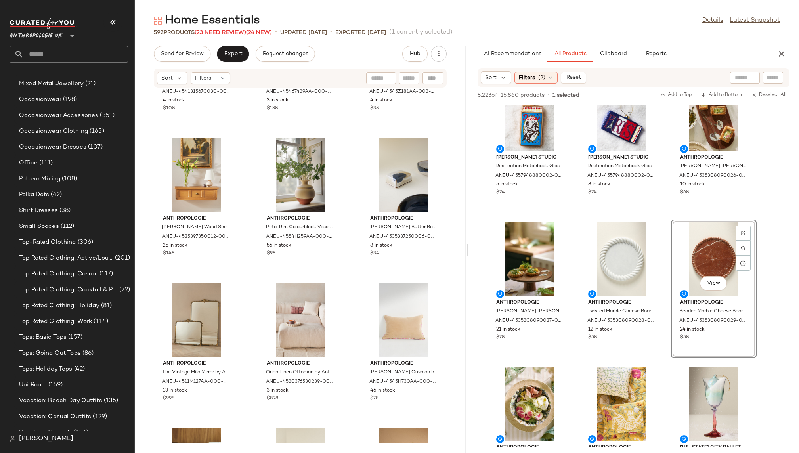
scroll to position [0, 0]
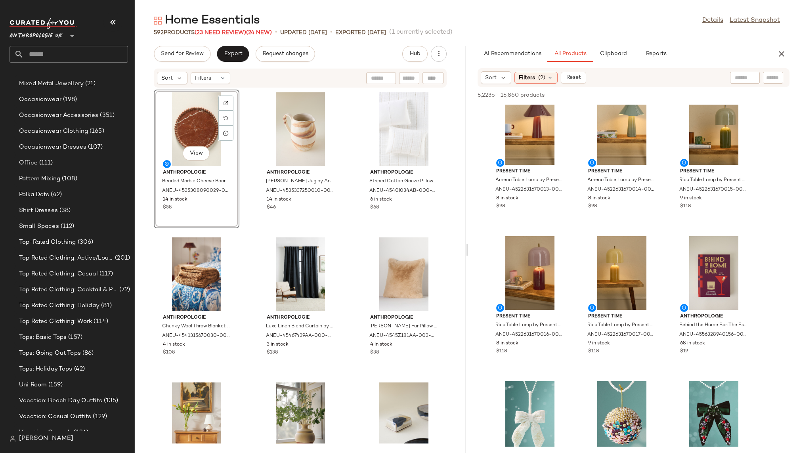
scroll to position [5832, 0]
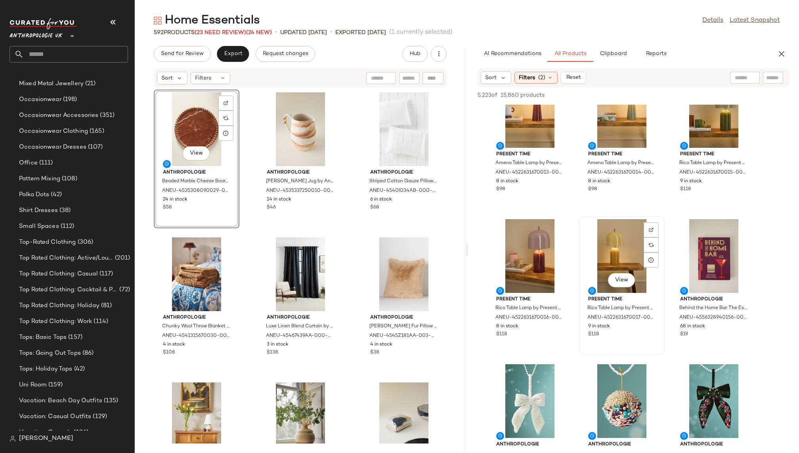
click at [602, 246] on div "View" at bounding box center [621, 256] width 80 height 74
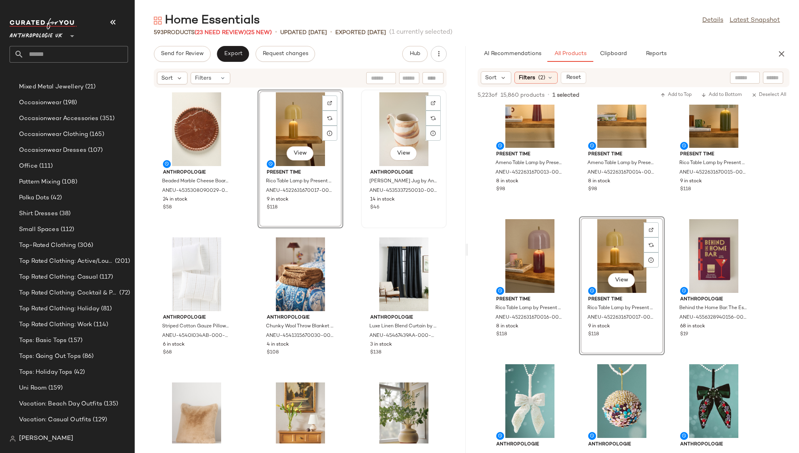
scroll to position [617, 0]
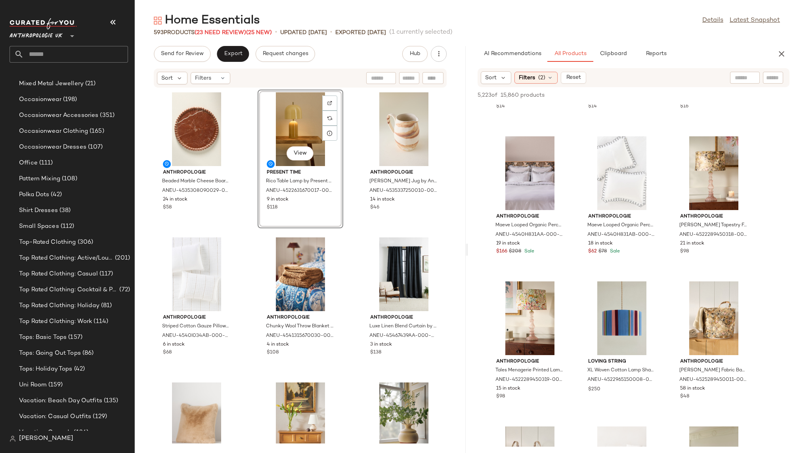
scroll to position [10680, 0]
click at [599, 172] on div "View" at bounding box center [621, 174] width 80 height 74
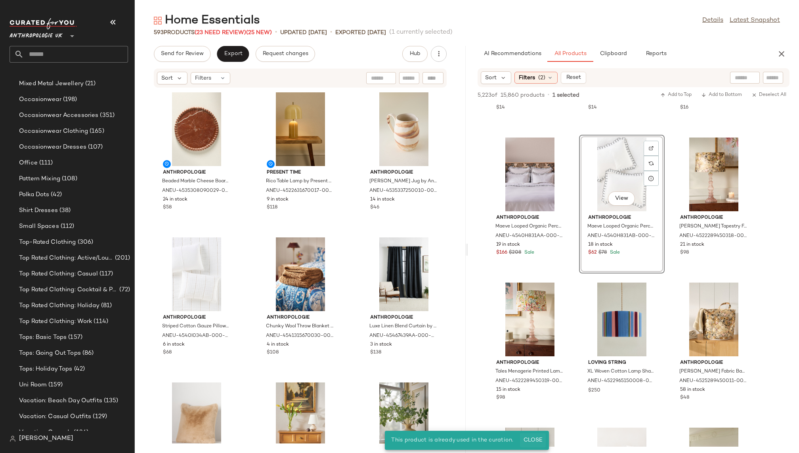
click at [533, 435] on button "Close" at bounding box center [533, 440] width 26 height 14
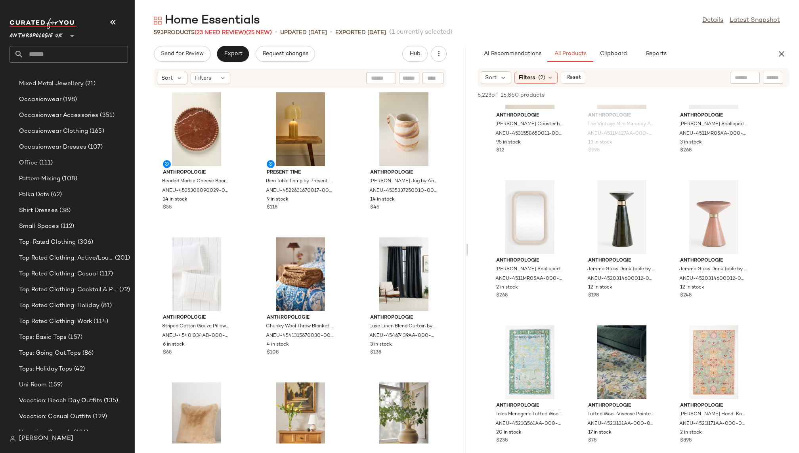
scroll to position [13815, 0]
click at [694, 213] on div "View" at bounding box center [713, 216] width 80 height 74
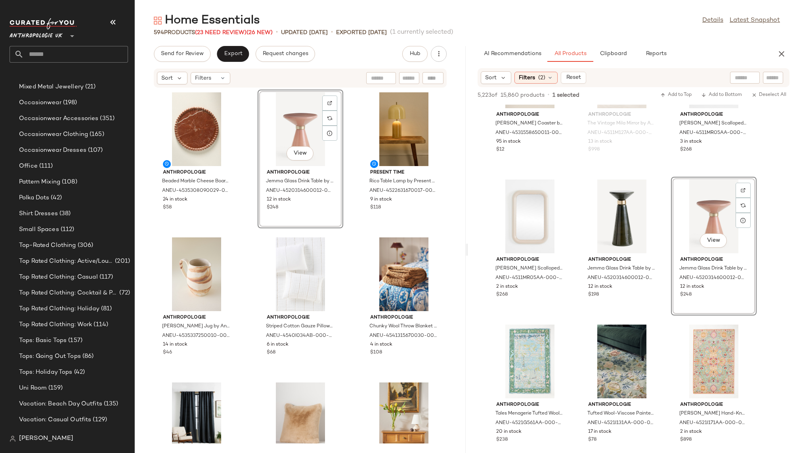
scroll to position [617, 0]
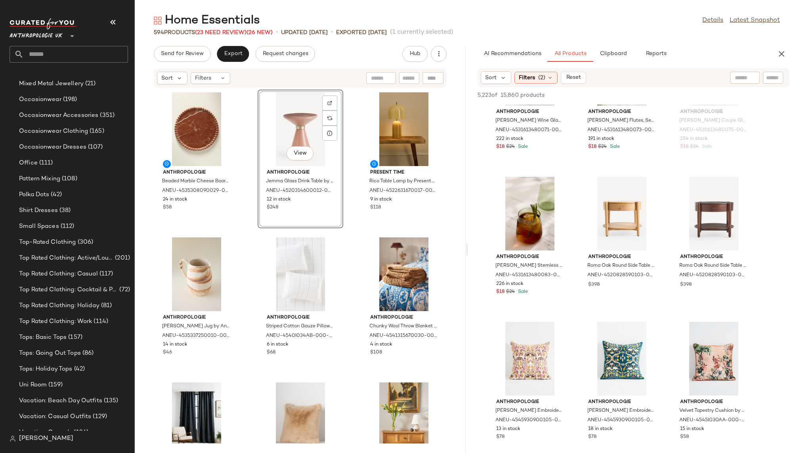
scroll to position [15960, 0]
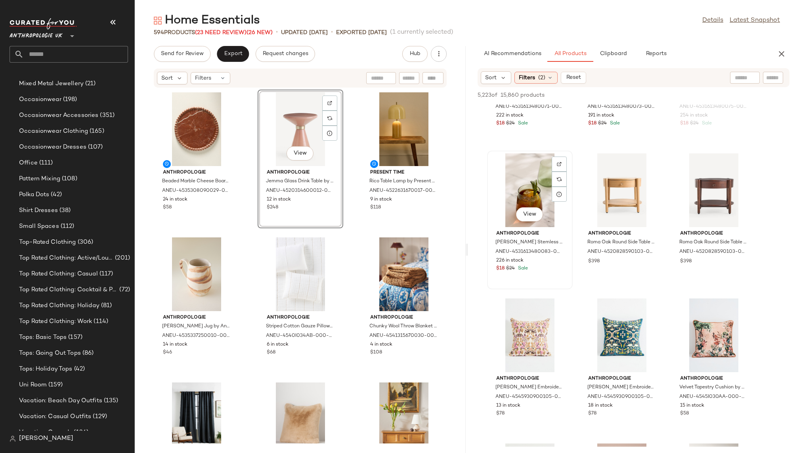
click at [520, 199] on div "View" at bounding box center [530, 190] width 80 height 74
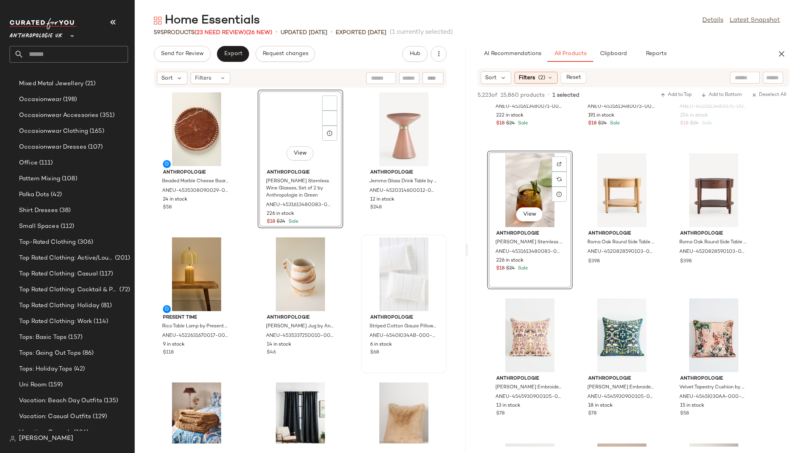
scroll to position [617, 0]
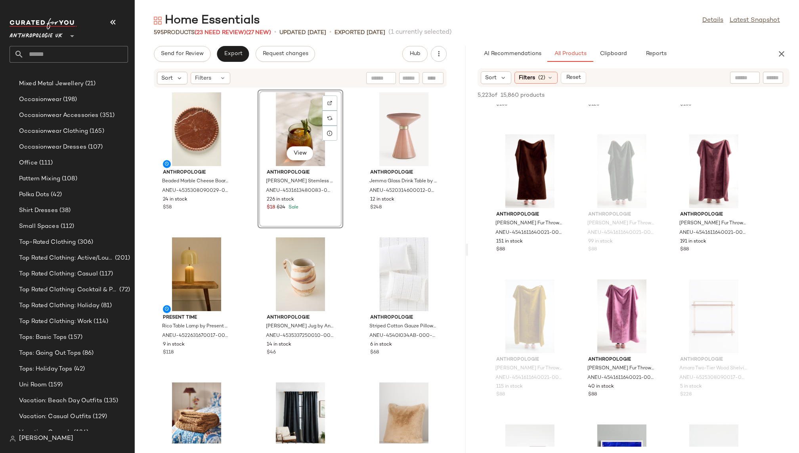
scroll to position [16585, 0]
click at [517, 156] on div "View" at bounding box center [530, 170] width 80 height 74
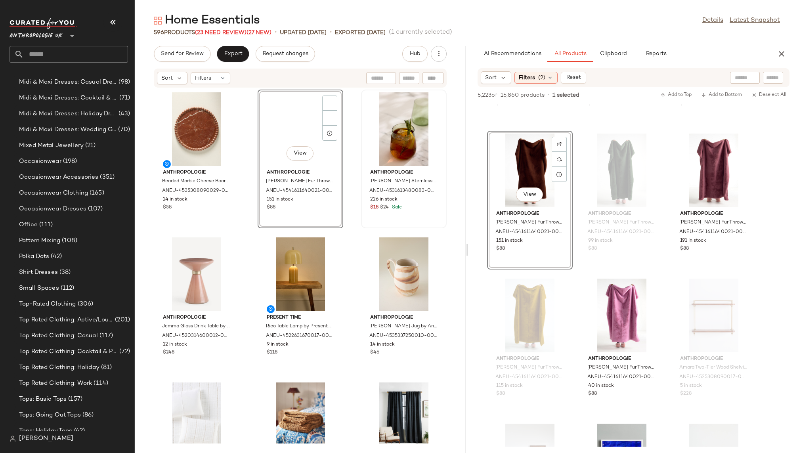
scroll to position [617, 0]
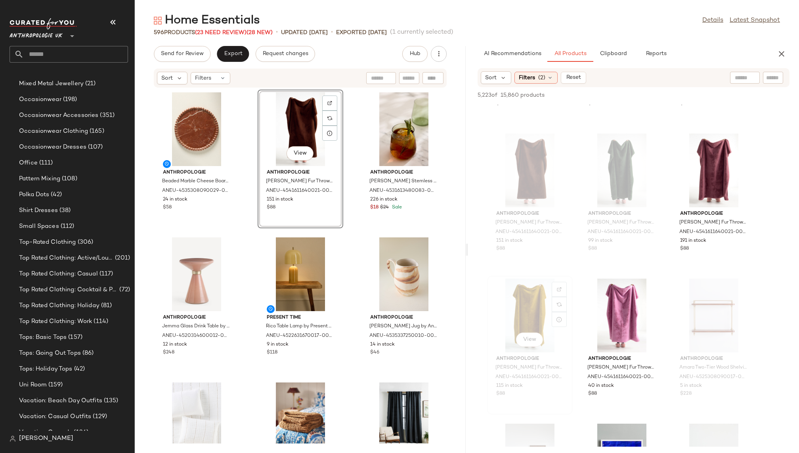
click at [572, 341] on div "View Anthropologie [PERSON_NAME] Fur Throw Blanket by Anthropologie in Yellow S…" at bounding box center [530, 345] width 86 height 139
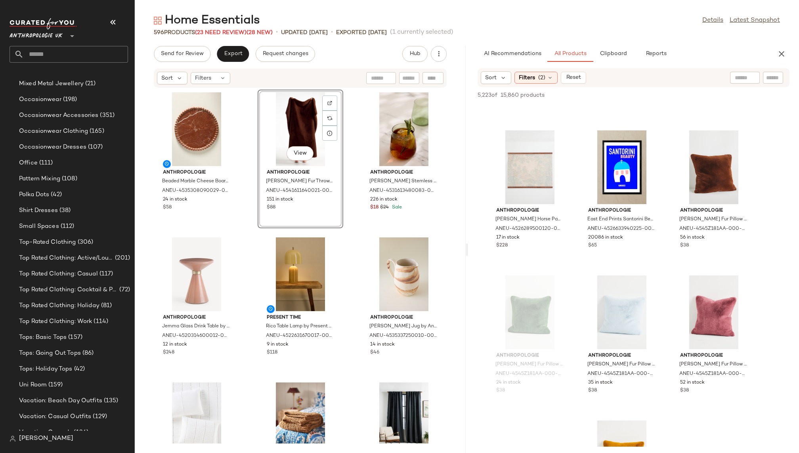
scroll to position [18407, 0]
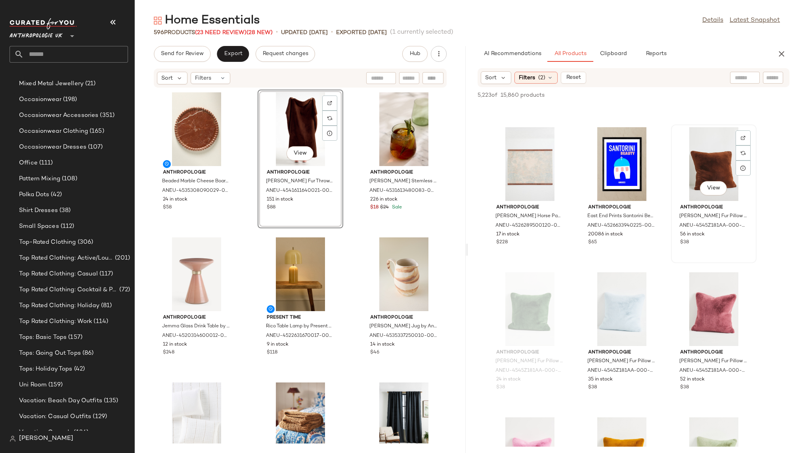
click at [694, 162] on div "View" at bounding box center [713, 164] width 80 height 74
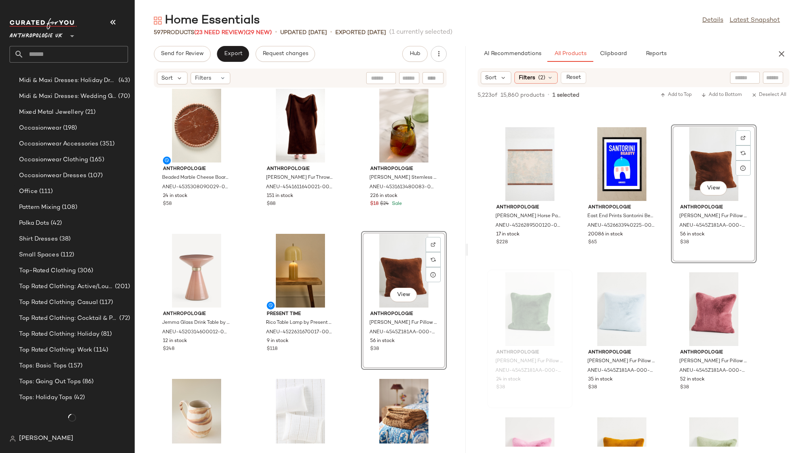
scroll to position [617, 0]
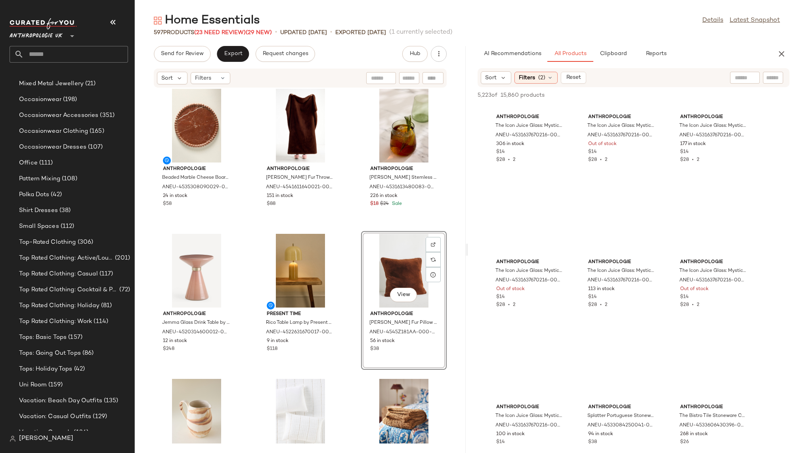
scroll to position [31819, 0]
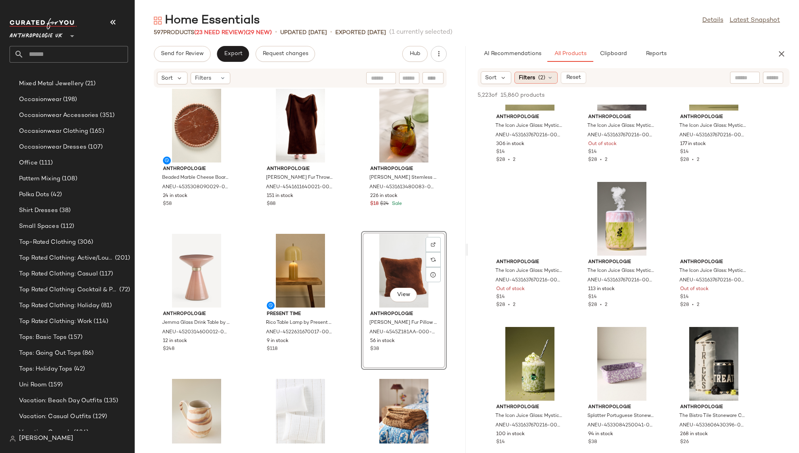
click at [541, 78] on span "(2)" at bounding box center [541, 78] width 7 height 8
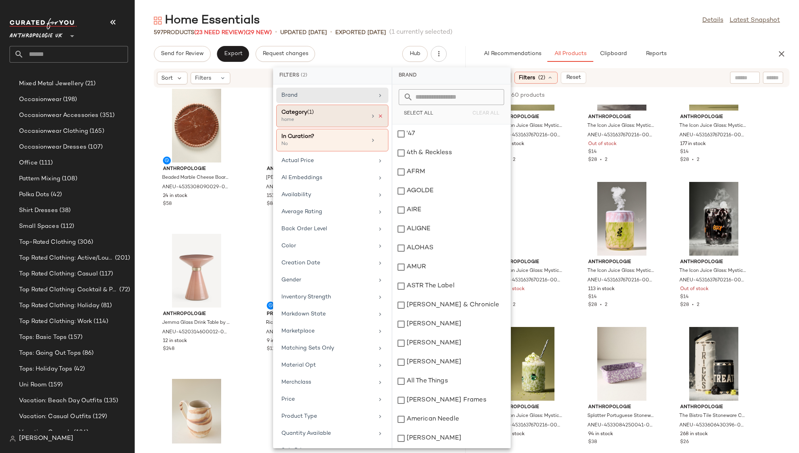
click at [379, 113] on icon at bounding box center [380, 116] width 6 height 6
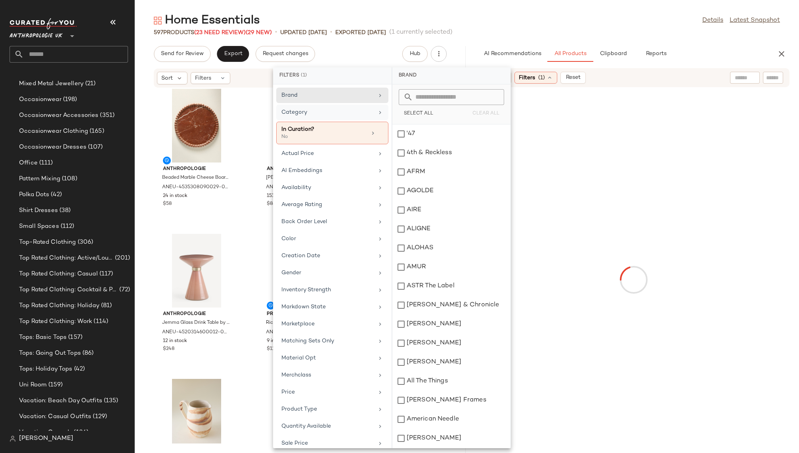
click at [533, 32] on div "597 Products (23 Need Review) (29 New) • updated [DATE] • Exported [DATE] (1 cu…" at bounding box center [467, 33] width 664 height 8
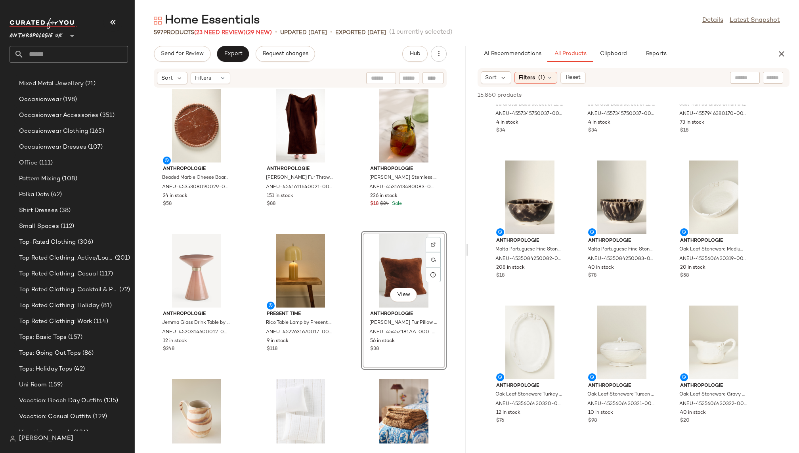
scroll to position [80, 0]
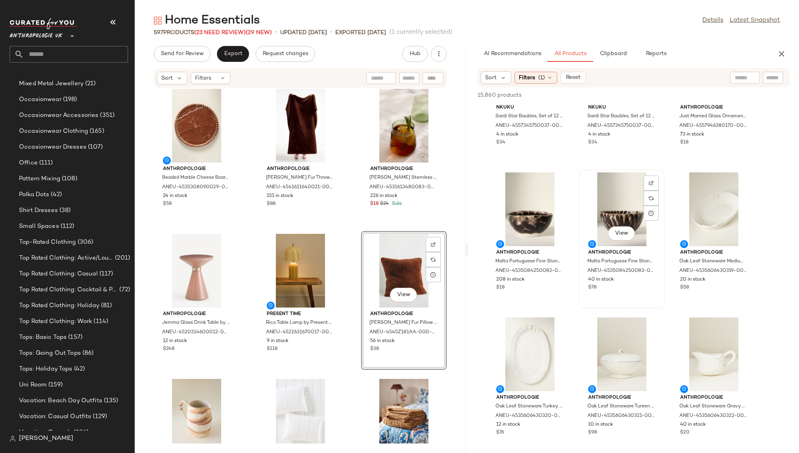
click at [608, 212] on div "View" at bounding box center [621, 209] width 80 height 74
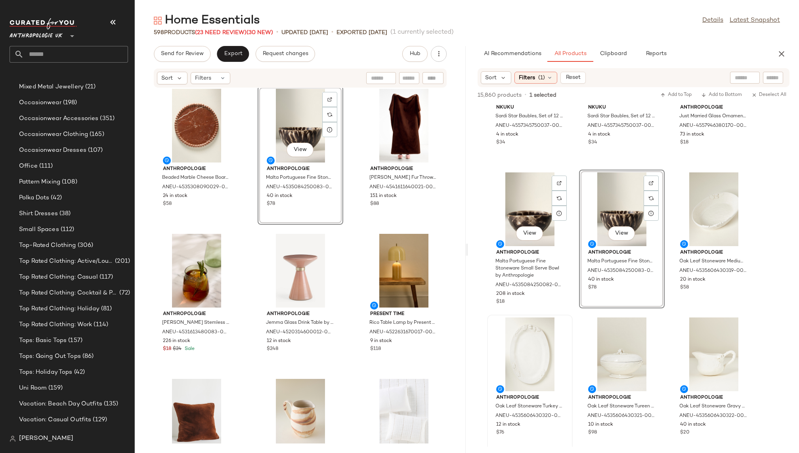
scroll to position [617, 0]
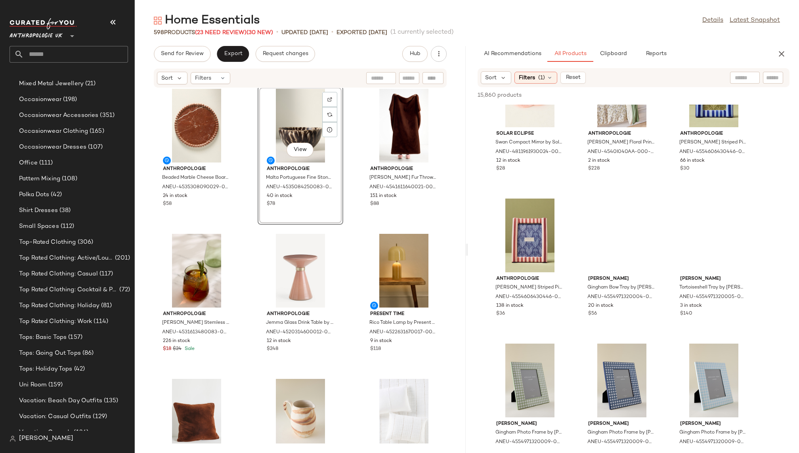
scroll to position [19540, 0]
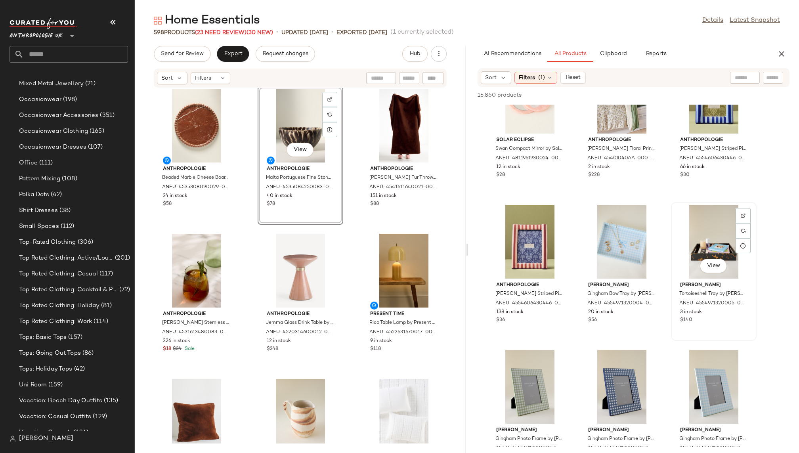
click at [695, 238] on div "View" at bounding box center [713, 242] width 80 height 74
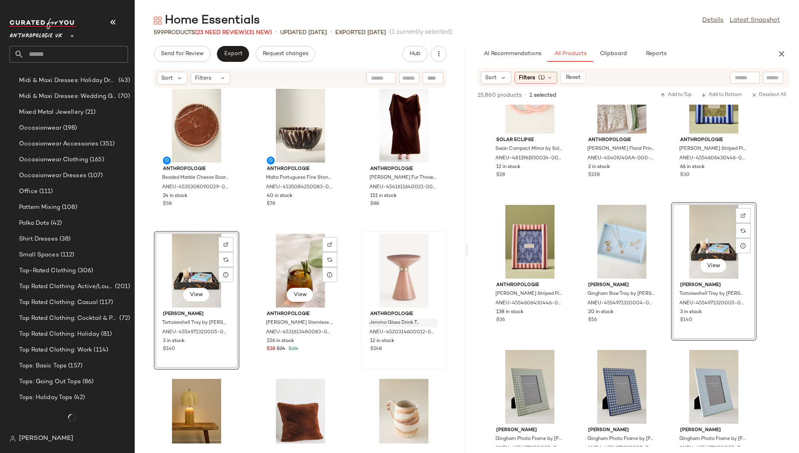
scroll to position [617, 0]
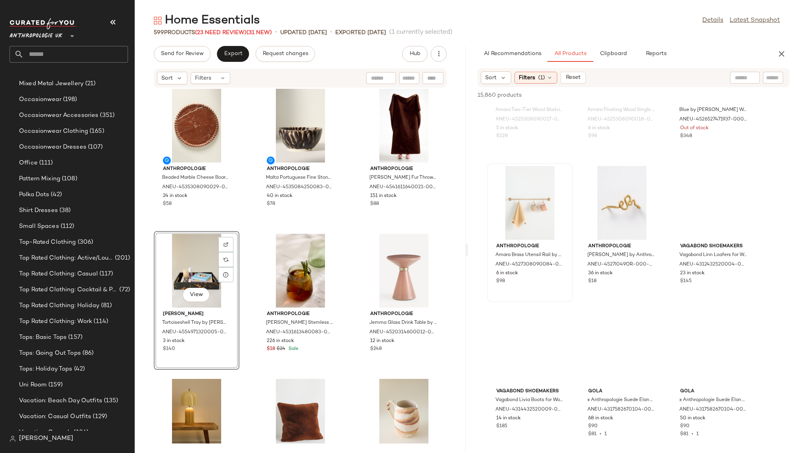
scroll to position [43795, 0]
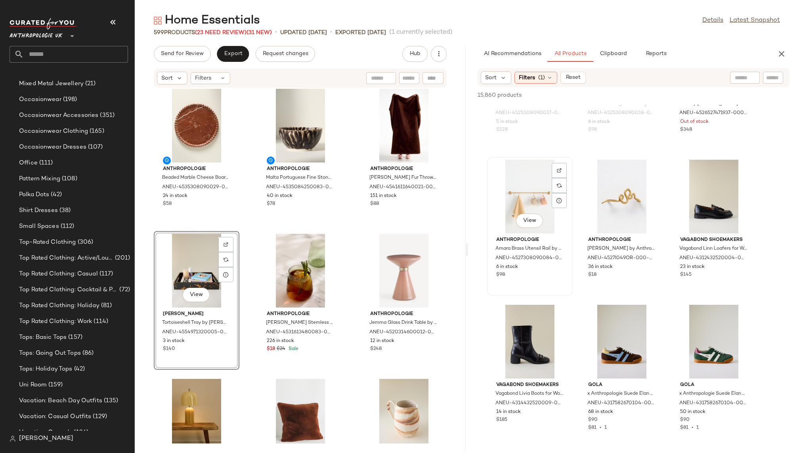
click at [513, 195] on div "View" at bounding box center [530, 197] width 80 height 74
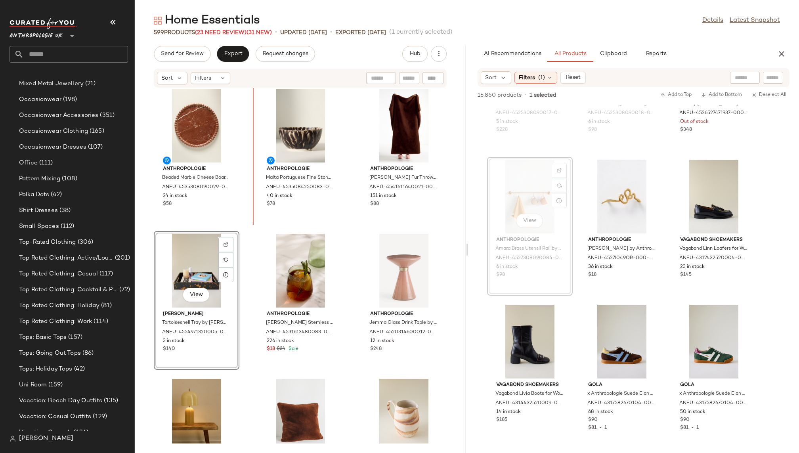
drag, startPoint x: 529, startPoint y: 168, endPoint x: 513, endPoint y: 170, distance: 15.6
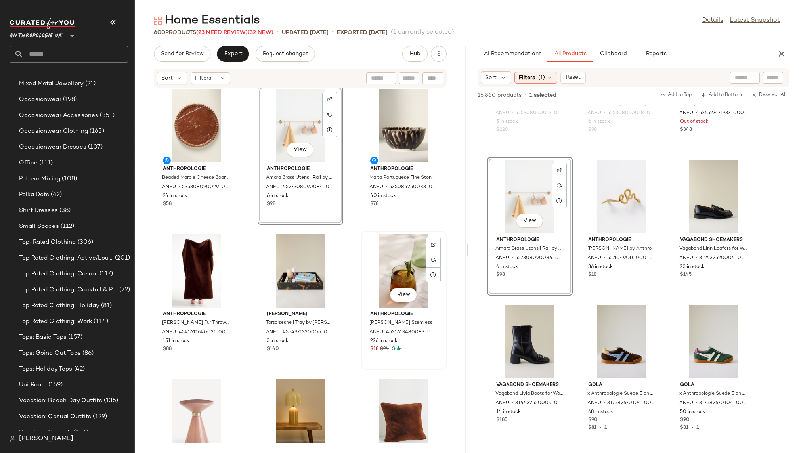
scroll to position [0, 0]
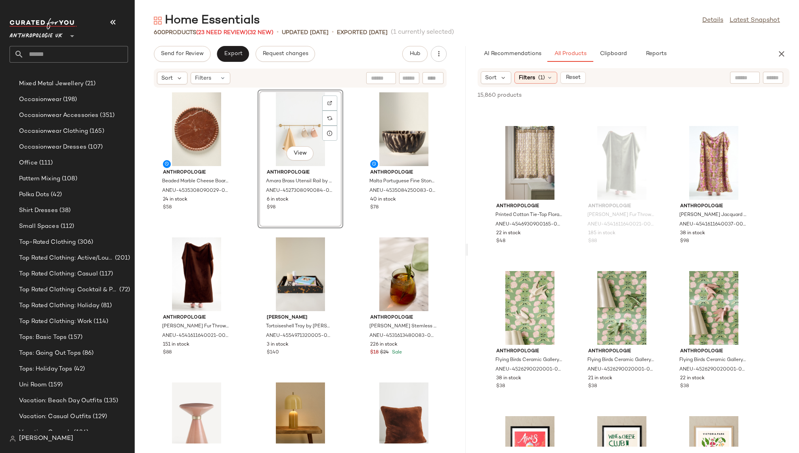
scroll to position [45043, 0]
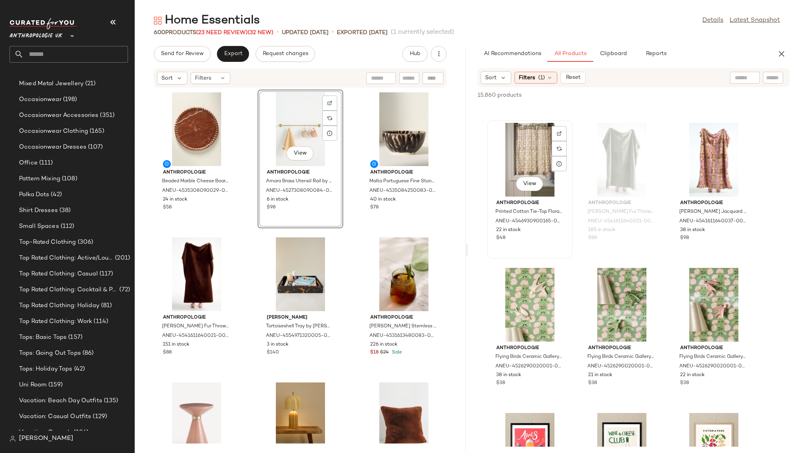
click at [507, 141] on div "View" at bounding box center [530, 160] width 80 height 74
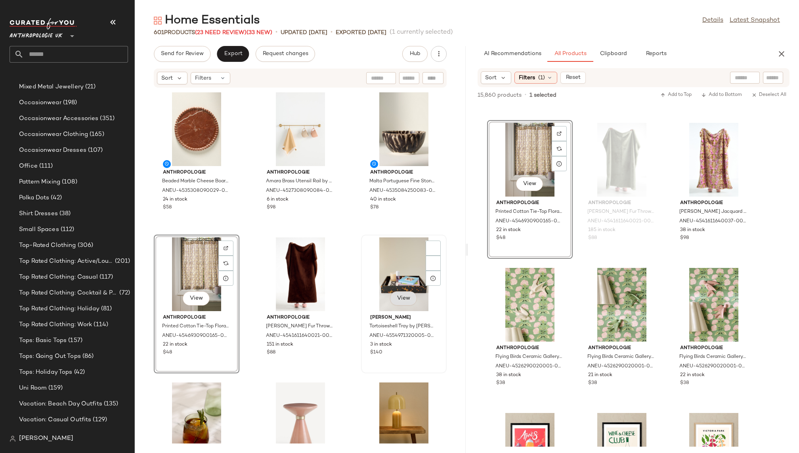
scroll to position [617, 0]
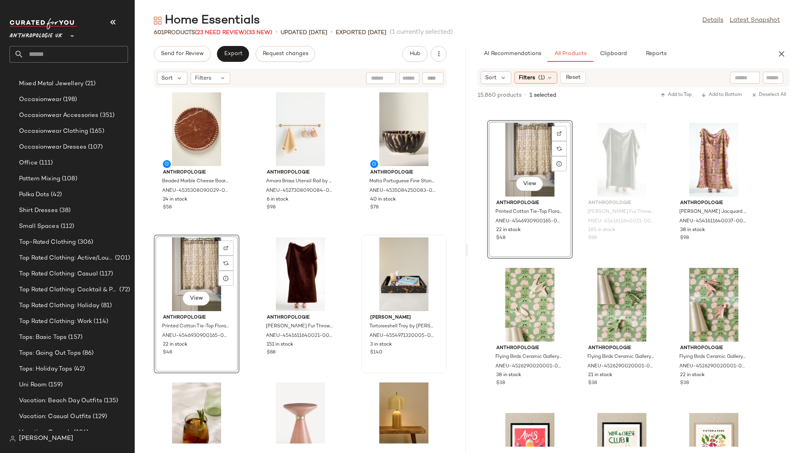
click at [346, 362] on div "Anthropologie Beaded Marble Cheese Board by Anthropologie in Blue Size: Cheeseb…" at bounding box center [300, 265] width 331 height 355
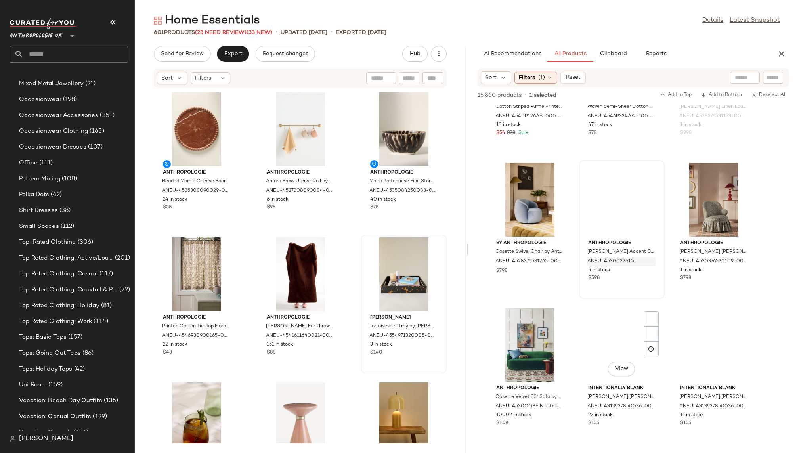
scroll to position [71781, 0]
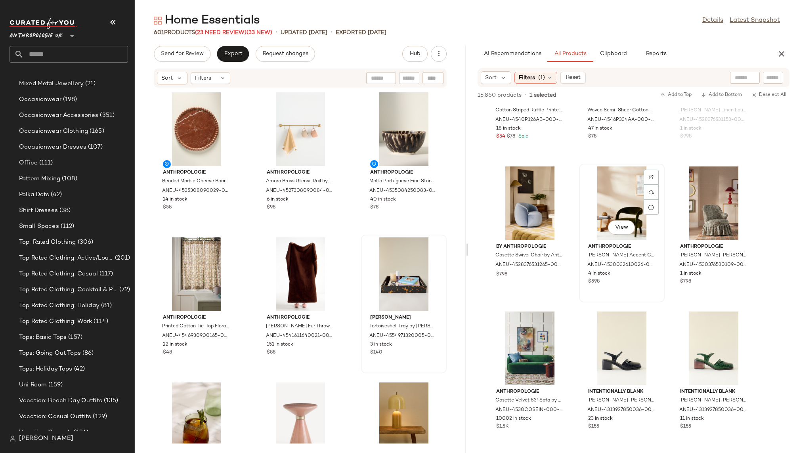
click at [598, 210] on div "View" at bounding box center [621, 203] width 80 height 74
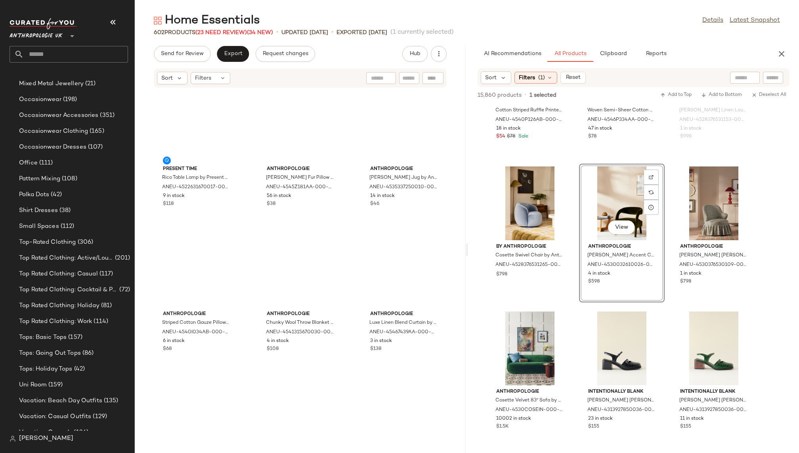
scroll to position [0, 0]
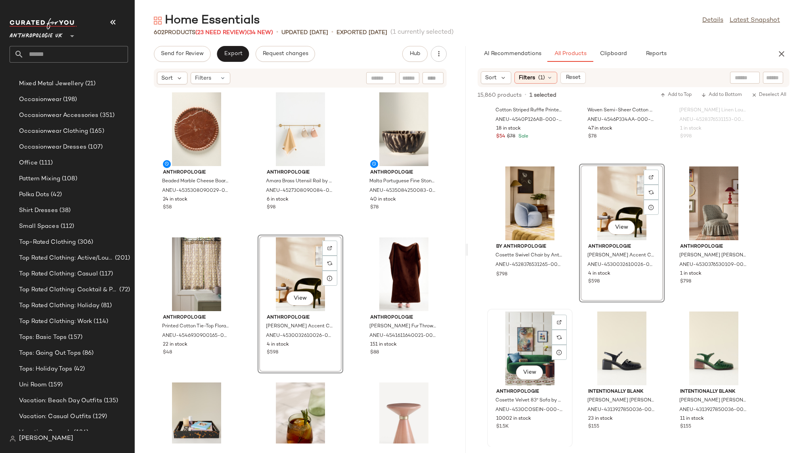
click at [572, 333] on div "View Anthropologie Cosette Velvet 83" Sofa by Anthropologie in Green Size: 83 i…" at bounding box center [530, 378] width 86 height 139
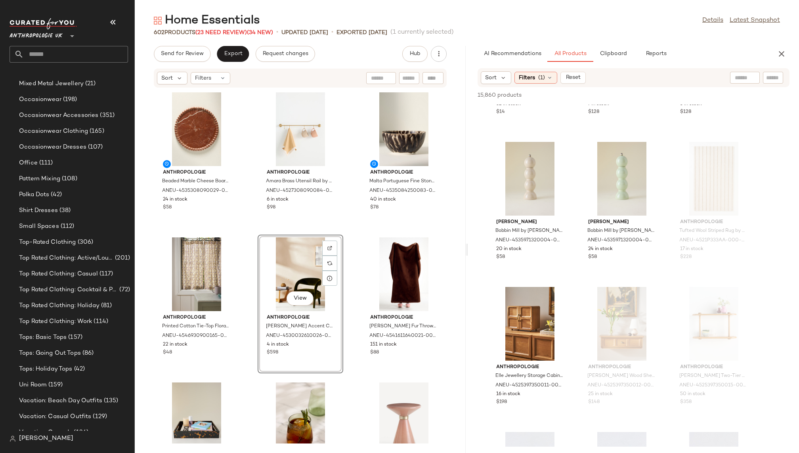
scroll to position [78293, 0]
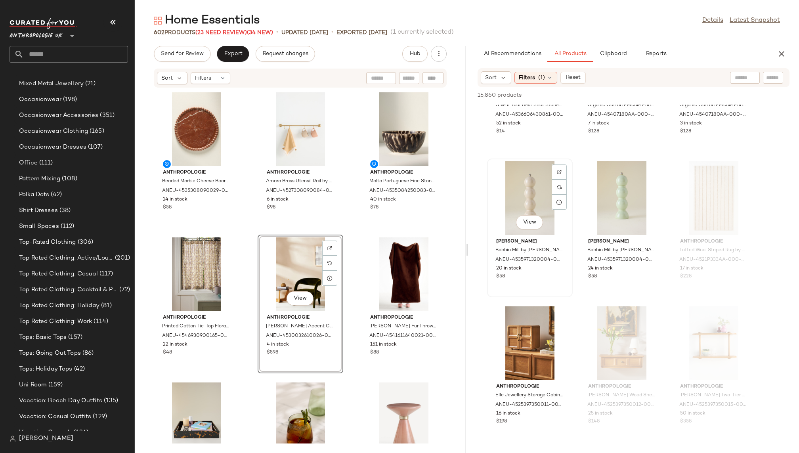
click at [513, 186] on div "View" at bounding box center [530, 198] width 80 height 74
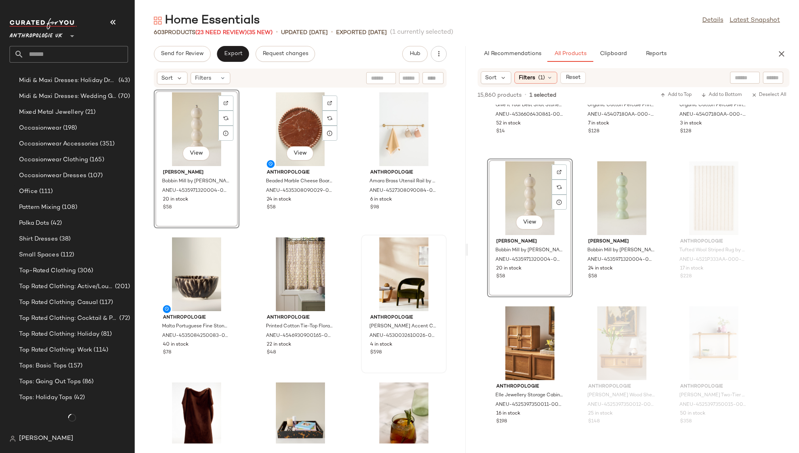
scroll to position [617, 0]
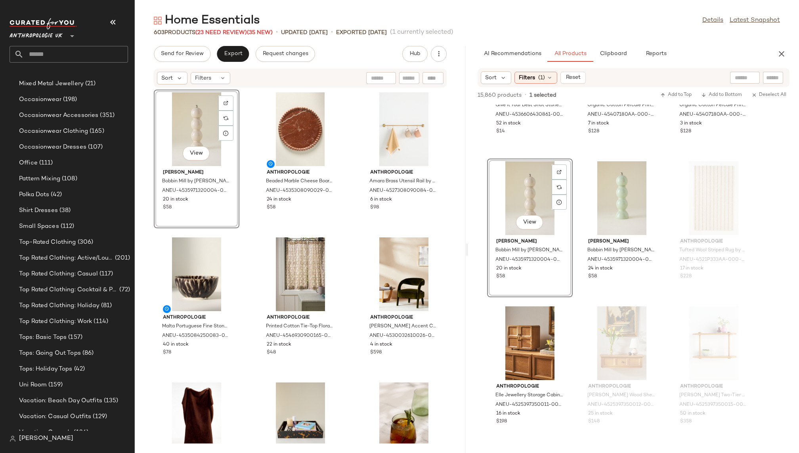
click at [347, 313] on div "View [PERSON_NAME] Bobbin Mill by [PERSON_NAME] in Beige at Anthropologie ANEU-…" at bounding box center [300, 265] width 331 height 355
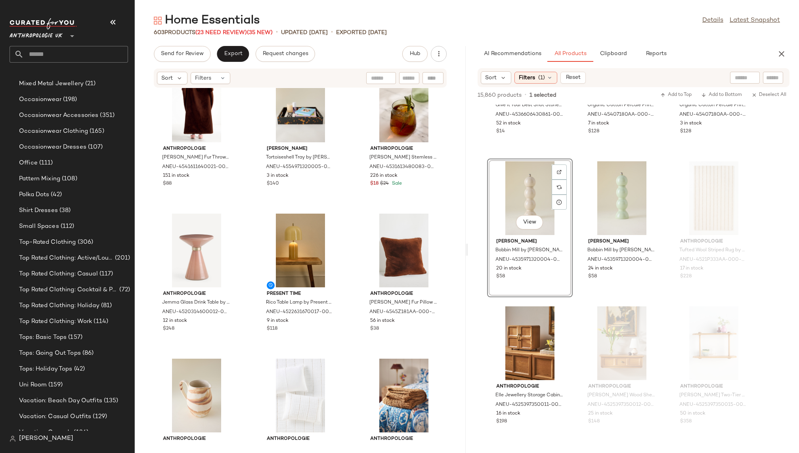
scroll to position [354, 0]
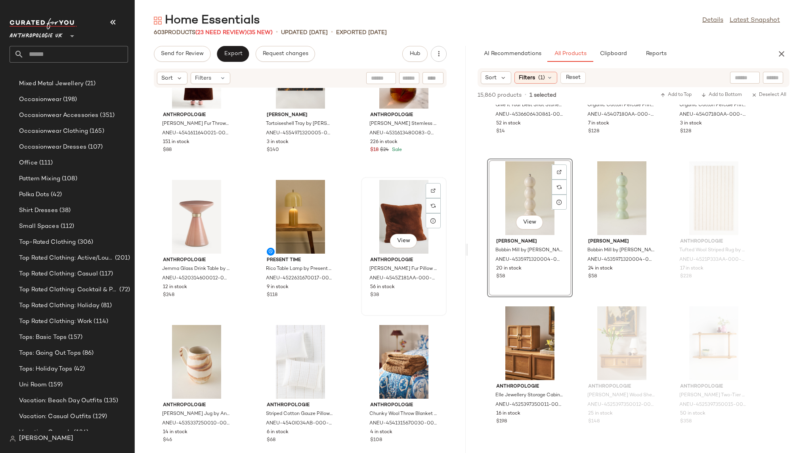
click at [364, 212] on div "View" at bounding box center [404, 217] width 80 height 74
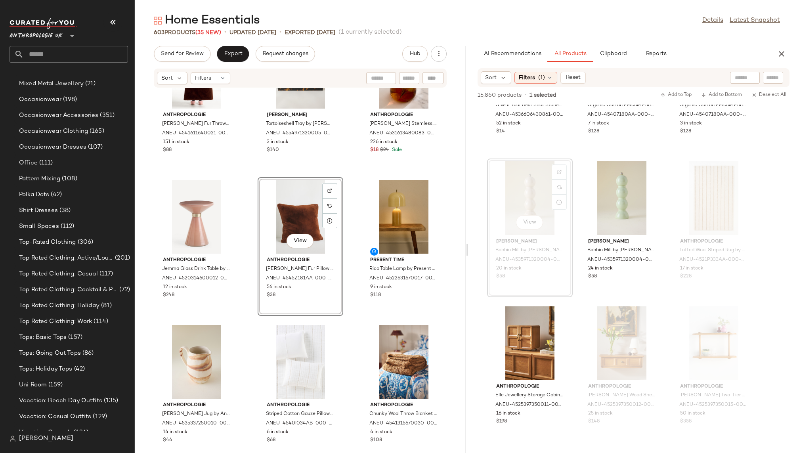
click at [347, 349] on div "Anthropologie Sophie Faux Fur Throw Blanket by Anthropologie in Brown Size: 60 …" at bounding box center [300, 265] width 331 height 355
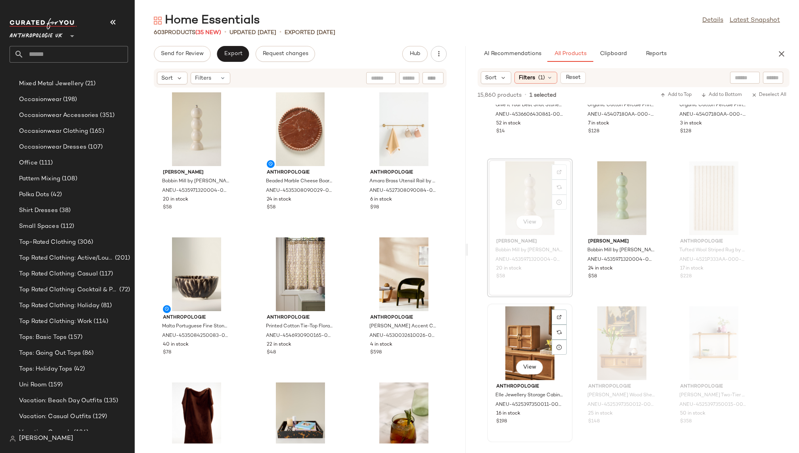
click at [519, 332] on div "View" at bounding box center [530, 343] width 80 height 74
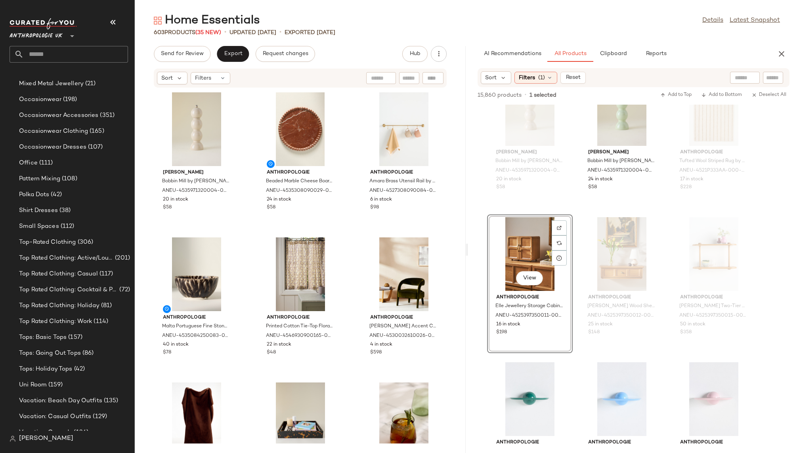
scroll to position [78388, 0]
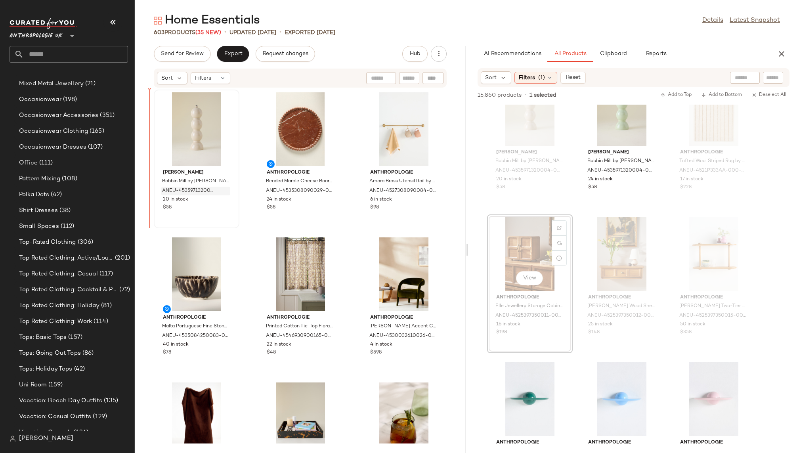
drag, startPoint x: 519, startPoint y: 253, endPoint x: 183, endPoint y: 196, distance: 340.3
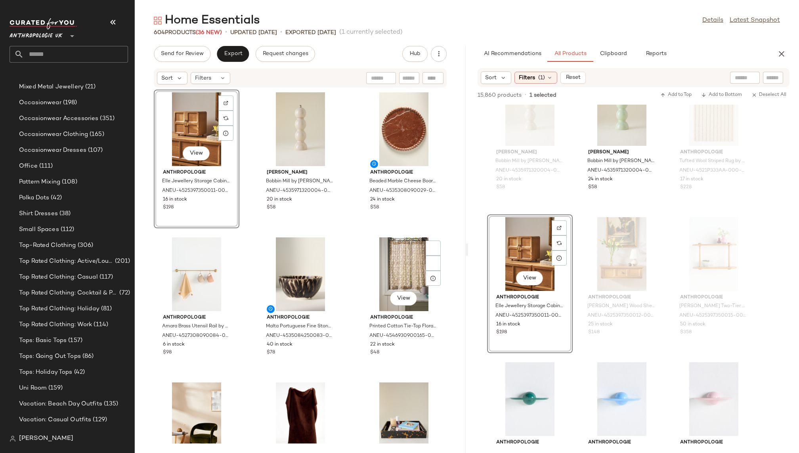
scroll to position [617, 0]
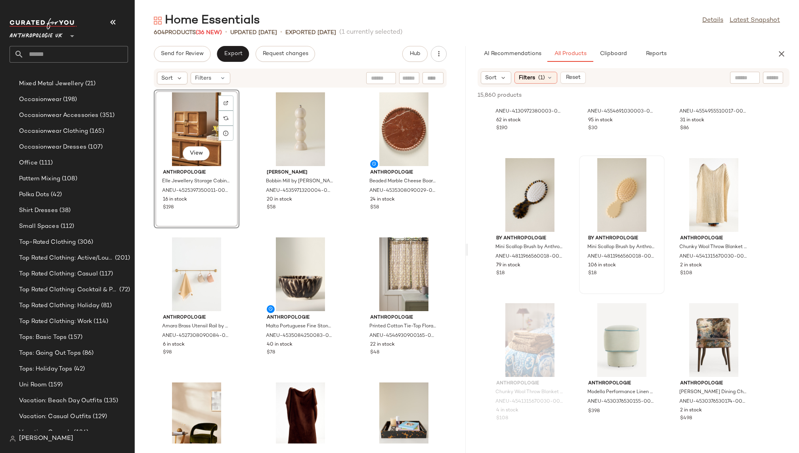
scroll to position [86032, 0]
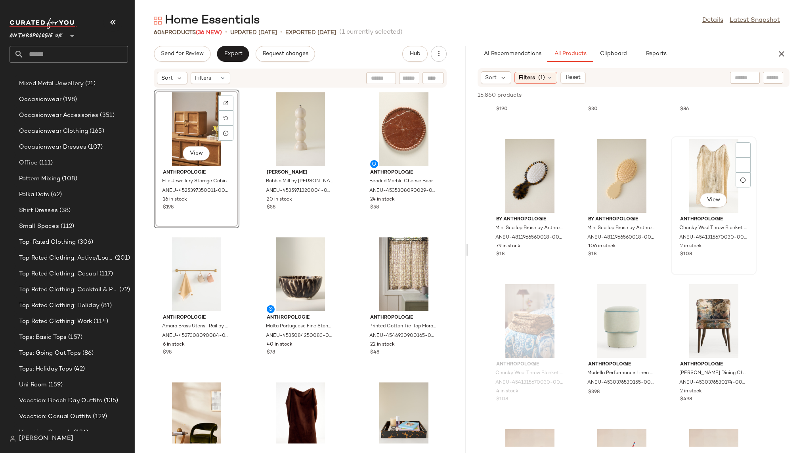
click at [700, 152] on div "View" at bounding box center [713, 176] width 80 height 74
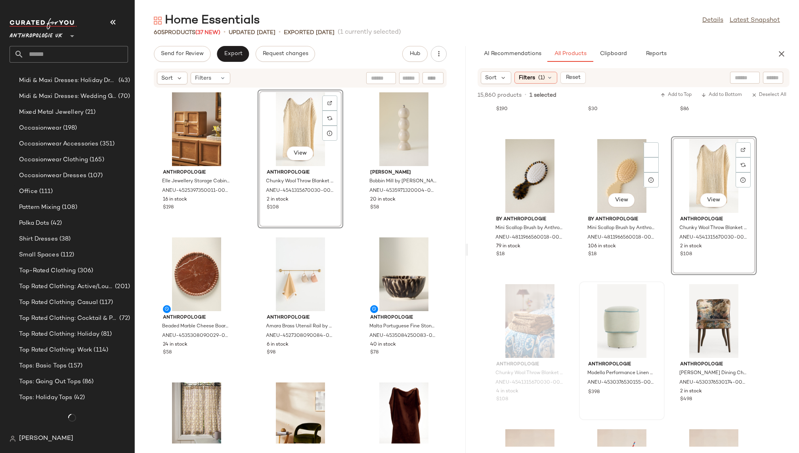
scroll to position [617, 0]
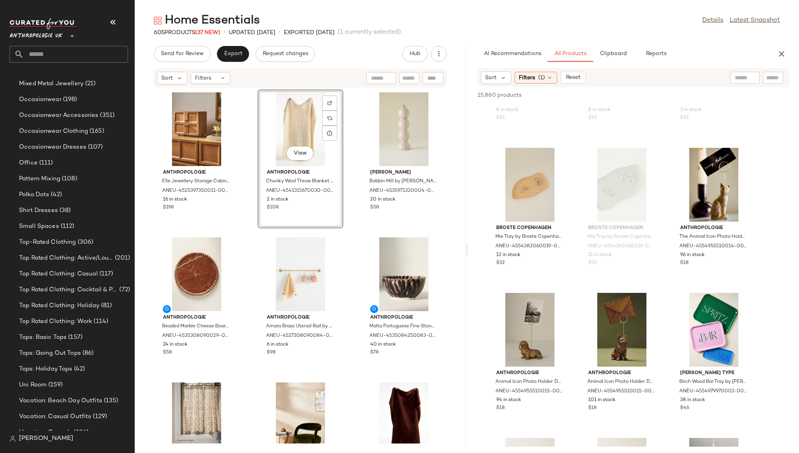
scroll to position [89358, 0]
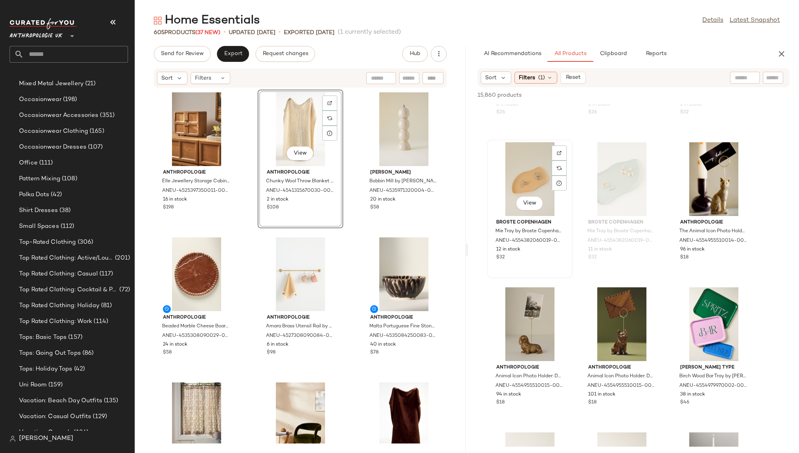
click at [509, 175] on div "View" at bounding box center [530, 179] width 80 height 74
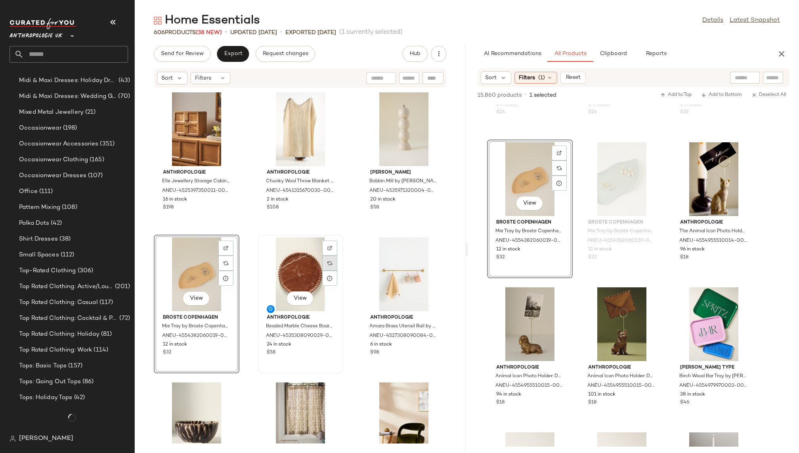
scroll to position [617, 0]
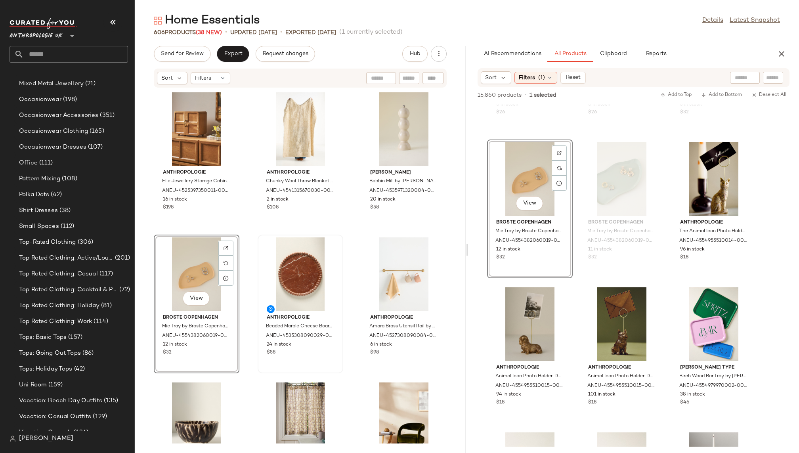
click at [349, 344] on div "Anthropologie Elle Jewellery Storage Cabinet by Anthropologie in Beige ANEU-452…" at bounding box center [300, 265] width 331 height 355
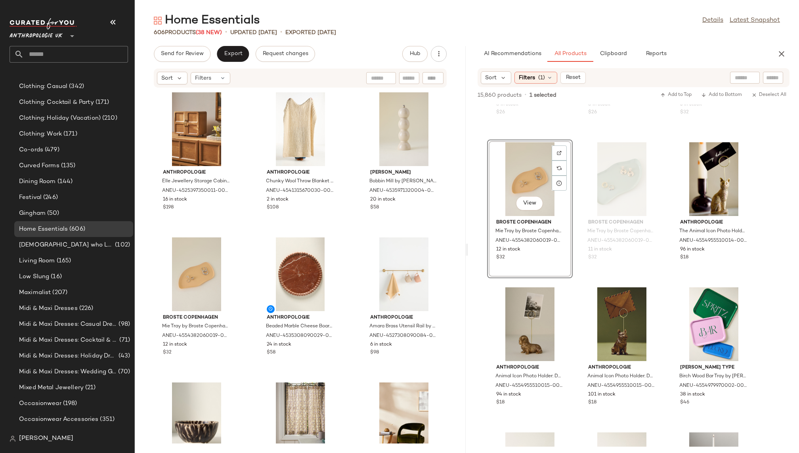
scroll to position [0, 0]
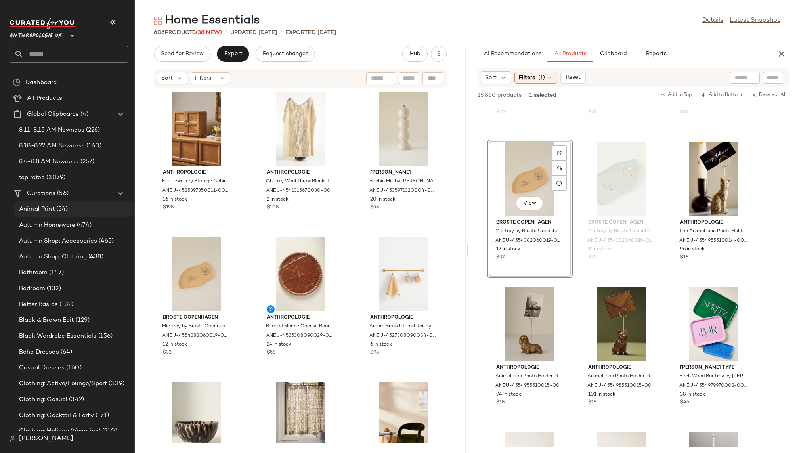
click at [66, 208] on span "(54)" at bounding box center [61, 209] width 13 height 9
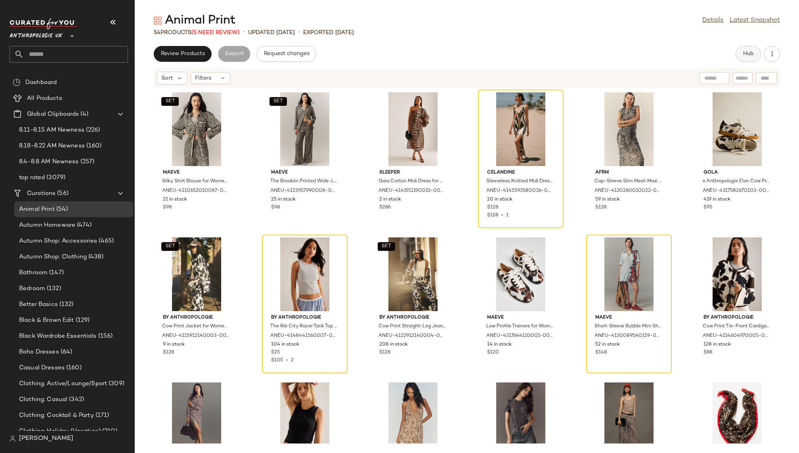
click at [749, 51] on span "Hub" at bounding box center [747, 54] width 11 height 6
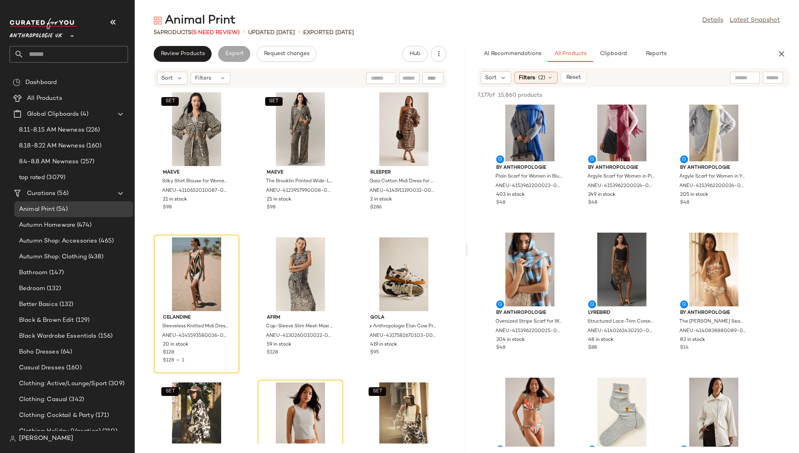
scroll to position [917, 0]
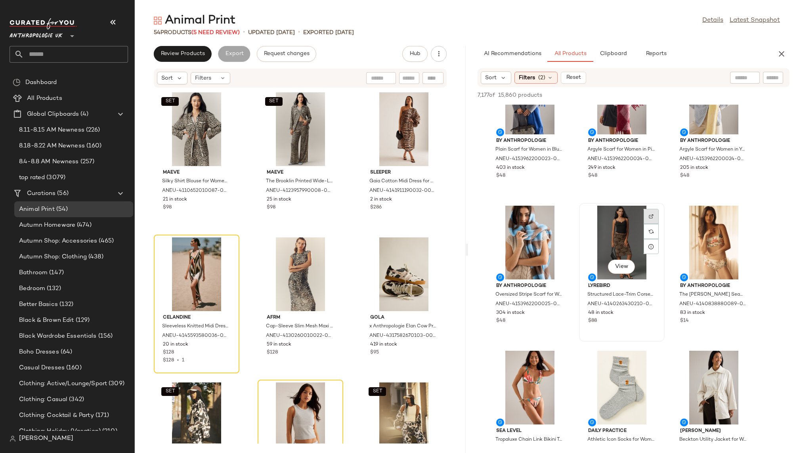
click at [654, 224] on div at bounding box center [650, 231] width 15 height 15
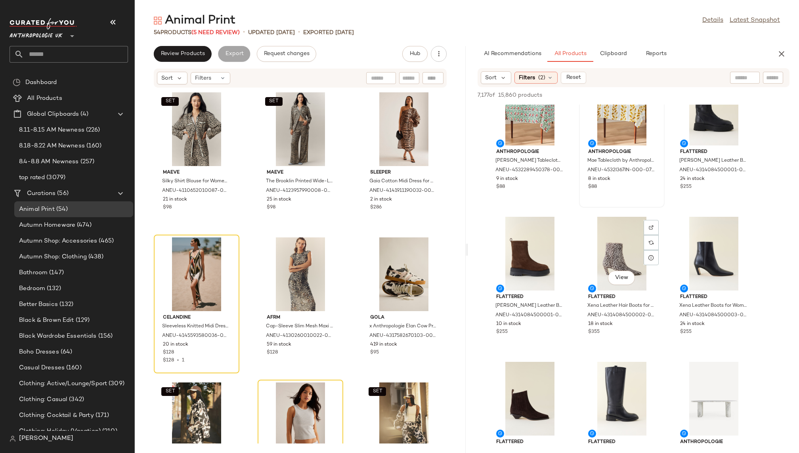
scroll to position [5999, 0]
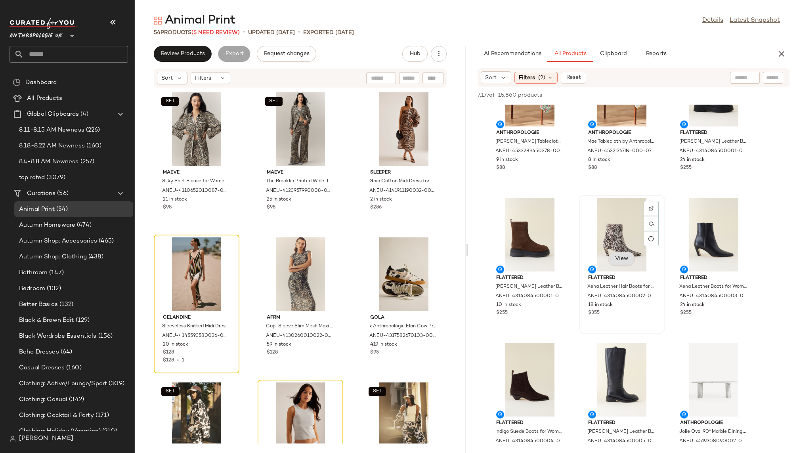
click at [621, 258] on span "View" at bounding box center [620, 258] width 13 height 6
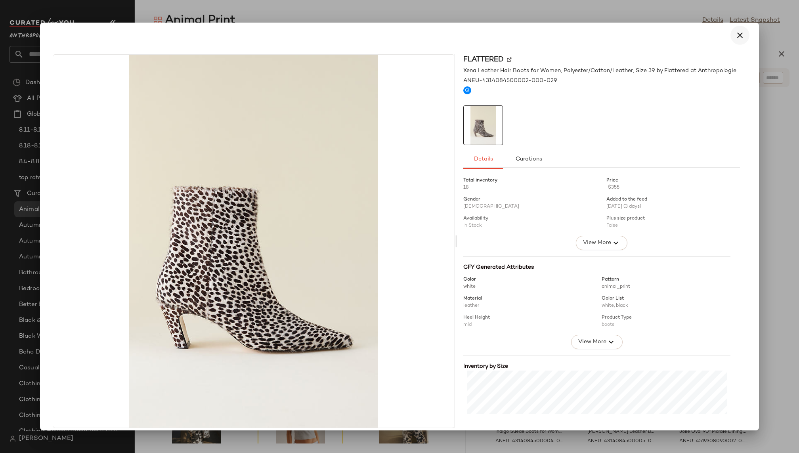
click at [736, 37] on icon "button" at bounding box center [740, 36] width 10 height 10
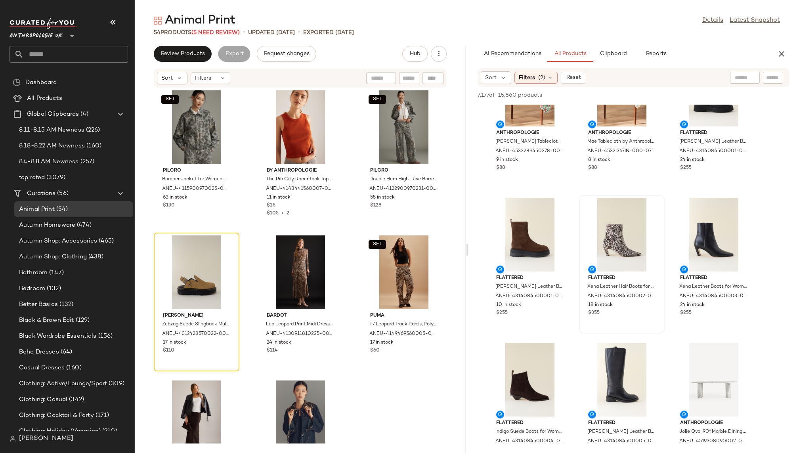
scroll to position [889, 0]
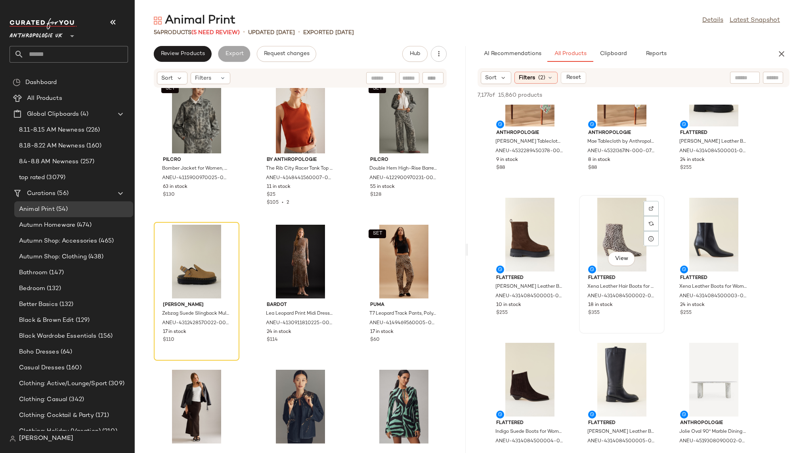
click at [589, 241] on div "View" at bounding box center [621, 235] width 80 height 74
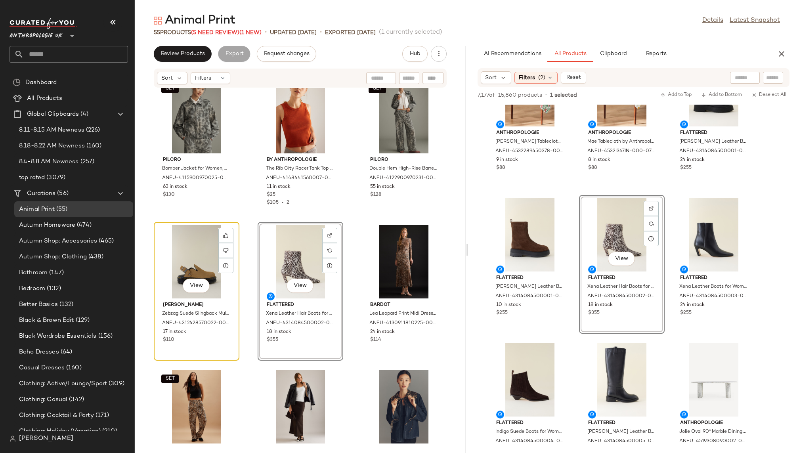
click at [177, 252] on div "View" at bounding box center [196, 262] width 80 height 74
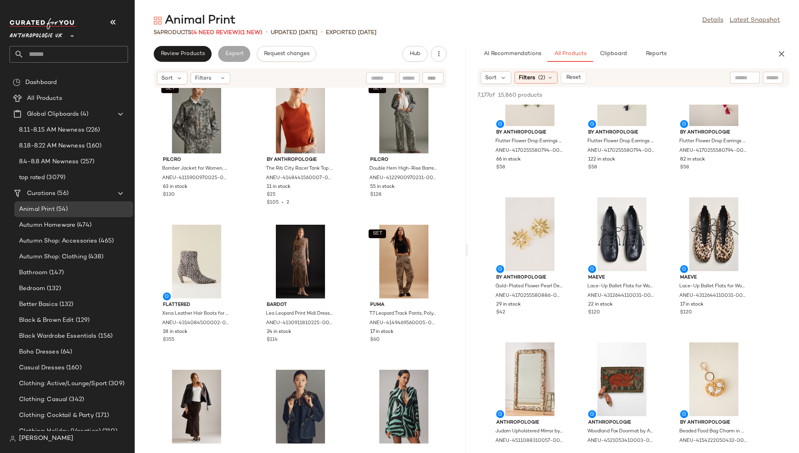
scroll to position [12286, 0]
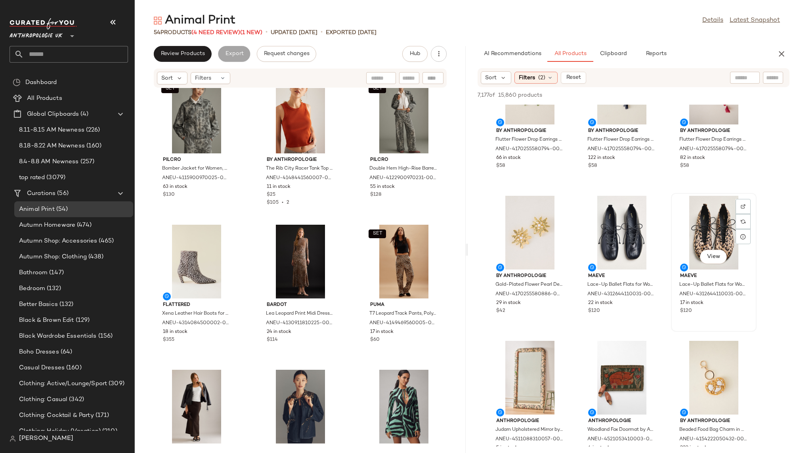
click at [692, 208] on div "View" at bounding box center [713, 233] width 80 height 74
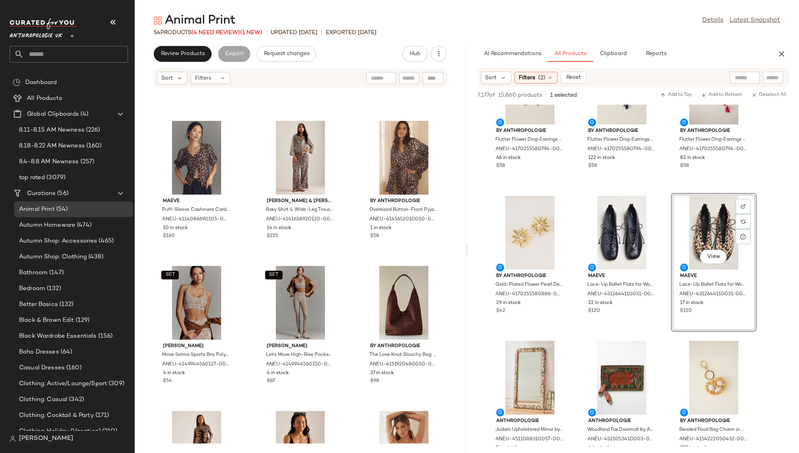
scroll to position [2006, 0]
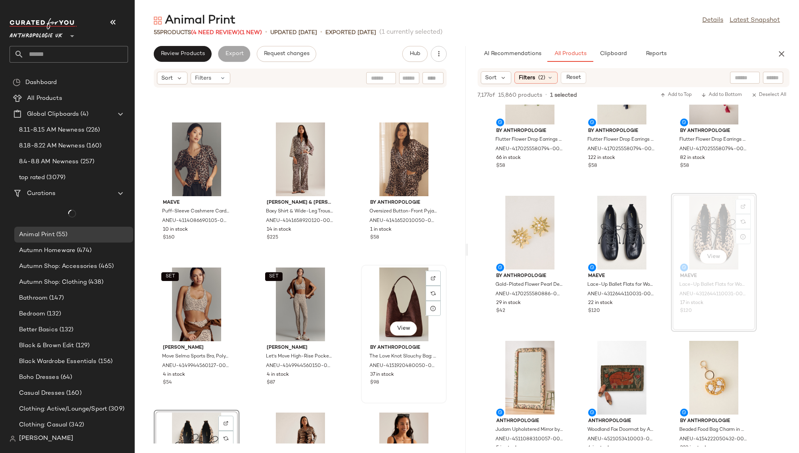
click at [384, 294] on div "View" at bounding box center [404, 304] width 80 height 74
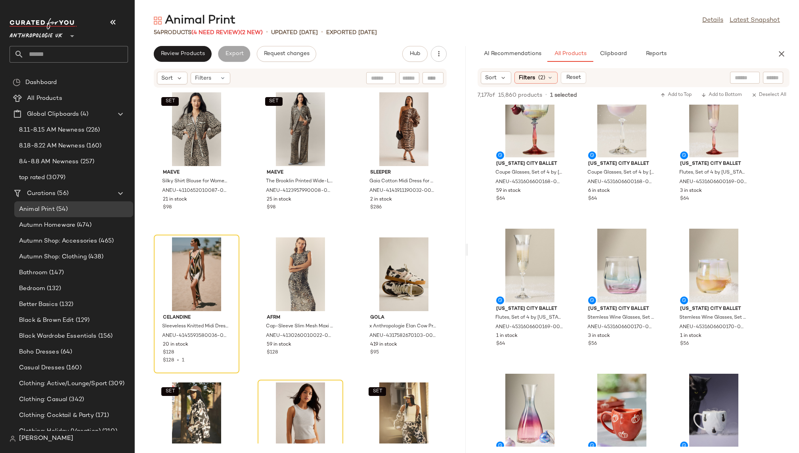
scroll to position [15140, 0]
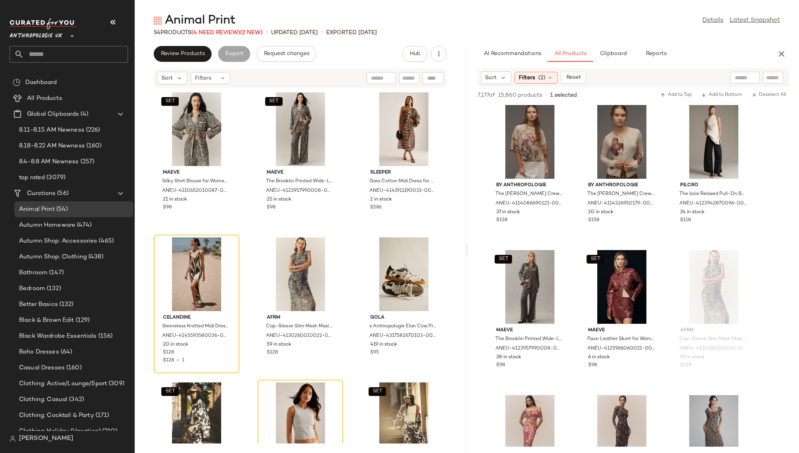
scroll to position [25860, 0]
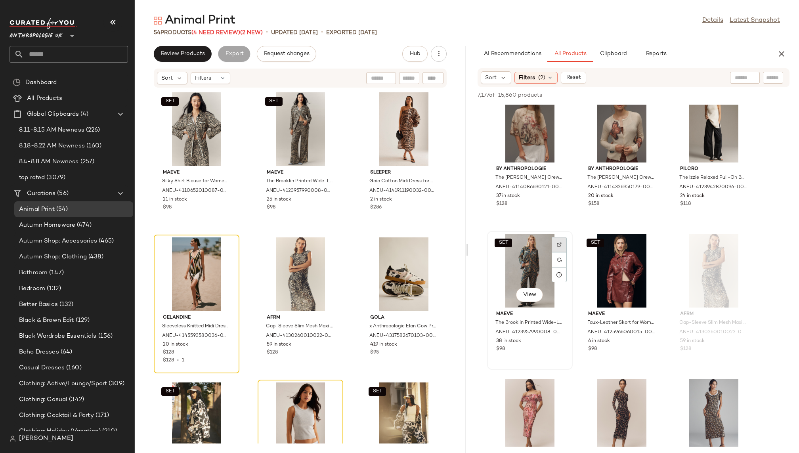
click at [557, 244] on img at bounding box center [559, 244] width 5 height 5
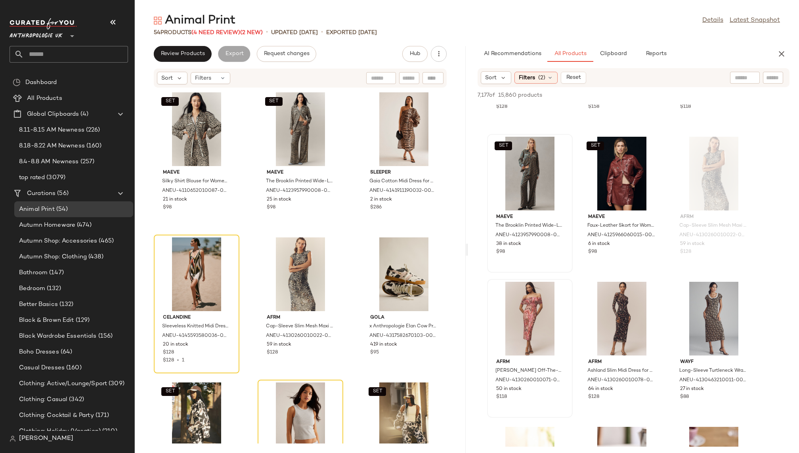
scroll to position [25965, 0]
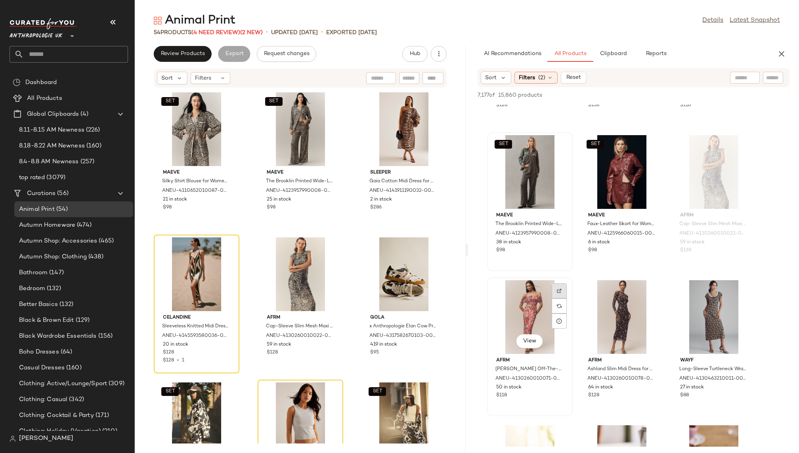
click at [563, 298] on div at bounding box center [558, 305] width 15 height 15
click at [655, 298] on div at bounding box center [650, 305] width 15 height 15
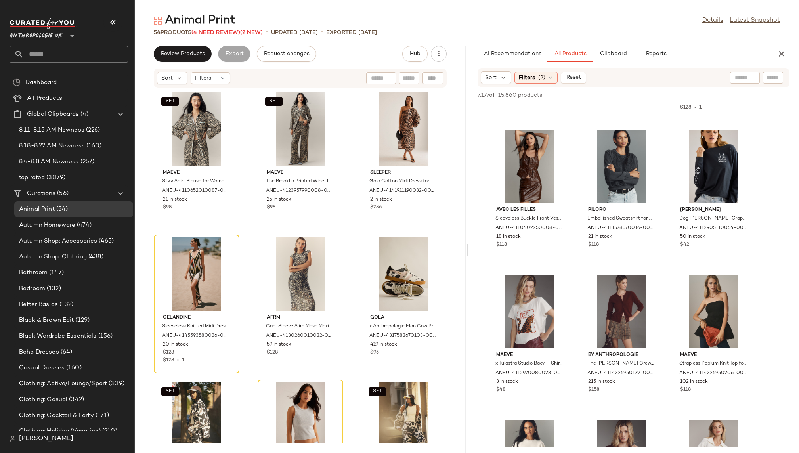
scroll to position [33988, 0]
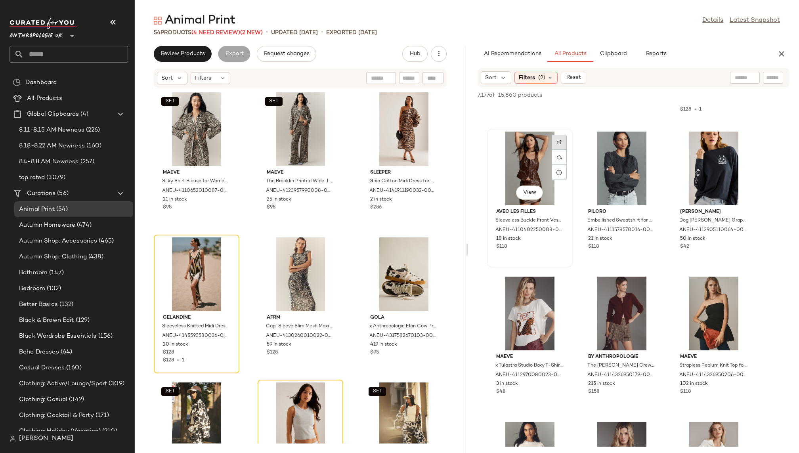
click at [559, 140] on img at bounding box center [559, 142] width 5 height 5
click at [511, 177] on div "View" at bounding box center [530, 169] width 80 height 74
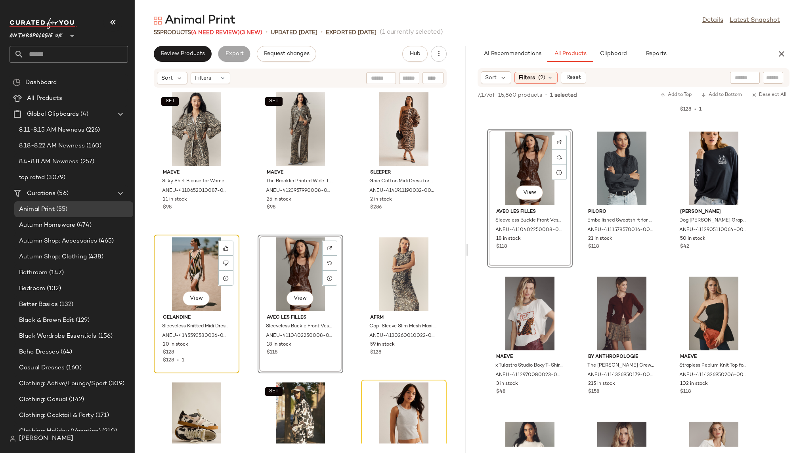
click at [182, 267] on div "View" at bounding box center [196, 274] width 80 height 74
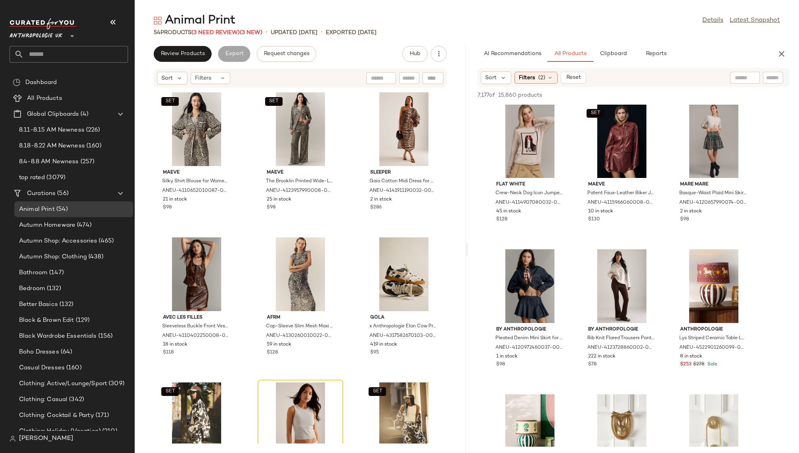
scroll to position [34463, 0]
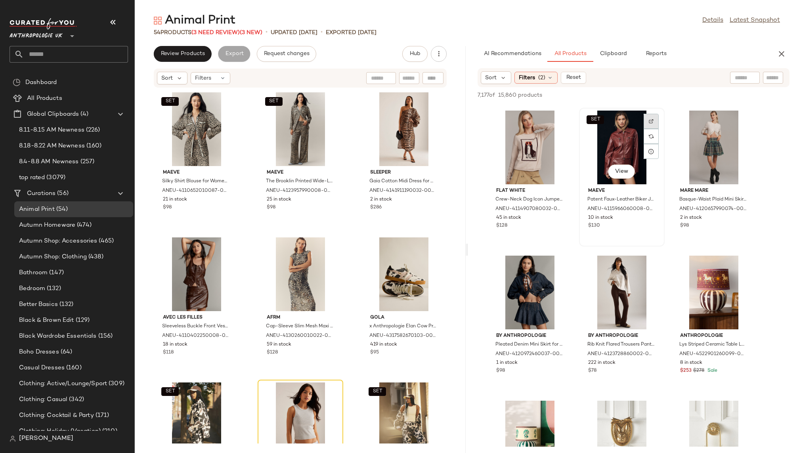
click at [654, 129] on div at bounding box center [650, 136] width 15 height 15
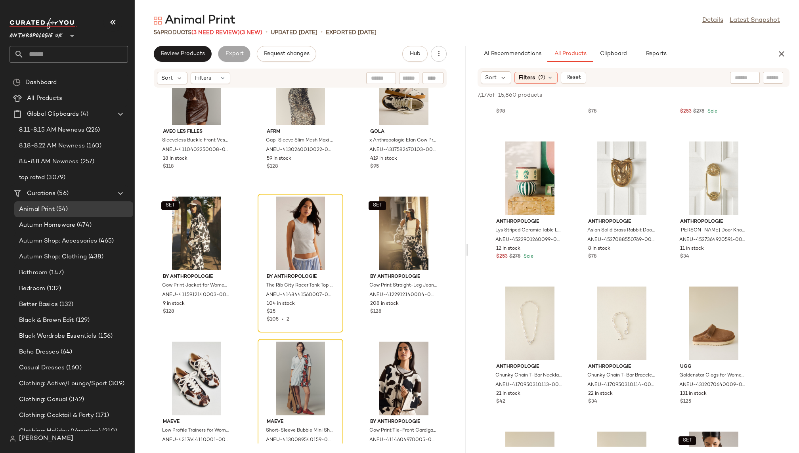
scroll to position [195, 0]
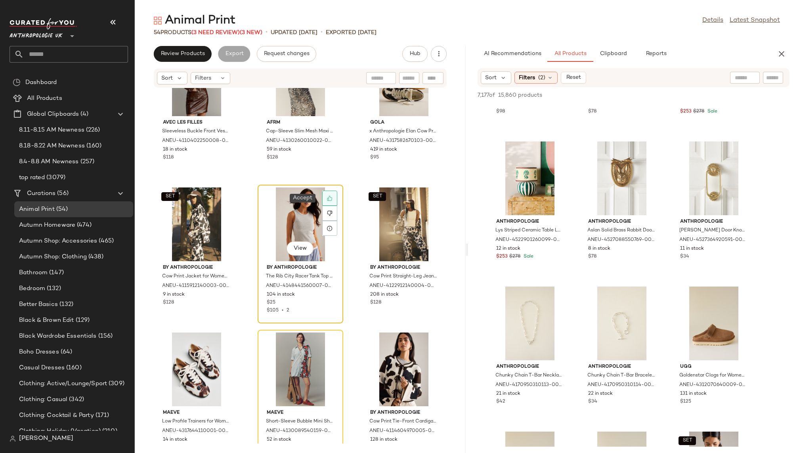
click at [328, 196] on icon at bounding box center [330, 198] width 6 height 6
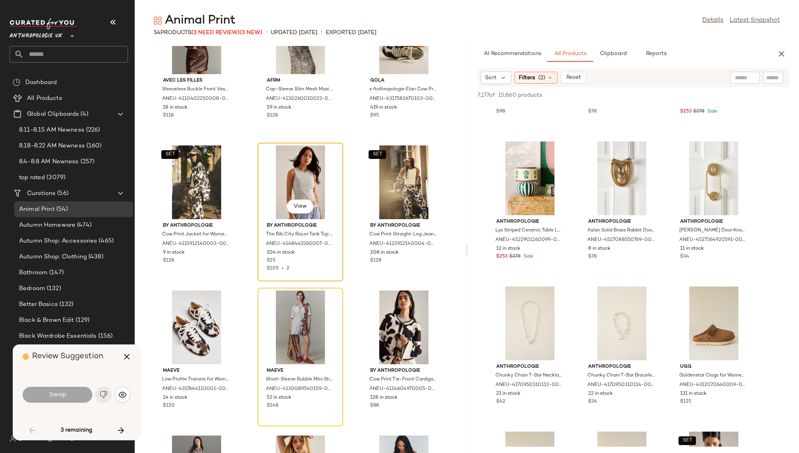
scroll to position [151, 0]
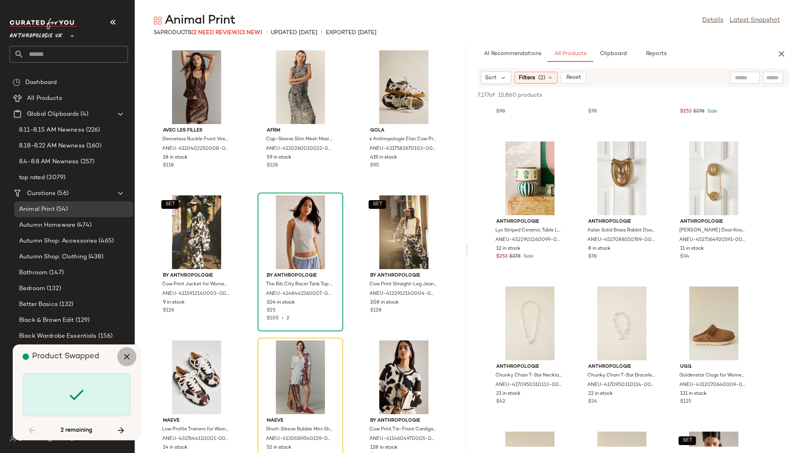
click at [127, 355] on icon "button" at bounding box center [127, 357] width 10 height 10
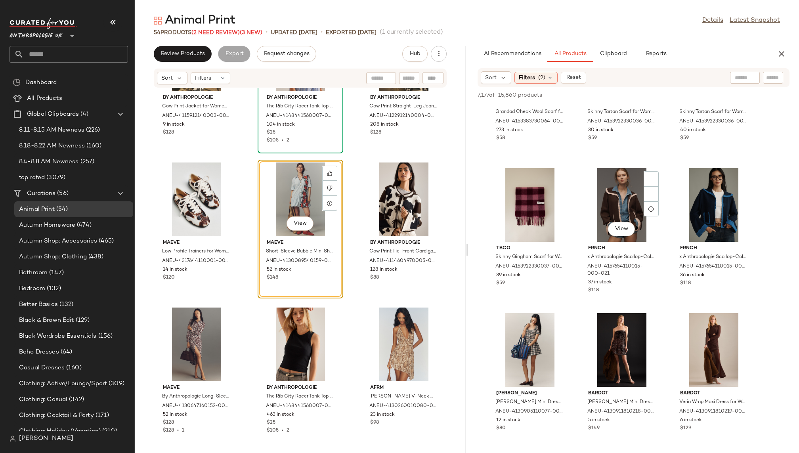
scroll to position [35793, 0]
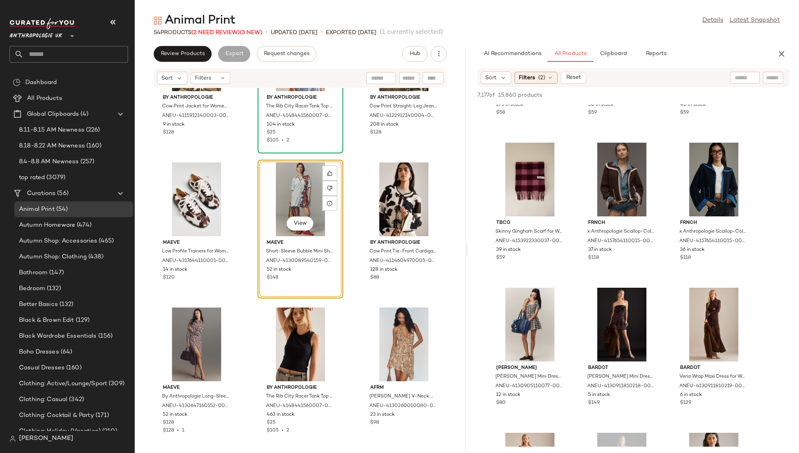
click at [746, 75] on div at bounding box center [745, 78] width 30 height 12
type input "******"
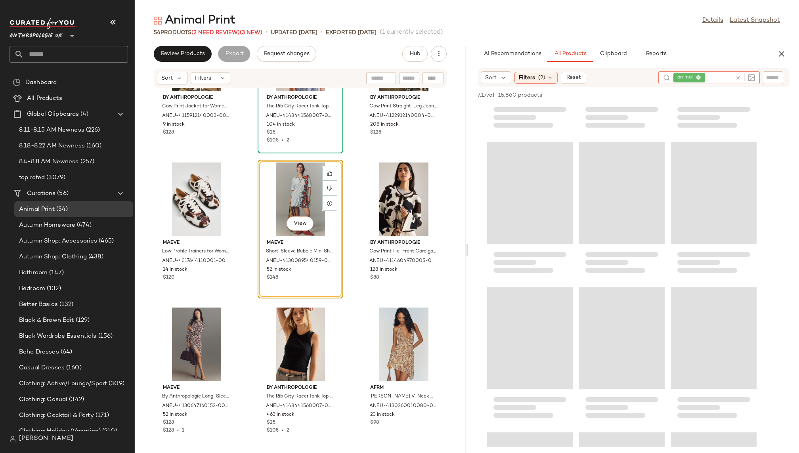
scroll to position [0, 0]
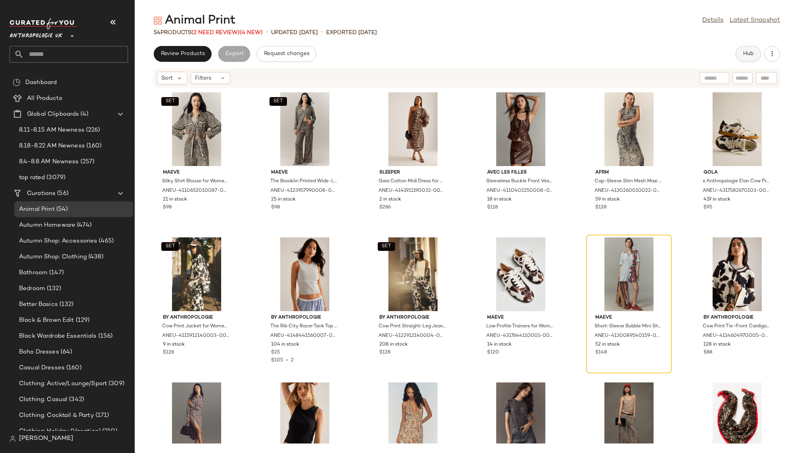
click at [742, 53] on span "Hub" at bounding box center [747, 54] width 11 height 6
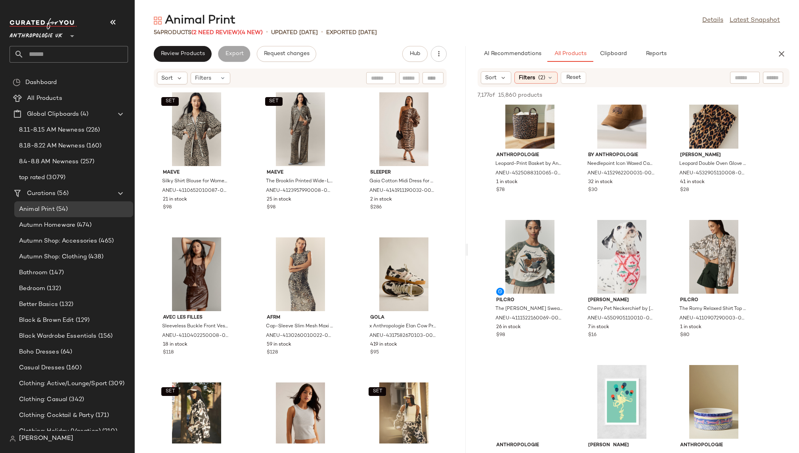
scroll to position [2071, 0]
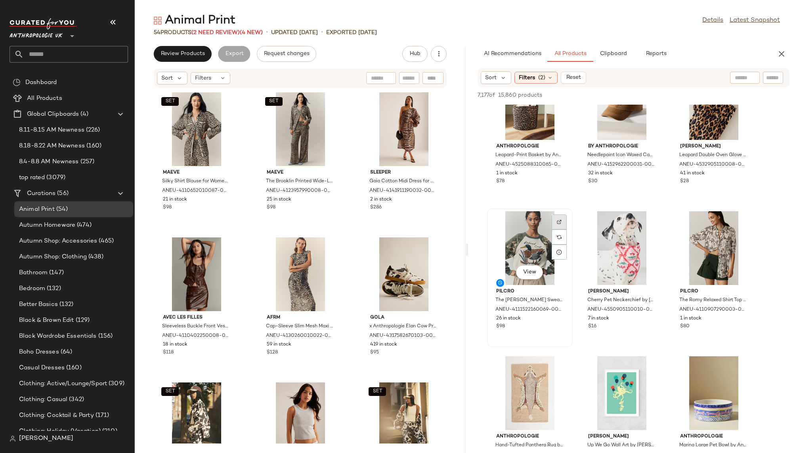
click at [561, 221] on img at bounding box center [559, 221] width 5 height 5
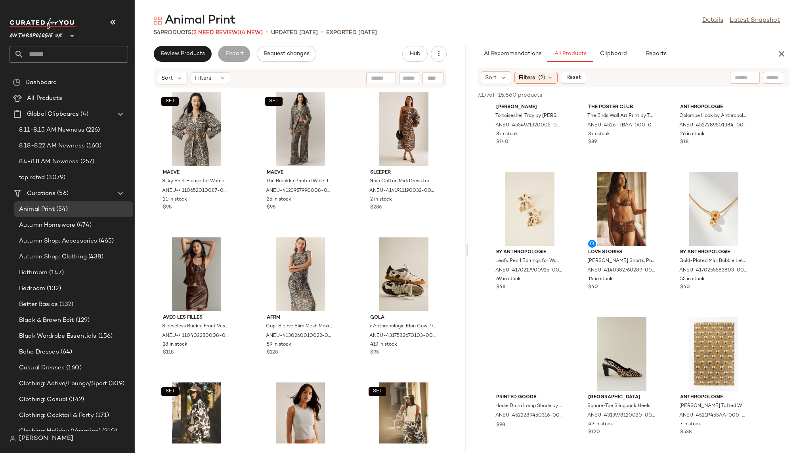
scroll to position [11101, 0]
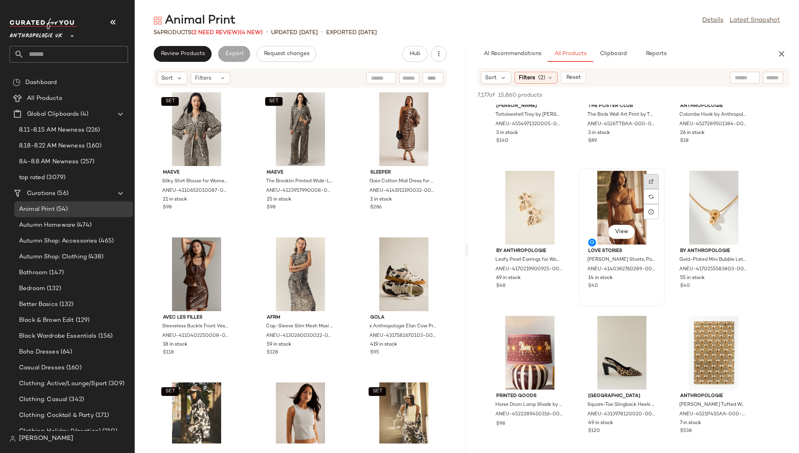
click at [653, 189] on div at bounding box center [650, 196] width 15 height 15
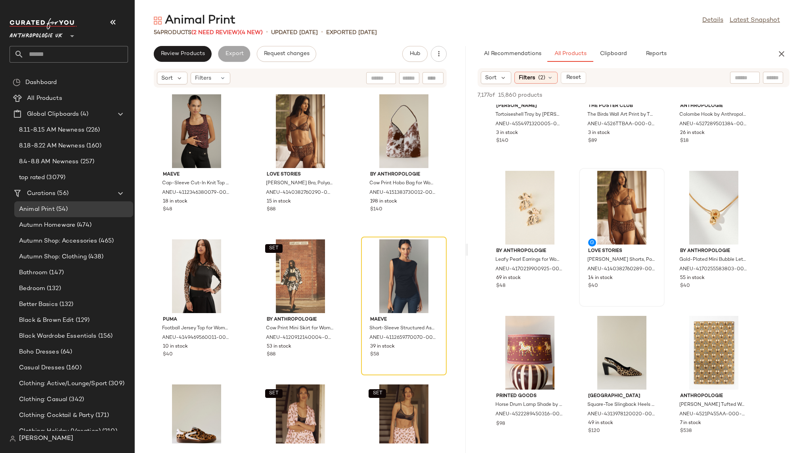
scroll to position [1588, 0]
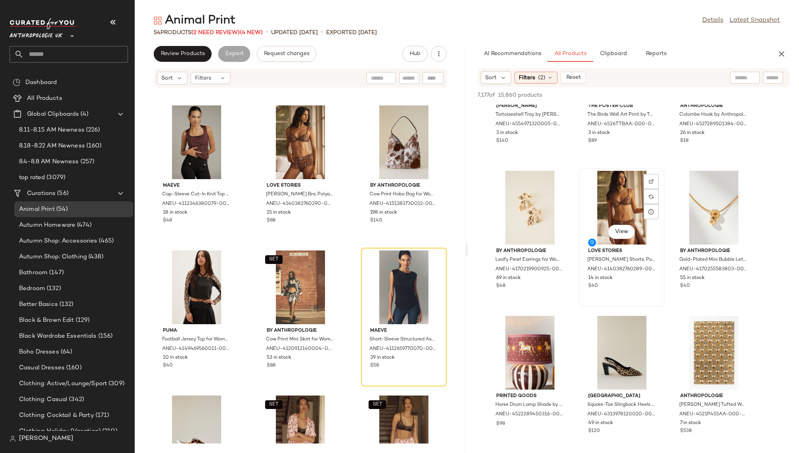
click at [608, 219] on div "View" at bounding box center [621, 208] width 80 height 74
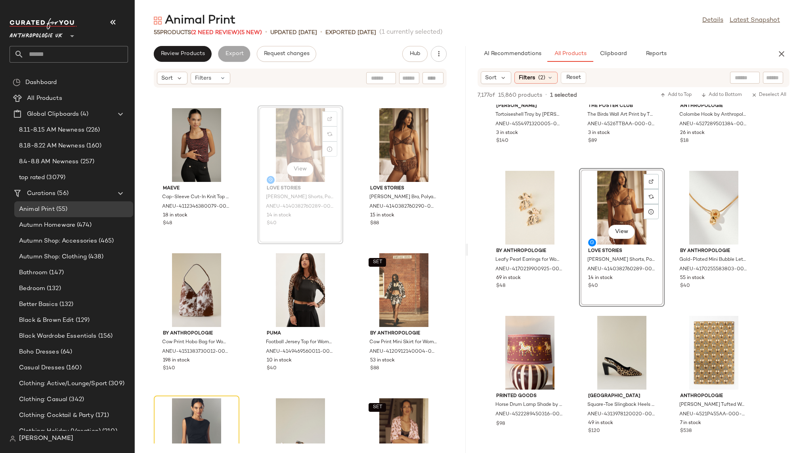
scroll to position [1581, 0]
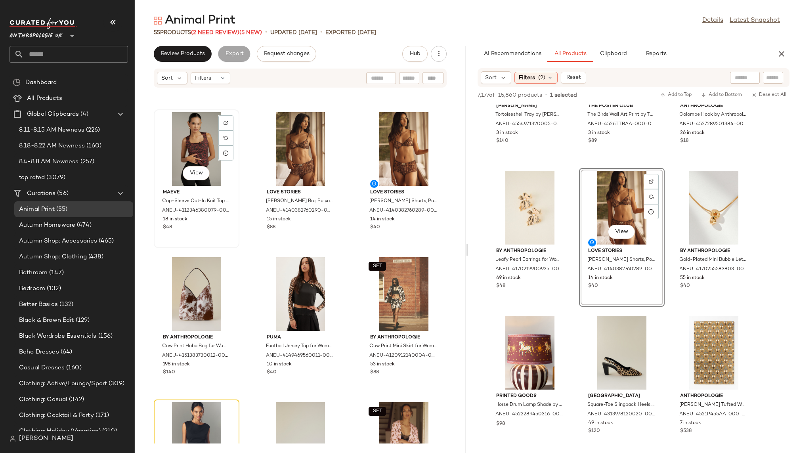
click at [191, 158] on div "View" at bounding box center [196, 149] width 80 height 74
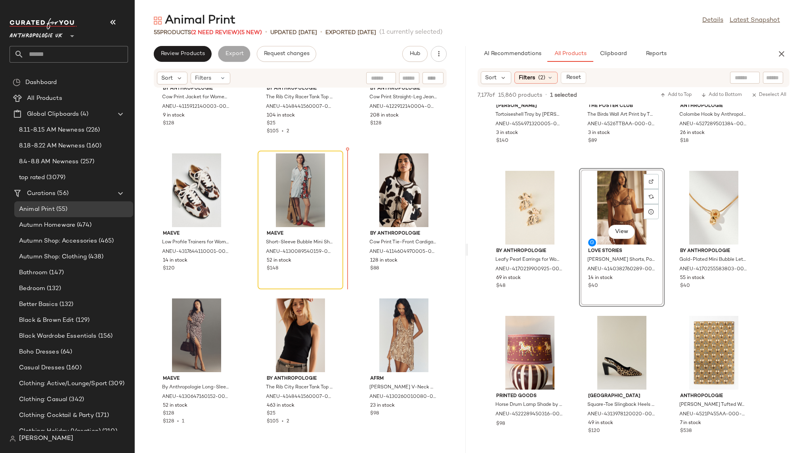
scroll to position [376, 0]
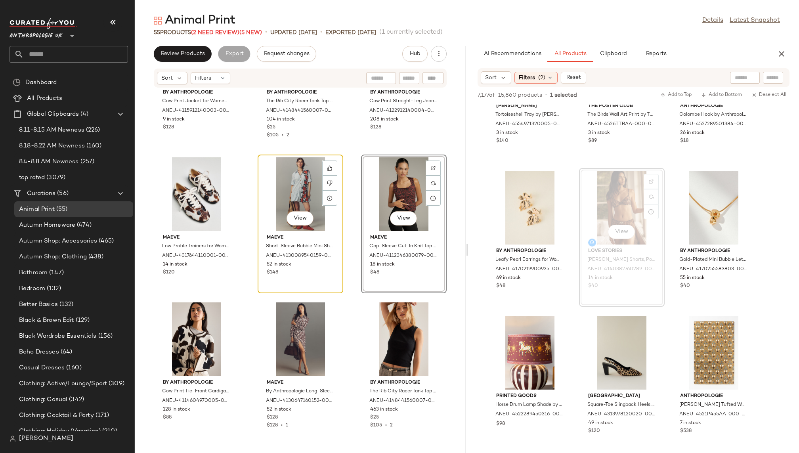
click at [278, 194] on div "View" at bounding box center [300, 194] width 80 height 74
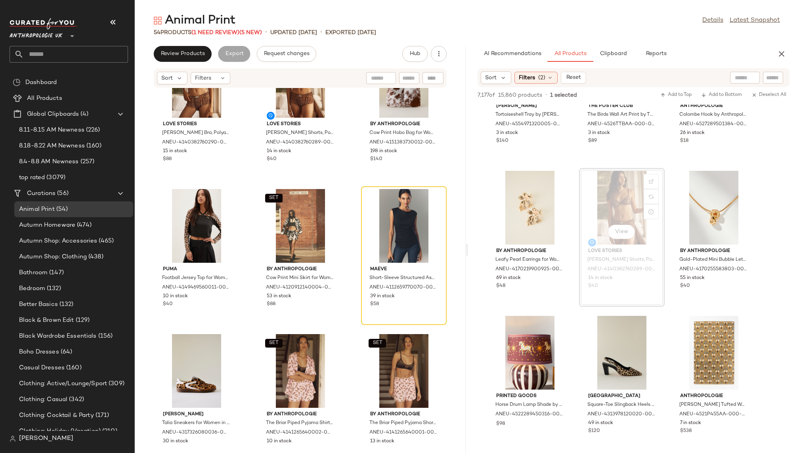
scroll to position [1629, 0]
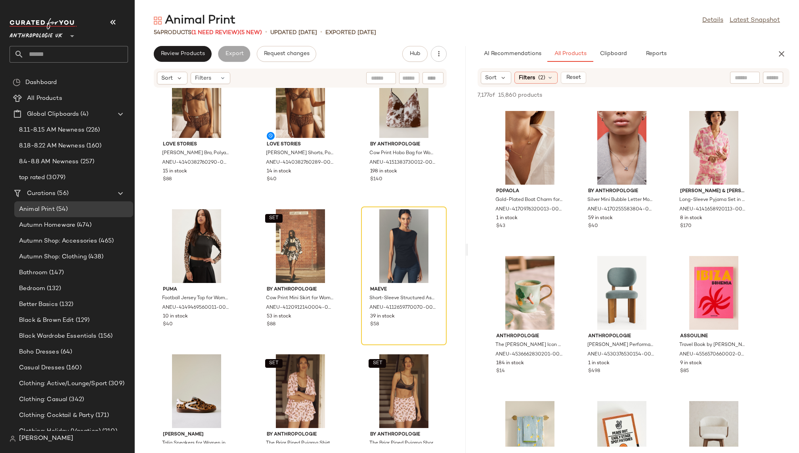
scroll to position [17025, 0]
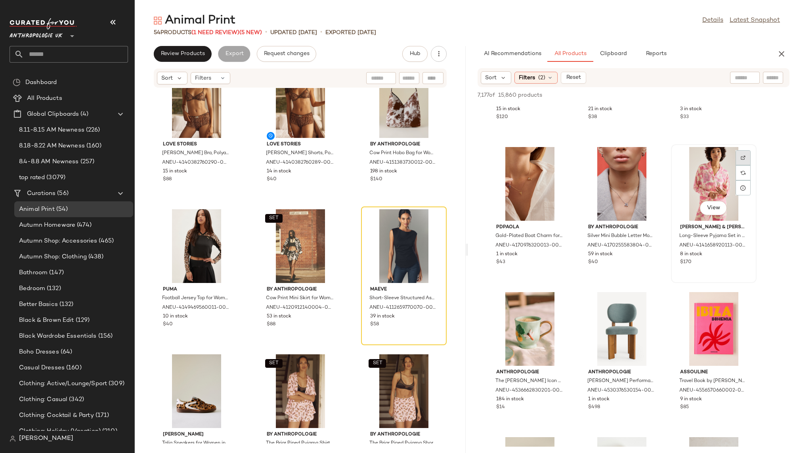
click at [745, 165] on div at bounding box center [742, 172] width 15 height 15
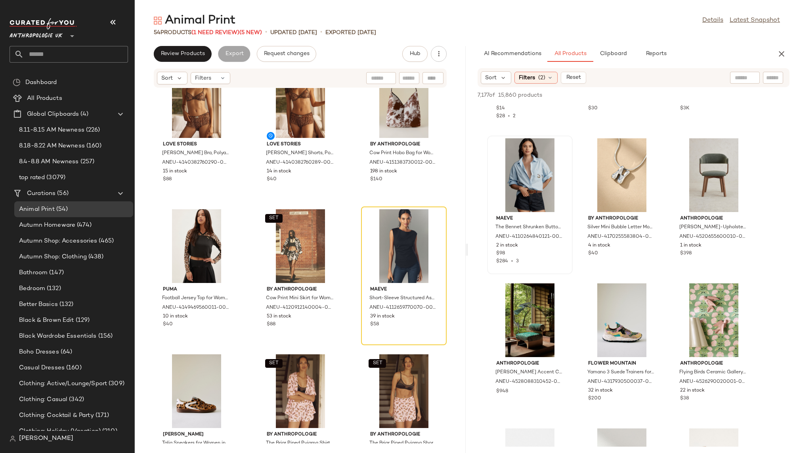
scroll to position [19602, 0]
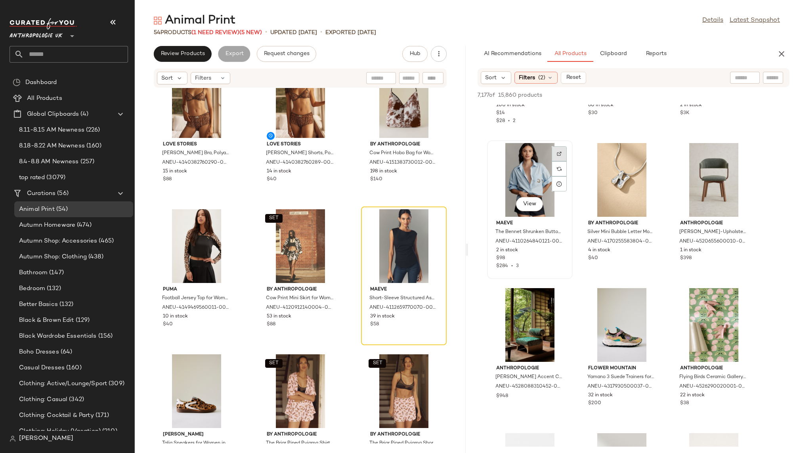
click at [560, 155] on img at bounding box center [559, 153] width 5 height 5
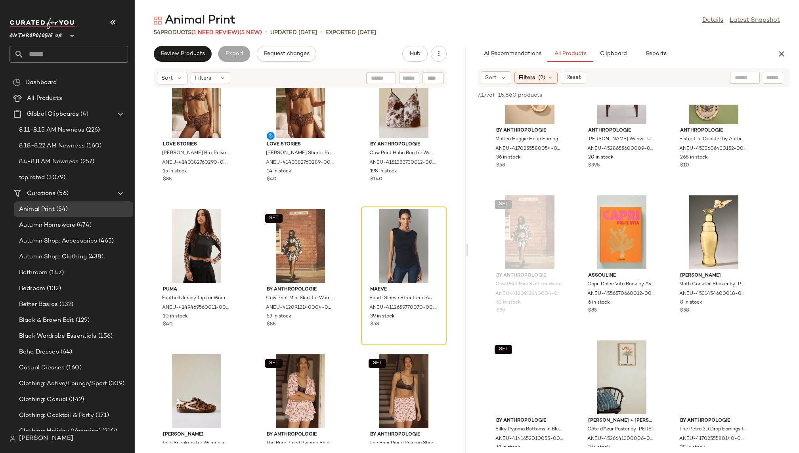
scroll to position [23637, 0]
